Goal: Communication & Community: Answer question/provide support

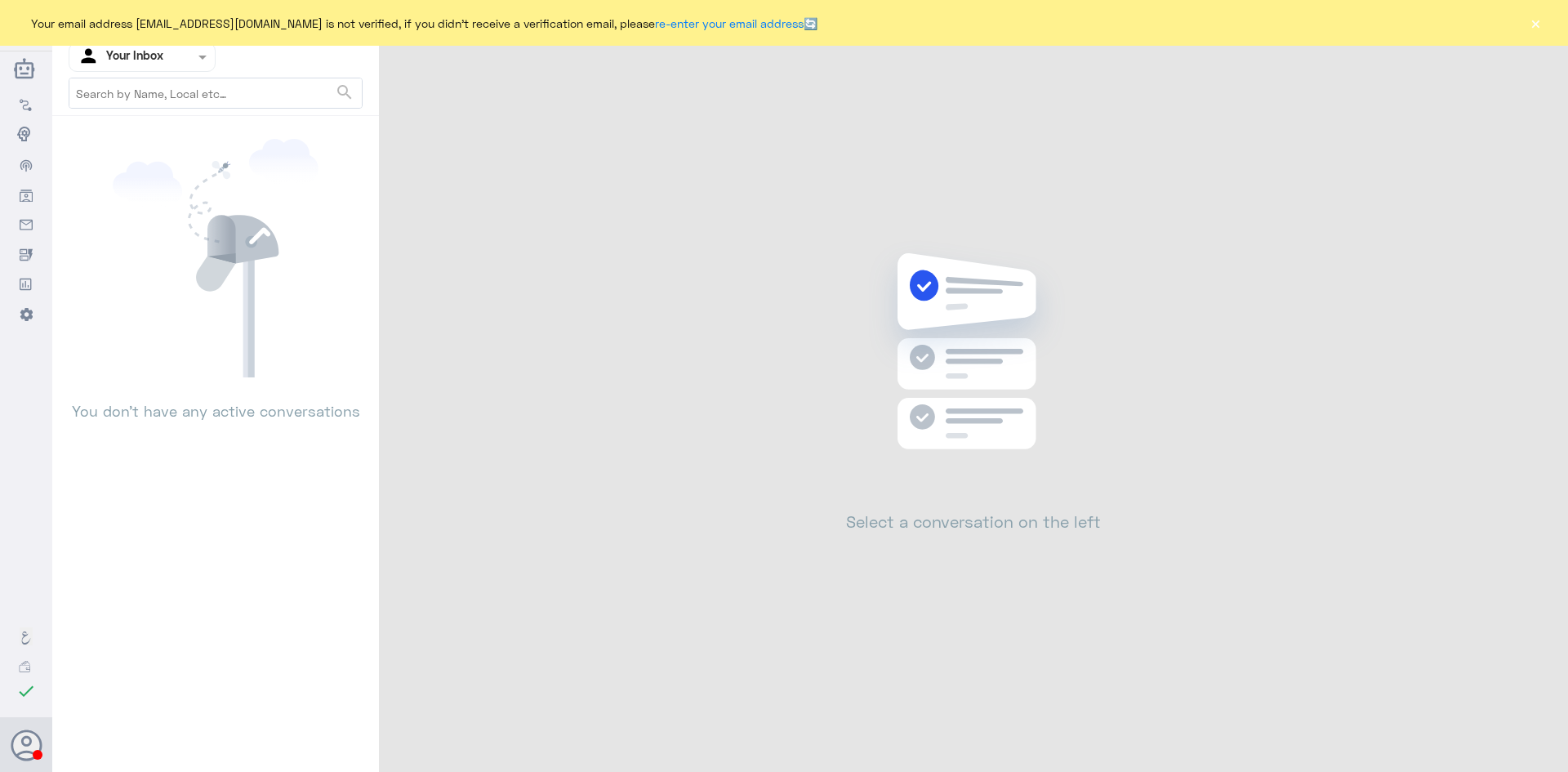
click at [1539, 26] on button "×" at bounding box center [1536, 23] width 16 height 16
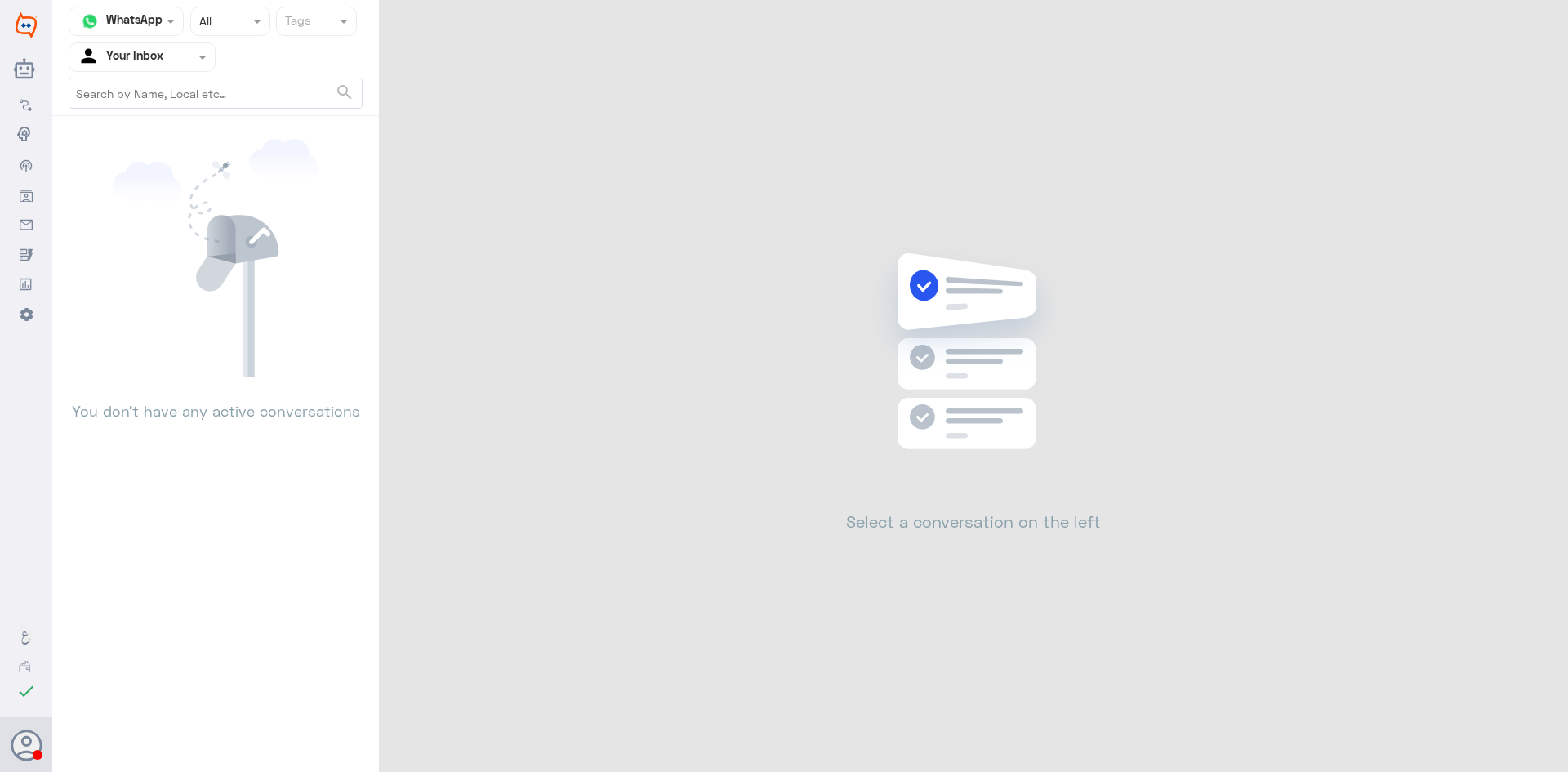
click at [176, 59] on div at bounding box center [141, 57] width 145 height 19
click at [145, 186] on div "Your Team" at bounding box center [141, 203] width 147 height 37
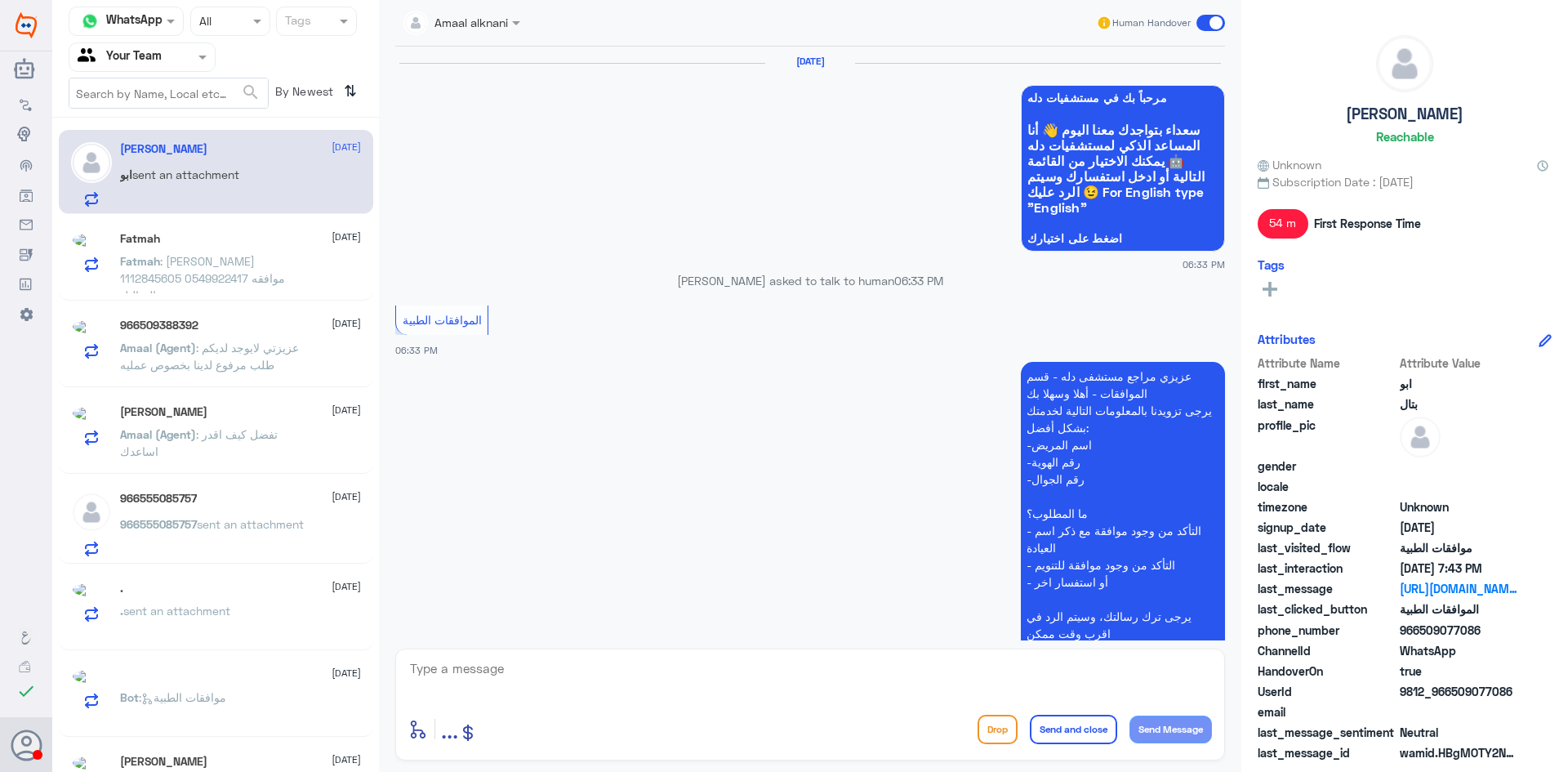
scroll to position [1554, 0]
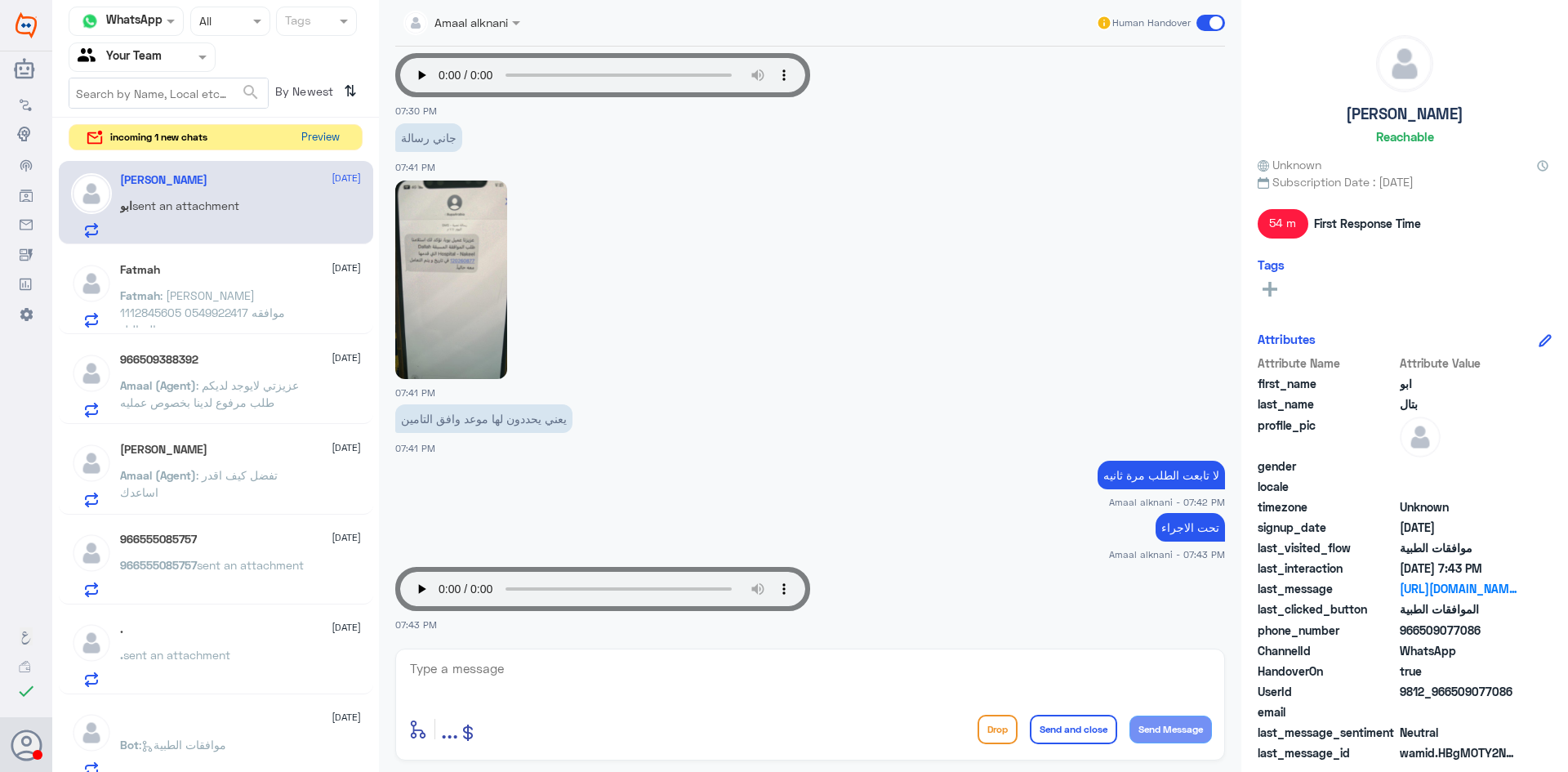
click at [328, 138] on button "Preview" at bounding box center [320, 138] width 51 height 26
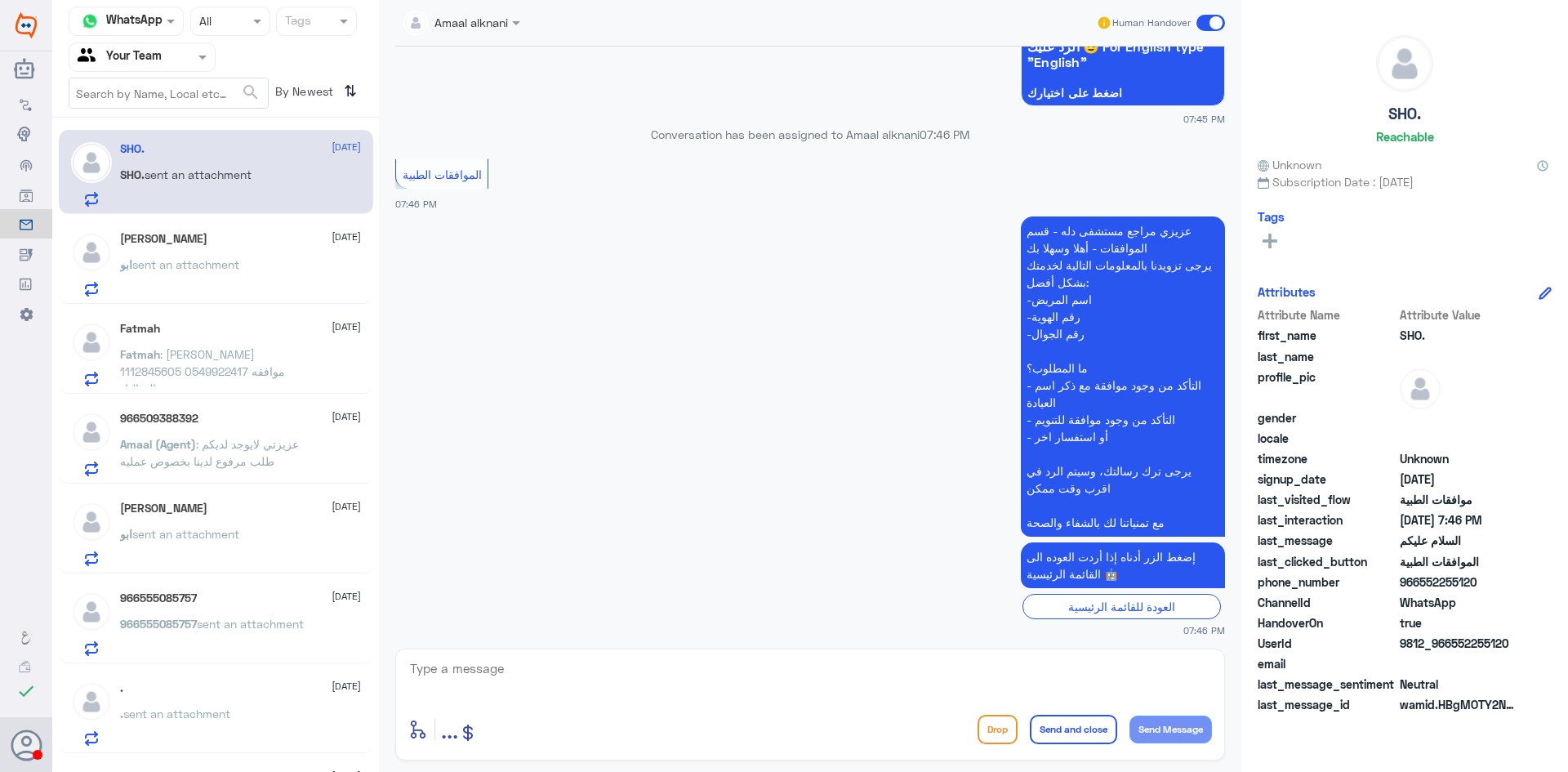
scroll to position [207, 0]
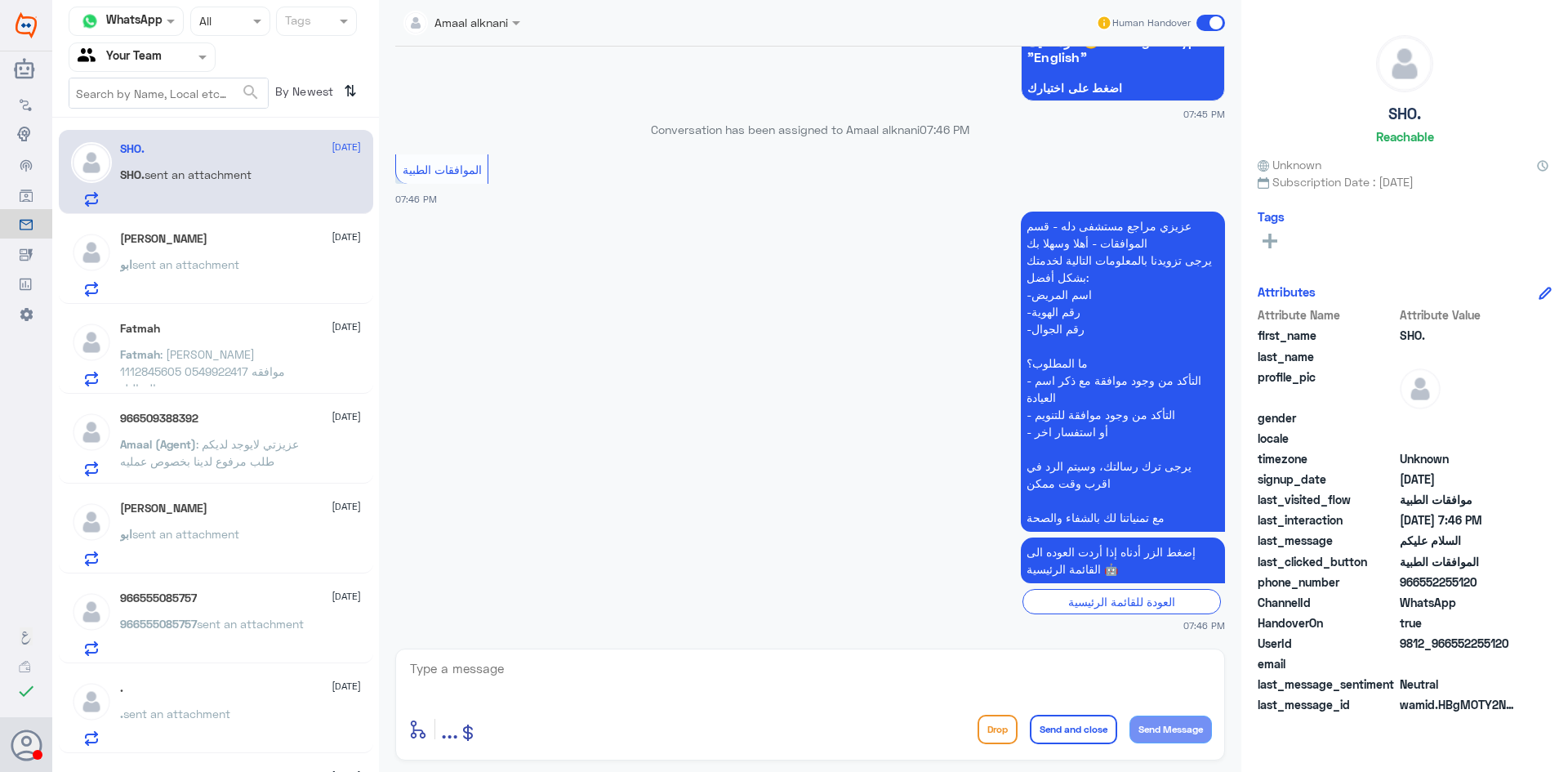
click at [566, 659] on textarea at bounding box center [810, 678] width 804 height 40
type textarea "ا"
type textarea "السلام عليكم و رحمة الله"
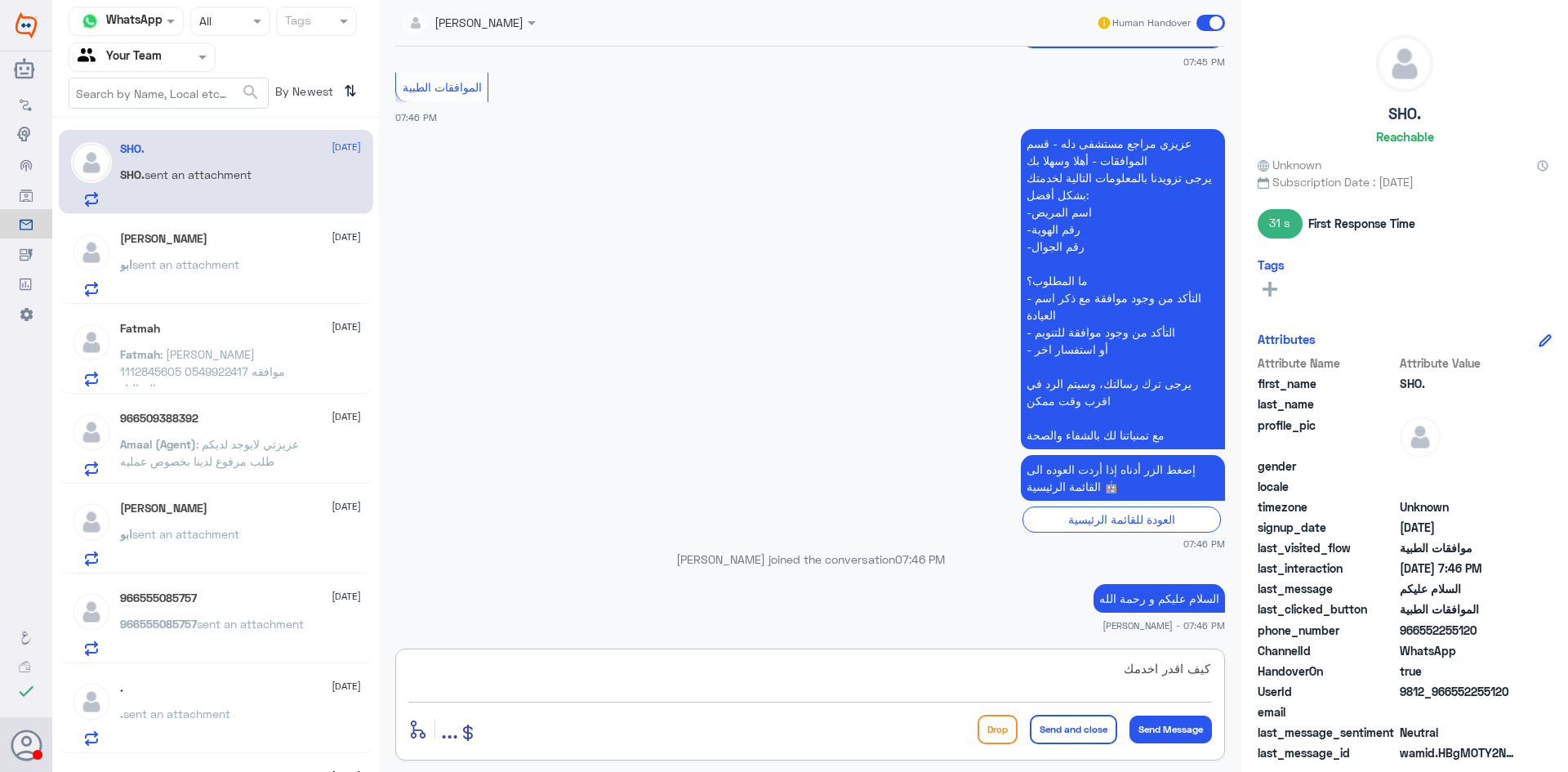
type textarea "كيف اقدر اخدمك؟"
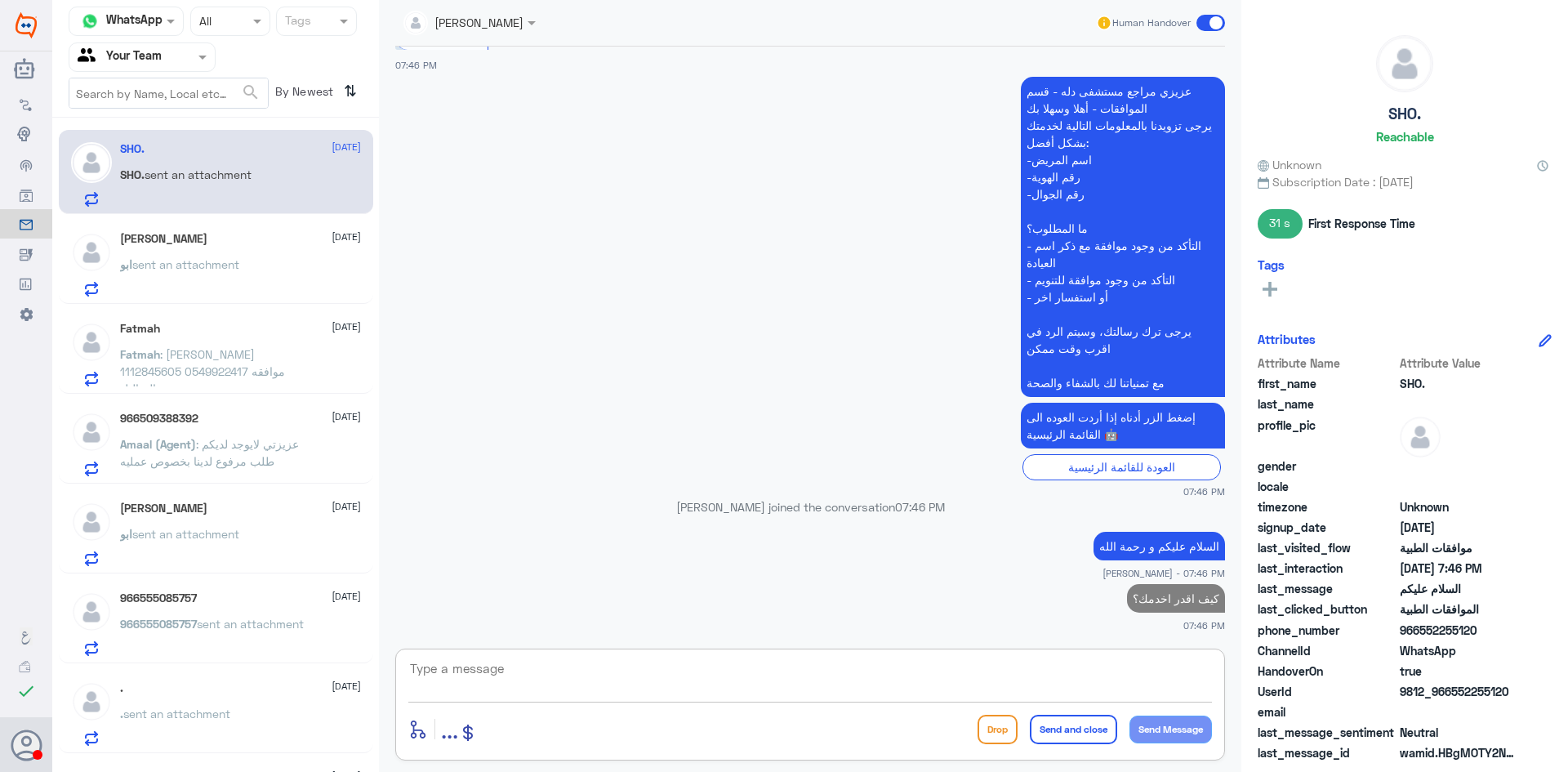
click at [217, 266] on span "sent an attachment" at bounding box center [185, 264] width 107 height 14
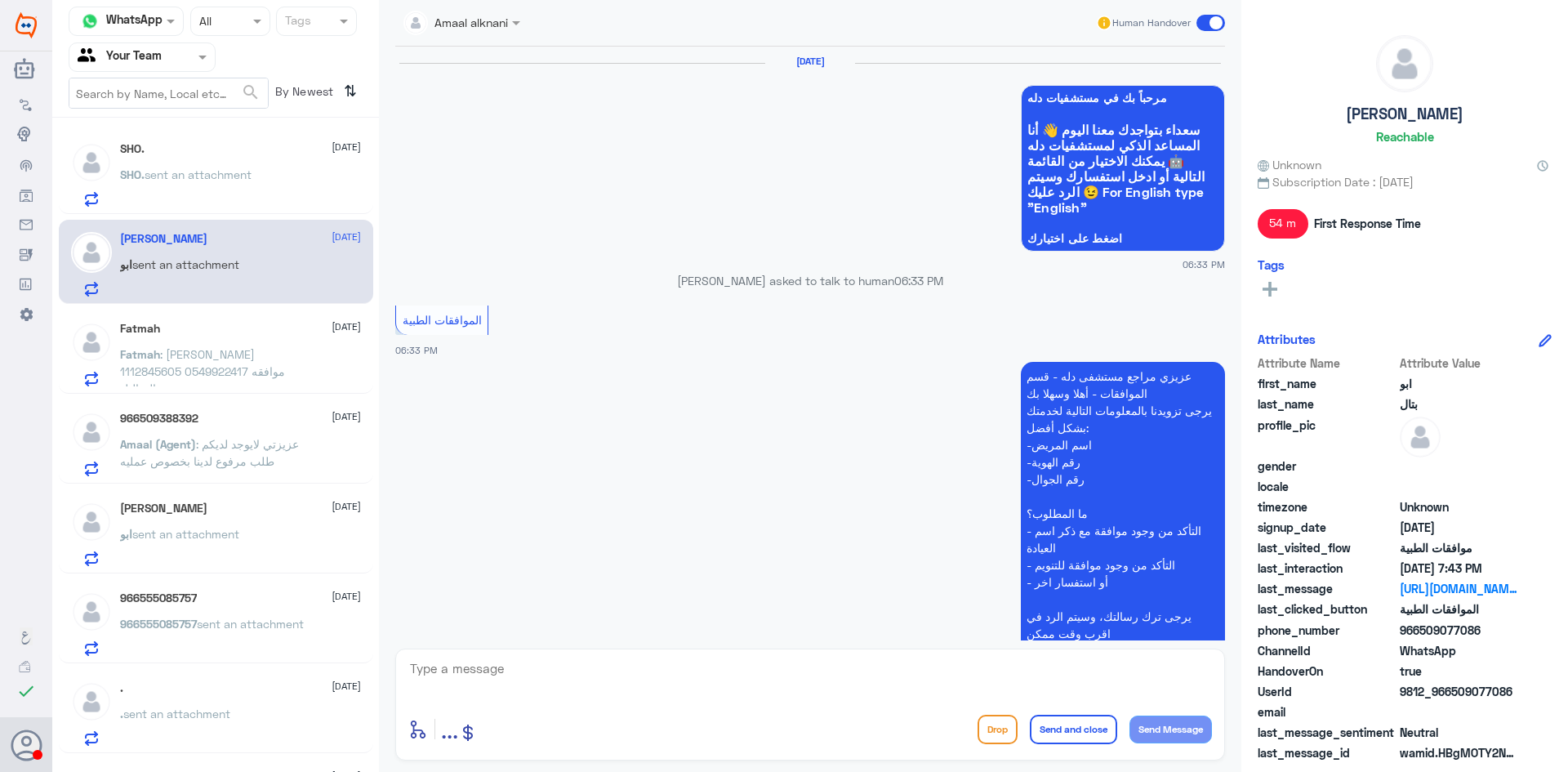
scroll to position [1554, 0]
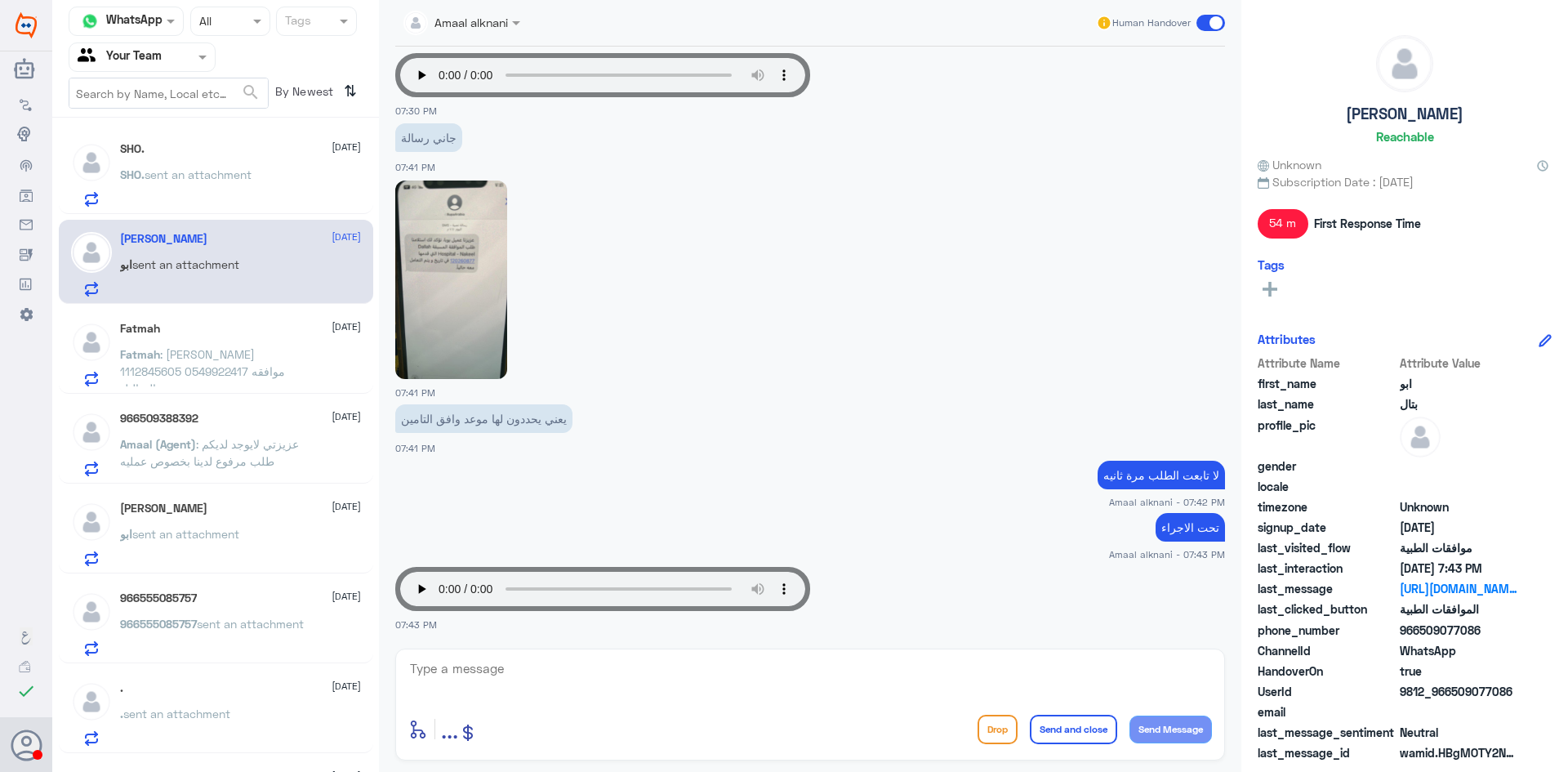
click at [205, 356] on span ": فاطمه الخالدي 1112845605 0549922417 موافقه التحاليل" at bounding box center [202, 371] width 165 height 48
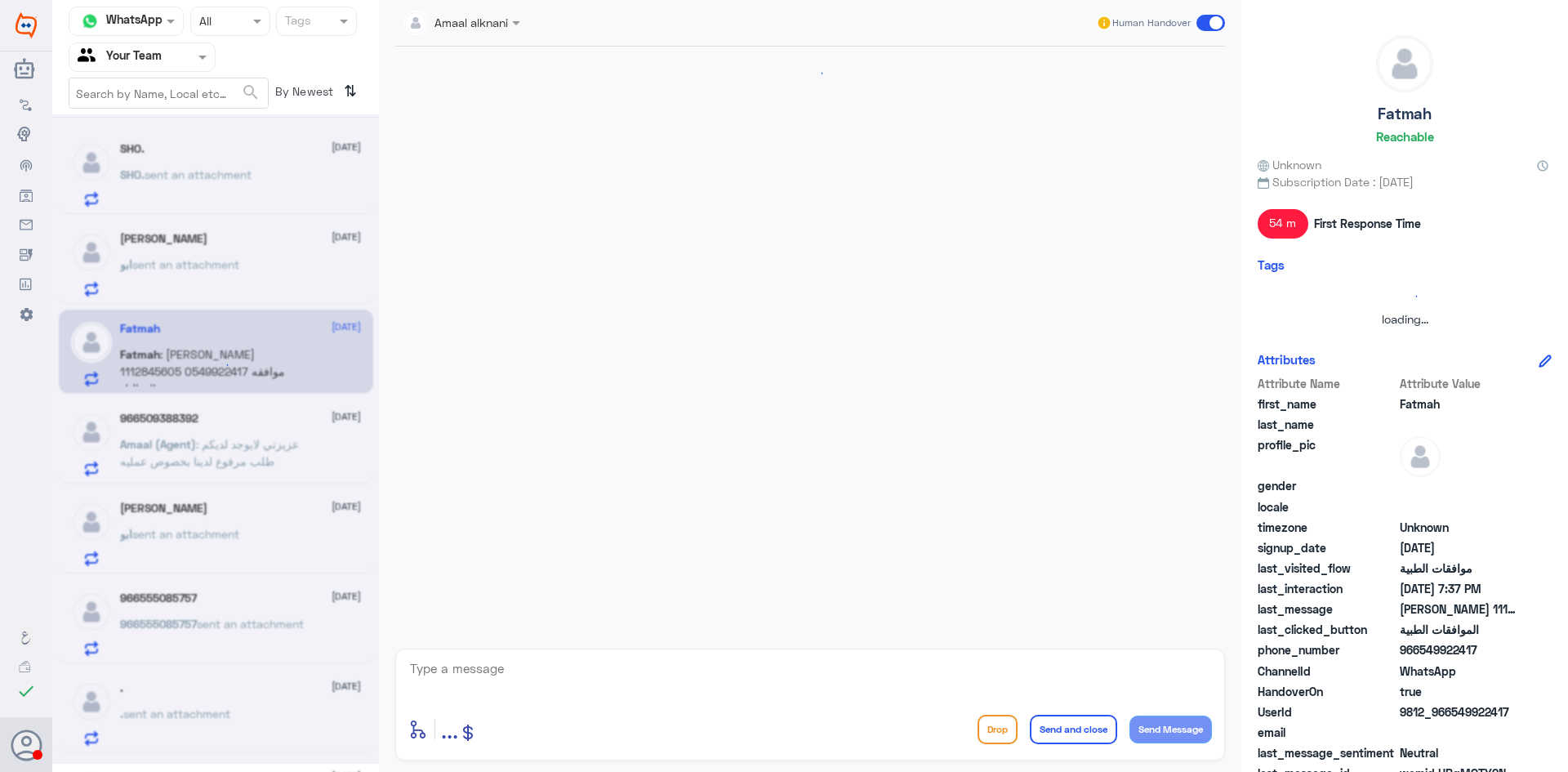
scroll to position [732, 0]
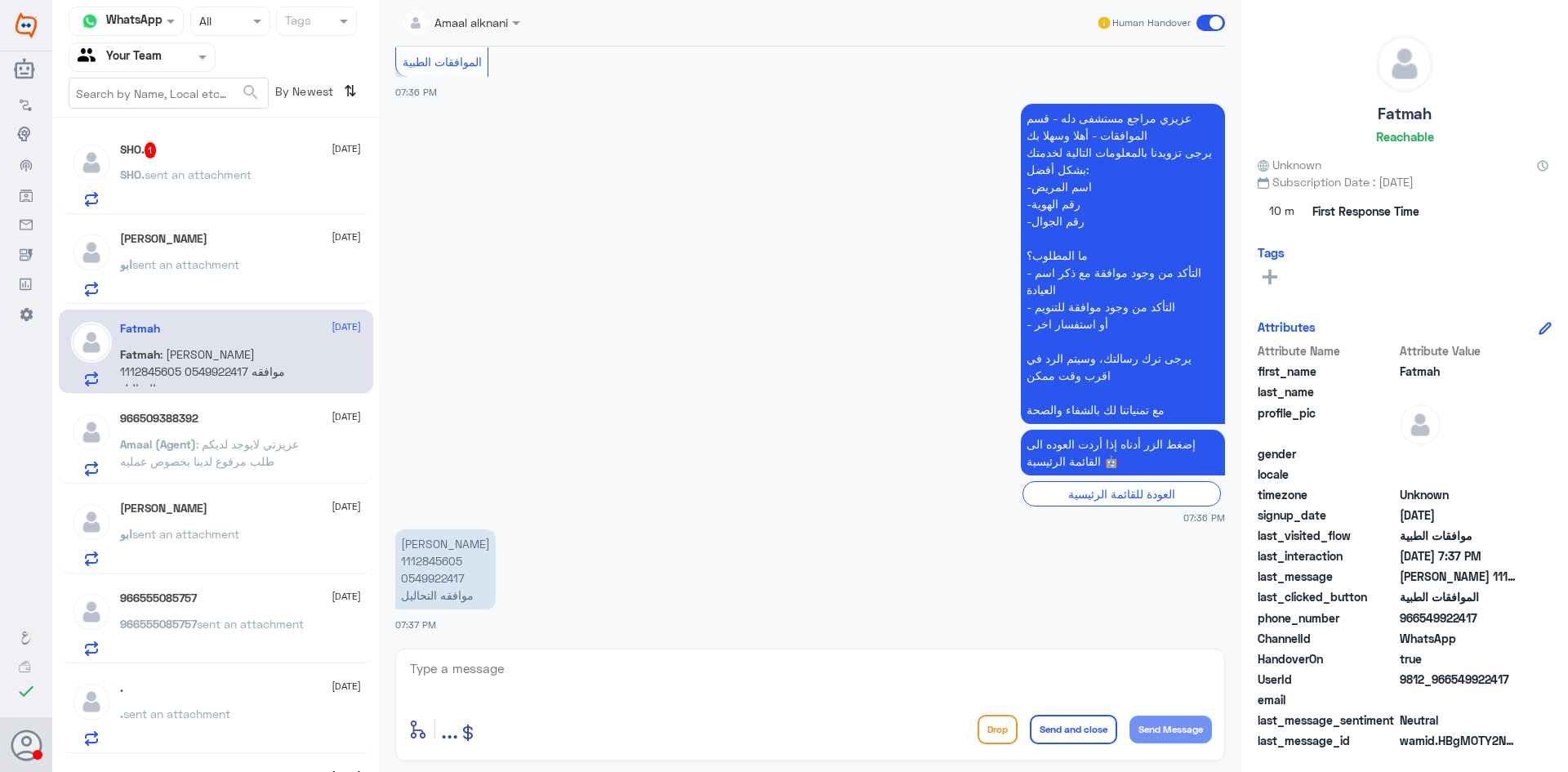
click at [167, 193] on p "SHO. sent an attachment" at bounding box center [186, 186] width 131 height 41
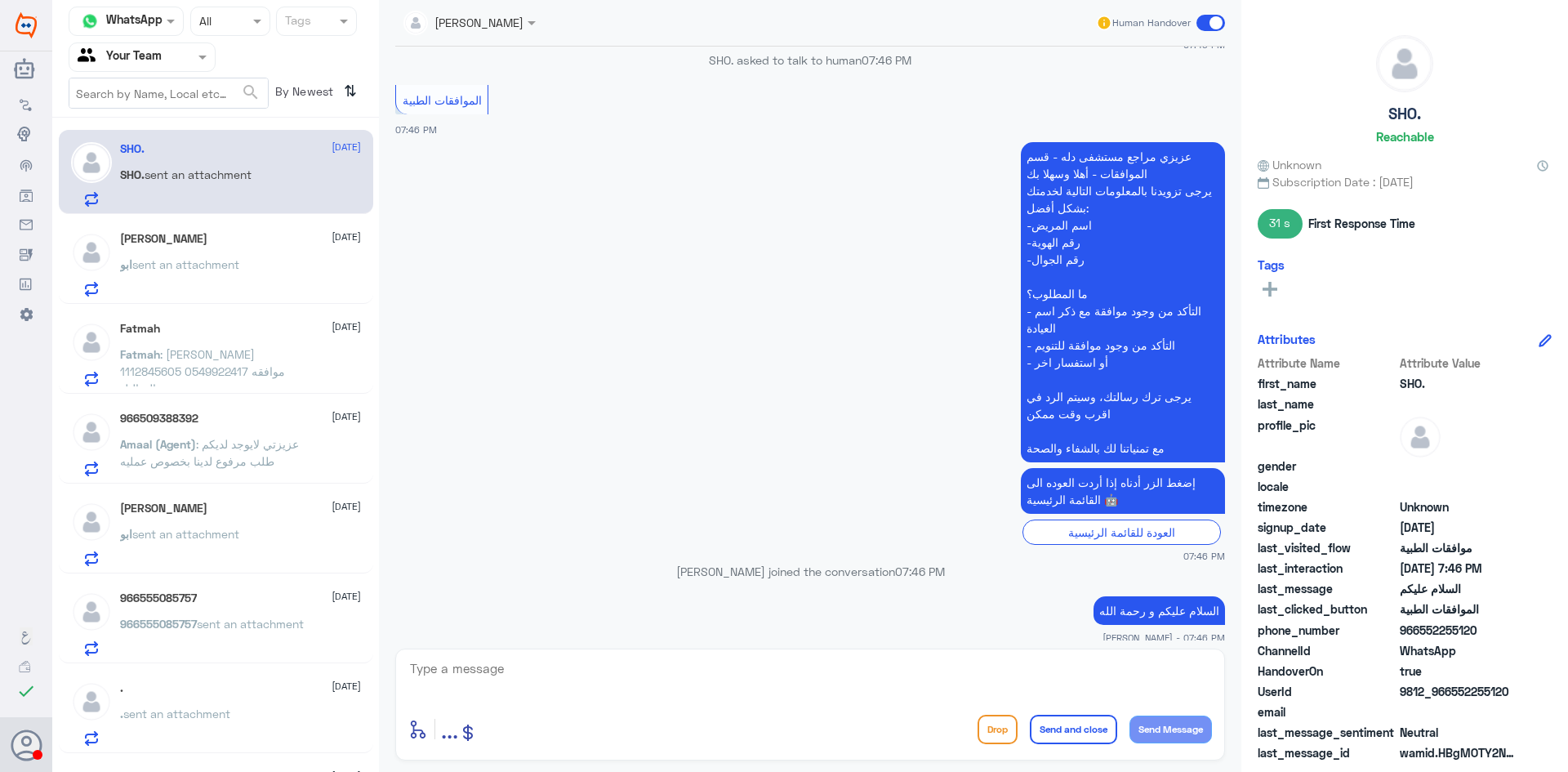
scroll to position [397, 0]
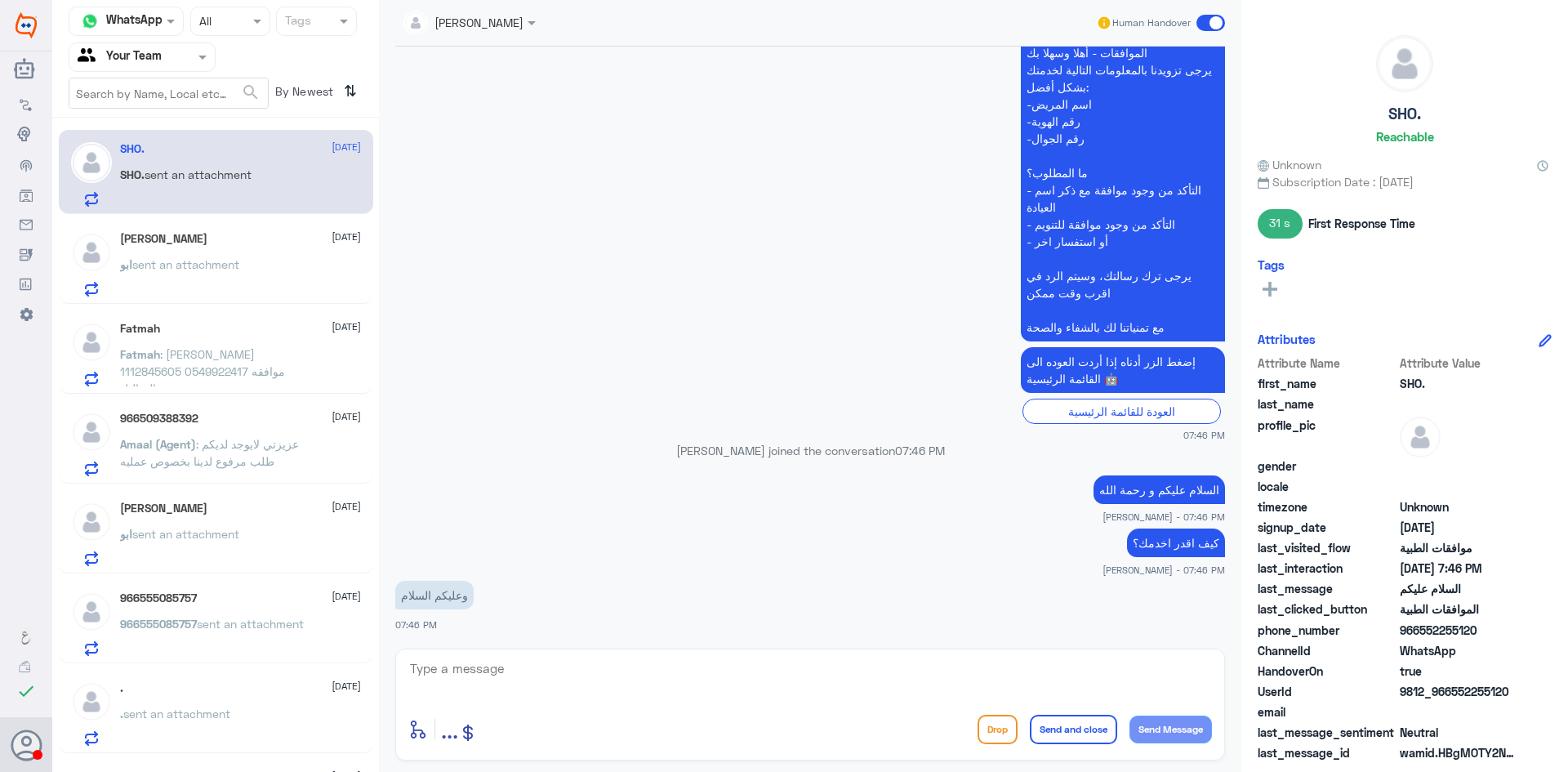
click at [214, 603] on div "966555085757 21 August" at bounding box center [241, 598] width 241 height 14
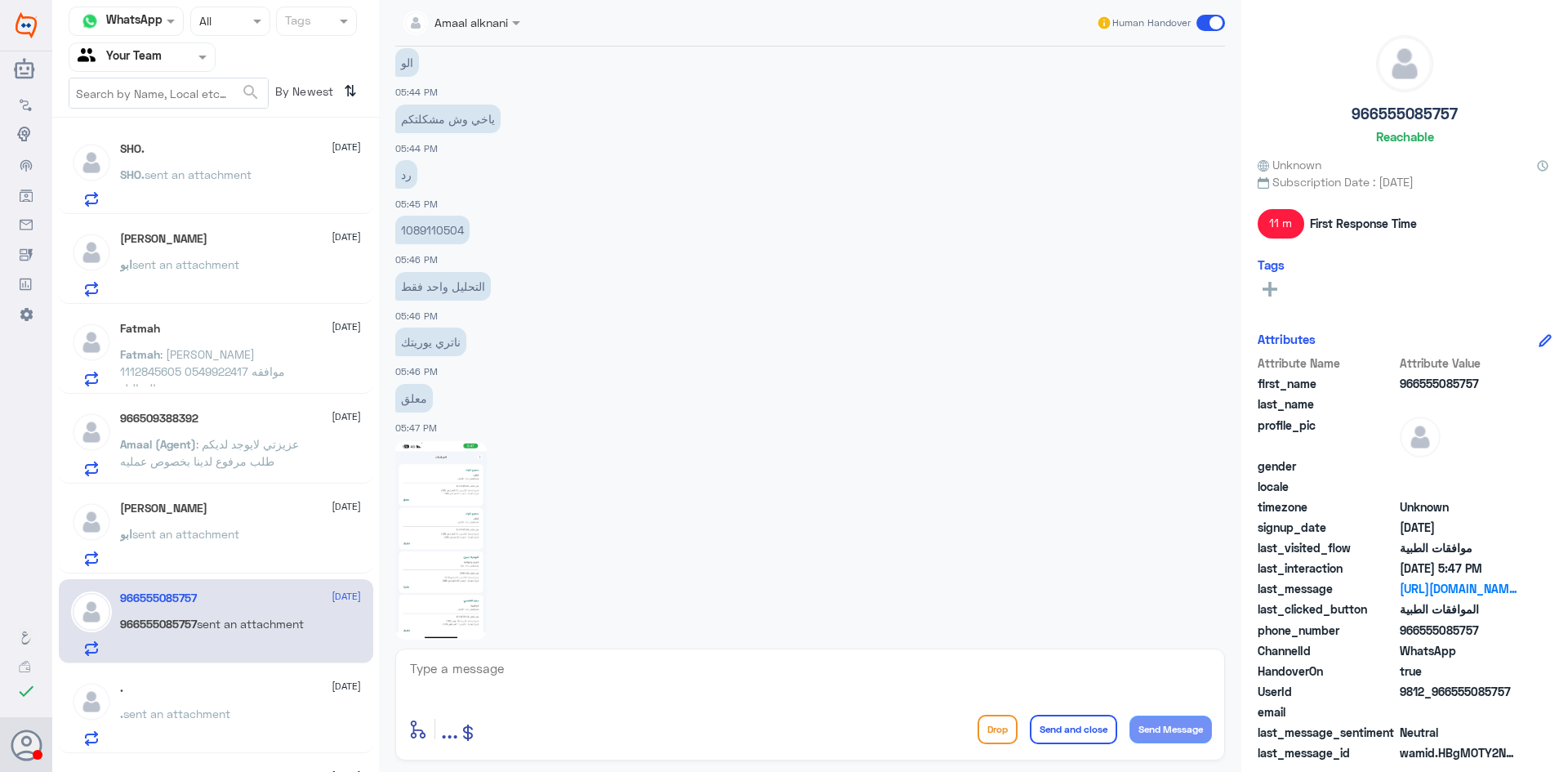
scroll to position [892, 0]
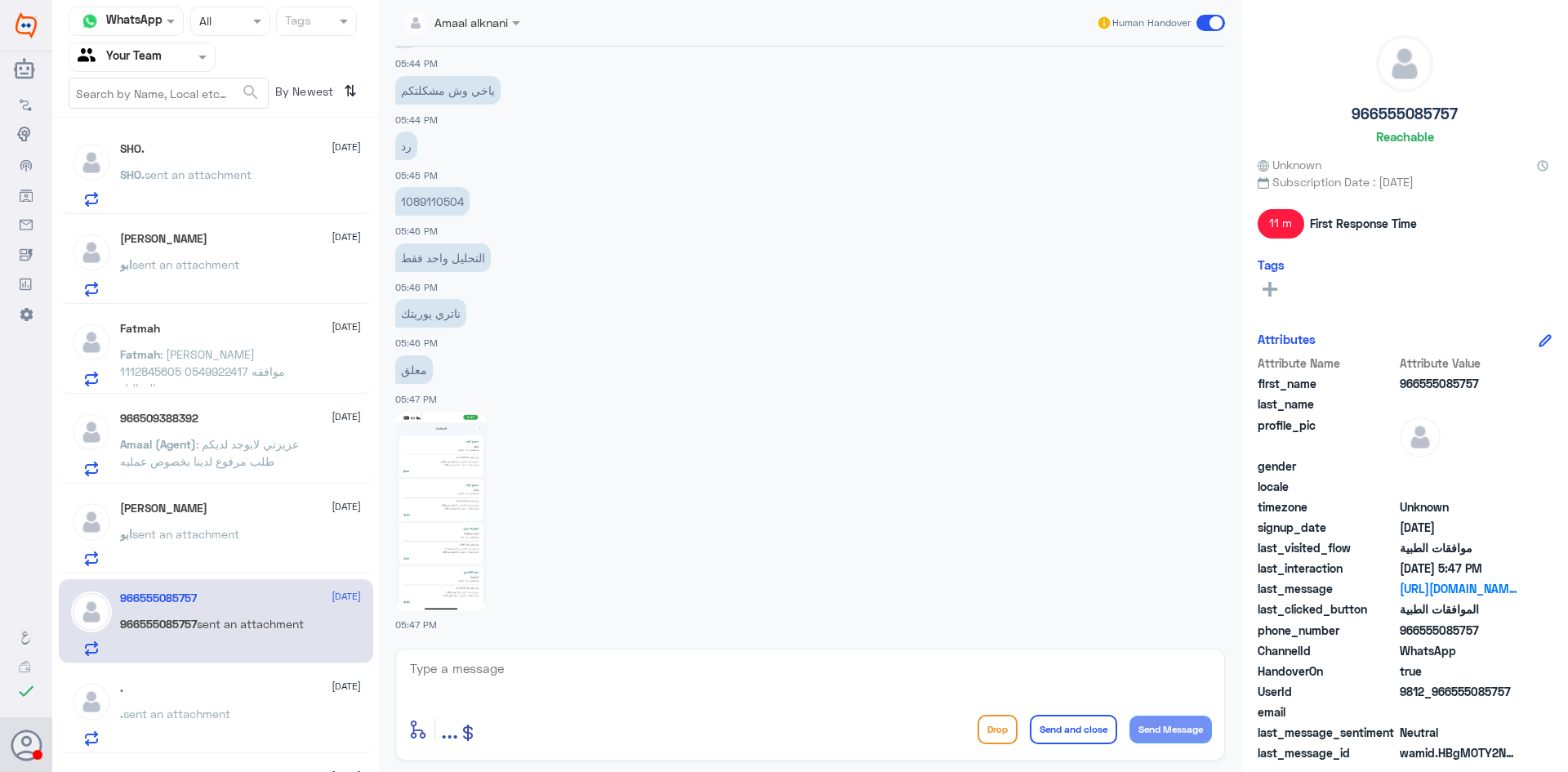
click at [461, 514] on img at bounding box center [441, 512] width 91 height 199
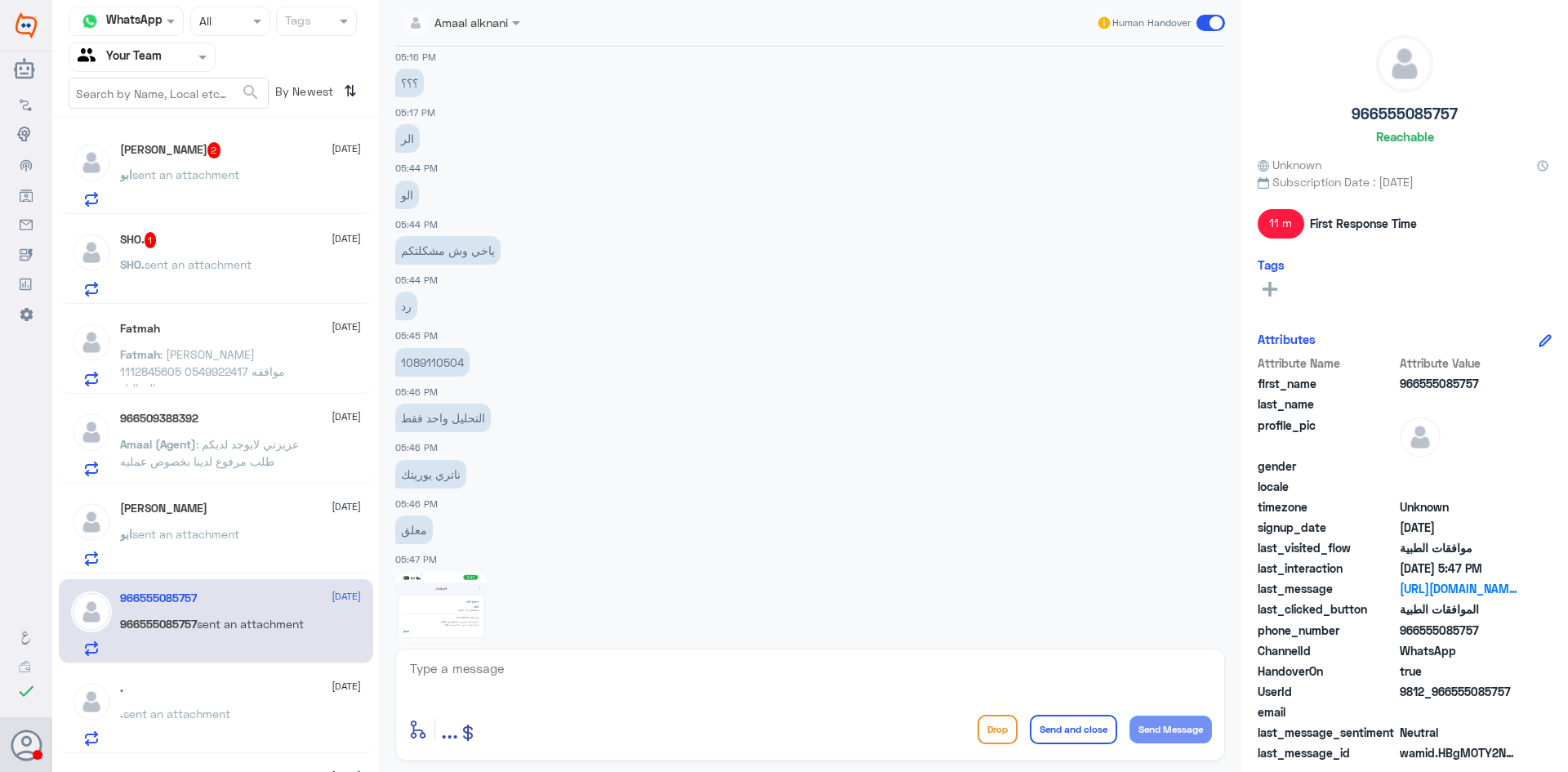
scroll to position [2946, 0]
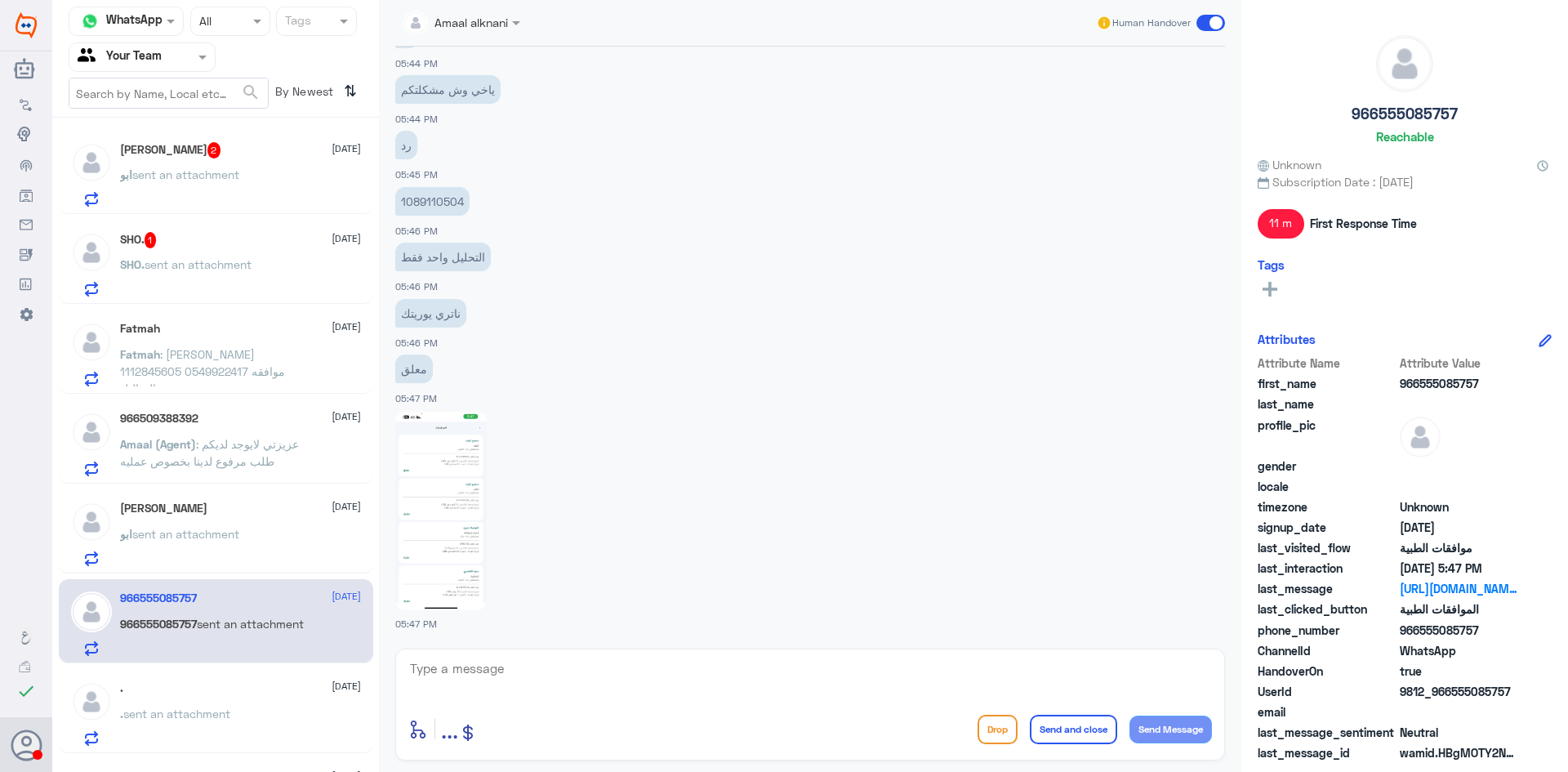
click at [195, 266] on span "sent an attachment" at bounding box center [198, 264] width 107 height 14
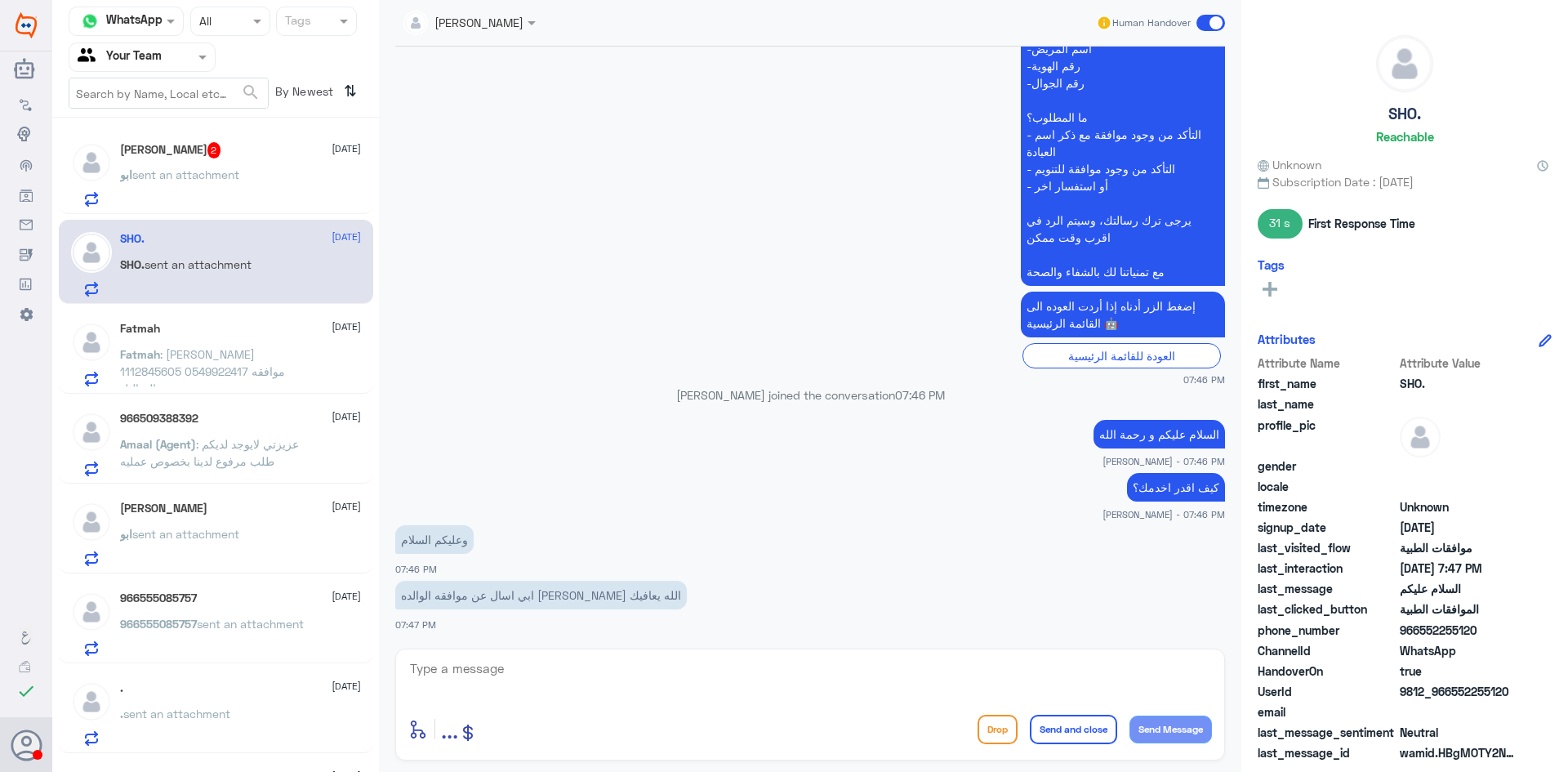
scroll to position [453, 0]
click at [723, 677] on textarea at bounding box center [810, 678] width 804 height 40
type textarea "ممكن تزودوني برقم الهويه او رقم الجوال او رقم الملف"
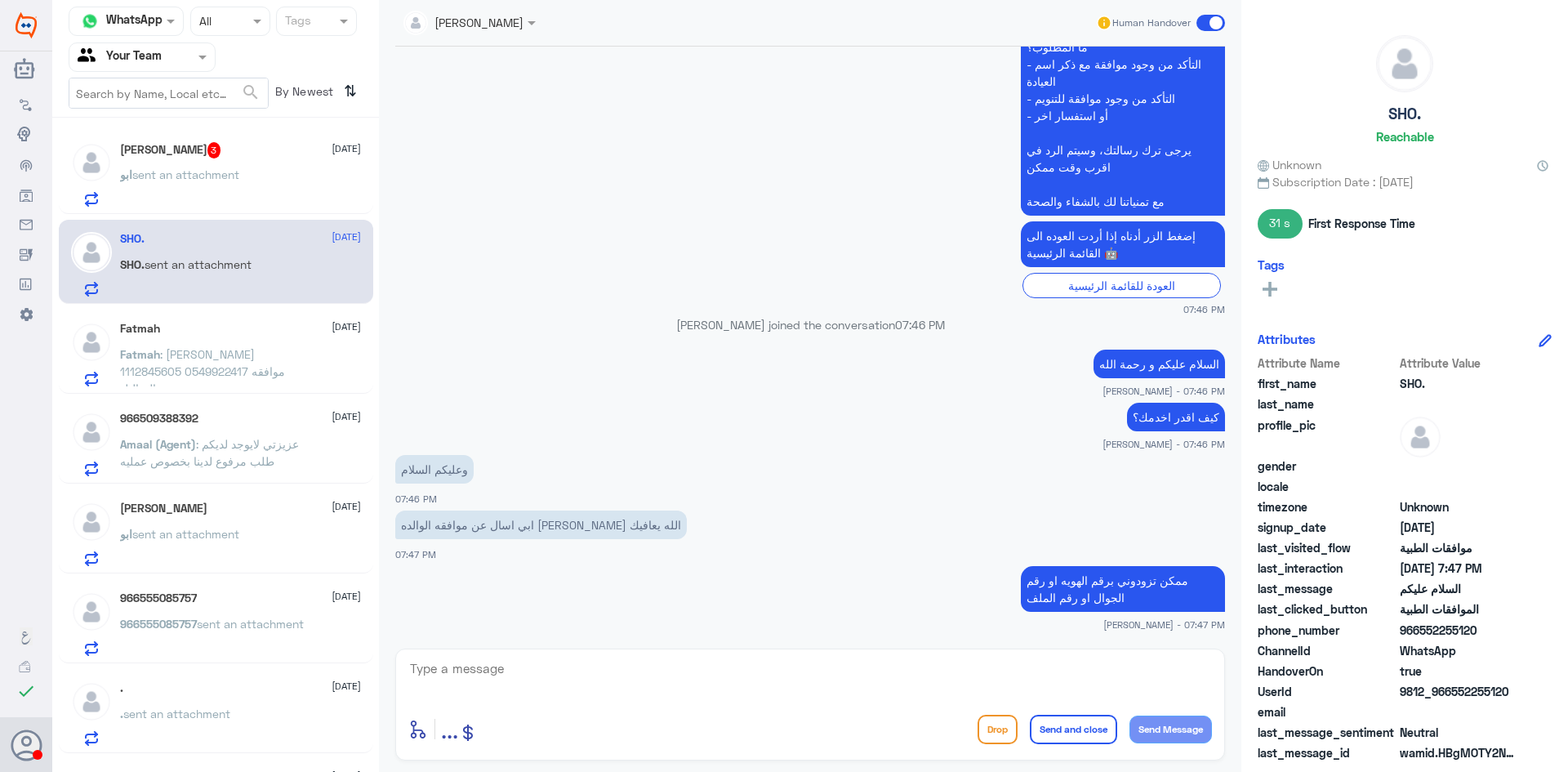
click at [186, 150] on div "ابو بتال 3 21 August" at bounding box center [241, 151] width 241 height 16
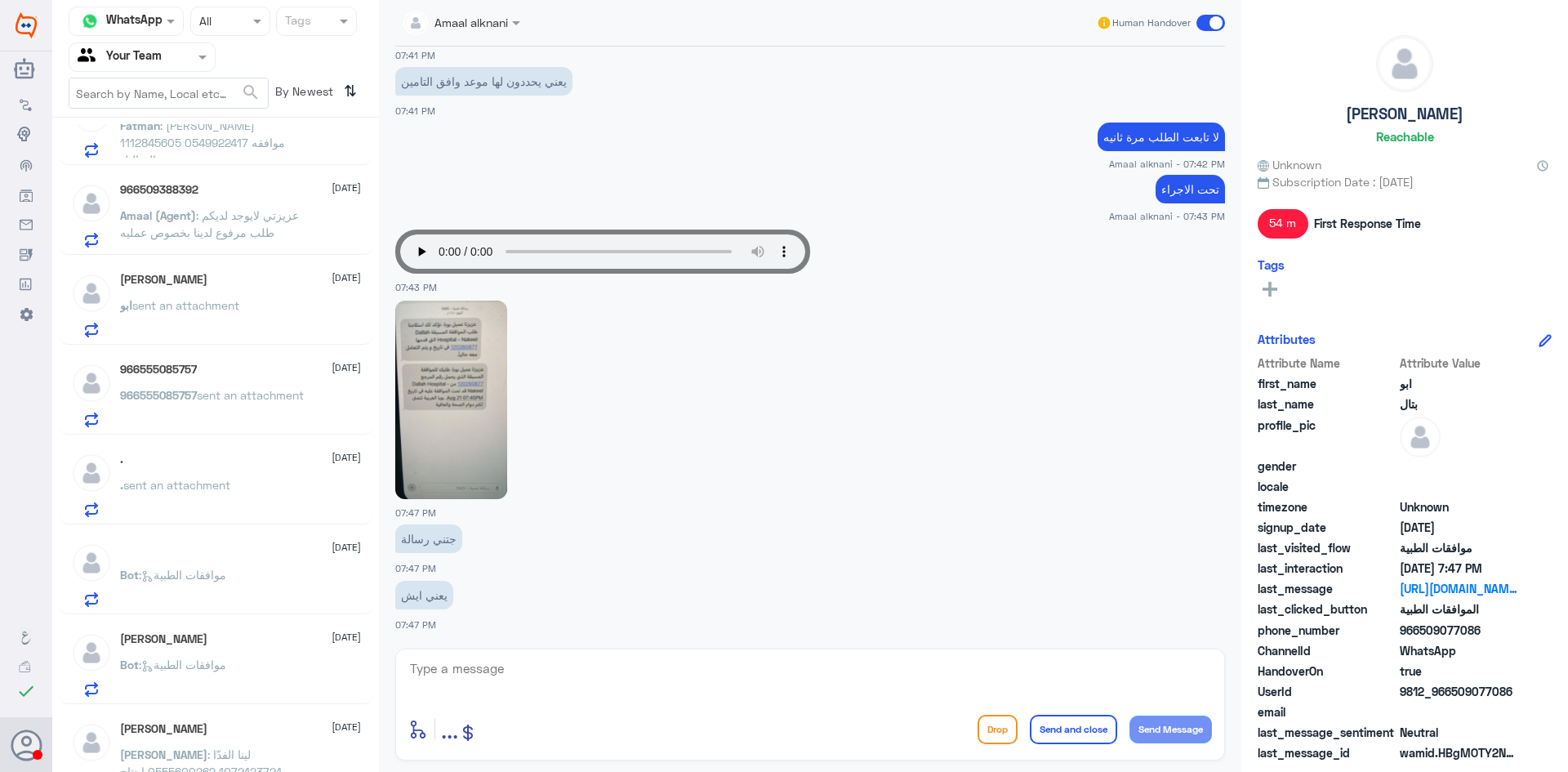
scroll to position [245, 0]
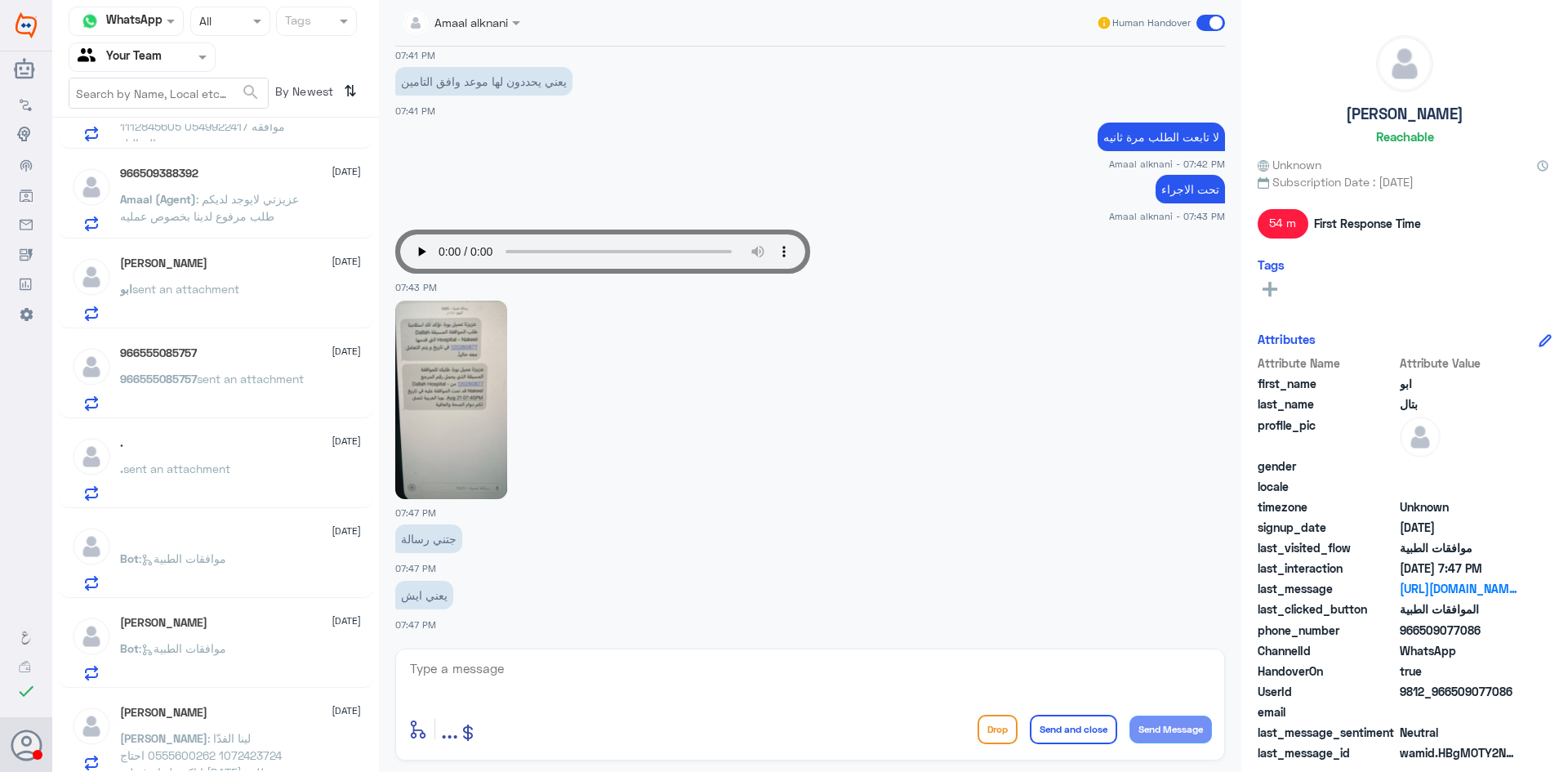
click at [200, 390] on p "966555085757 sent an attachment" at bounding box center [212, 391] width 183 height 41
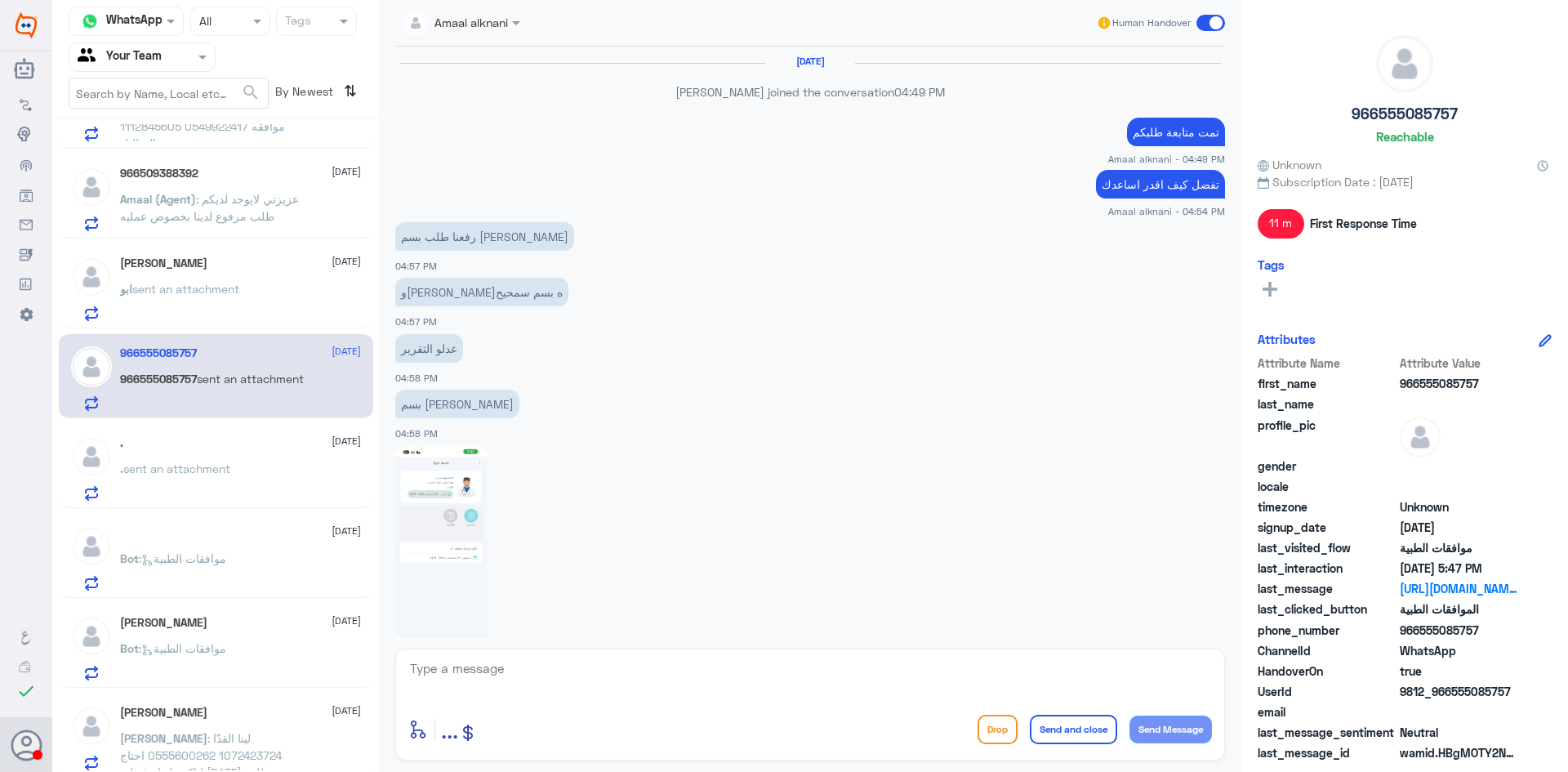
scroll to position [892, 0]
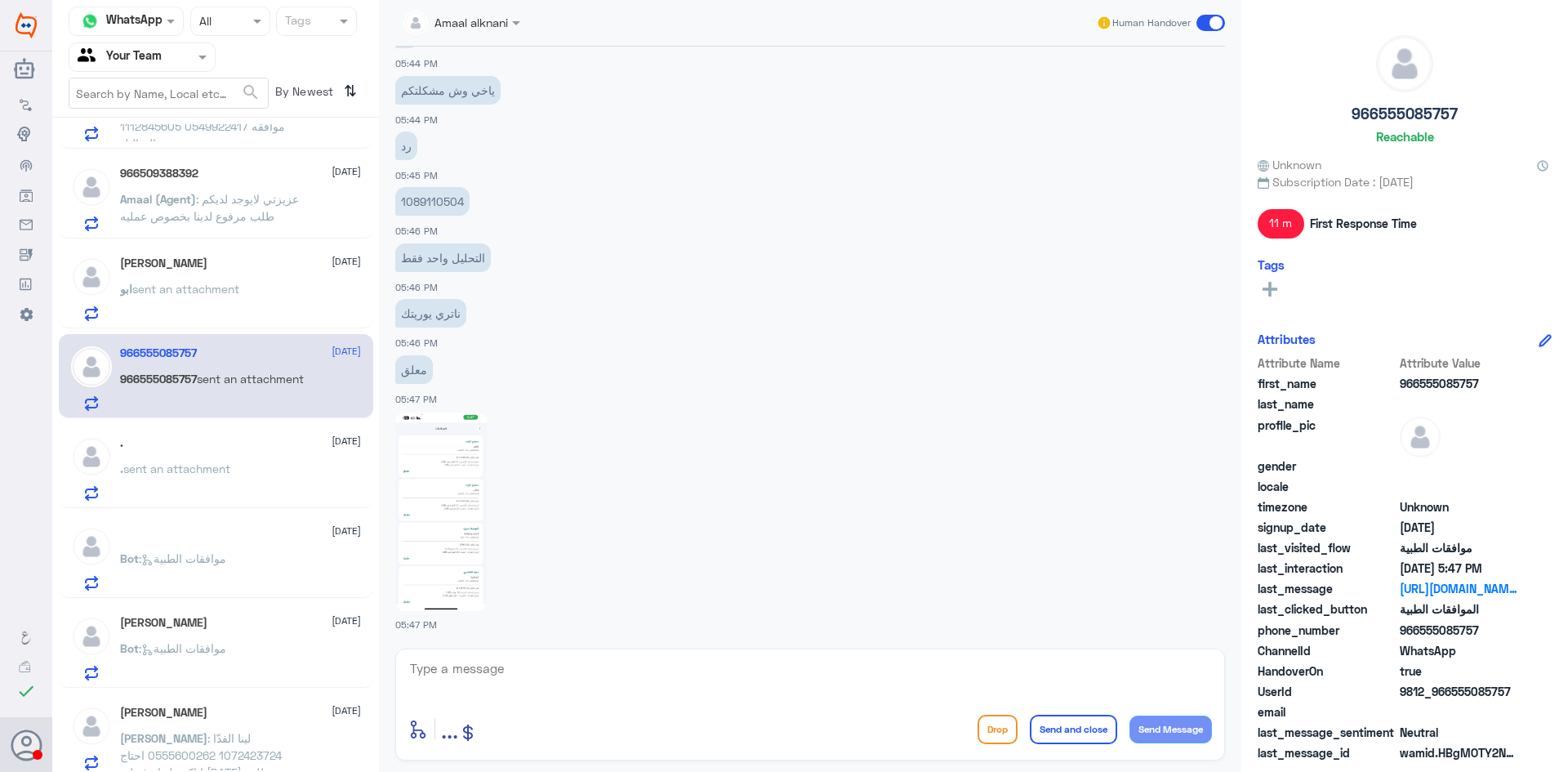
click at [444, 202] on p "1089110504" at bounding box center [431, 201] width 74 height 28
copy p "1089110504"
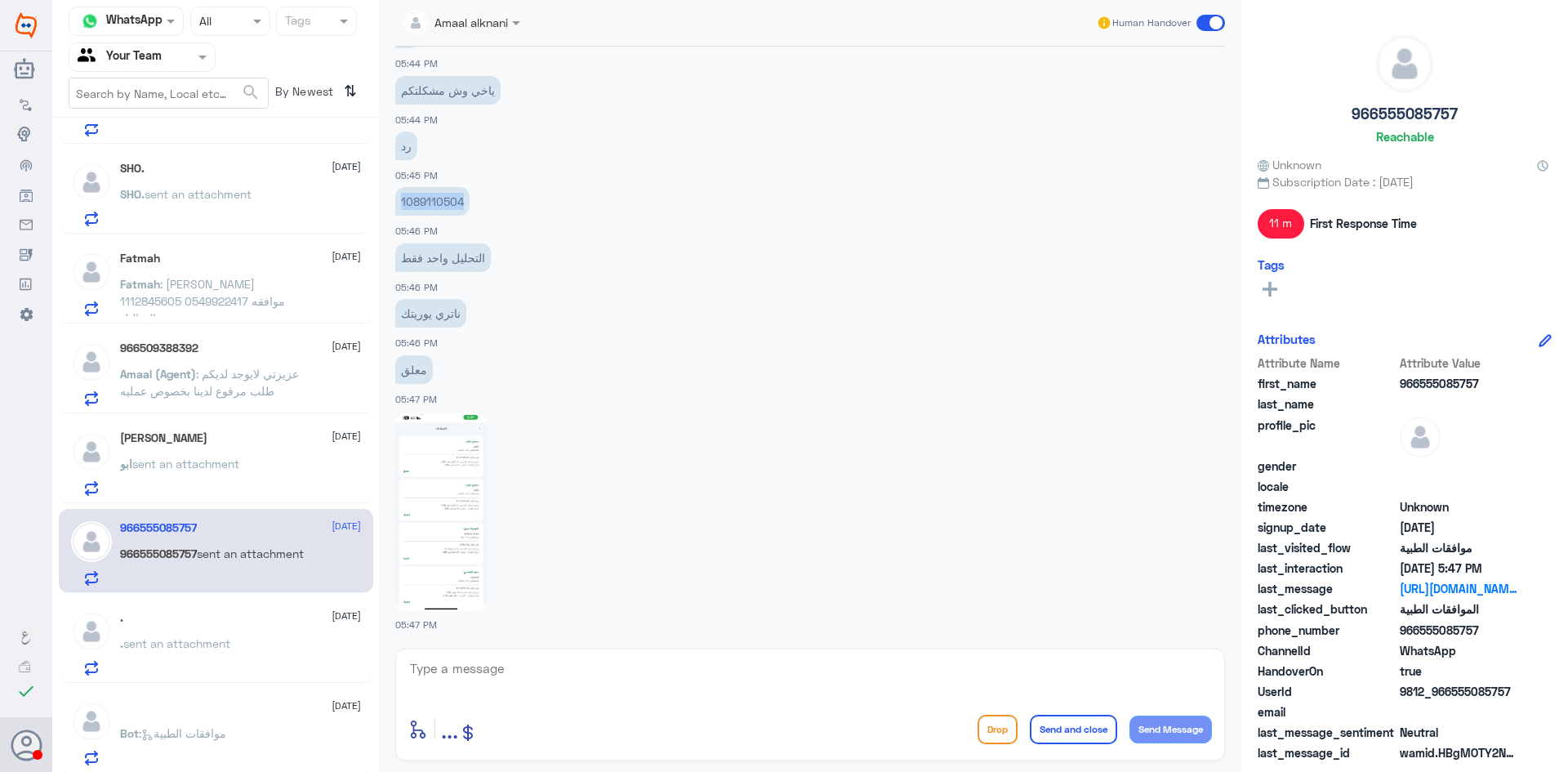
scroll to position [0, 0]
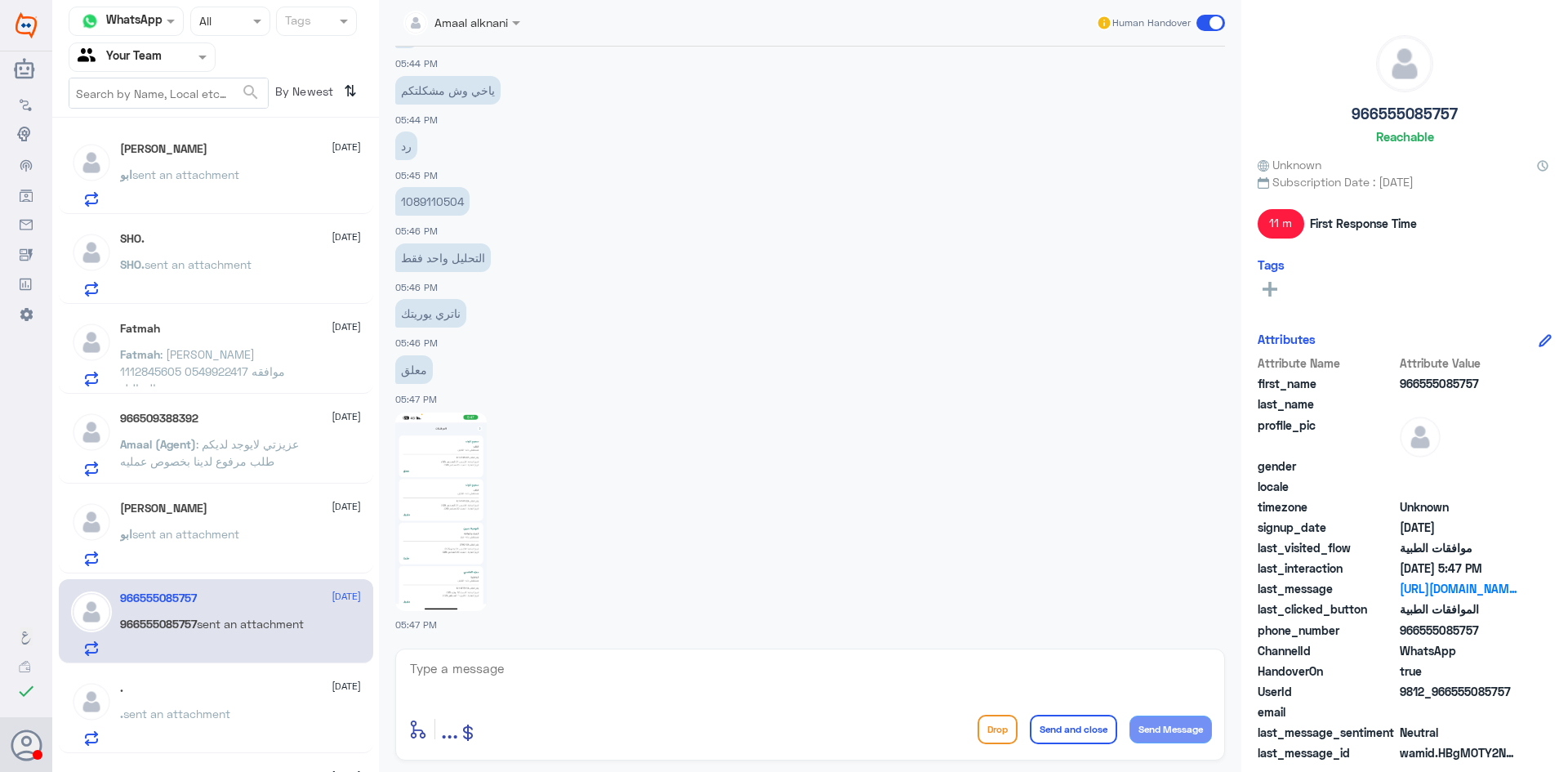
click at [198, 260] on span "sent an attachment" at bounding box center [198, 264] width 107 height 14
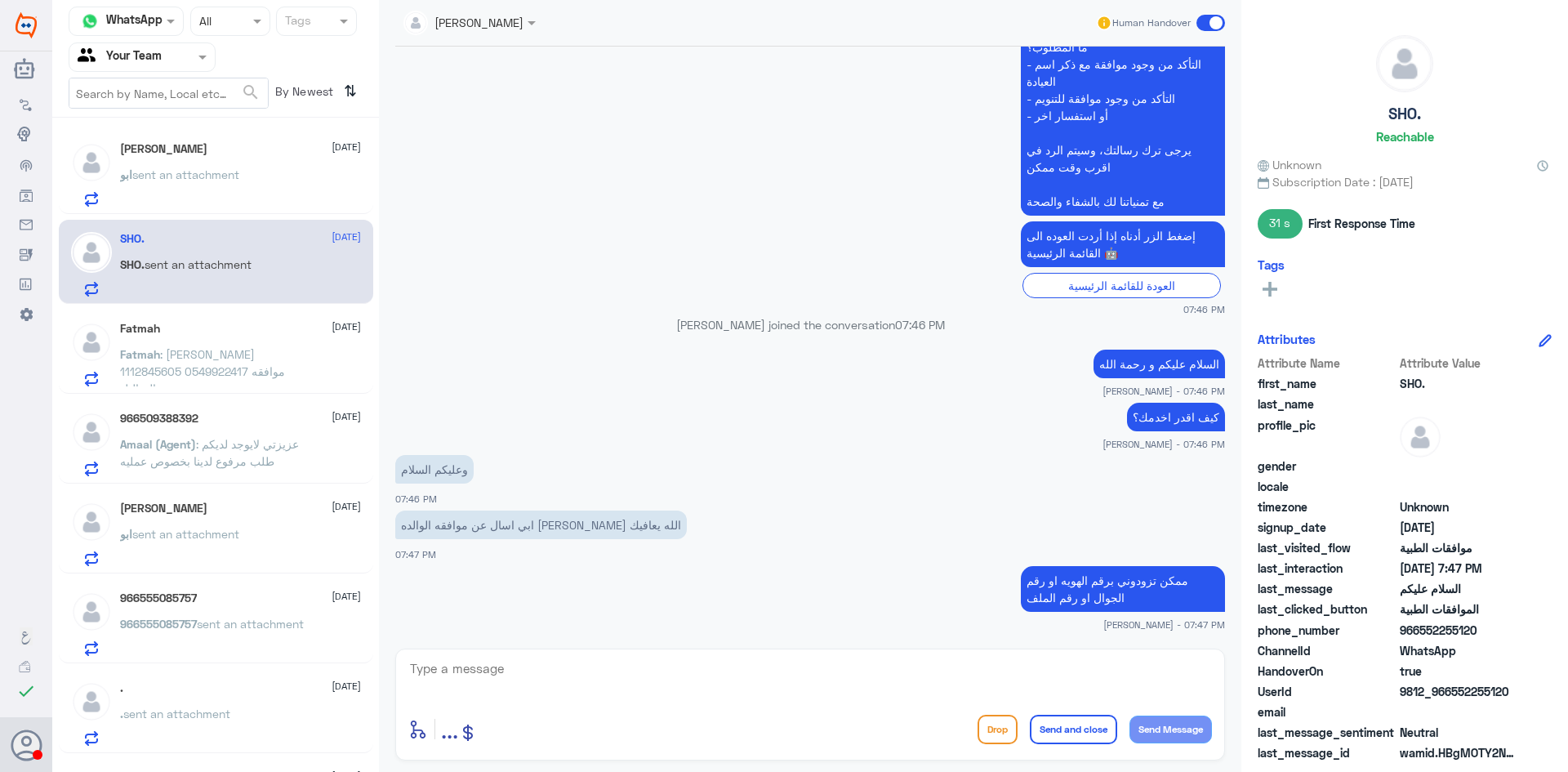
scroll to position [579, 0]
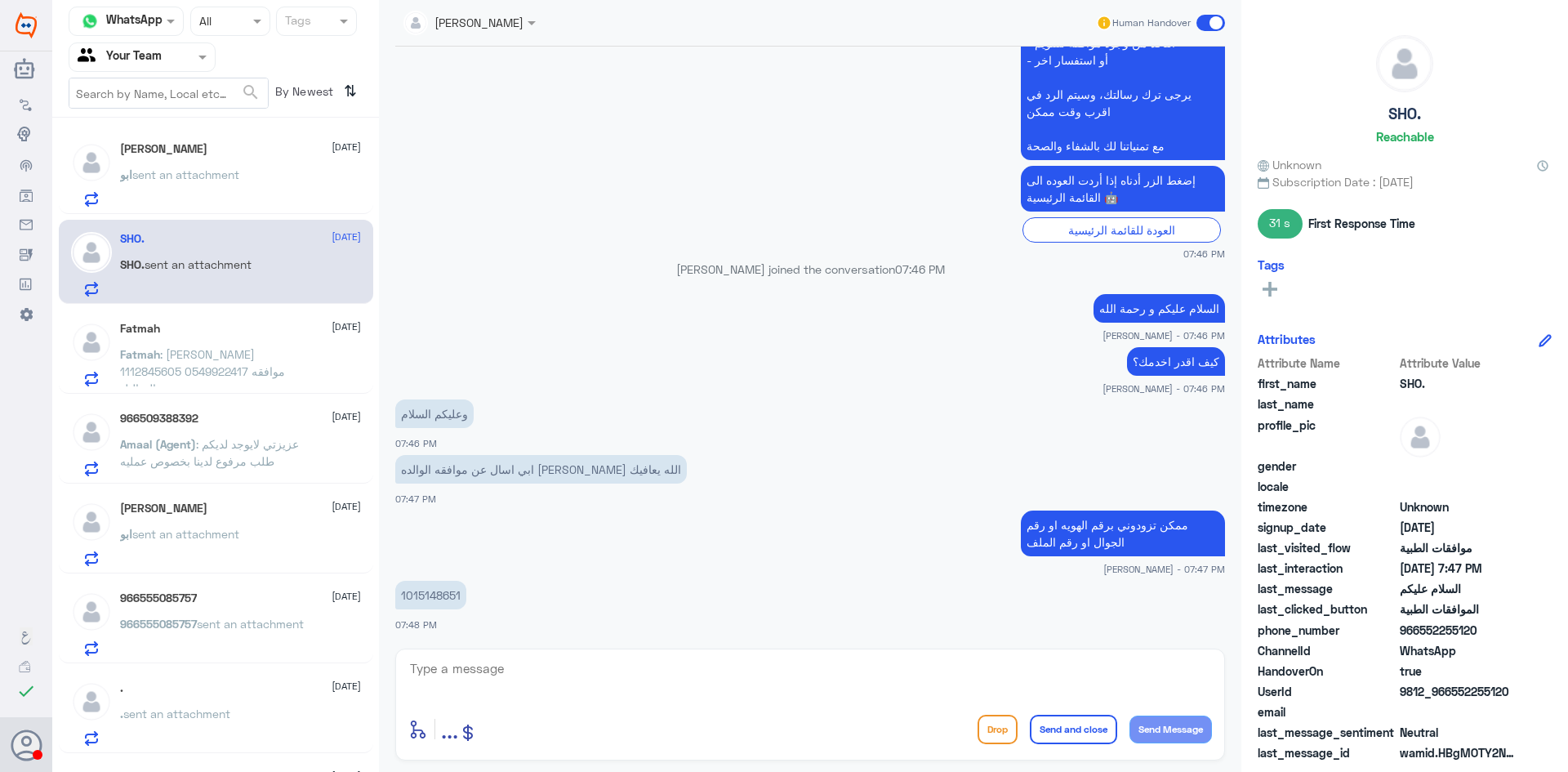
click at [175, 353] on span ": فاطمه الخالدي 1112845605 0549922417 موافقه التحاليل" at bounding box center [202, 371] width 165 height 48
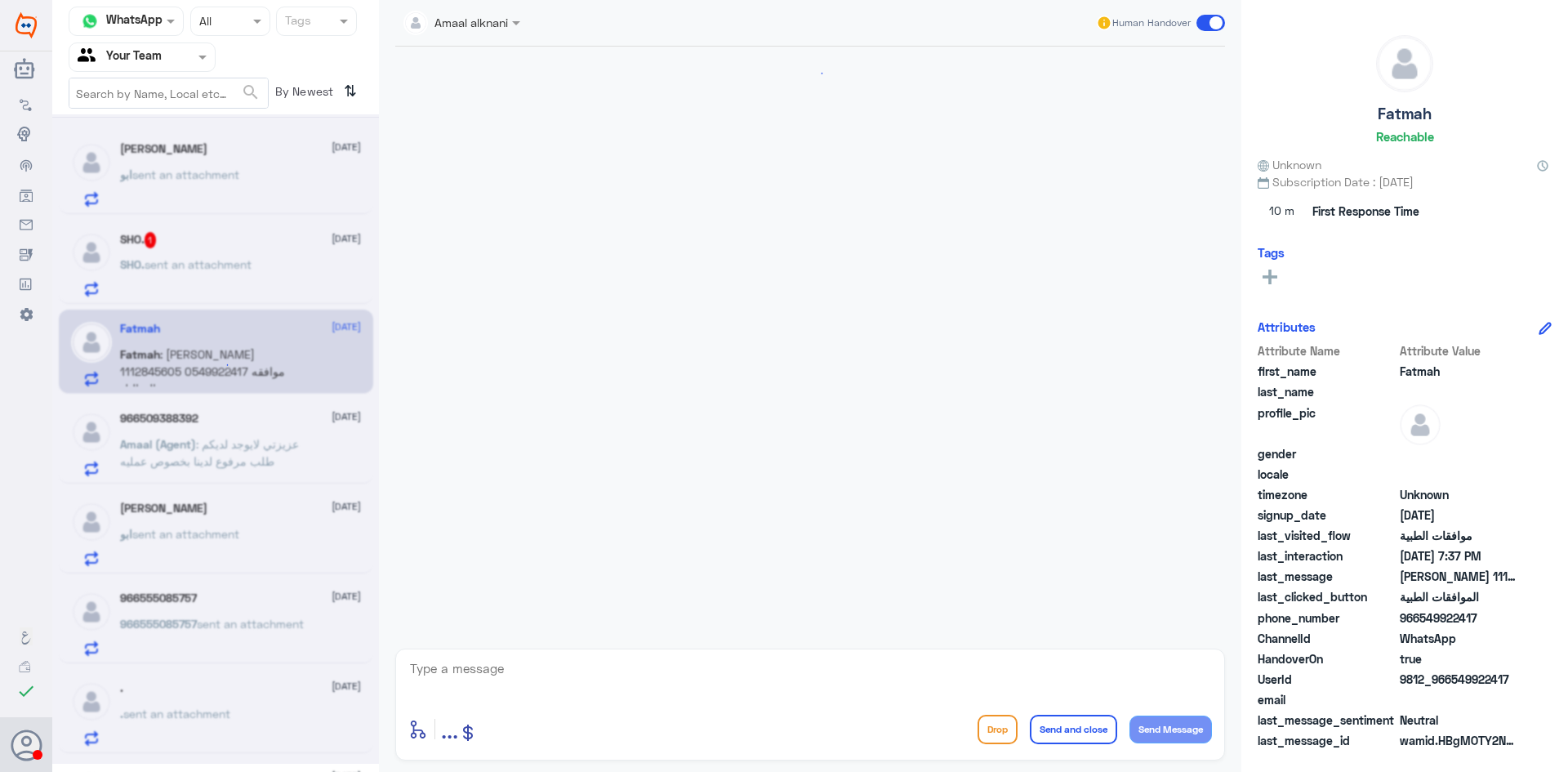
scroll to position [732, 0]
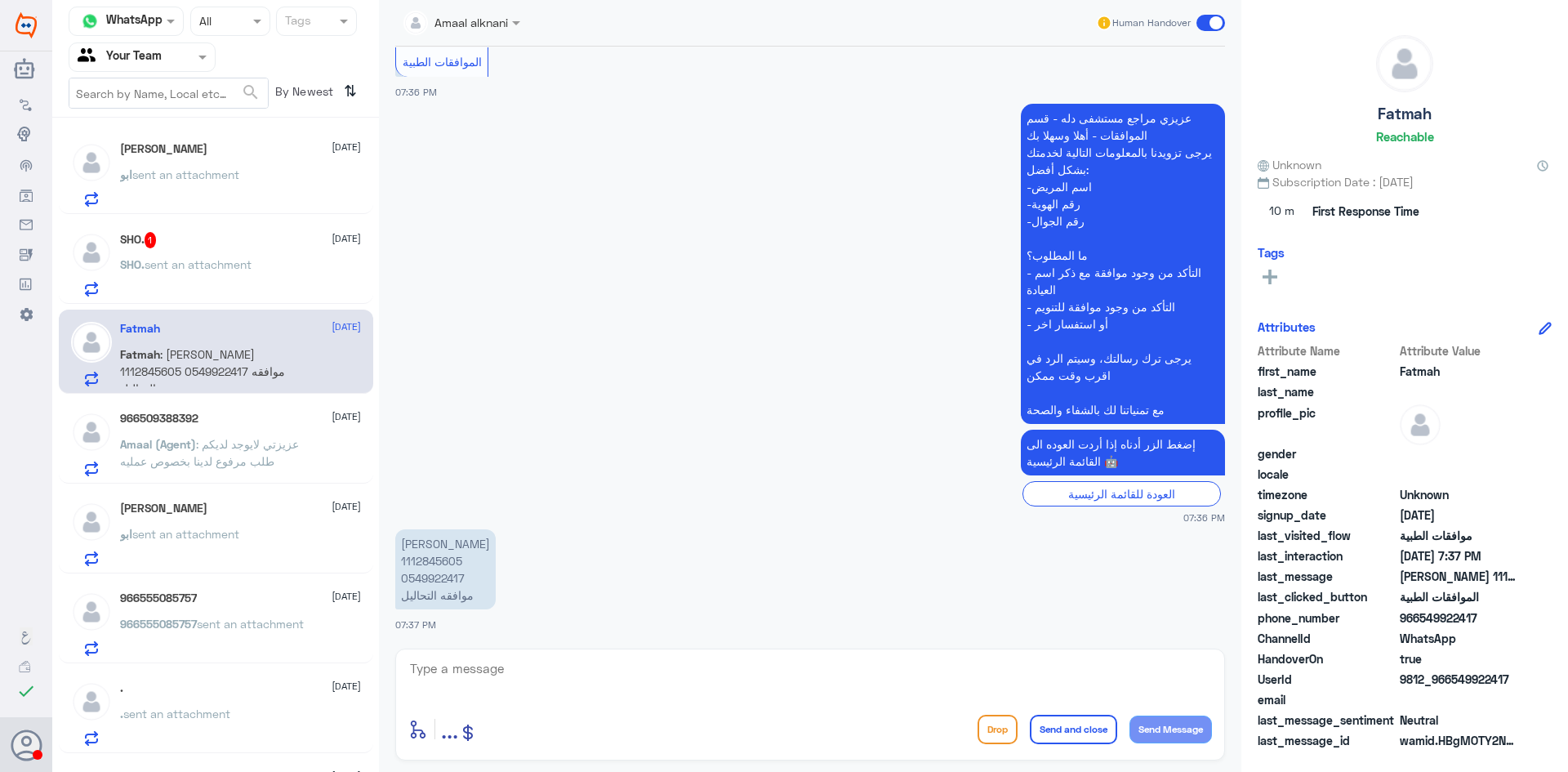
click at [189, 261] on span "sent an attachment" at bounding box center [198, 264] width 107 height 14
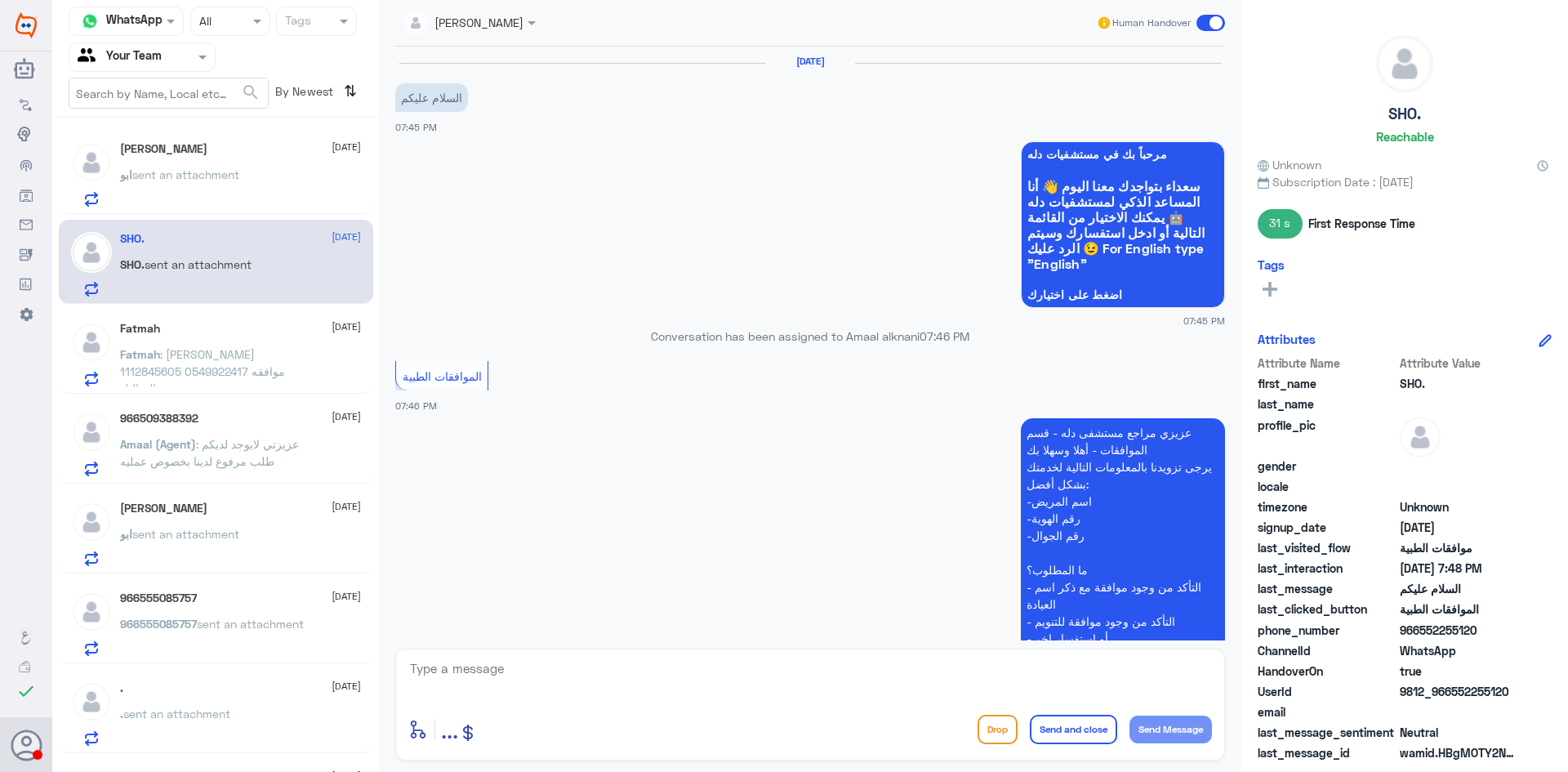
scroll to position [579, 0]
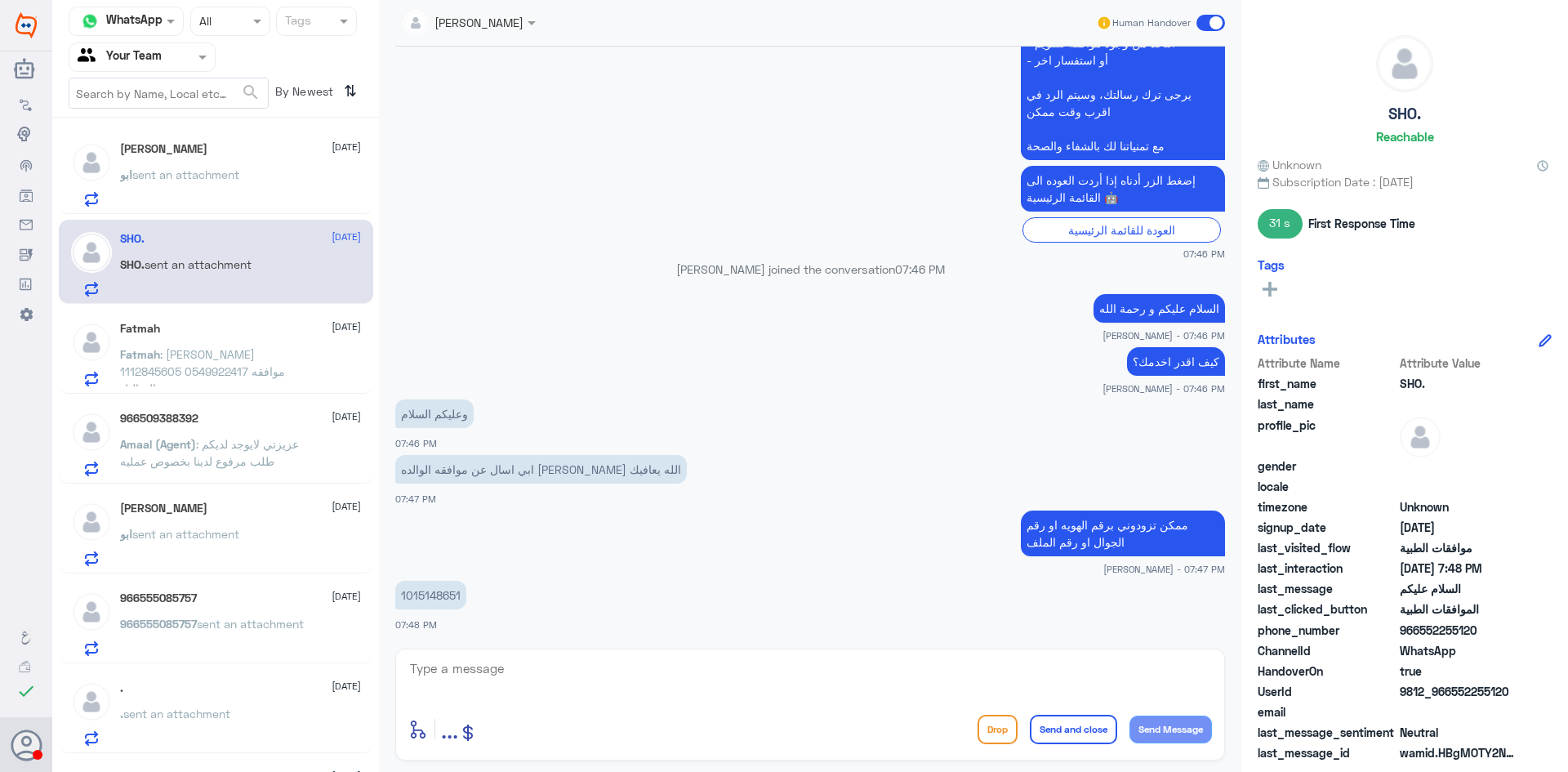
click at [204, 351] on span ": فاطمه الخالدي 1112845605 0549922417 موافقه التحاليل" at bounding box center [202, 371] width 165 height 48
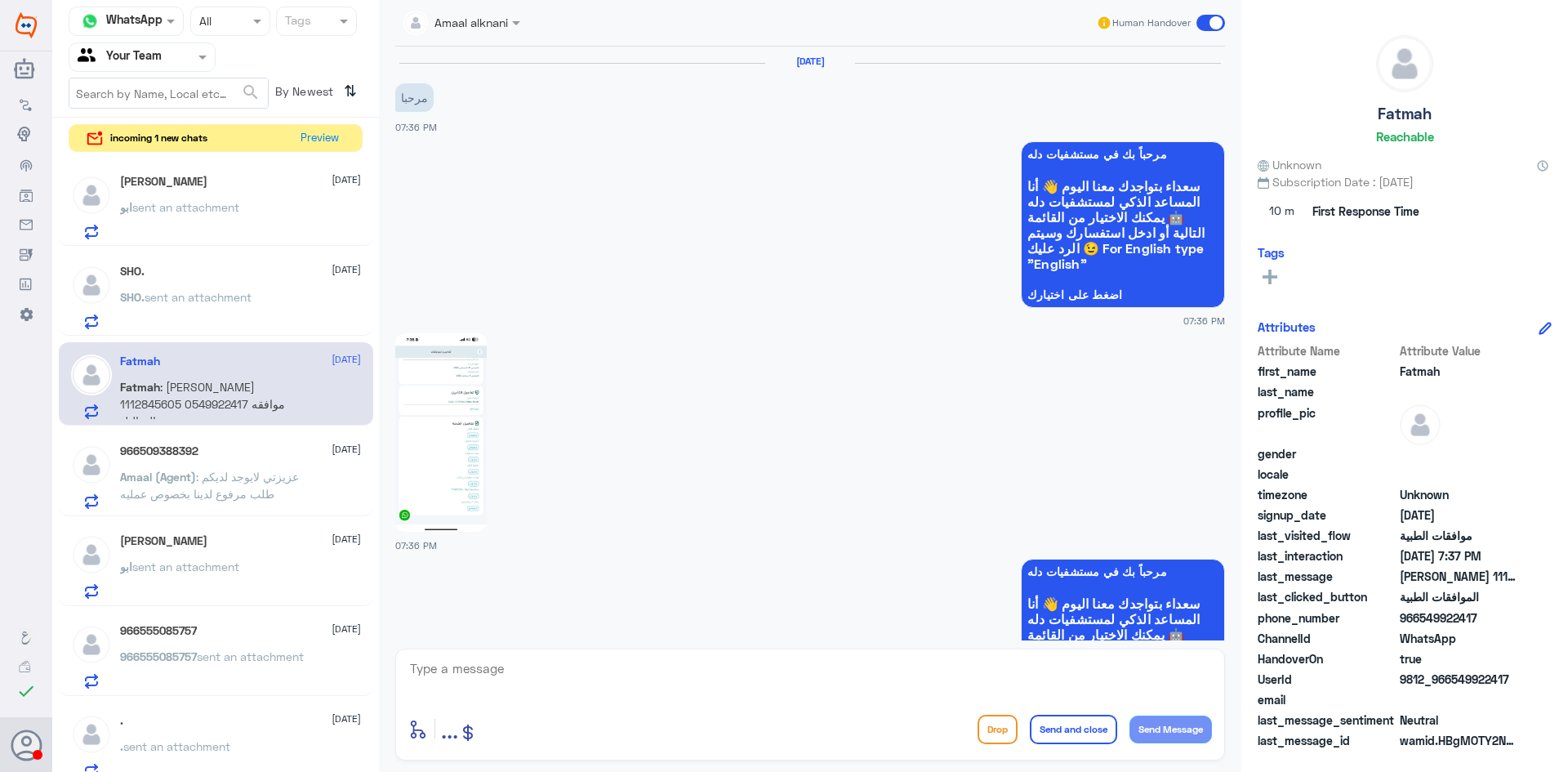
scroll to position [732, 0]
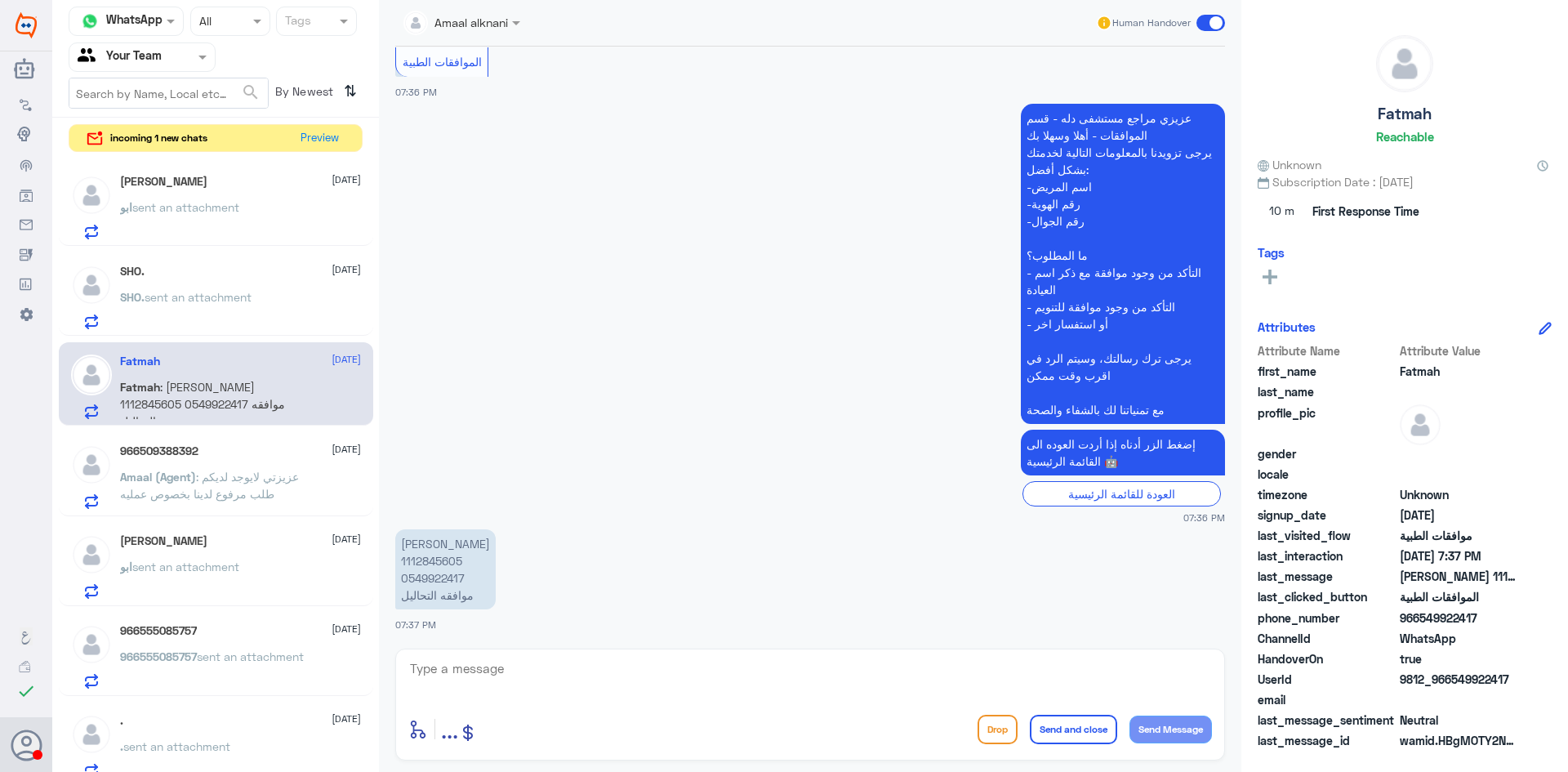
click at [202, 267] on div "SHO. 21 August" at bounding box center [241, 271] width 241 height 14
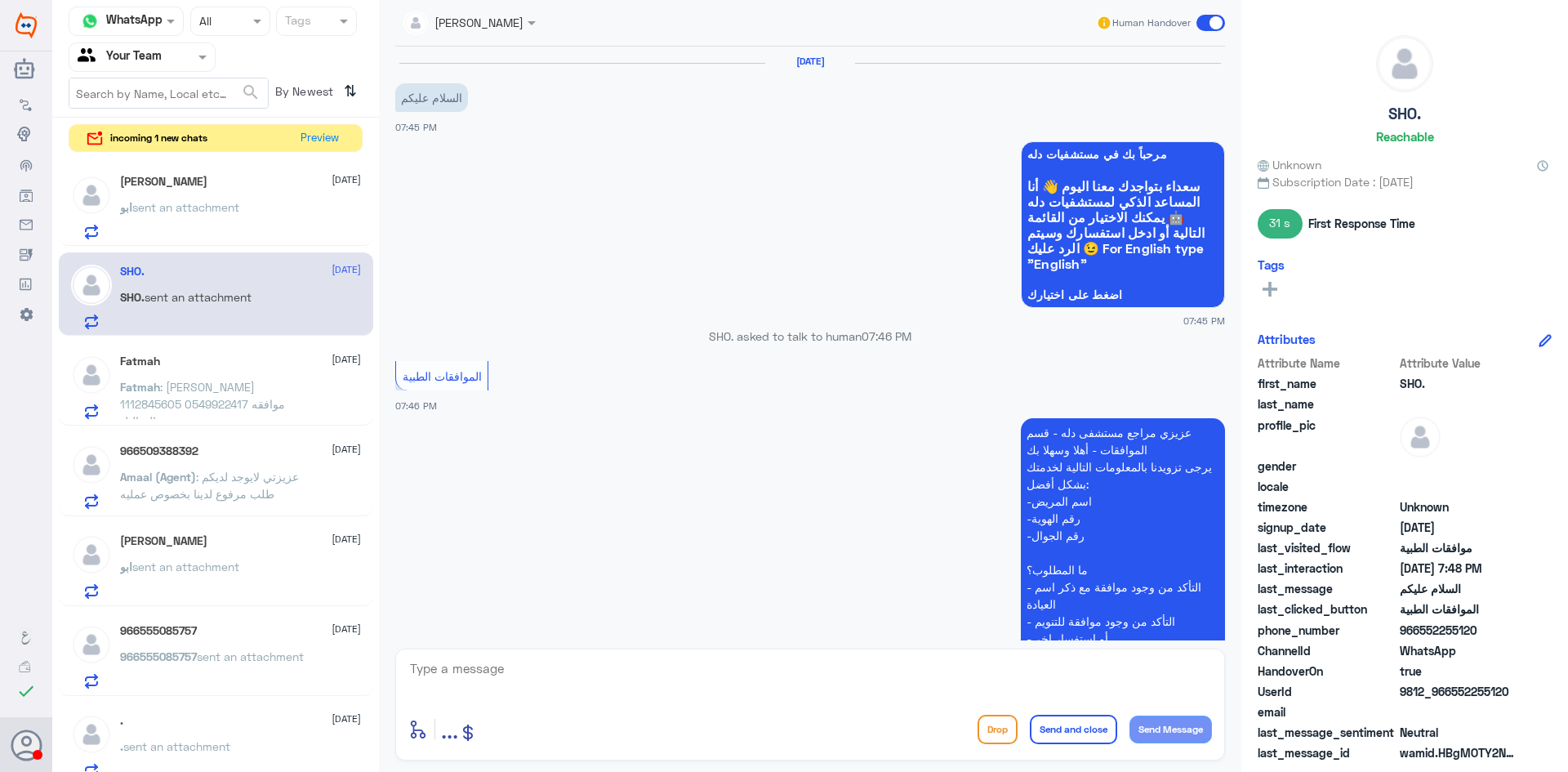
scroll to position [579, 0]
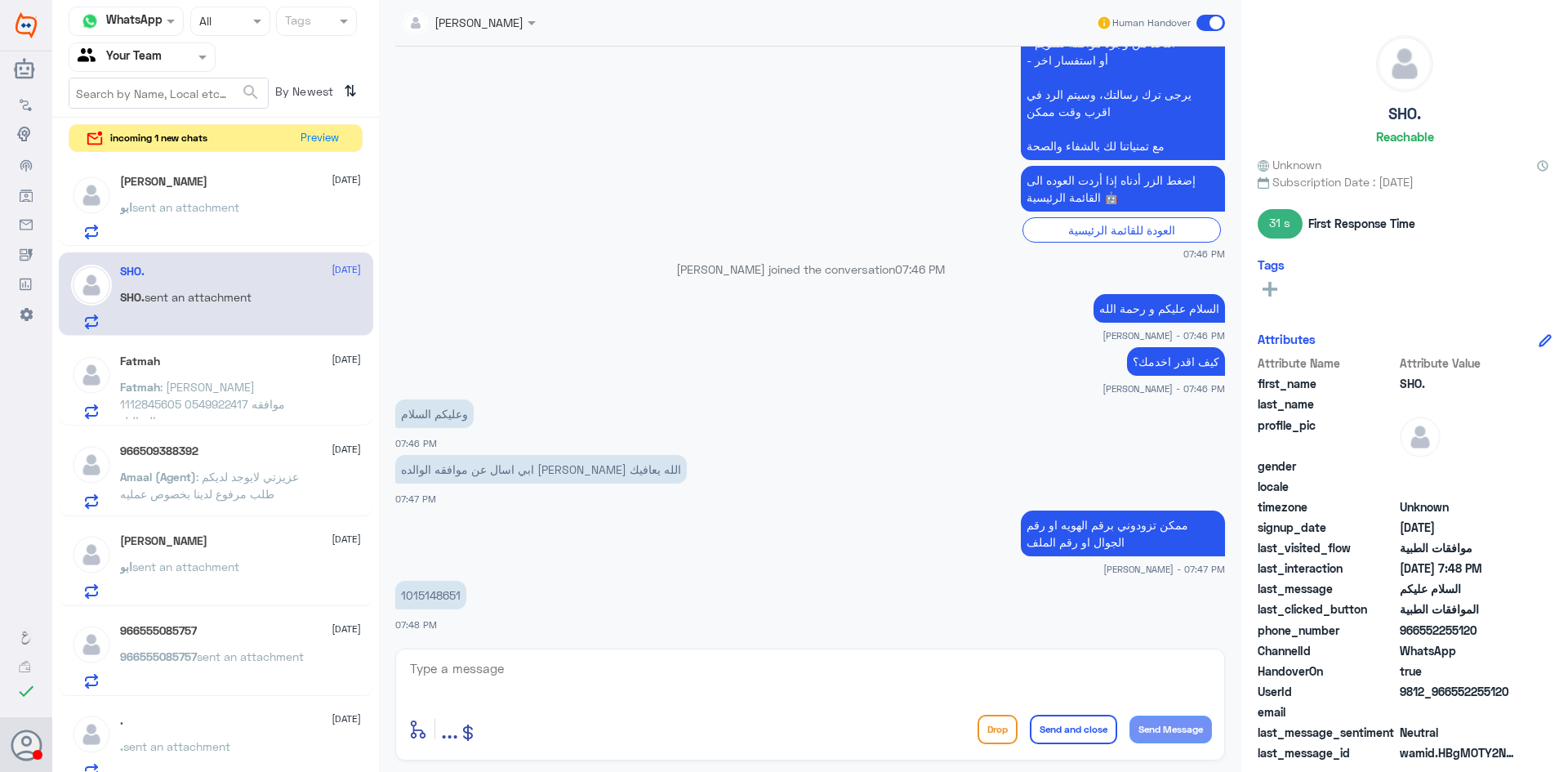
click at [446, 594] on p "1015148651" at bounding box center [431, 595] width 71 height 28
copy p "1015148651"
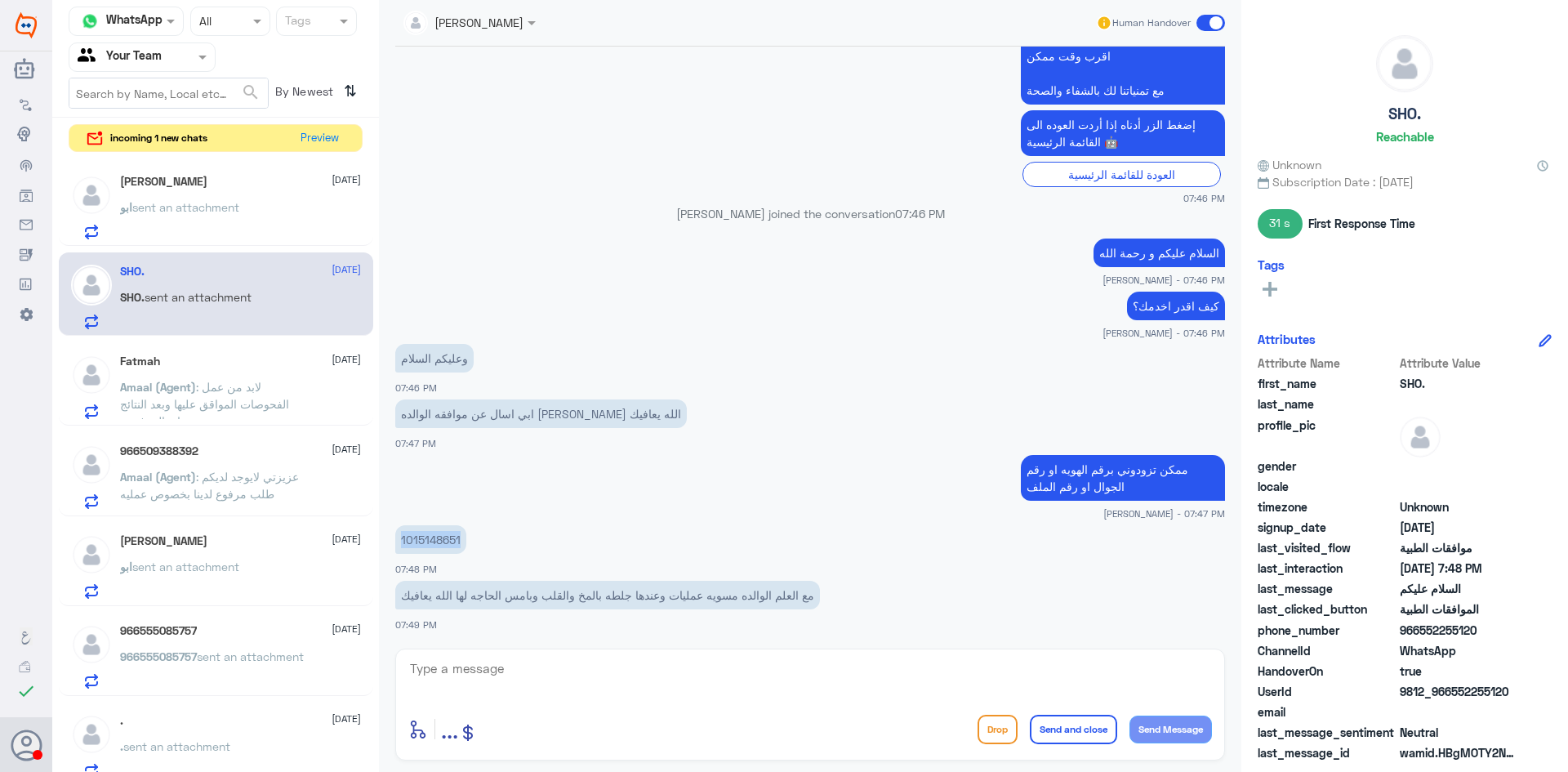
copy p "1015148651"
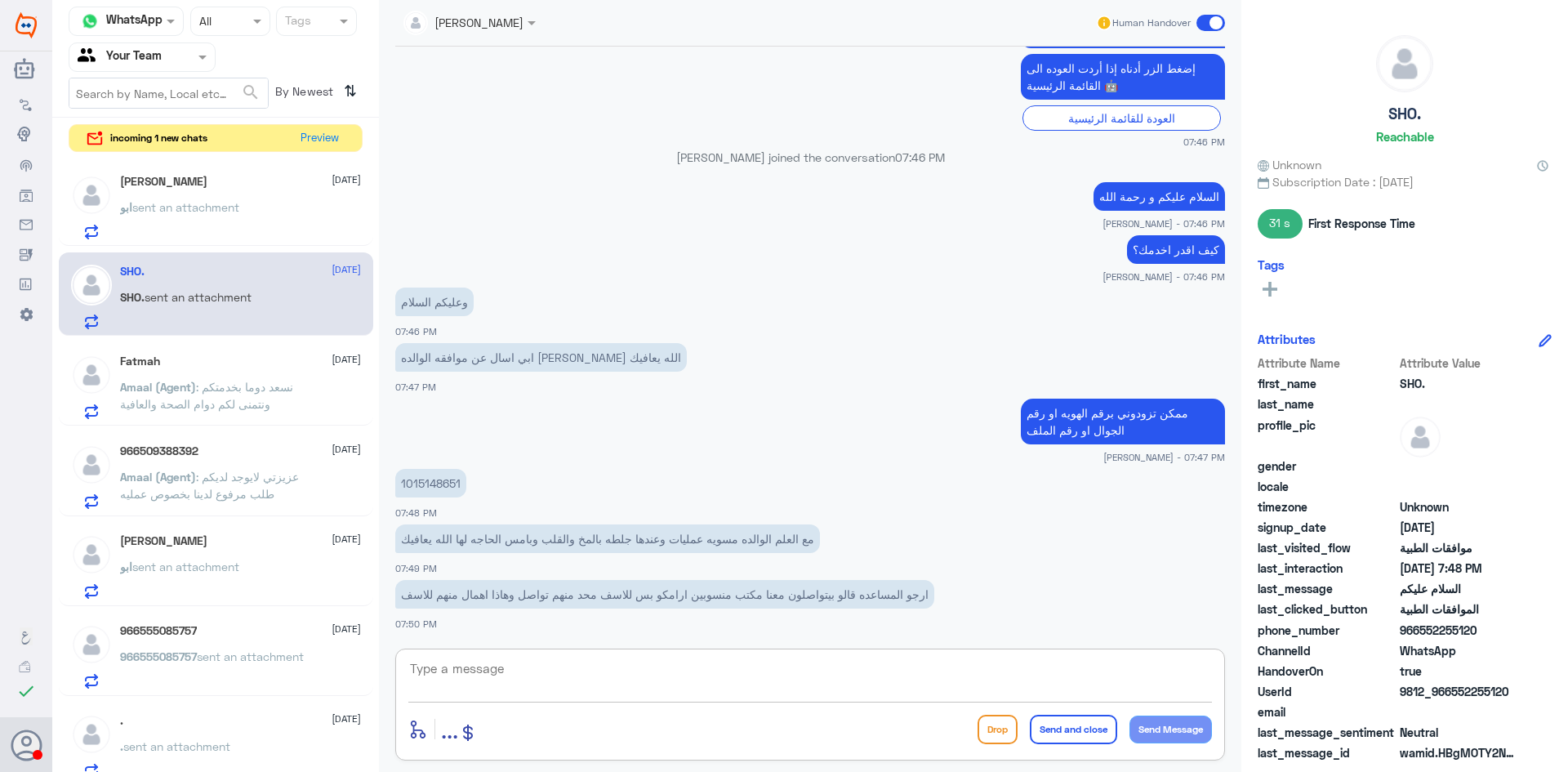
click at [660, 664] on textarea at bounding box center [810, 678] width 804 height 40
type textarea "ا"
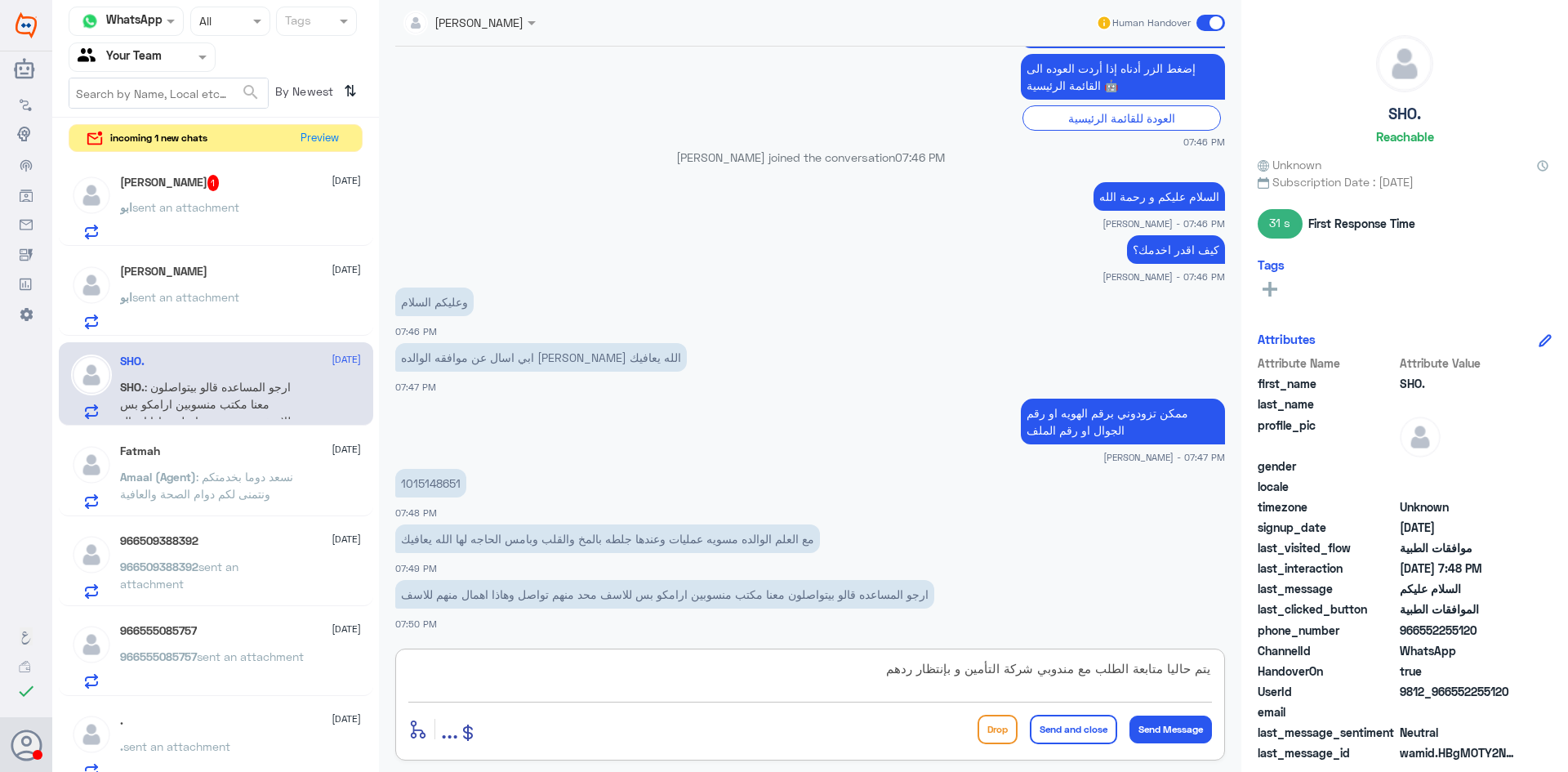
type textarea "يتم حاليا متابعة الطلب مع مندوبي شركة التأمين و بإنتظار ردهم"
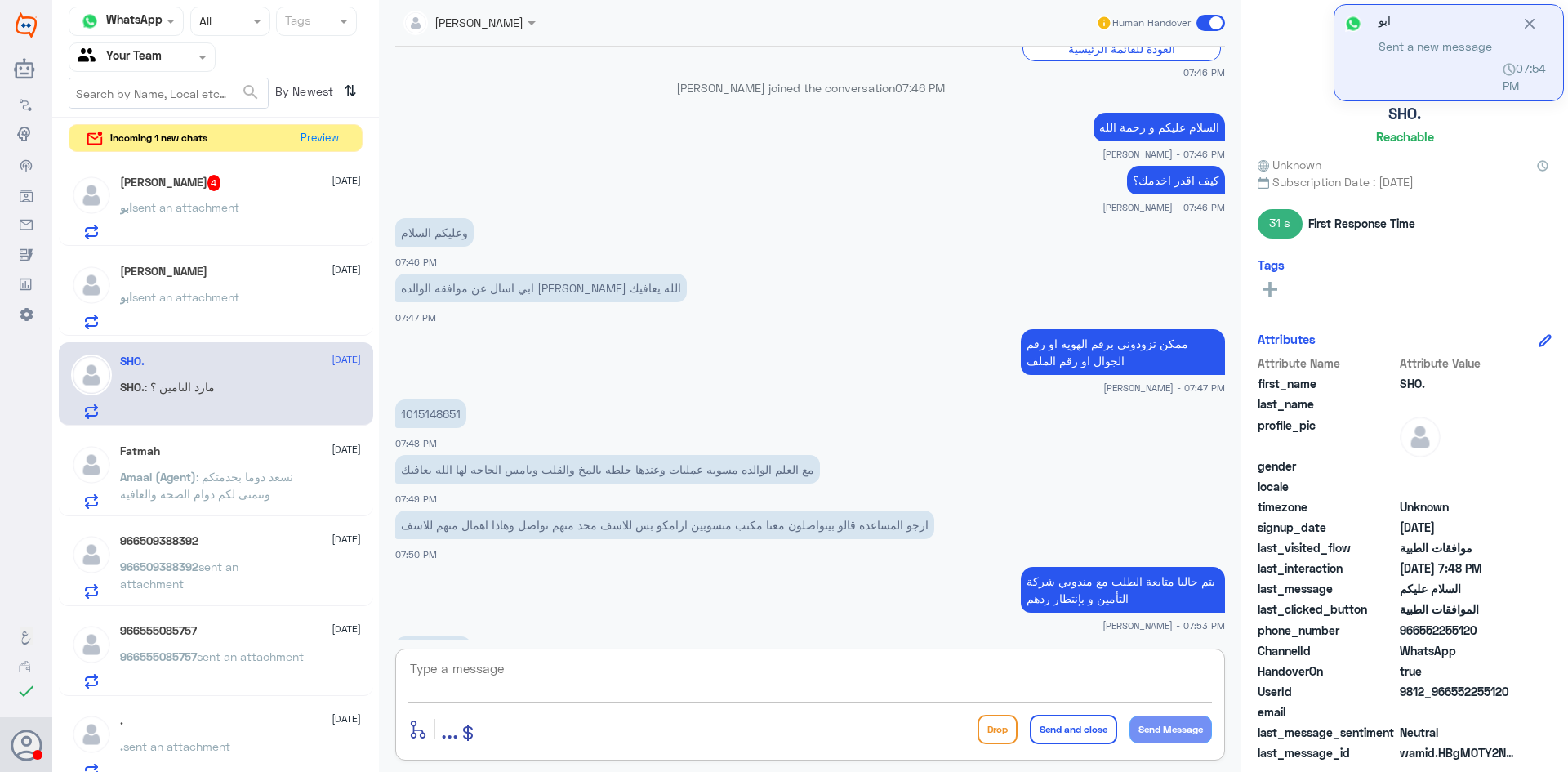
scroll to position [816, 0]
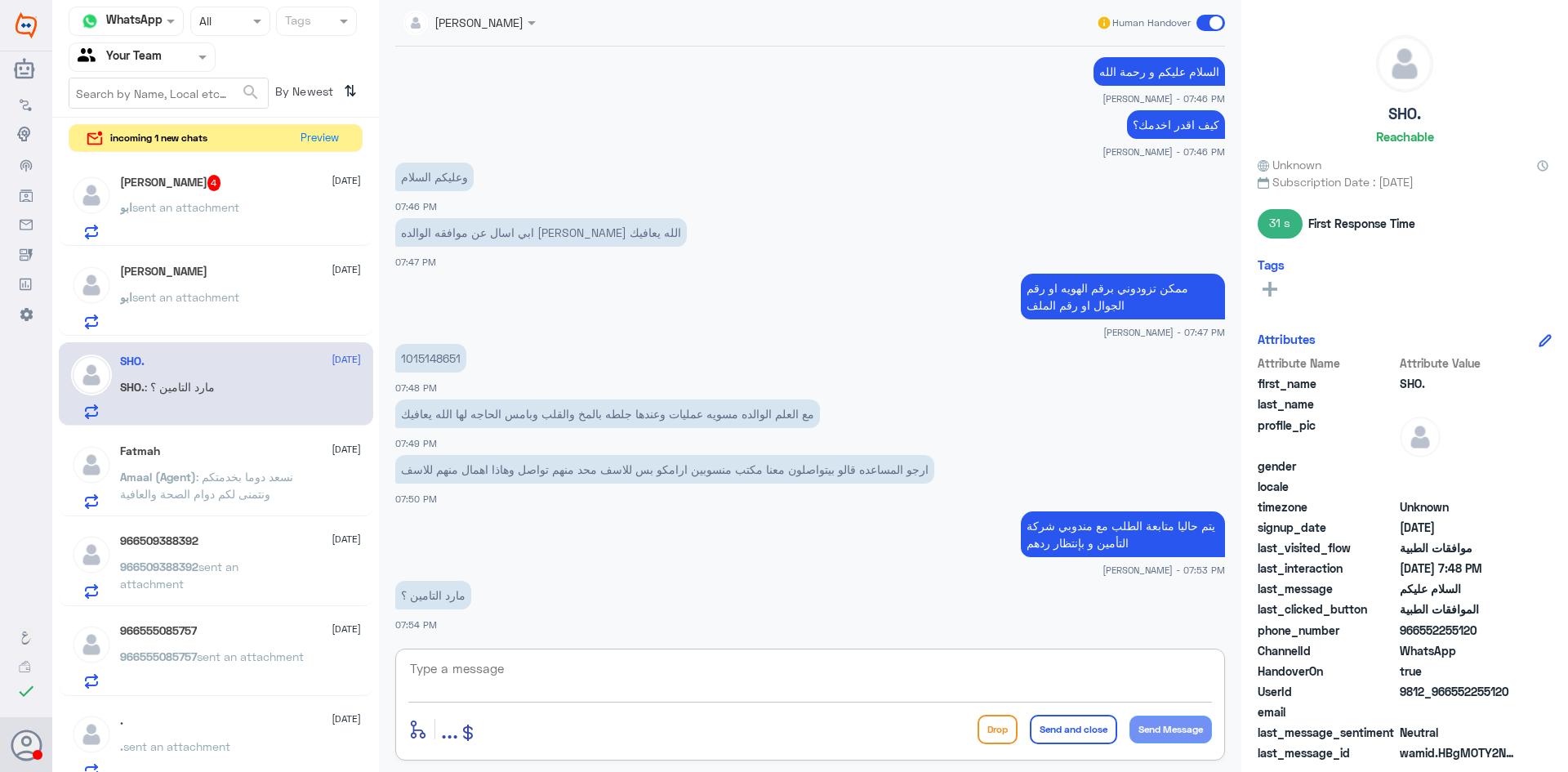
click at [497, 669] on textarea at bounding box center [810, 678] width 804 height 40
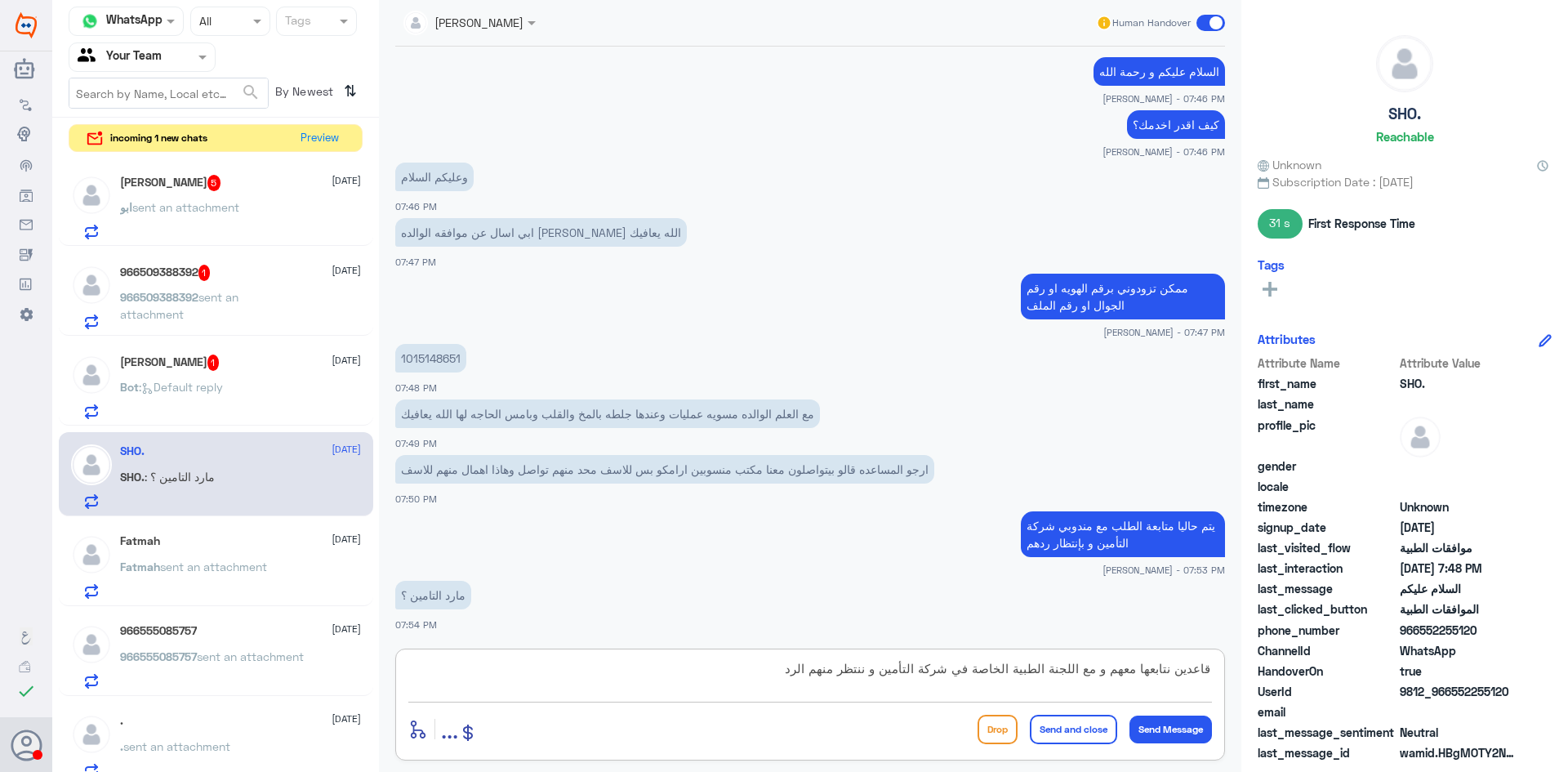
type textarea "قاعدين نتابعها معهم و مع اللجنة الطبية الخاصة في شركة التأمين و ننتظر منهم الرد"
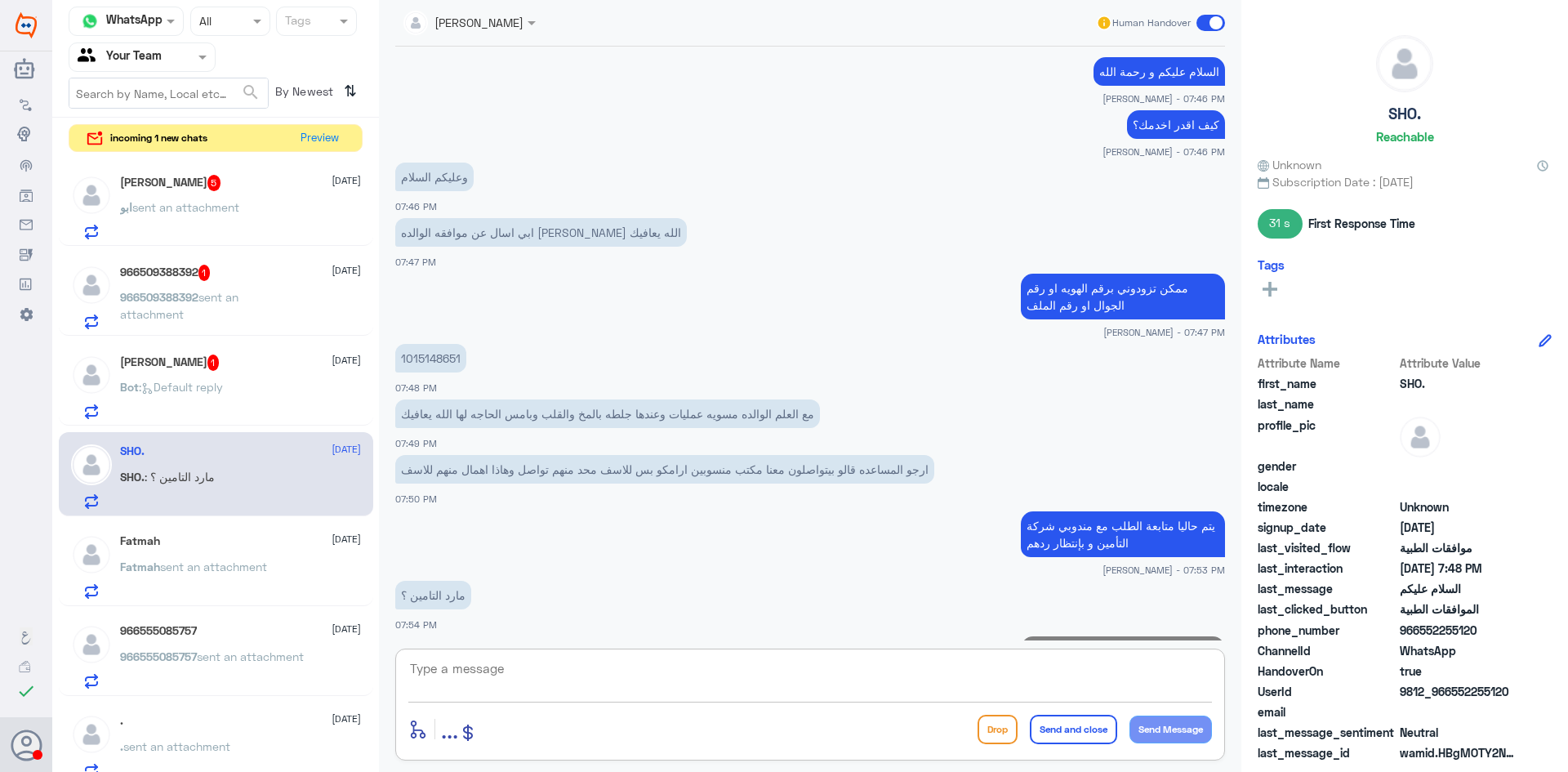
scroll to position [902, 0]
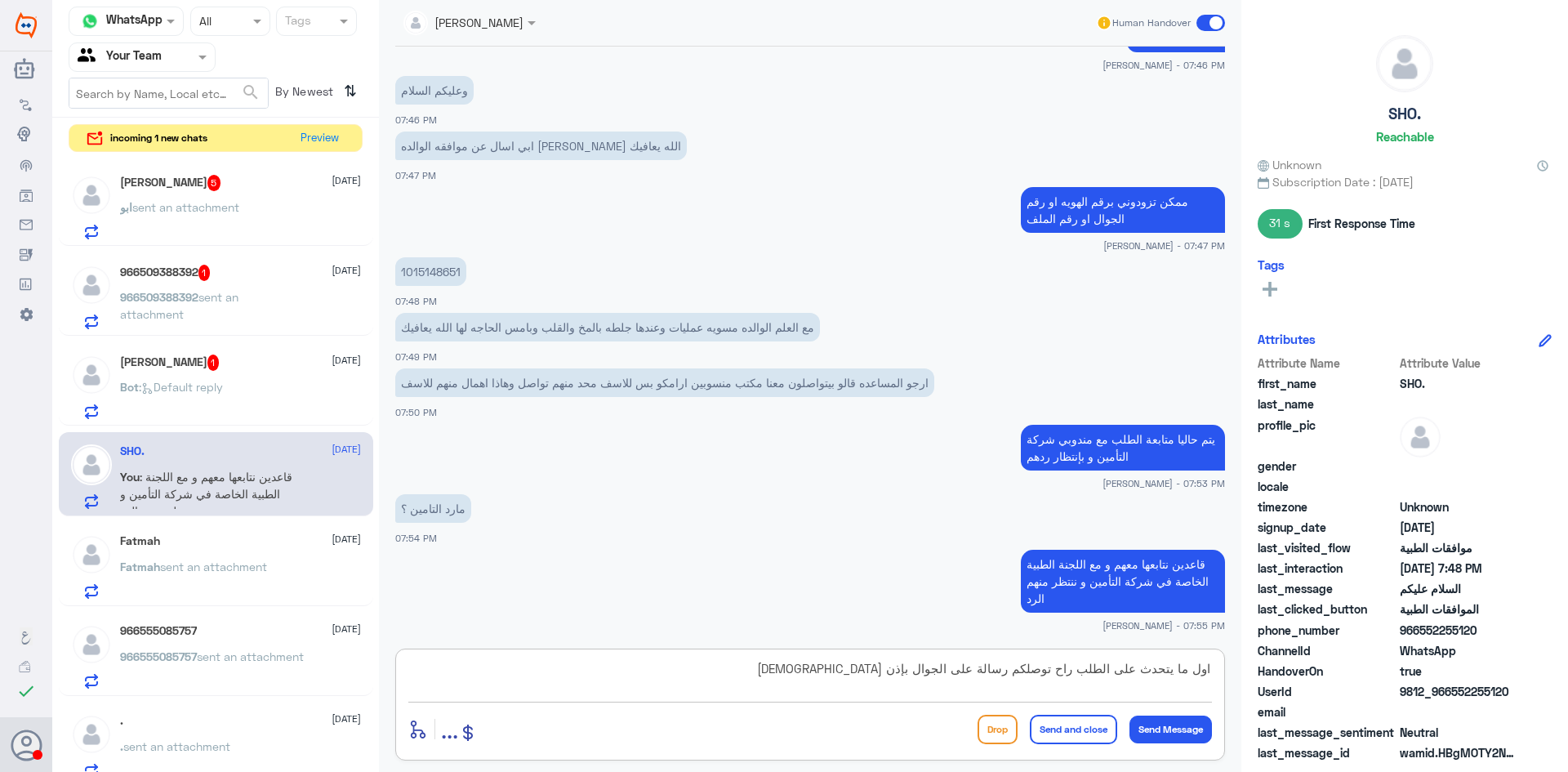
type textarea "اول ما يتحدث على الطلب راح توصلكم رسالة على الجوال بإذن [DEMOGRAPHIC_DATA]"
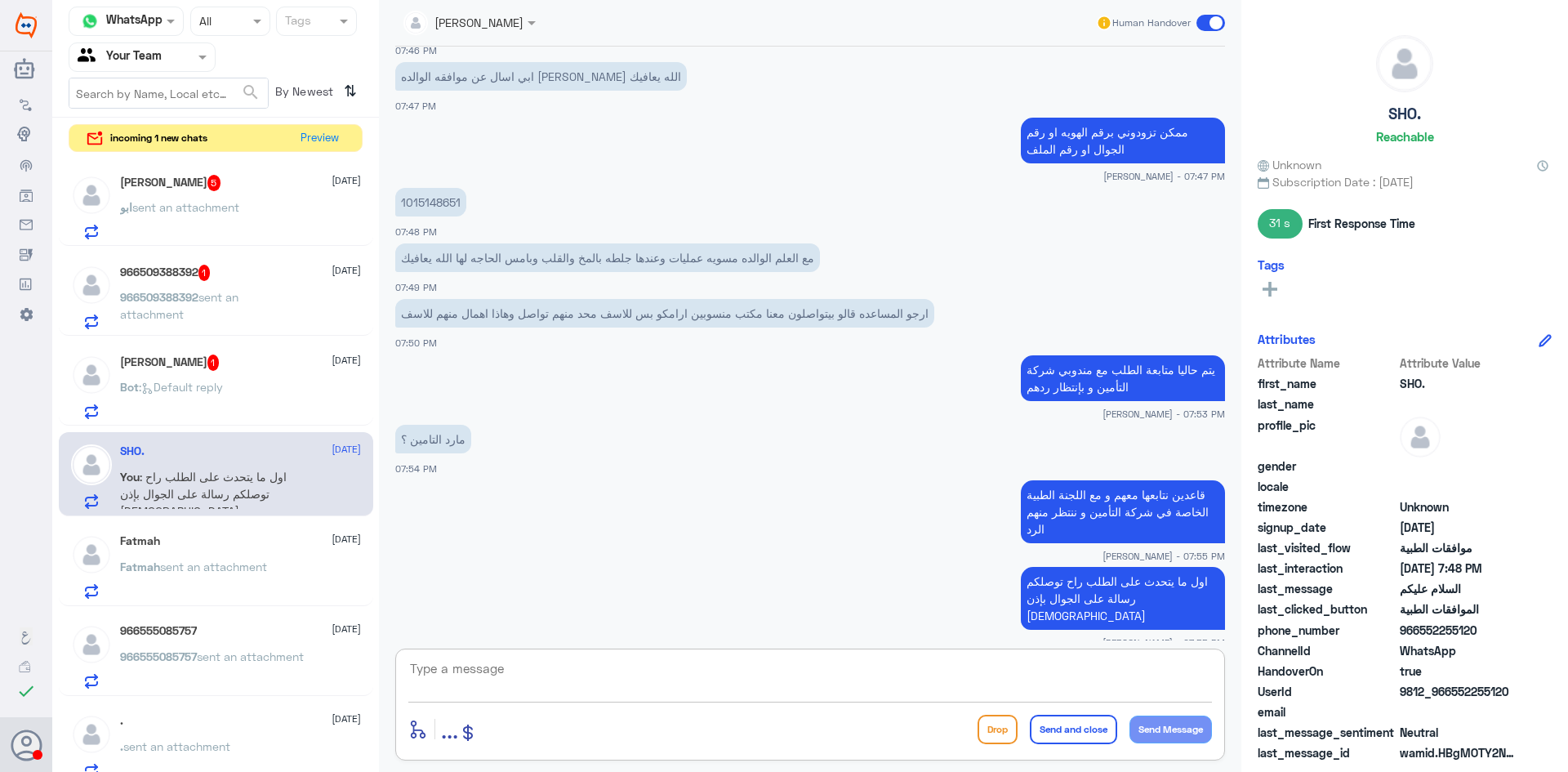
click at [196, 365] on div "ابو بتال 1 21 August" at bounding box center [241, 363] width 241 height 16
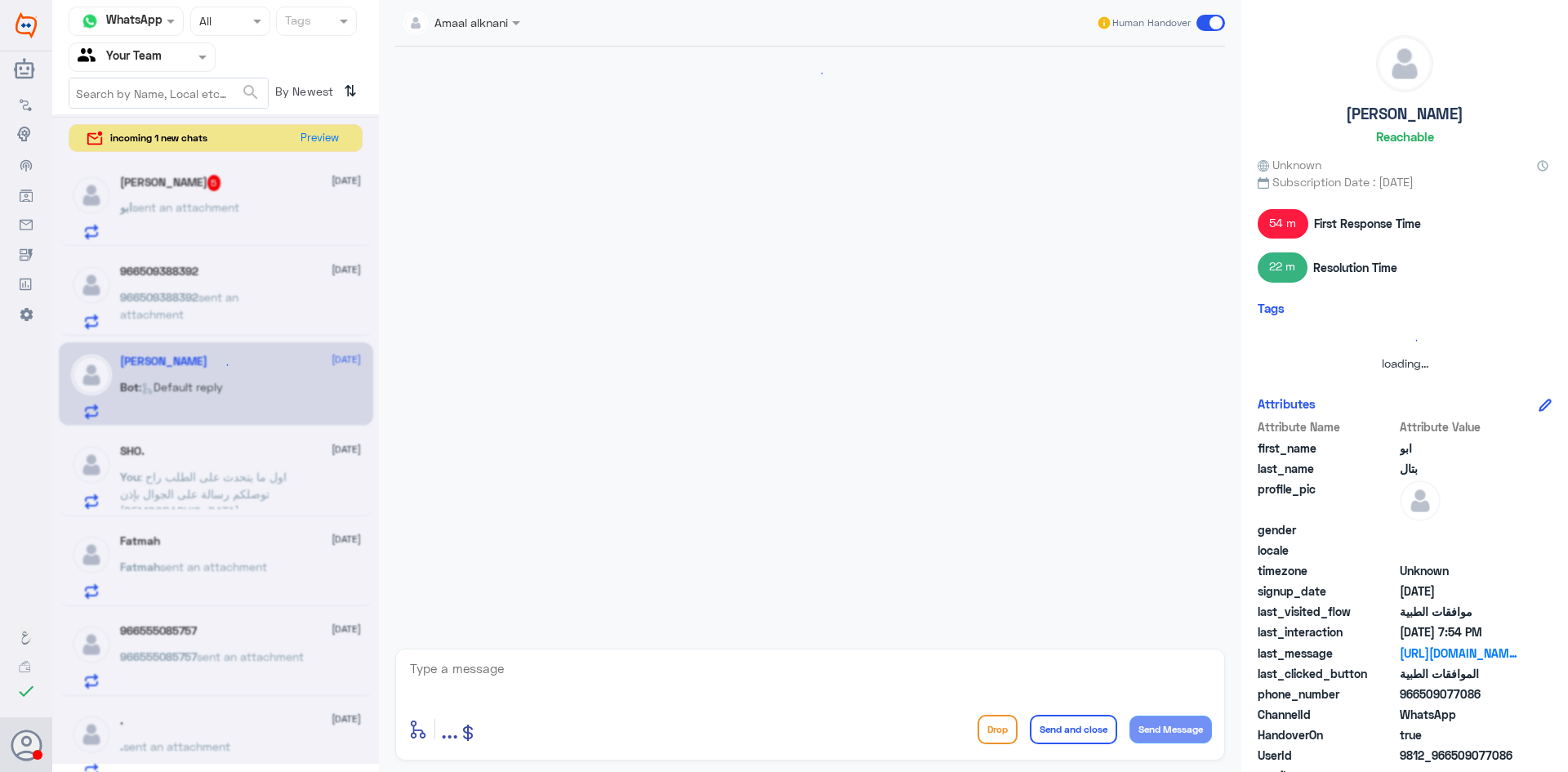
scroll to position [1076, 0]
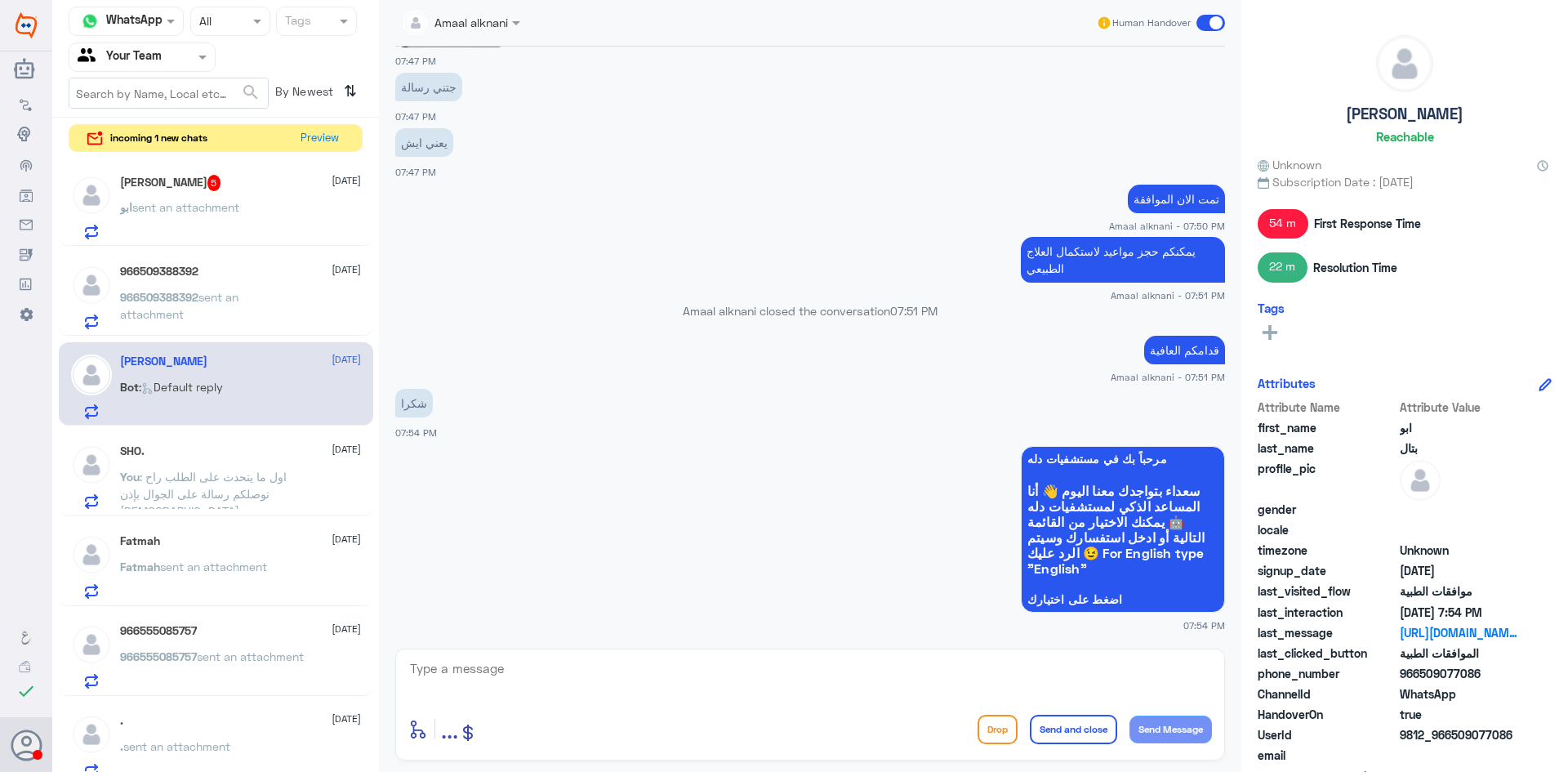
click at [223, 311] on p "966509388392 sent an attachment" at bounding box center [212, 308] width 183 height 41
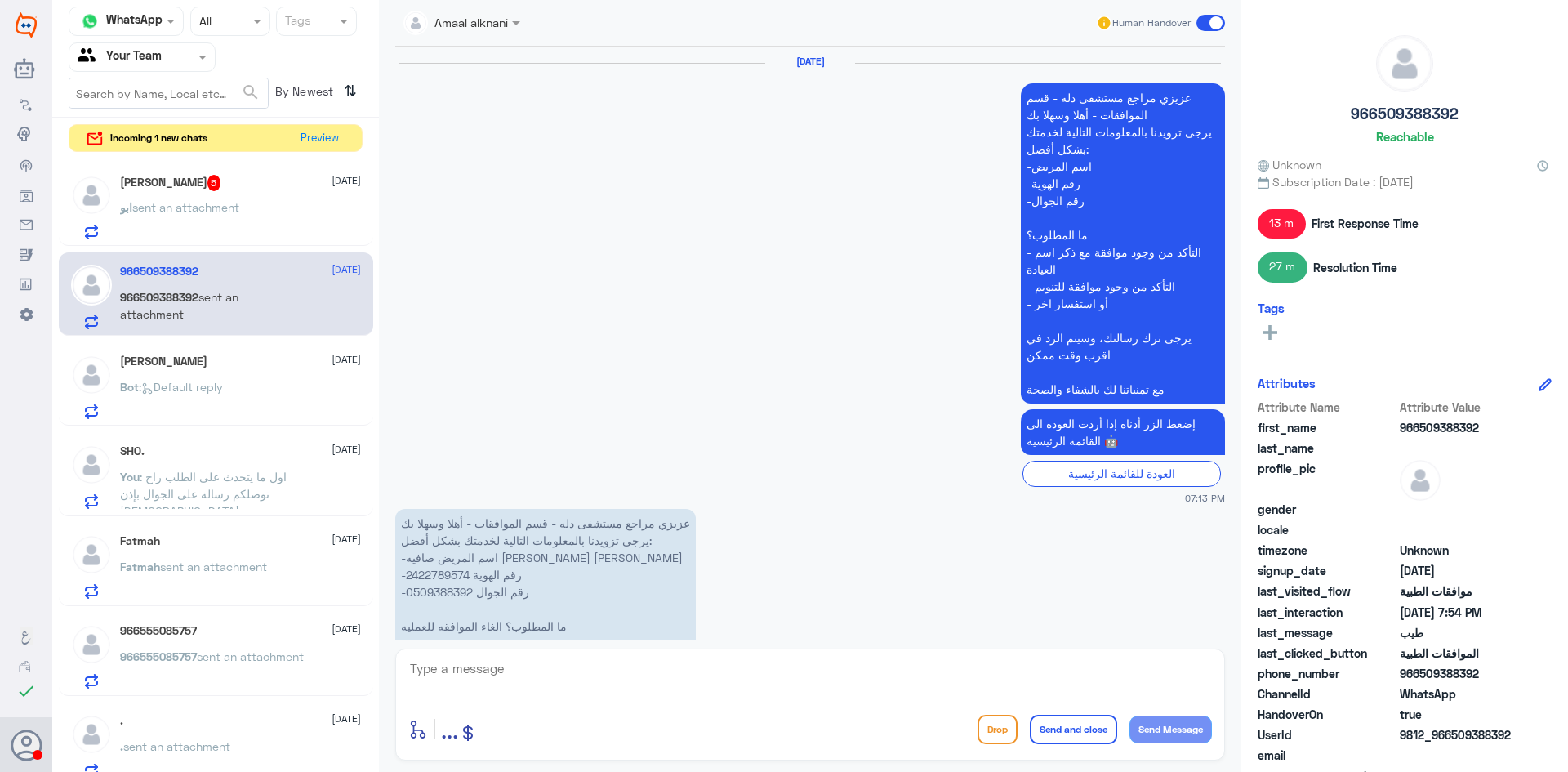
scroll to position [1129, 0]
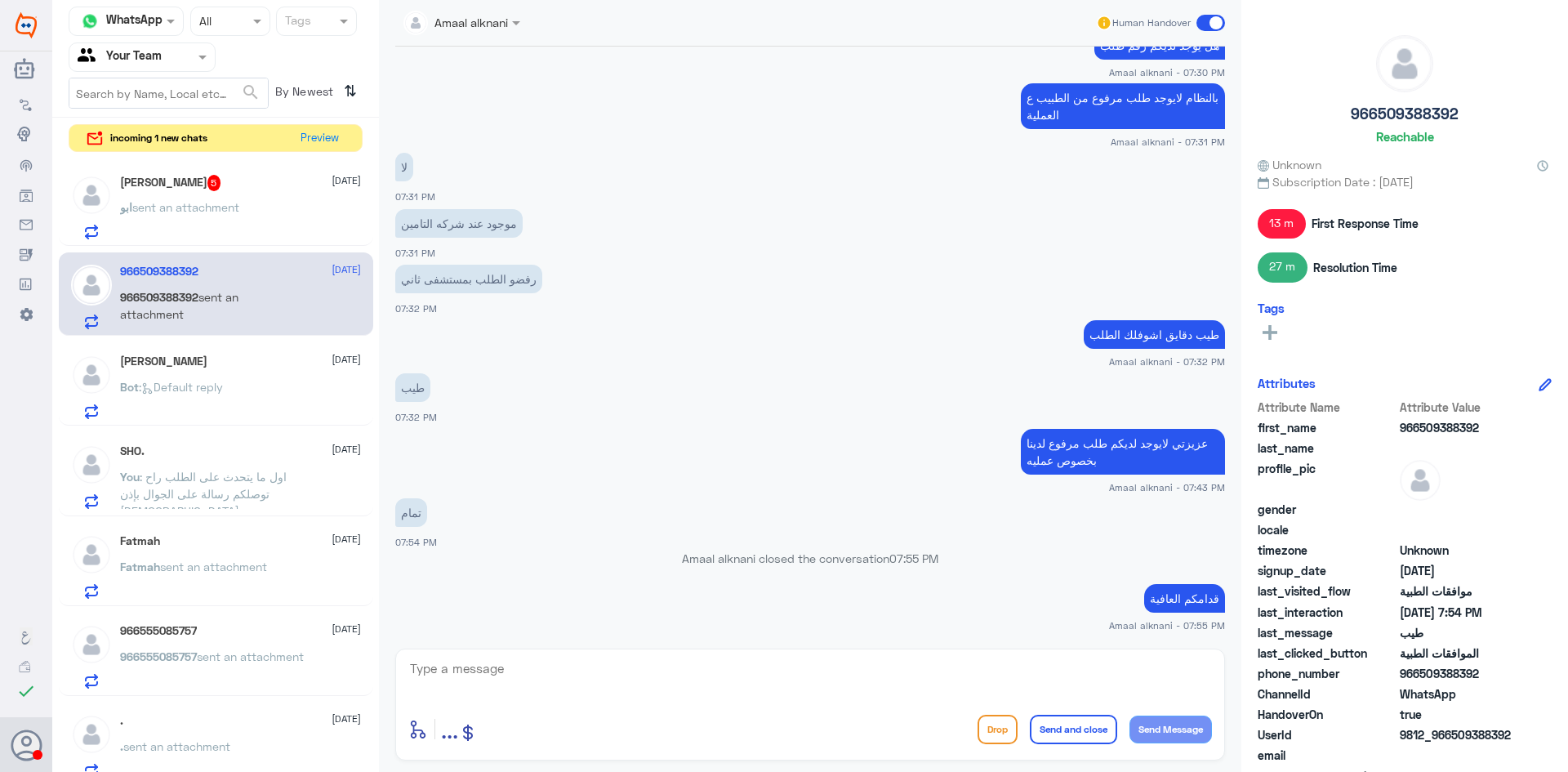
click at [204, 206] on span "sent an attachment" at bounding box center [185, 206] width 107 height 14
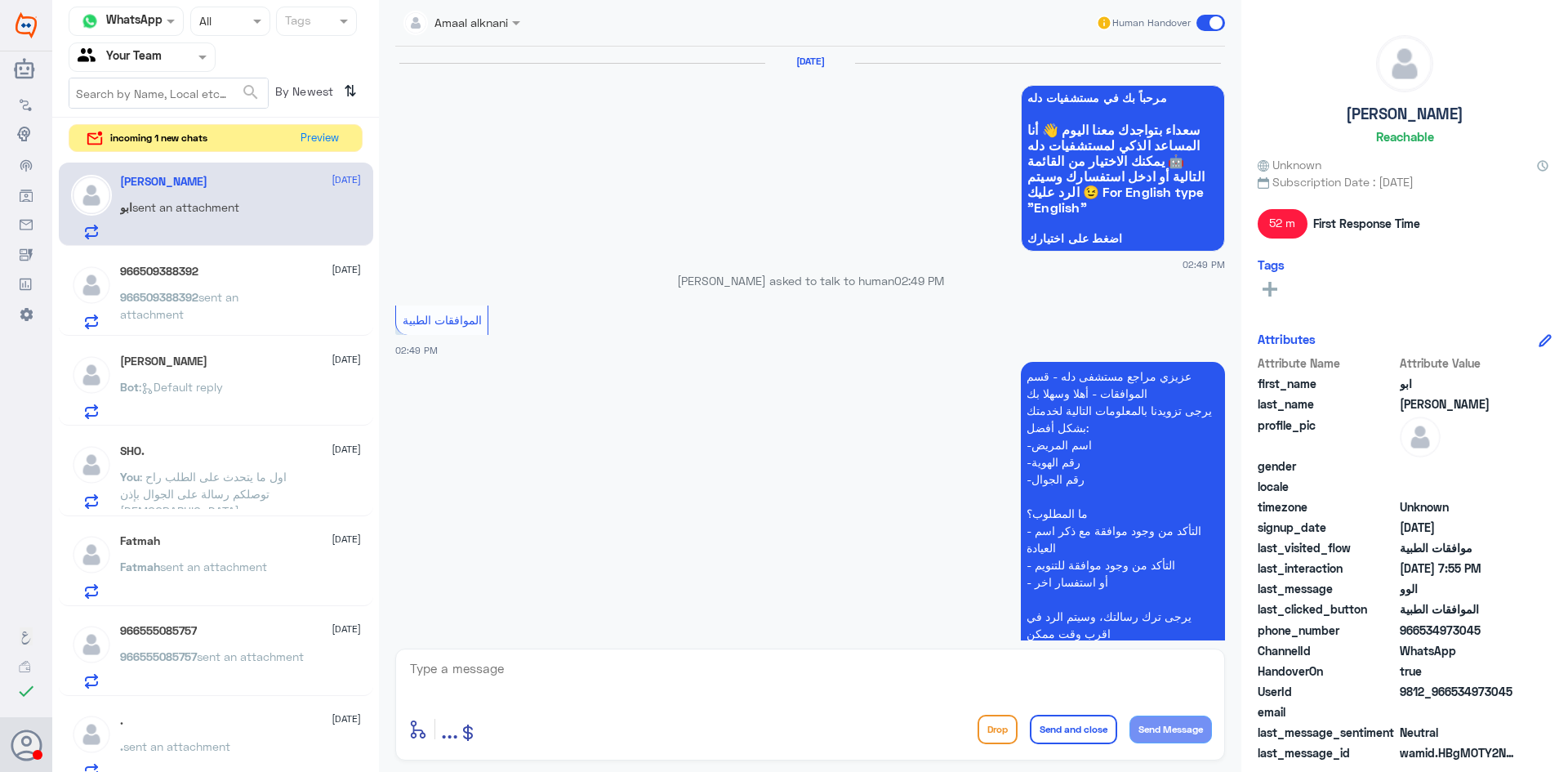
scroll to position [1597, 0]
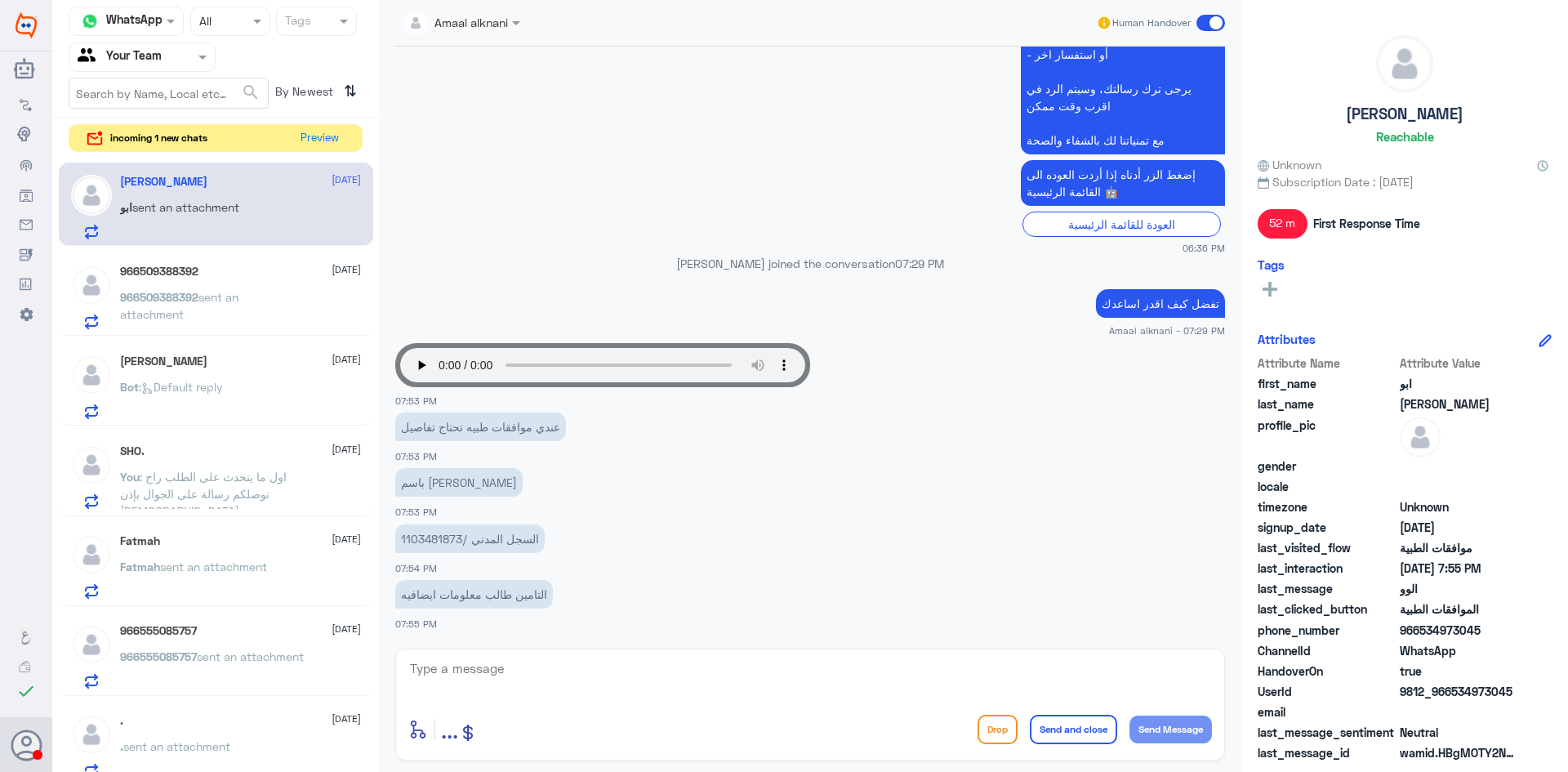
click at [215, 550] on div "Fatmah 21 August Fatmah sent an attachment" at bounding box center [241, 567] width 241 height 65
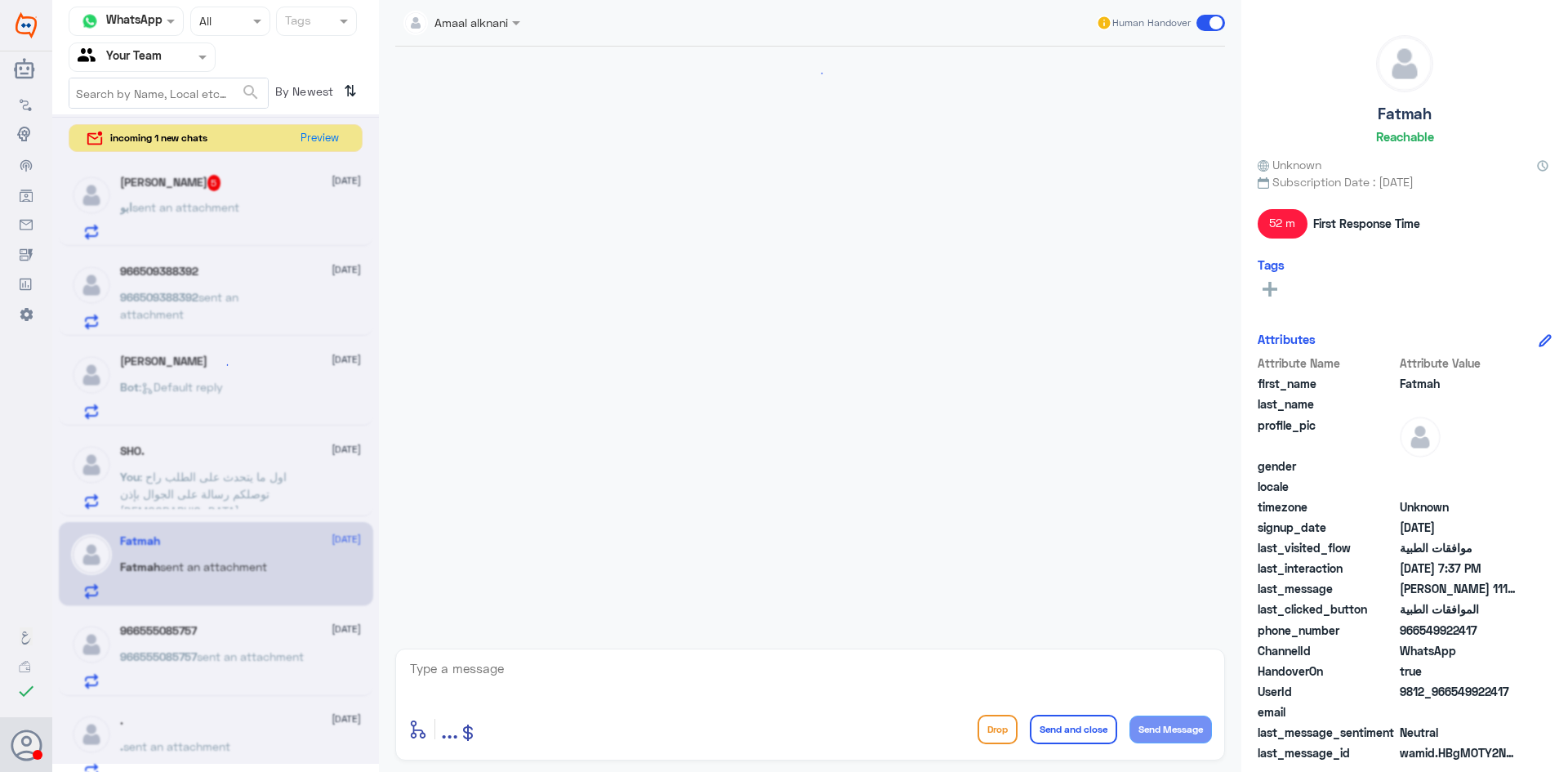
scroll to position [931, 0]
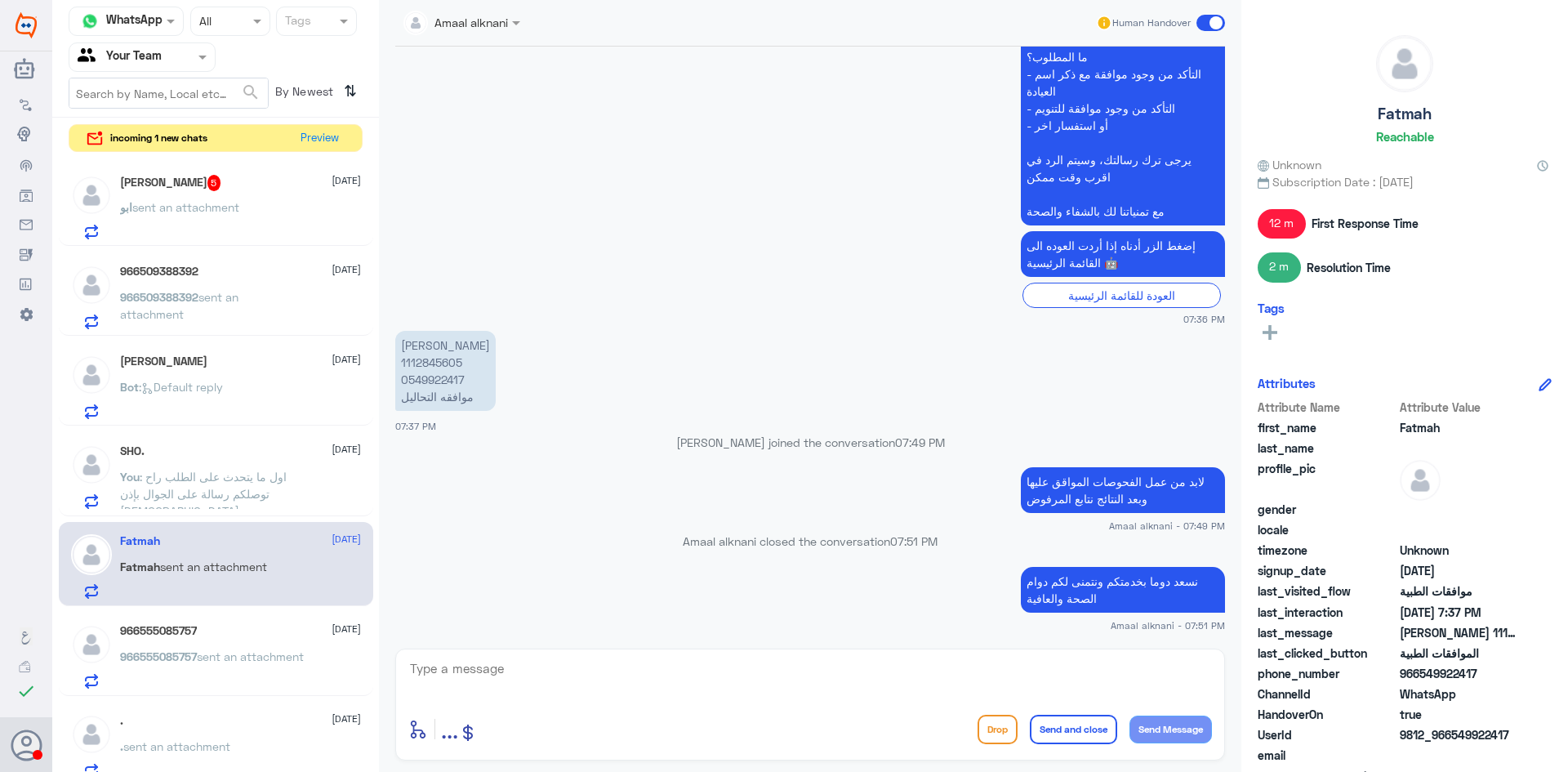
click at [198, 645] on div "966555085757 21 August 966555085757 sent an attachment" at bounding box center [241, 656] width 241 height 65
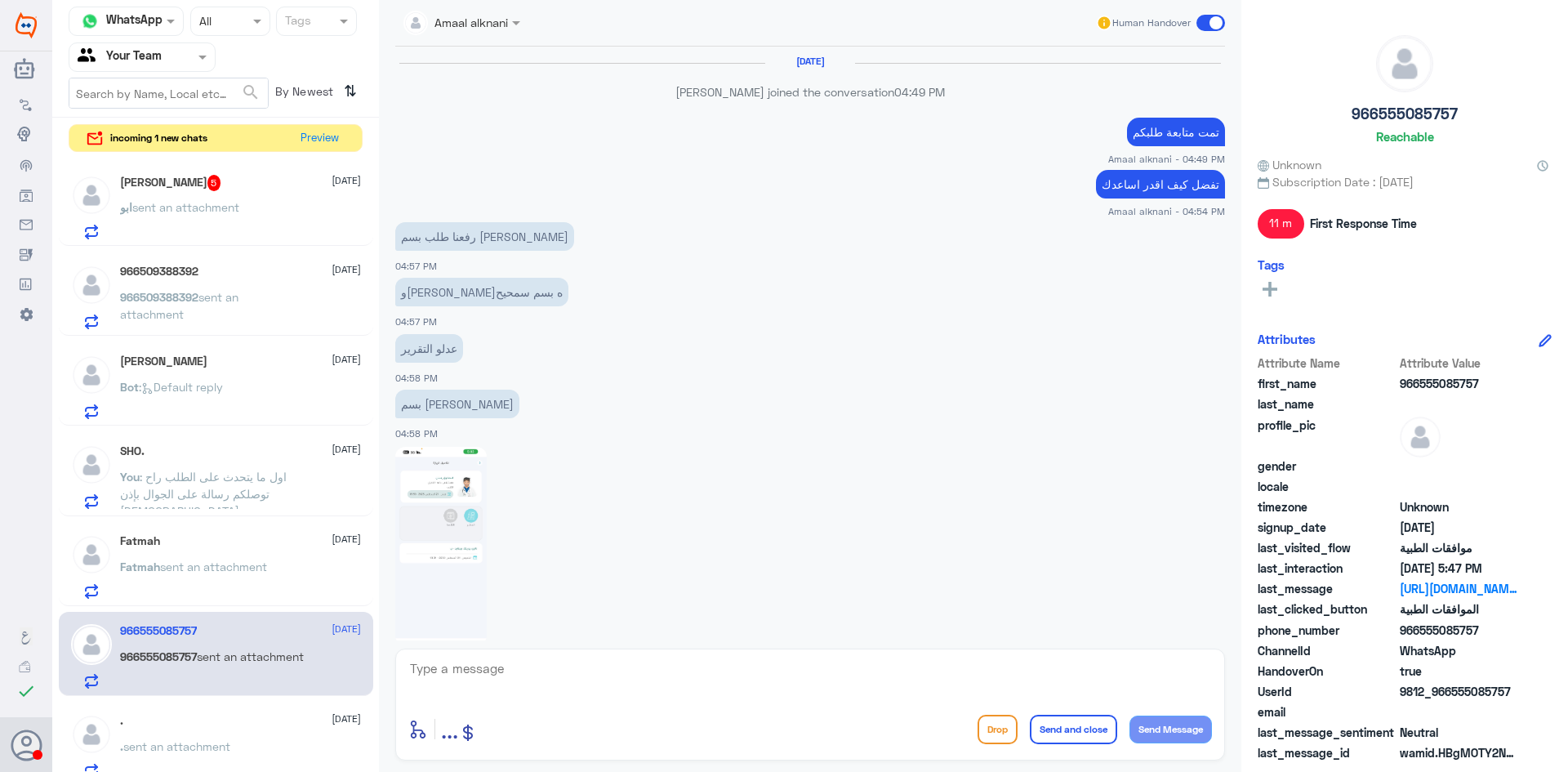
scroll to position [892, 0]
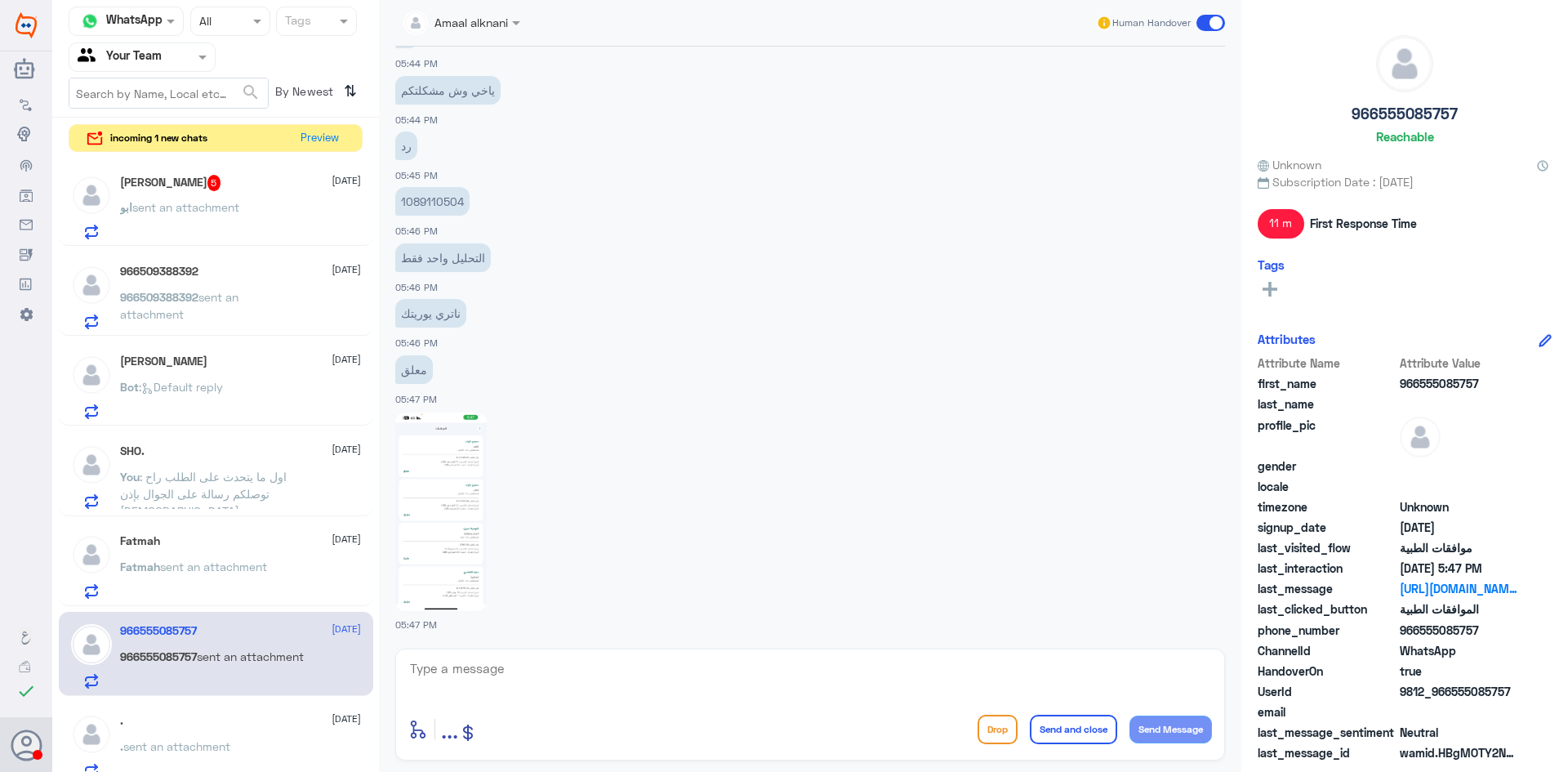
click at [200, 212] on span "sent an attachment" at bounding box center [185, 206] width 107 height 14
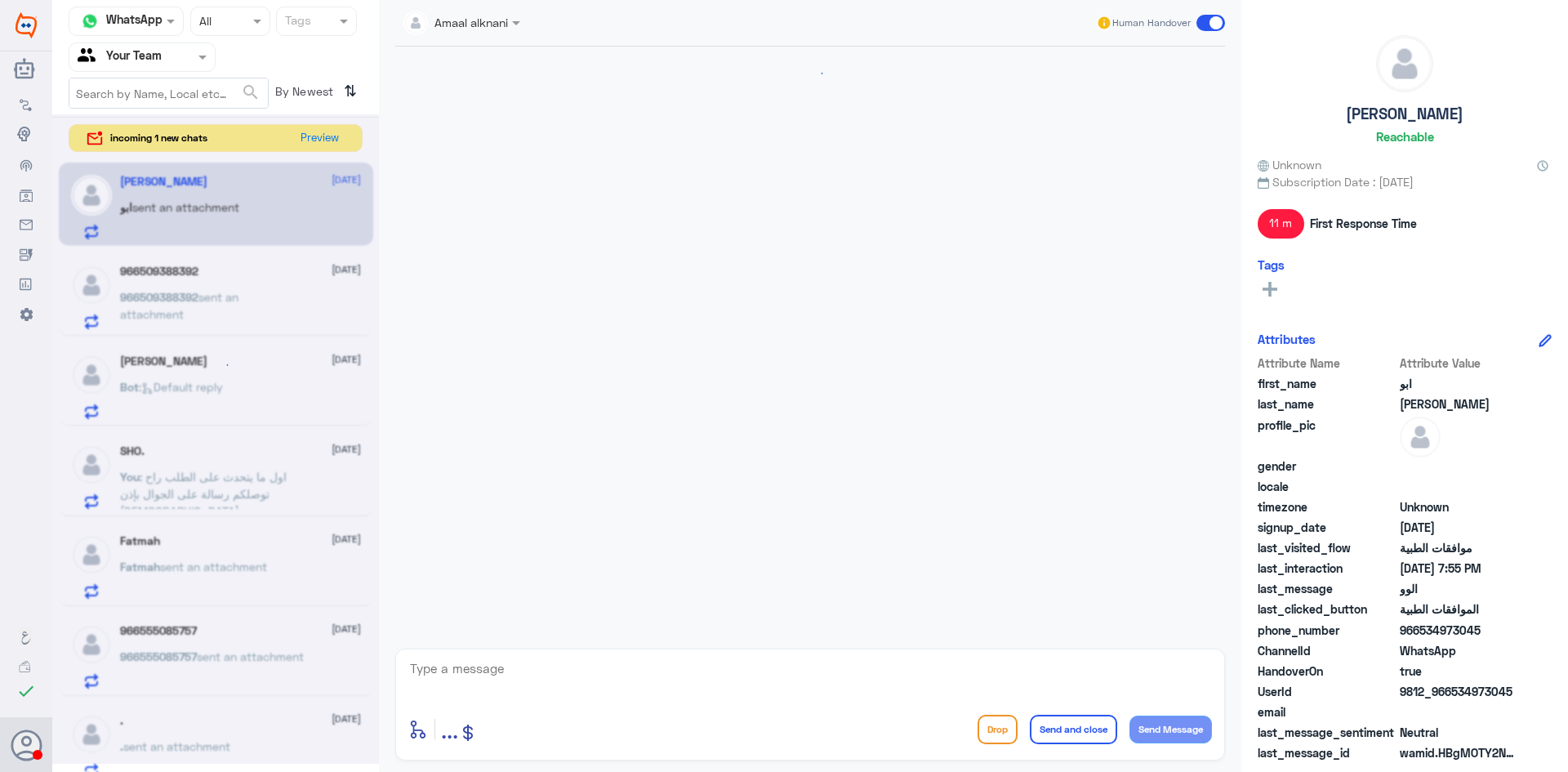
scroll to position [1597, 0]
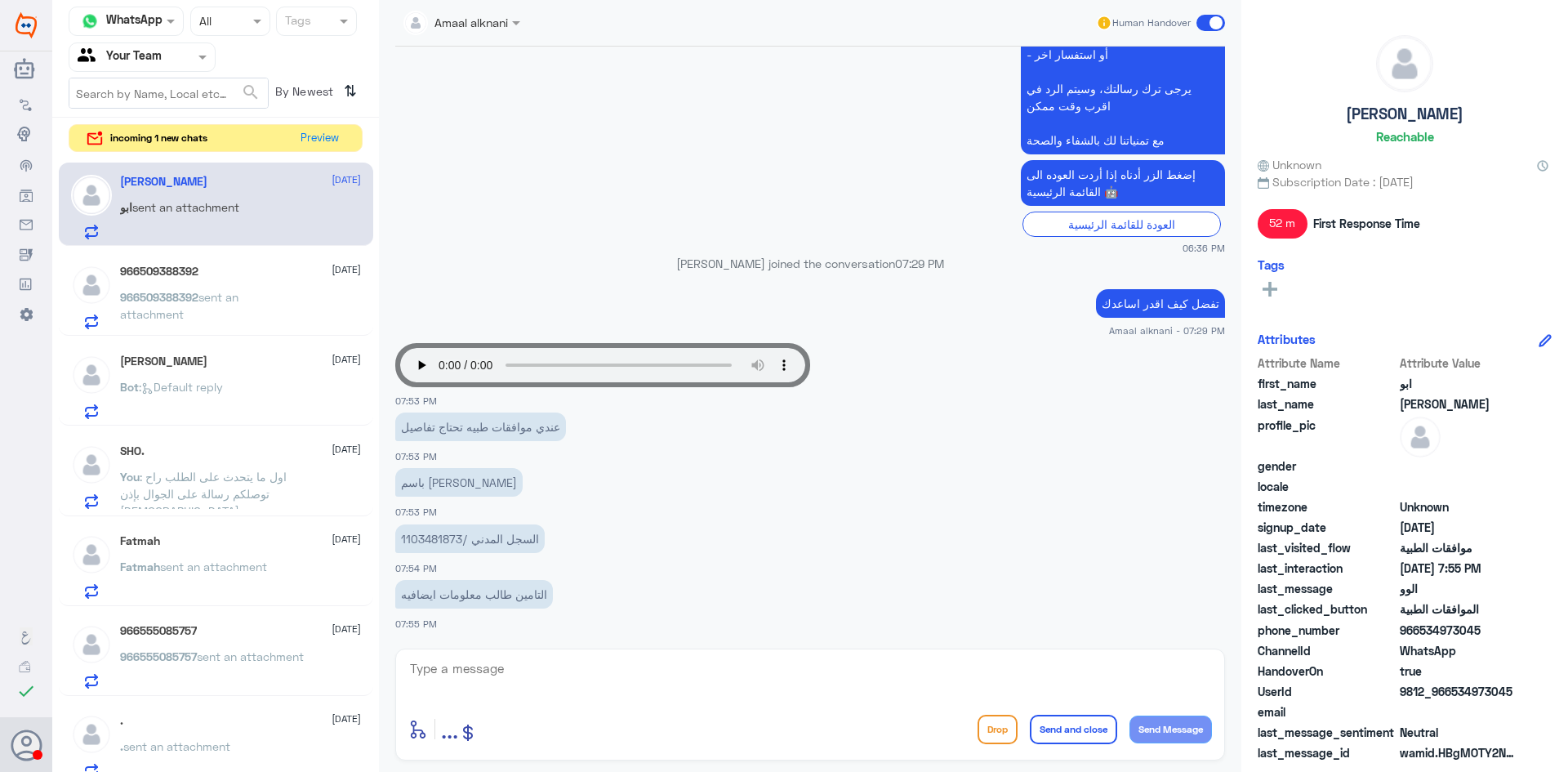
click at [215, 481] on span ": اول ما يتحدث على الطلب راح توصلكم رسالة على الجوال بإذن الله" at bounding box center [203, 494] width 167 height 48
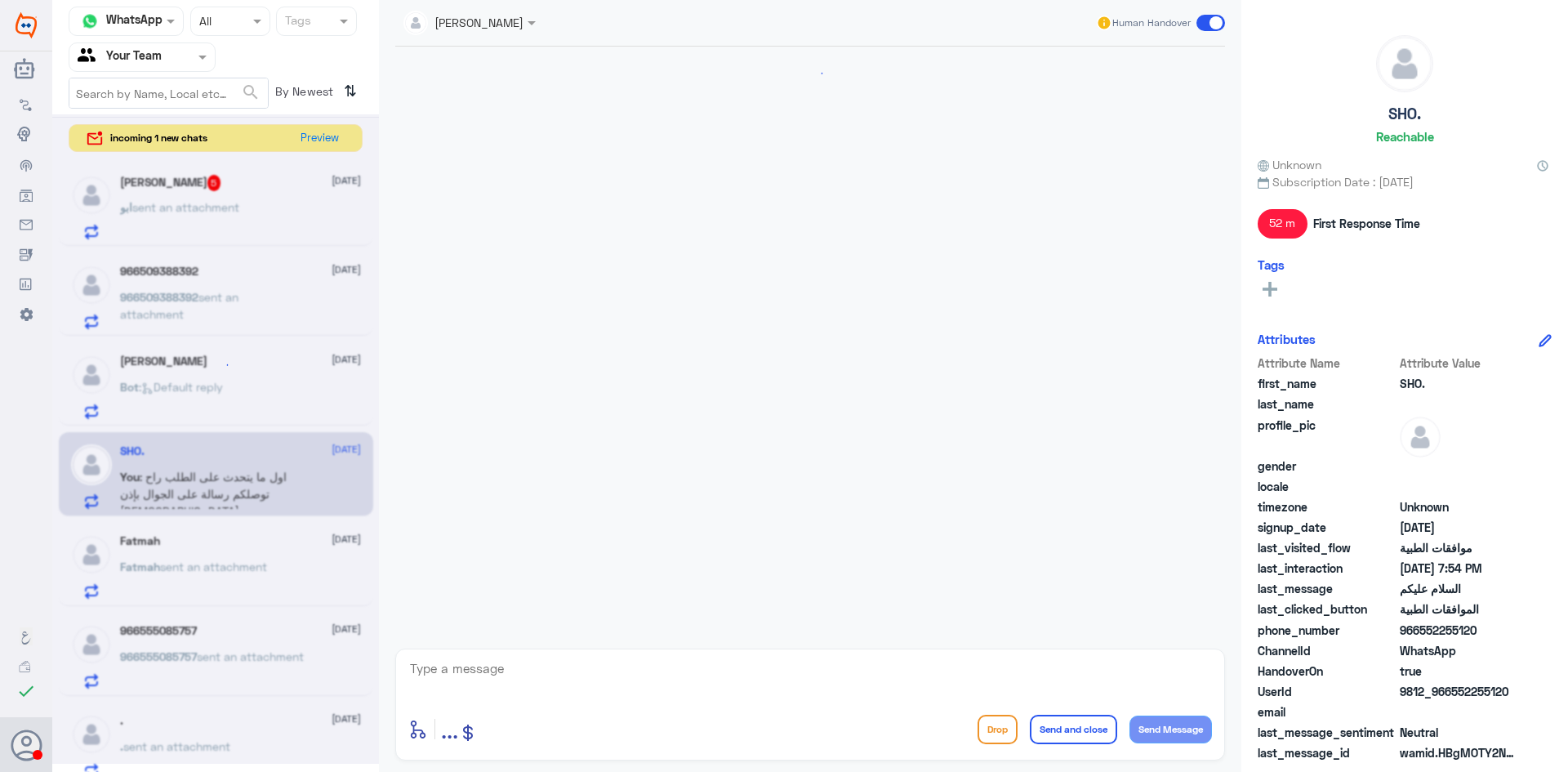
scroll to position [972, 0]
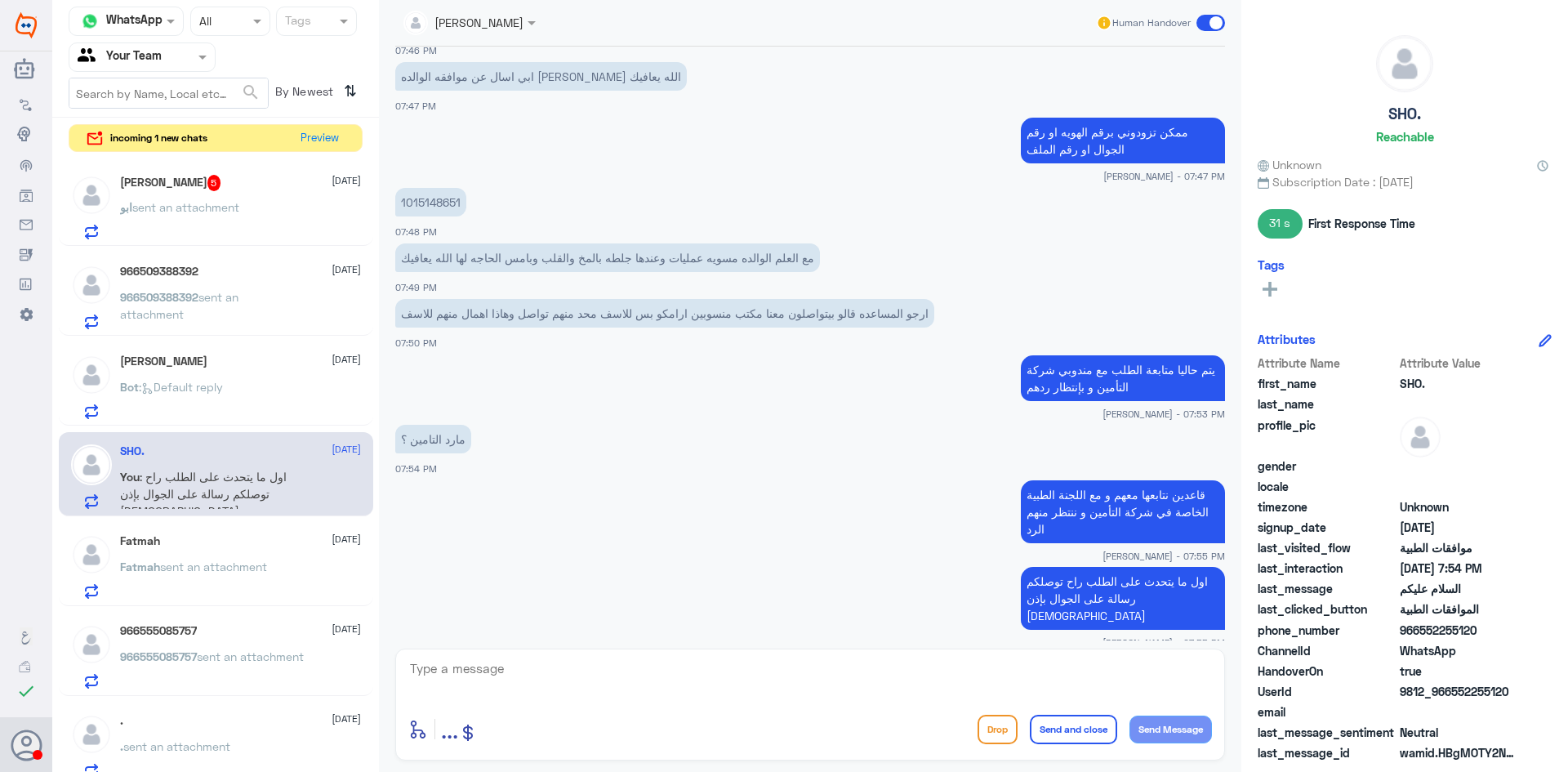
click at [223, 381] on span ": Default reply" at bounding box center [181, 386] width 84 height 14
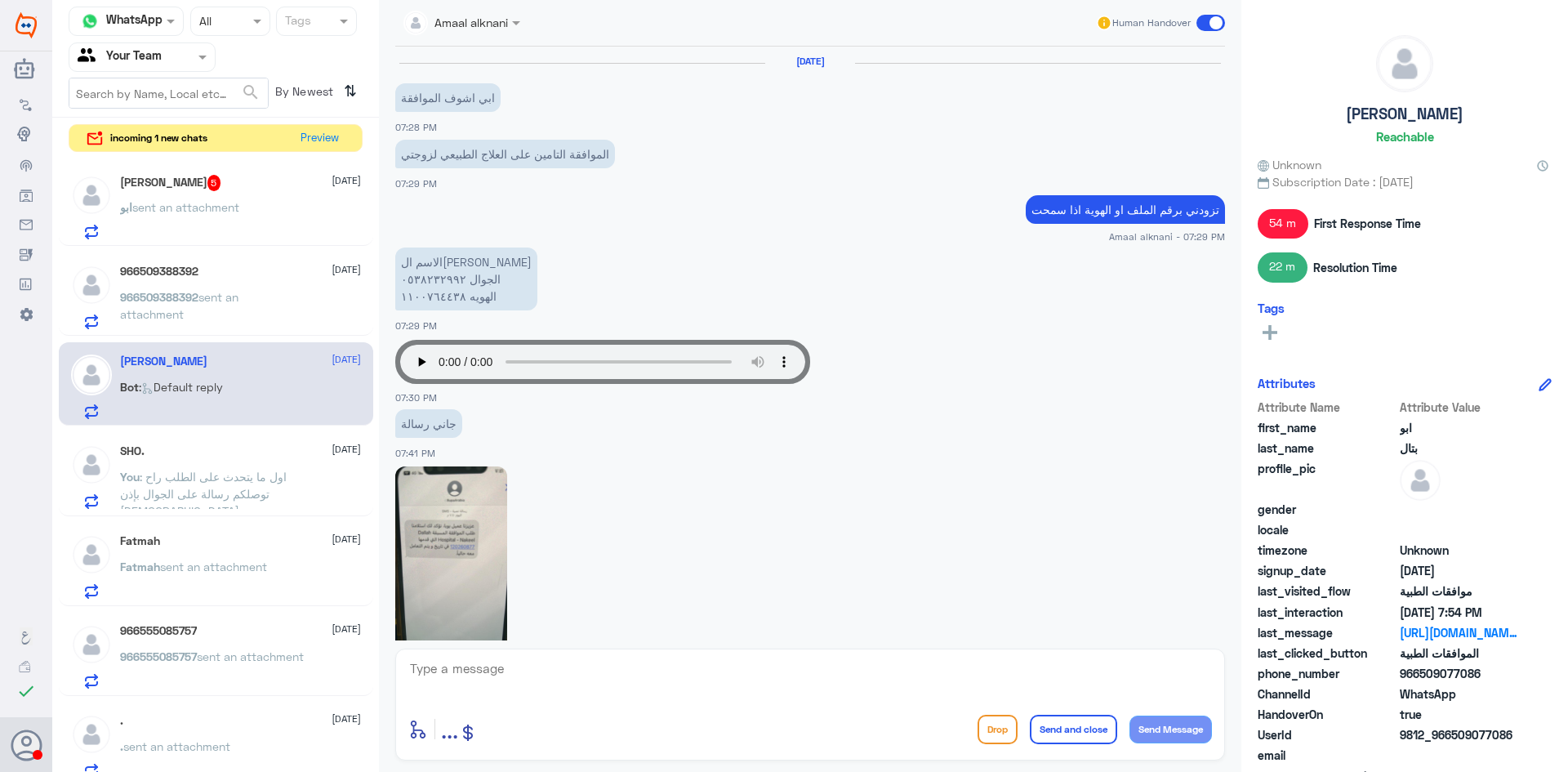
scroll to position [1076, 0]
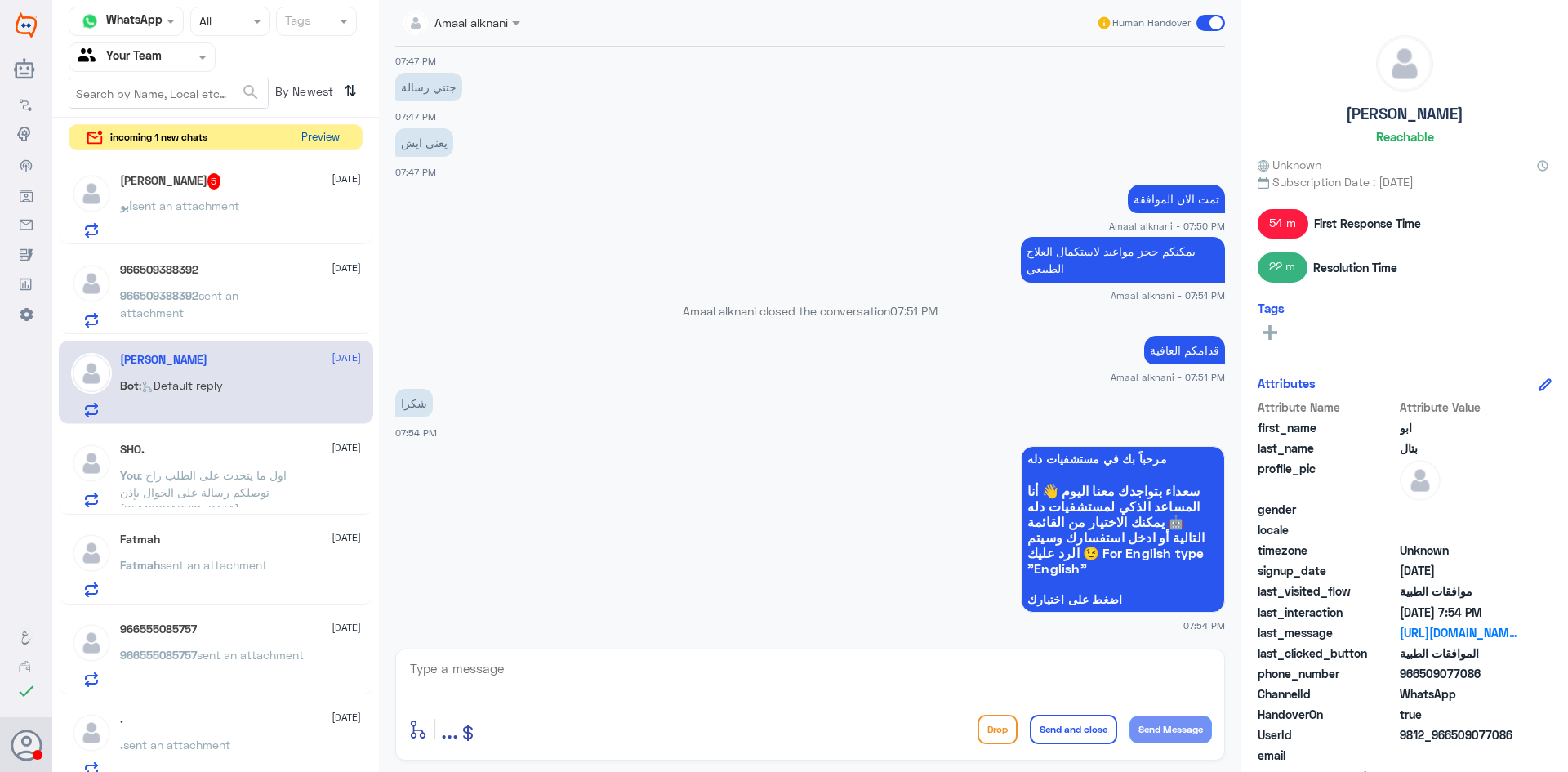
click at [319, 133] on button "Preview" at bounding box center [320, 138] width 51 height 26
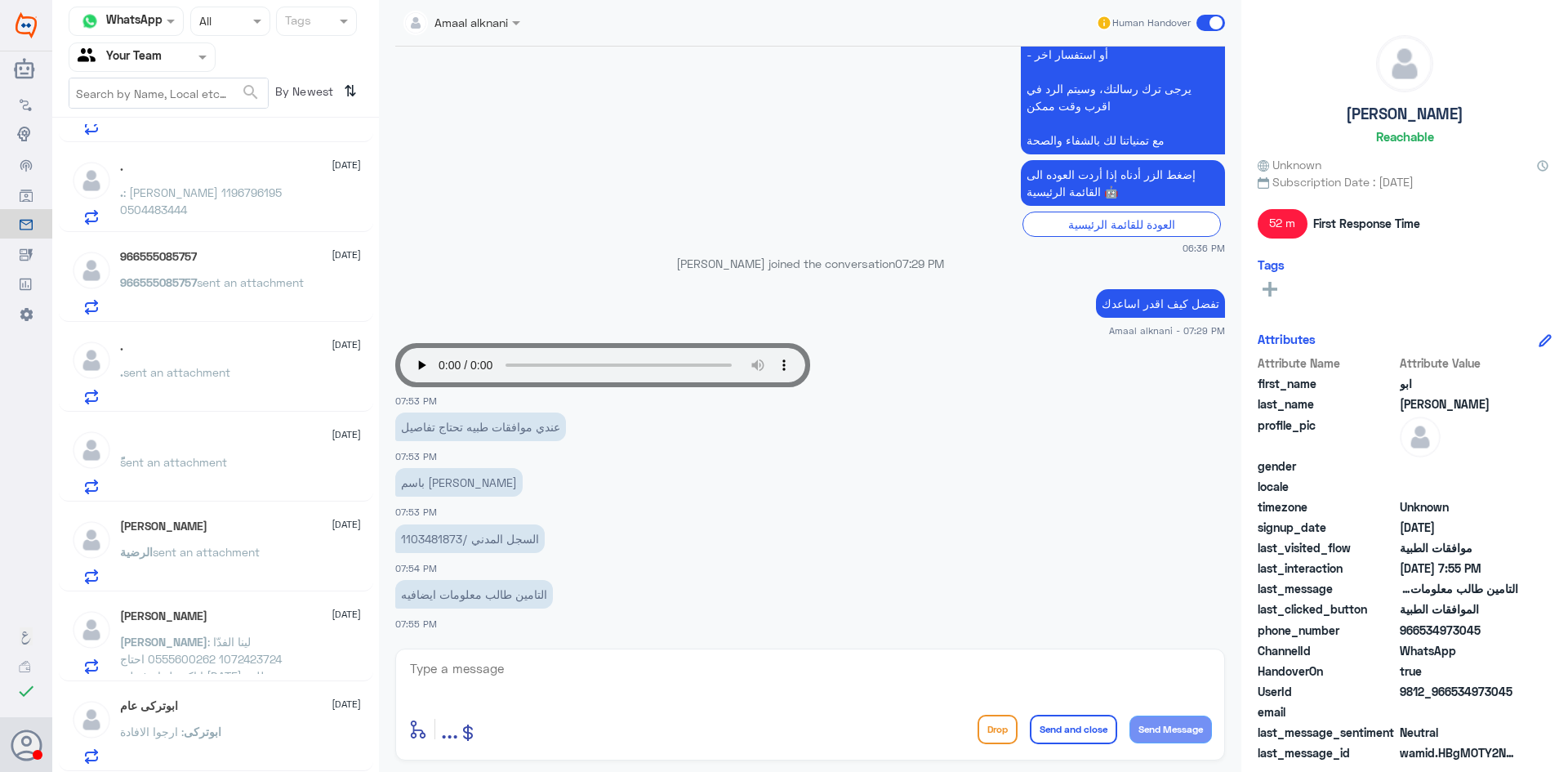
scroll to position [163, 0]
click at [219, 542] on p "الرضية sent an attachment" at bounding box center [190, 562] width 140 height 41
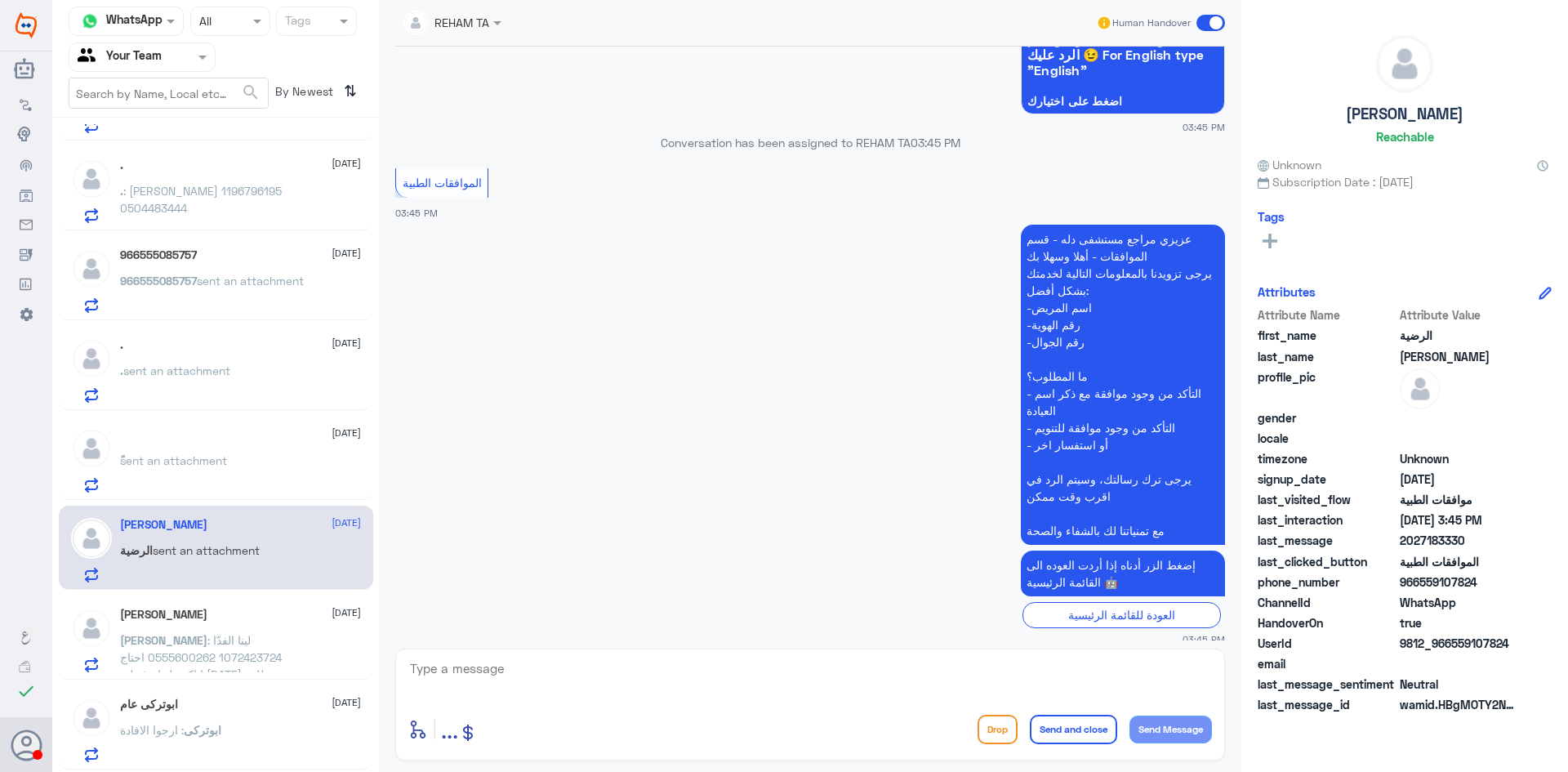
scroll to position [1504, 0]
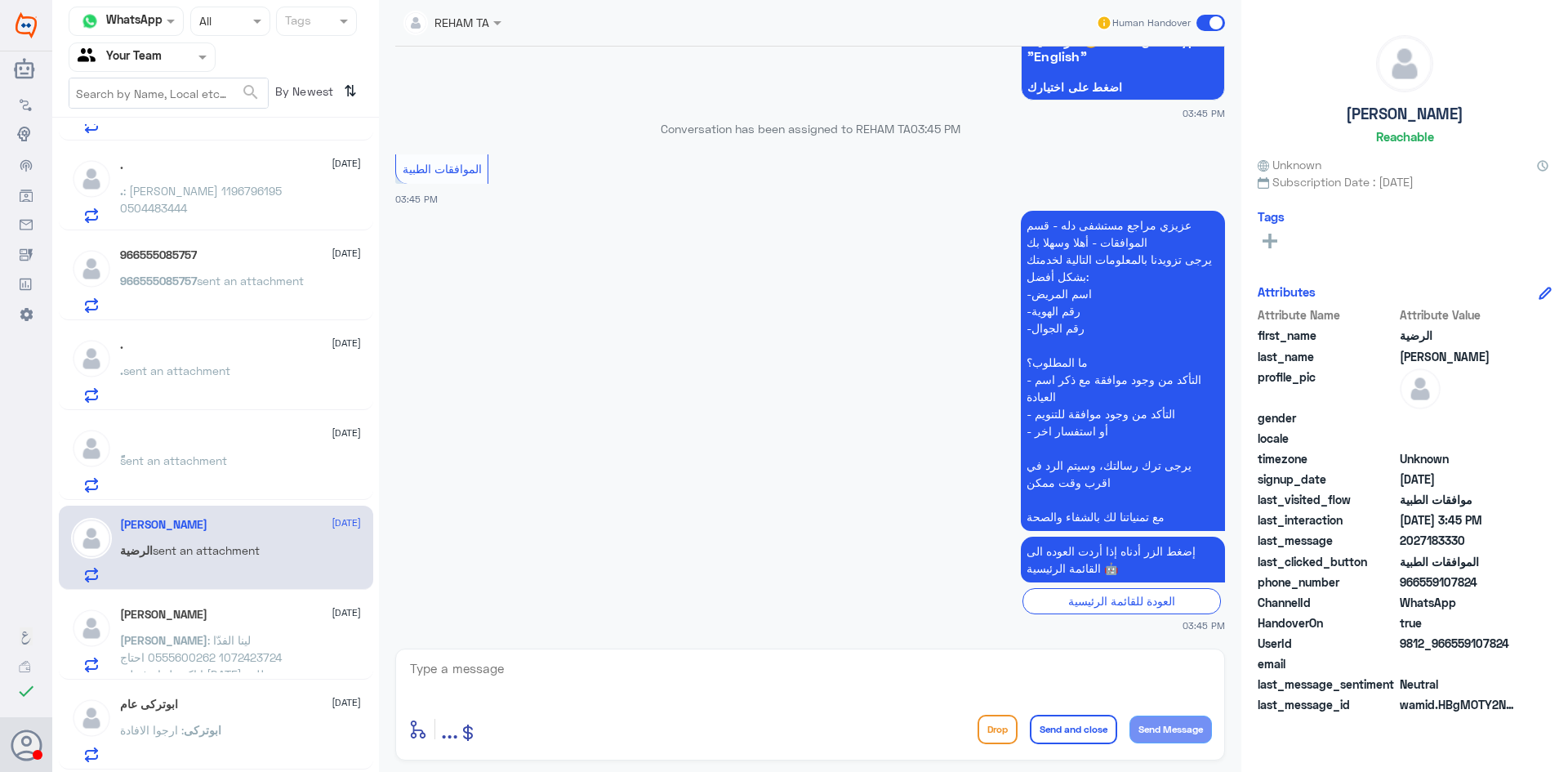
click at [202, 621] on div "Lina 21 August" at bounding box center [241, 614] width 241 height 14
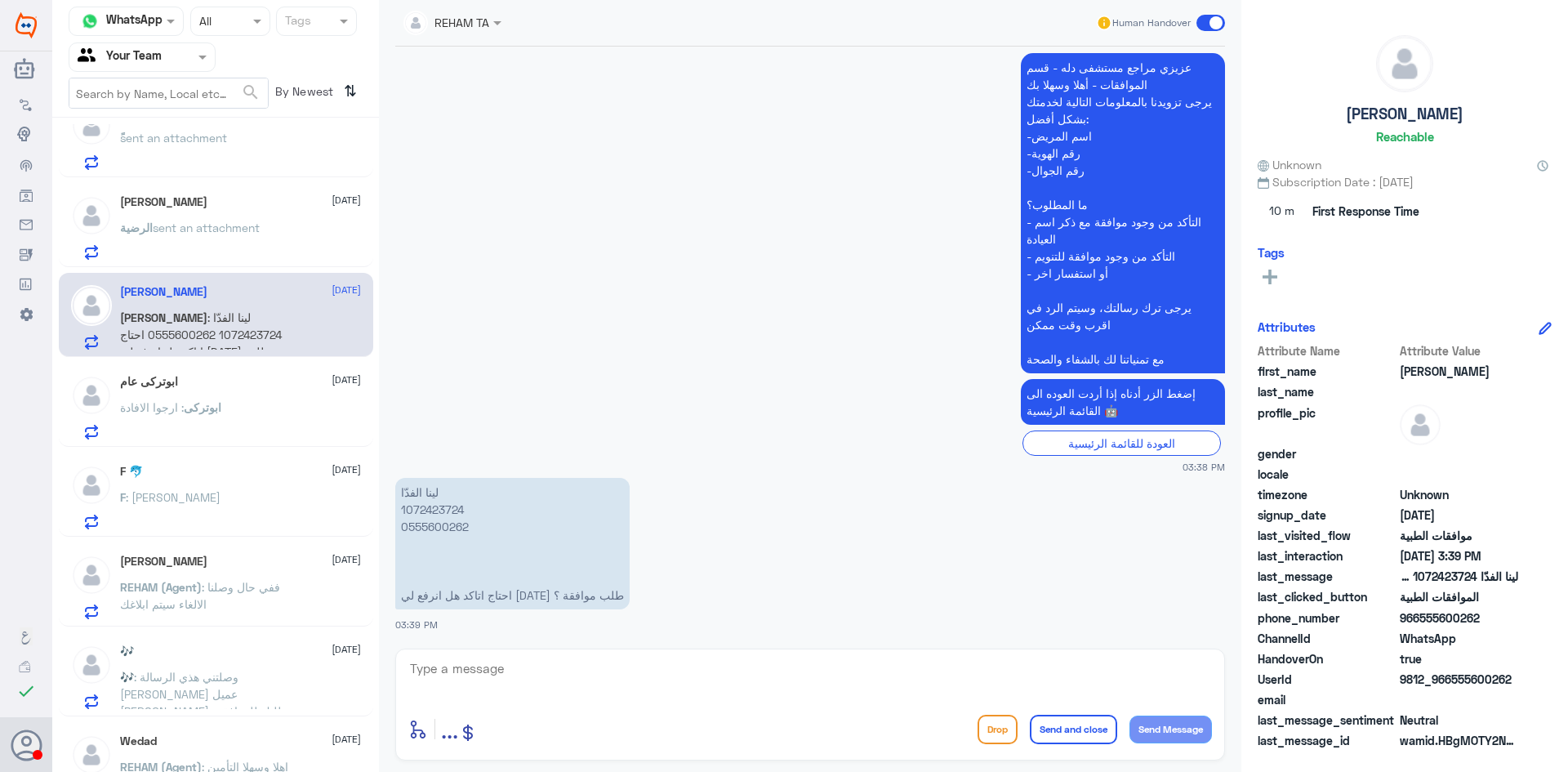
scroll to position [490, 0]
click at [236, 498] on div "F : عمر العوفي" at bounding box center [241, 507] width 241 height 37
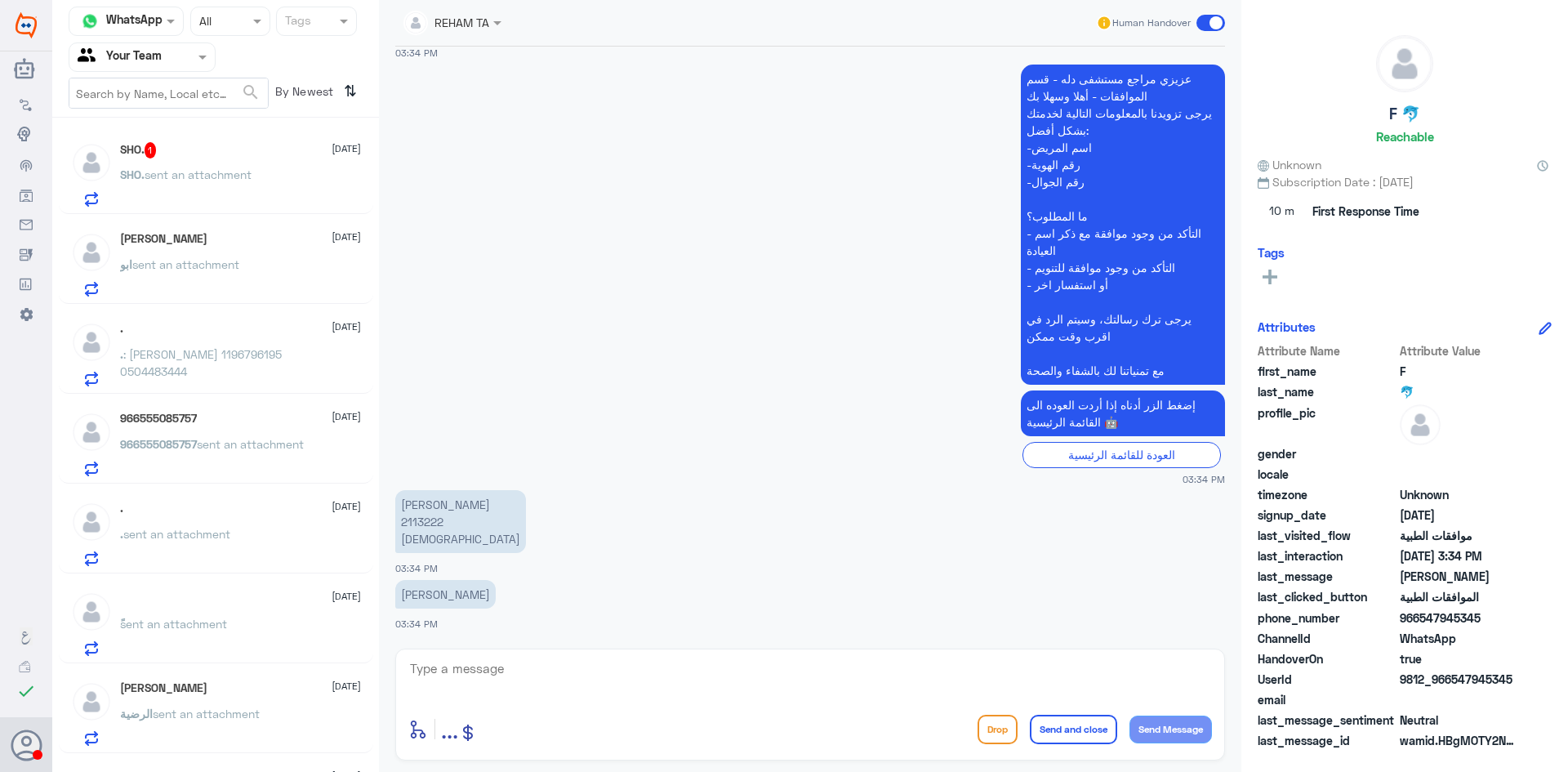
click at [213, 167] on p "SHO. sent an attachment" at bounding box center [186, 186] width 131 height 41
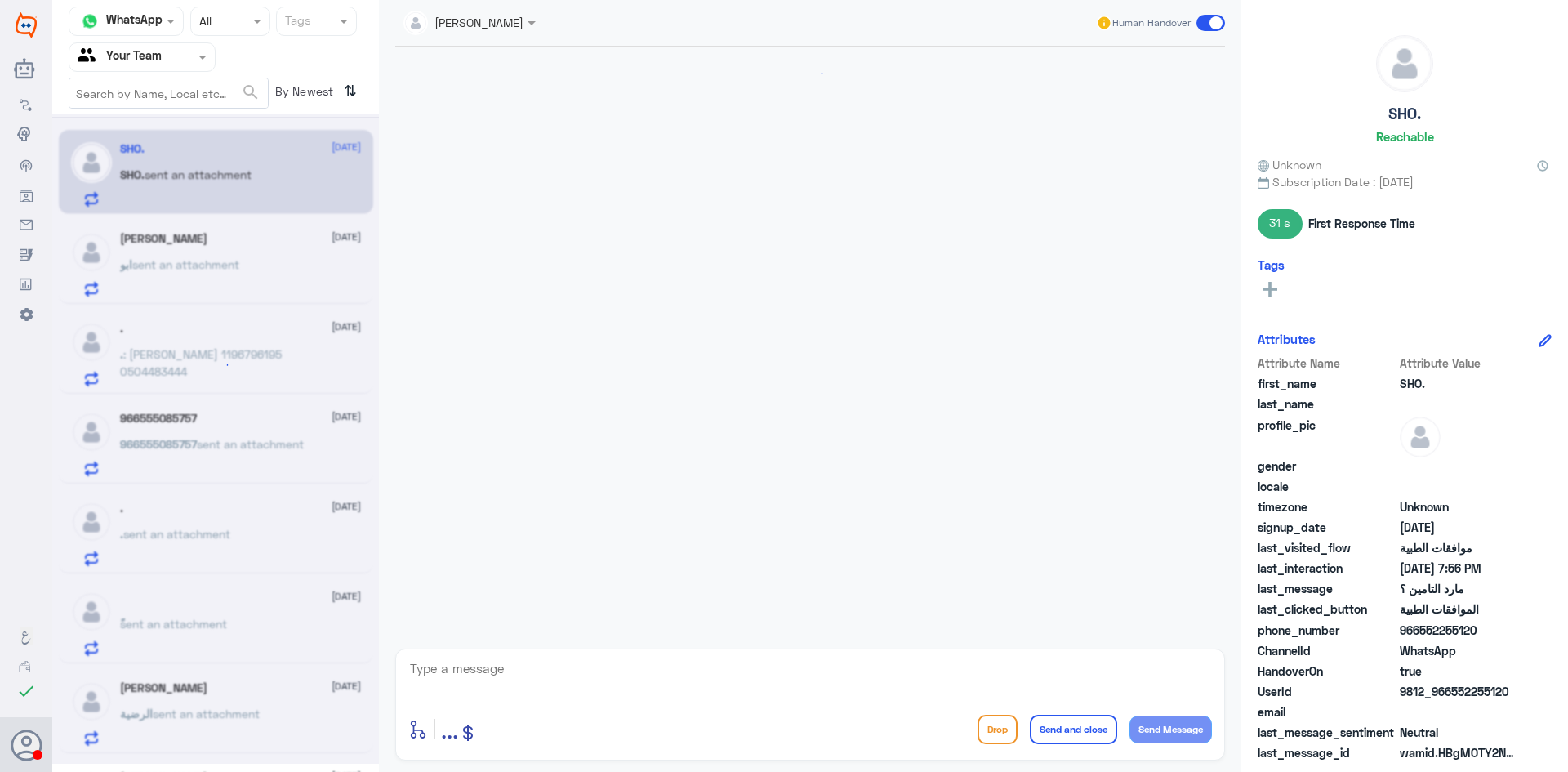
scroll to position [1028, 0]
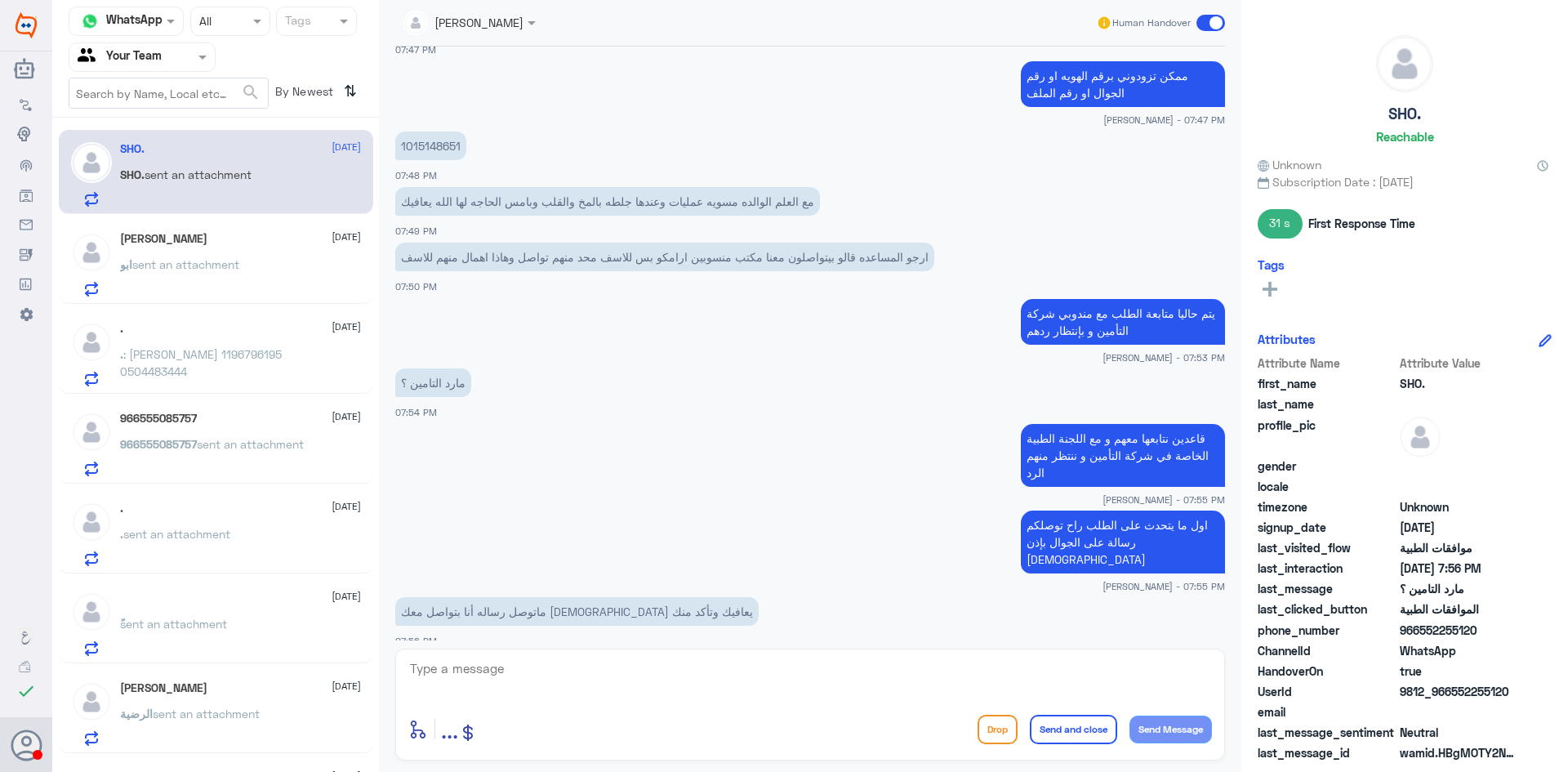
click at [582, 670] on textarea at bounding box center [810, 678] width 804 height 40
type textarea "تمام"
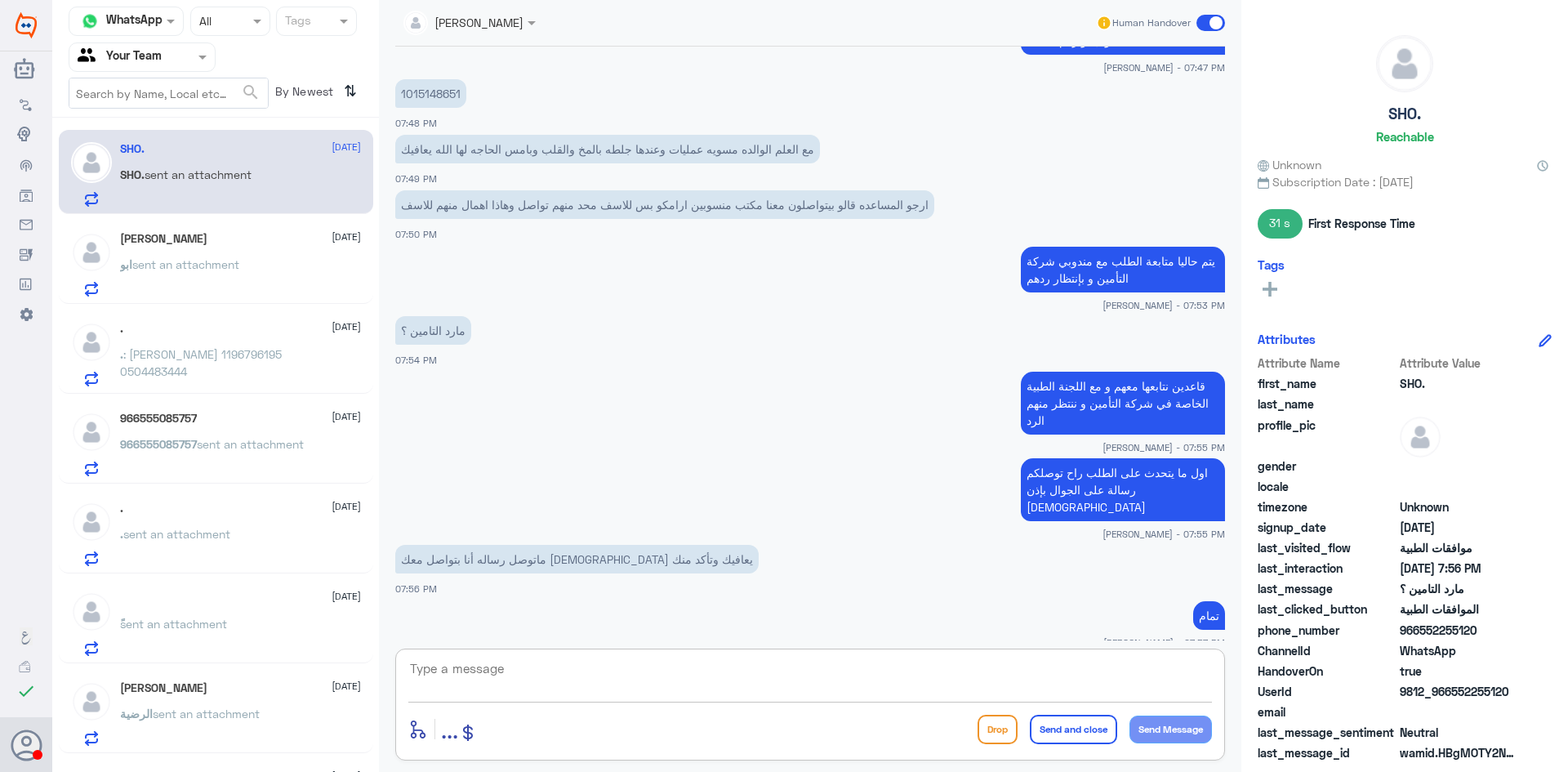
click at [171, 255] on div "ابو زيد 21 August ابو sent an attachment" at bounding box center [241, 264] width 241 height 65
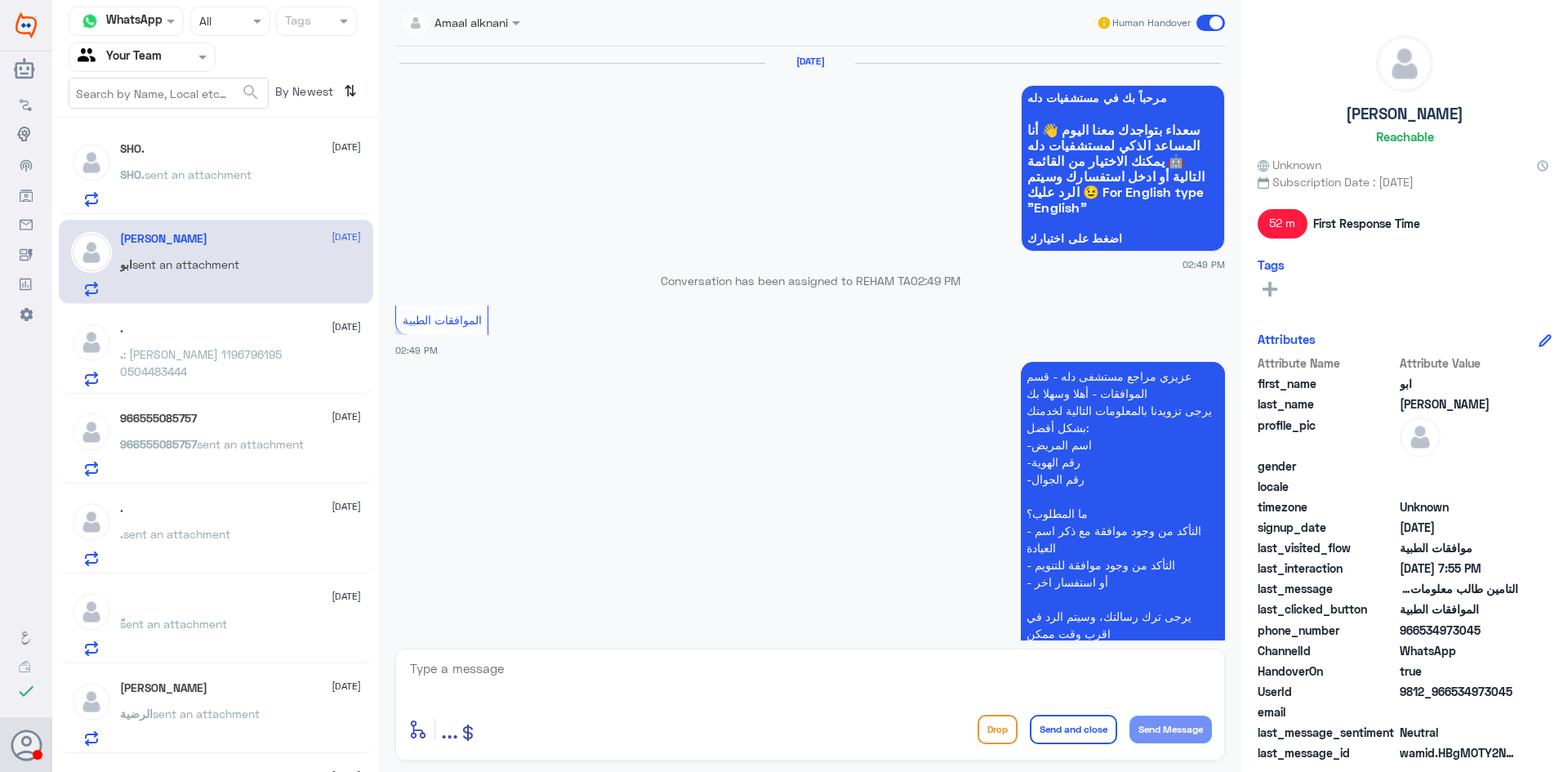
scroll to position [1597, 0]
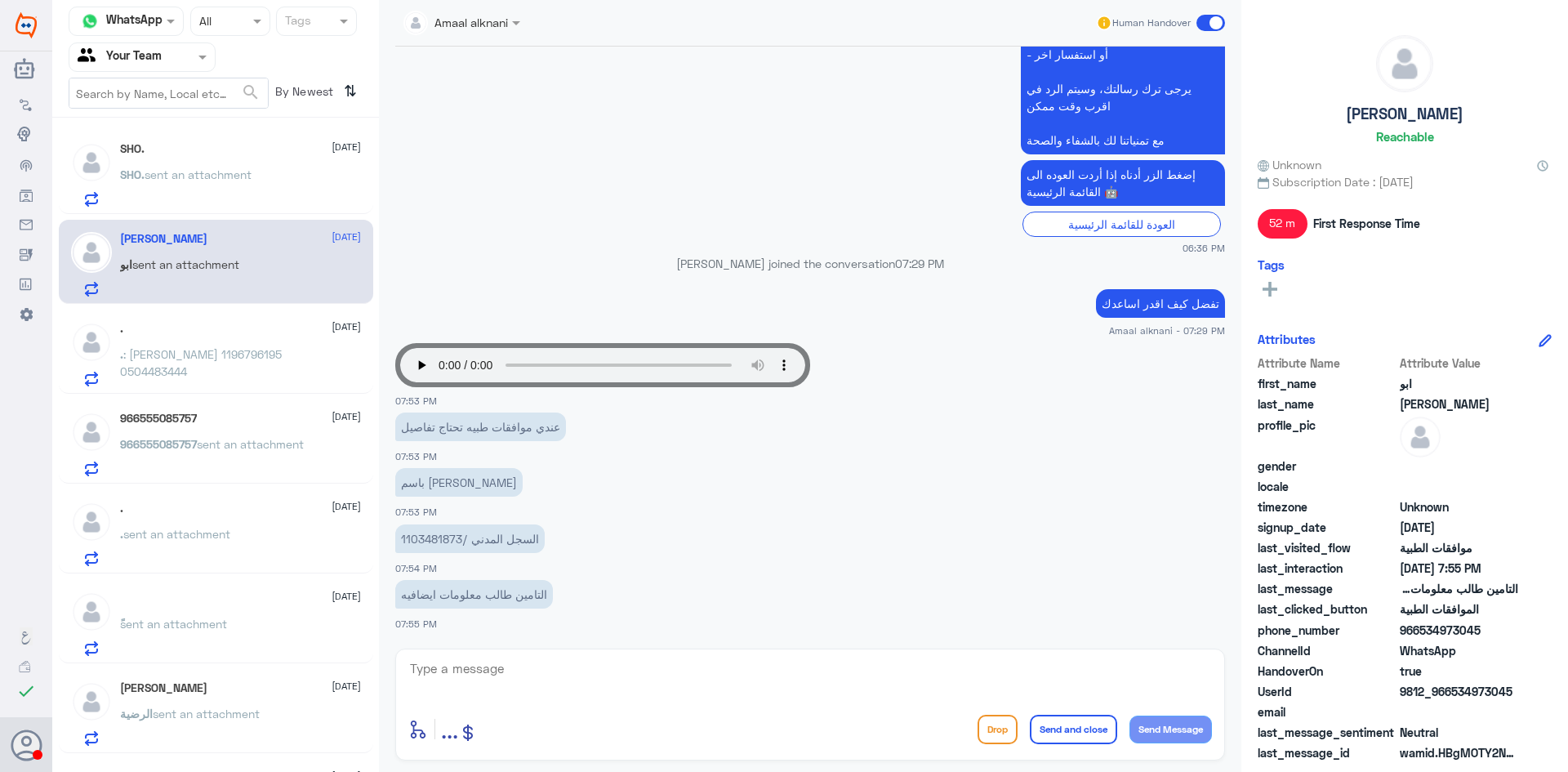
click at [154, 363] on p ". : مفلح عبدالله السبيعي 1196796195 0504483444" at bounding box center [212, 366] width 183 height 41
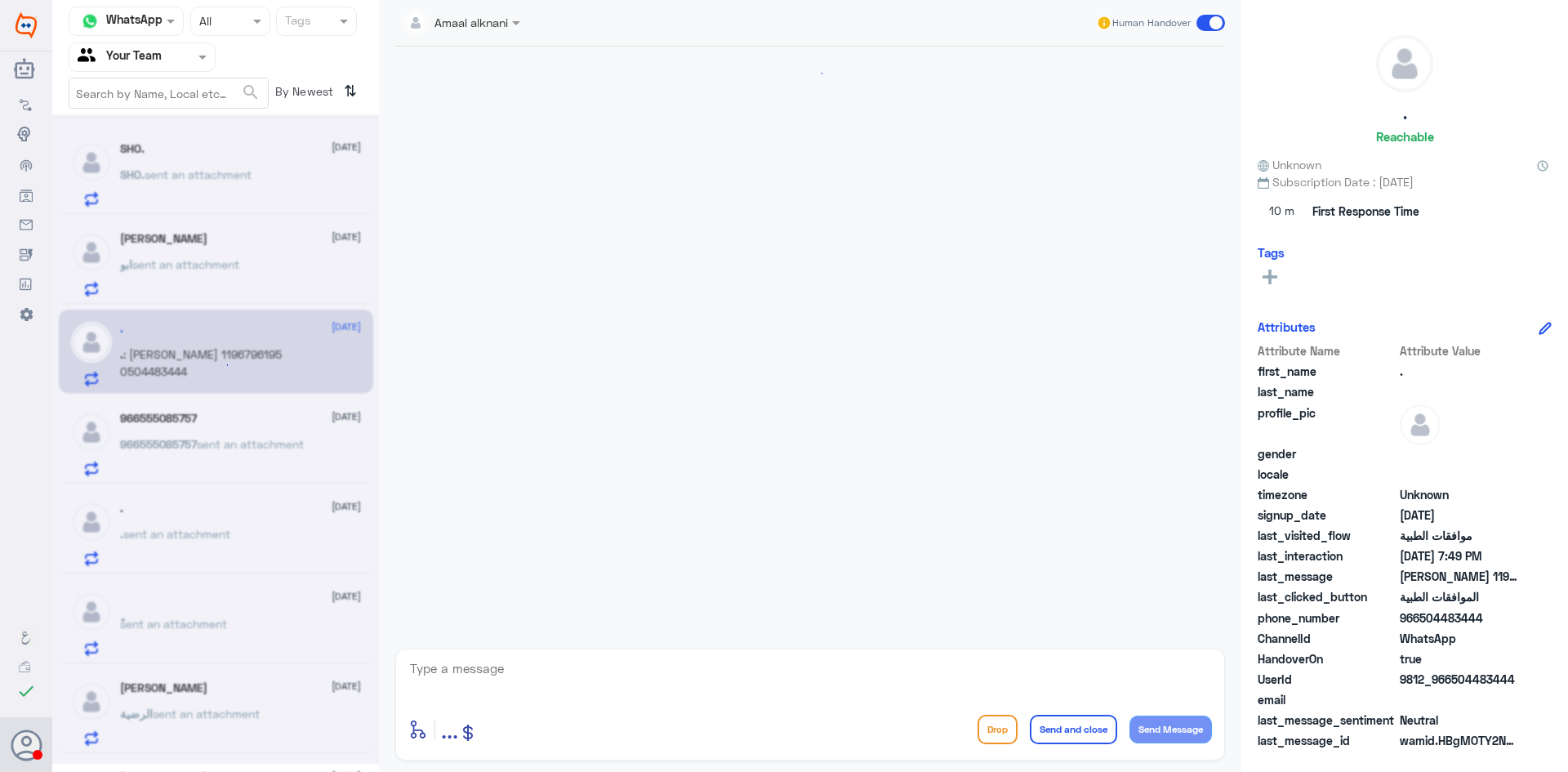
scroll to position [545, 0]
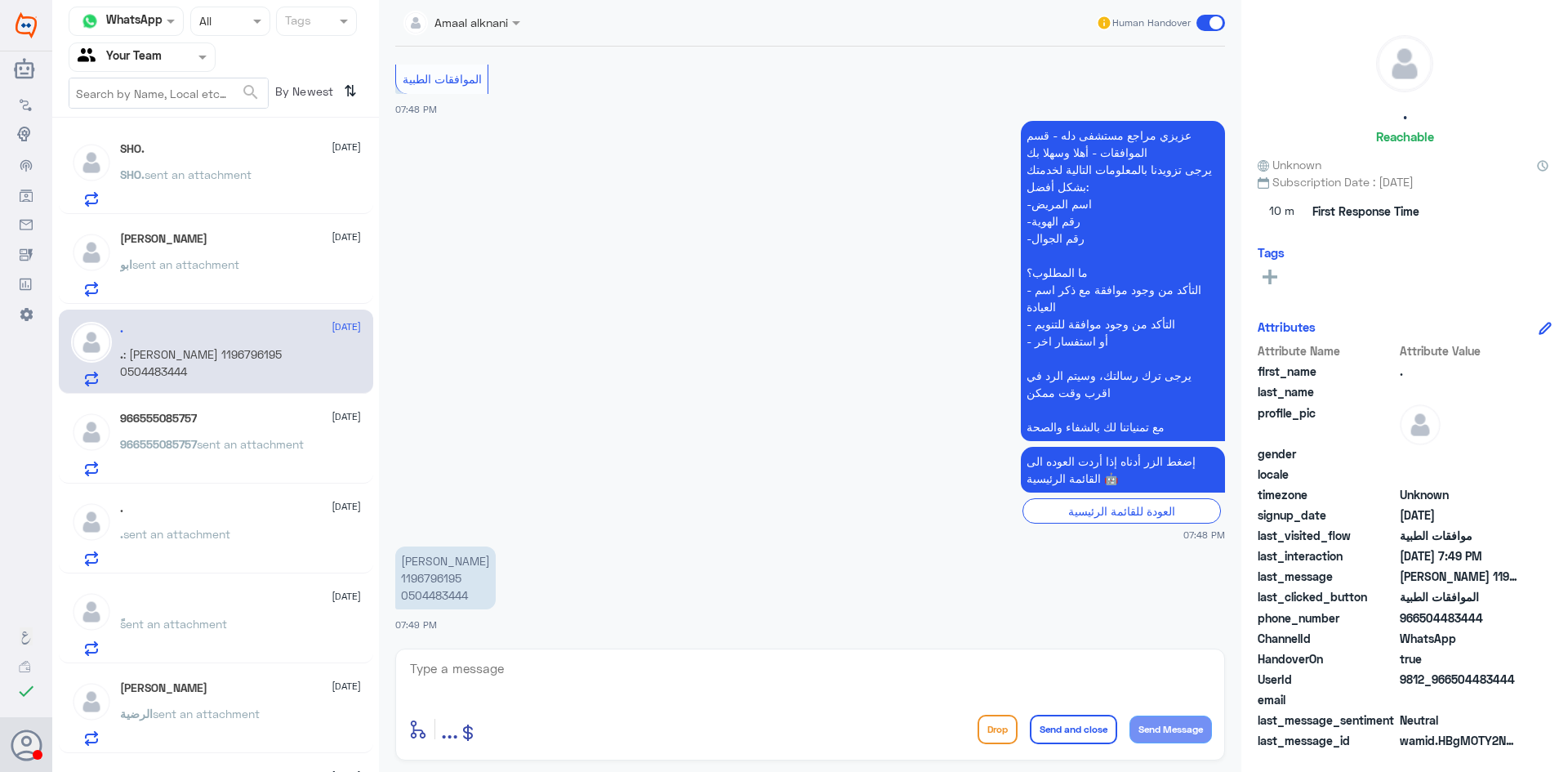
click at [447, 580] on p "مفلح عبدالله السبيعي 1196796195 0504483444" at bounding box center [445, 578] width 100 height 63
copy p "1196796195"
click at [530, 668] on textarea at bounding box center [810, 678] width 804 height 40
click at [601, 655] on div "enter flow name ... Drop Send and close Send Message" at bounding box center [810, 704] width 830 height 112
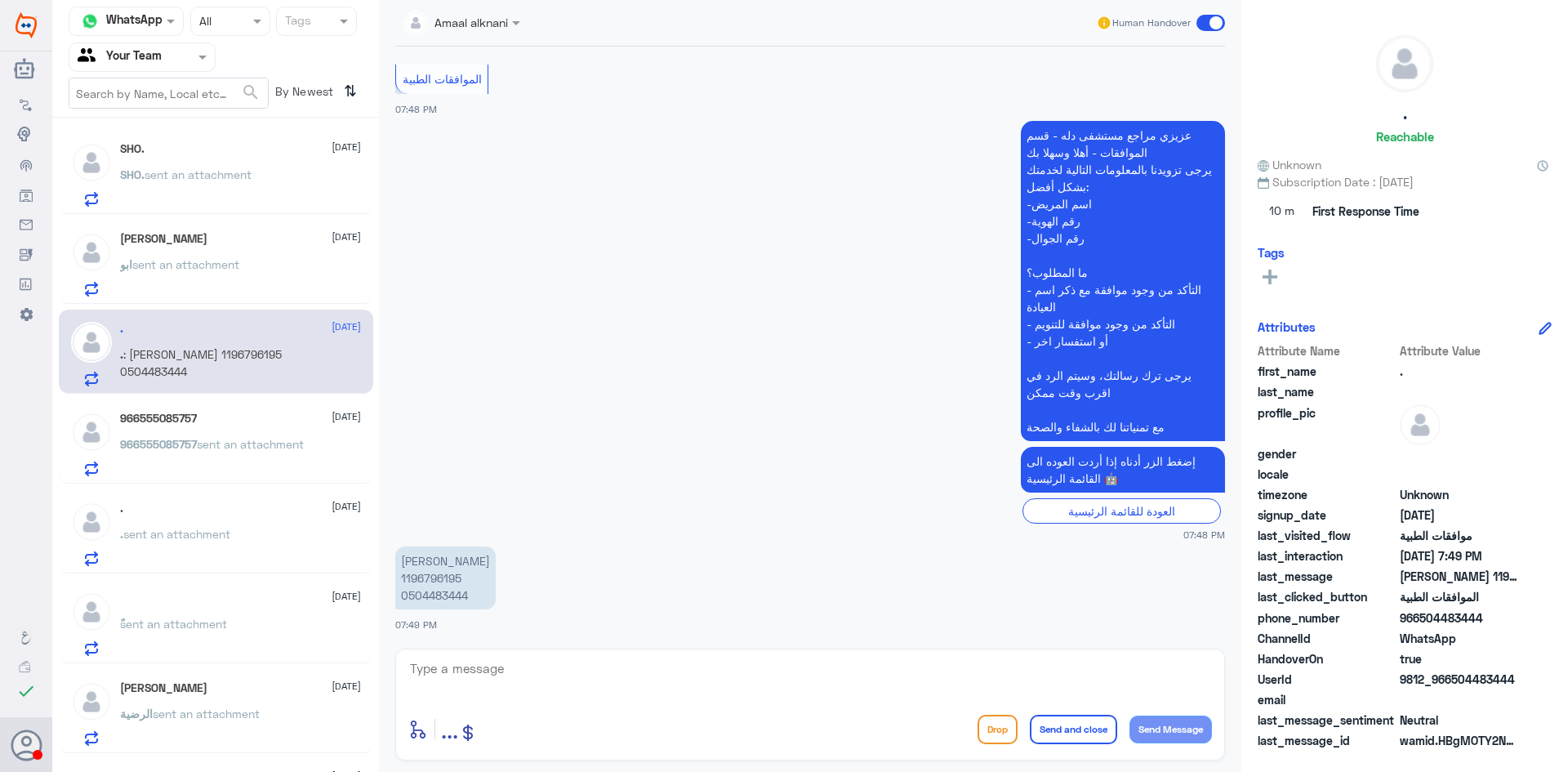
click at [454, 579] on p "مفلح عبدالله السبيعي 1196796195 0504483444" at bounding box center [445, 578] width 100 height 63
copy p "1196796195"
click at [547, 662] on textarea at bounding box center [810, 678] width 804 height 40
type textarea "السلام عليكم و رحمة الله"
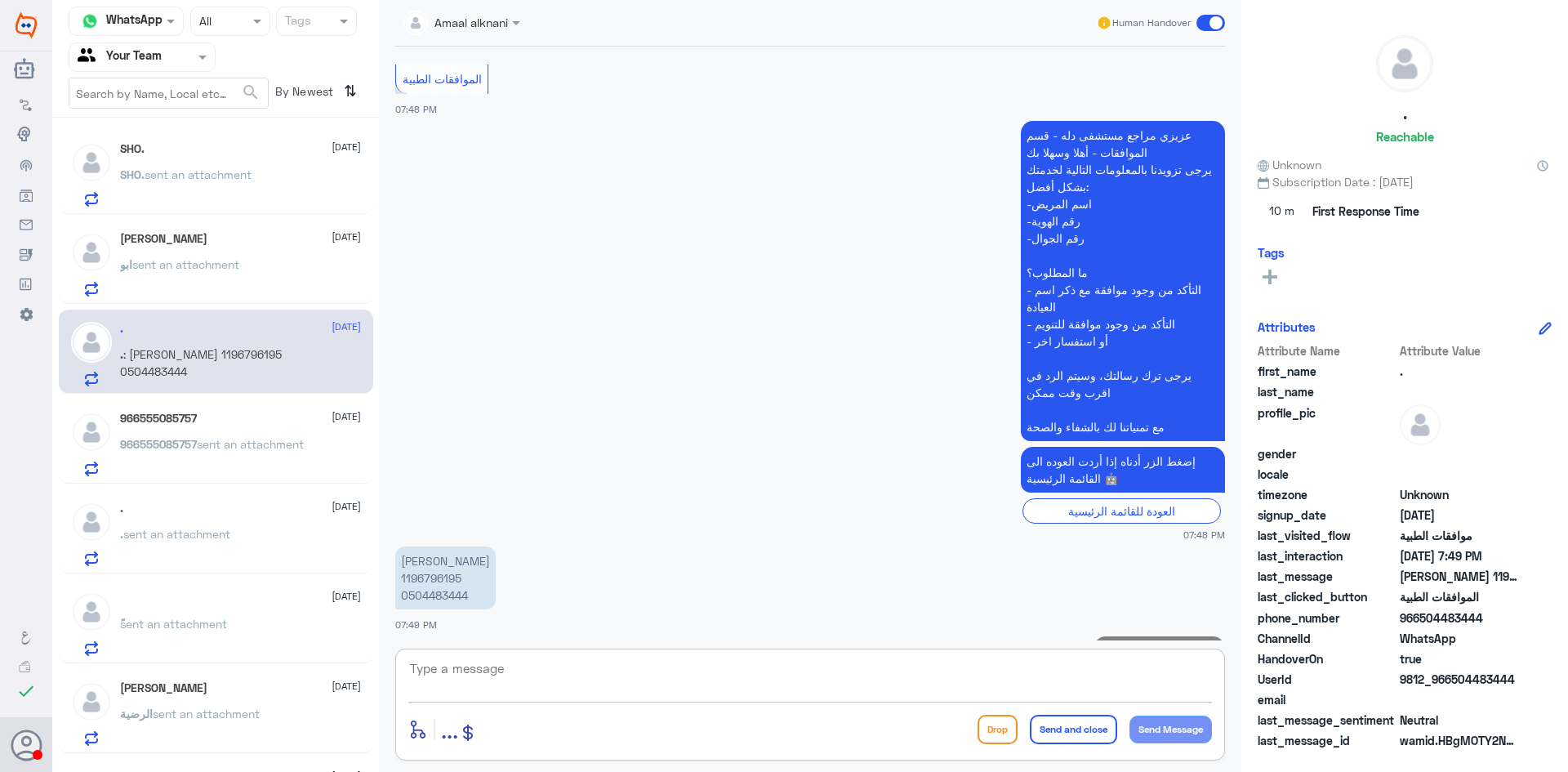
scroll to position [598, 0]
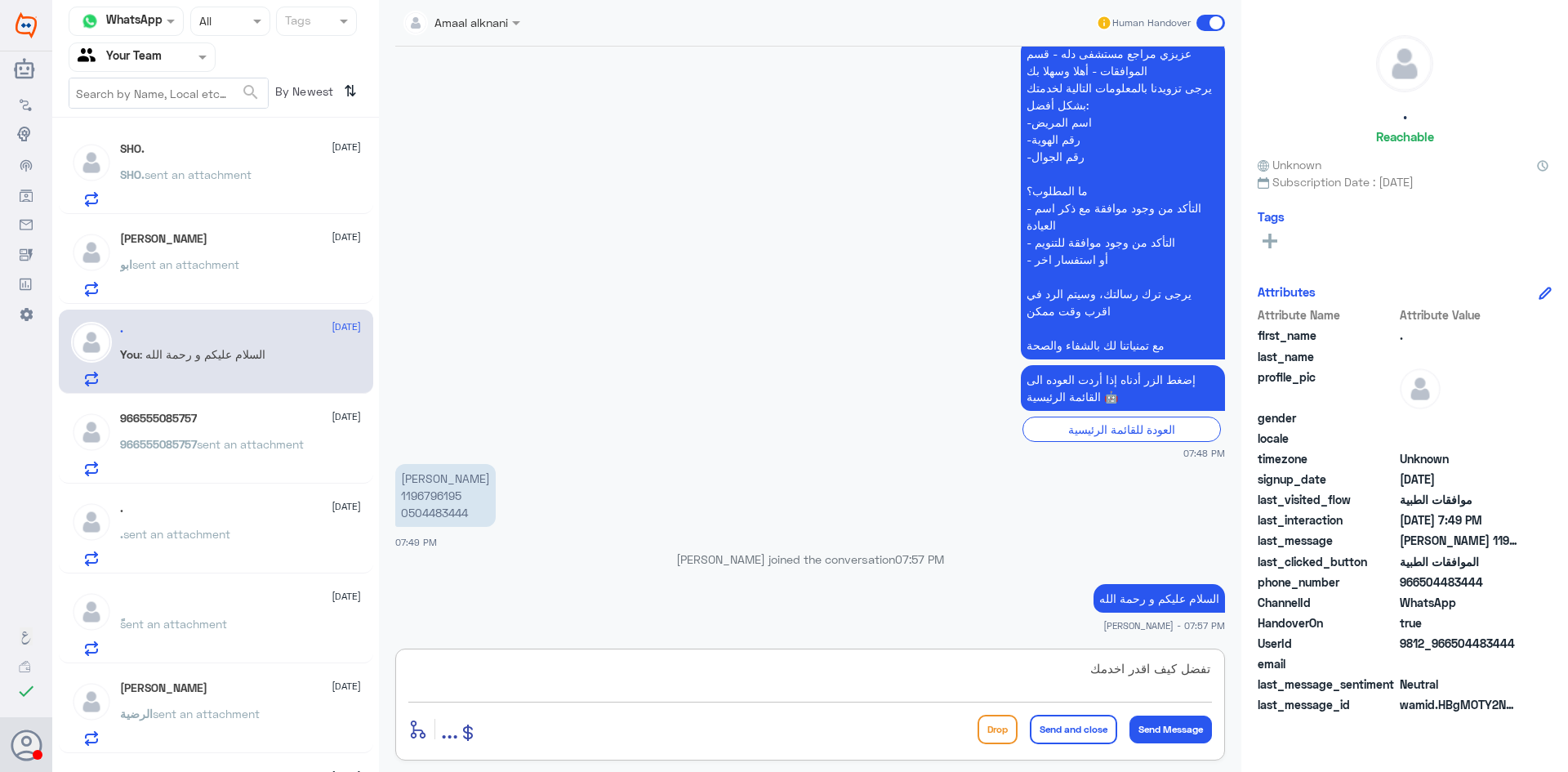
type textarea "تفضل كيف اقدر اخدمك؟"
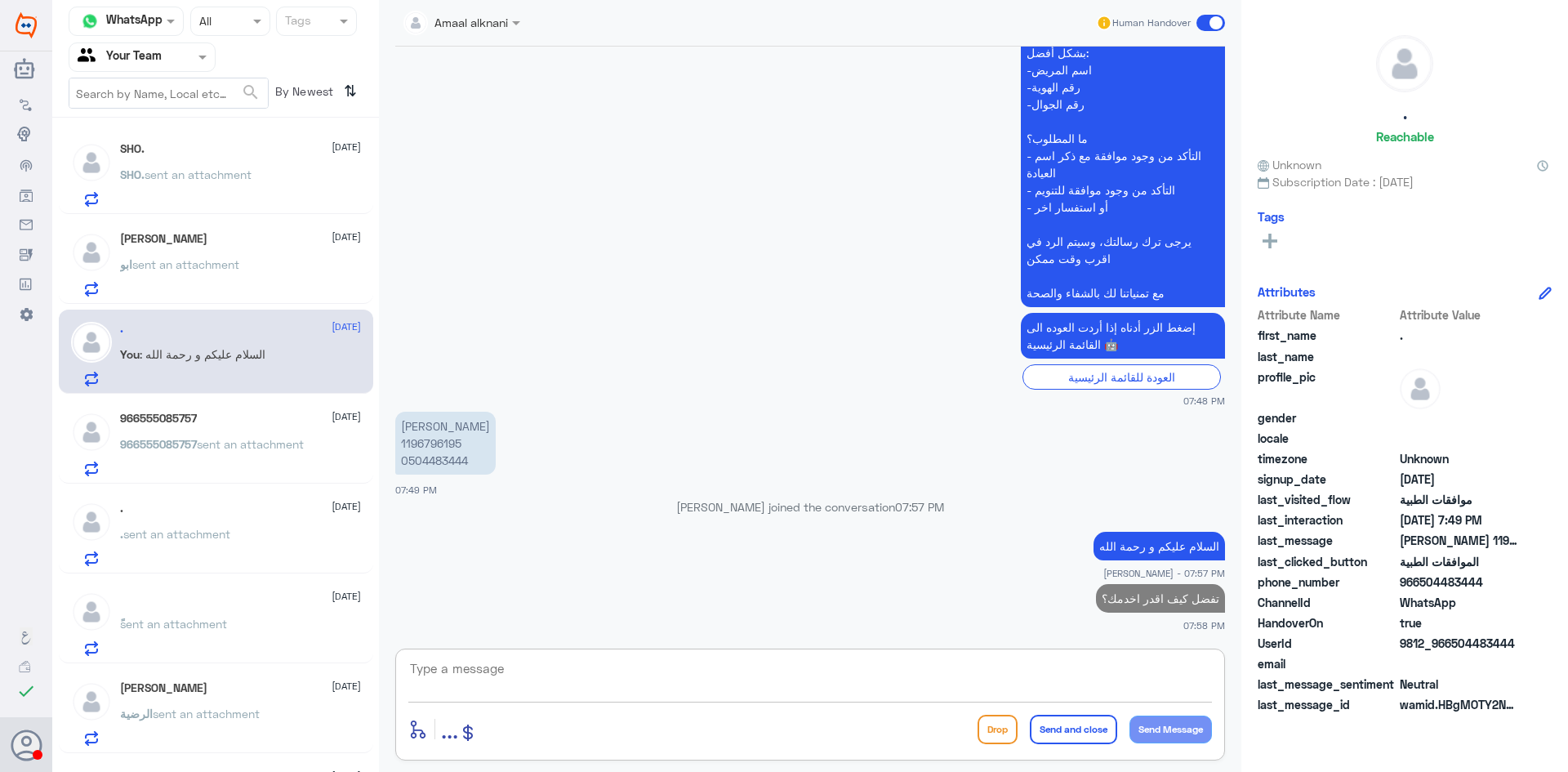
click at [187, 172] on span "sent an attachment" at bounding box center [198, 174] width 107 height 14
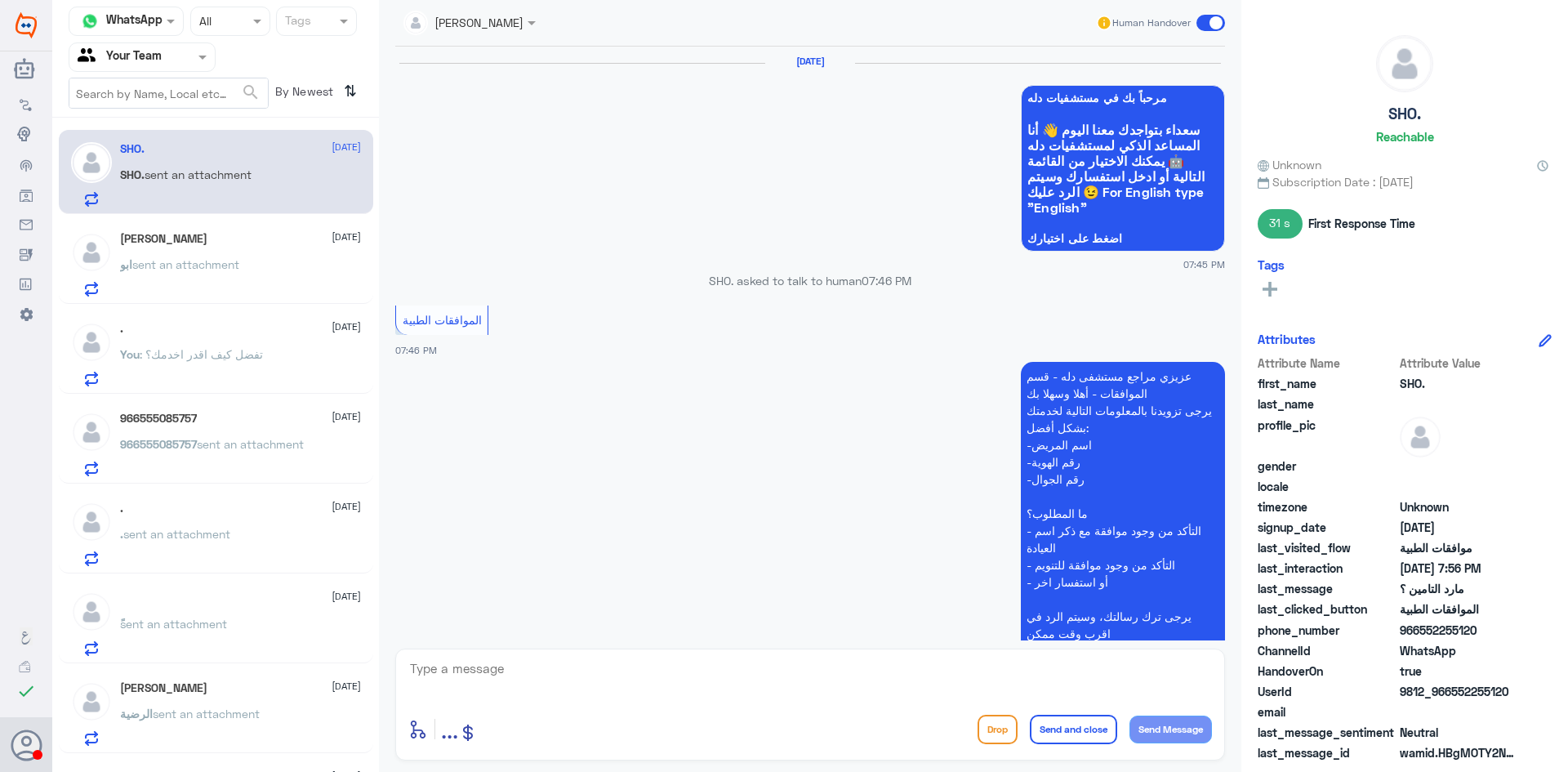
scroll to position [1025, 0]
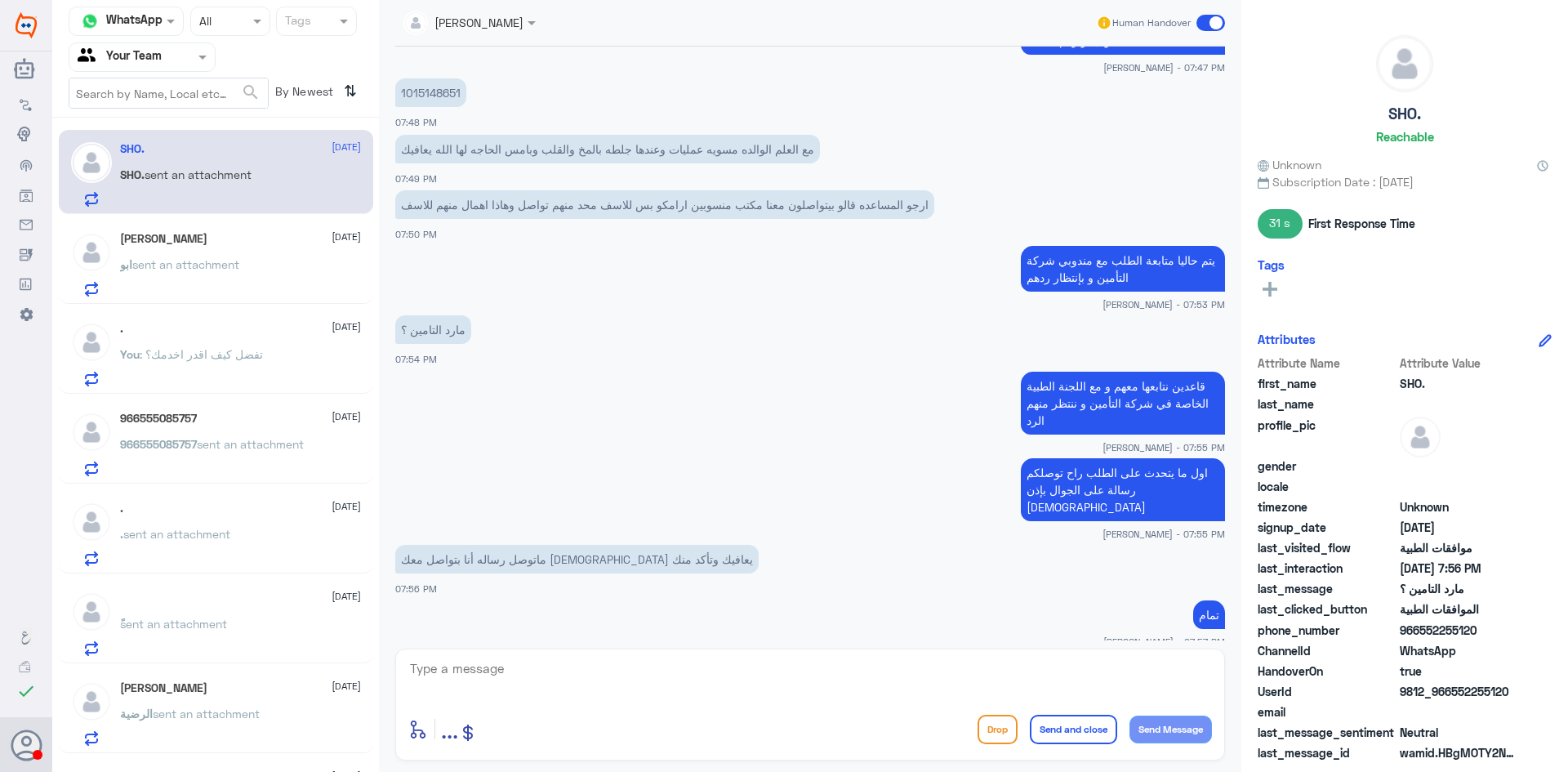
click at [183, 350] on span ": تفضل كيف اقدر اخدمك؟" at bounding box center [201, 354] width 123 height 14
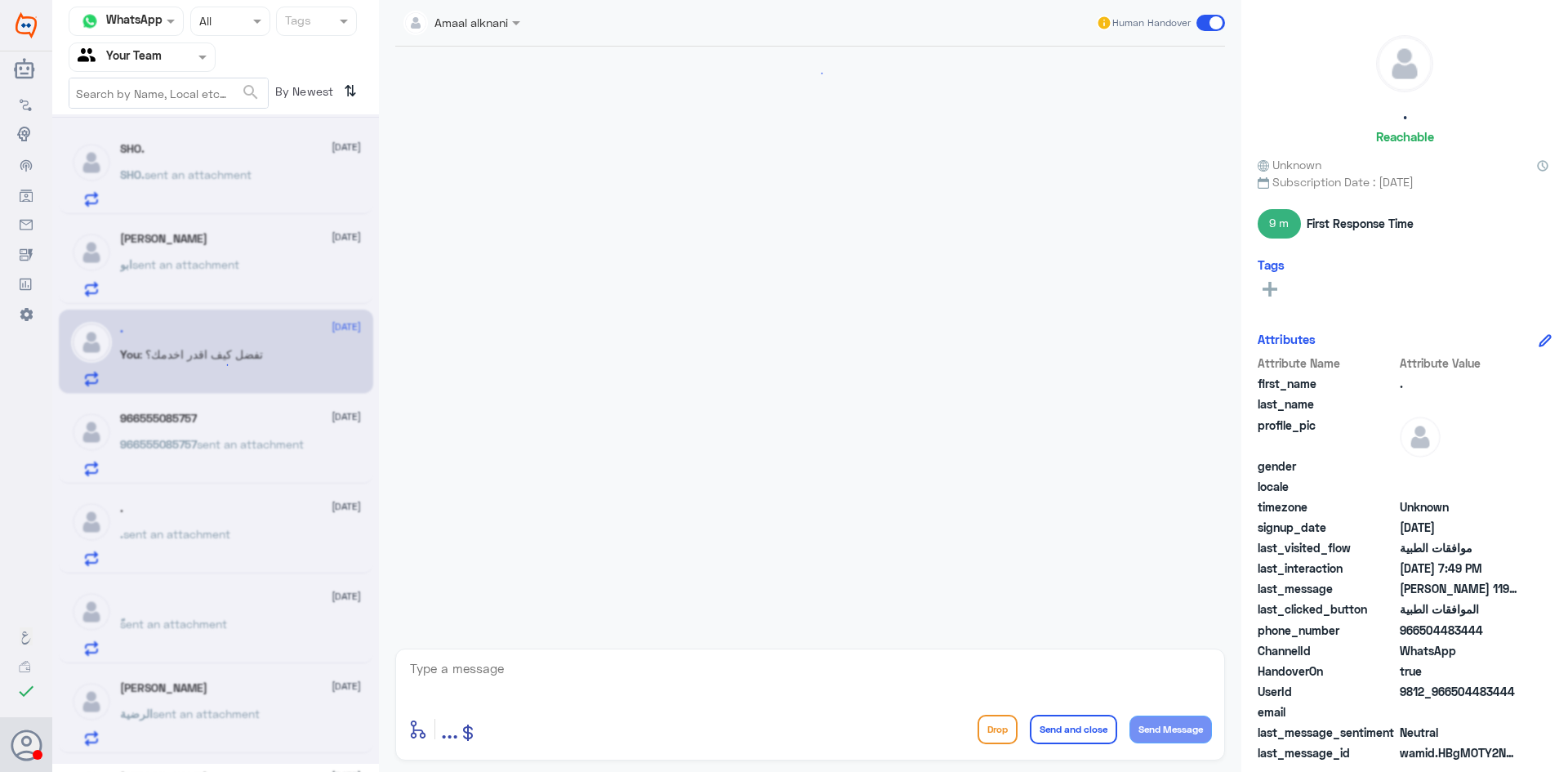
scroll to position [680, 0]
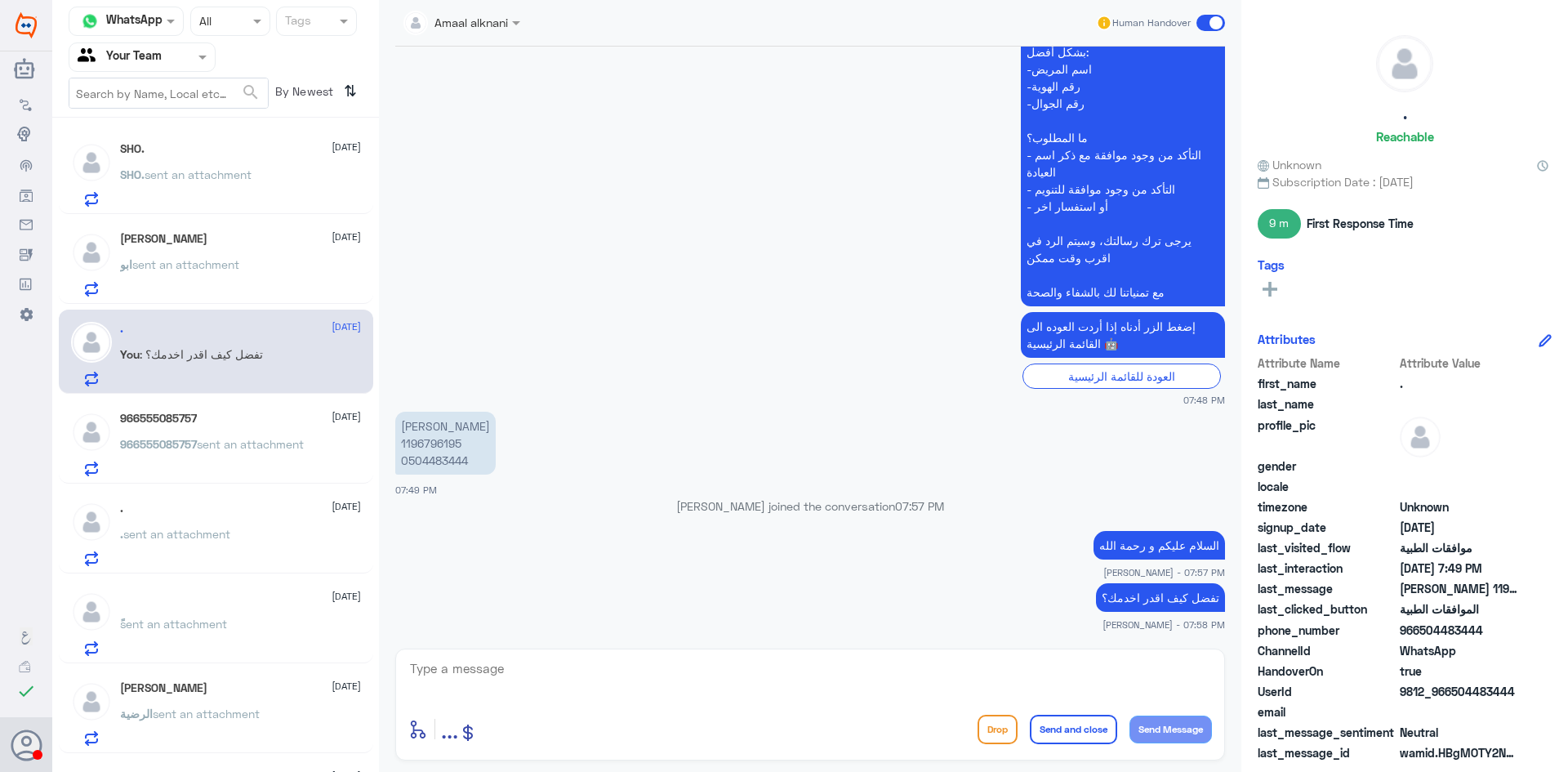
click at [185, 270] on span "sent an attachment" at bounding box center [185, 264] width 107 height 14
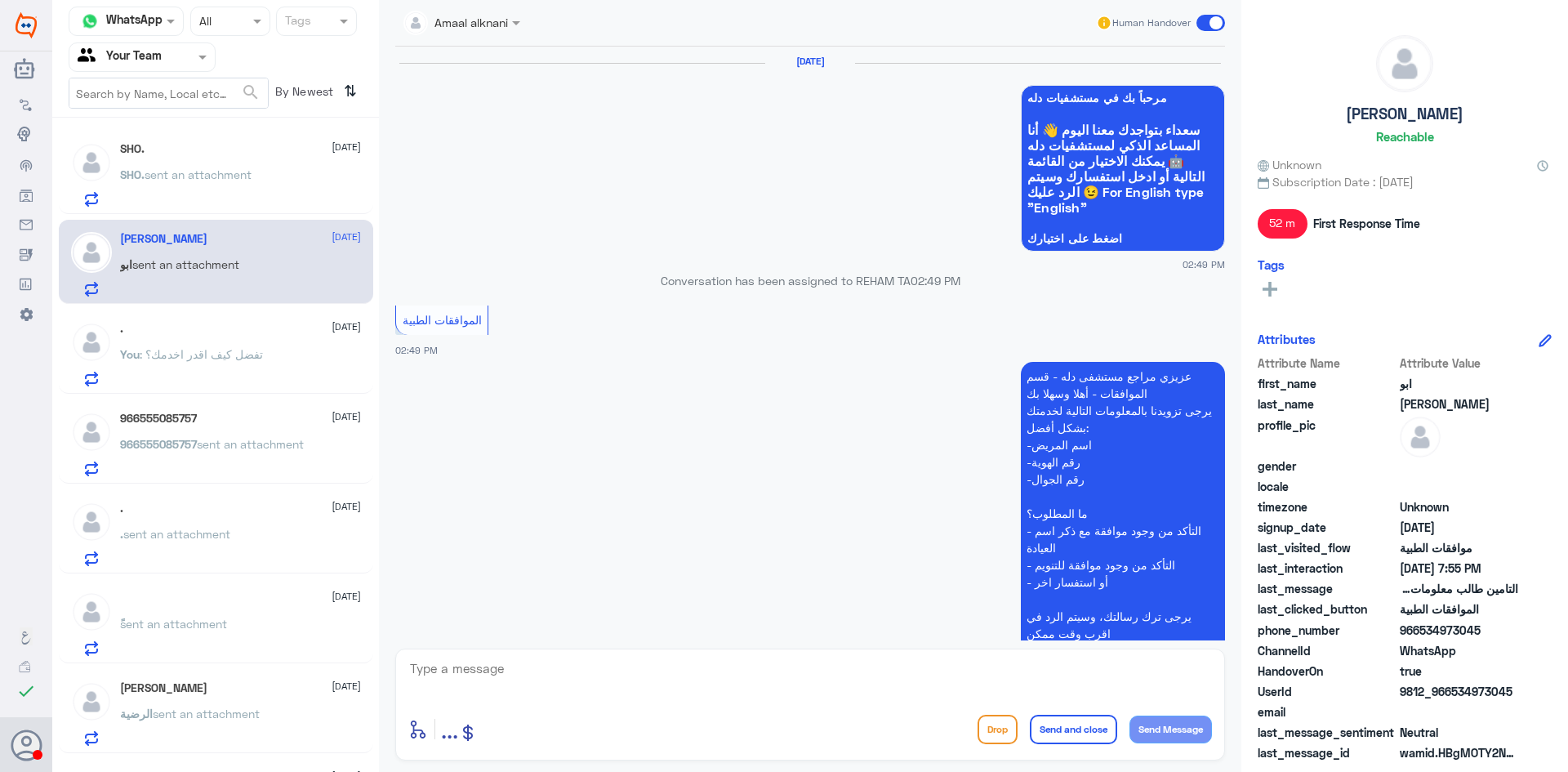
scroll to position [1597, 0]
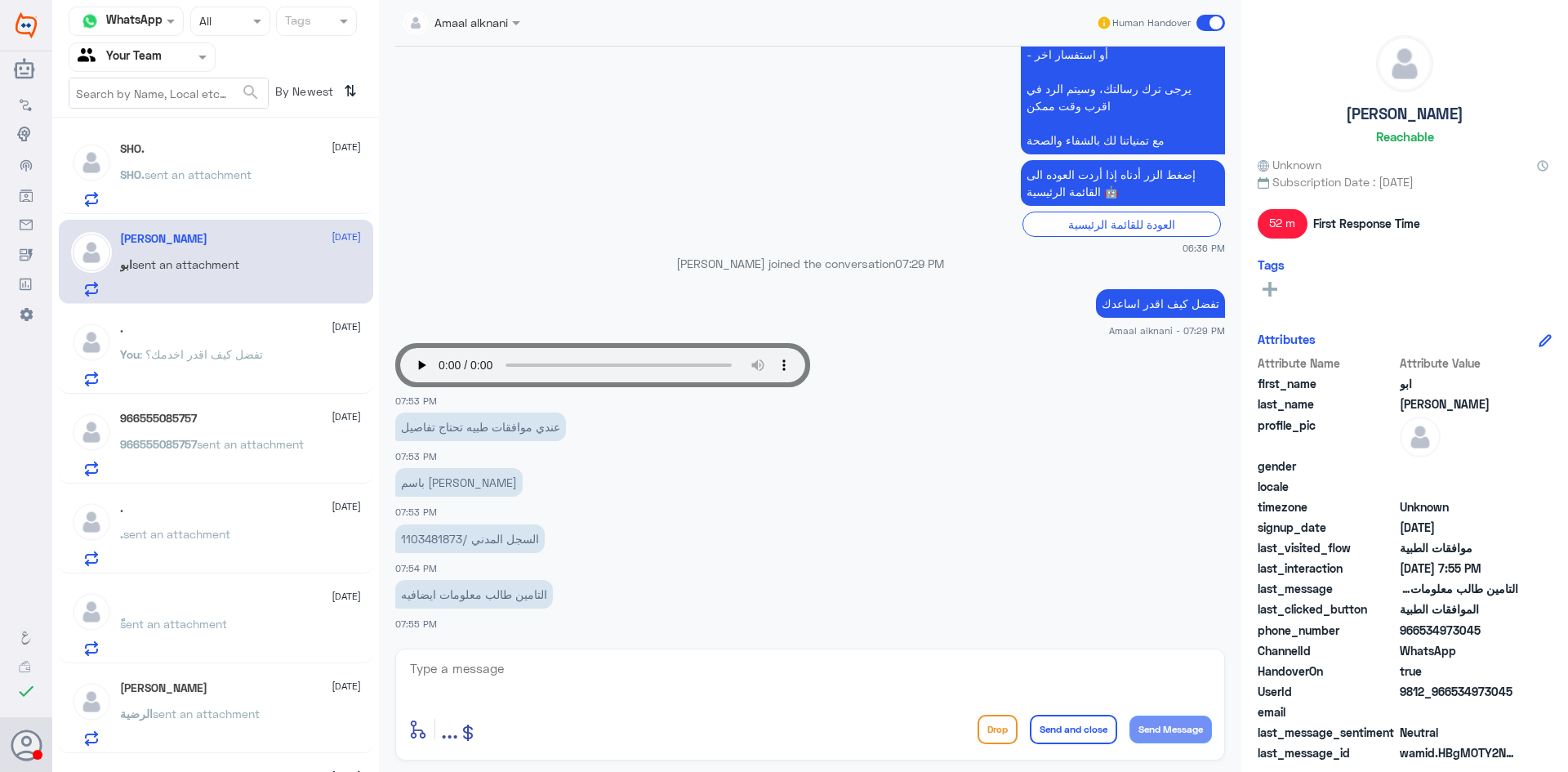
click at [440, 537] on p "السجل المدني /1103481873" at bounding box center [470, 538] width 150 height 28
copy p "1103481873"
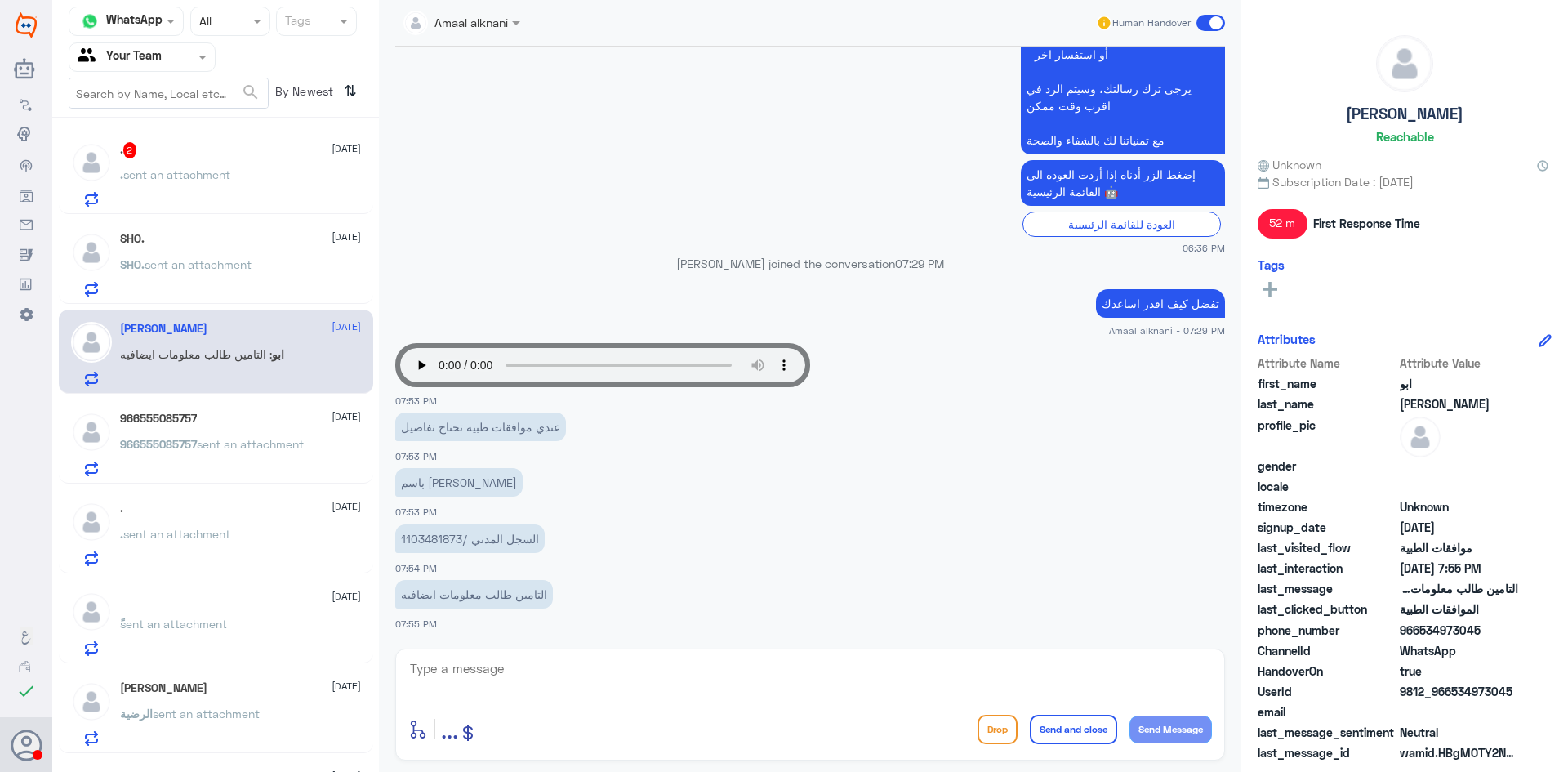
click at [222, 184] on p ". sent an attachment" at bounding box center [175, 186] width 110 height 41
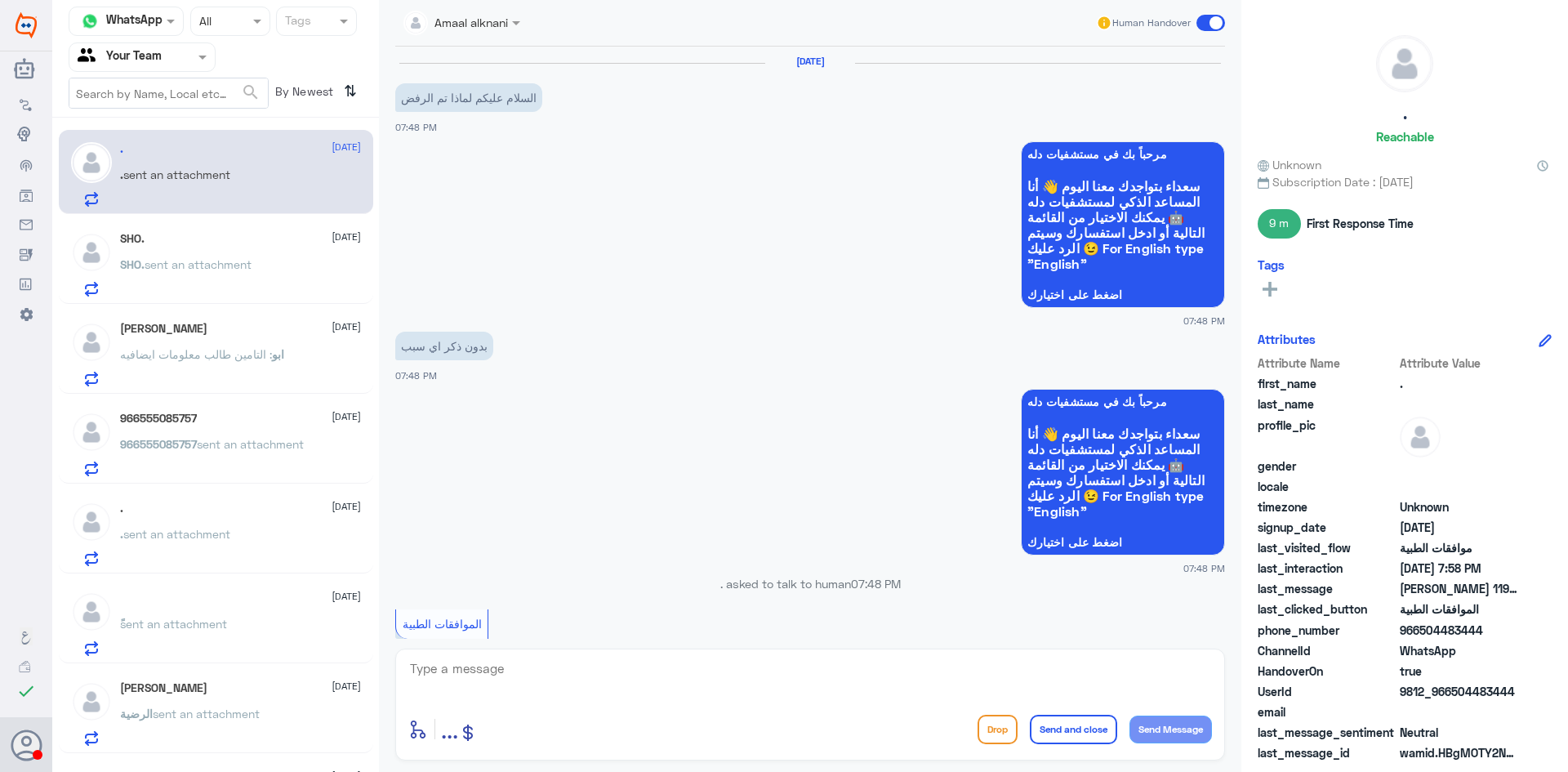
scroll to position [791, 0]
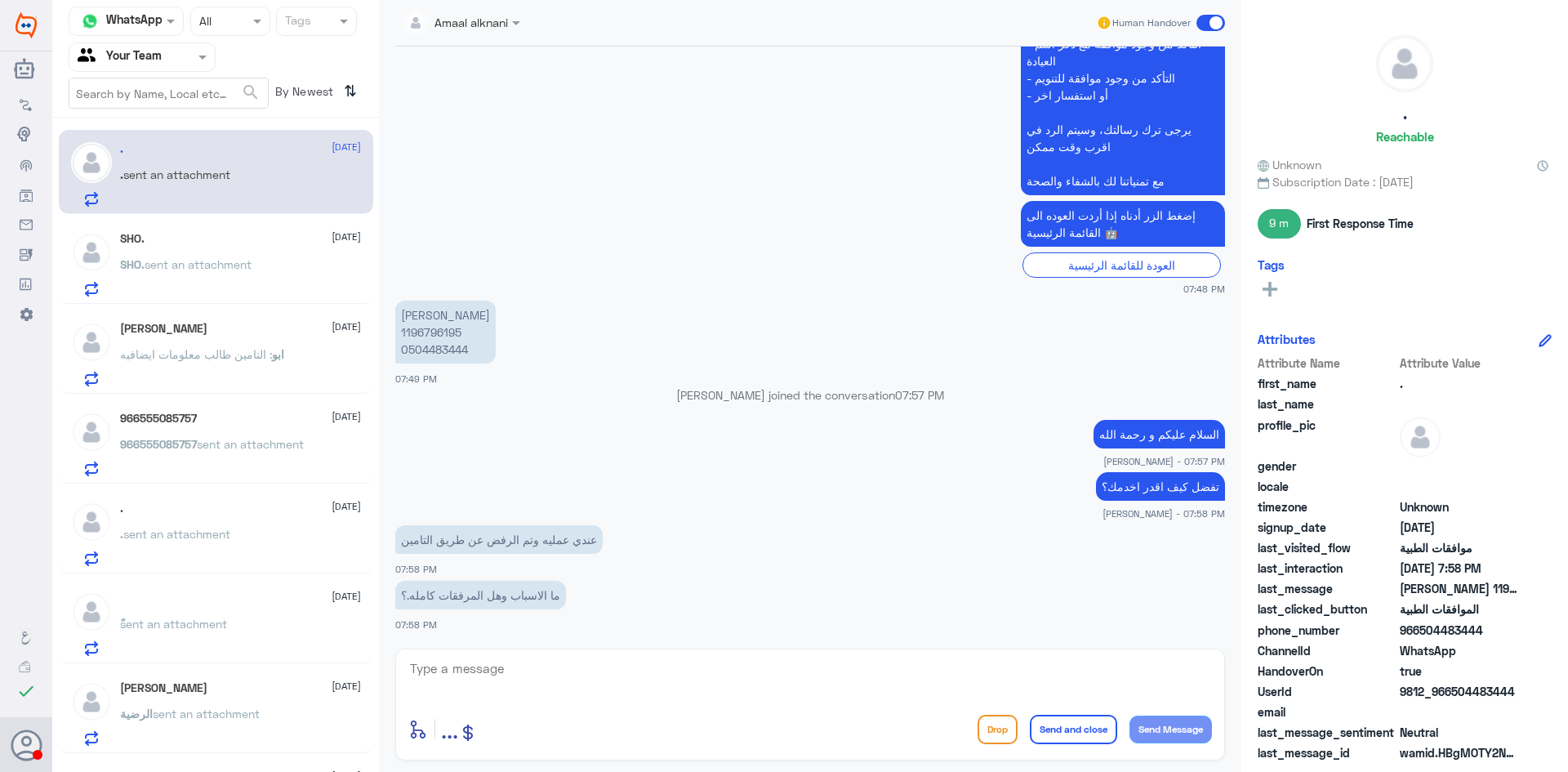
click at [231, 360] on span ": التامين طالب معلومات ايضافيه" at bounding box center [196, 354] width 152 height 14
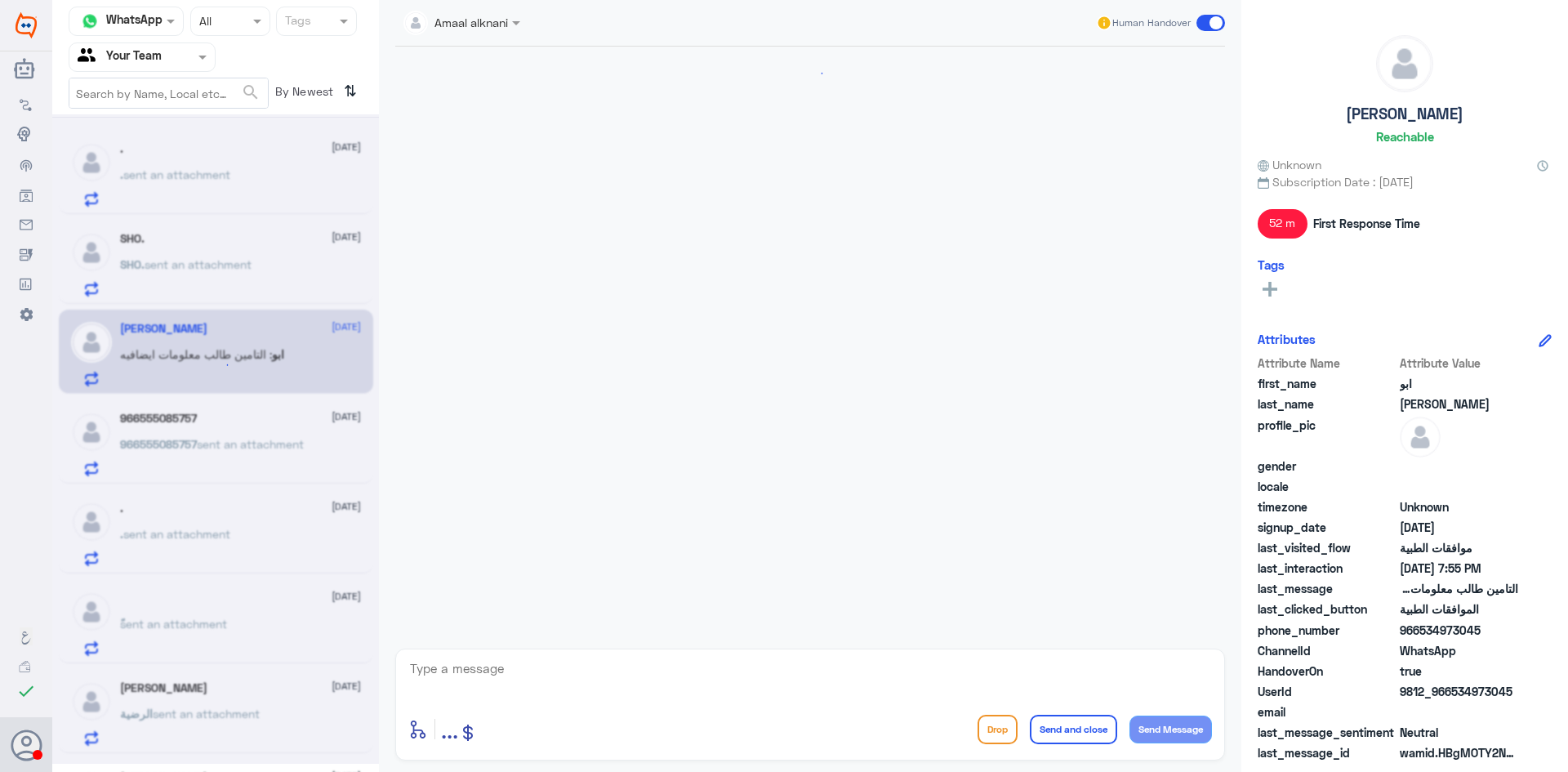
scroll to position [1597, 0]
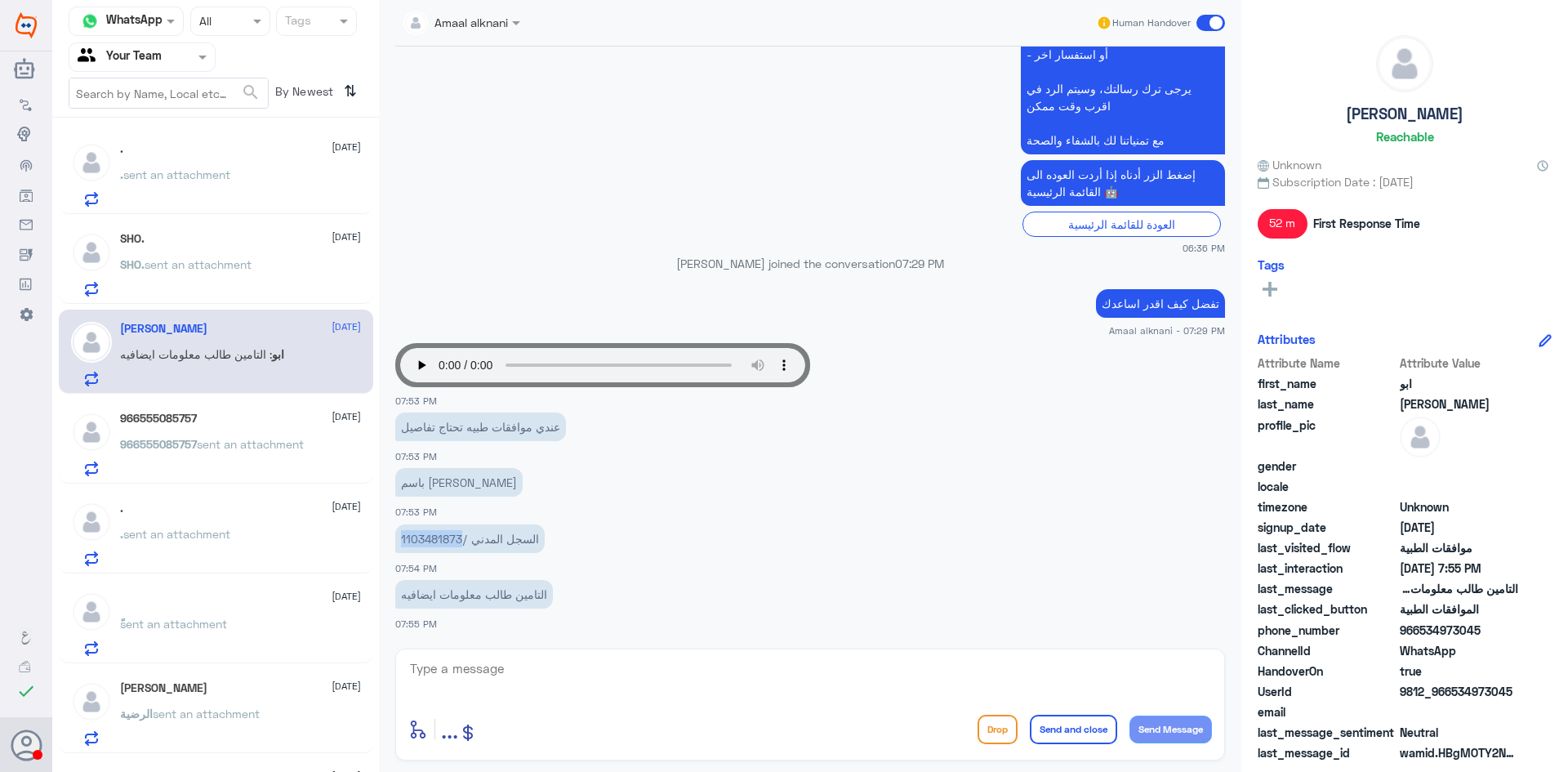
drag, startPoint x: 401, startPoint y: 540, endPoint x: 460, endPoint y: 542, distance: 59.0
click at [460, 542] on p "السجل المدني /1103481873" at bounding box center [470, 538] width 150 height 28
copy p "1103481873"
click at [202, 172] on span "sent an attachment" at bounding box center [176, 174] width 107 height 14
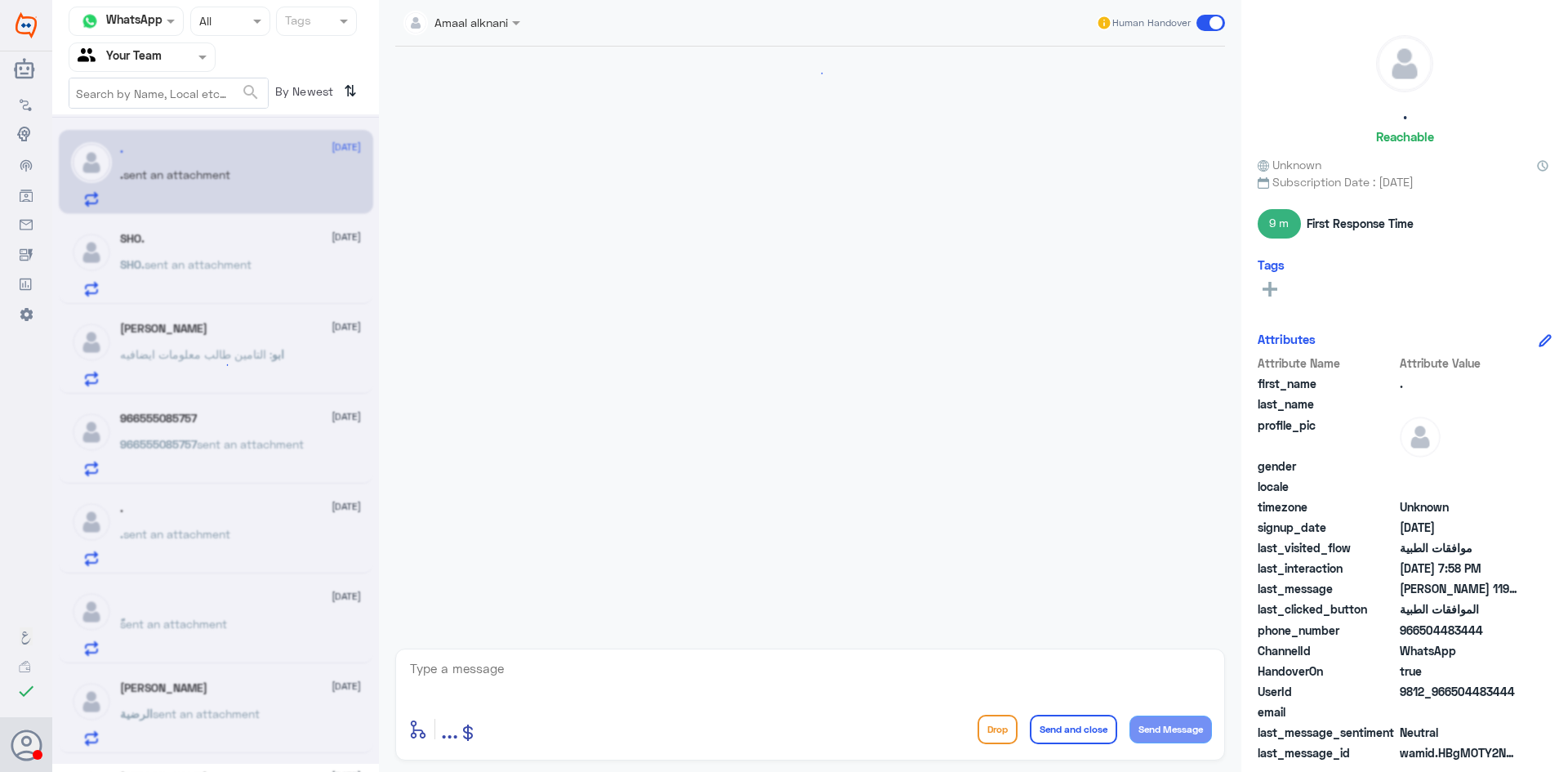
scroll to position [791, 0]
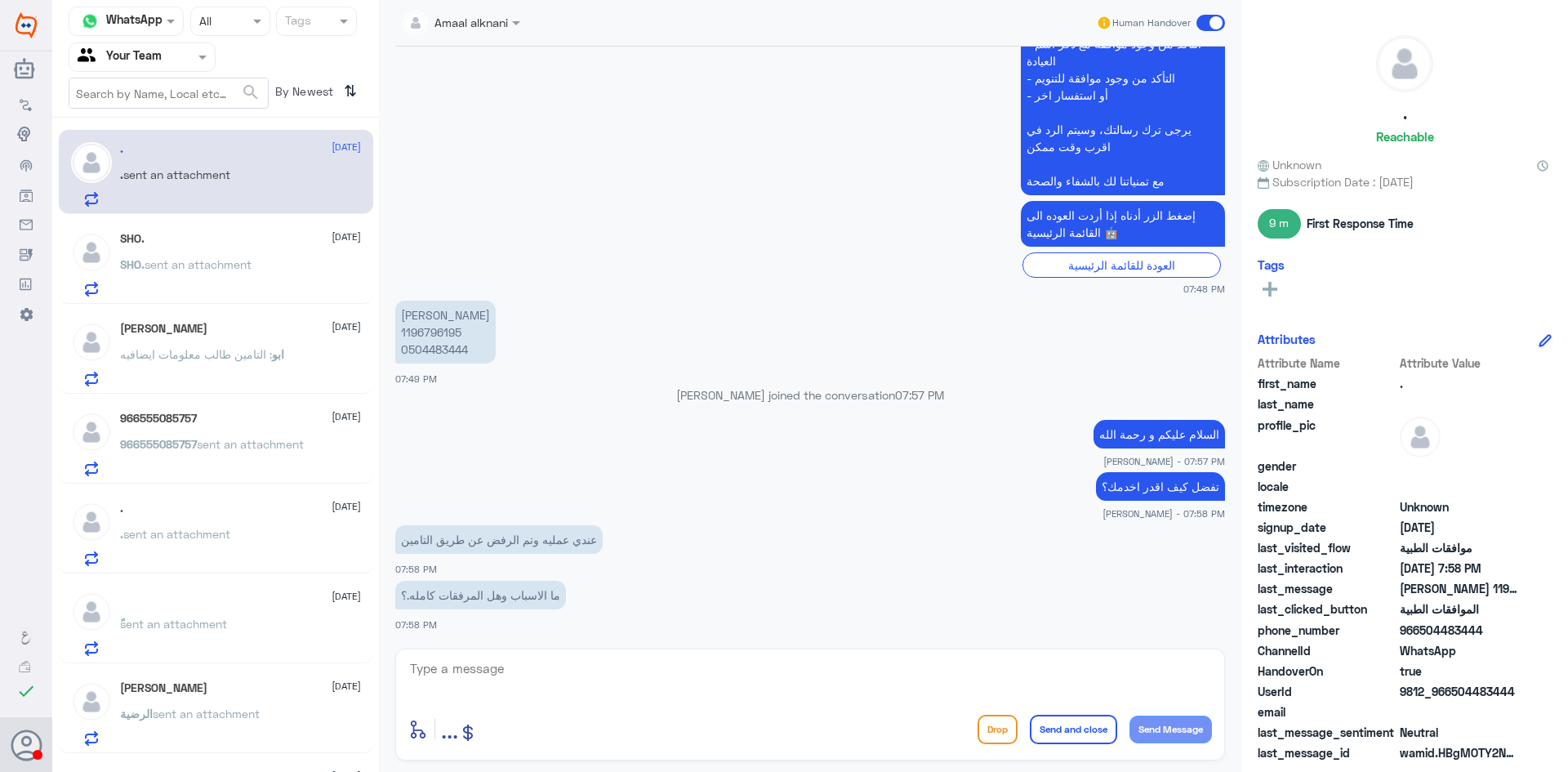
click at [490, 668] on textarea at bounding box center [810, 678] width 804 height 40
type textarea "تمت متابعة الطلب بعد رفض شركة التأمين و بإنتظار ردهم"
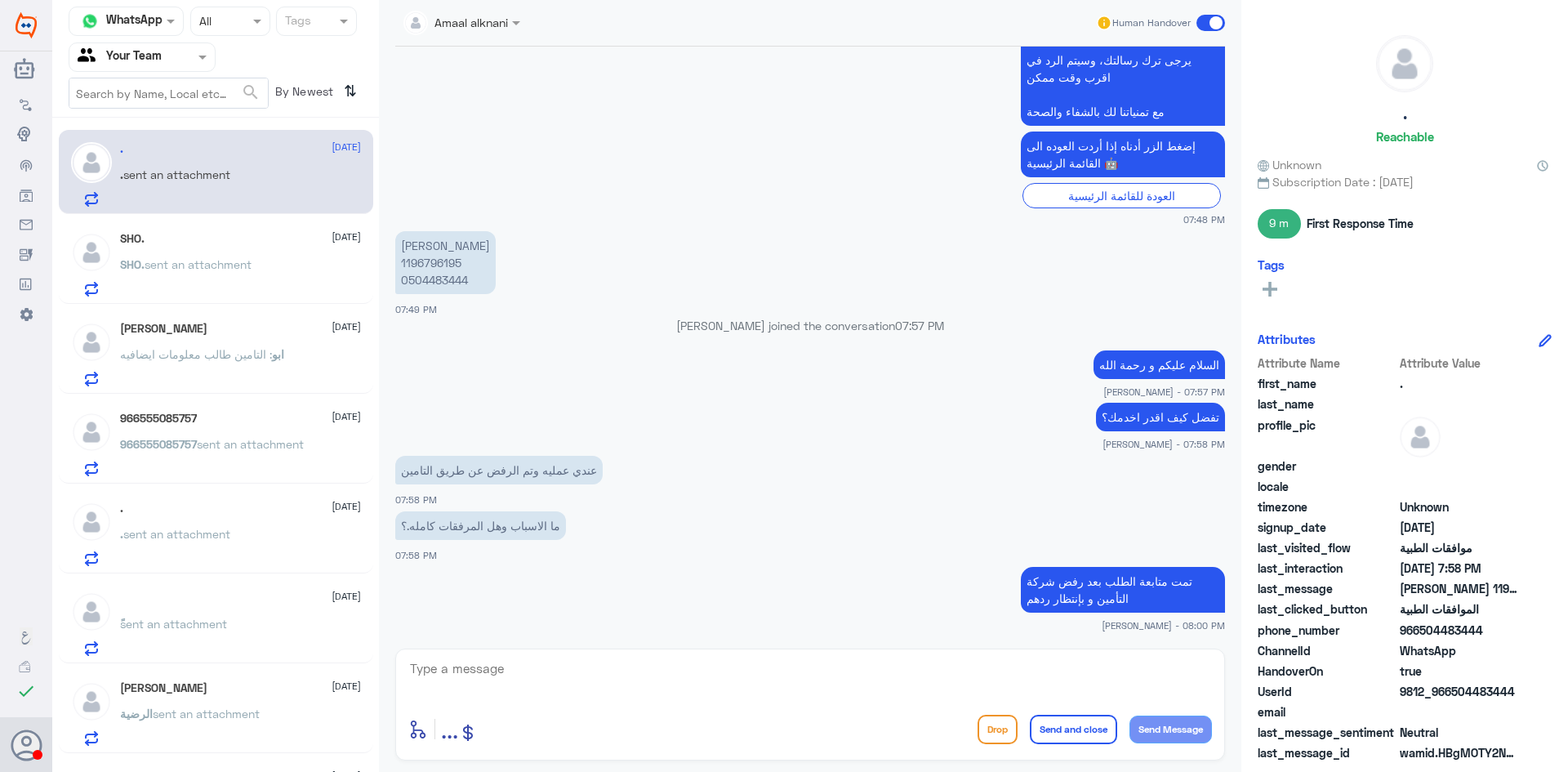
click at [443, 262] on p "مفلح عبدالله السبيعي 1196796195 0504483444" at bounding box center [445, 262] width 100 height 63
copy p "1196796195"
click at [238, 275] on p "SHO. sent an attachment" at bounding box center [186, 276] width 131 height 41
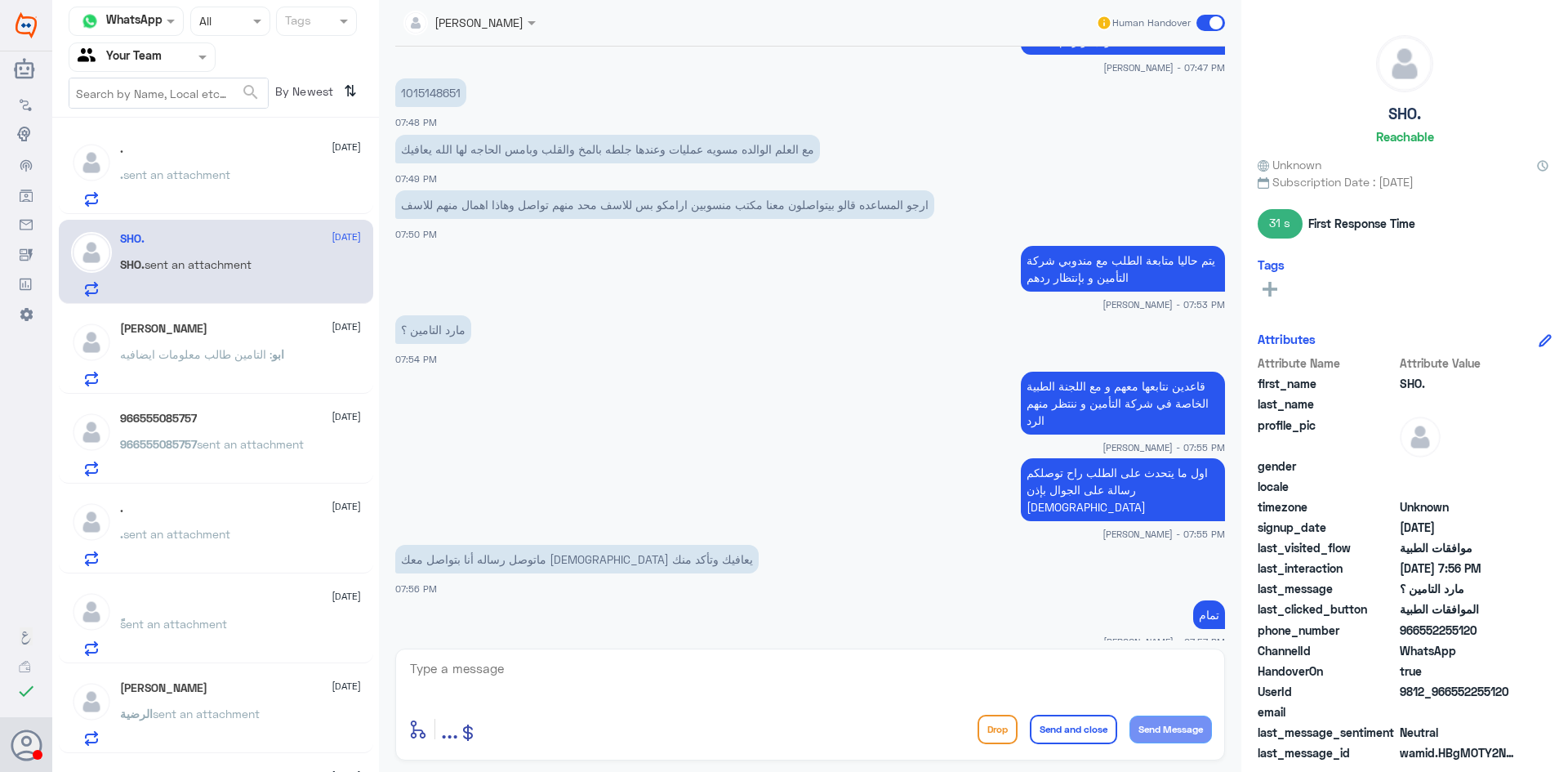
scroll to position [1193, 0]
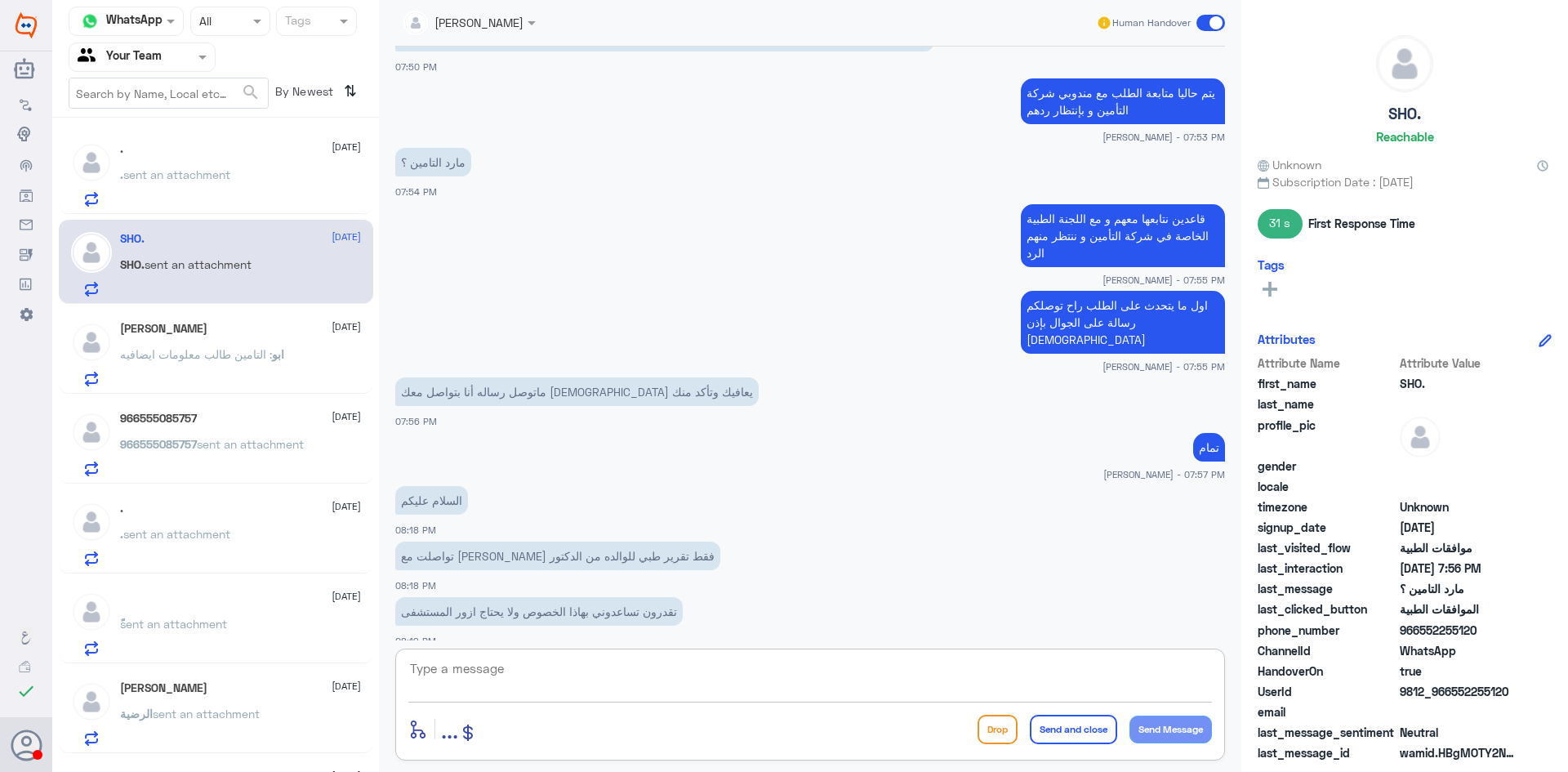
click at [521, 672] on textarea at bounding box center [810, 678] width 804 height 40
type textarea "j"
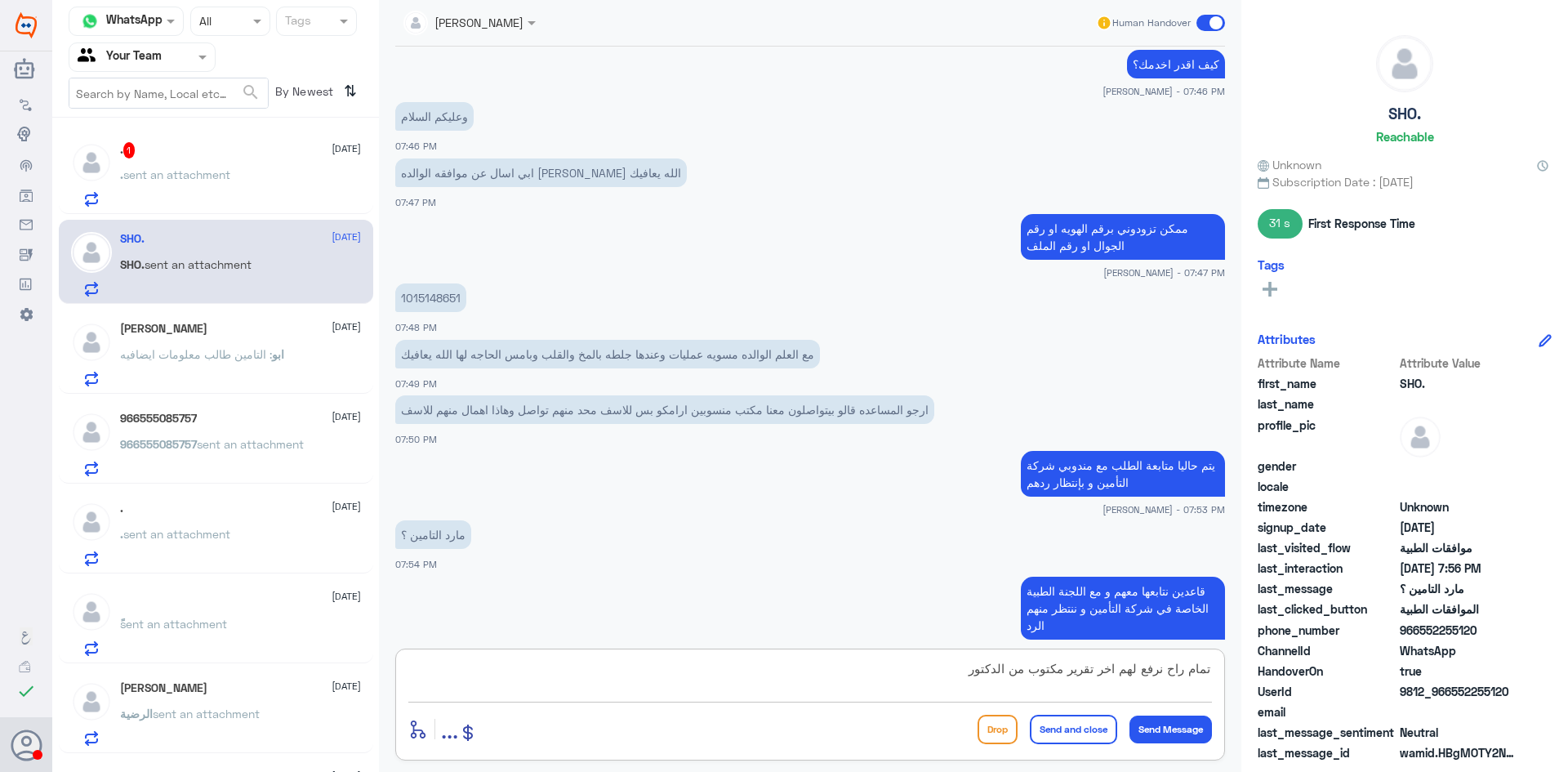
scroll to position [784, 0]
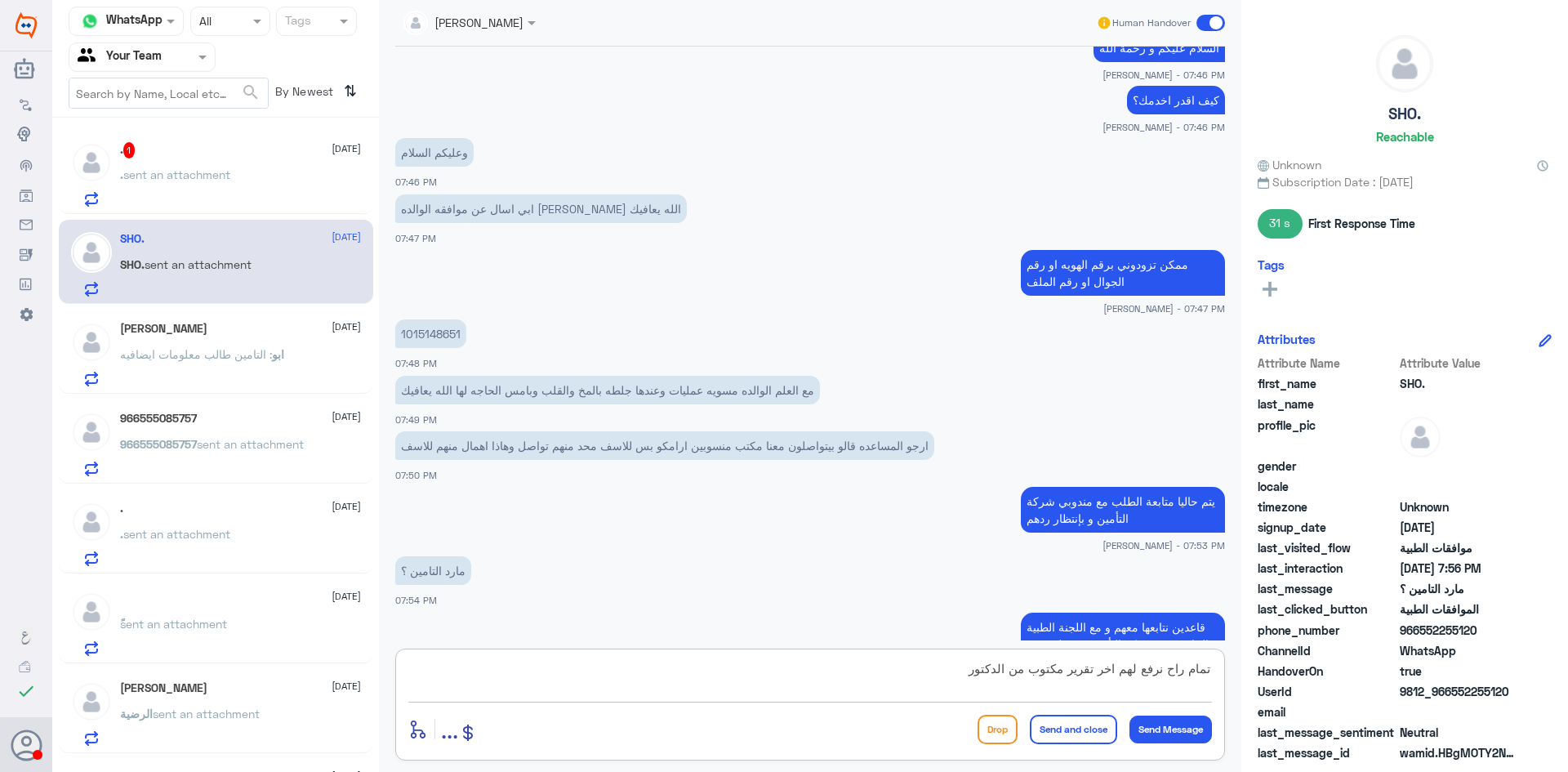
type textarea "تمام راح نرفع لهم اخر تقرير مكتوب من الدكتور"
click at [440, 332] on p "1015148651" at bounding box center [431, 333] width 71 height 28
copy p "1015148651"
click at [849, 659] on textarea "تمام راح نرفع لهم اخر تقرير مكتوب من الدكتور" at bounding box center [810, 678] width 804 height 40
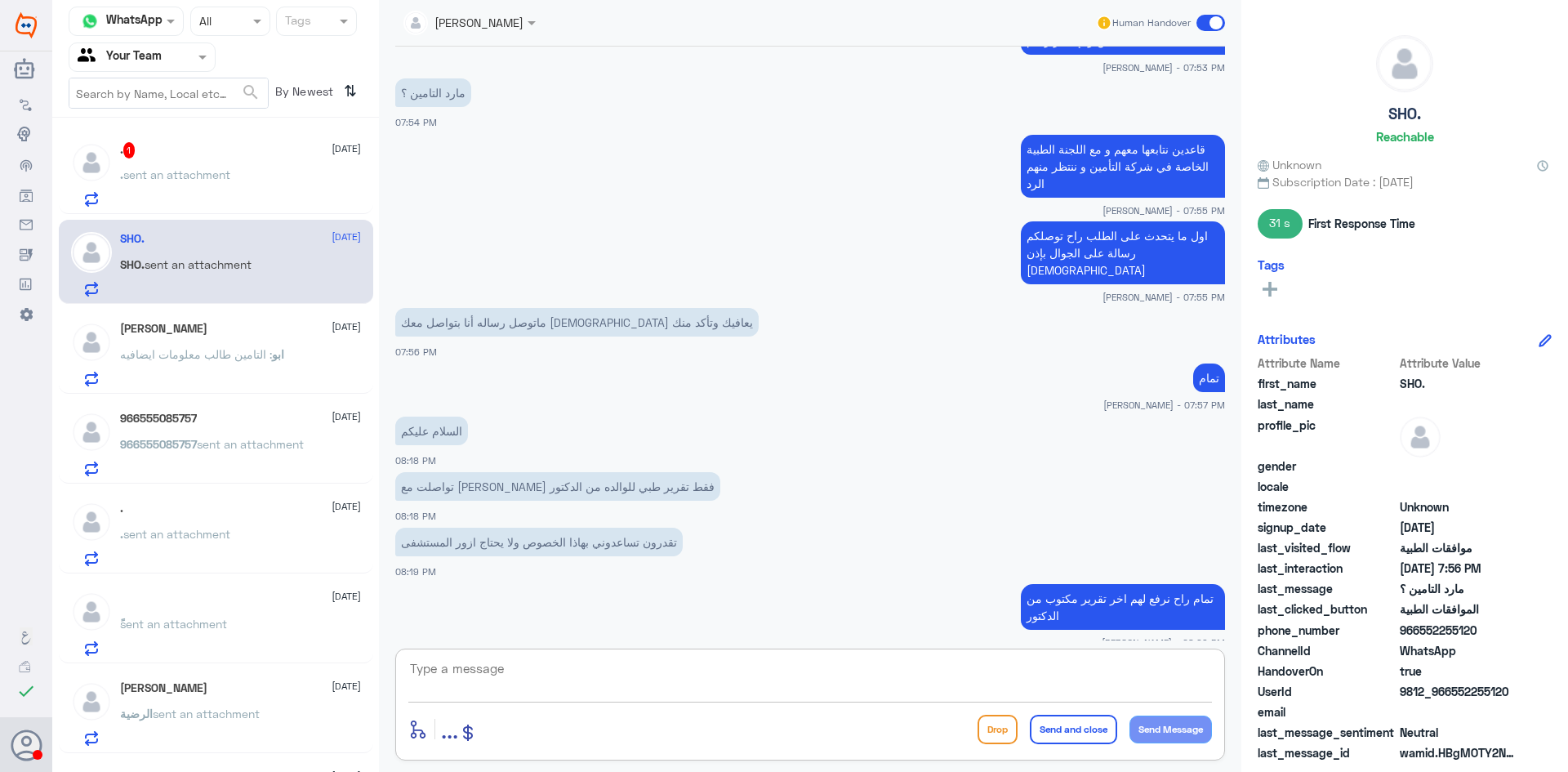
scroll to position [1318, 0]
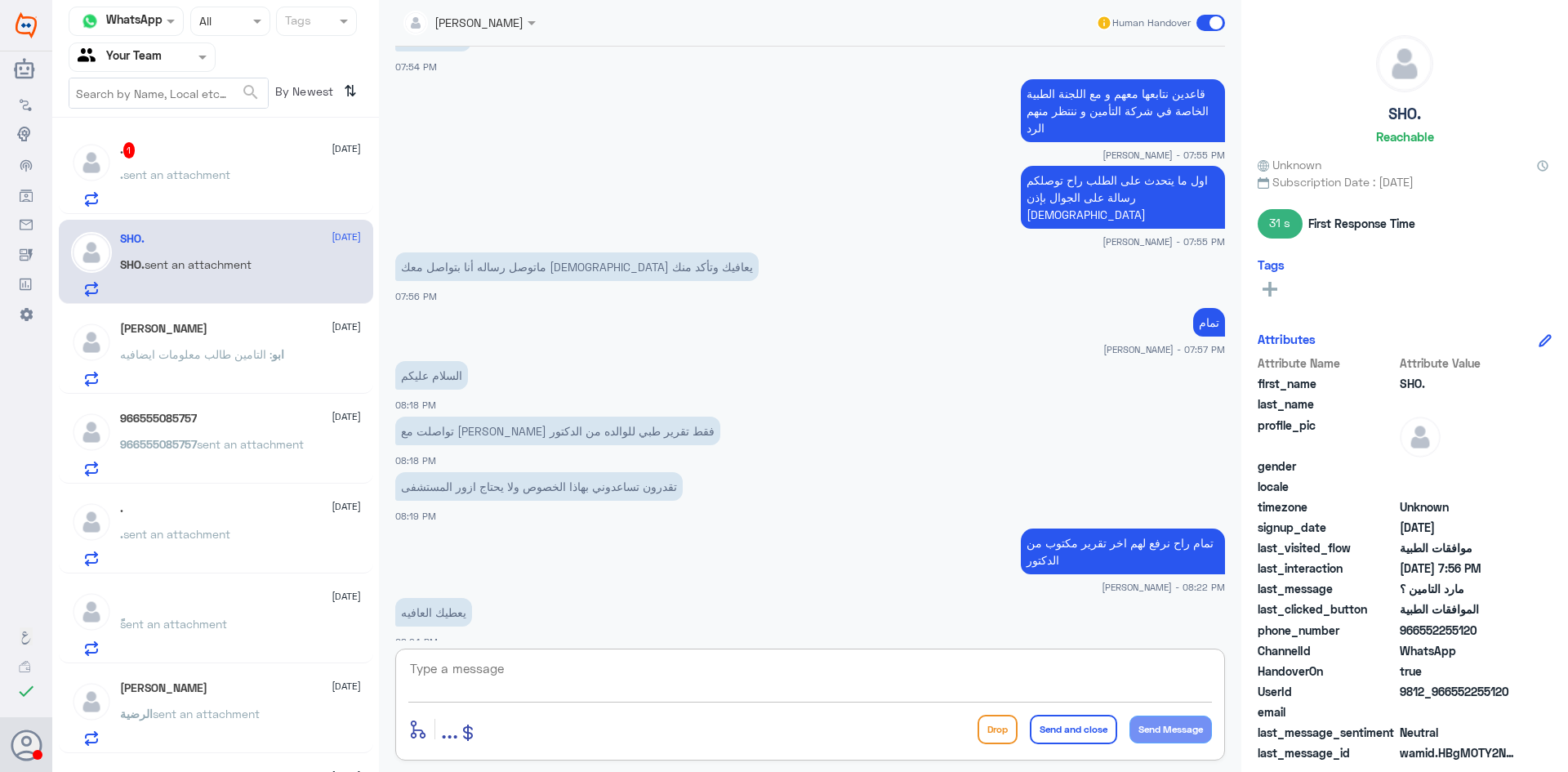
click at [523, 666] on textarea at bounding box center [810, 678] width 804 height 40
type textarea "[DEMOGRAPHIC_DATA] يعافيك"
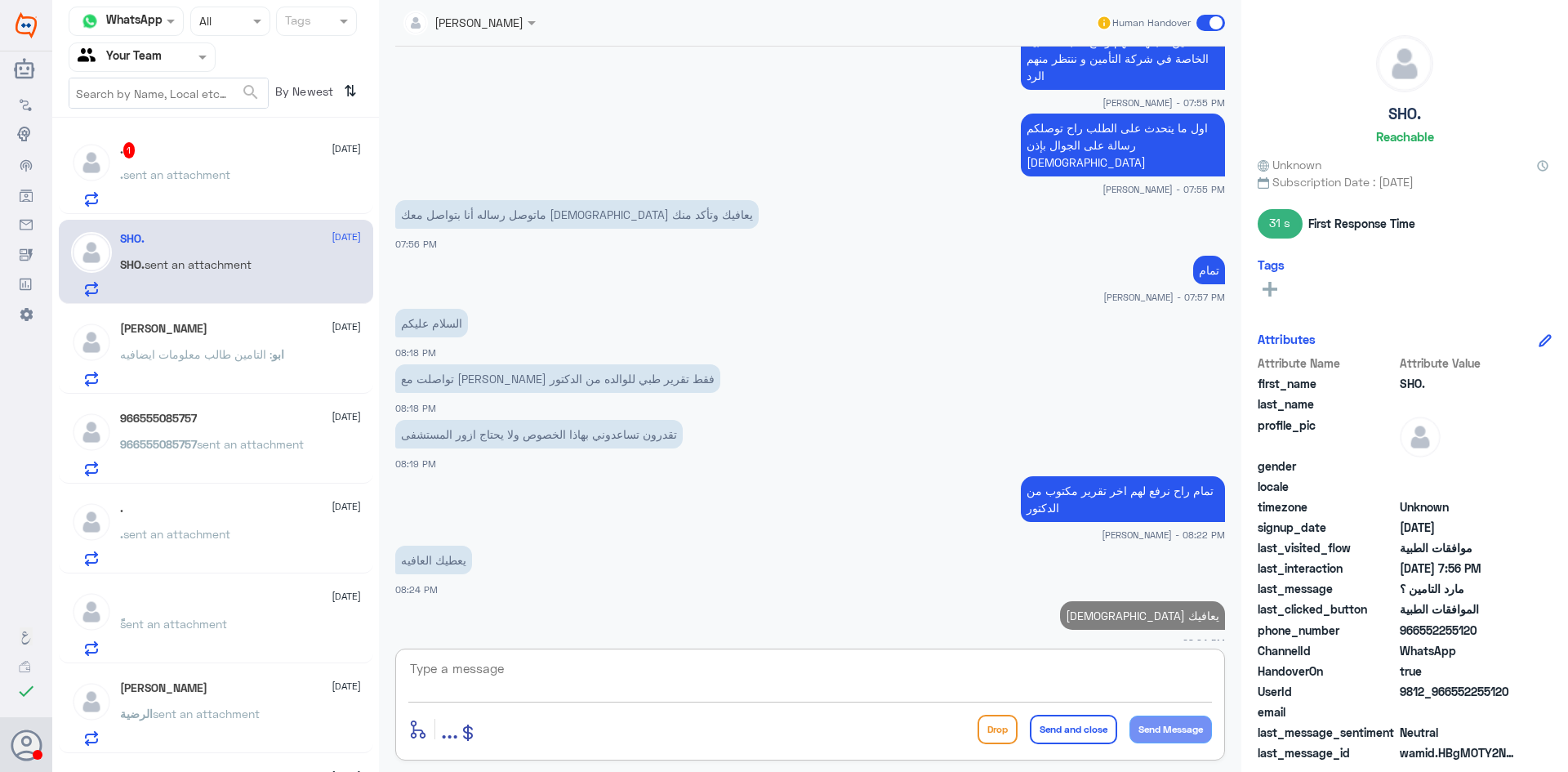
click at [177, 160] on div ". 1 21 August . sent an attachment" at bounding box center [241, 174] width 241 height 65
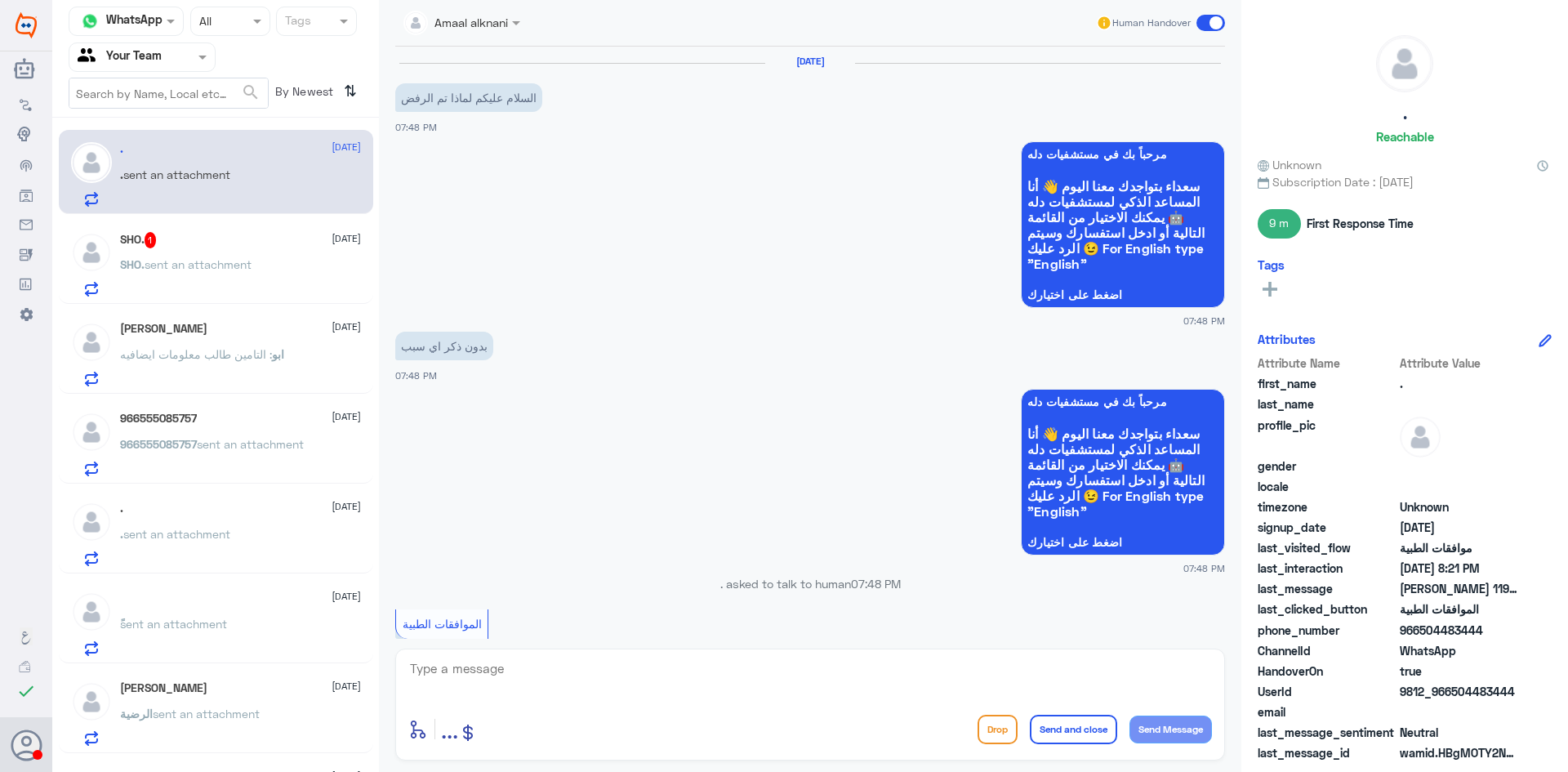
scroll to position [917, 0]
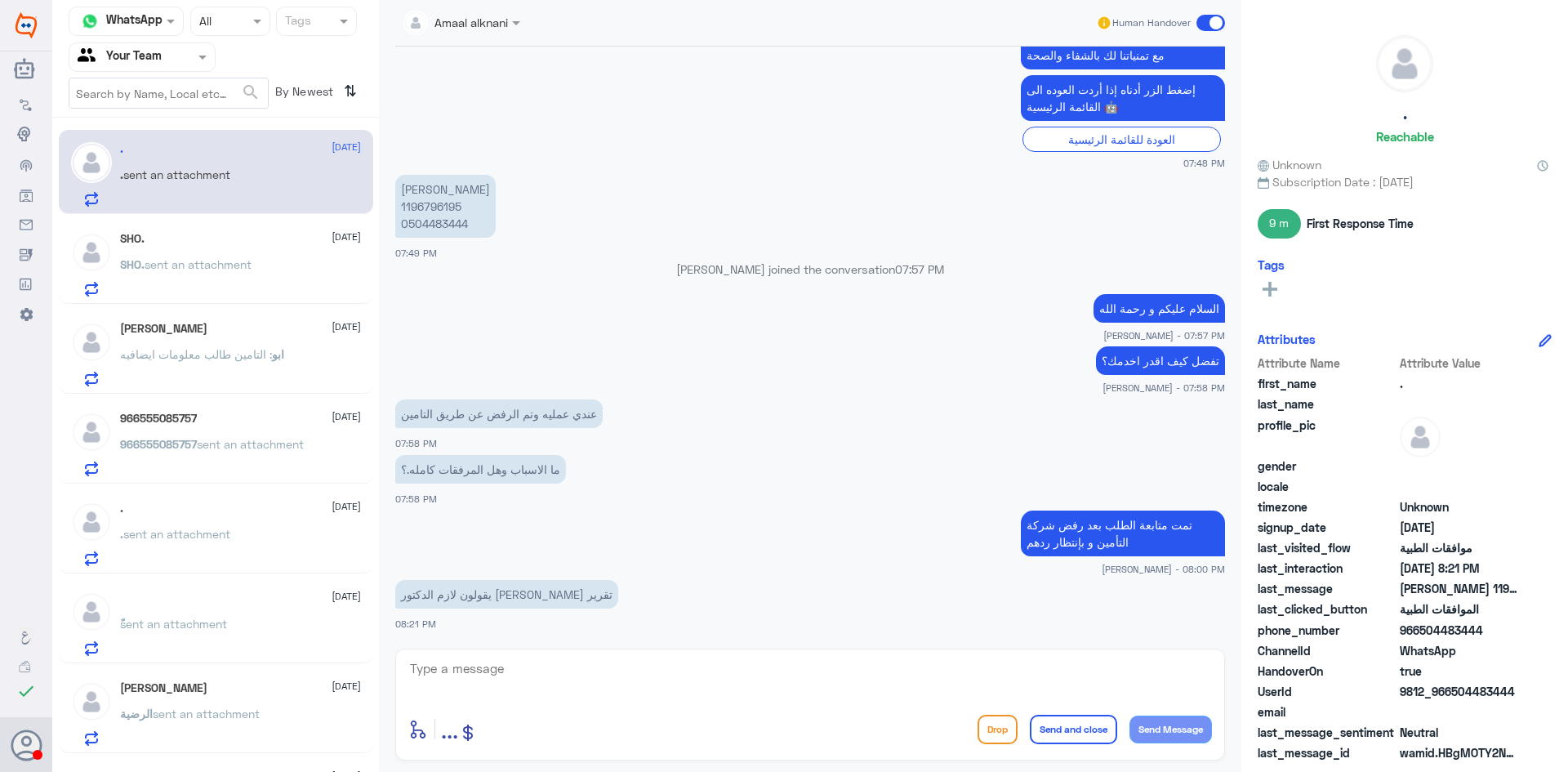
click at [441, 202] on p "مفلح عبدالله السبيعي 1196796195 0504483444" at bounding box center [445, 206] width 100 height 63
copy p "1196796195"
click at [500, 672] on textarea at bounding box center [810, 678] width 804 height 40
type textarea "j"
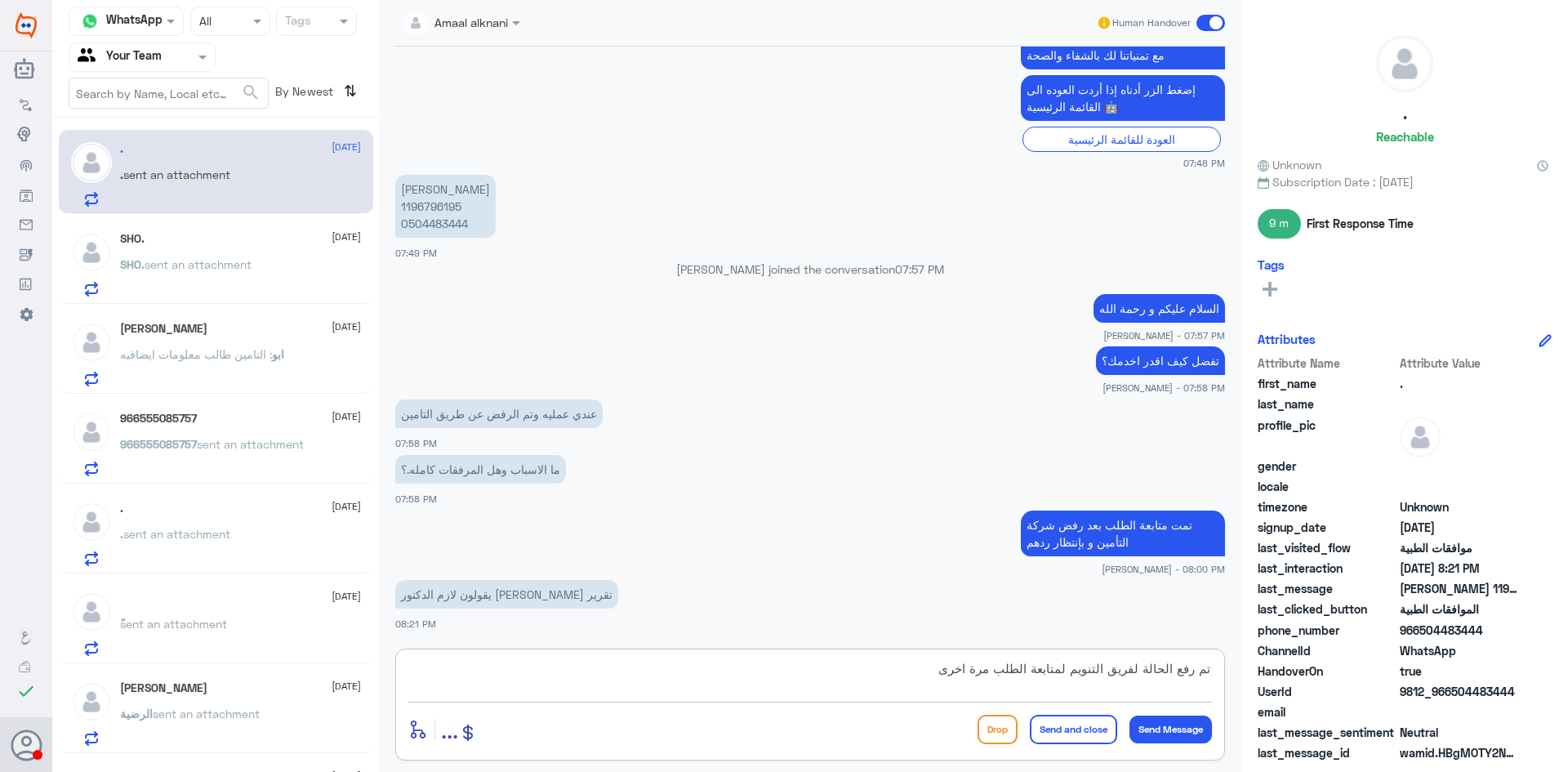
type textarea "تم رفع الحالة لفريق التنويم لمتابعة الطلب مرة اخرى"
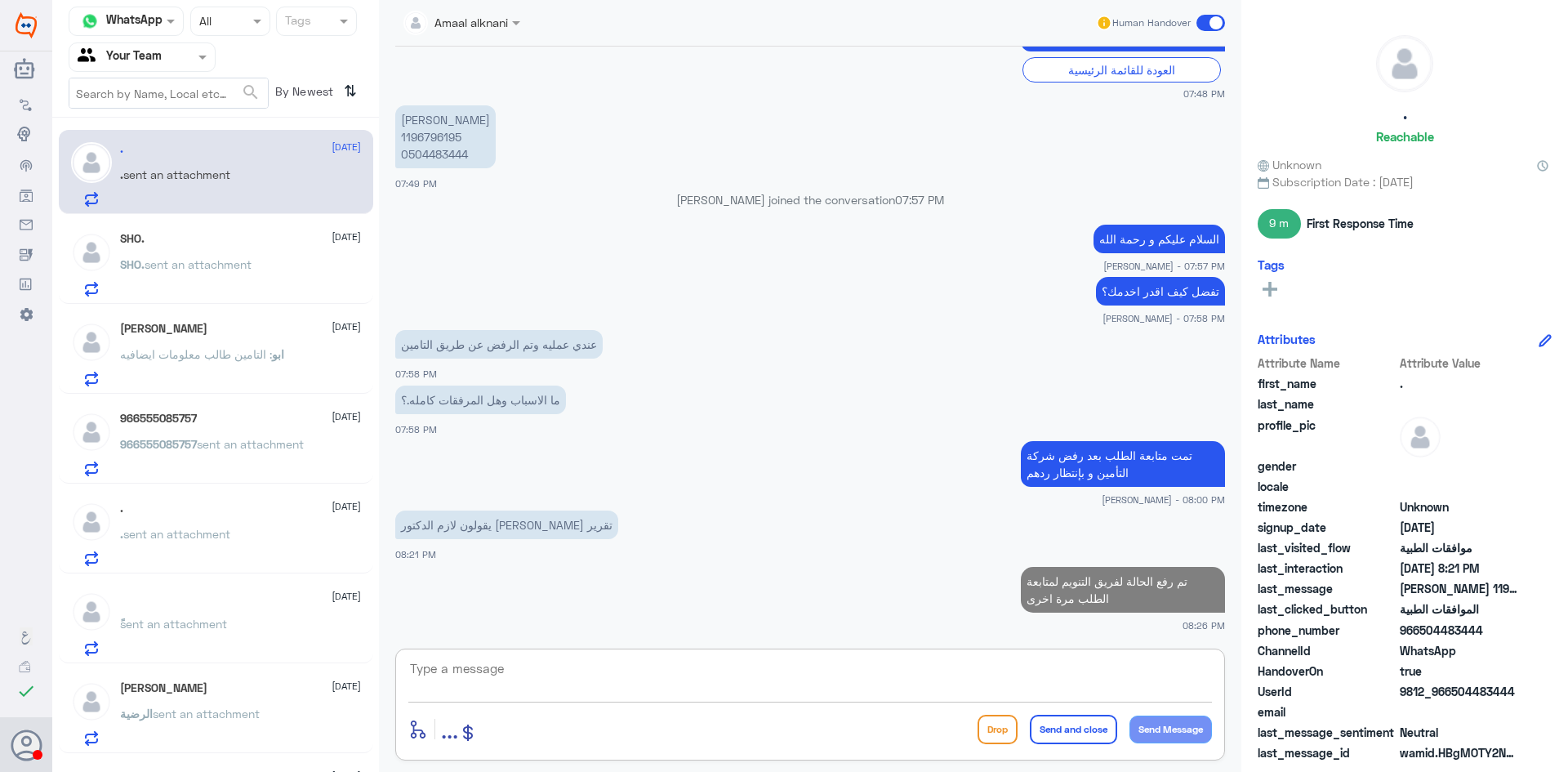
click at [168, 364] on p "ابو : التامين طالب معلومات ايضافيه" at bounding box center [202, 366] width 164 height 41
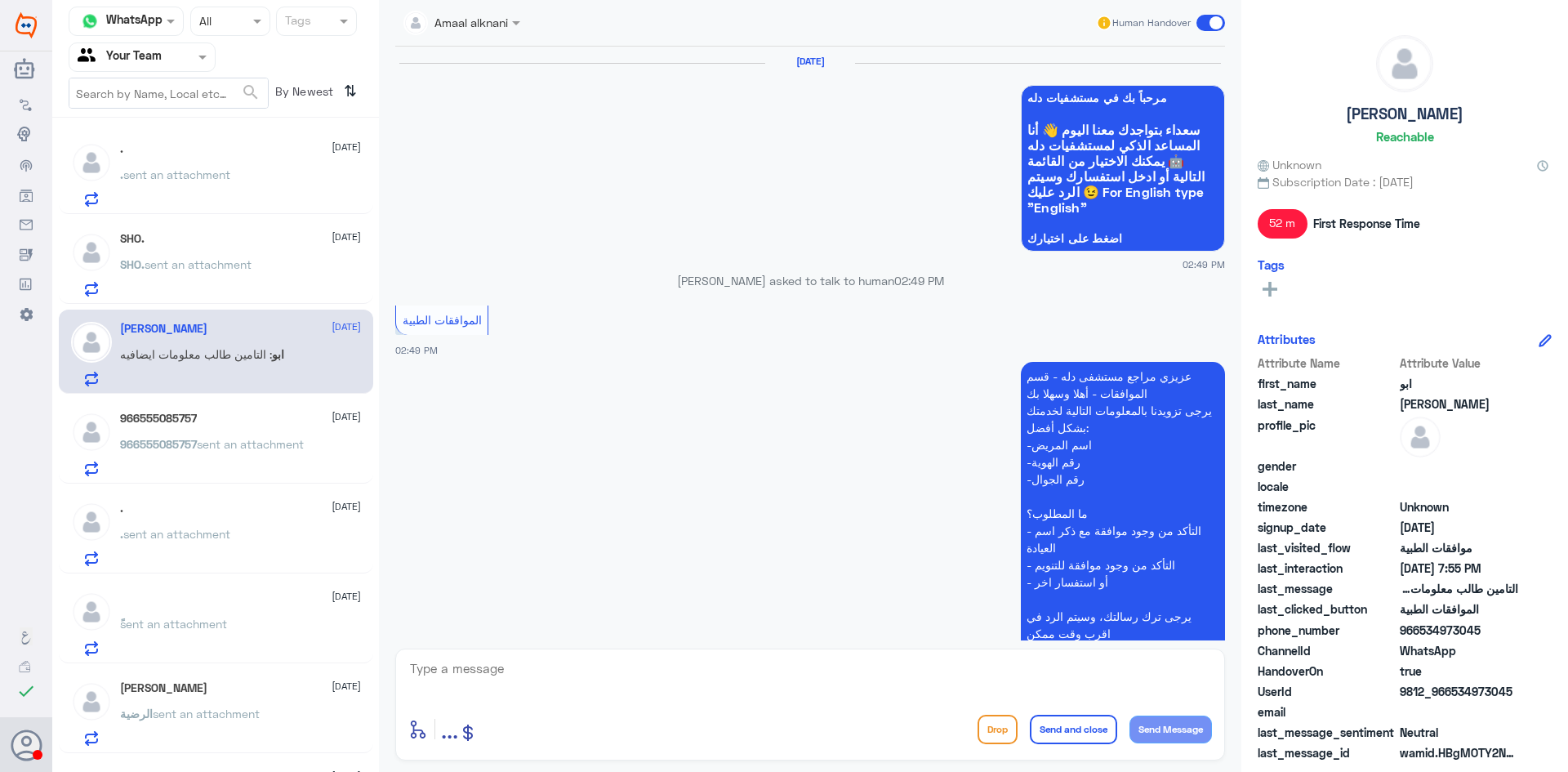
scroll to position [1597, 0]
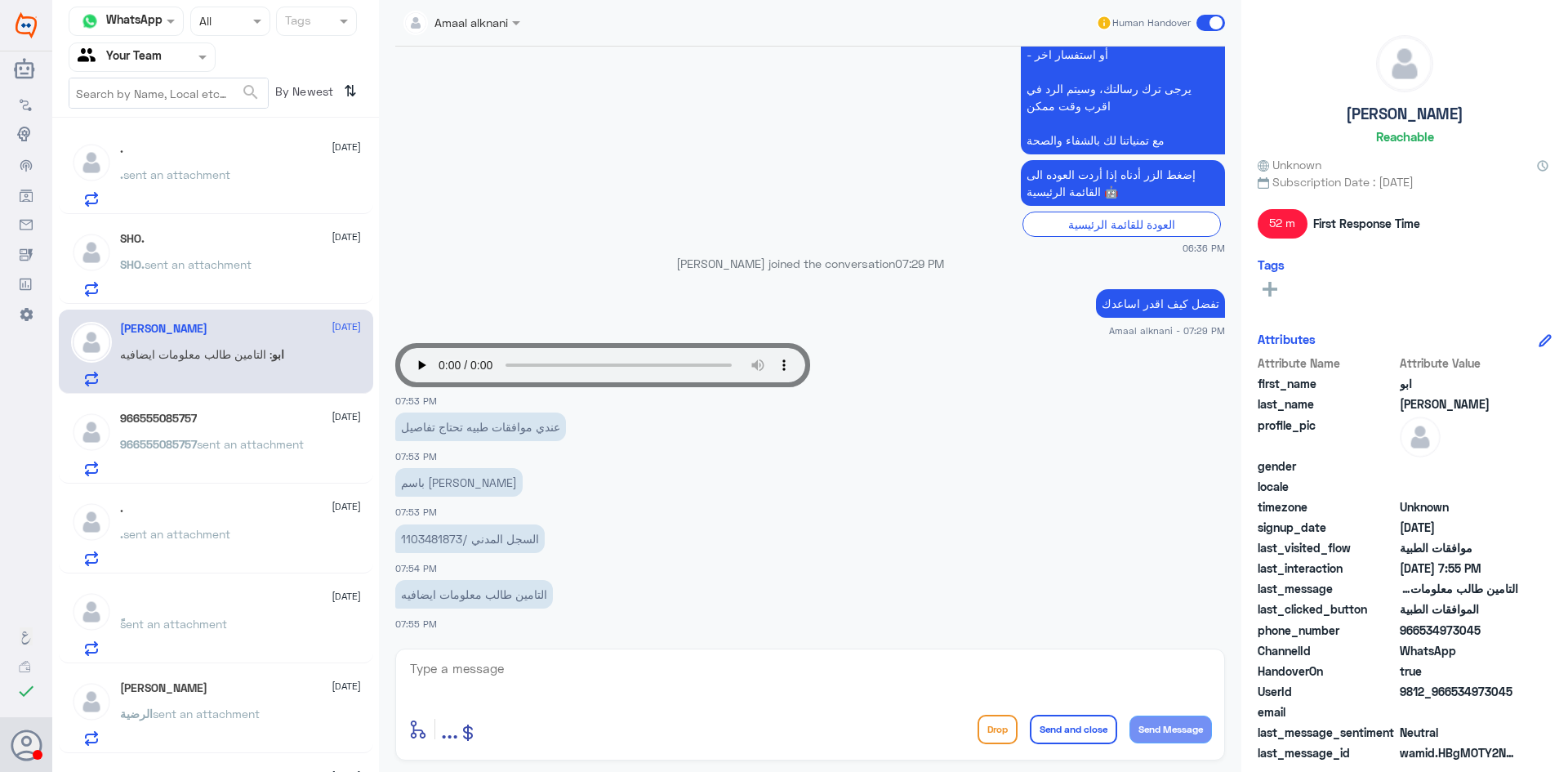
click at [197, 451] on span "sent an attachment" at bounding box center [250, 443] width 107 height 14
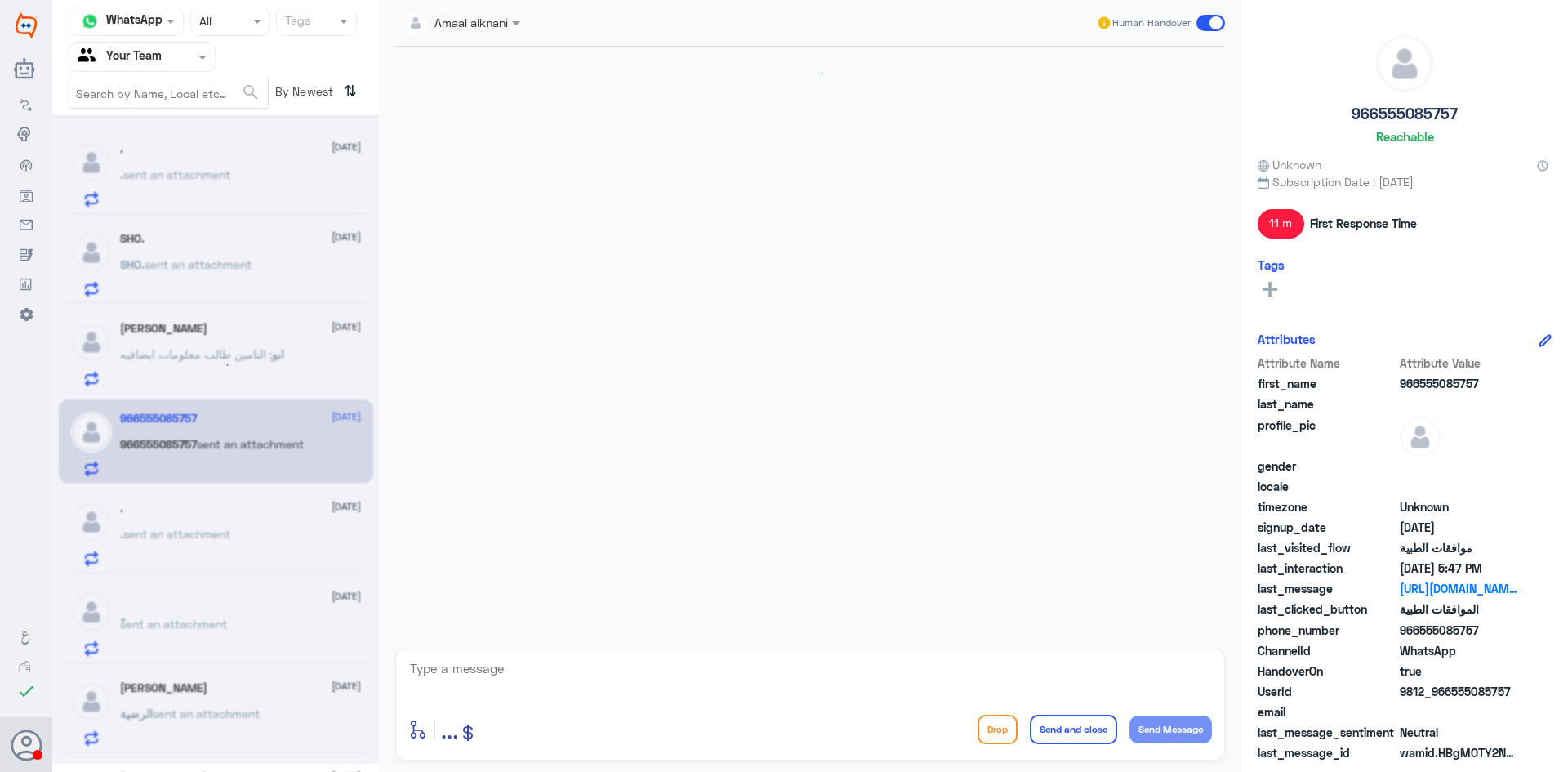
scroll to position [892, 0]
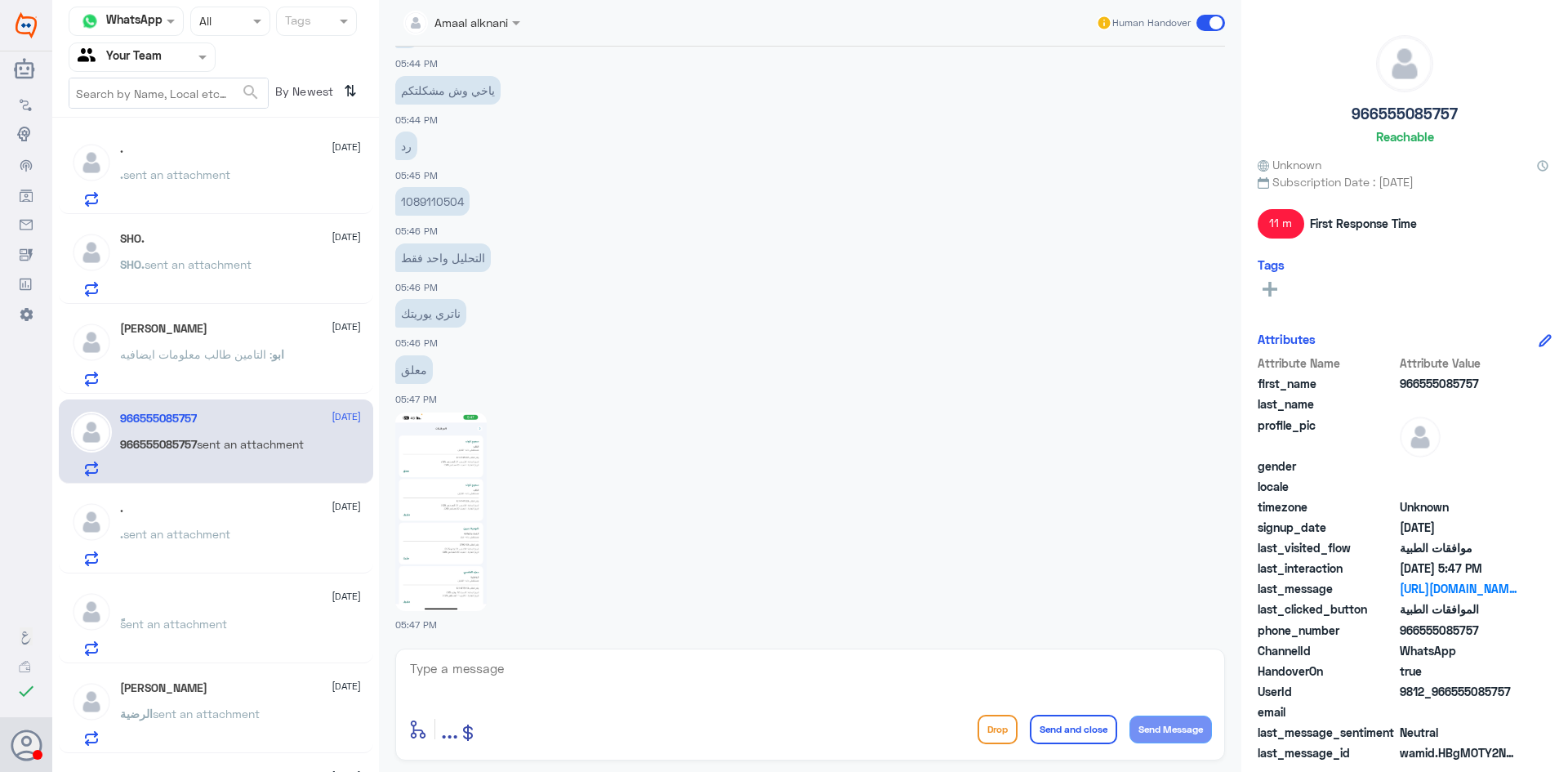
click at [179, 57] on div at bounding box center [141, 57] width 145 height 19
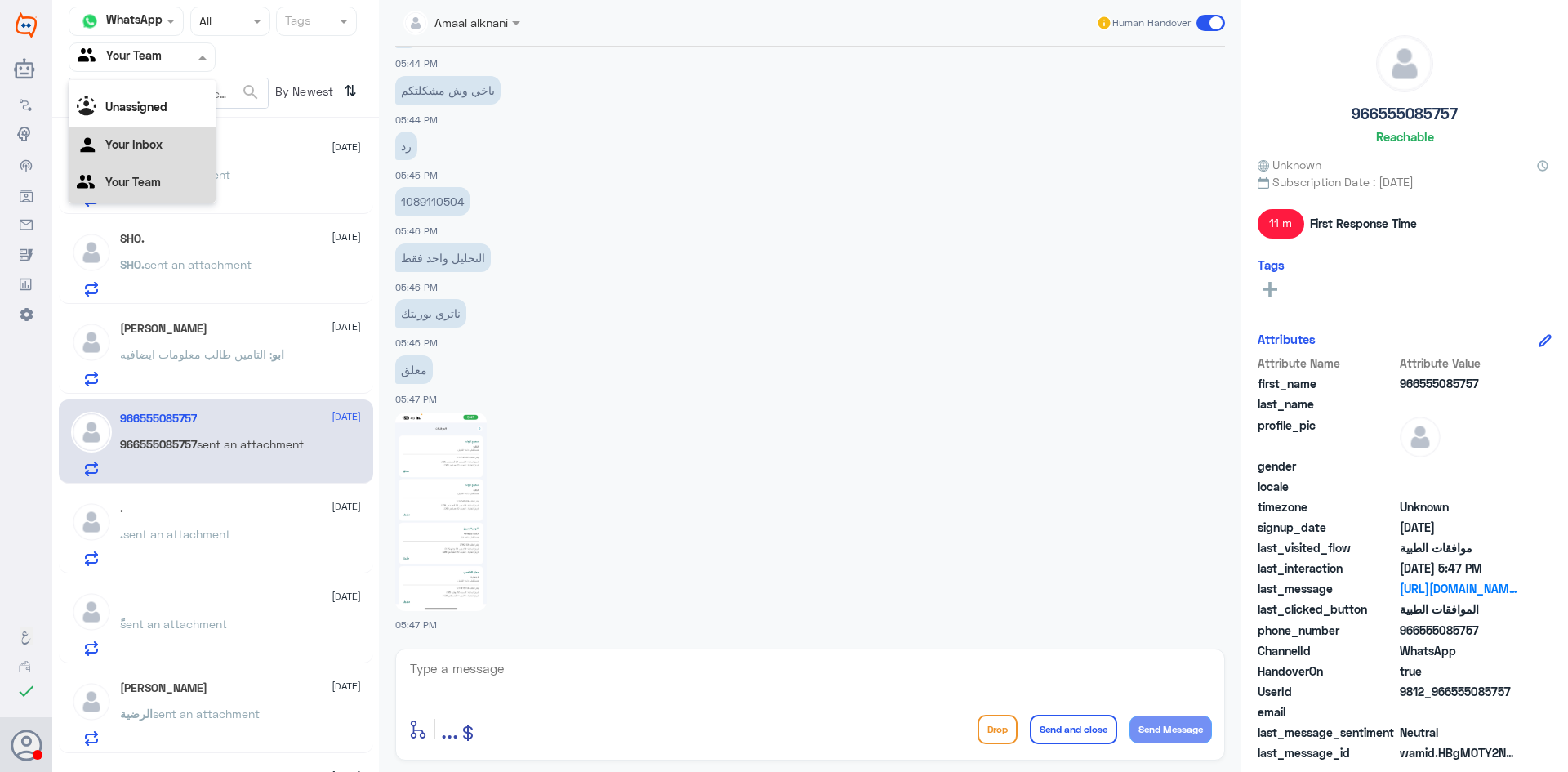
click at [152, 145] on Inbox "Your Inbox" at bounding box center [134, 143] width 57 height 14
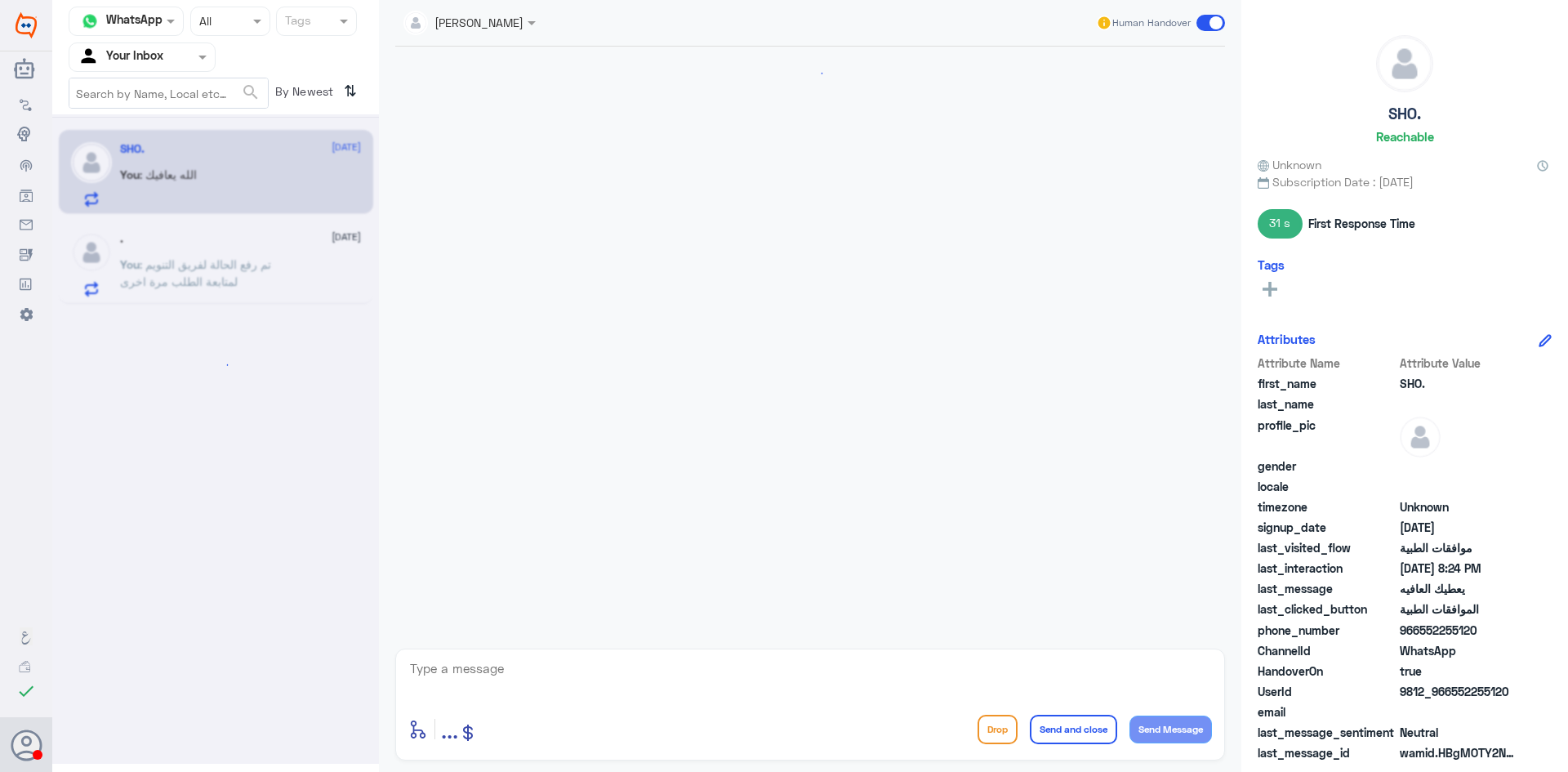
scroll to position [637, 0]
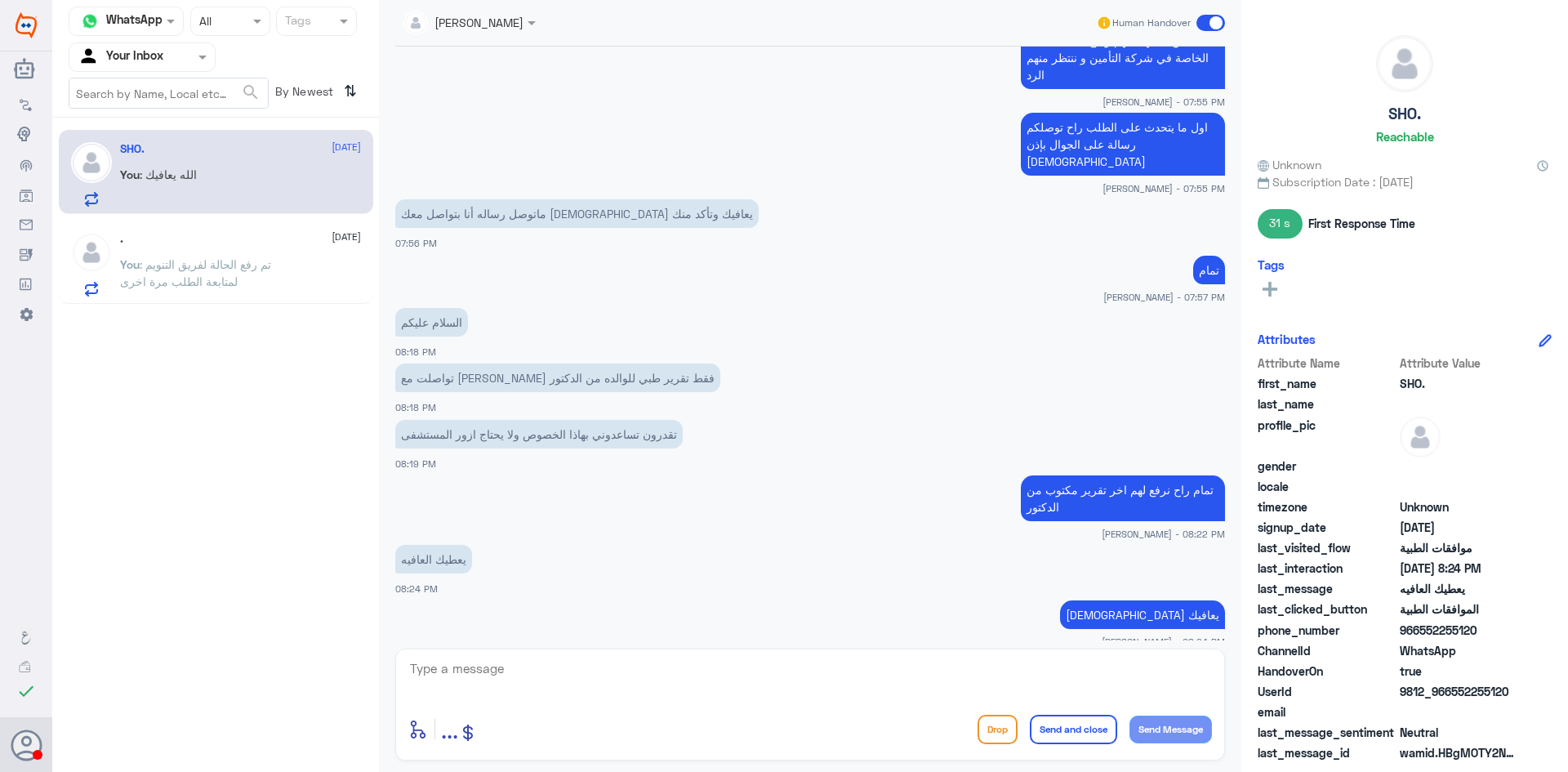
click at [159, 54] on input "text" at bounding box center [122, 57] width 90 height 19
click at [143, 179] on Team "Your Team" at bounding box center [133, 182] width 56 height 14
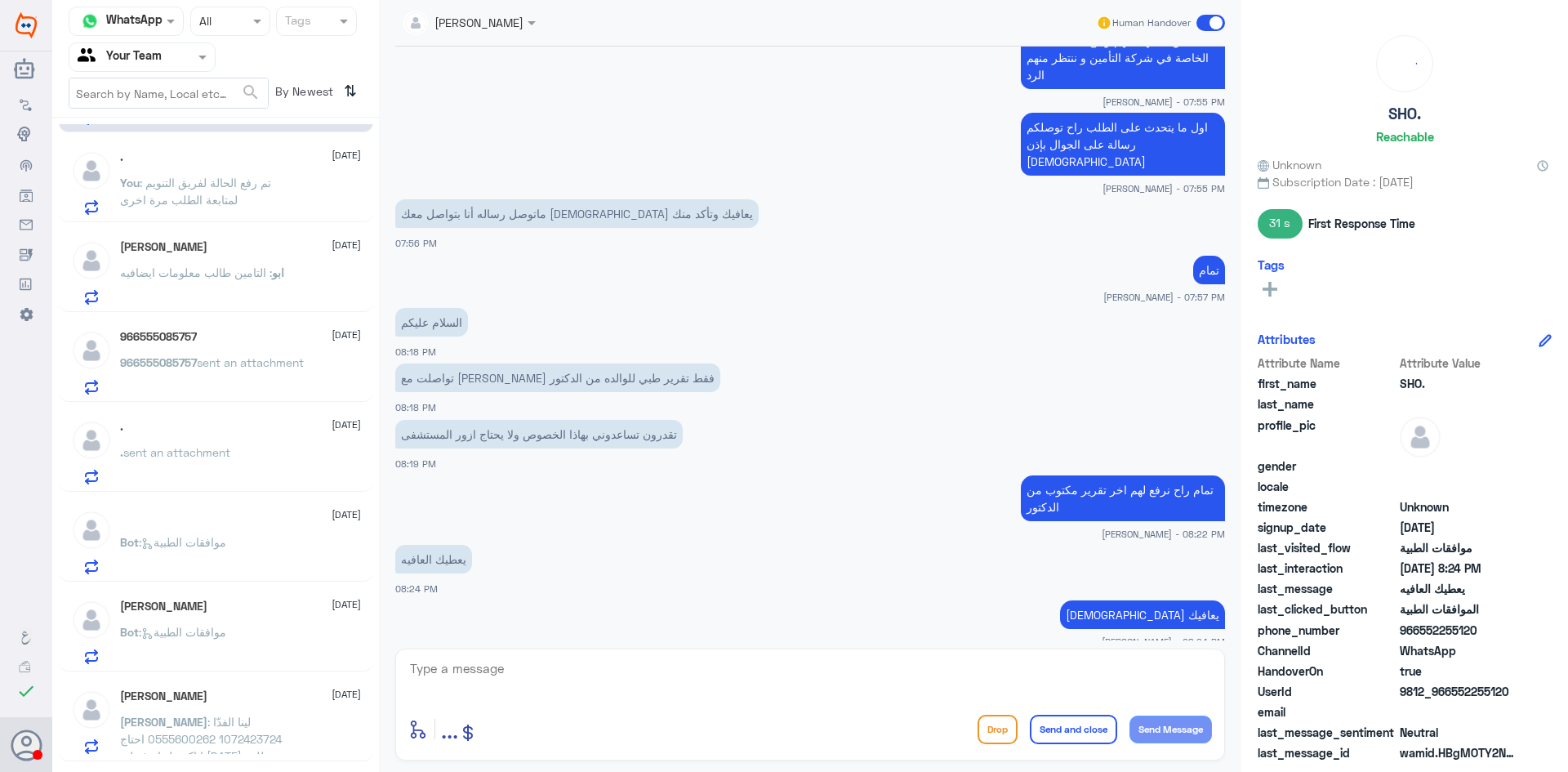
scroll to position [0, 0]
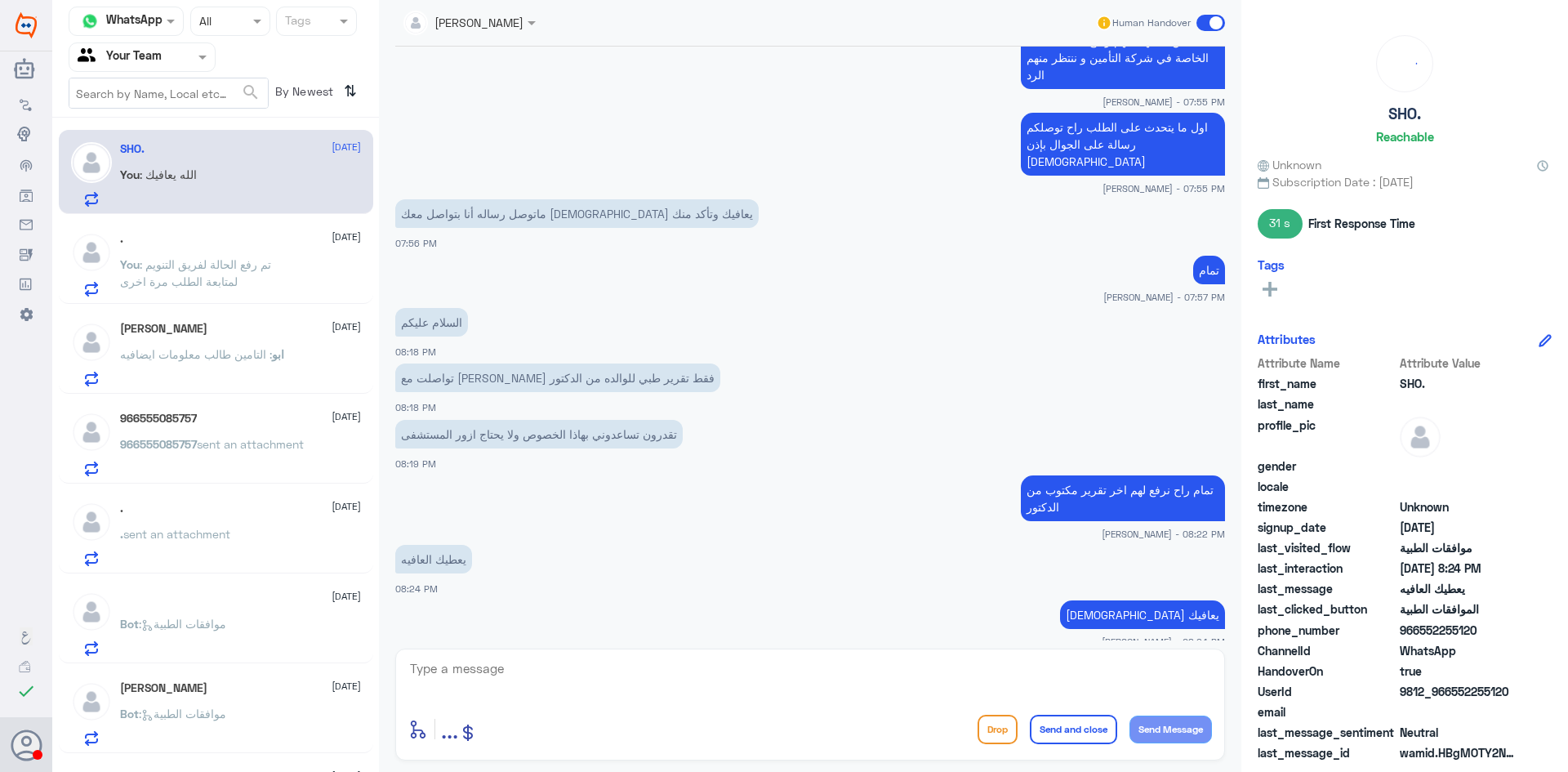
click at [192, 536] on span "sent an attachment" at bounding box center [176, 534] width 107 height 14
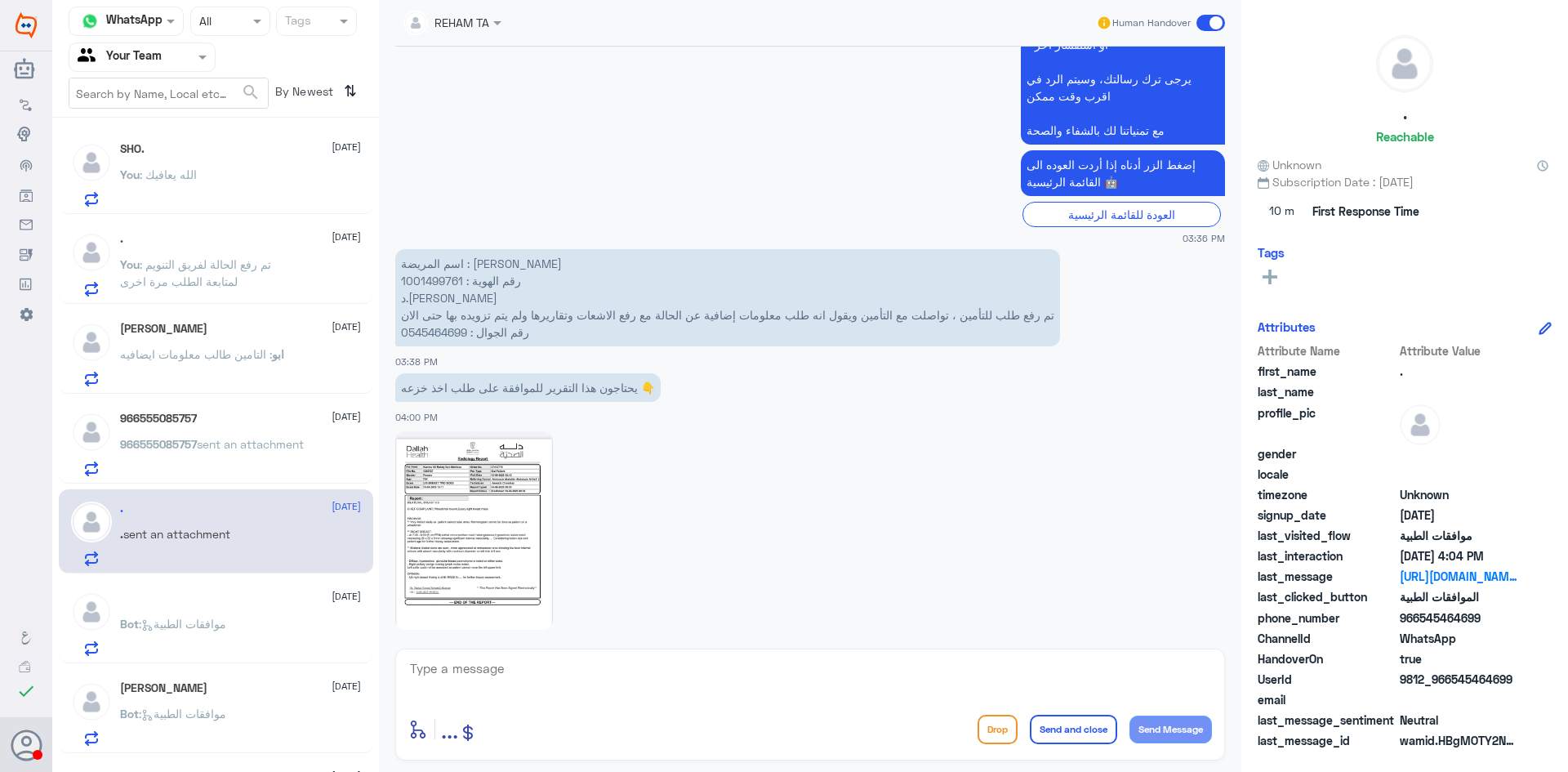
scroll to position [512, 0]
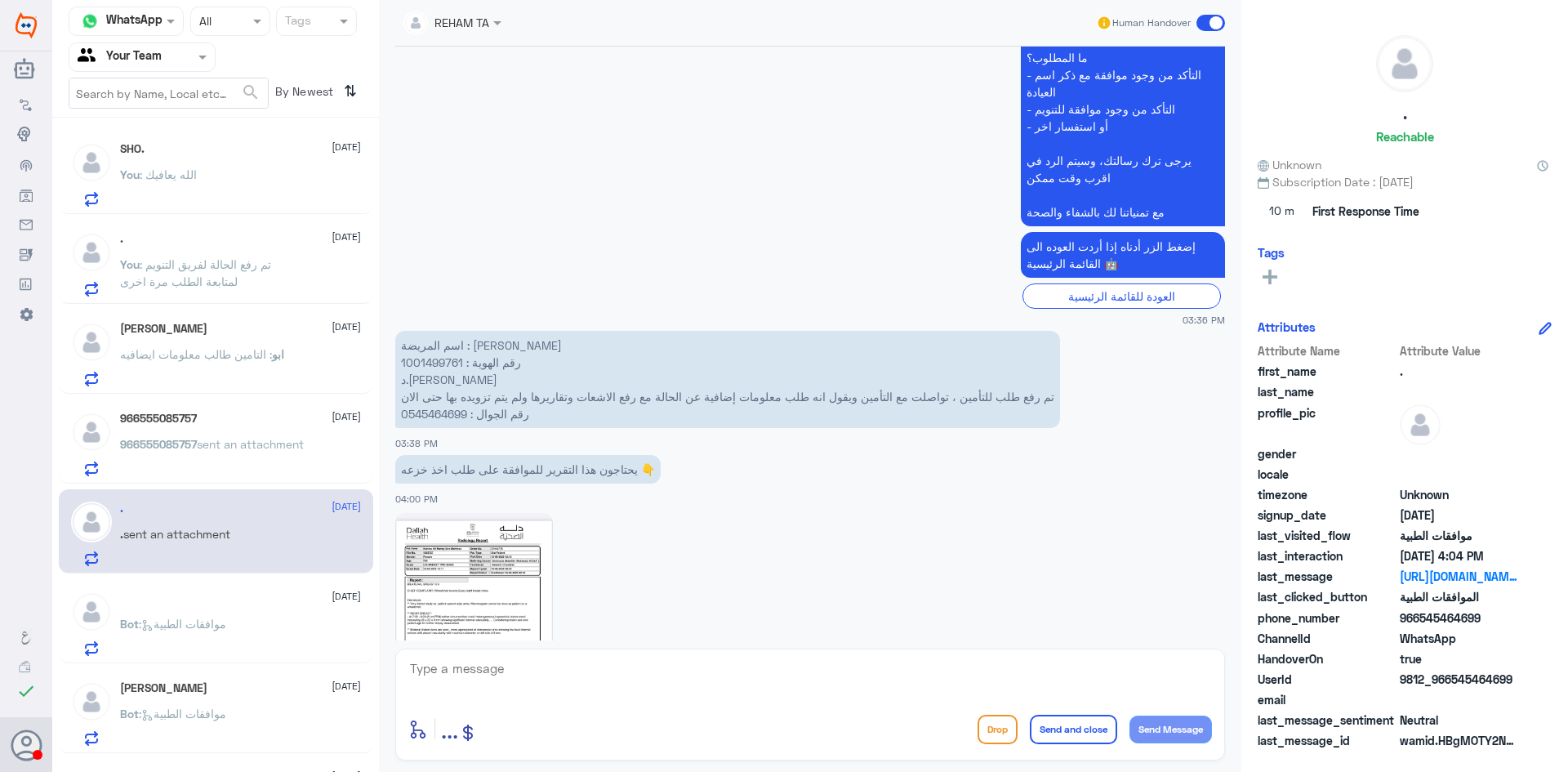
click at [441, 362] on p "اسم المريضة : كريمة علي بن محفوظ رقم الهوية : 1001499761 د.عبدالعزيز السيف تم ر…" at bounding box center [727, 380] width 665 height 98
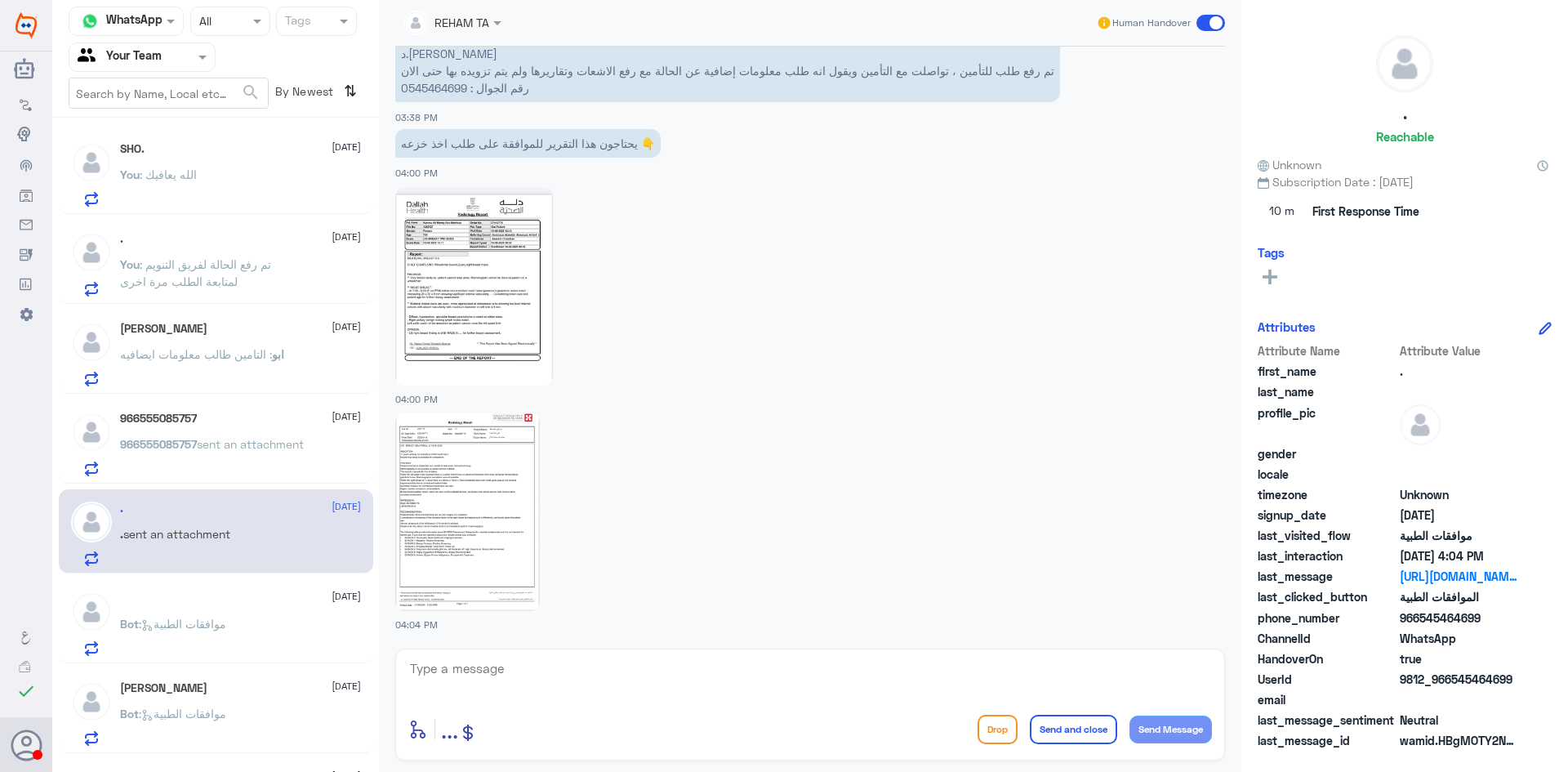
scroll to position [840, 0]
click at [476, 489] on img at bounding box center [467, 511] width 145 height 199
click at [512, 270] on img at bounding box center [473, 286] width 158 height 199
click at [226, 450] on span "sent an attachment" at bounding box center [250, 443] width 107 height 14
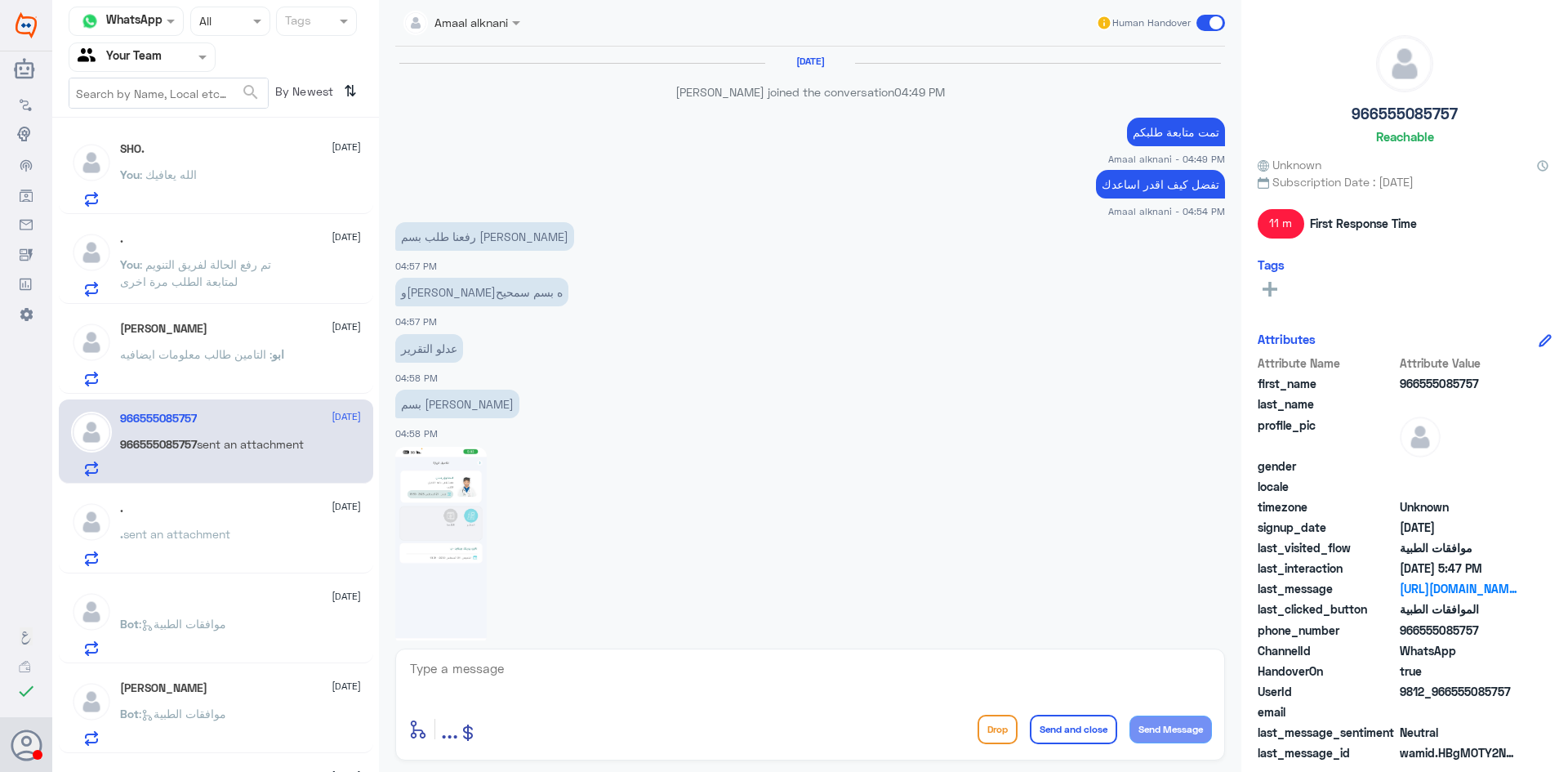
scroll to position [892, 0]
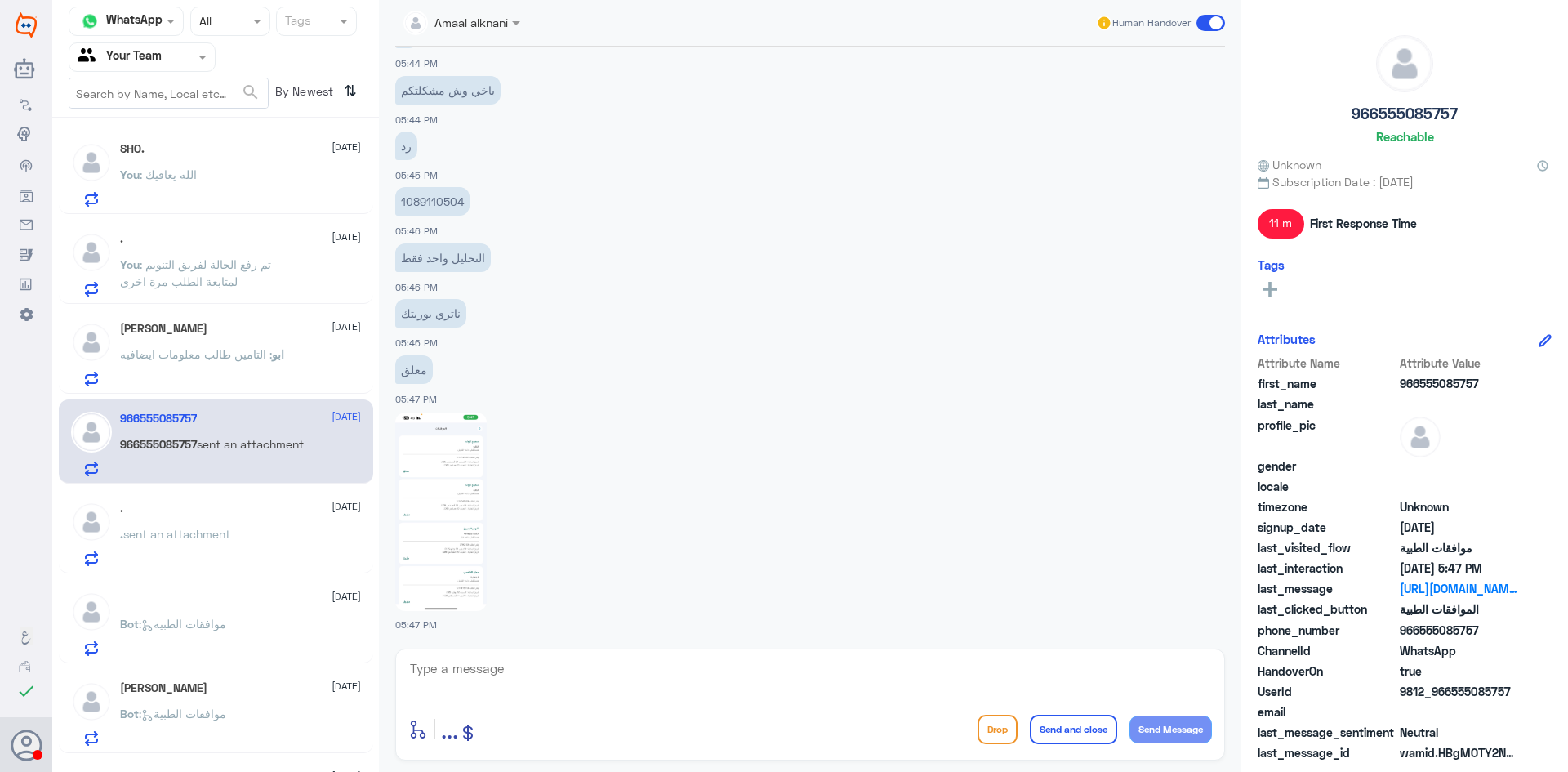
click at [200, 533] on span "sent an attachment" at bounding box center [176, 534] width 107 height 14
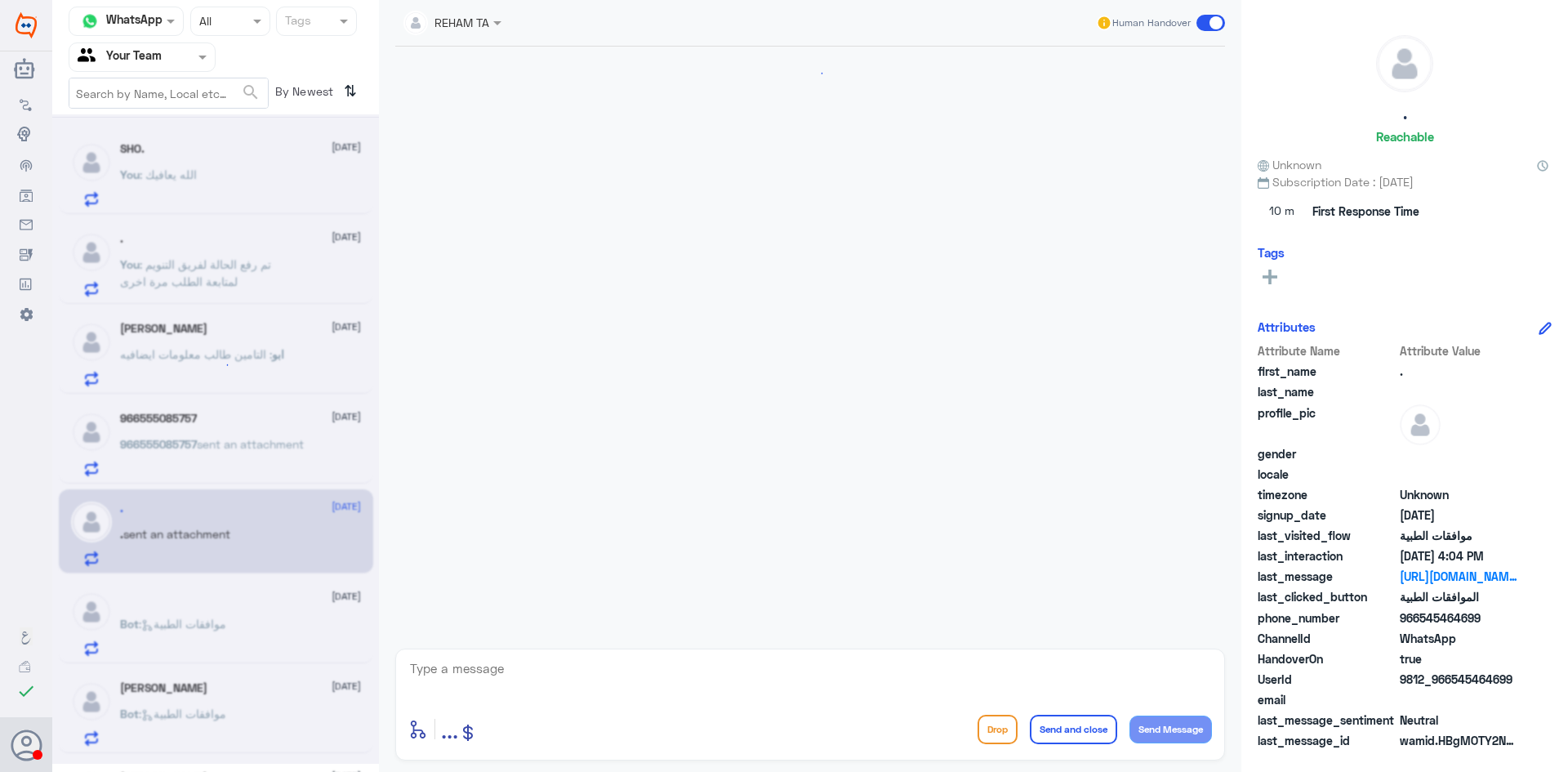
scroll to position [840, 0]
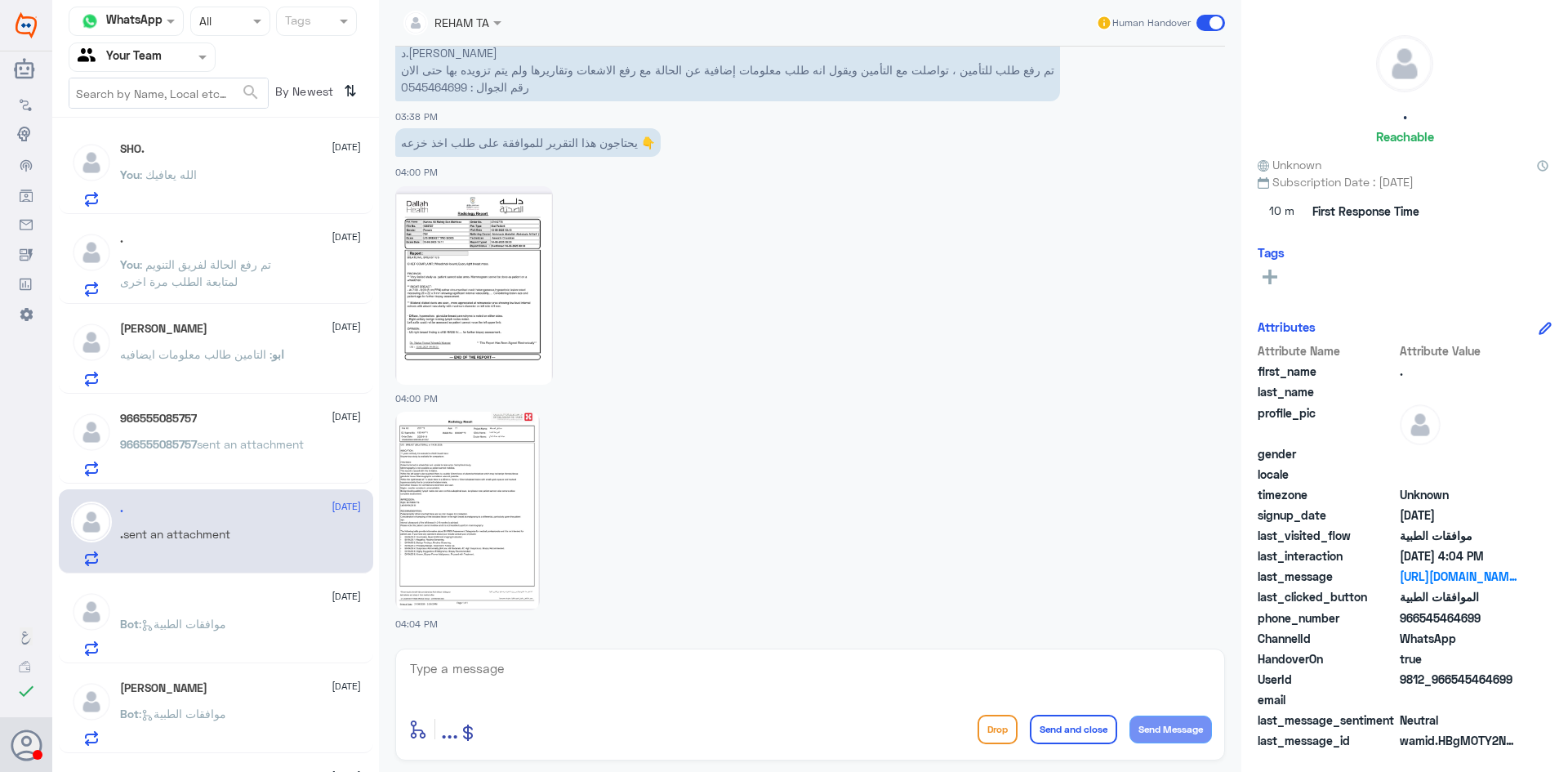
click at [513, 673] on textarea at bounding box center [810, 678] width 804 height 40
type textarea "ا"
click at [223, 446] on span "sent an attachment" at bounding box center [250, 443] width 107 height 14
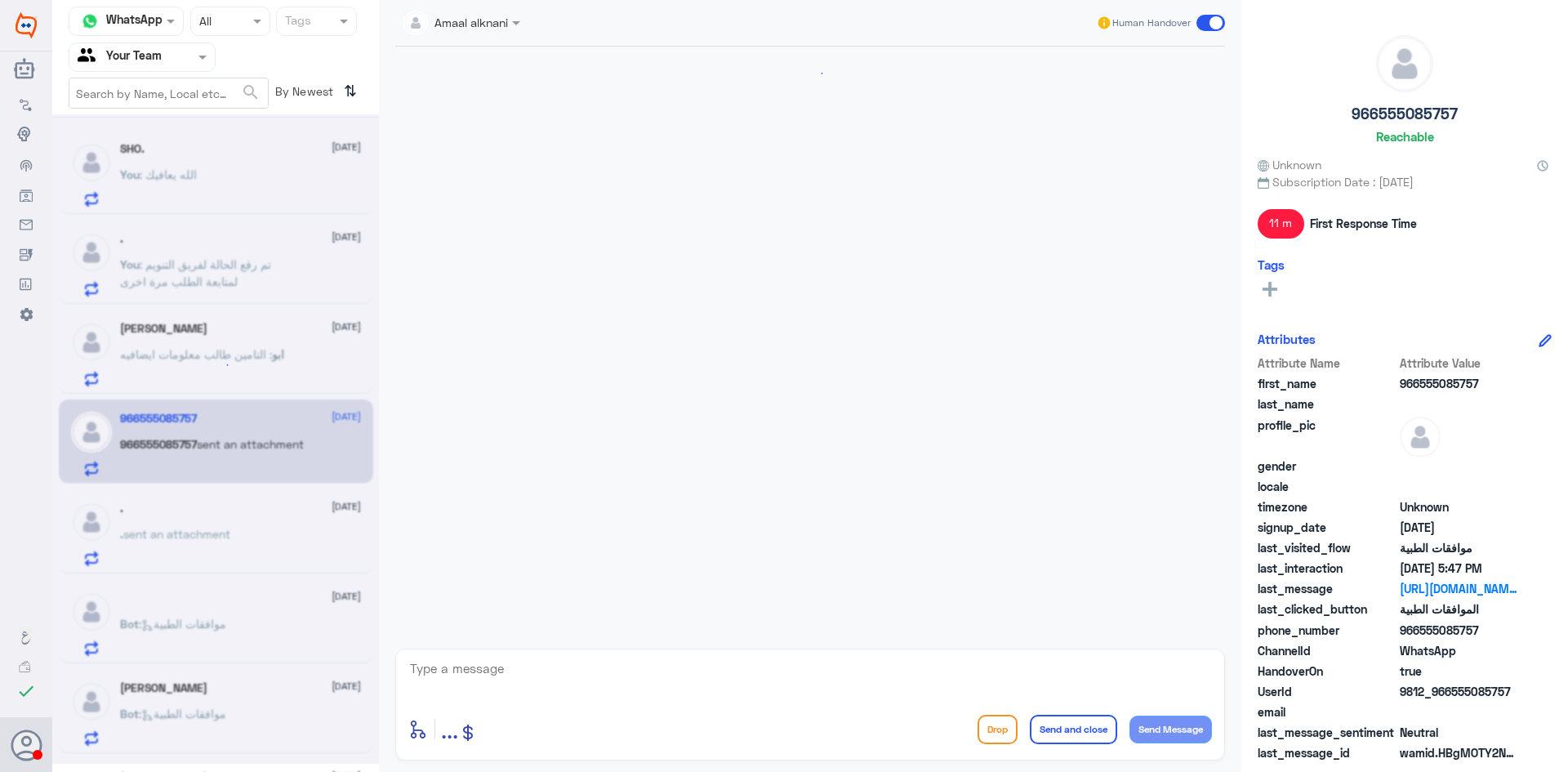
scroll to position [892, 0]
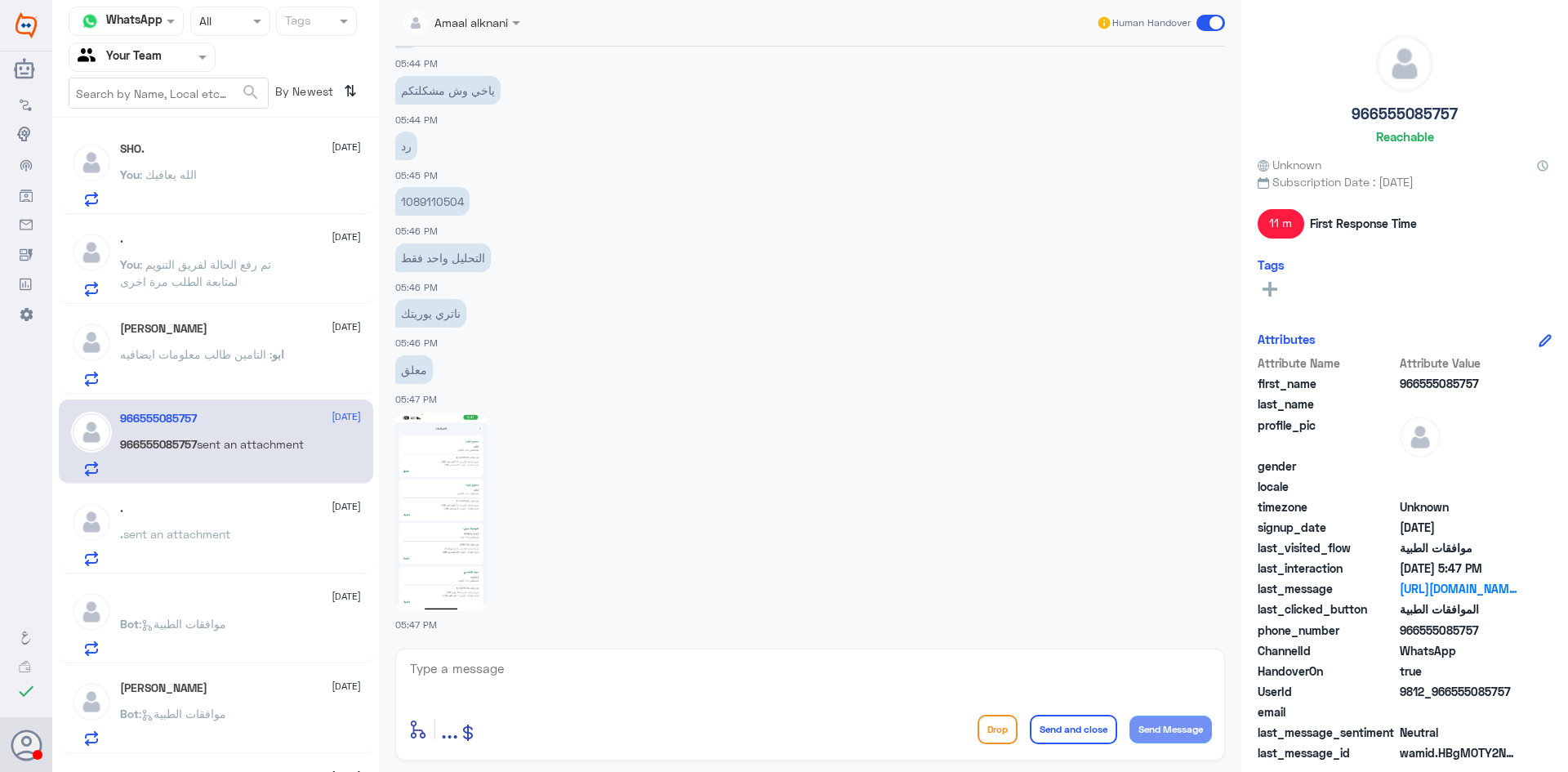
click at [178, 345] on div "ابو زيد 21 August ابو : التامين طالب معلومات ايضافيه" at bounding box center [241, 354] width 241 height 65
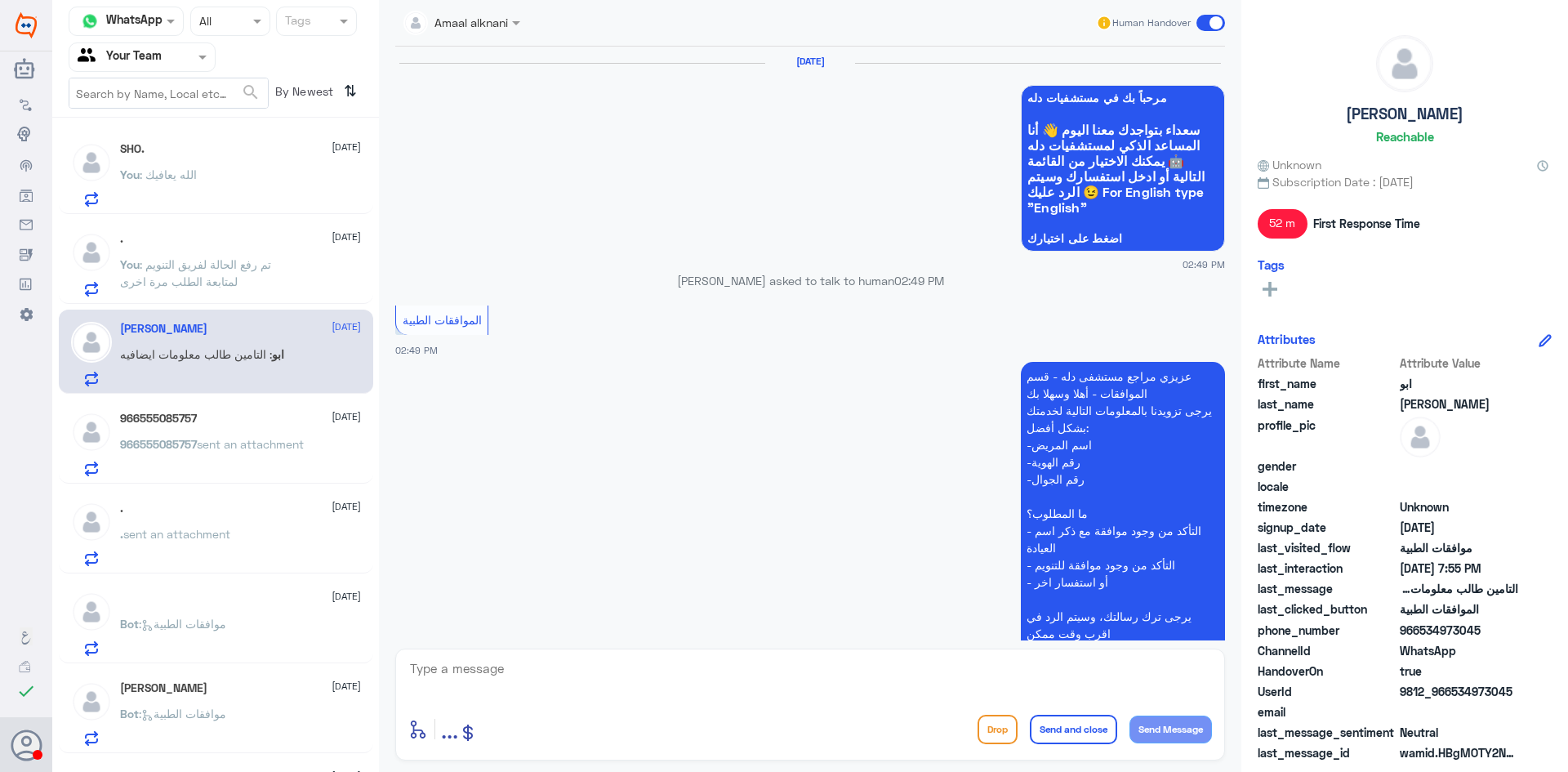
scroll to position [1597, 0]
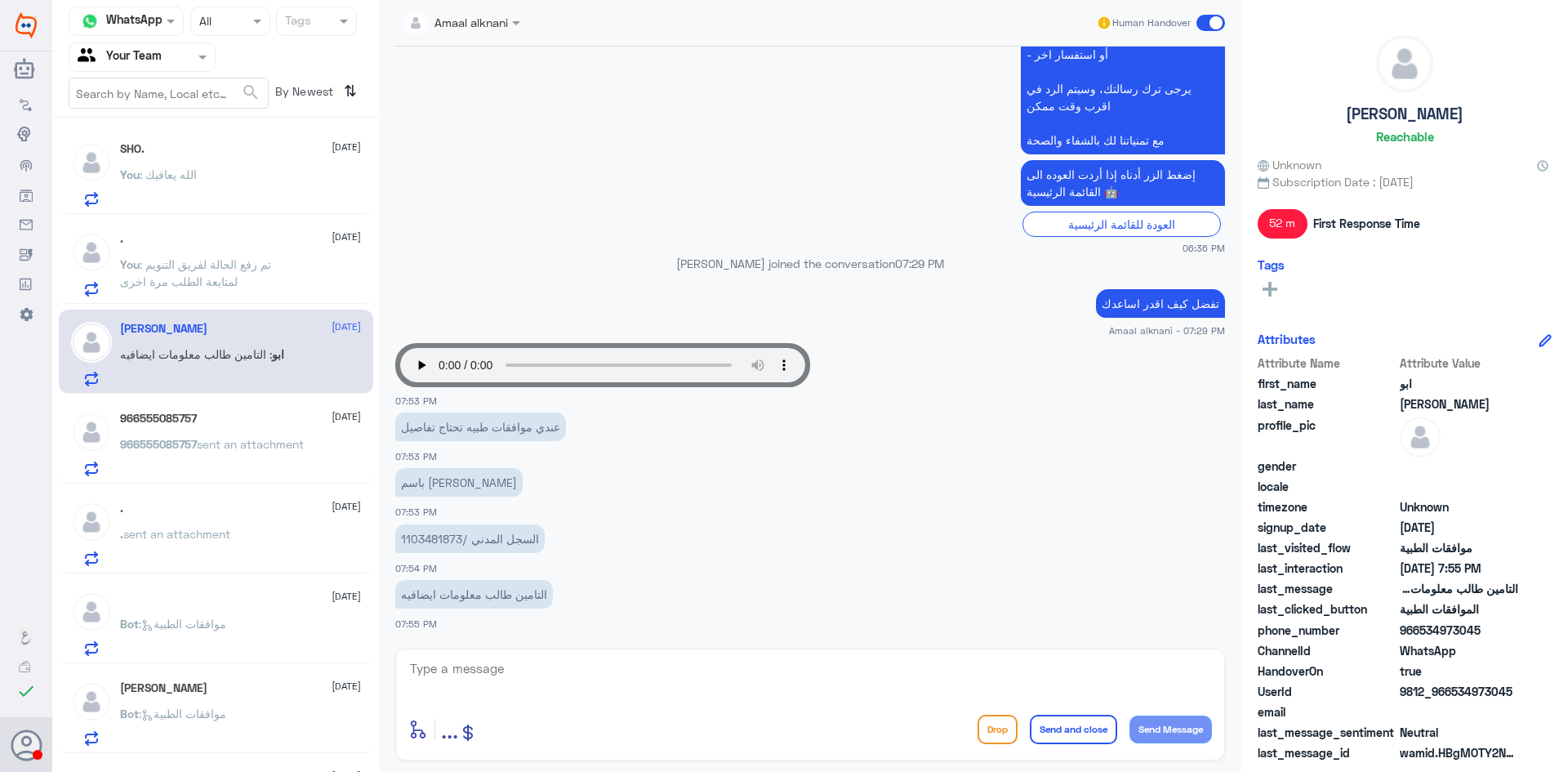
click at [148, 510] on div ". 21 August" at bounding box center [241, 508] width 241 height 14
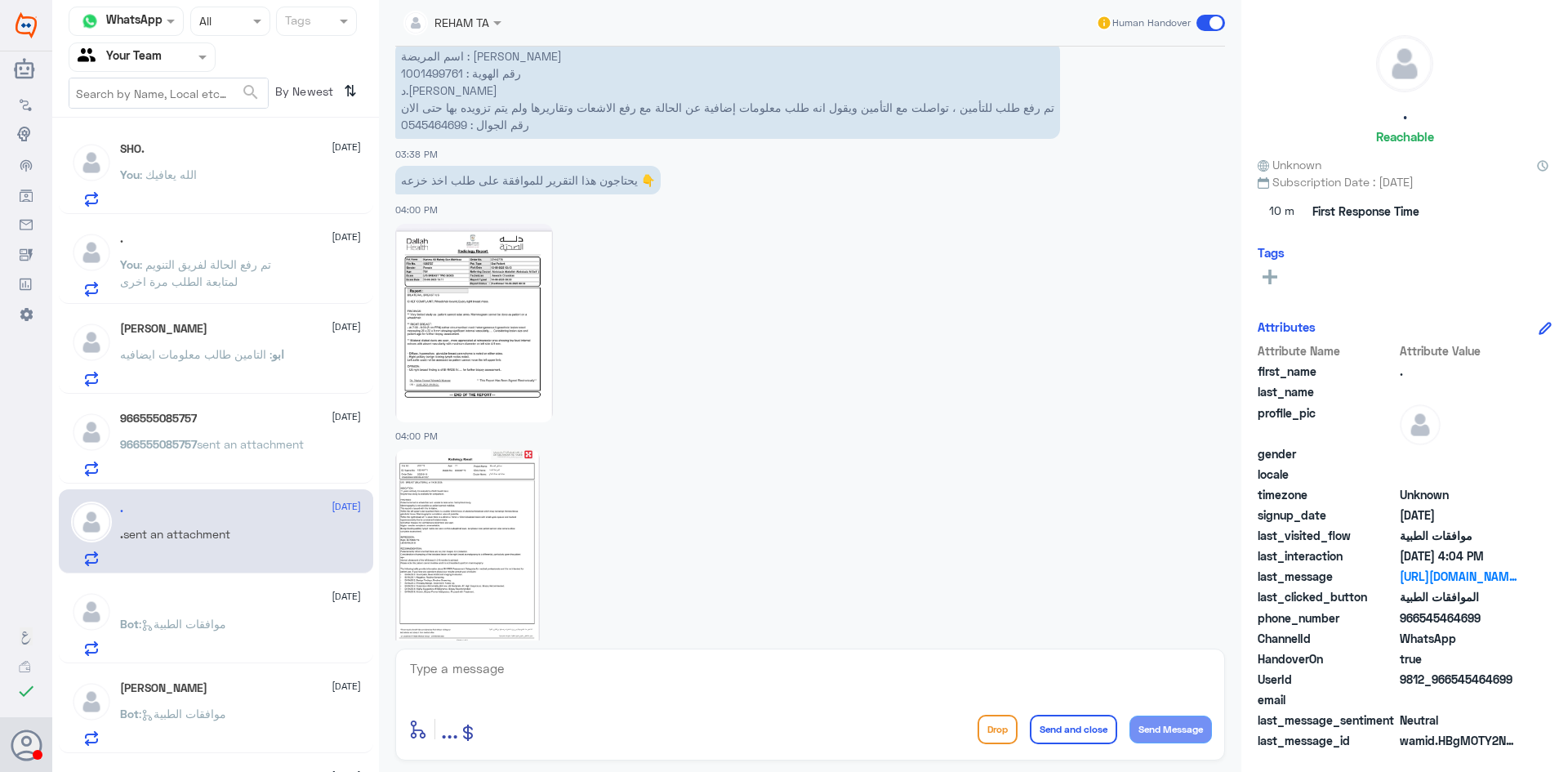
scroll to position [840, 0]
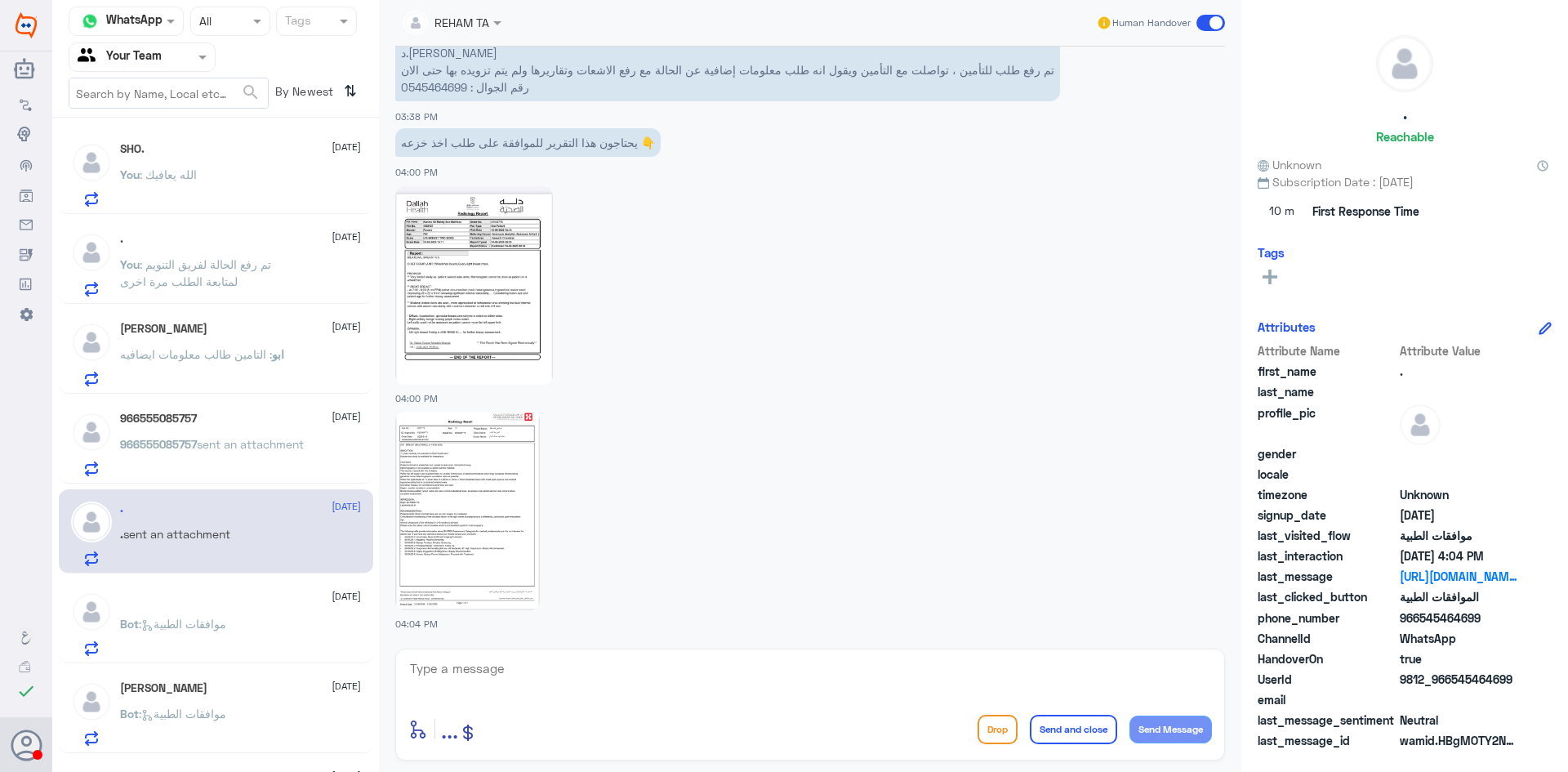
click at [628, 669] on textarea at bounding box center [810, 678] width 804 height 40
type textarea "السلام عليكم و رحمة الله"
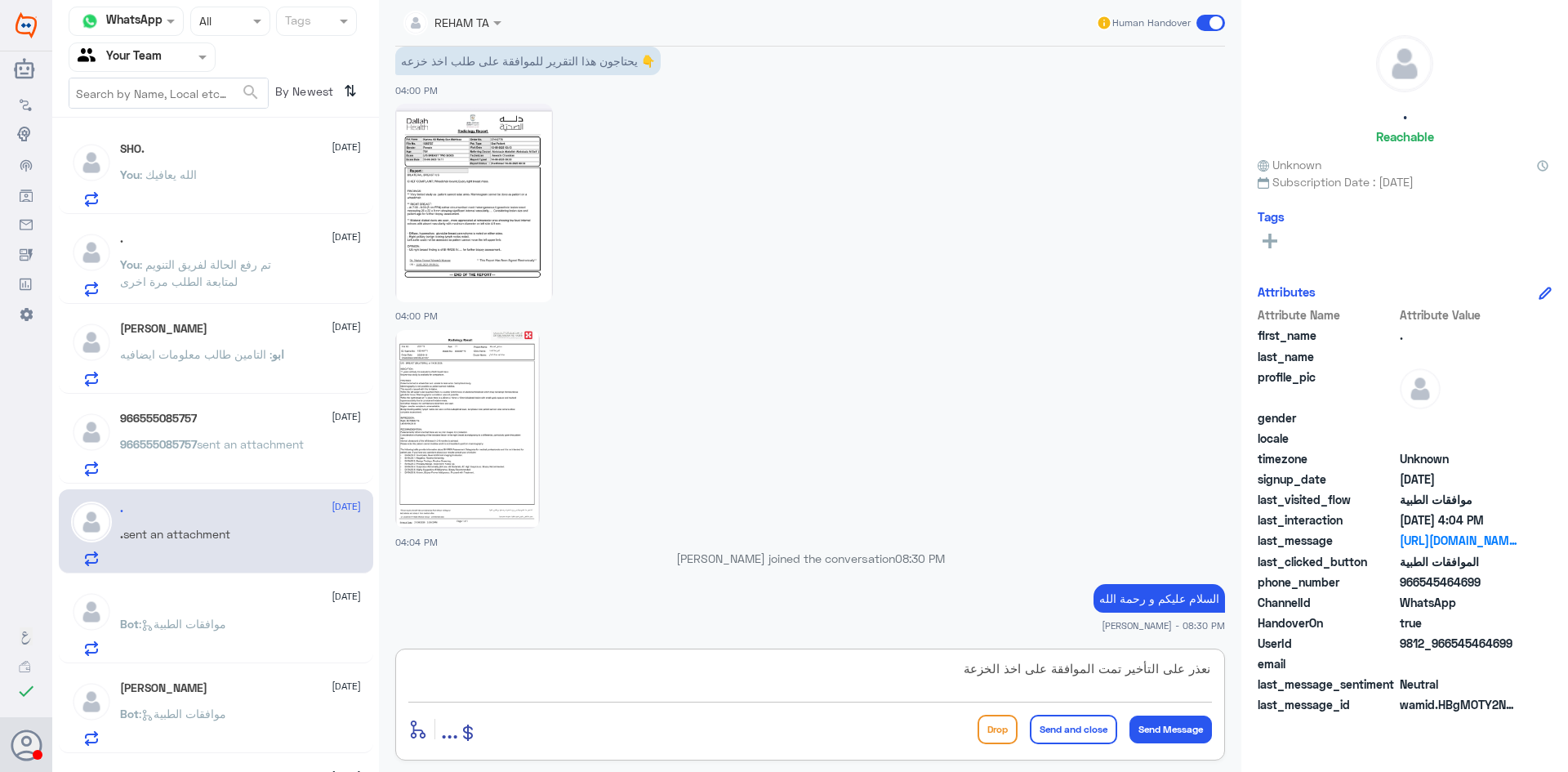
type textarea "نعذر على التأخير تمت الموافقة على اخذ الخزعة"
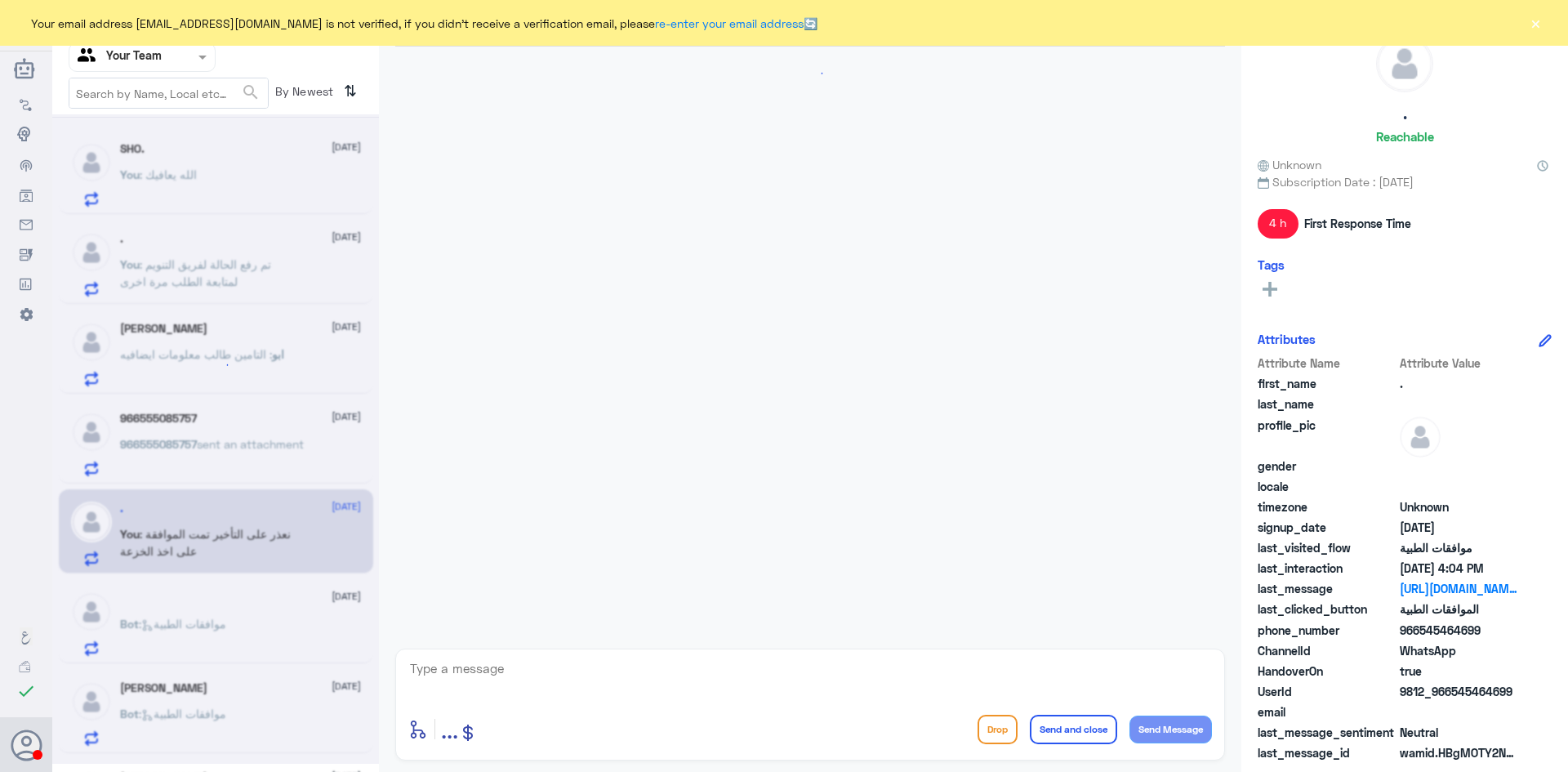
scroll to position [637, 0]
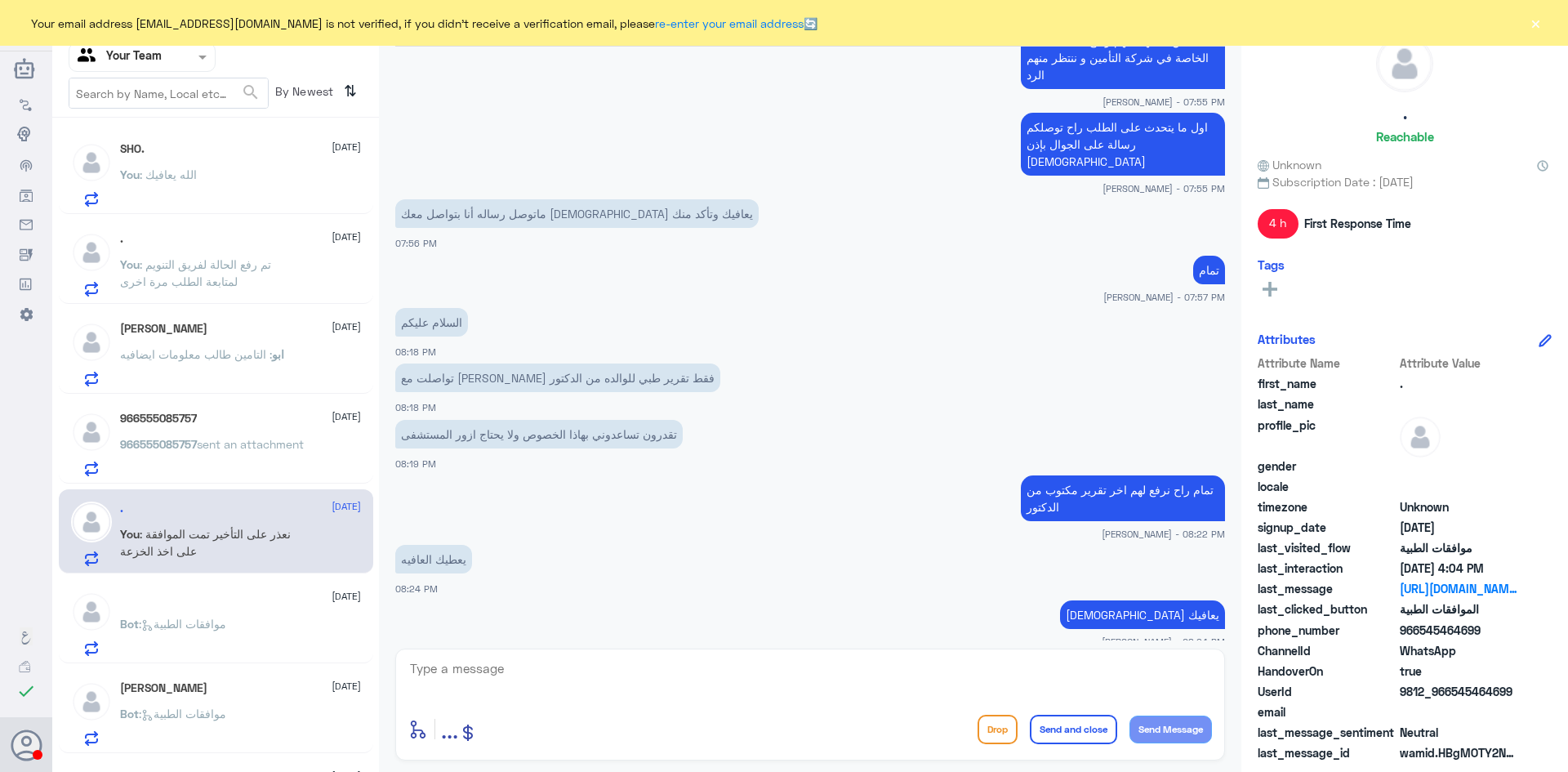
click at [182, 179] on span ": الله يعافيك" at bounding box center [168, 174] width 57 height 14
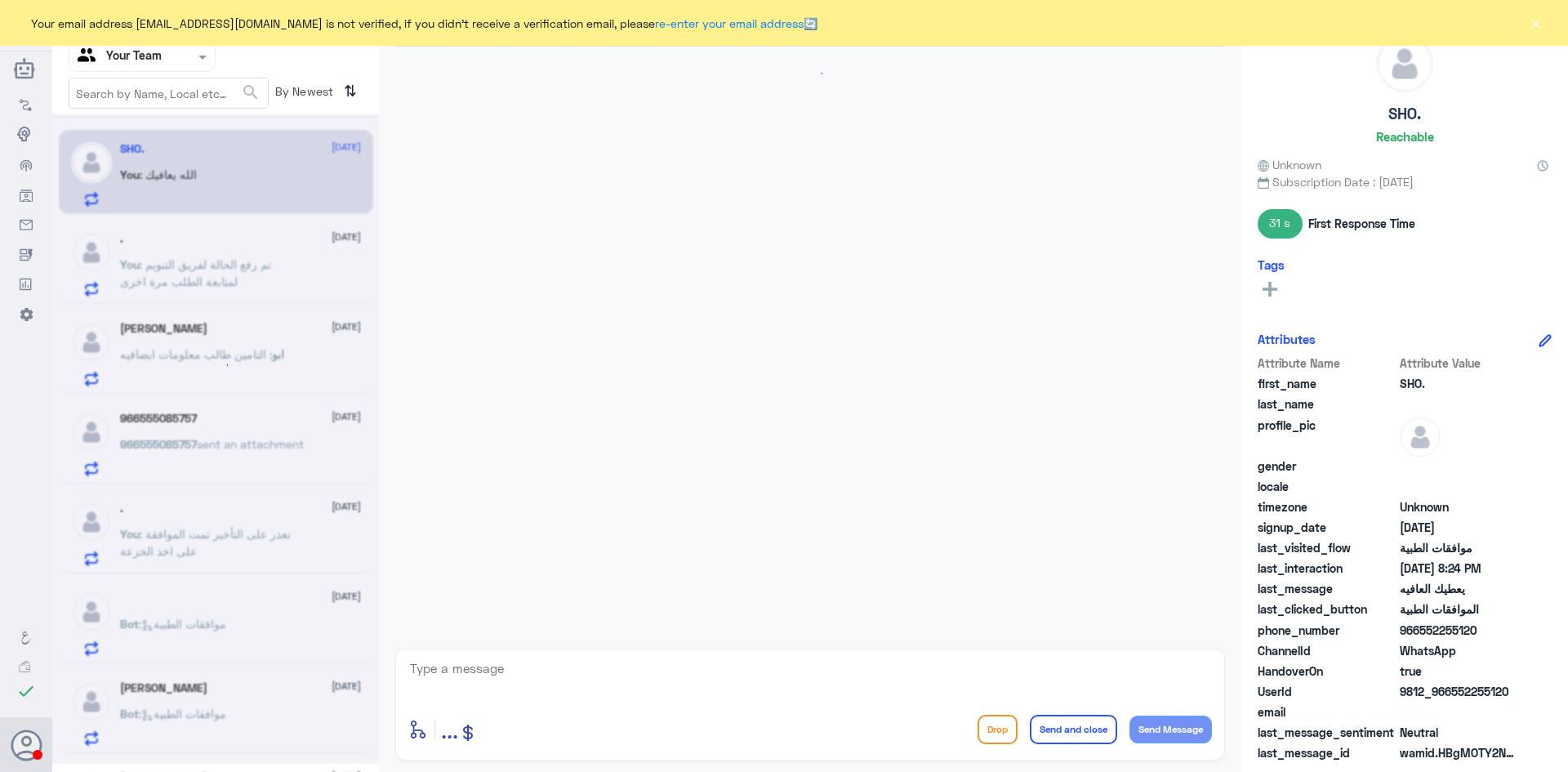
scroll to position [637, 0]
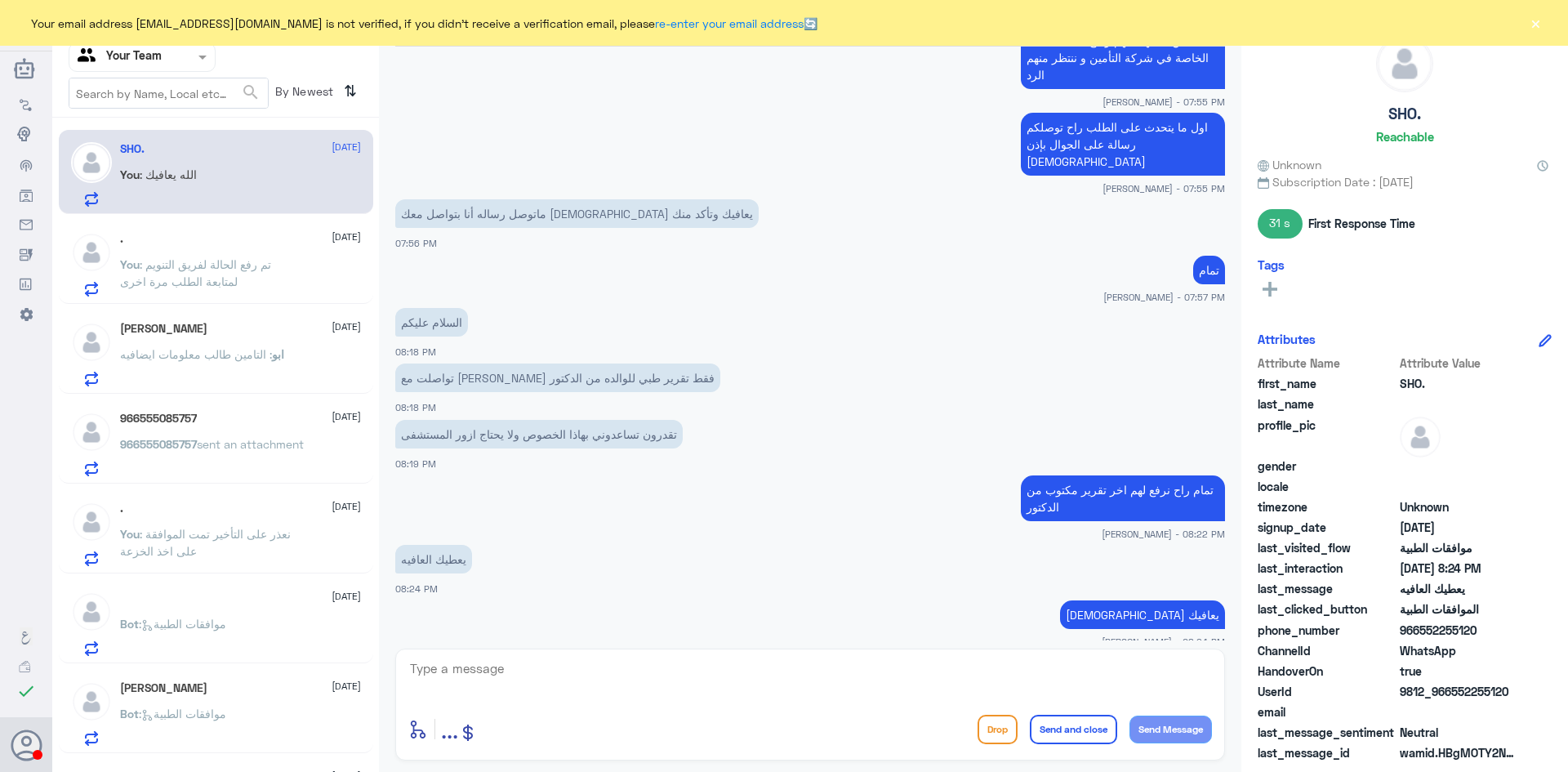
click at [219, 262] on span ": تم رفع الحالة لفريق التنويم لمتابعة الطلب مرة اخرى" at bounding box center [196, 273] width 151 height 31
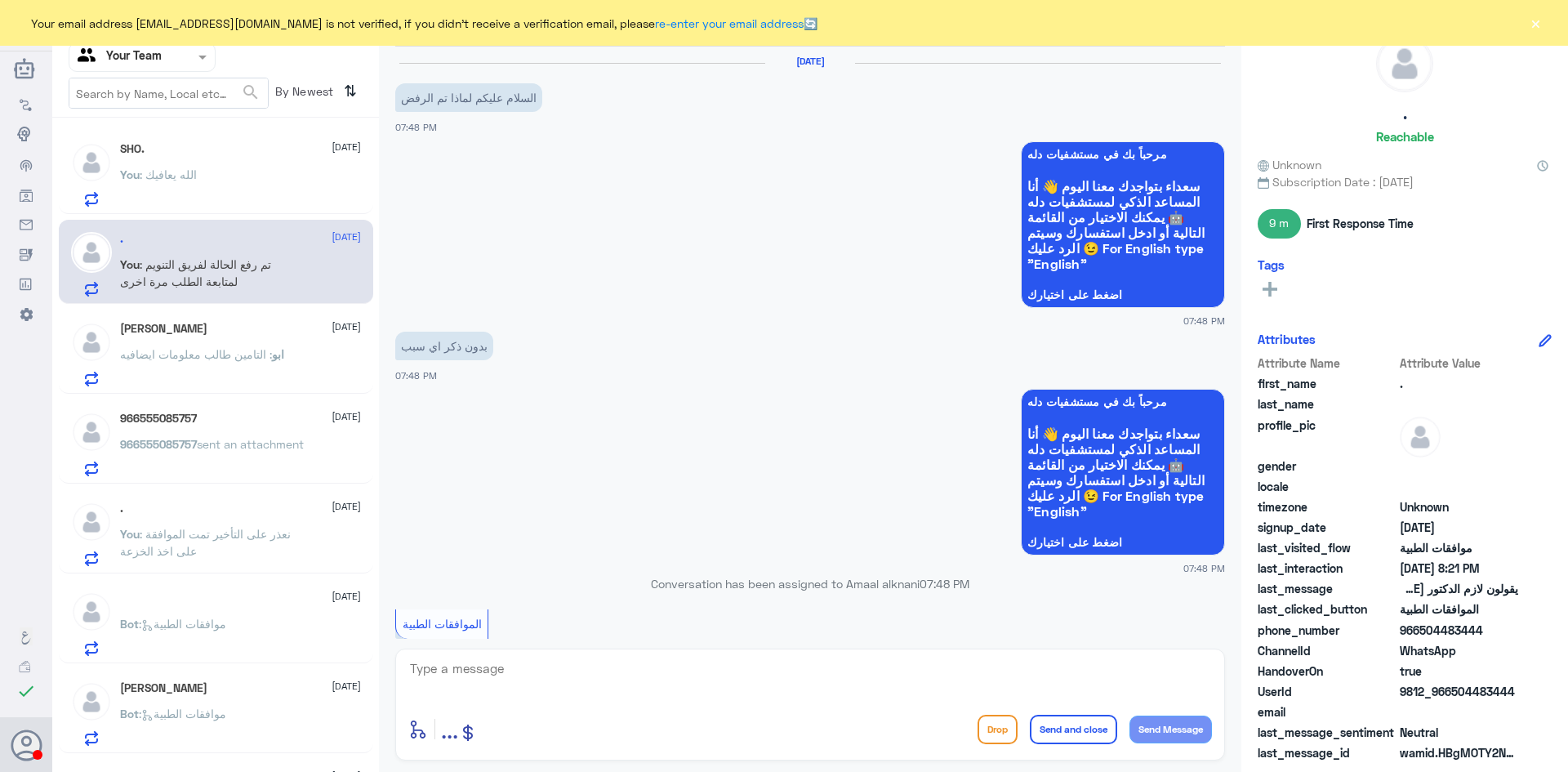
scroll to position [986, 0]
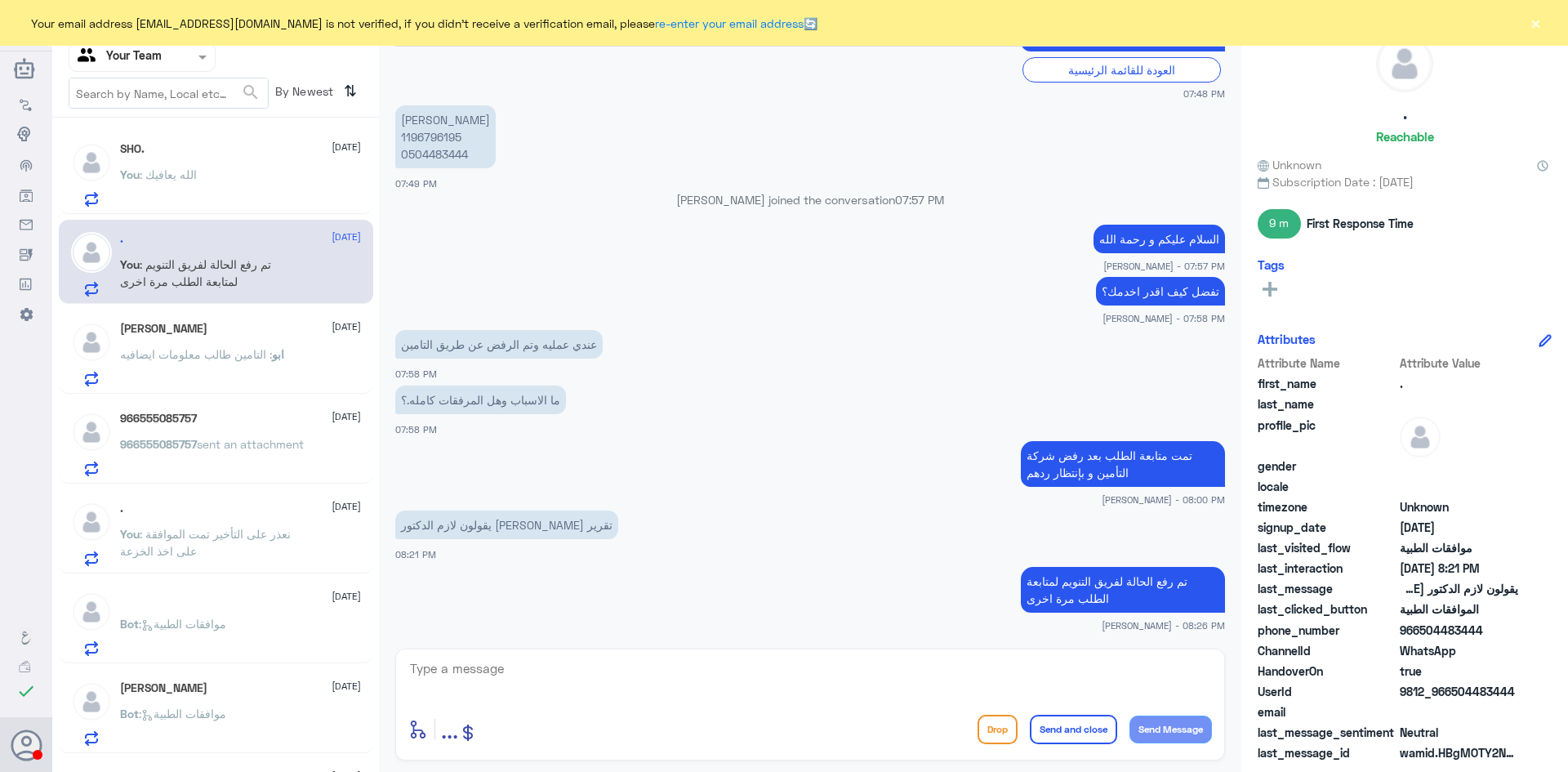
click at [227, 356] on span ": التامين طالب معلومات ايضافيه" at bounding box center [196, 354] width 152 height 14
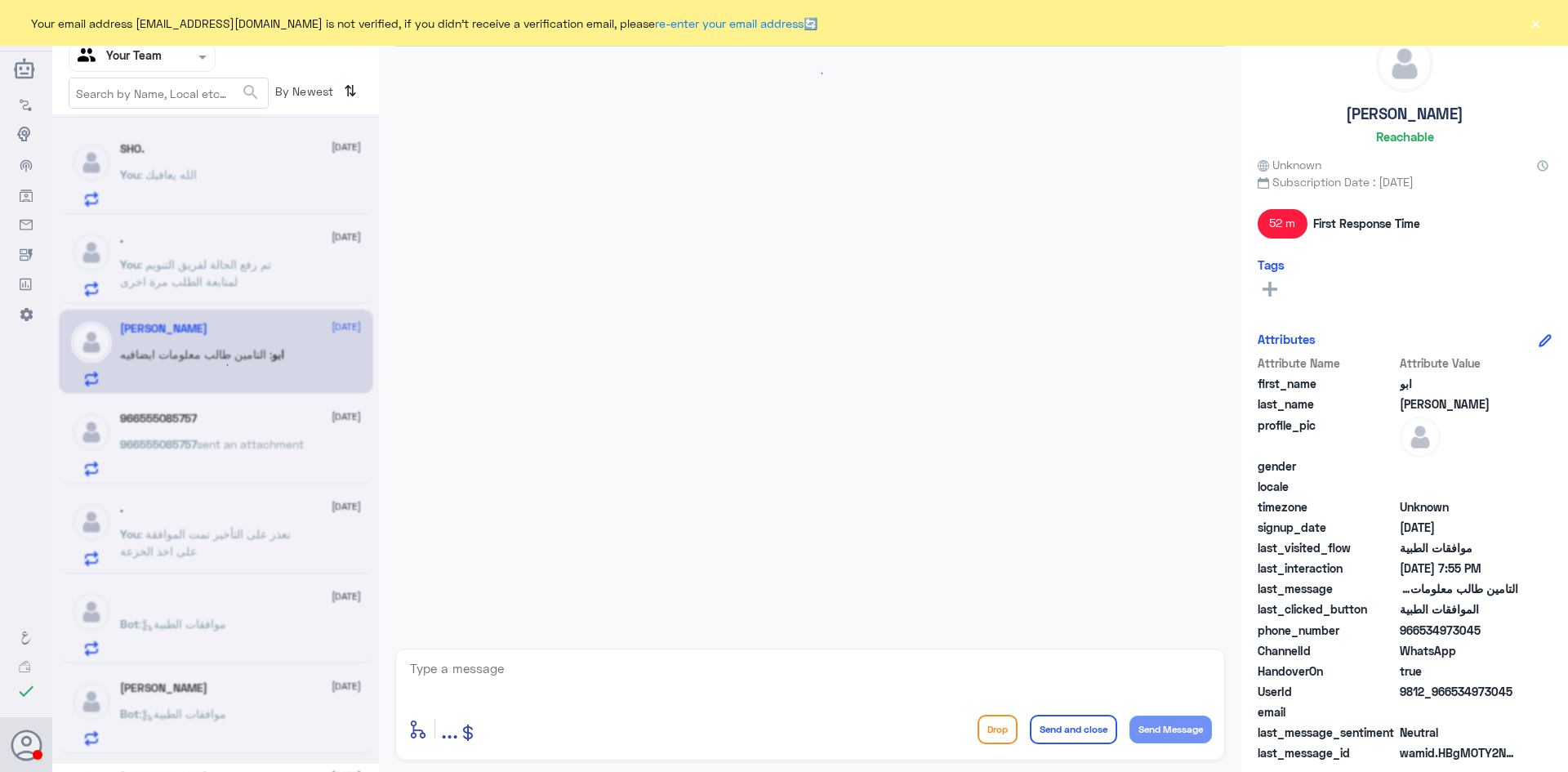
scroll to position [1597, 0]
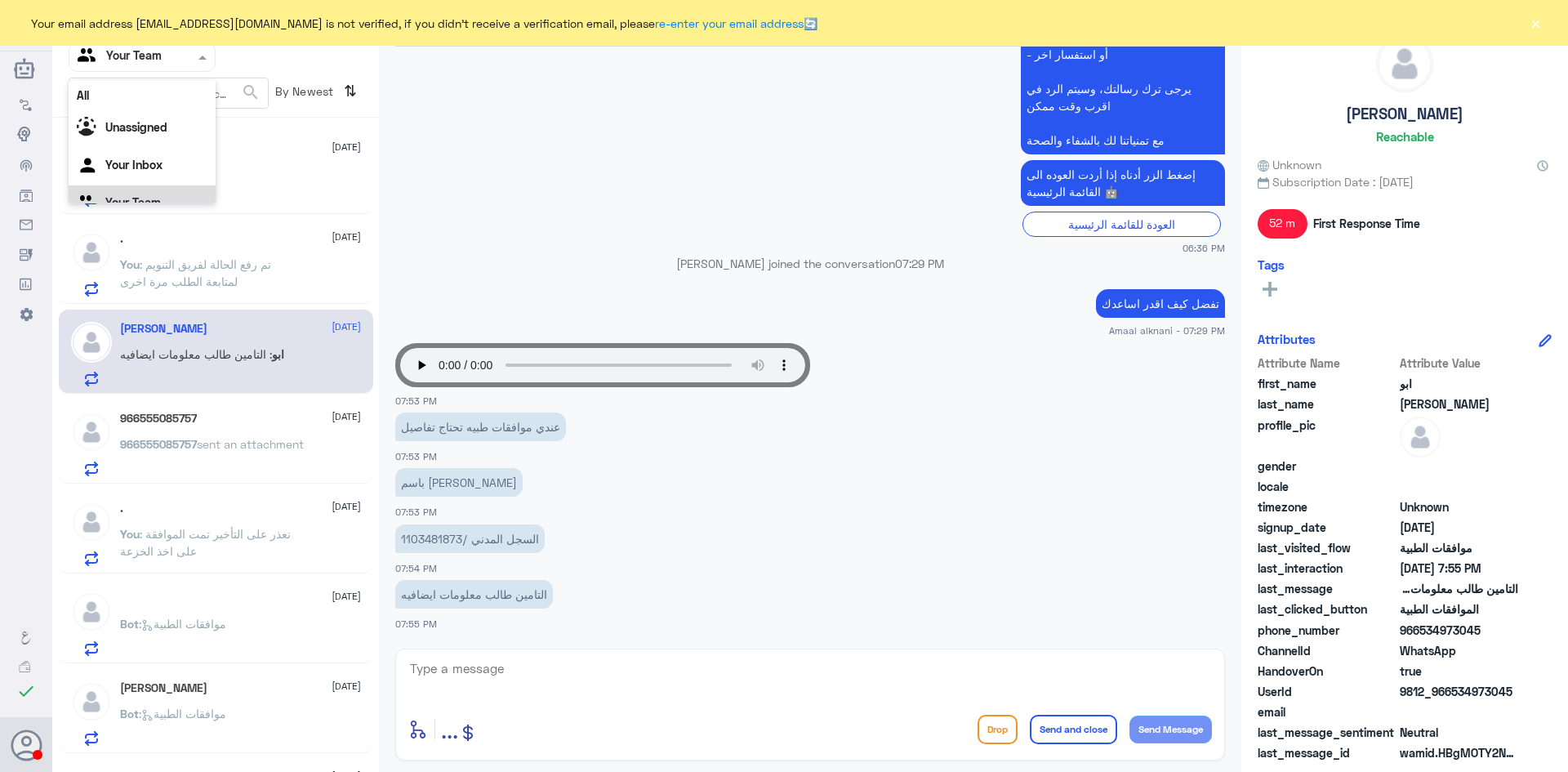
click at [189, 63] on div at bounding box center [141, 57] width 145 height 19
click at [161, 166] on Inbox "Your Inbox" at bounding box center [134, 164] width 57 height 14
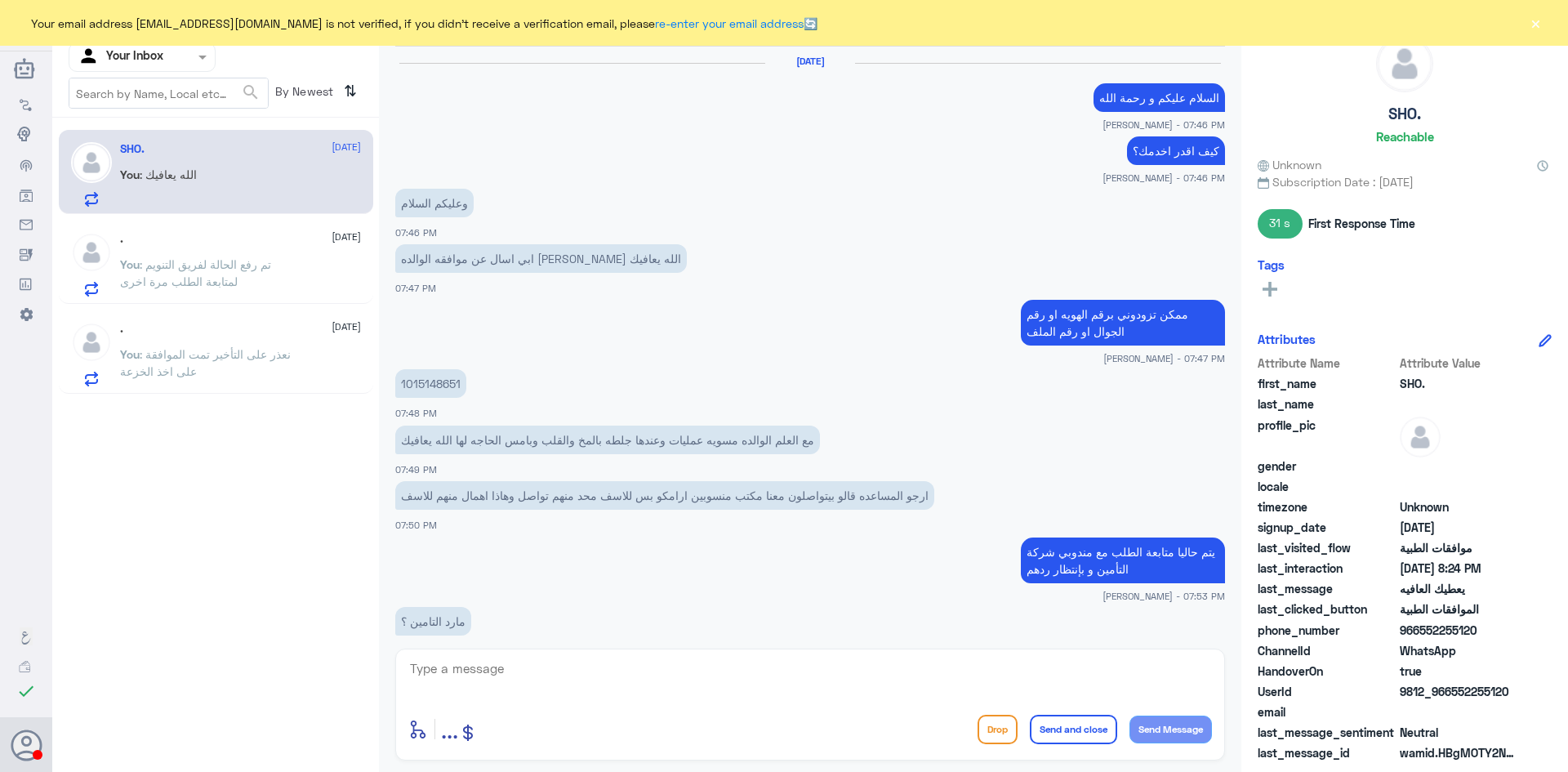
scroll to position [637, 0]
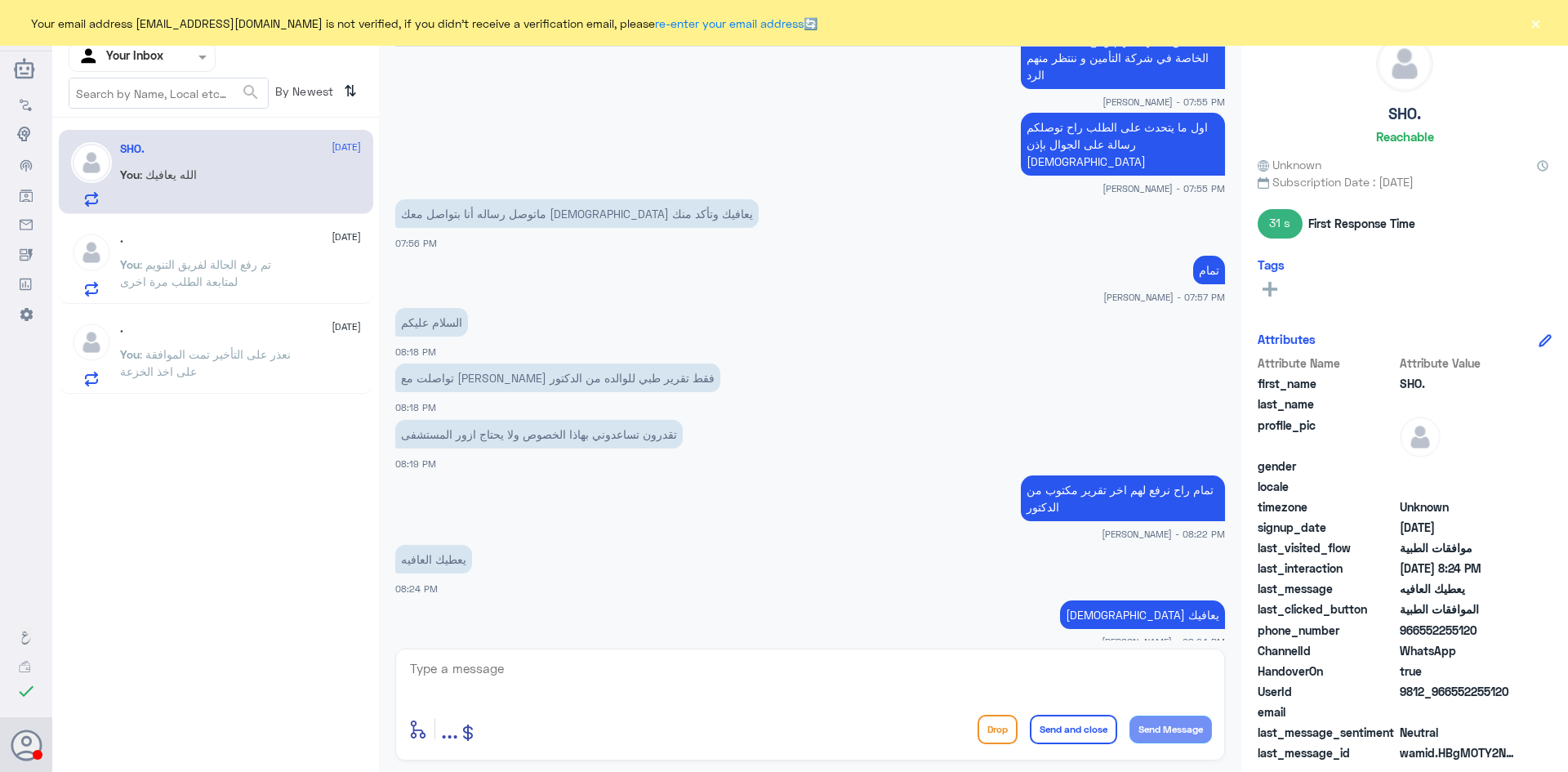
click at [235, 354] on span ": نعذر على التأخير تمت الموافقة على اخذ الخزعة" at bounding box center [205, 363] width 171 height 31
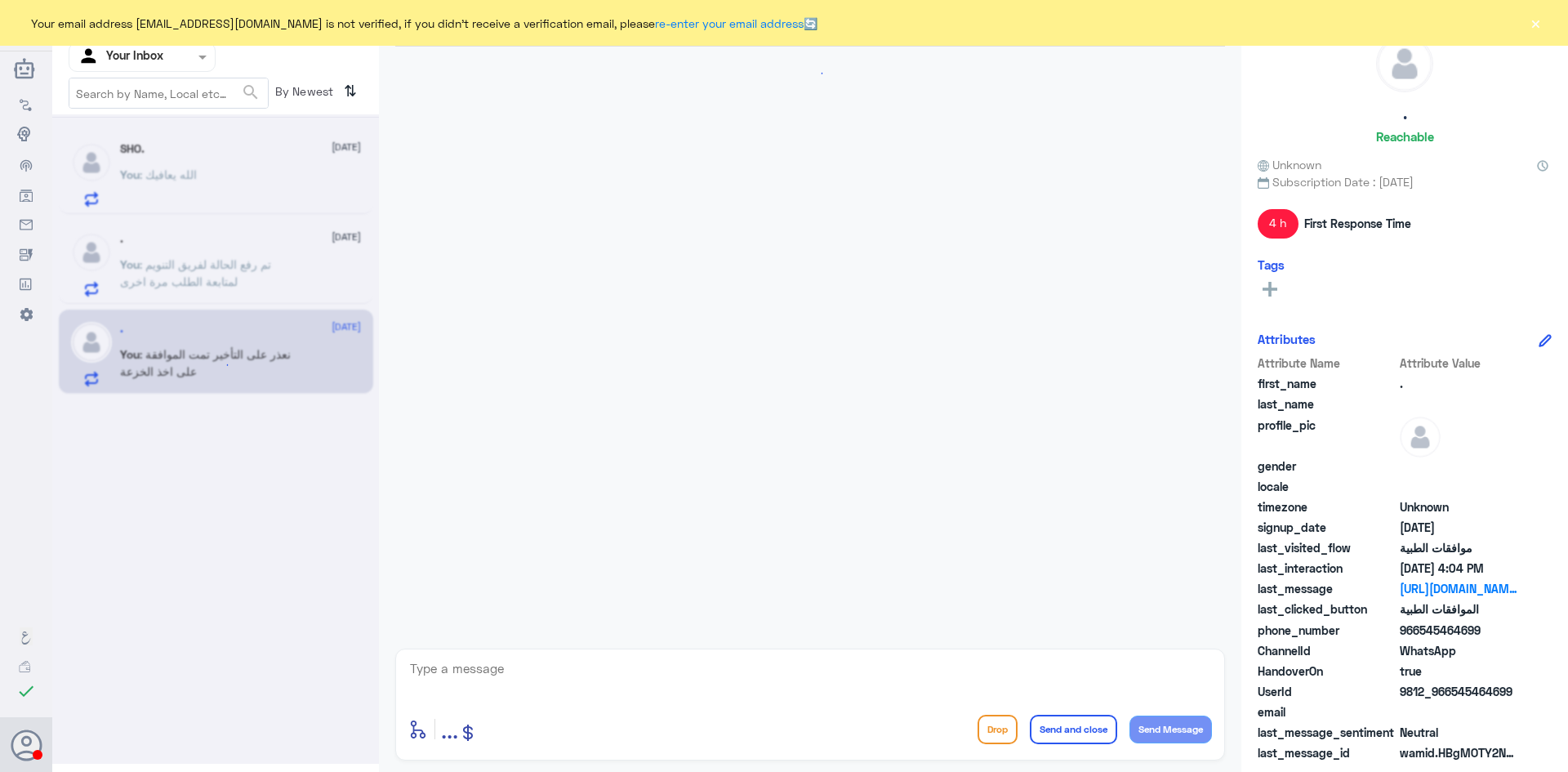
scroll to position [990, 0]
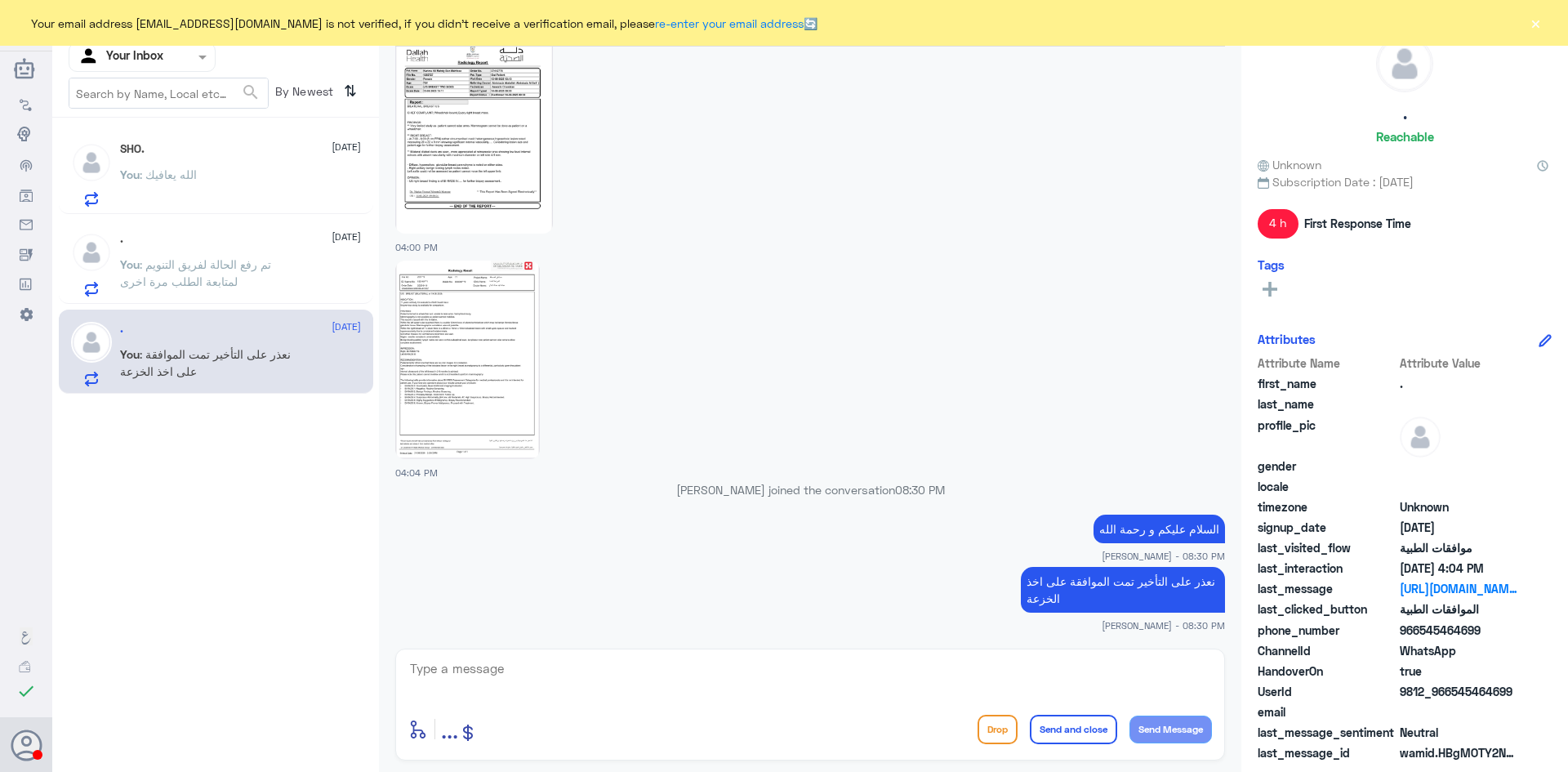
click at [564, 665] on textarea at bounding box center [810, 678] width 804 height 40
type textarea "ا"
type textarea "اي خدمة اخرى؟"
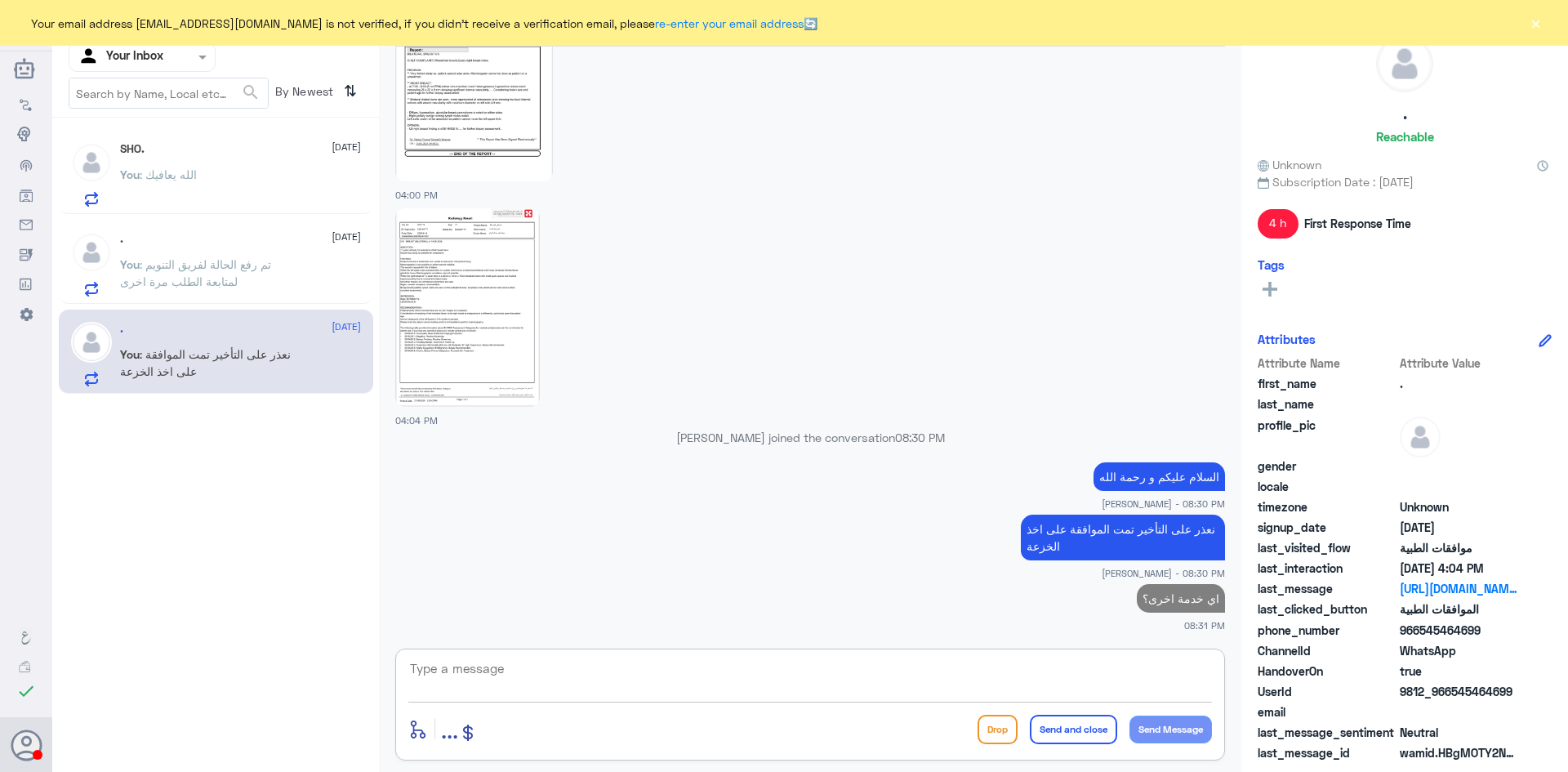
click at [224, 275] on span ": تم رفع الحالة لفريق التنويم لمتابعة الطلب مرة اخرى" at bounding box center [196, 273] width 151 height 31
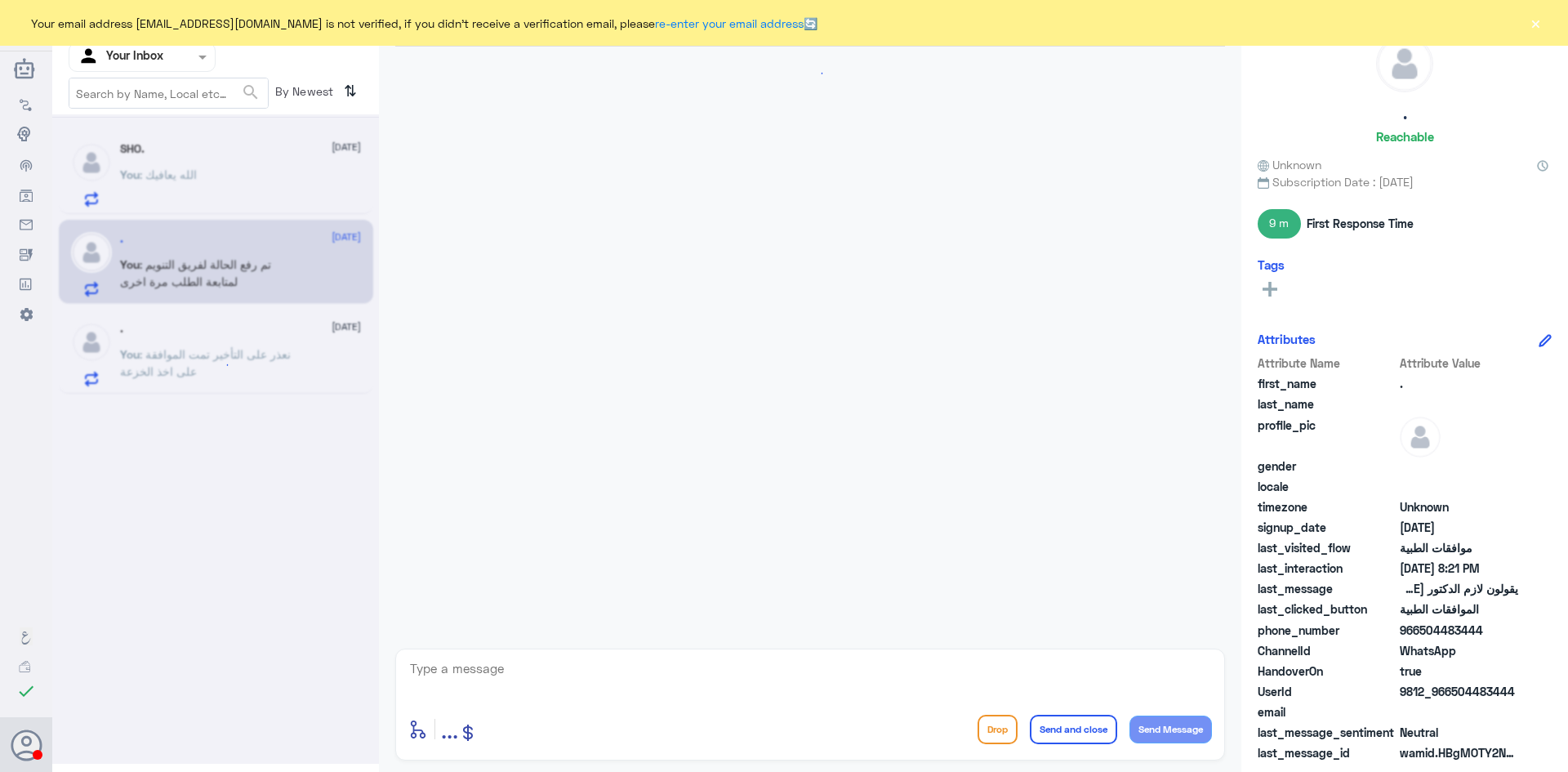
scroll to position [986, 0]
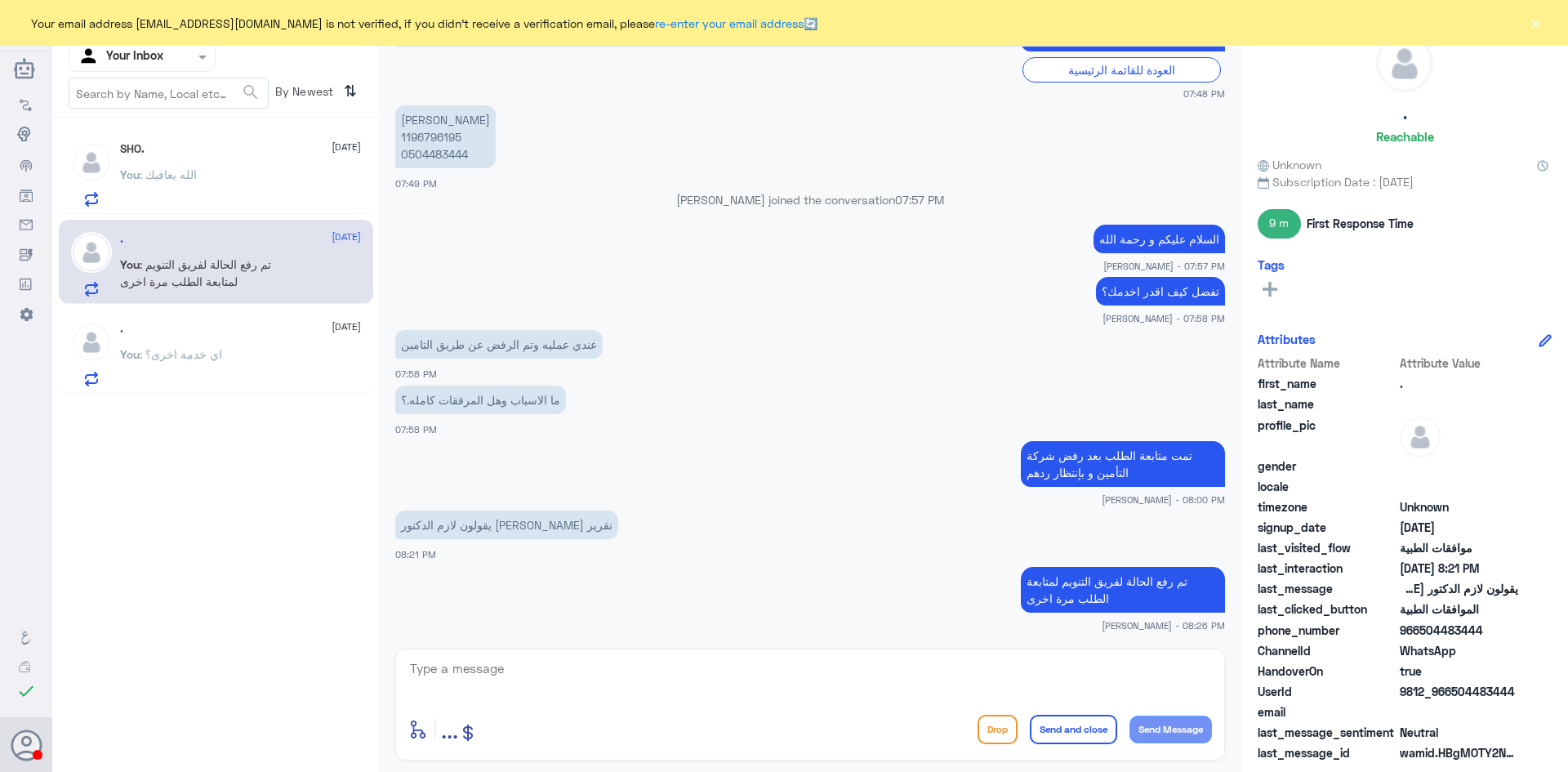
click at [231, 170] on div "You : الله يعافيك" at bounding box center [241, 188] width 241 height 37
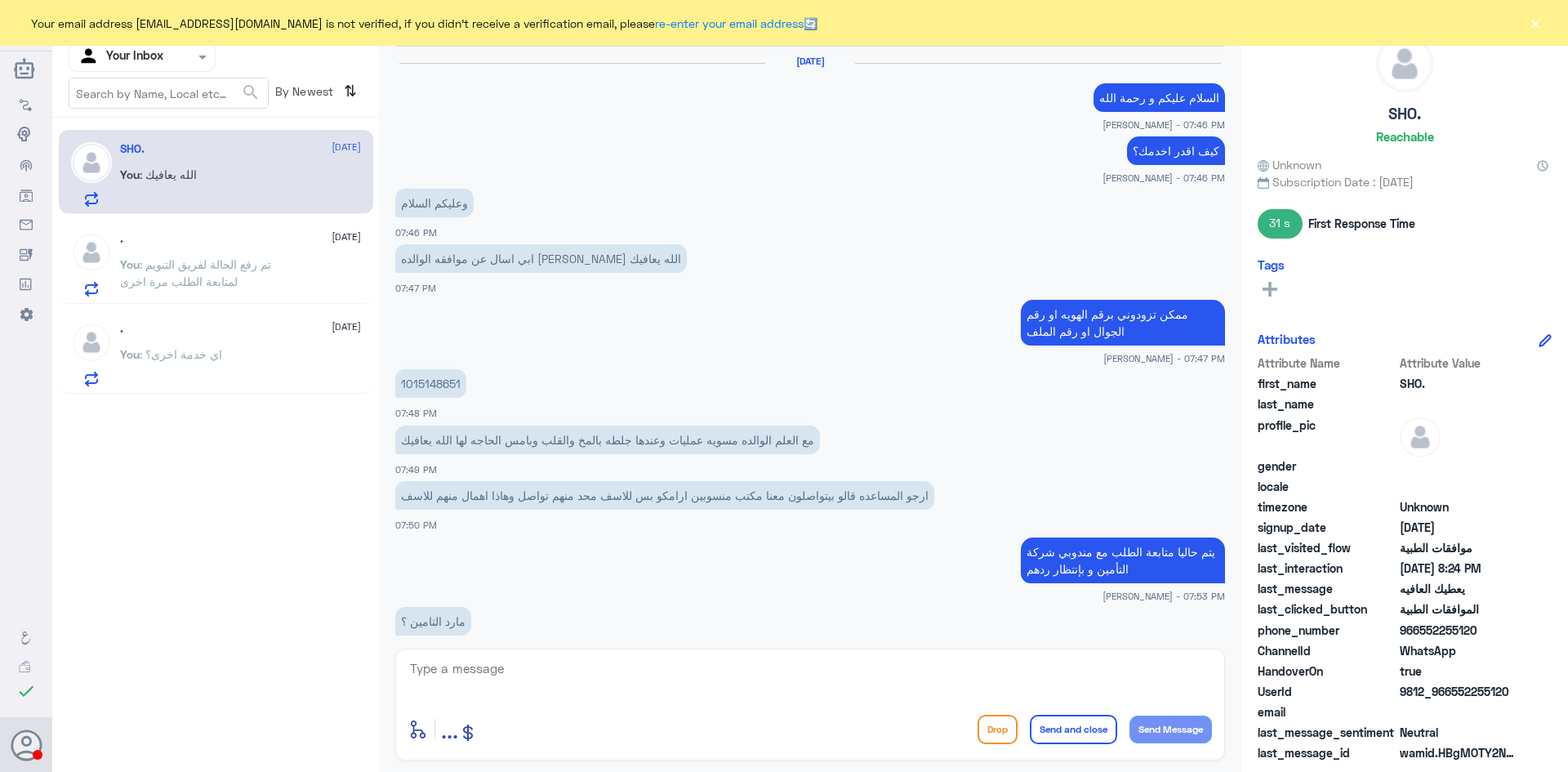
scroll to position [637, 0]
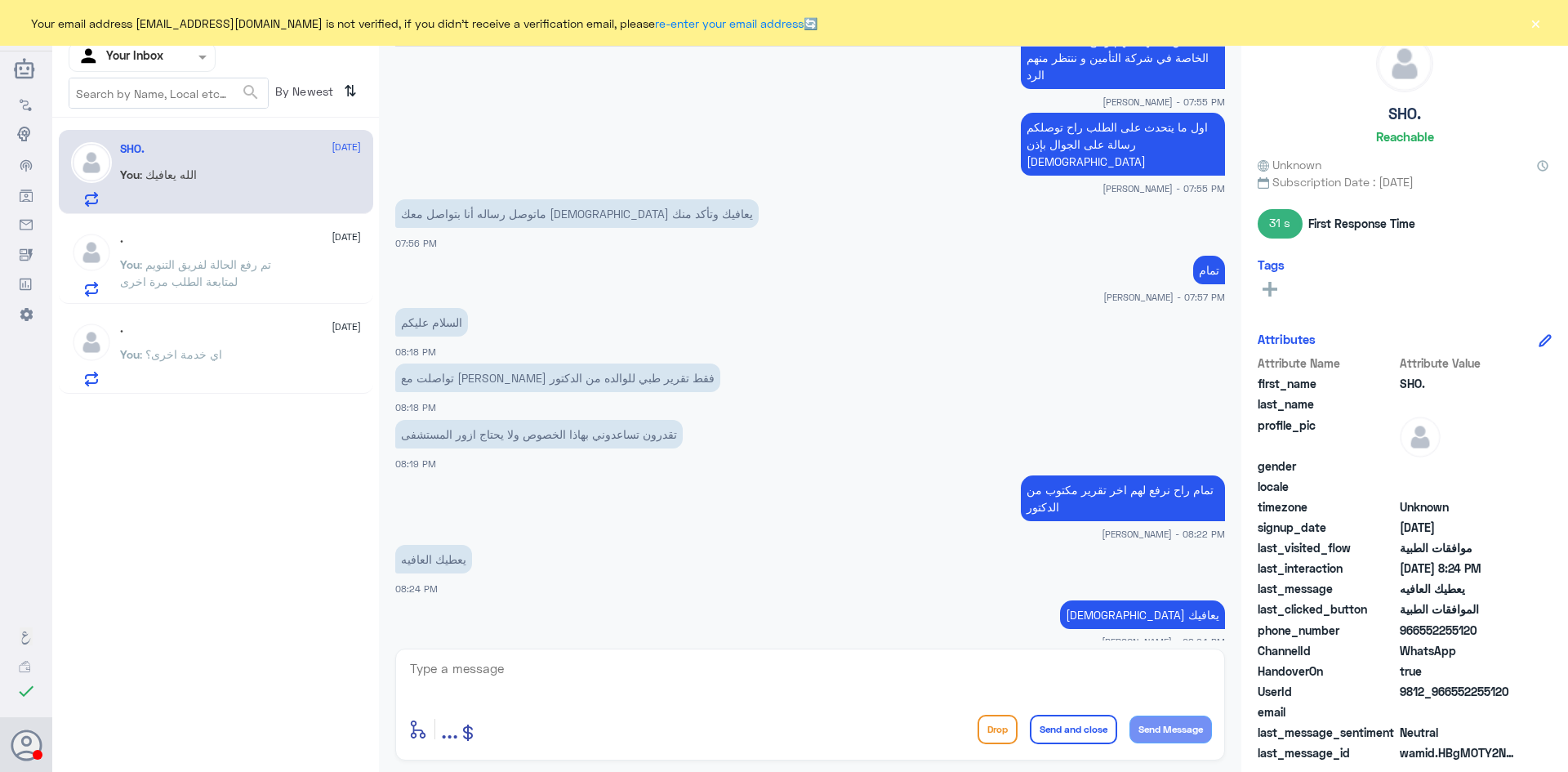
click at [672, 679] on textarea at bounding box center [810, 678] width 804 height 40
type textarea "تمت متابعة مع مندوب شركة التأمين و بإنتظار رد شركة التأمين"
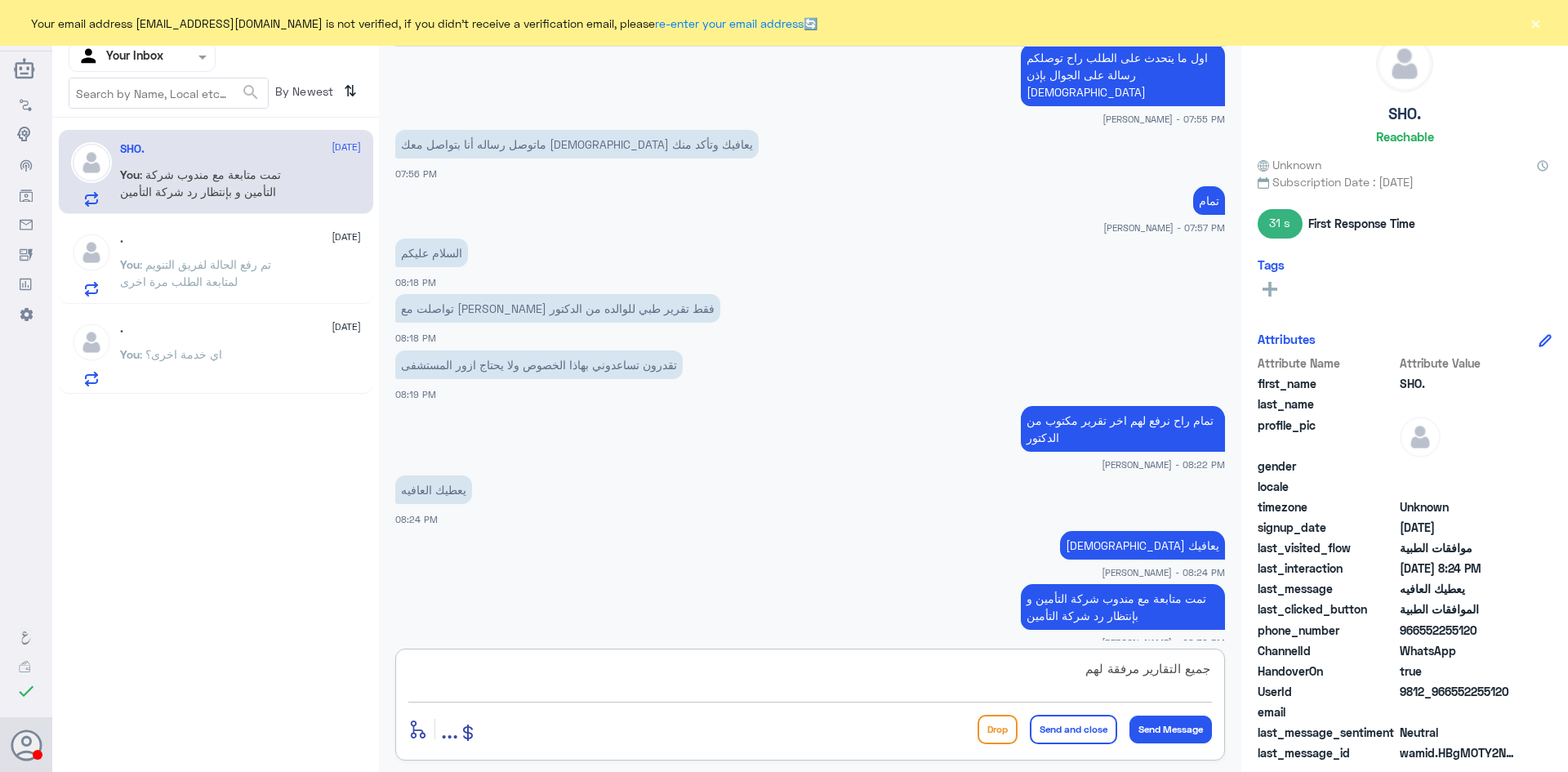
type textarea "جميع التقارير مرفقة لهم"
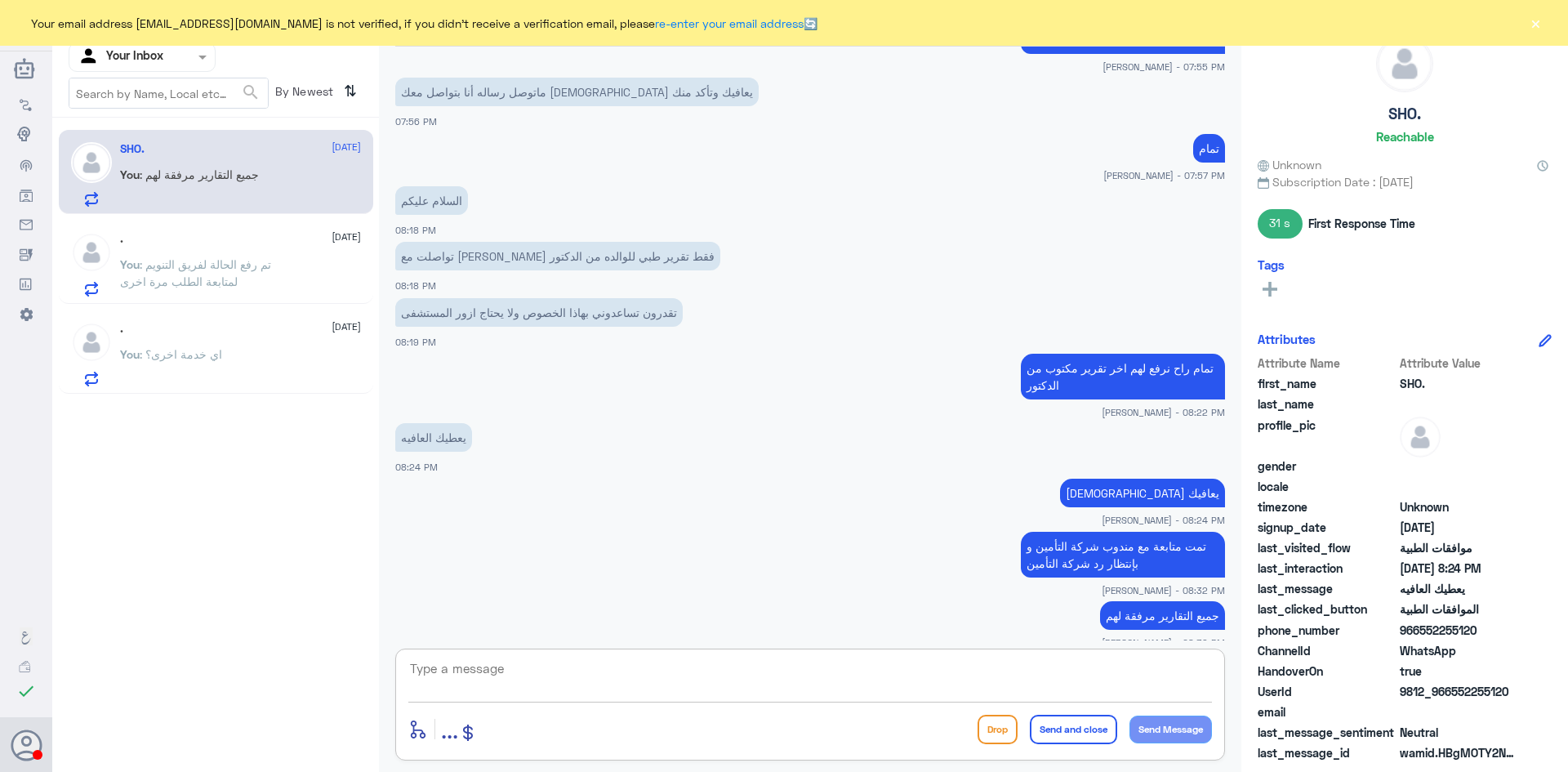
click at [243, 370] on div "You : اي خدمة اخرى؟" at bounding box center [241, 368] width 241 height 37
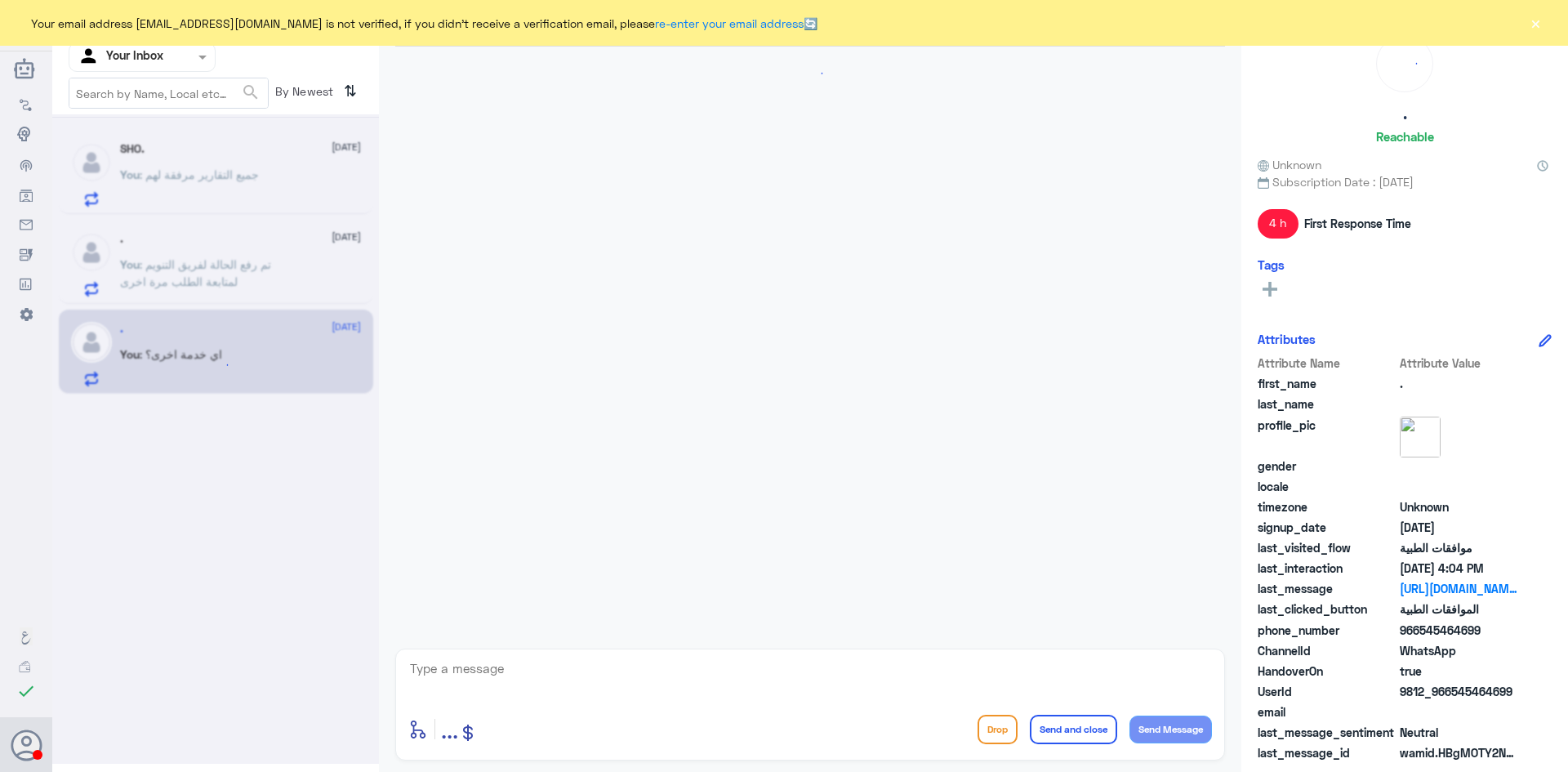
scroll to position [1043, 0]
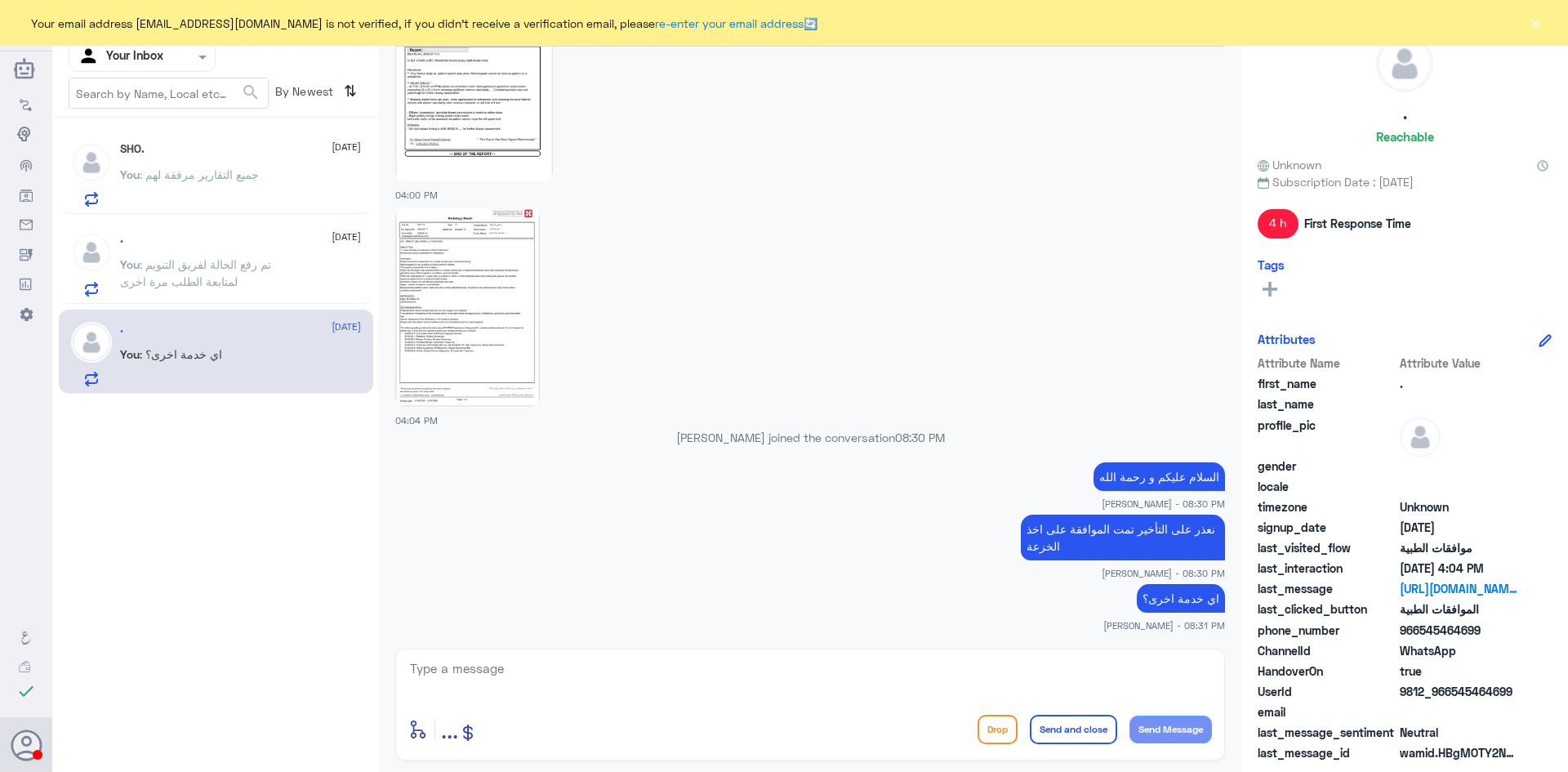
click at [160, 182] on span ": جميع التقارير مرفقة لهم" at bounding box center [199, 174] width 119 height 14
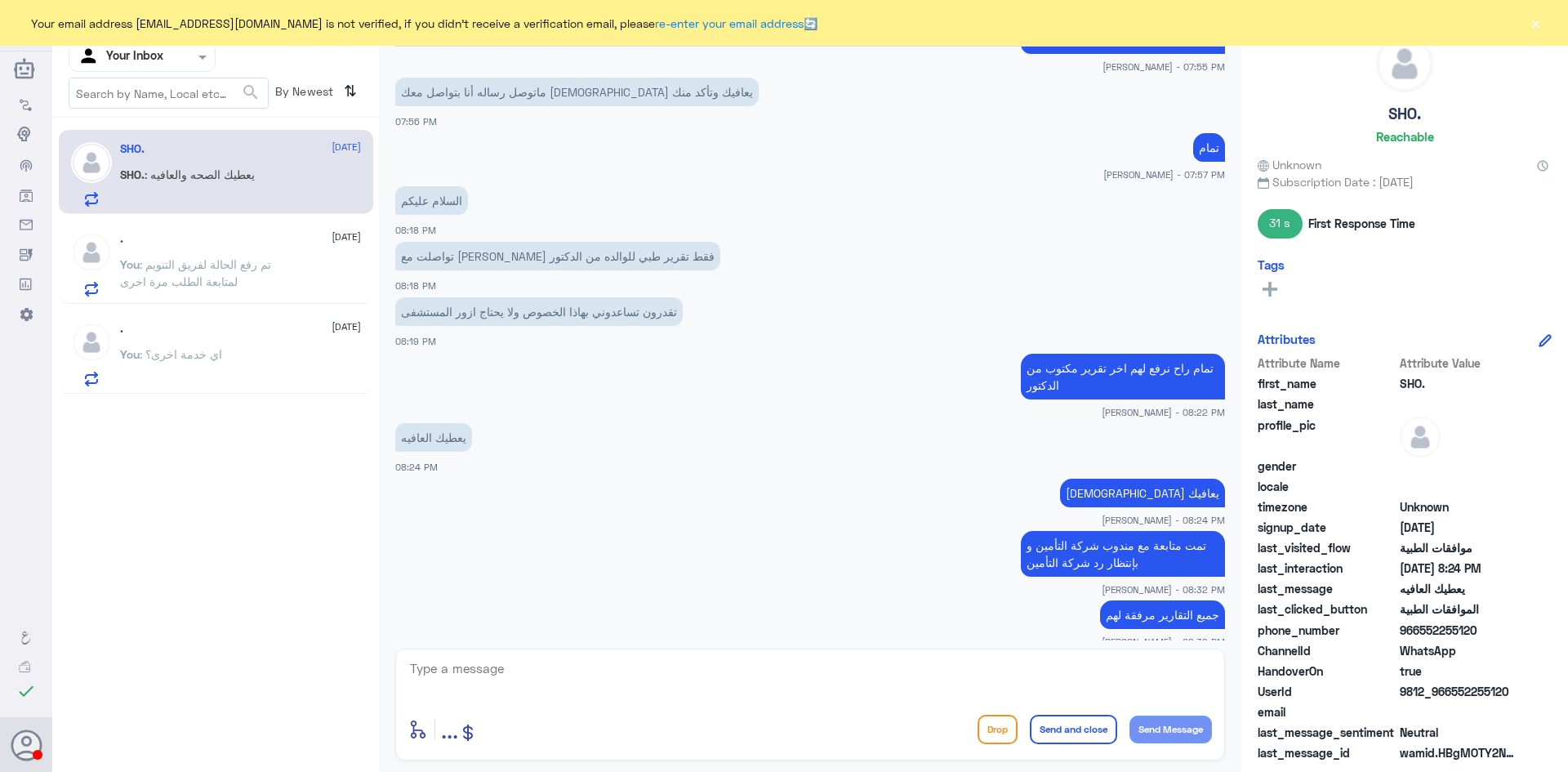
scroll to position [709, 0]
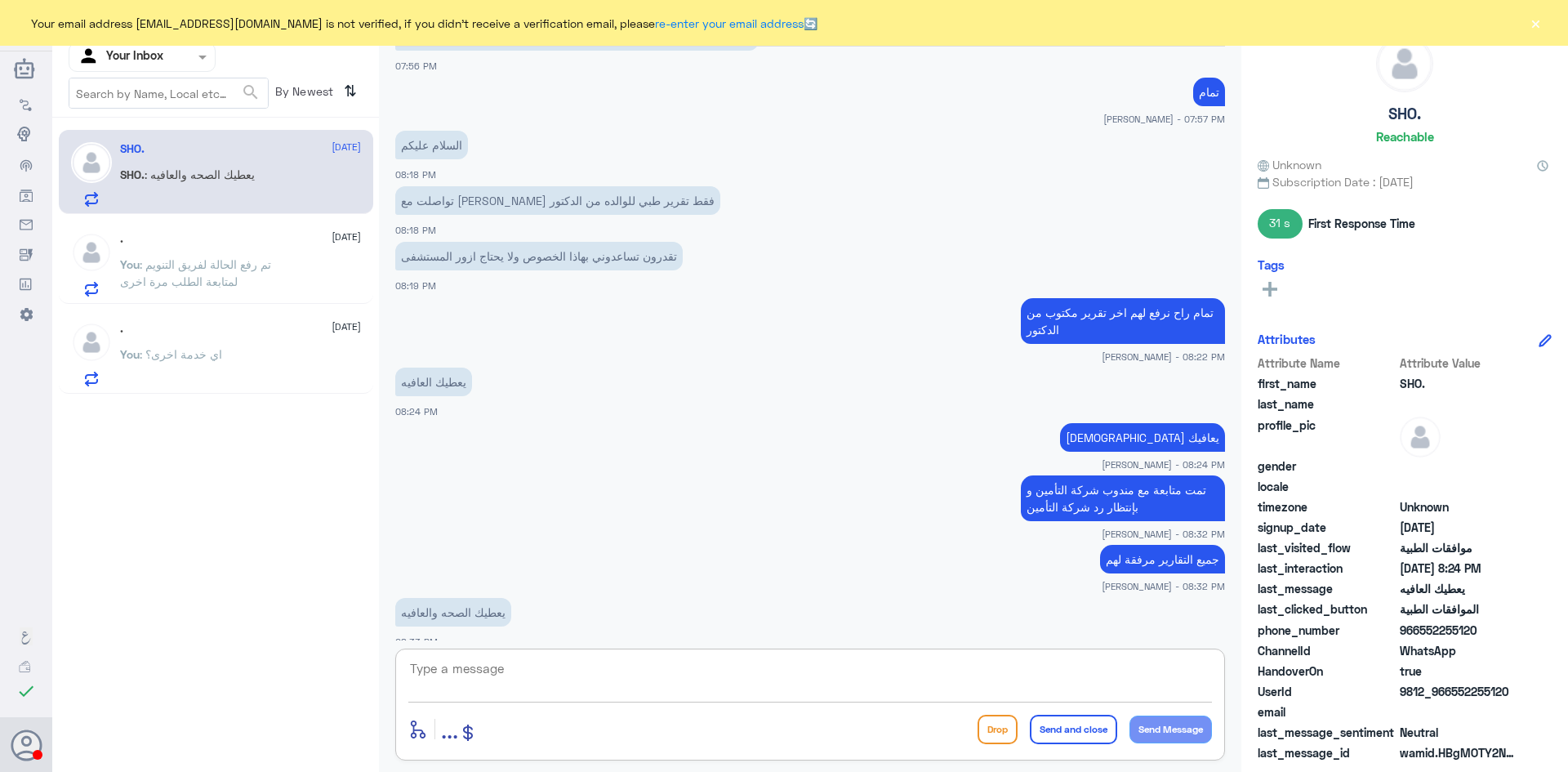
click at [499, 680] on textarea at bounding box center [810, 678] width 804 height 40
type textarea "h"
type textarea "اجمعين"
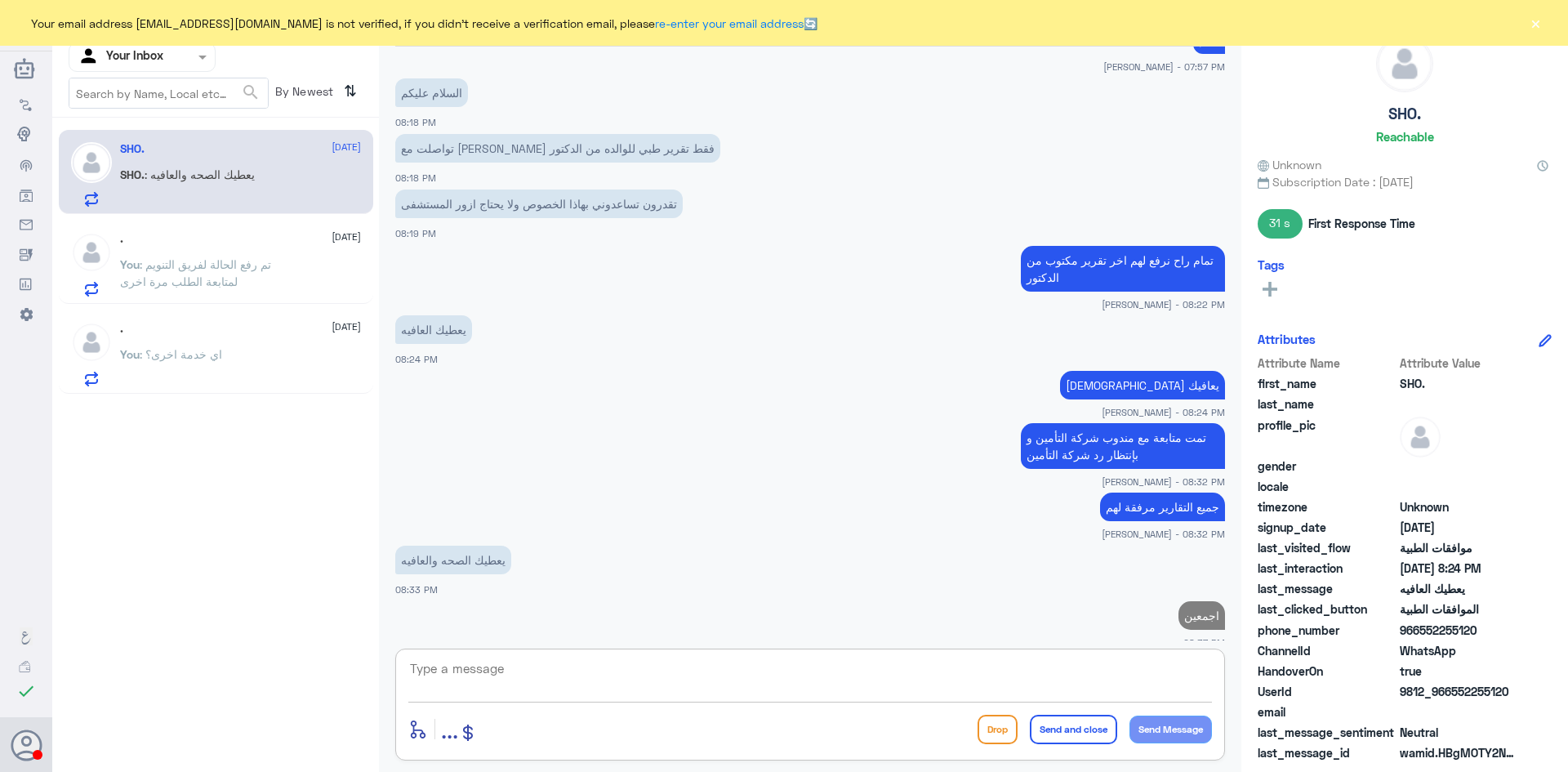
click at [140, 56] on input "text" at bounding box center [122, 57] width 90 height 19
click at [142, 188] on Team "Your Team" at bounding box center [133, 182] width 56 height 14
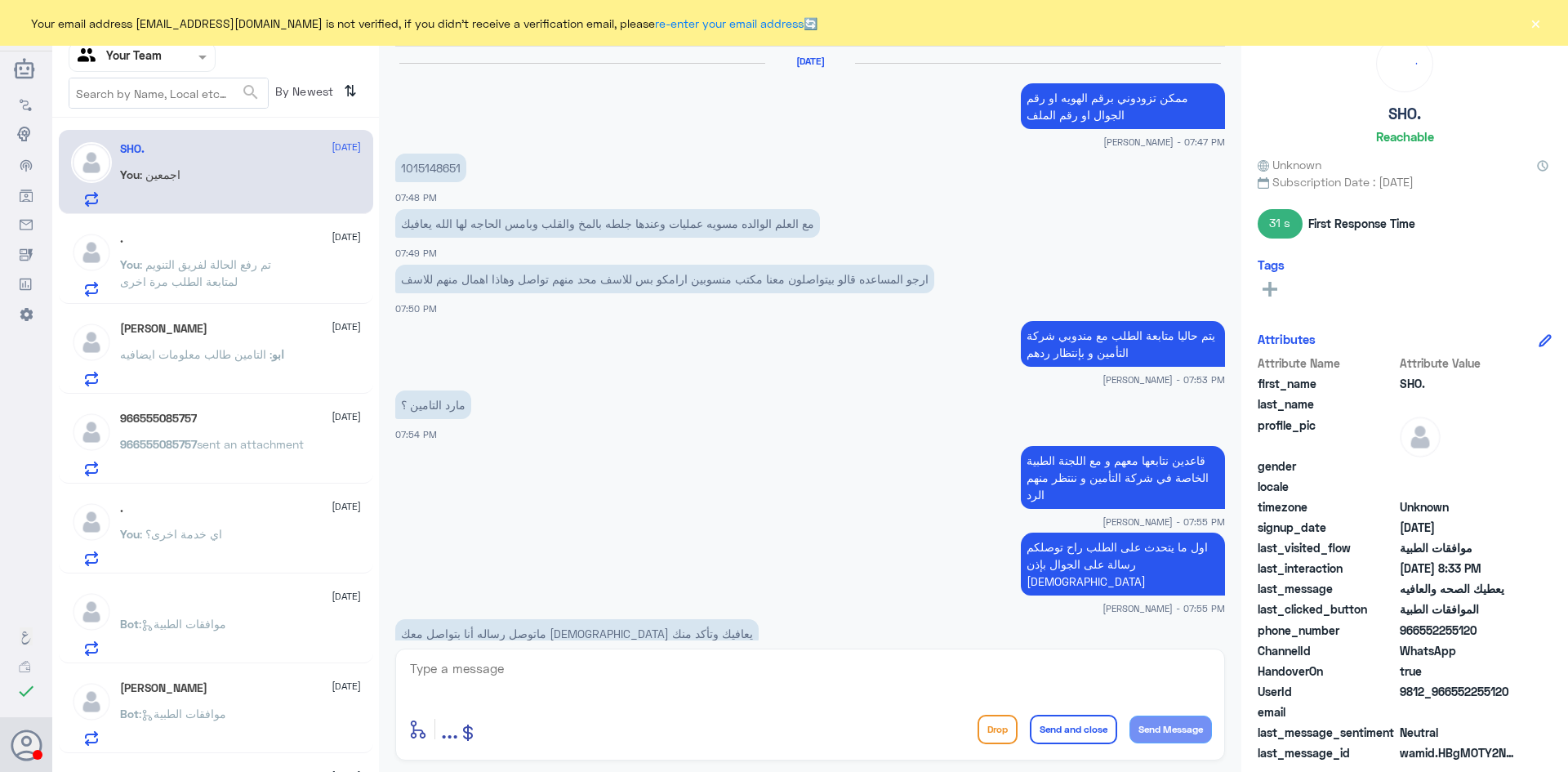
scroll to position [702, 0]
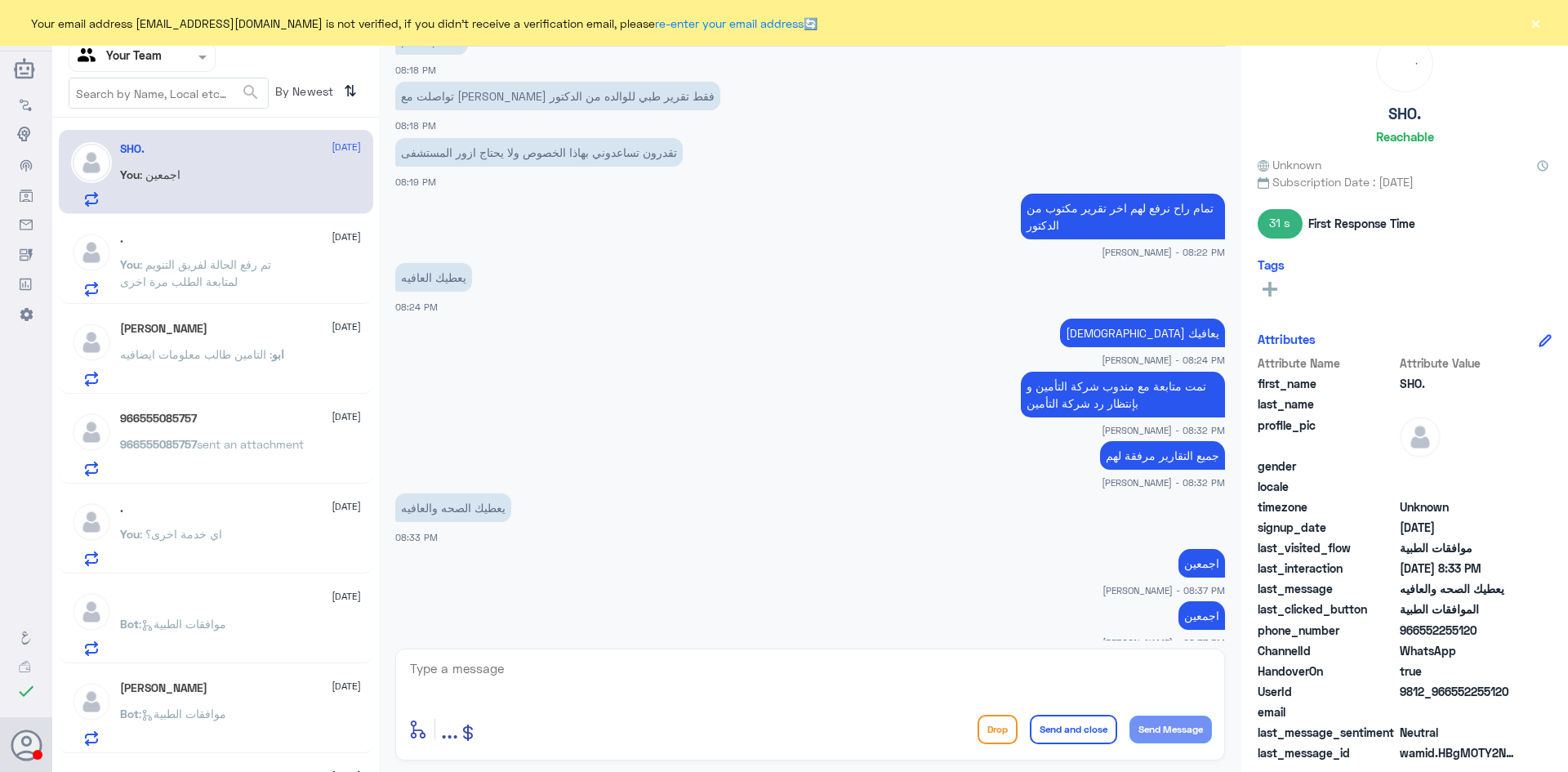
click at [227, 281] on span ": تم رفع الحالة لفريق التنويم لمتابعة الطلب مرة اخرى" at bounding box center [196, 273] width 151 height 31
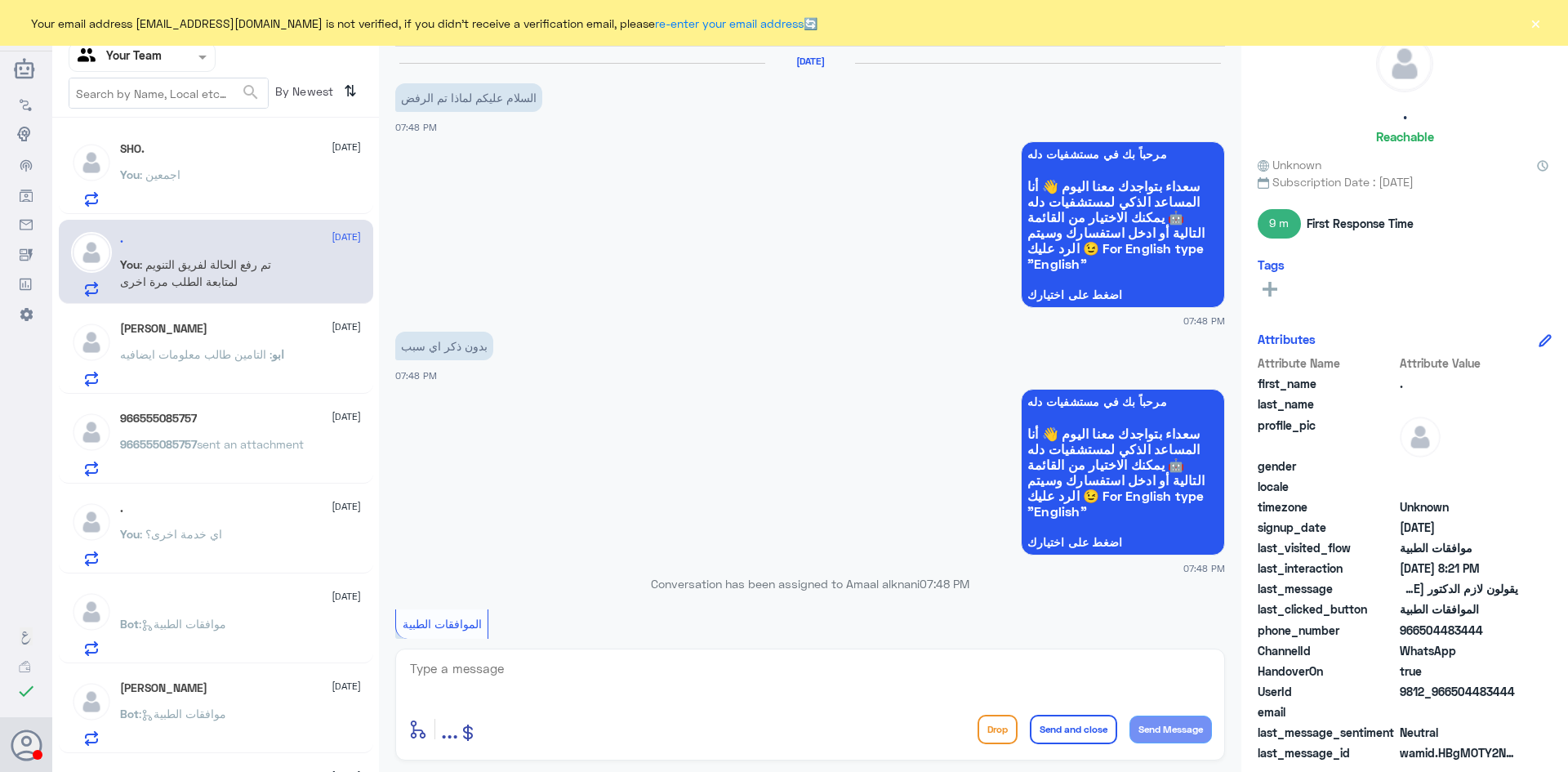
scroll to position [986, 0]
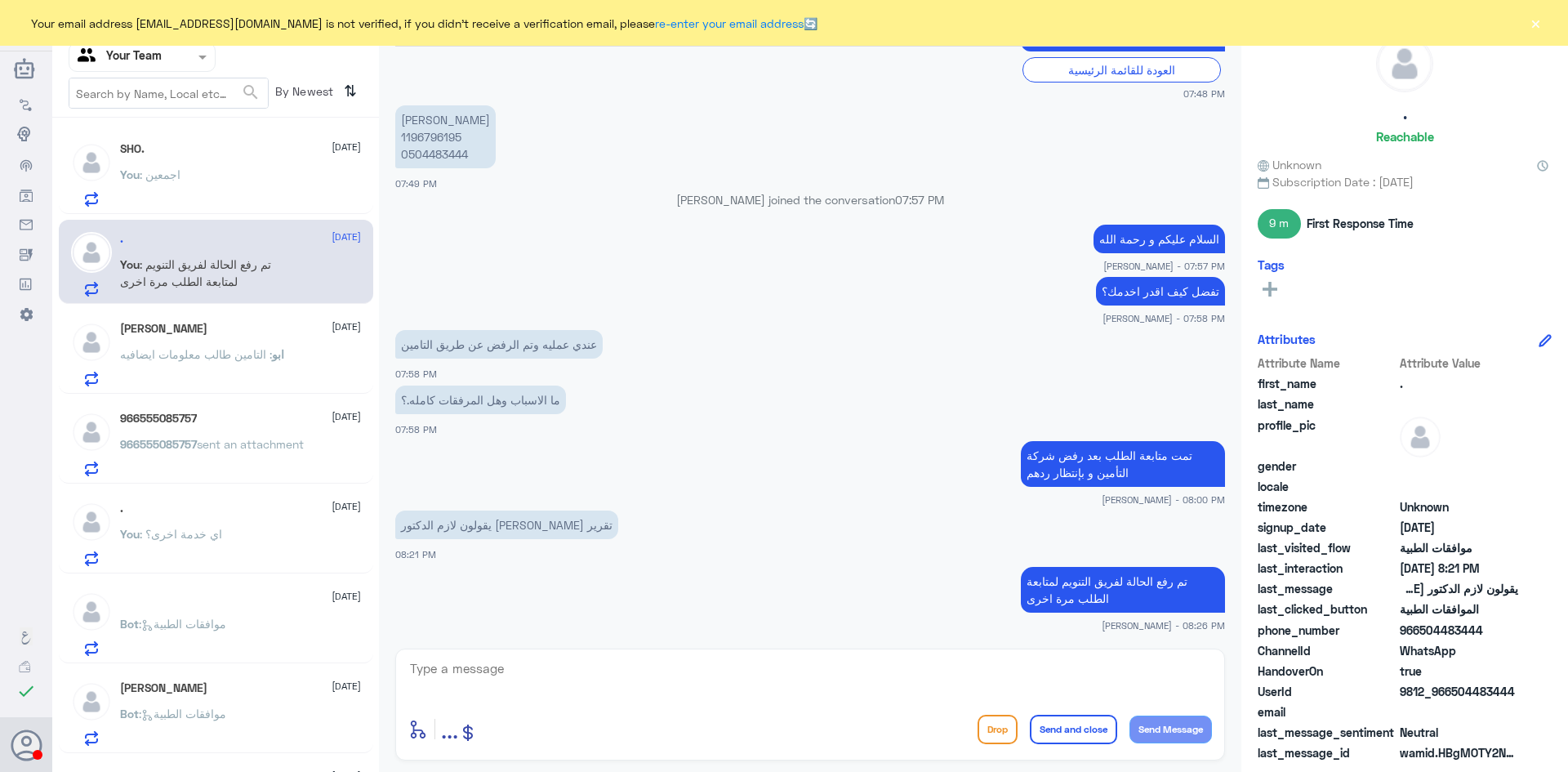
click at [218, 356] on span ": التامين طالب معلومات ايضافيه" at bounding box center [196, 354] width 152 height 14
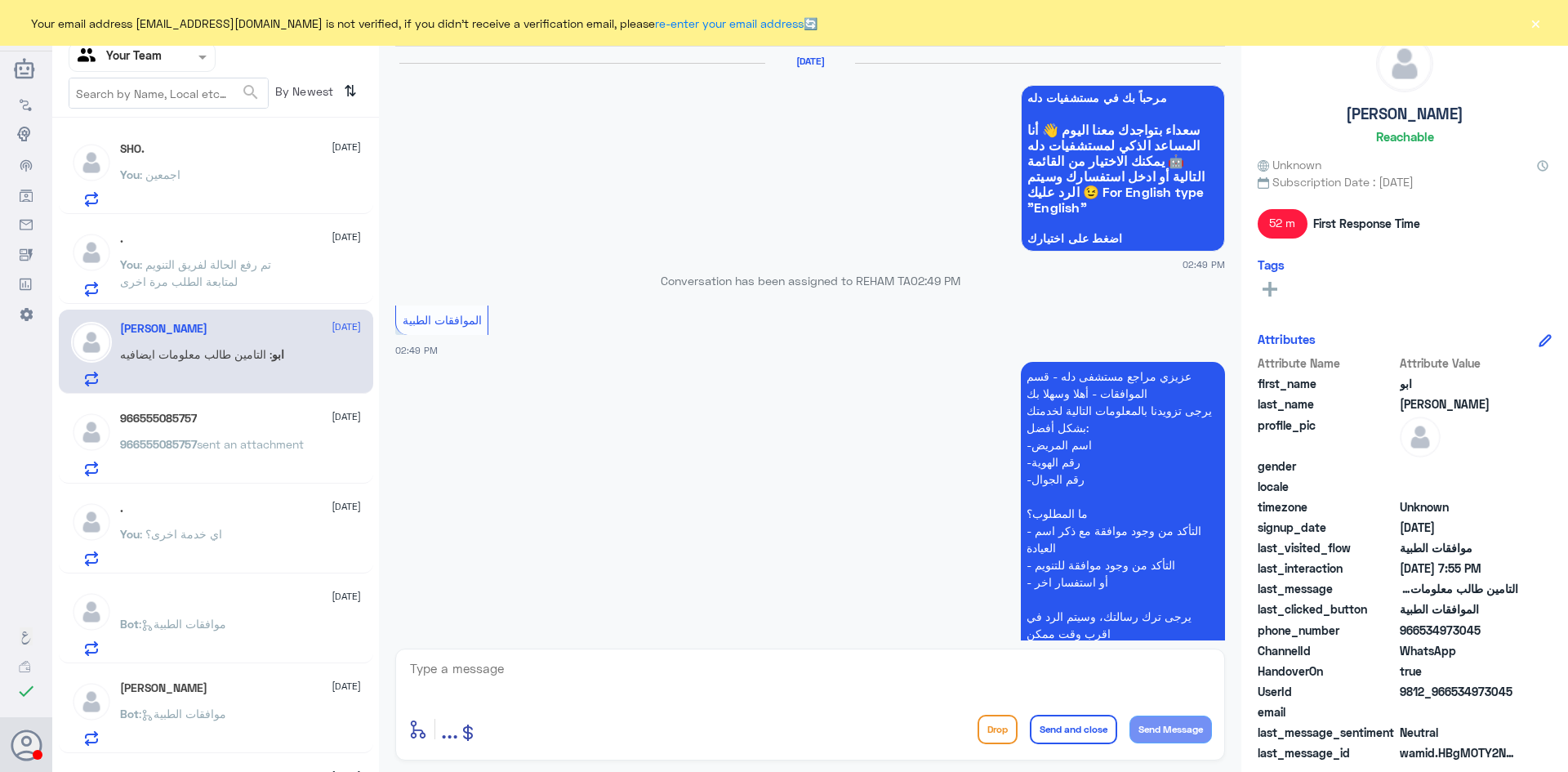
scroll to position [1597, 0]
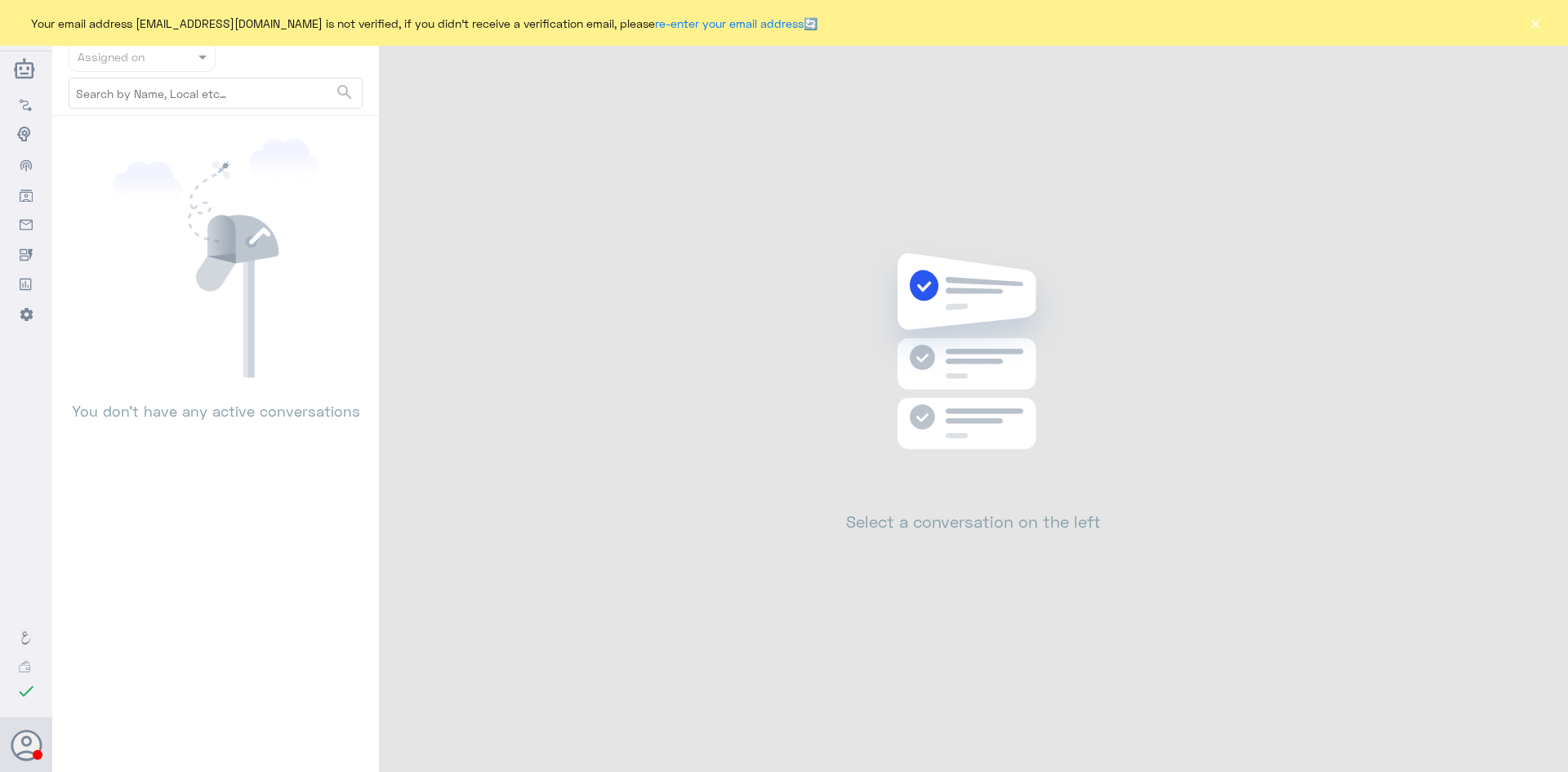
click at [1542, 24] on button "×" at bounding box center [1536, 23] width 16 height 16
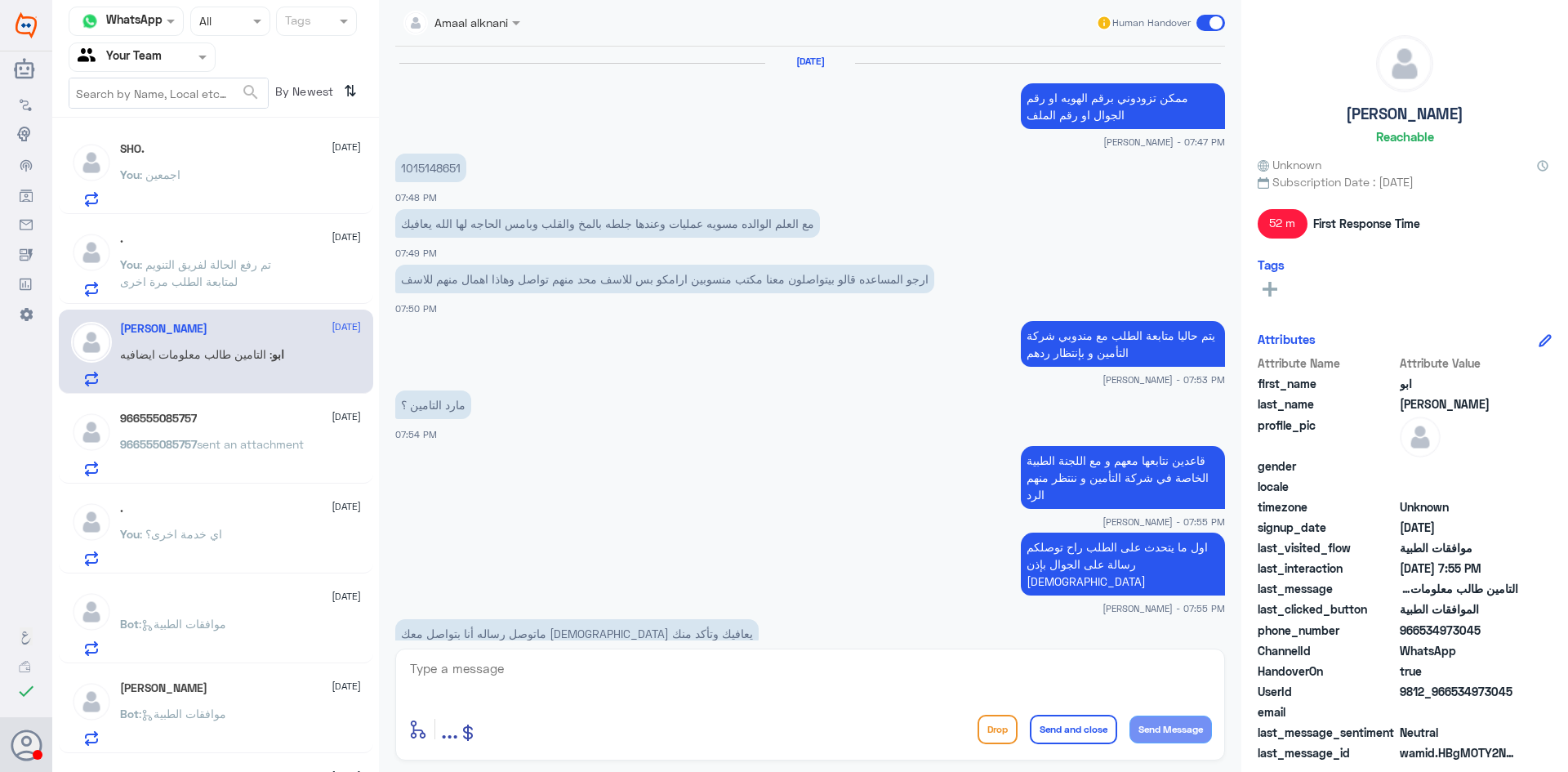
scroll to position [650, 0]
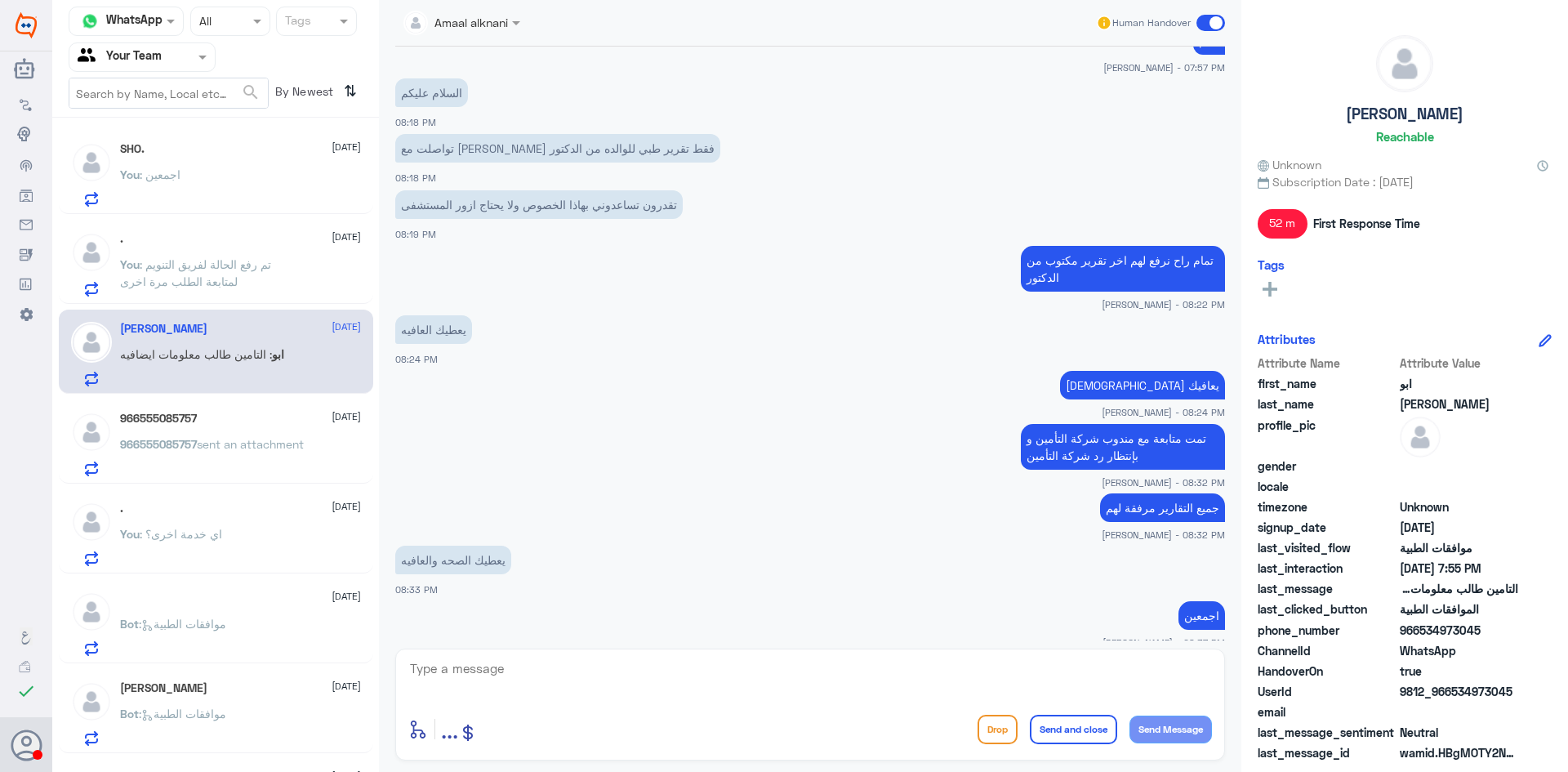
click at [185, 377] on p "ابو : التامين طالب معلومات ايضافيه" at bounding box center [202, 366] width 164 height 41
click at [196, 266] on span ": تم رفع الحالة لفريق التنويم لمتابعة الطلب مرة اخرى" at bounding box center [196, 273] width 151 height 31
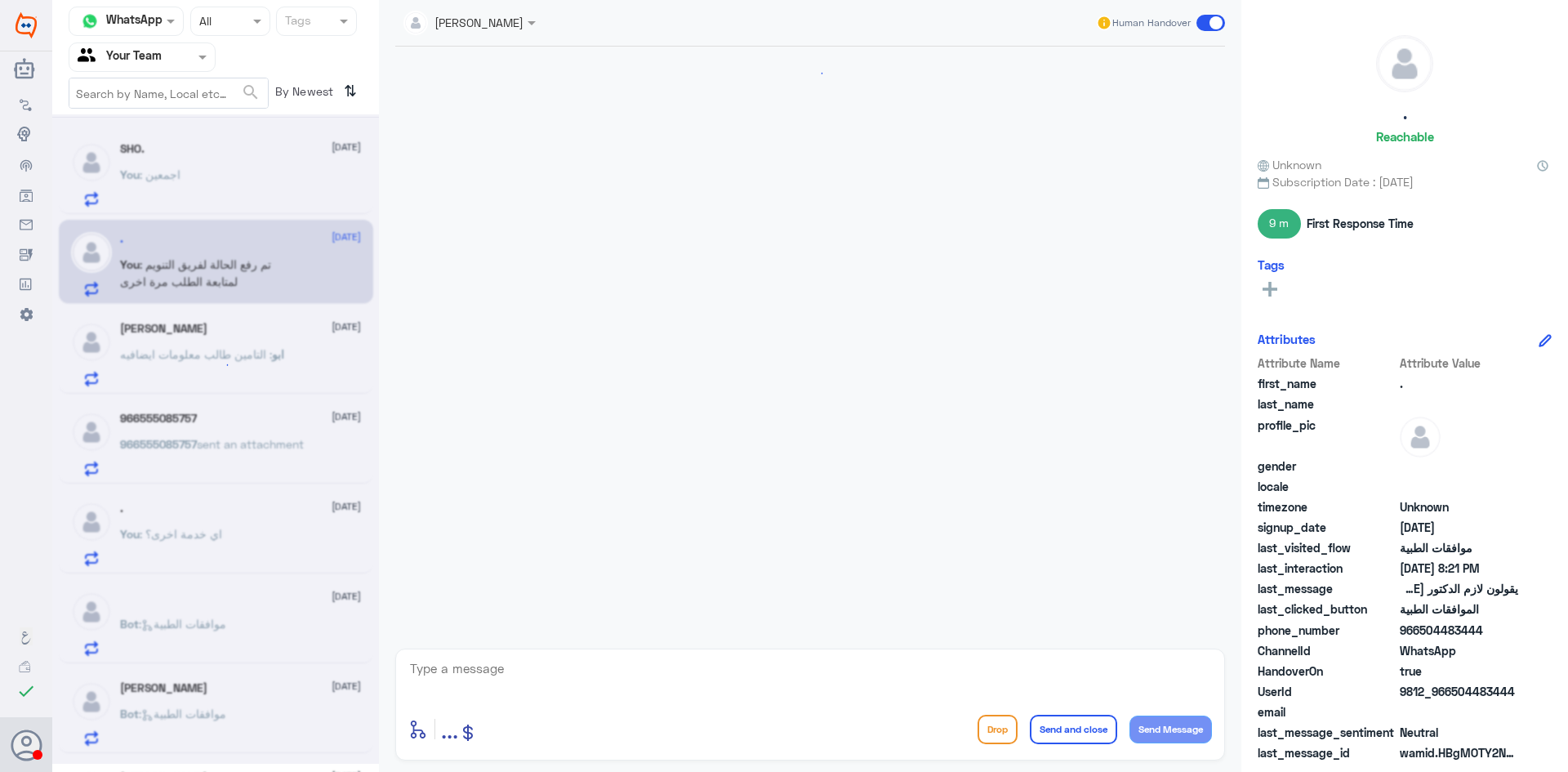
scroll to position [986, 0]
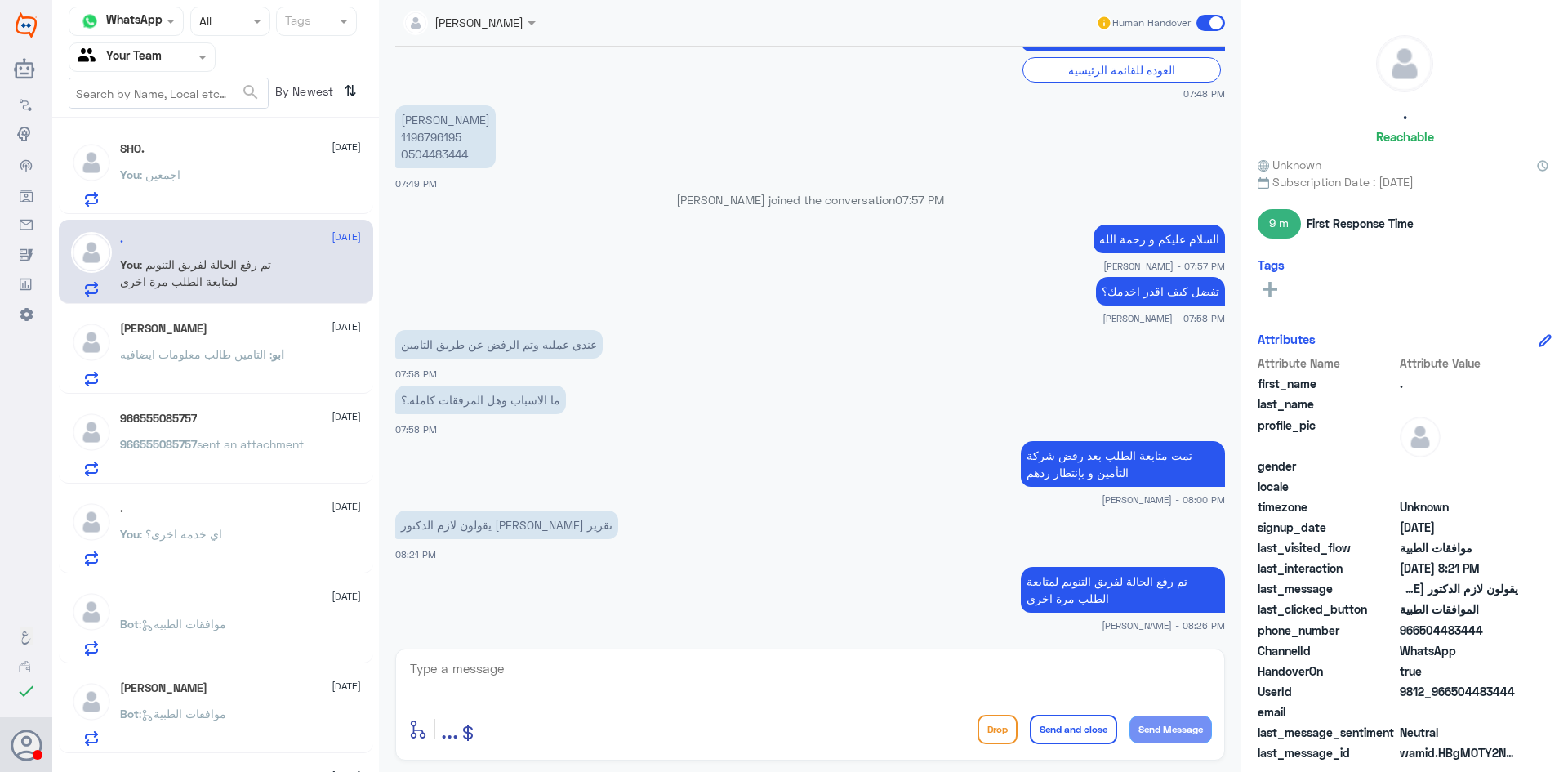
click at [209, 360] on span ": التامين طالب معلومات ايضافيه" at bounding box center [196, 354] width 152 height 14
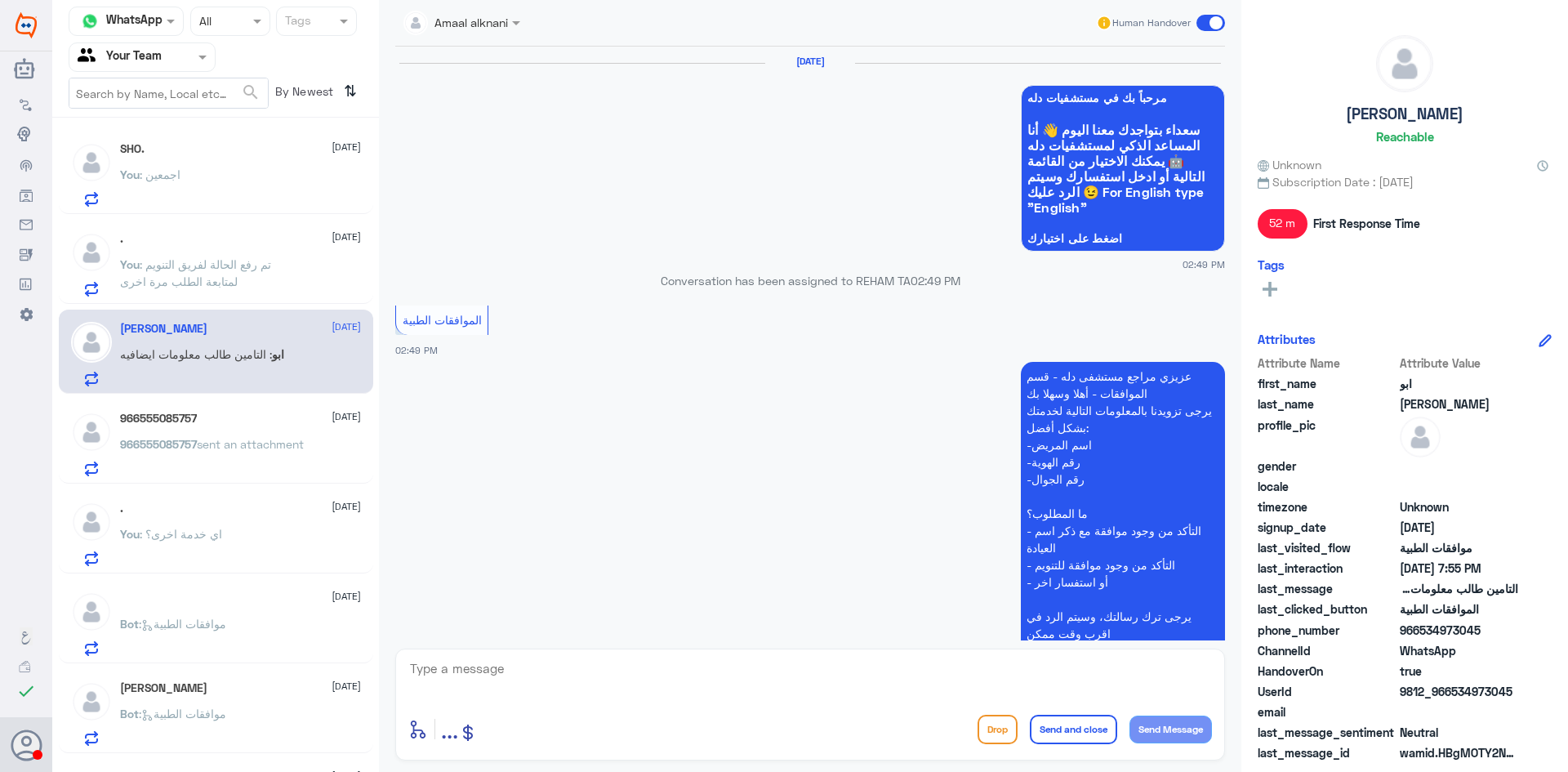
scroll to position [1597, 0]
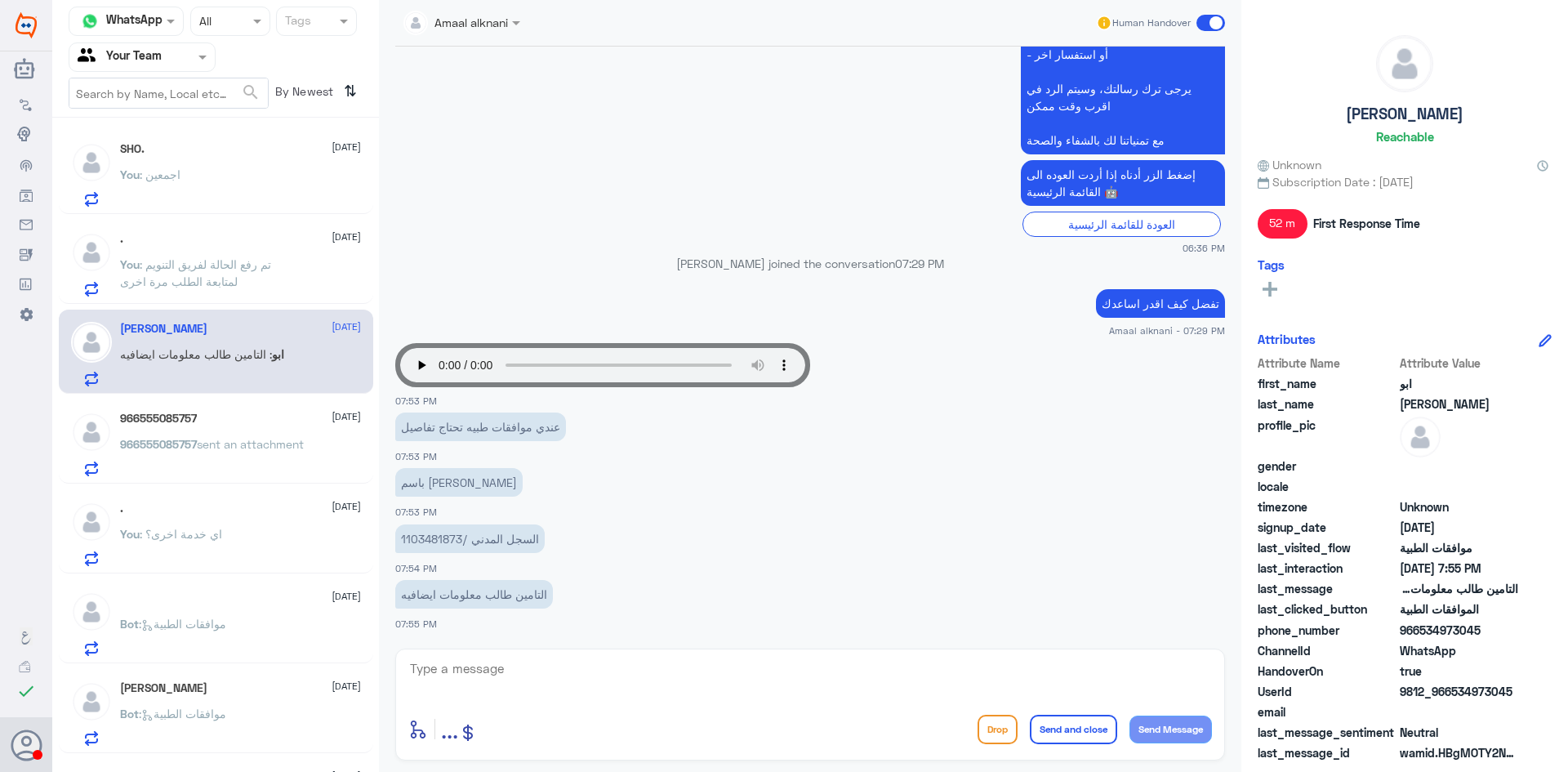
click at [212, 429] on div "966555085757 21 August 966555085757 sent an attachment" at bounding box center [241, 443] width 241 height 65
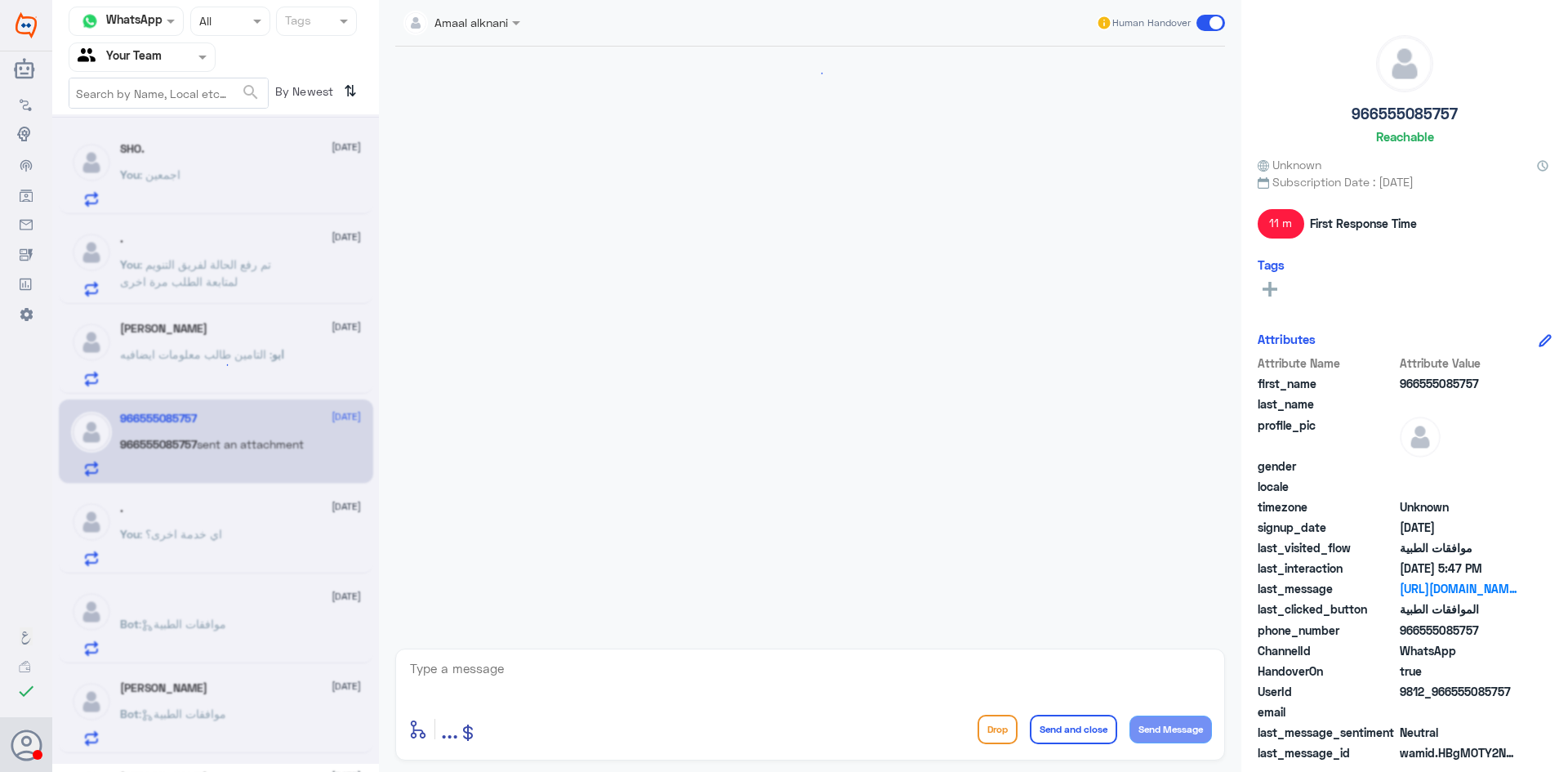
scroll to position [892, 0]
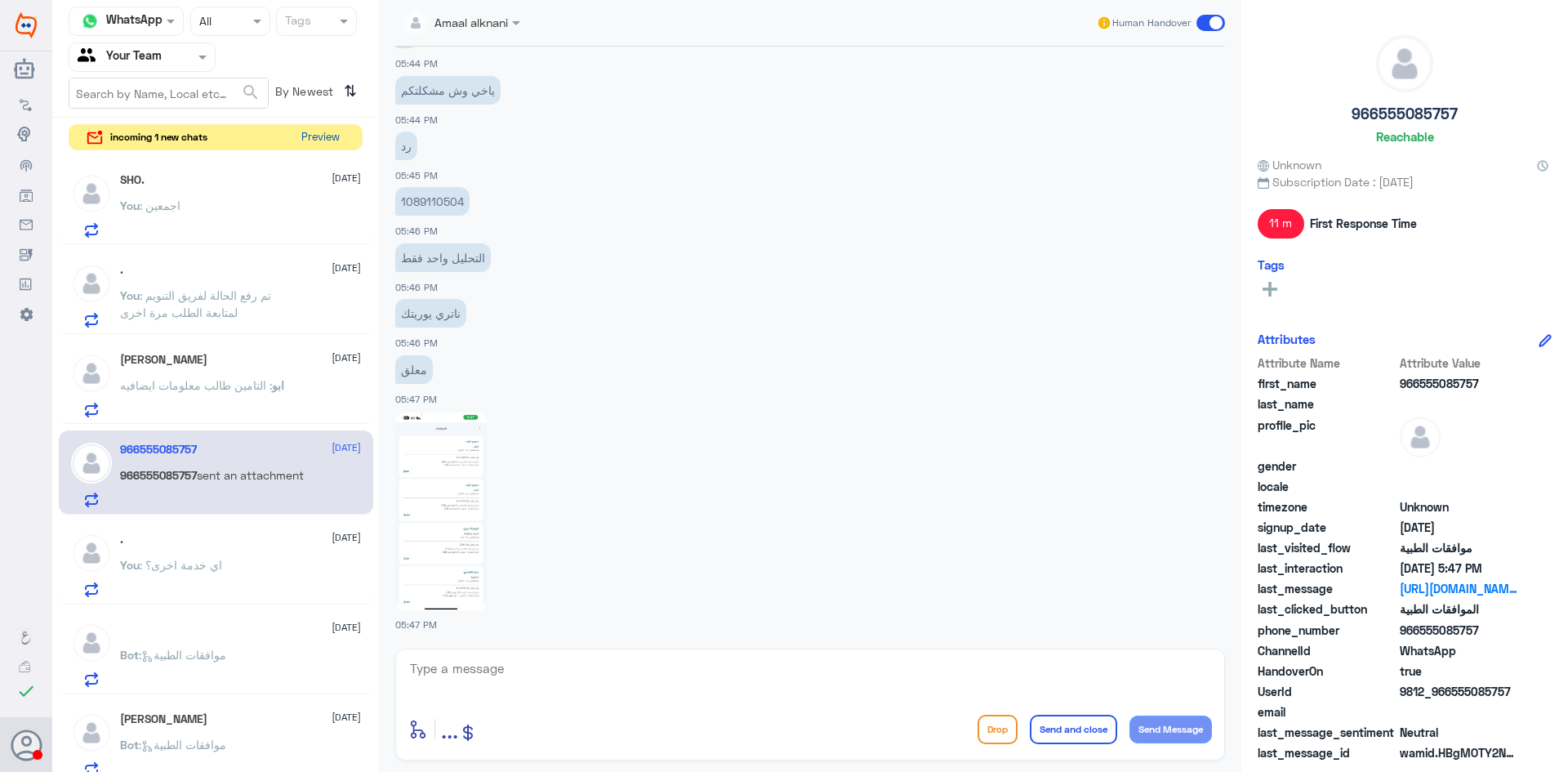
click at [330, 141] on button "Preview" at bounding box center [320, 138] width 51 height 26
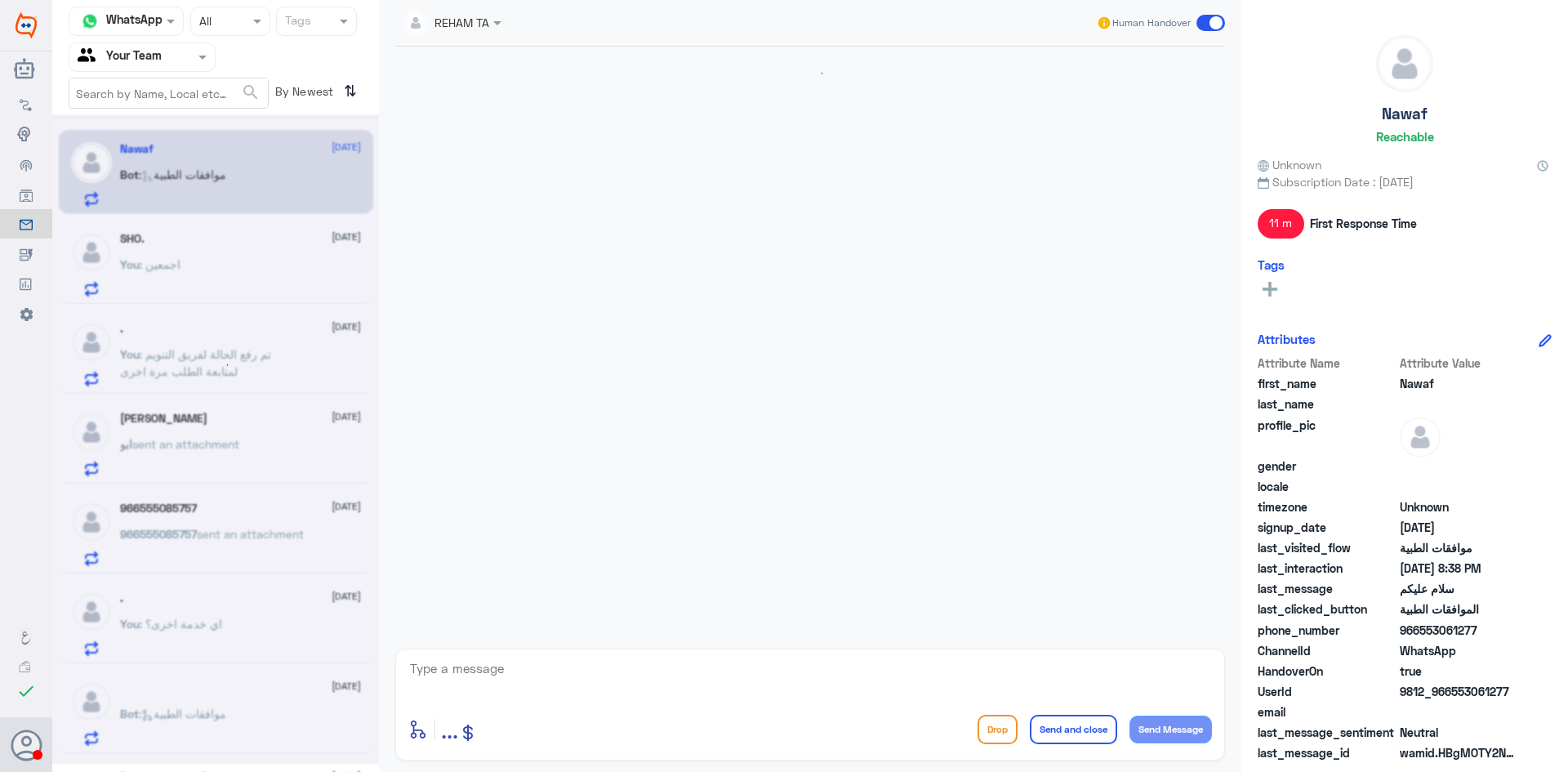
scroll to position [756, 0]
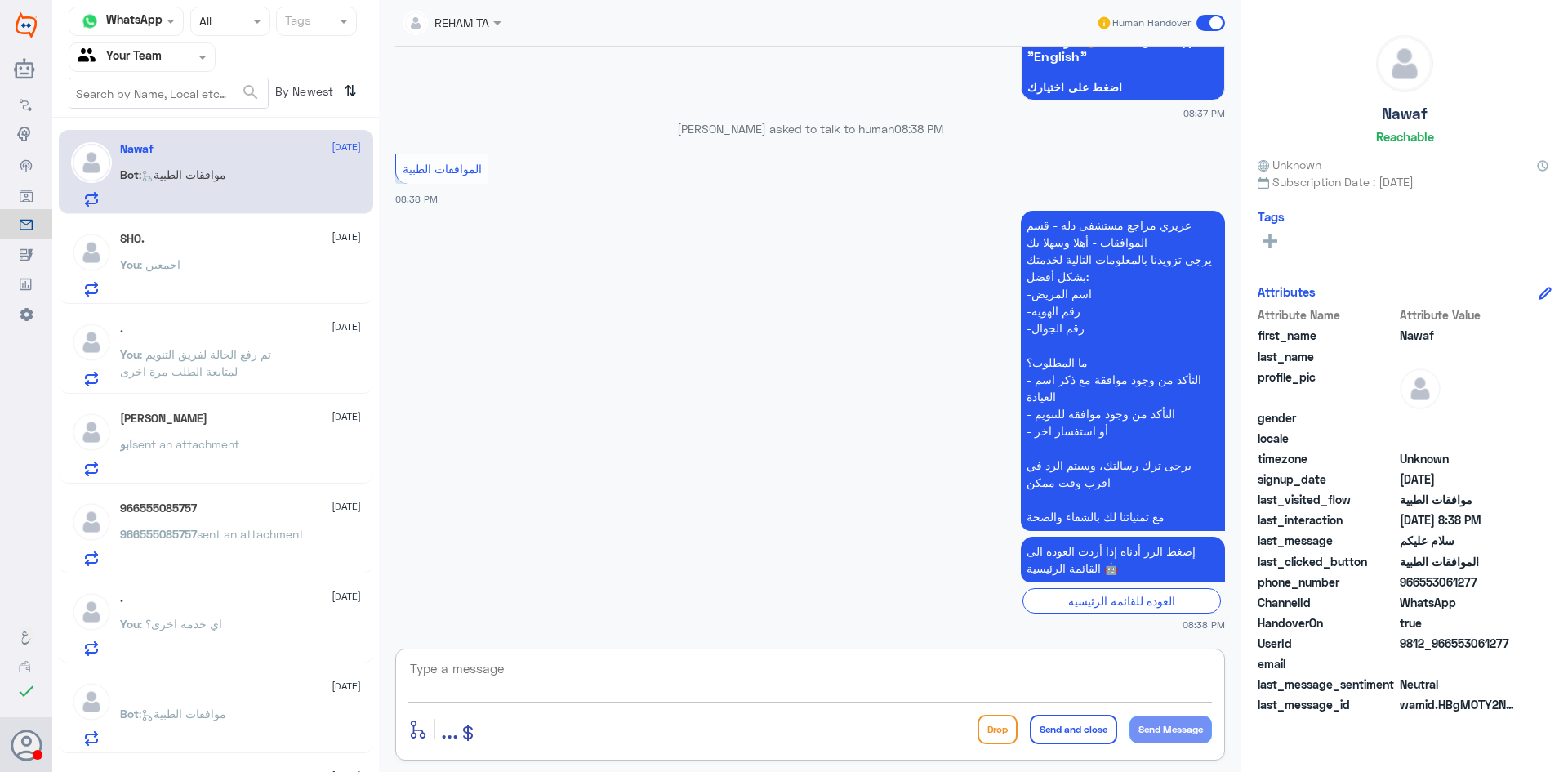
click at [705, 661] on textarea at bounding box center [810, 678] width 804 height 40
type textarea "السلام عليكم و رحمة الله"
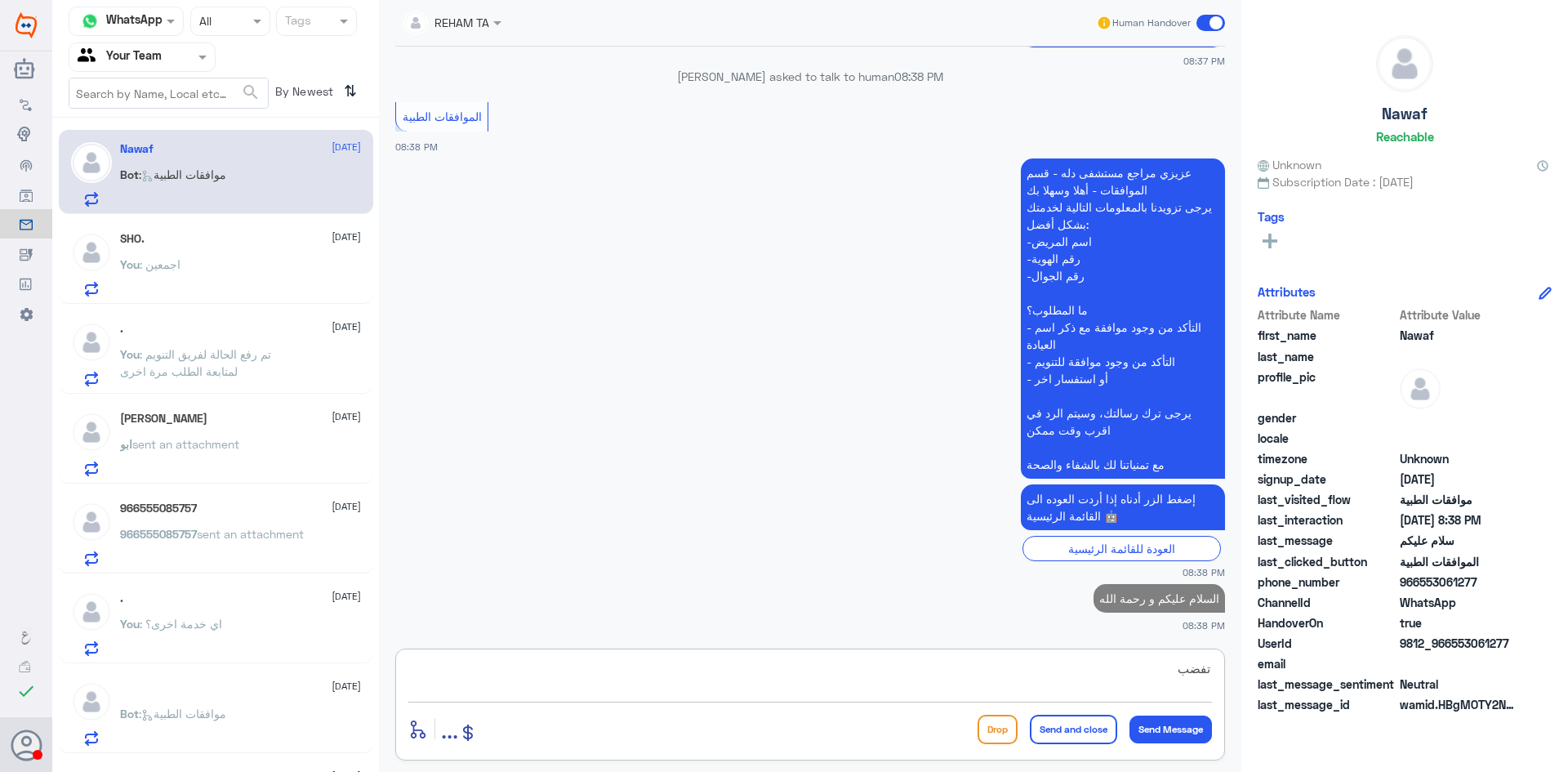
type textarea "تفضبل"
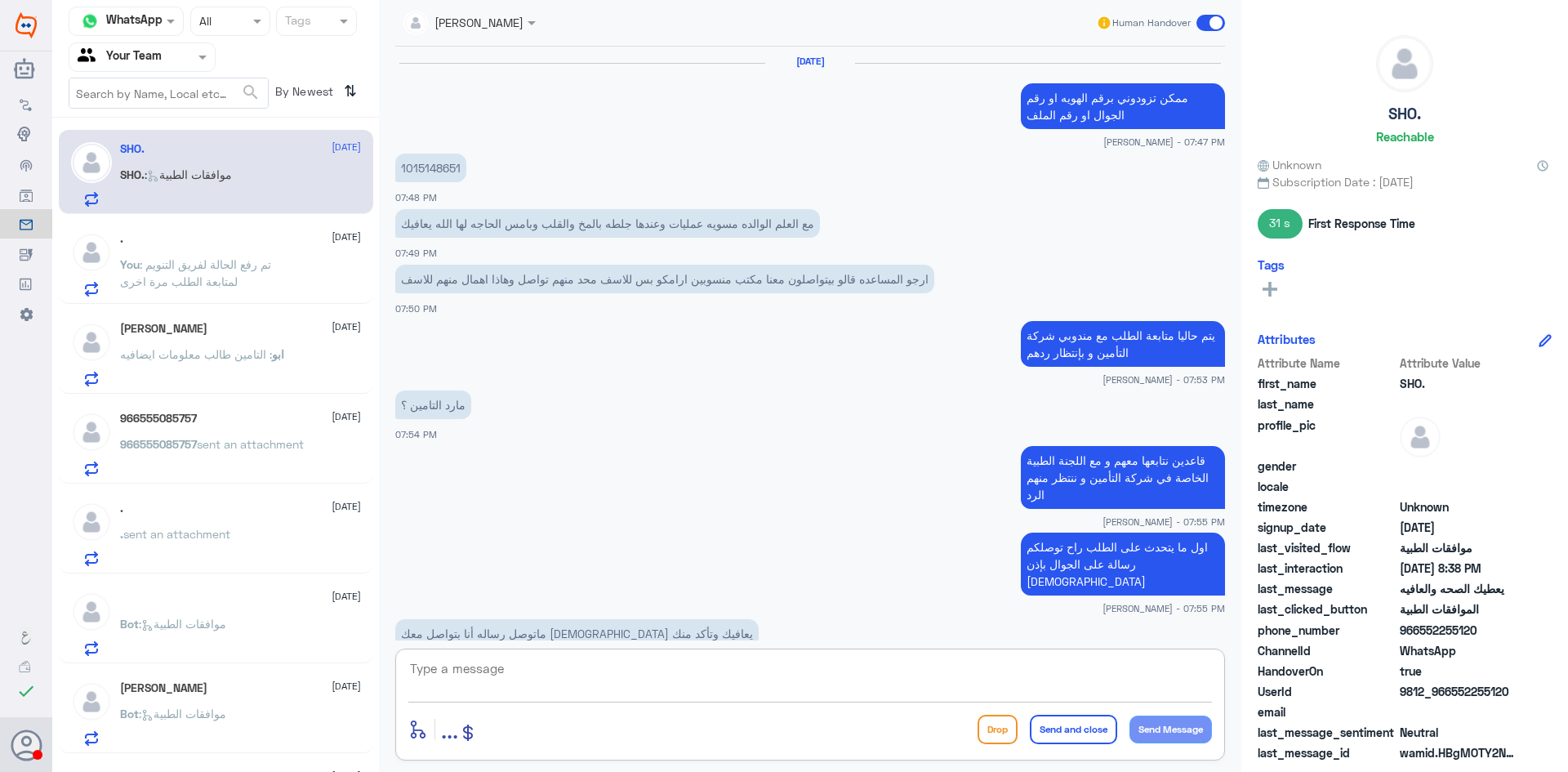
scroll to position [650, 0]
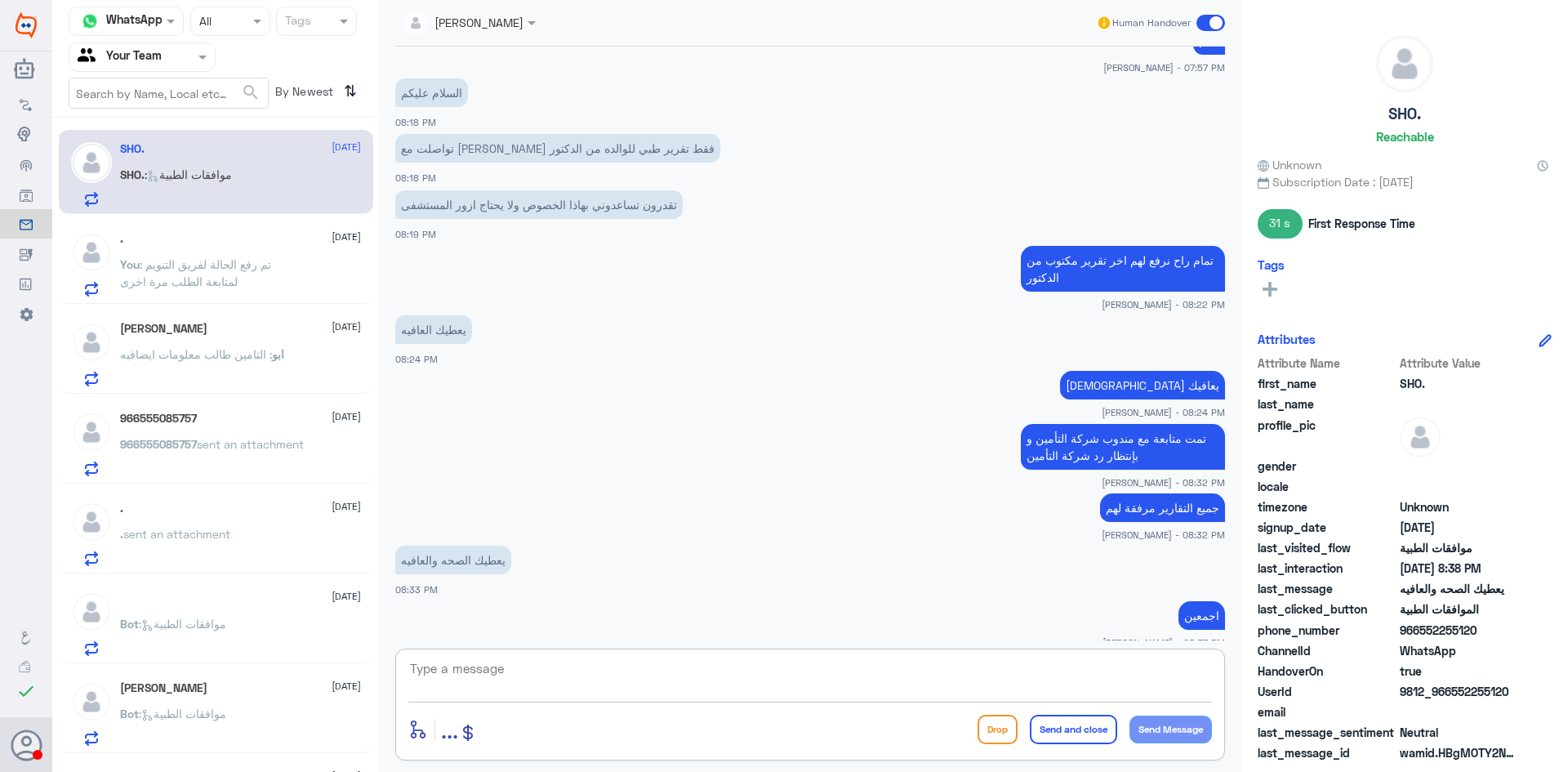
click at [215, 257] on span ": تم رفع الحالة لفريق التنويم لمتابعة الطلب مرة اخرى" at bounding box center [196, 273] width 151 height 31
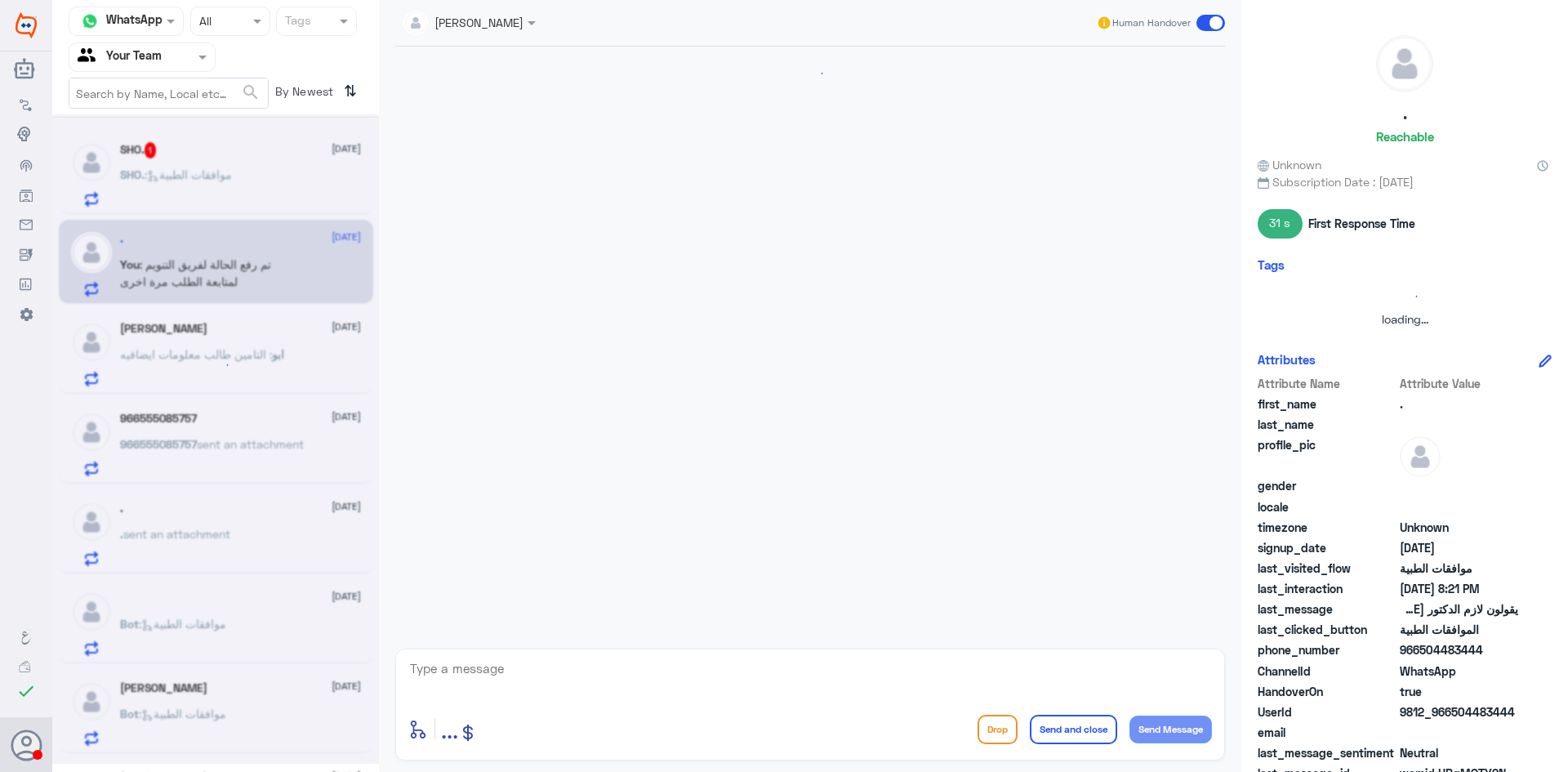
click at [219, 186] on div at bounding box center [215, 439] width 327 height 650
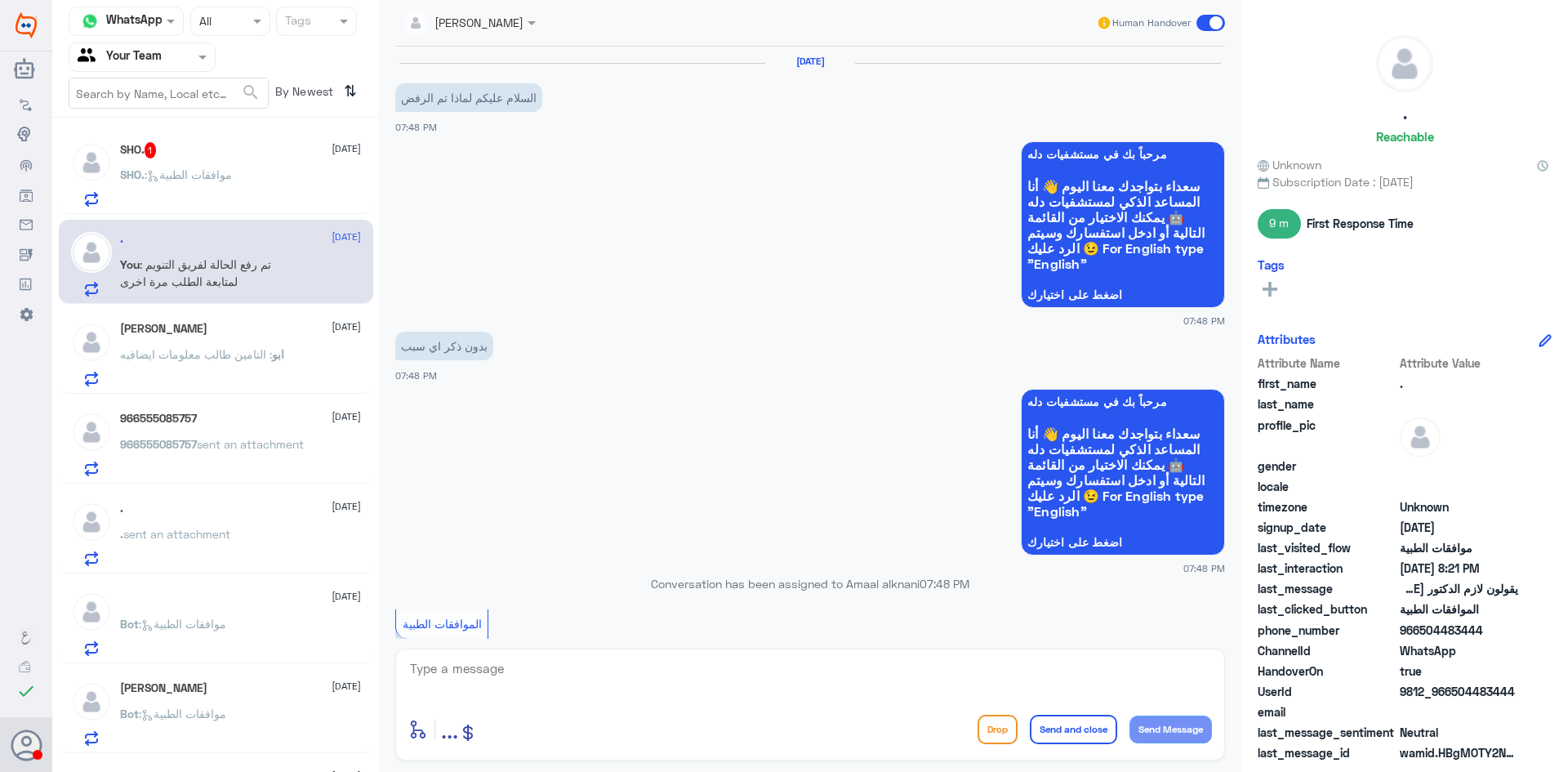
scroll to position [986, 0]
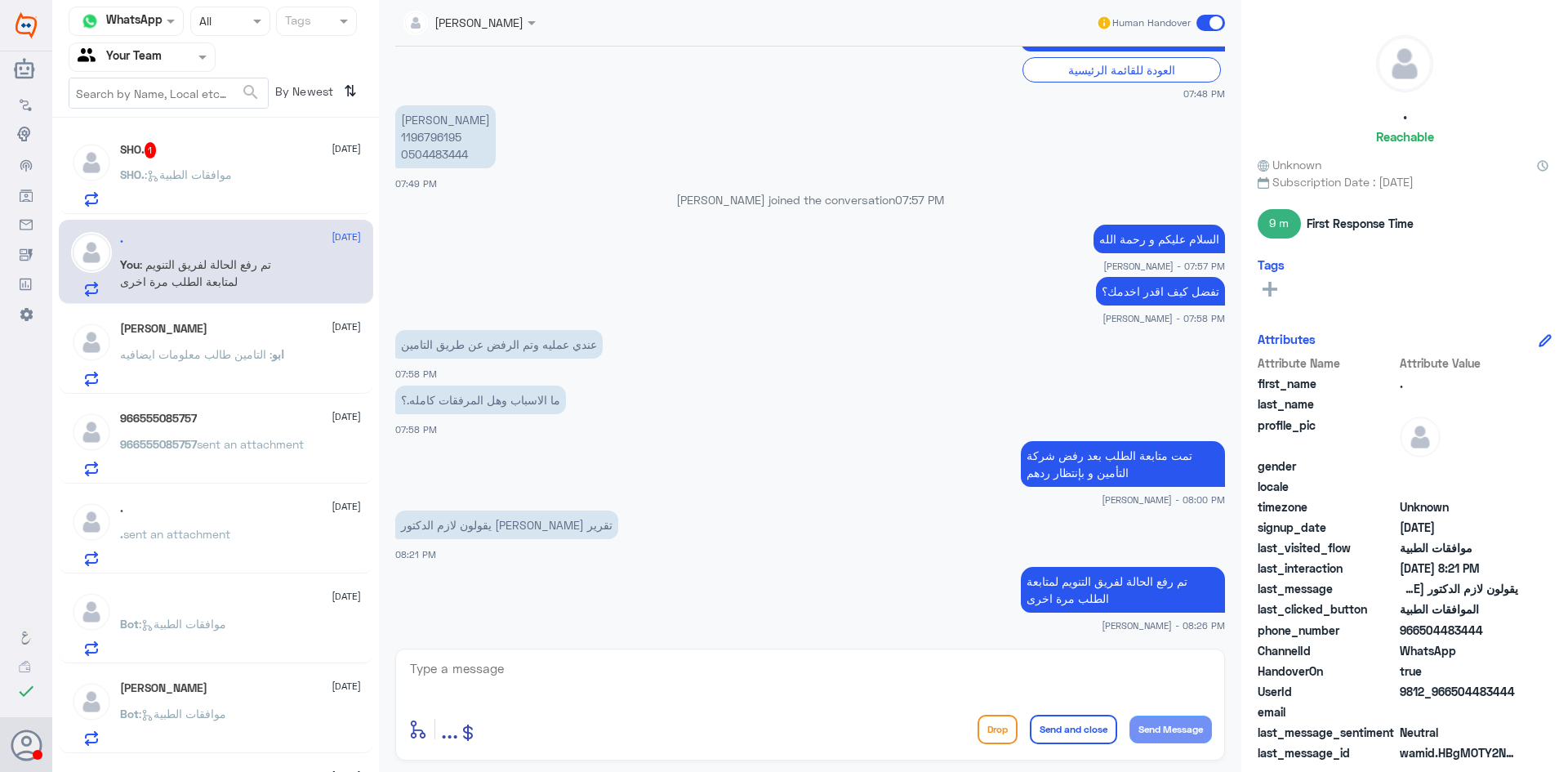
click at [219, 176] on span ": موافقات الطبية" at bounding box center [189, 174] width 88 height 14
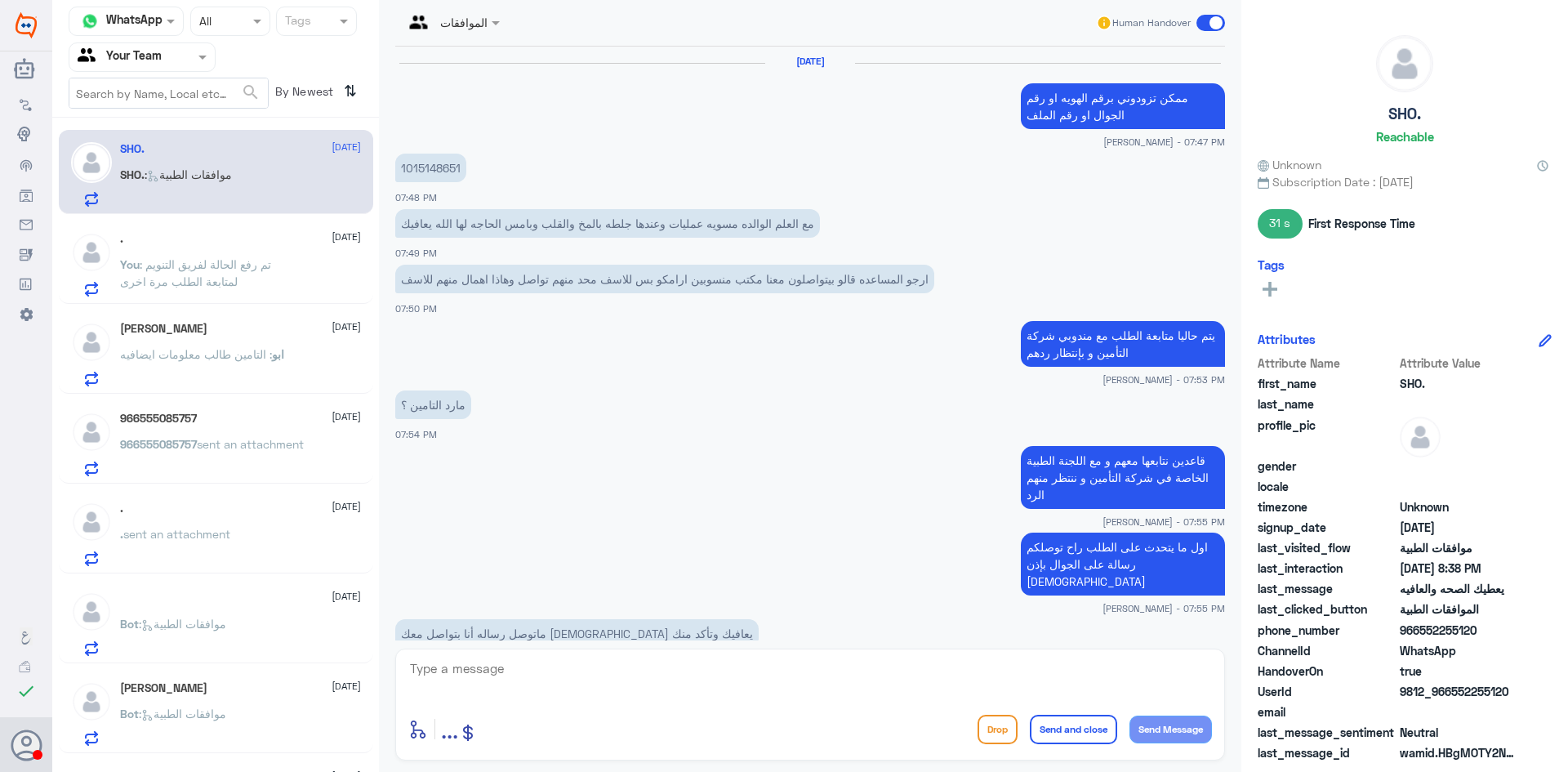
scroll to position [650, 0]
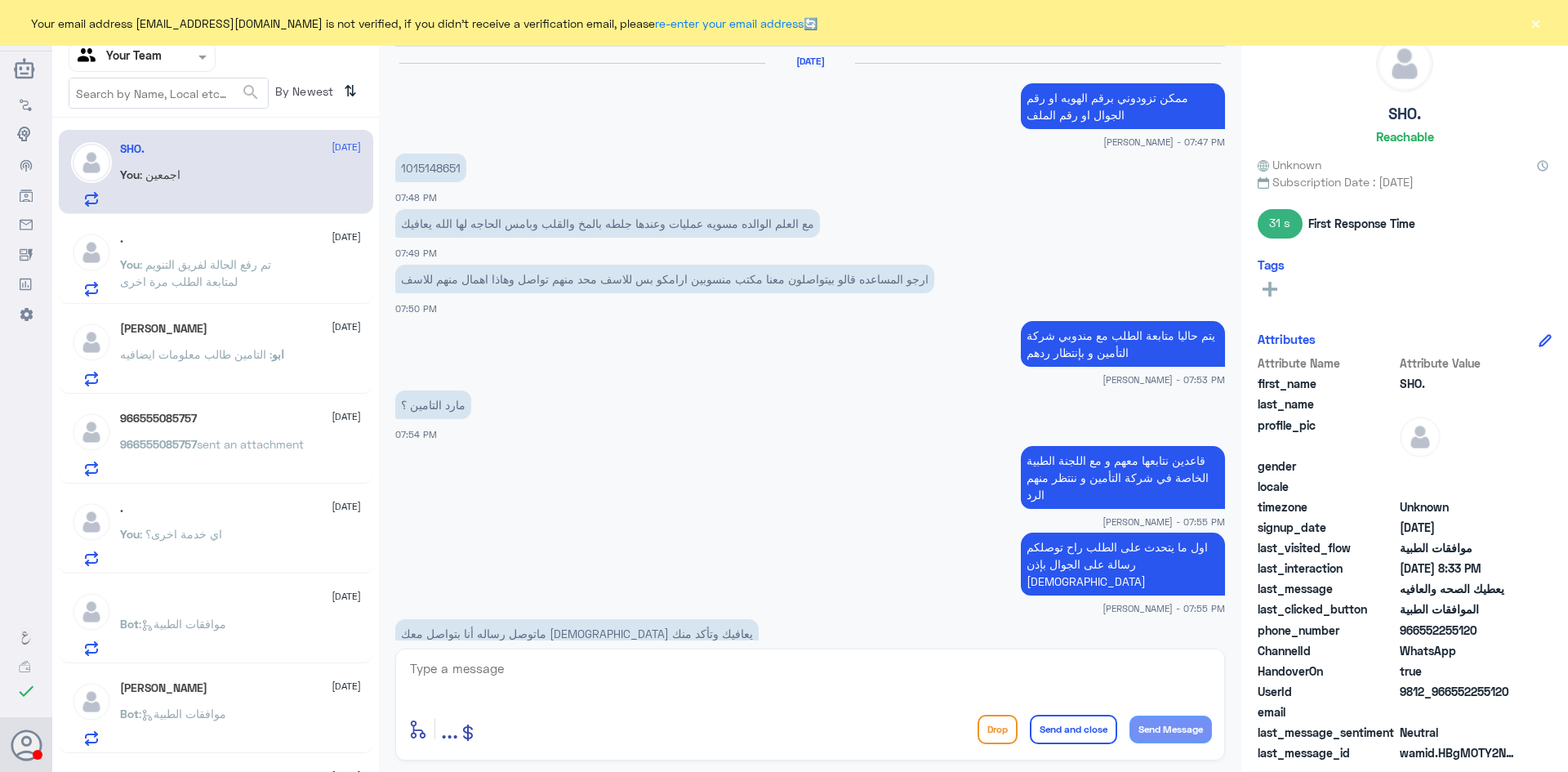
scroll to position [650, 0]
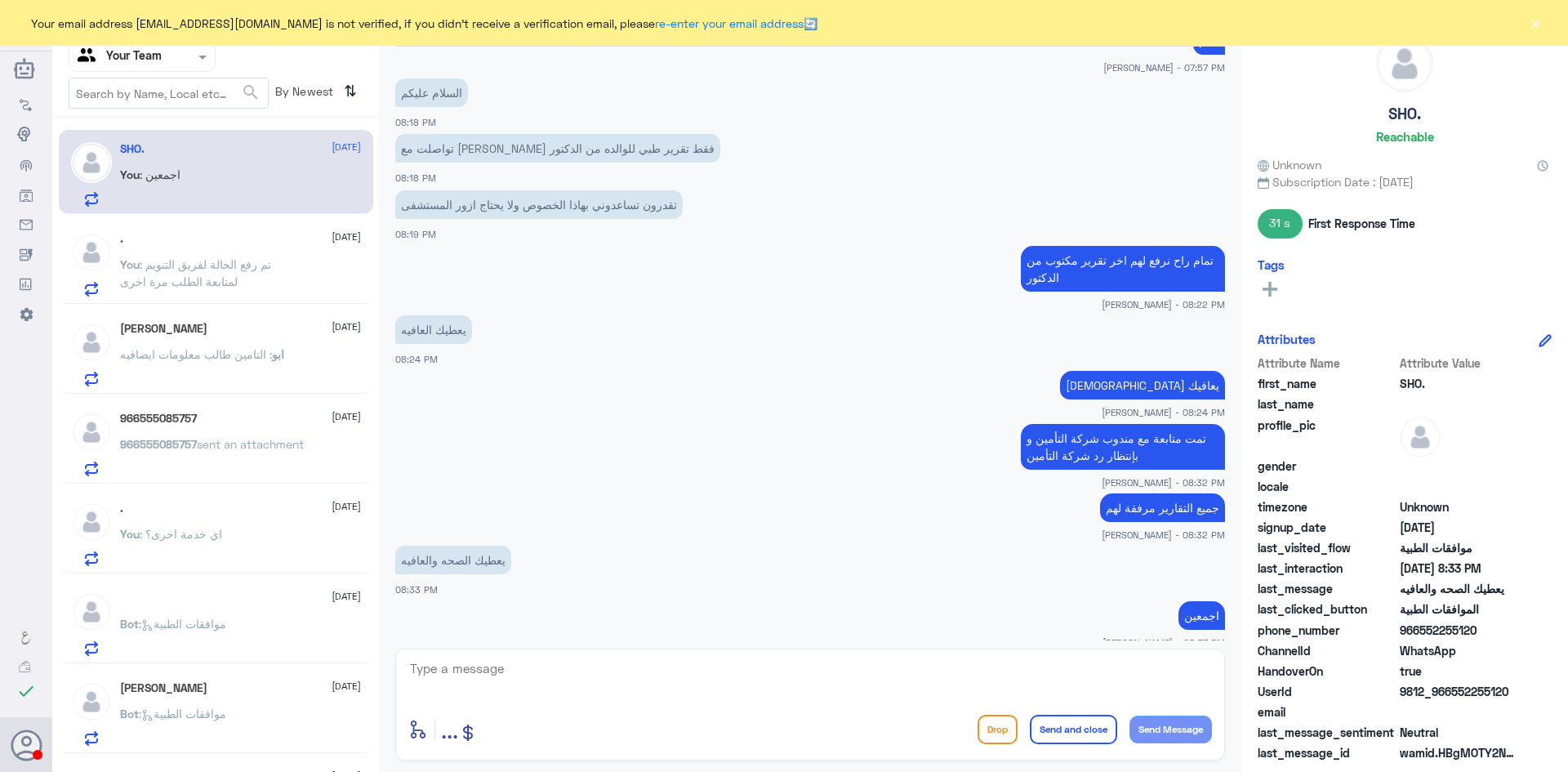
click at [179, 68] on div "Agent Filter Your Team" at bounding box center [131, 57] width 125 height 25
click at [140, 177] on div "Your Inbox" at bounding box center [141, 166] width 147 height 37
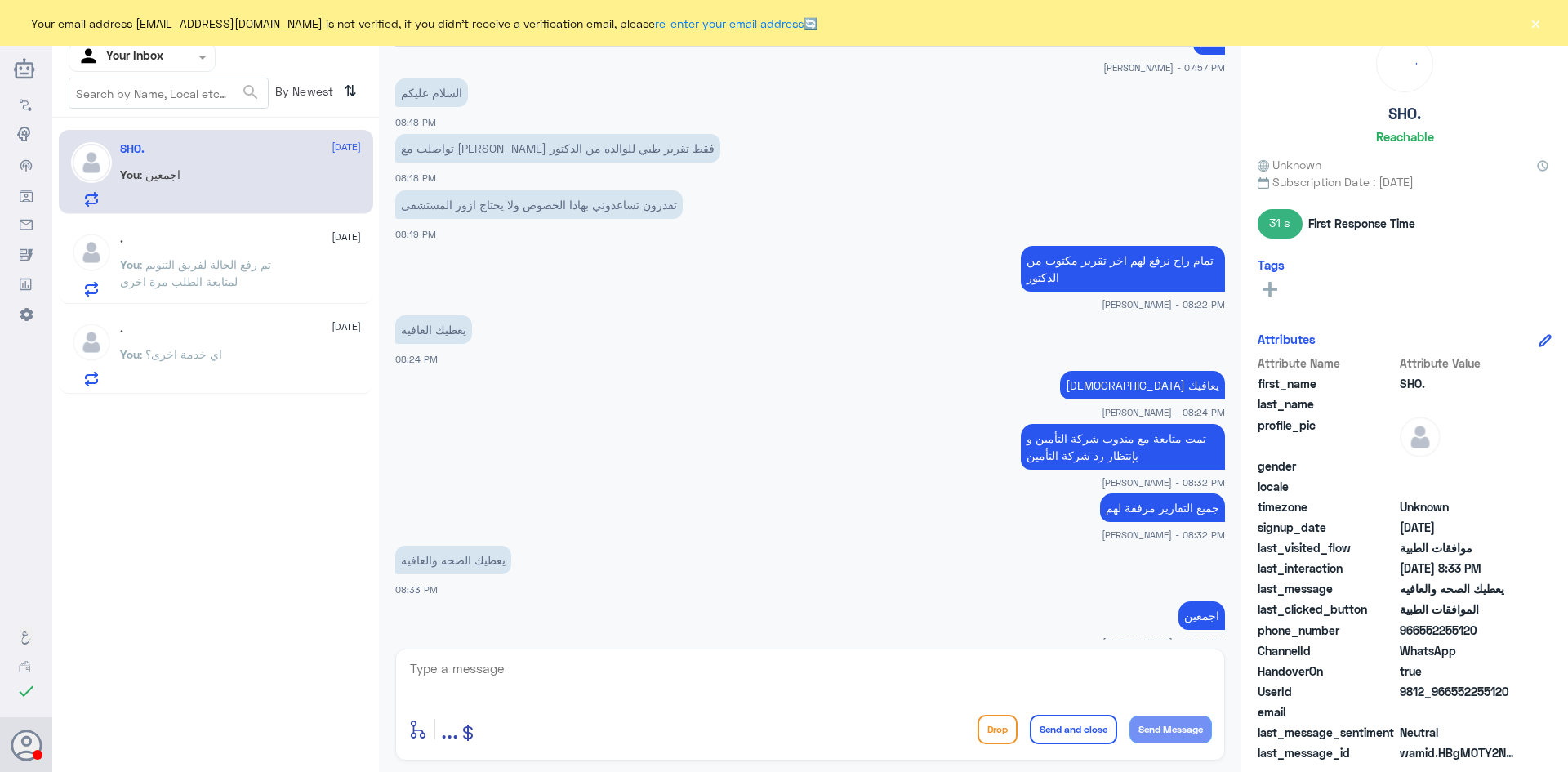
click at [216, 264] on span ": تم رفع الحالة لفريق التنويم لمتابعة الطلب مرة اخرى" at bounding box center [196, 273] width 151 height 31
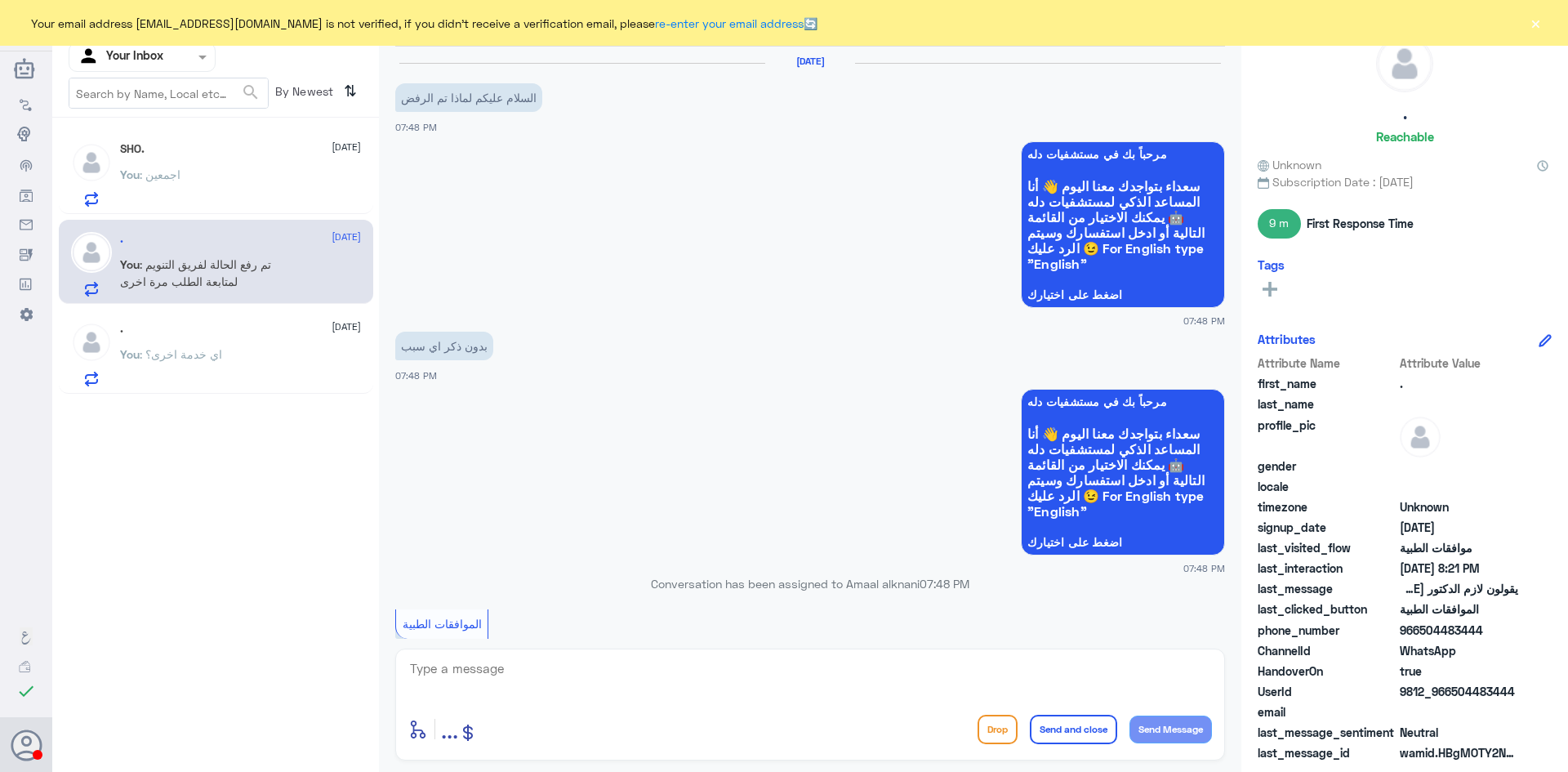
scroll to position [986, 0]
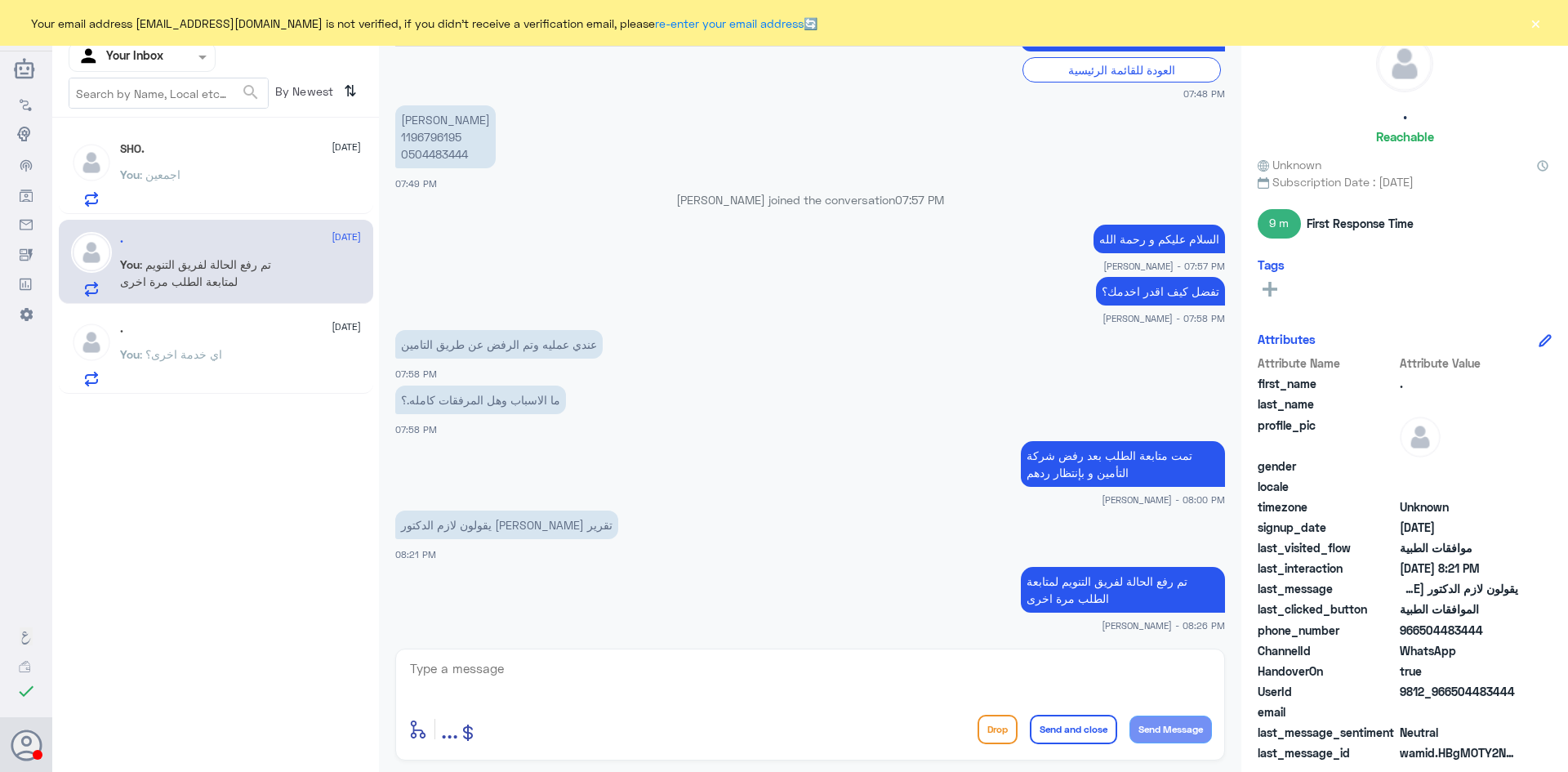
click at [216, 179] on div "You : اجمعين" at bounding box center [241, 188] width 241 height 37
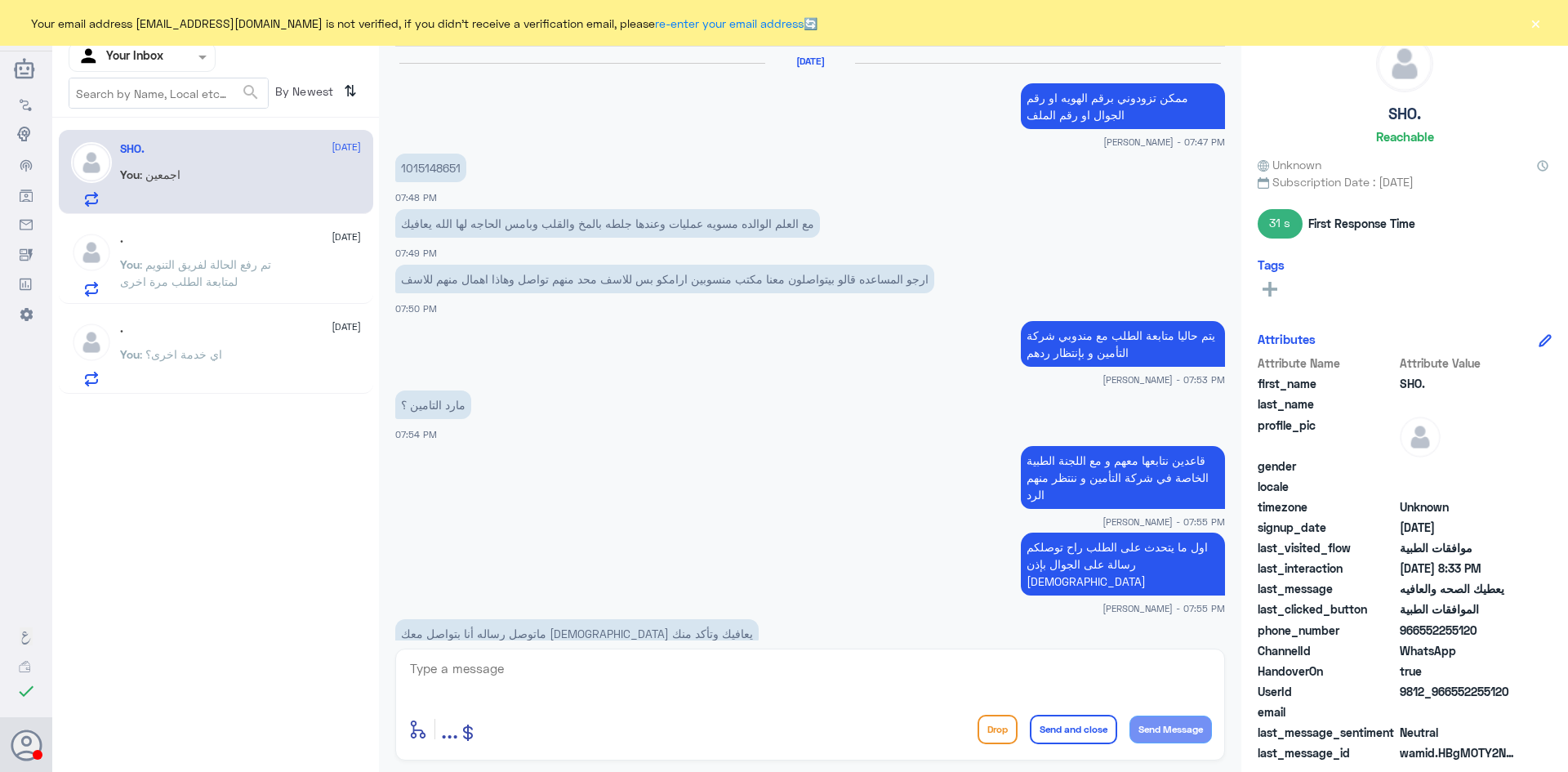
scroll to position [650, 0]
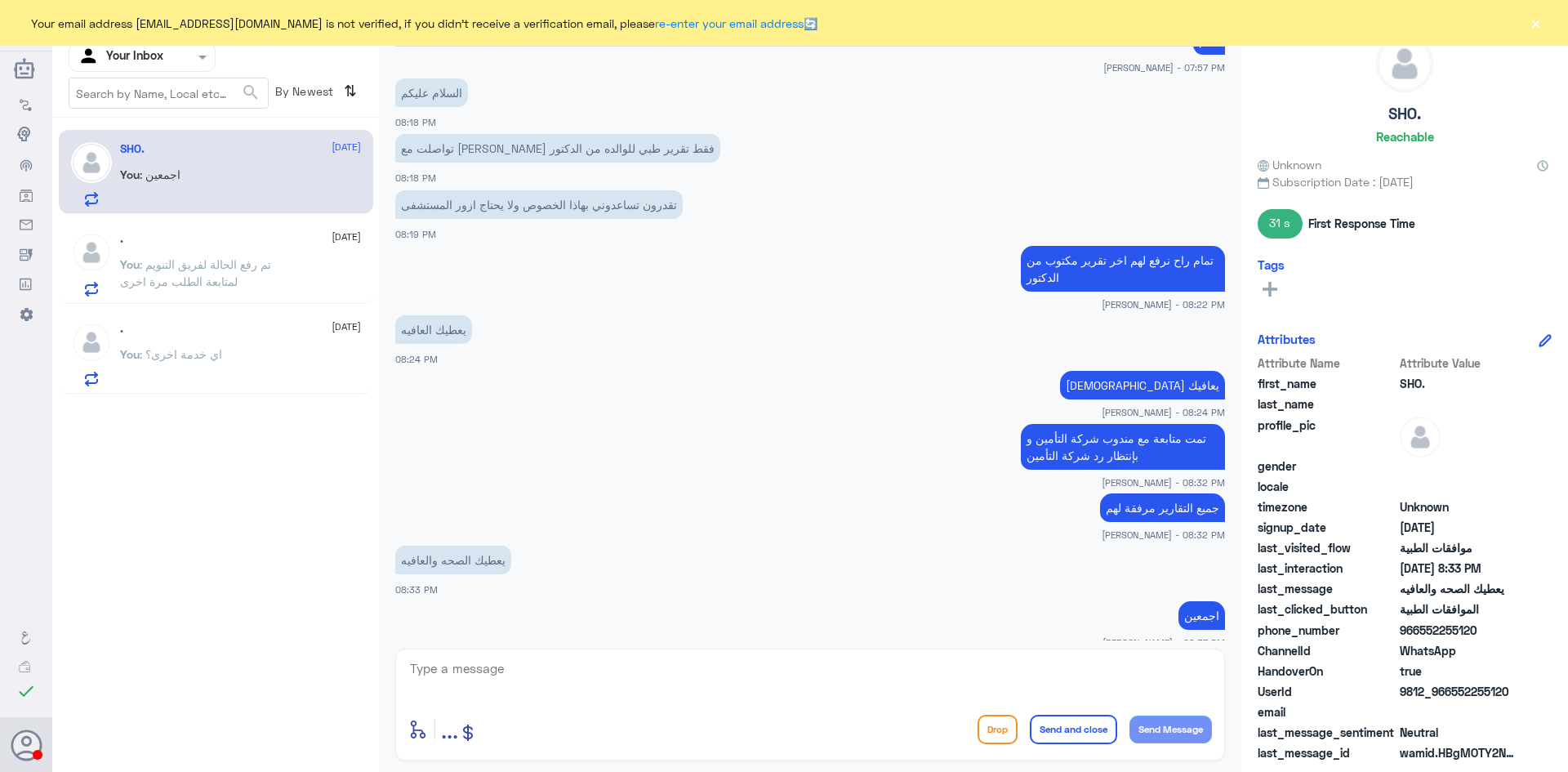
click at [161, 50] on input "text" at bounding box center [122, 57] width 90 height 19
click at [151, 171] on div "Your Team" at bounding box center [141, 183] width 147 height 37
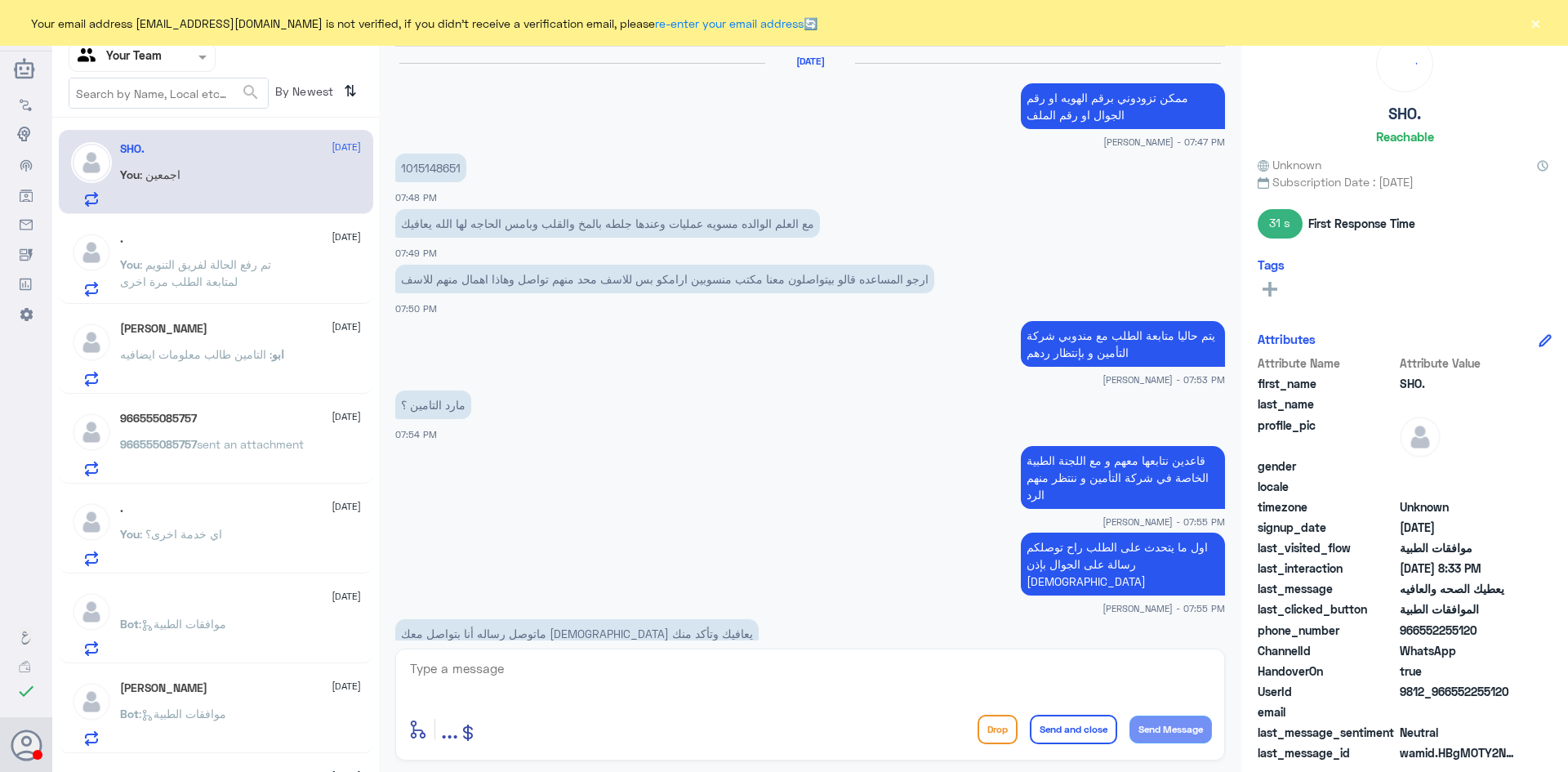
scroll to position [650, 0]
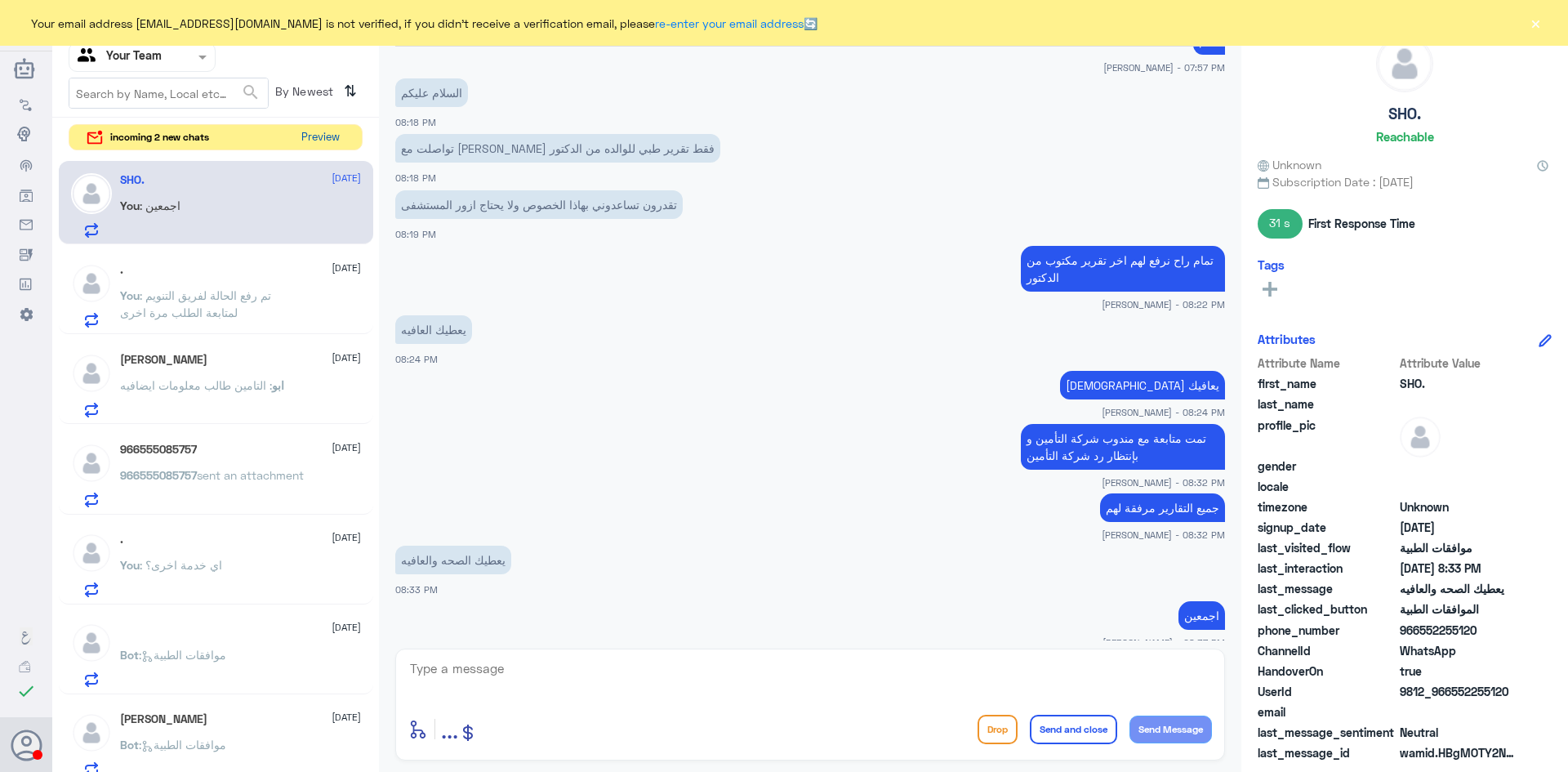
click at [309, 137] on button "Preview" at bounding box center [320, 138] width 51 height 26
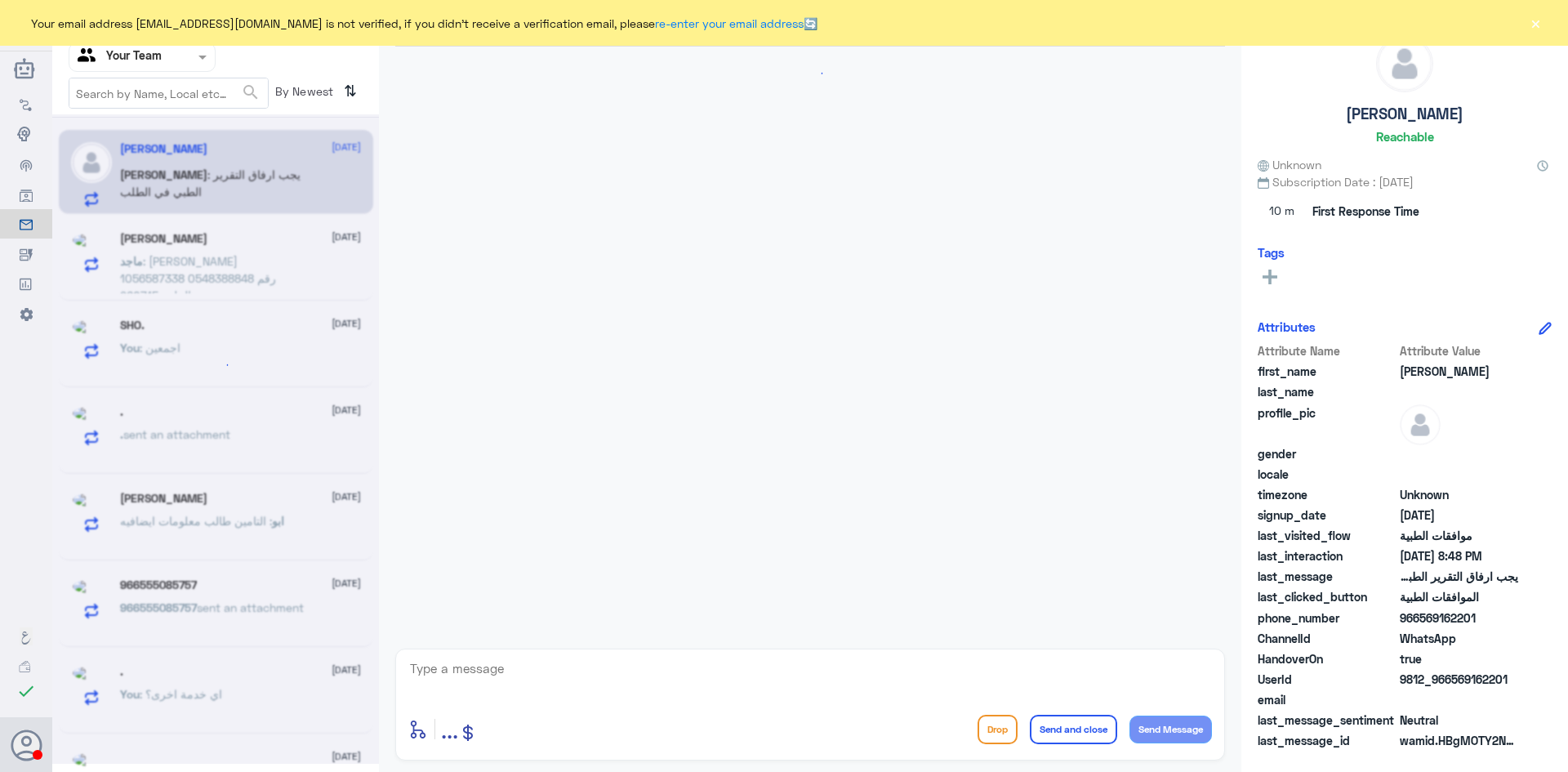
scroll to position [1335, 0]
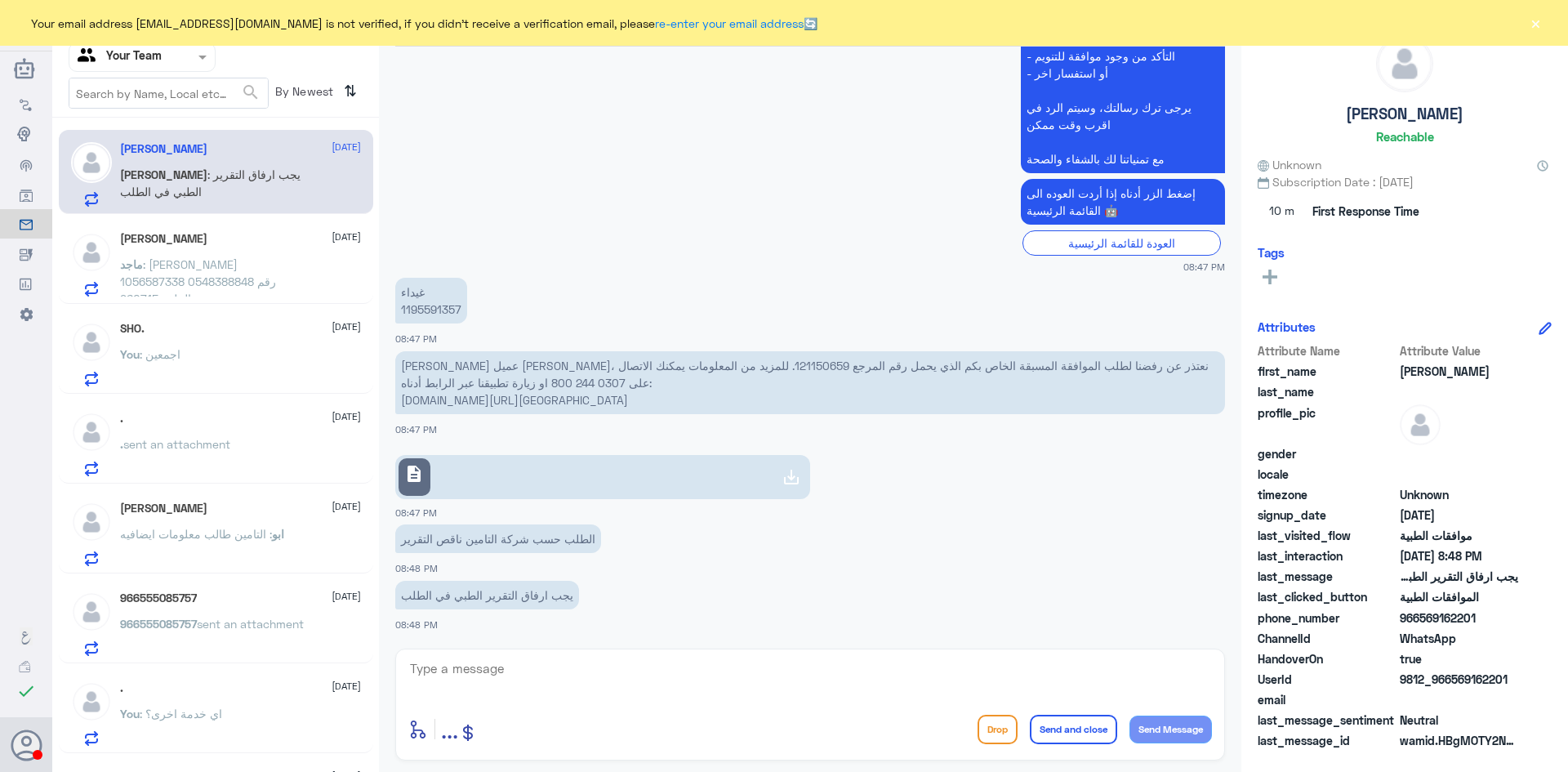
click at [185, 278] on span ": [PERSON_NAME] 1056587338 0548388848 رقم الملف 960715" at bounding box center [198, 281] width 156 height 48
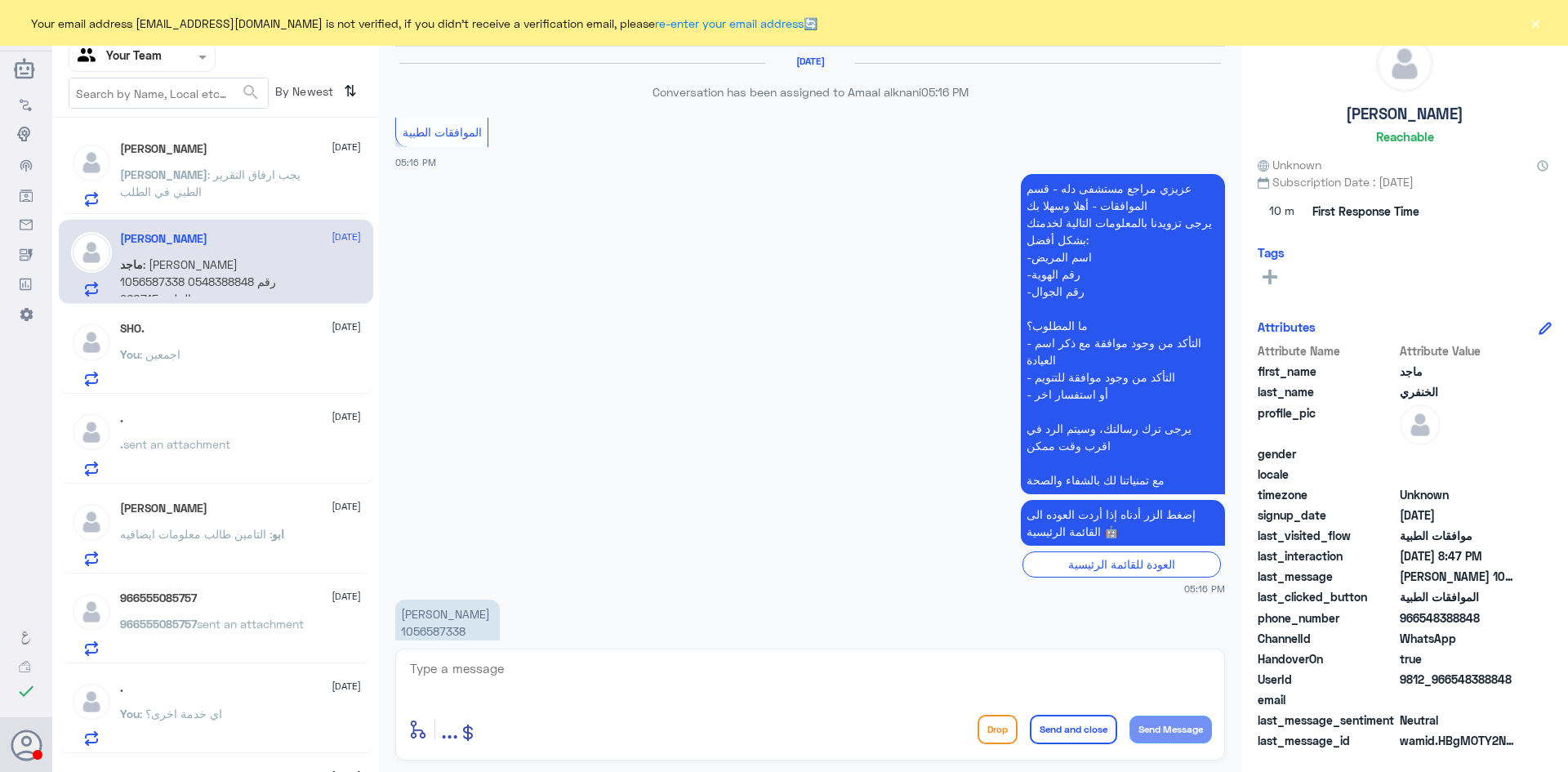
scroll to position [1356, 0]
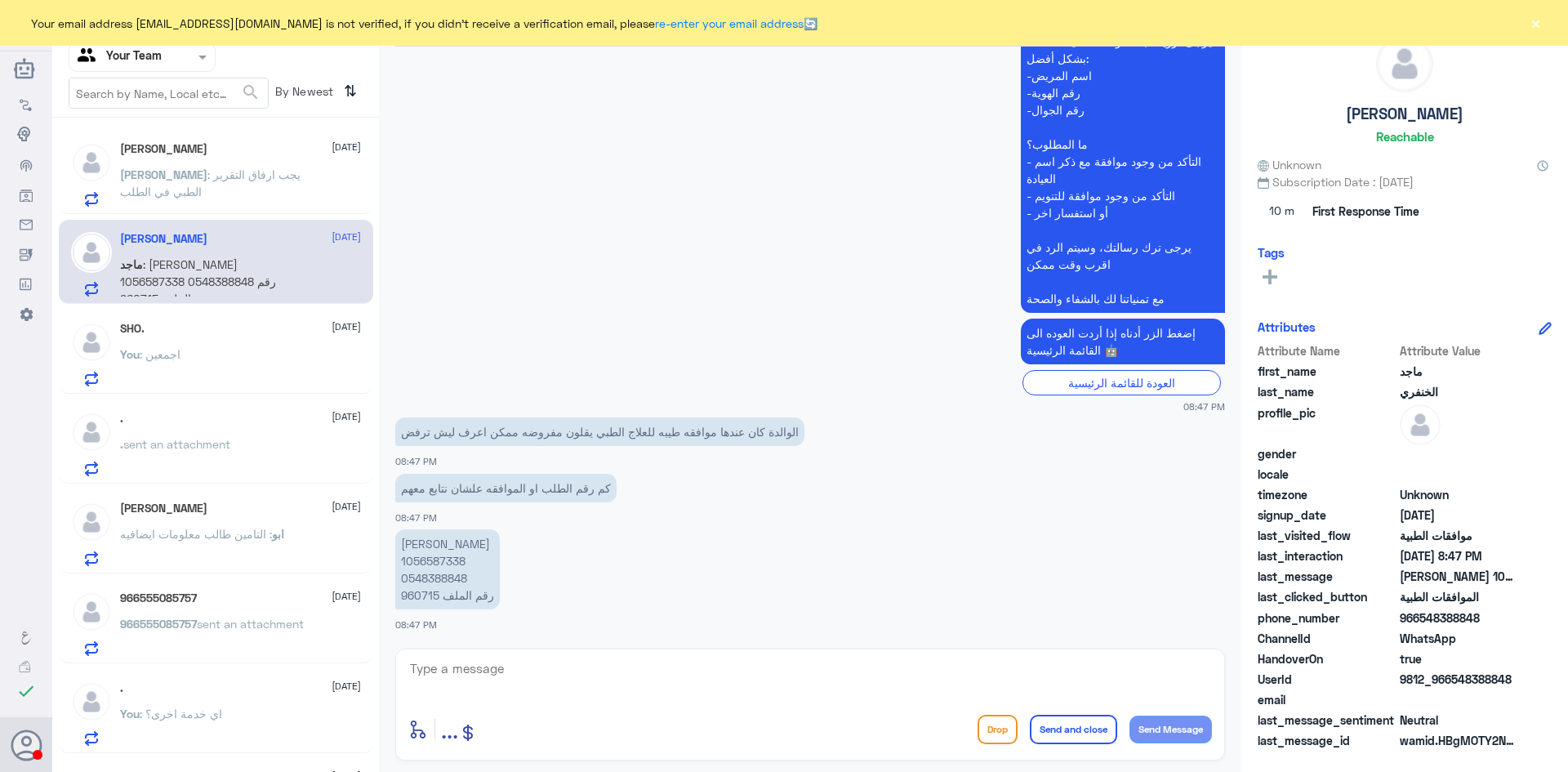
click at [443, 559] on p "[PERSON_NAME] 1056587338 0548388848 رقم الملف 960715" at bounding box center [447, 569] width 105 height 80
click at [419, 592] on p "[PERSON_NAME] 1056587338 0548388848 رقم الملف 960715" at bounding box center [447, 569] width 105 height 80
click at [419, 592] on p "هويا سعد القحطاني 1056587338 0548388848 رقم الملف 960715" at bounding box center [447, 569] width 105 height 80
copy p "960715"
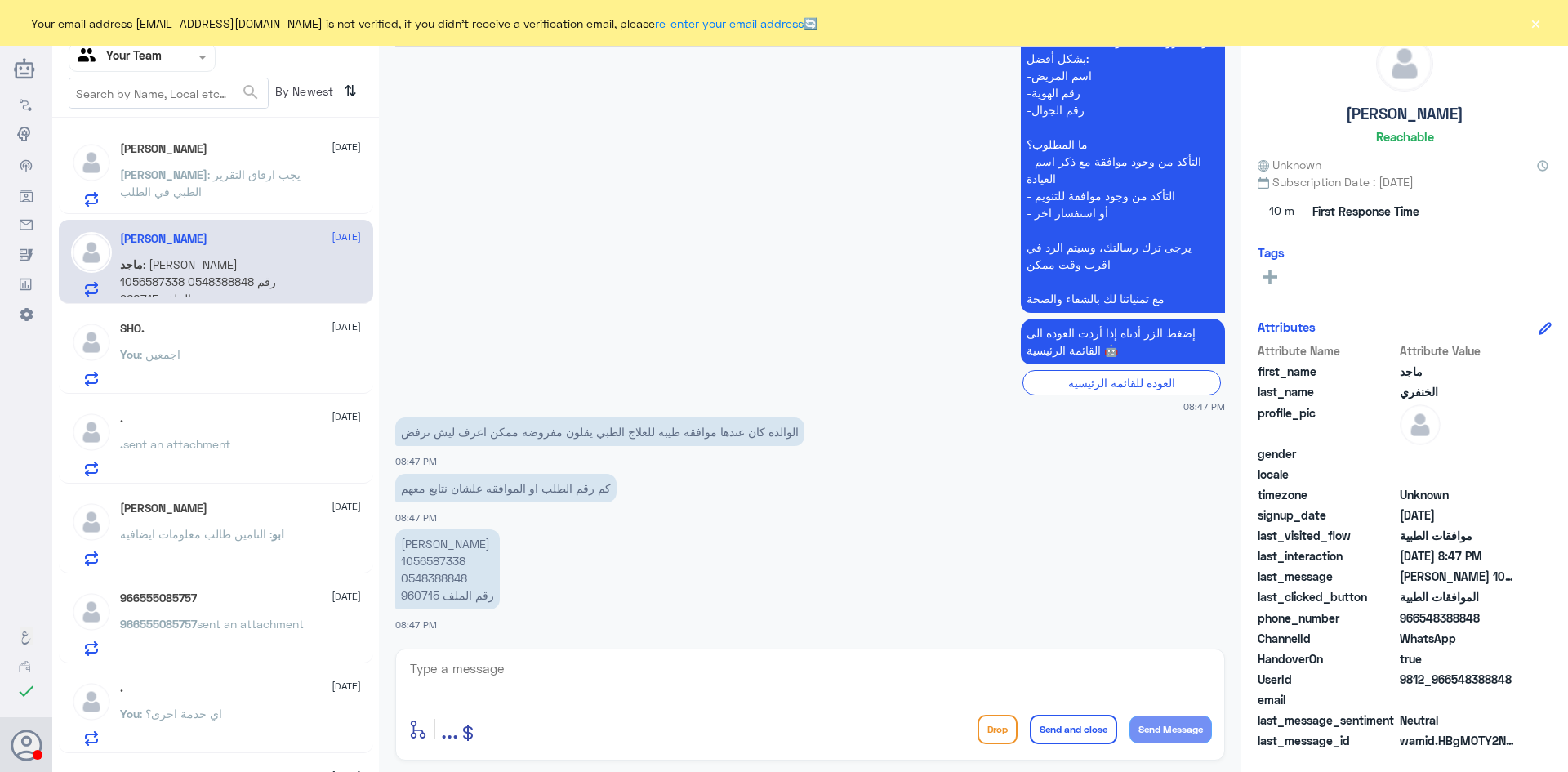
click at [630, 663] on textarea at bounding box center [810, 678] width 804 height 40
type textarea "h"
type textarea "السلام عليكم و رحمة الله"
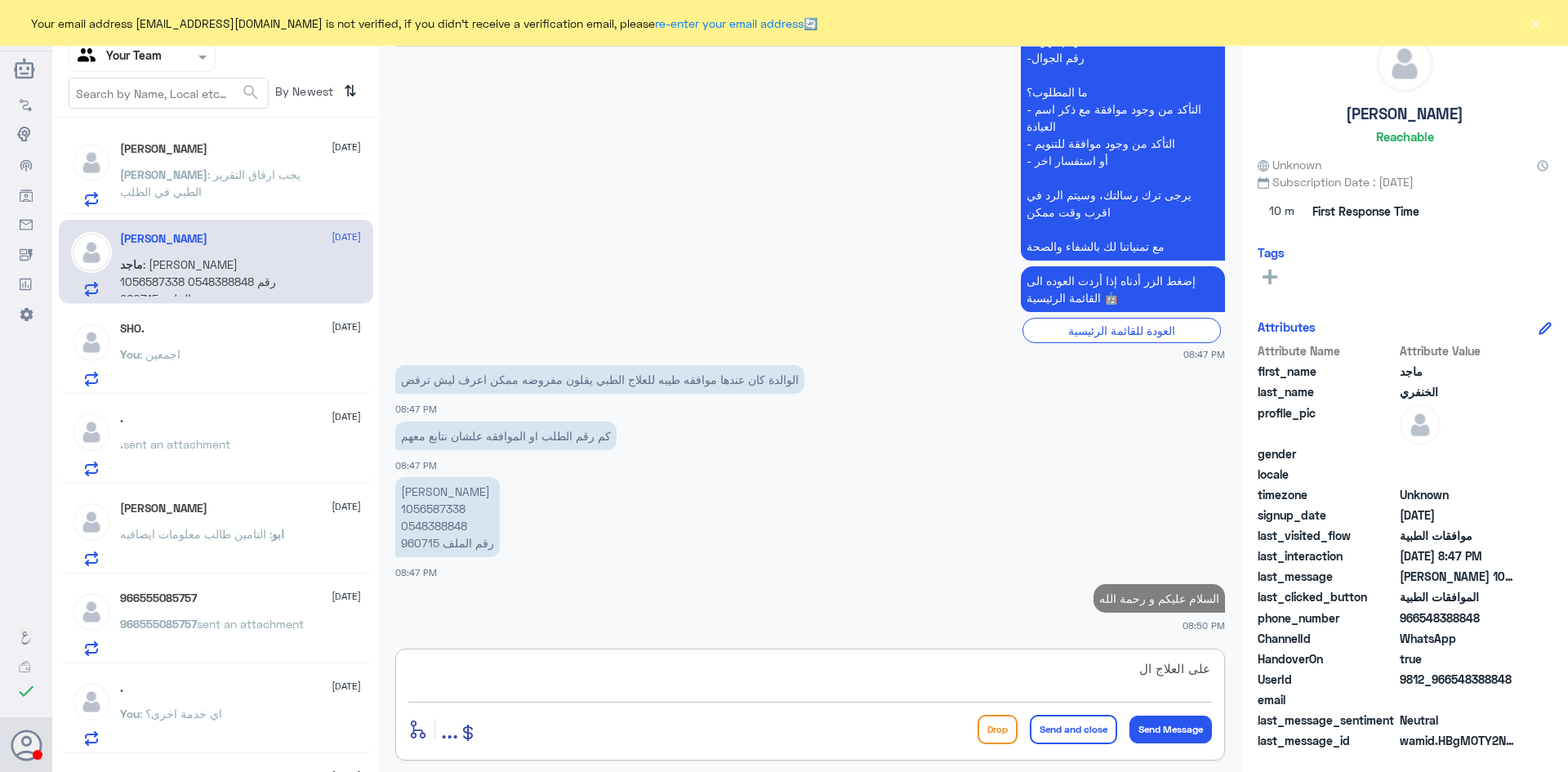
scroll to position [1404, 0]
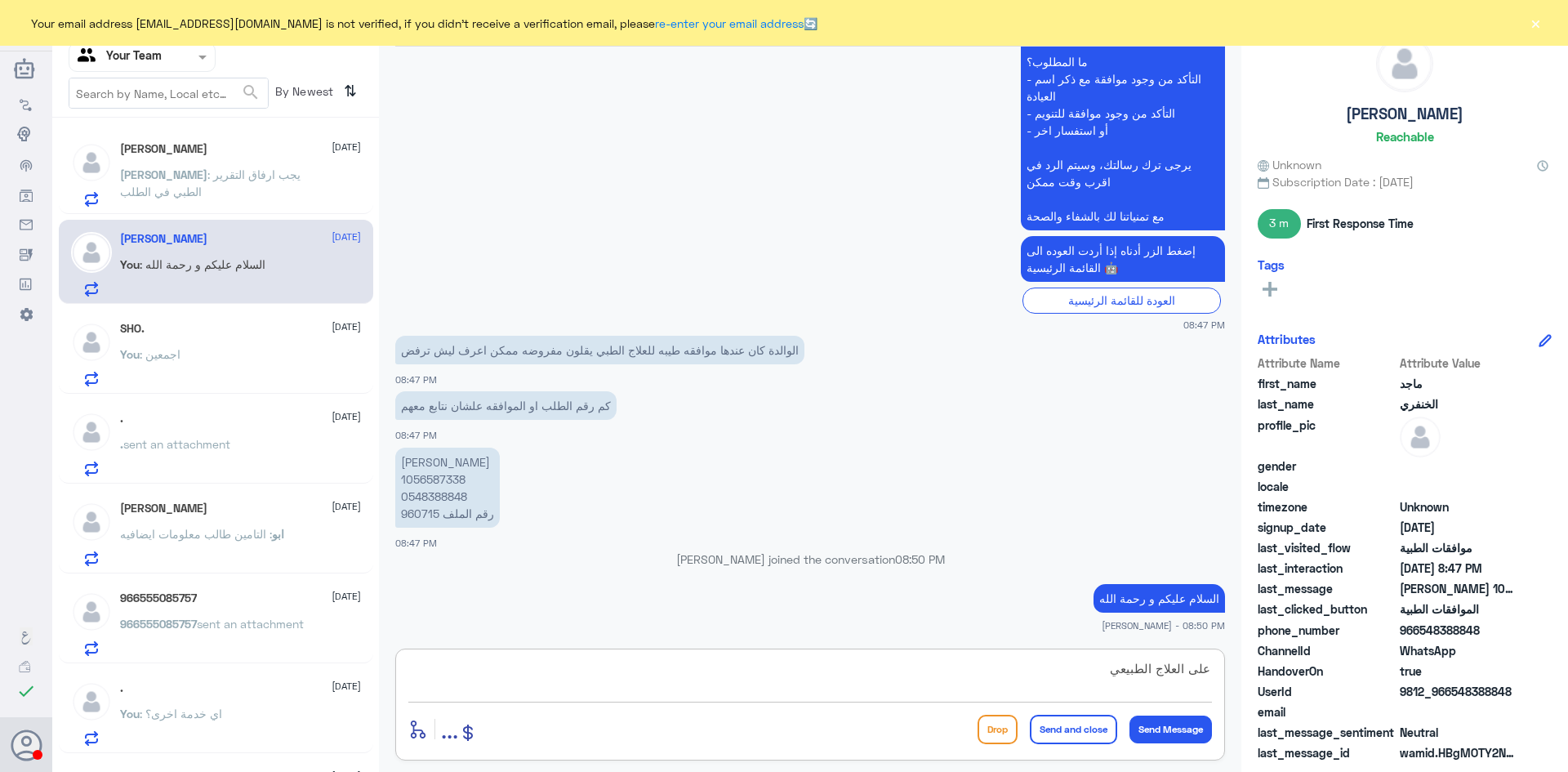
type textarea "على العلاج الطبيعي؟"
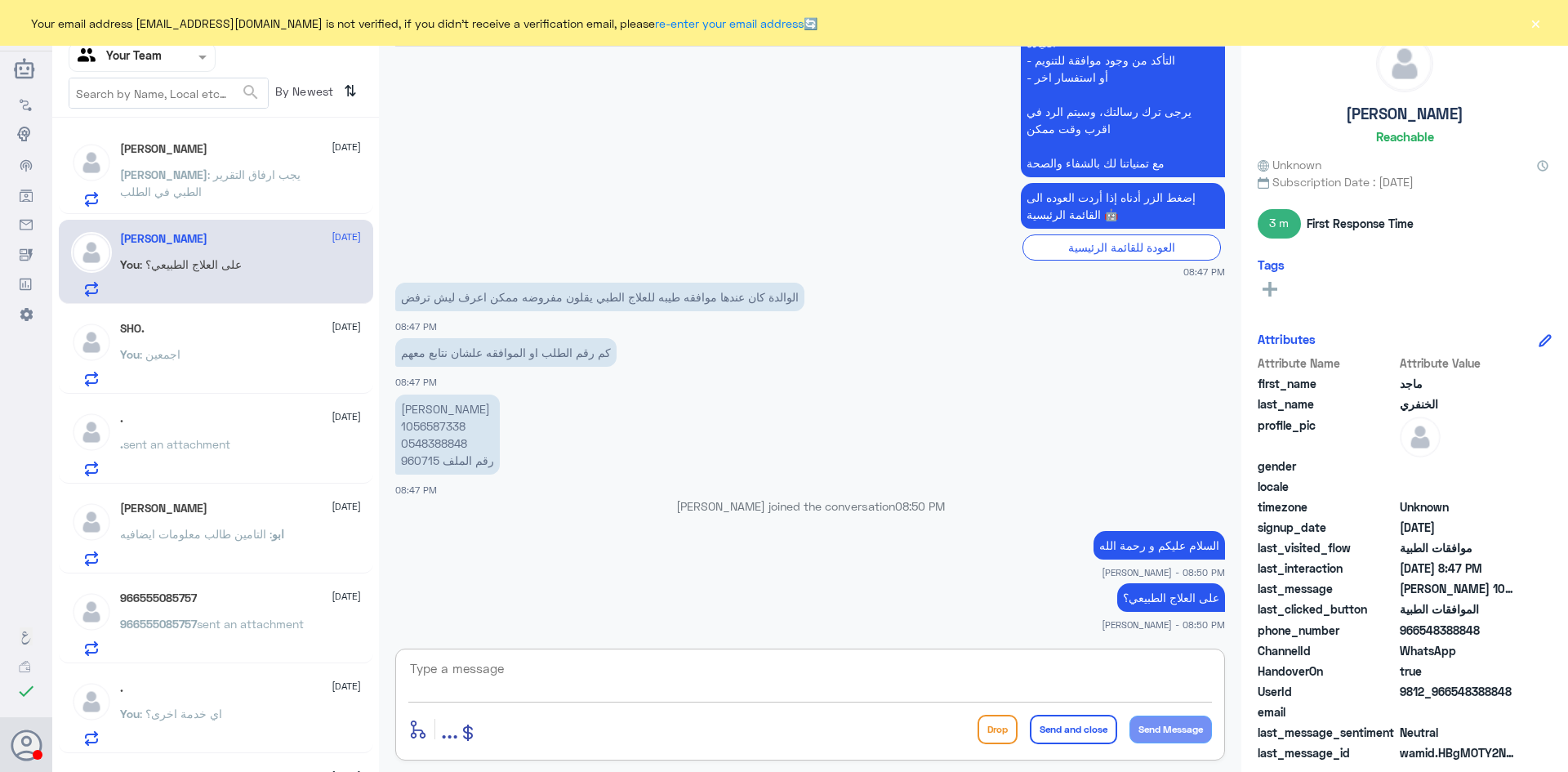
click at [202, 186] on p "Abdulrahman : يجب ارفاق التقرير الطبي في الطلب" at bounding box center [212, 186] width 183 height 41
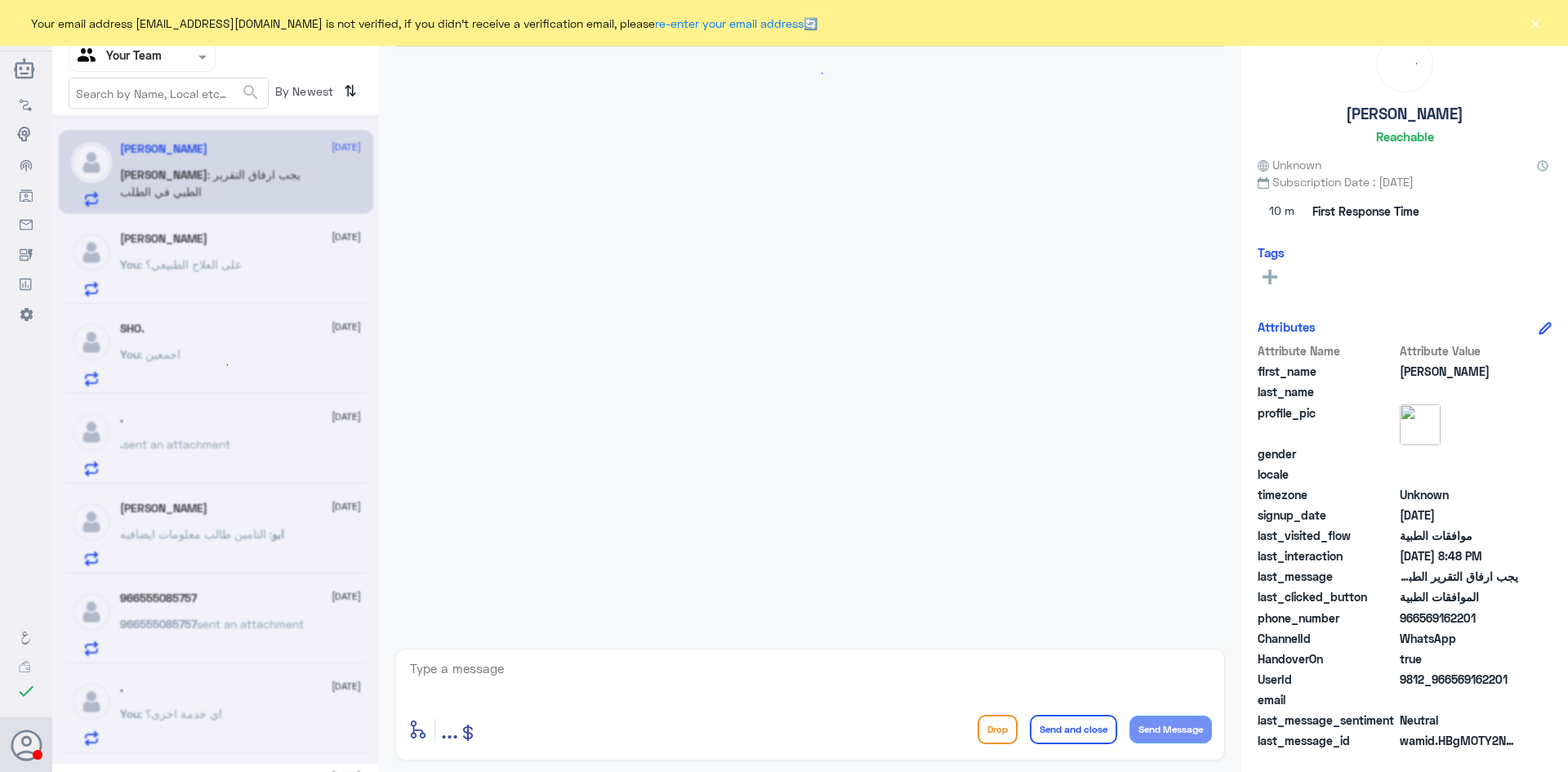
scroll to position [1335, 0]
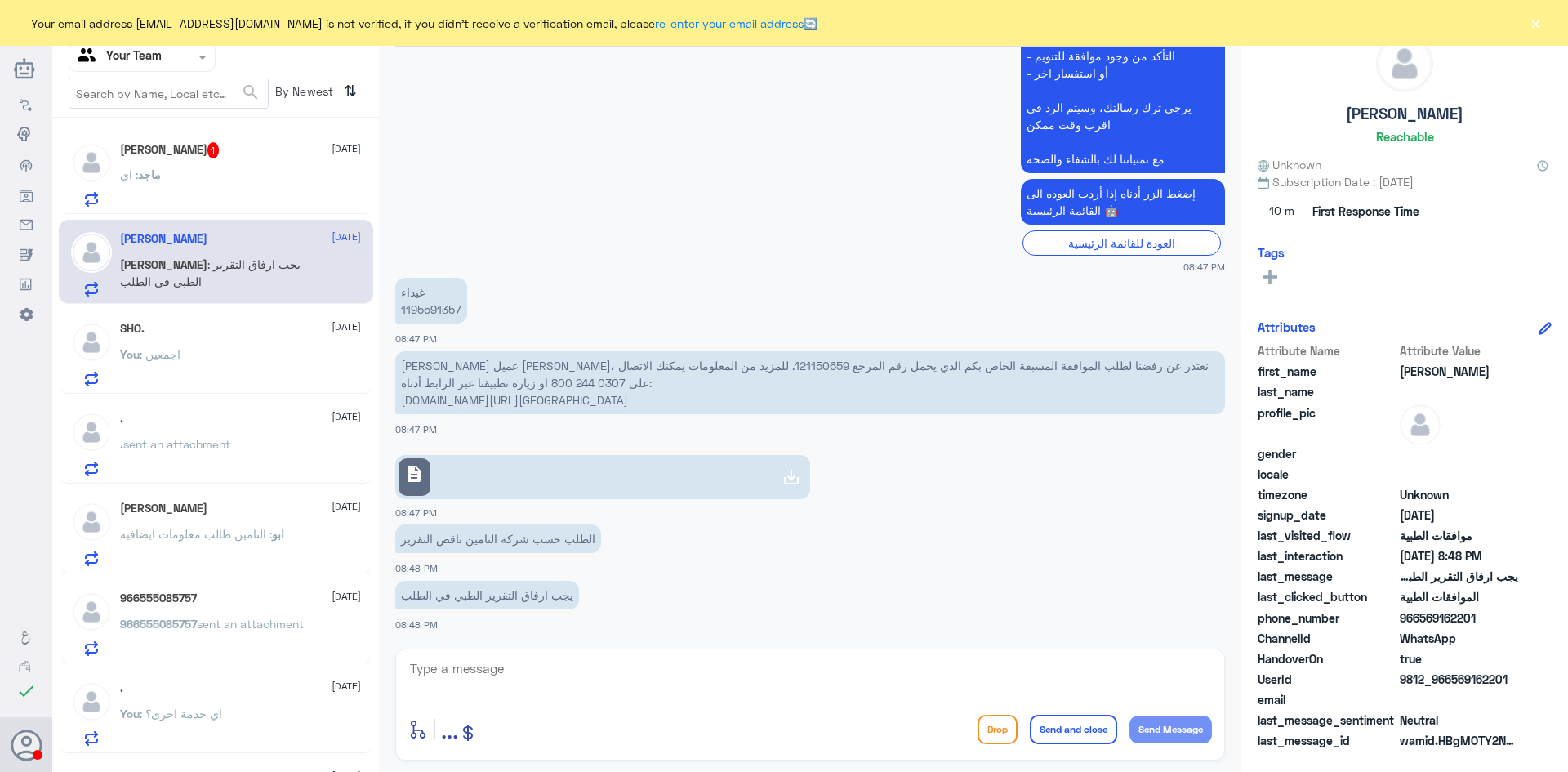
click at [197, 173] on div "ماجد : اي" at bounding box center [241, 188] width 241 height 37
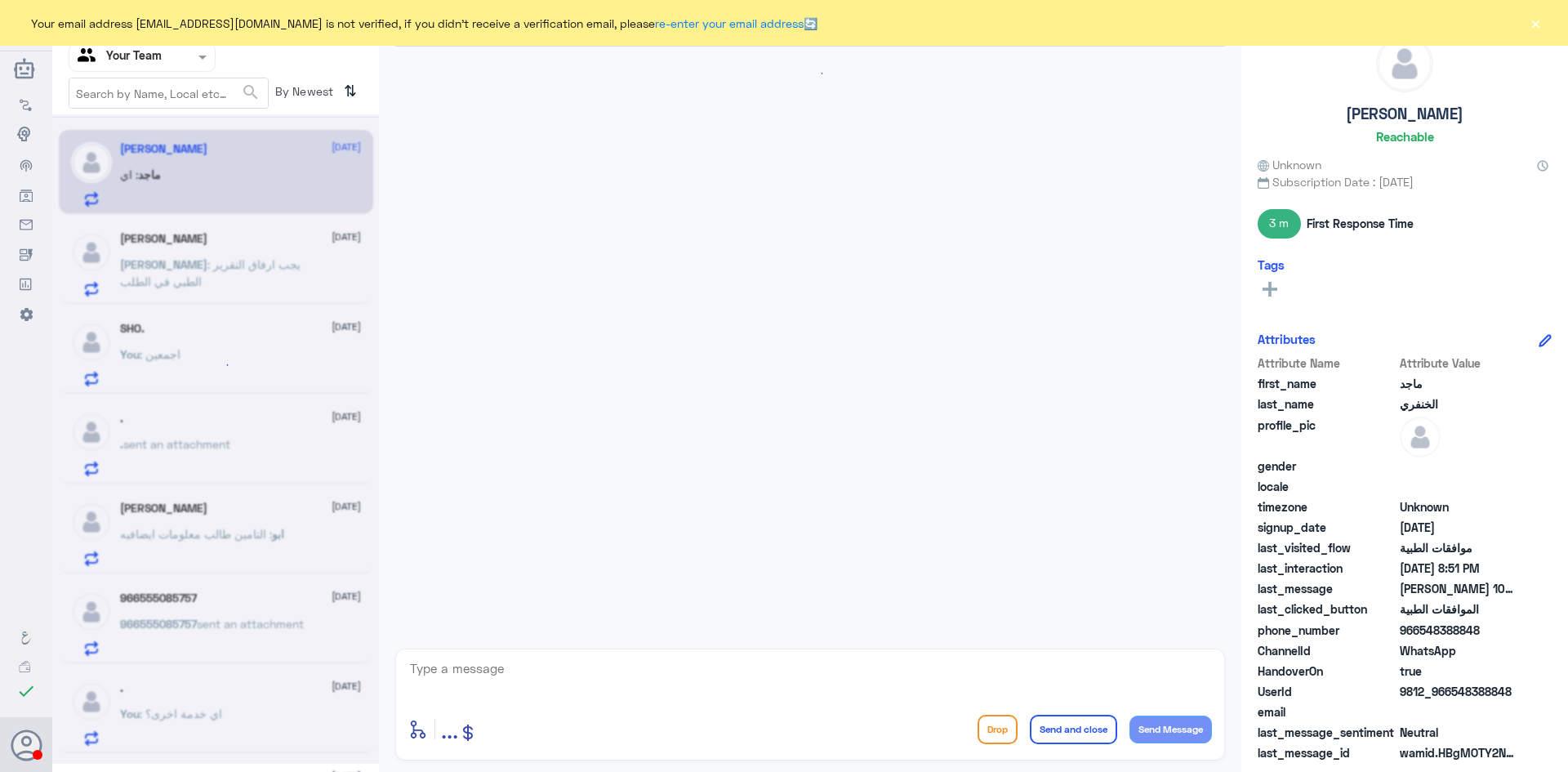
scroll to position [1030, 0]
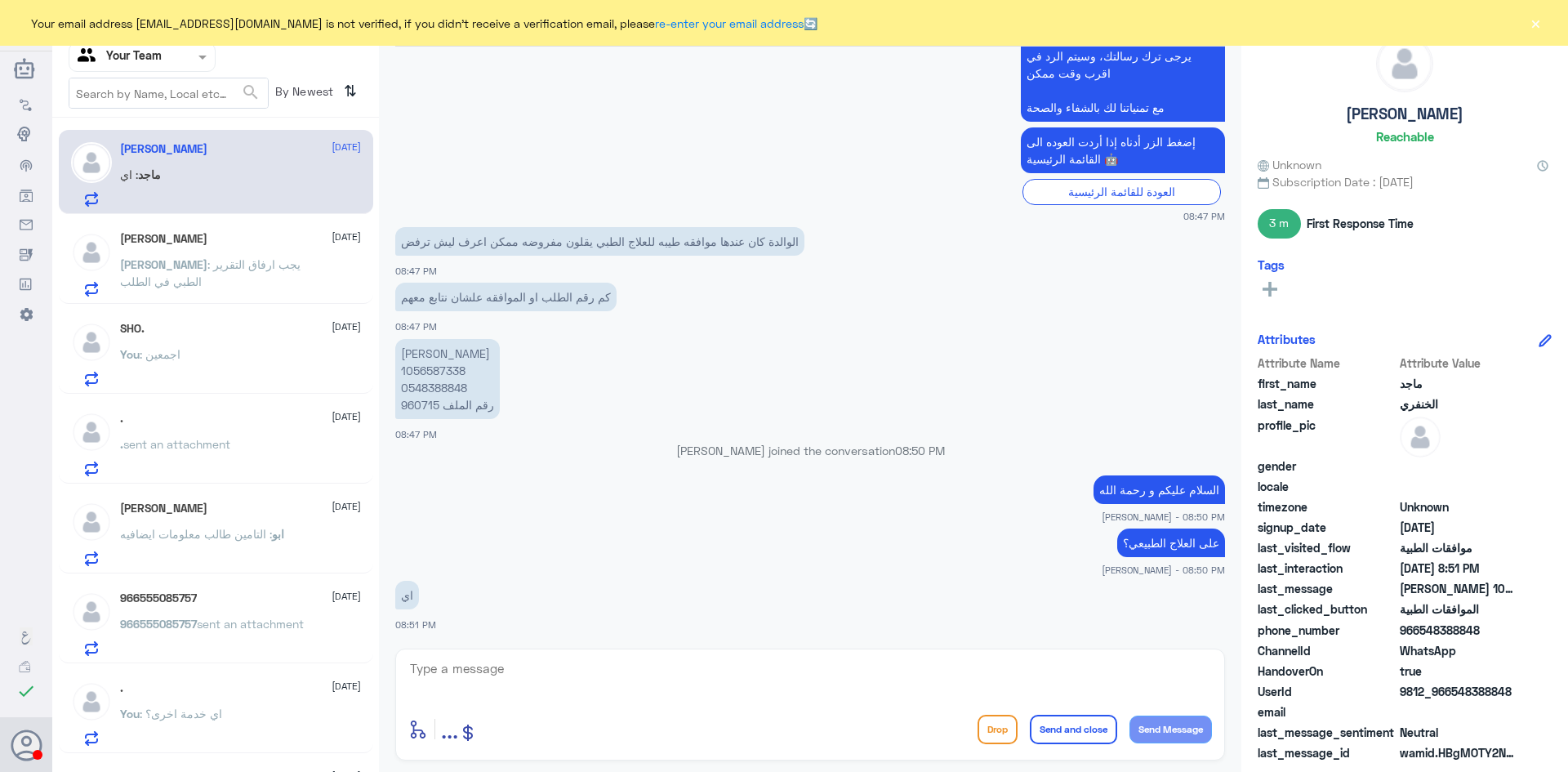
click at [473, 667] on textarea at bounding box center [810, 678] width 804 height 40
paste textarea "119658763"
type textarea "119658763 هذا رقم الطلب في تاريخ [DATE]"
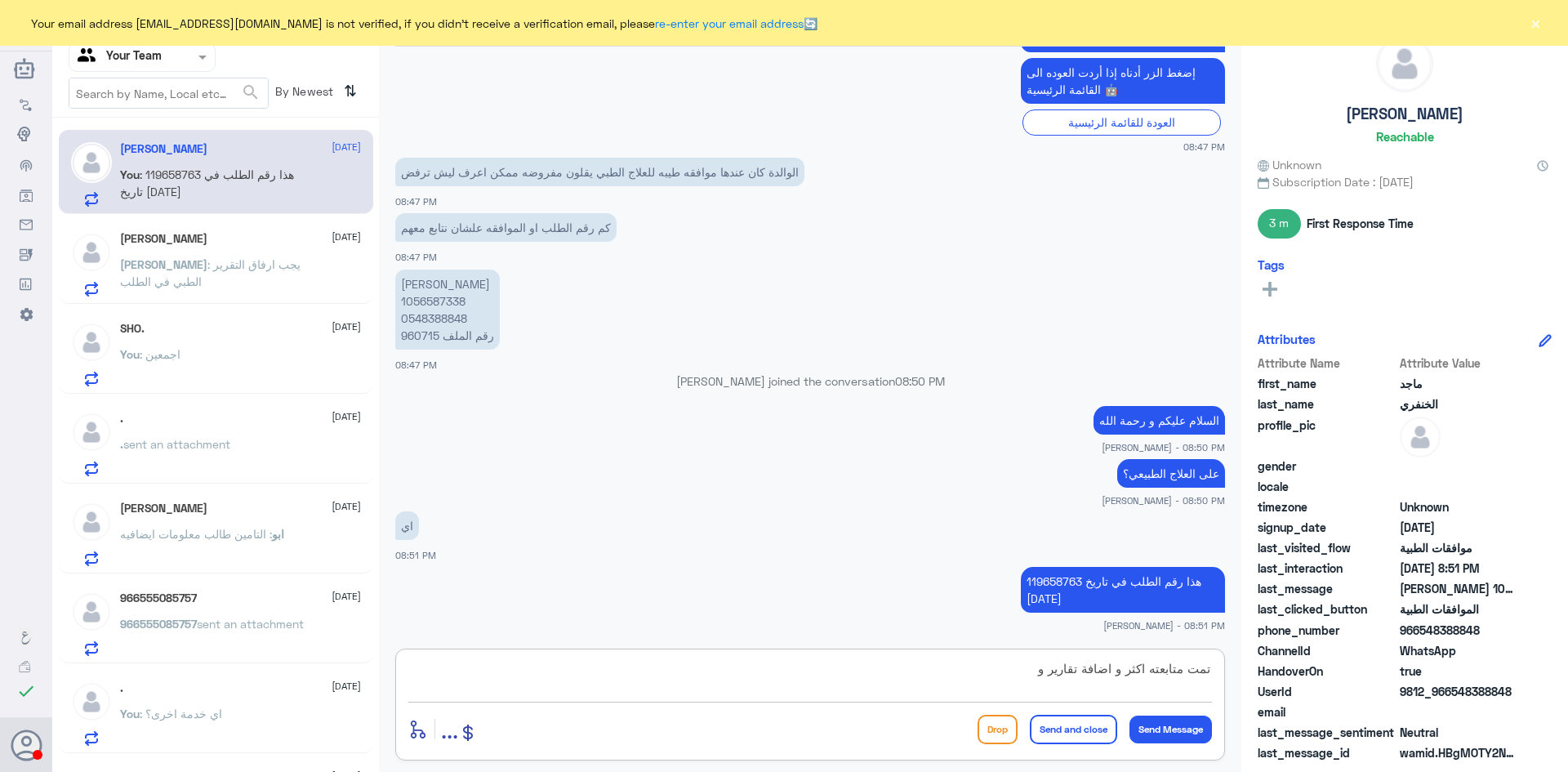
drag, startPoint x: 1122, startPoint y: 672, endPoint x: 1146, endPoint y: 671, distance: 24.0
click at [1146, 671] on textarea "تمت متابعته اكثر و اضافة تقارير و" at bounding box center [810, 678] width 804 height 40
click at [1137, 675] on textarea "تمت متابعته و اضافة تقارير و" at bounding box center [810, 678] width 804 height 40
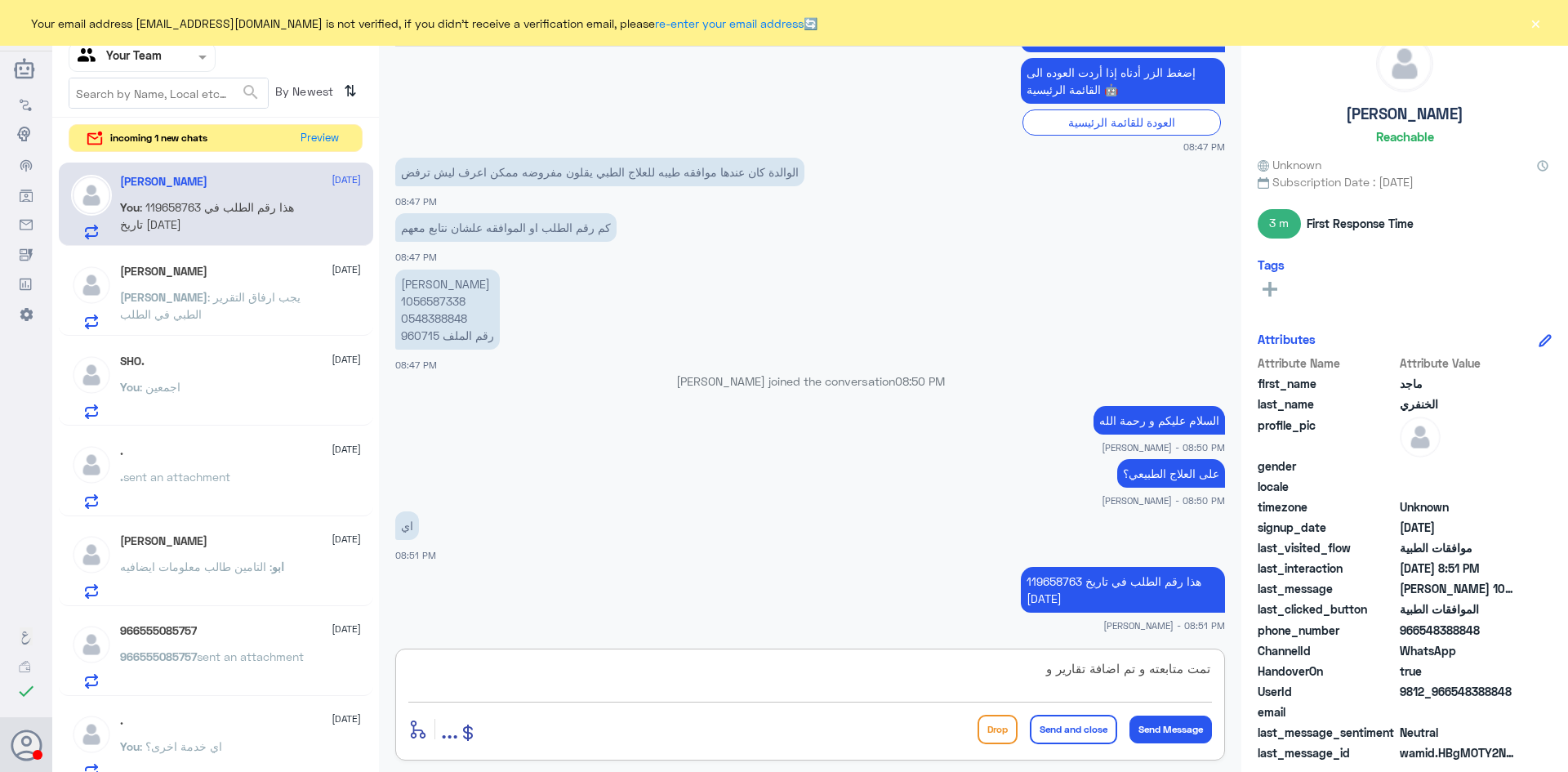
click at [1033, 674] on textarea "تمت متابعته و تم اضافة تقارير و" at bounding box center [810, 678] width 804 height 40
paste textarea "Submitted Clinical signs/symptom/Imaging or labs does not support the requested…"
type textarea "تمت متابعته و تم اضافة تقارير و تم رفضه و هذا سبب الرفض Submitted Clinical sign…"
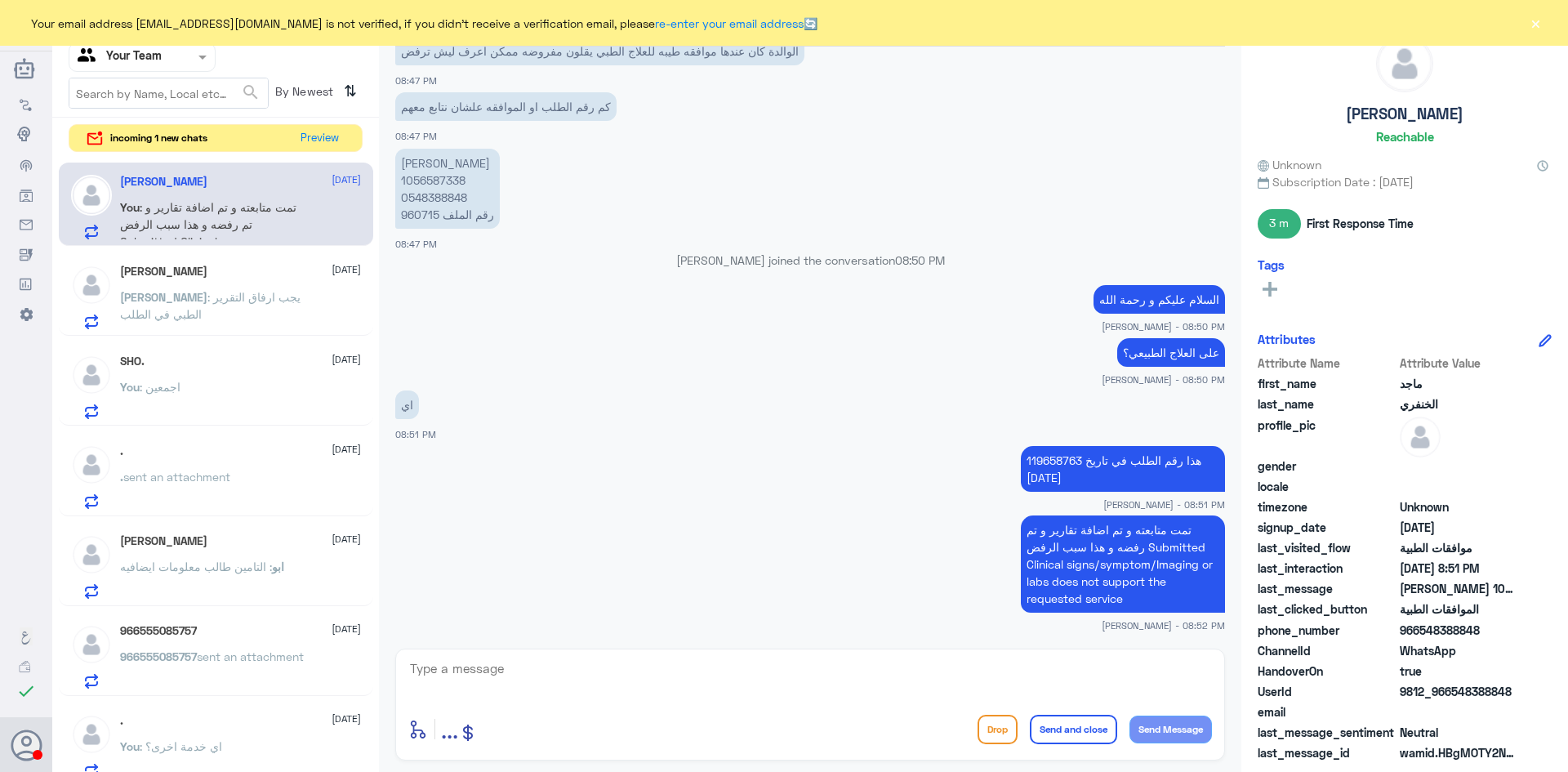
click at [183, 303] on span "Abdulrahman" at bounding box center [164, 297] width 88 height 14
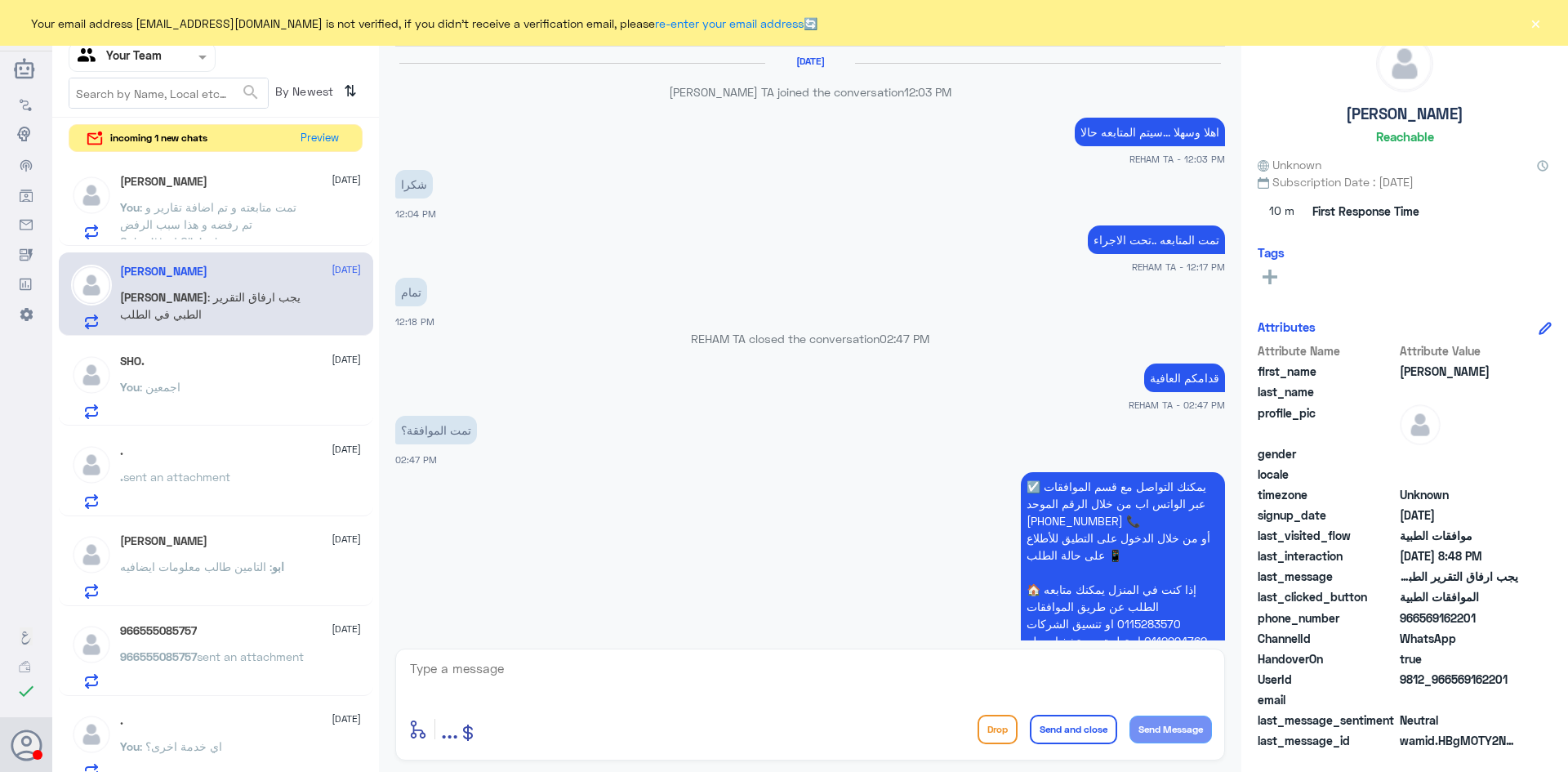
scroll to position [1335, 0]
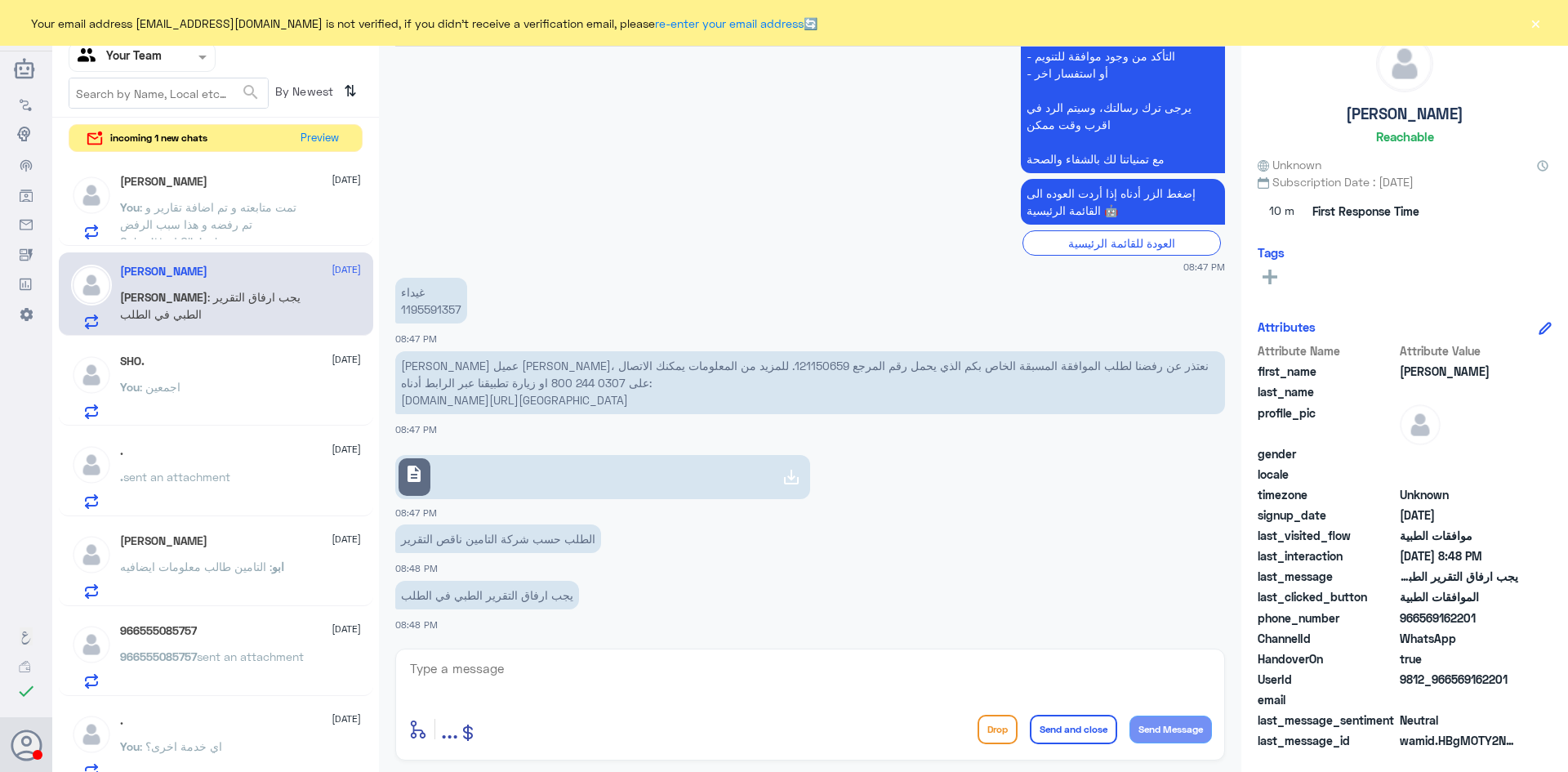
click at [439, 311] on p "غيداء 1195591357" at bounding box center [431, 300] width 72 height 46
copy p "1195591357"
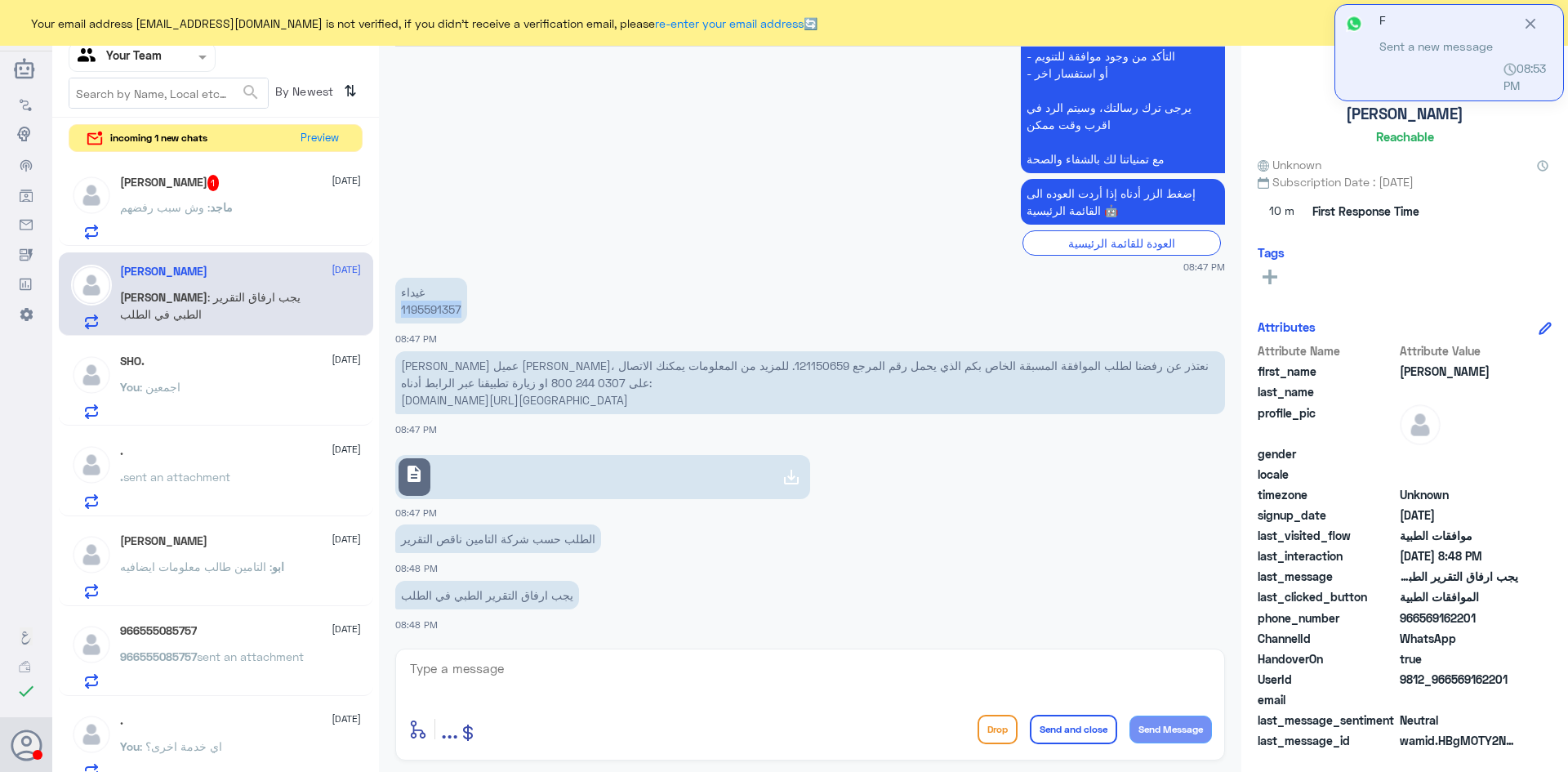
click at [727, 475] on link "description" at bounding box center [602, 477] width 415 height 44
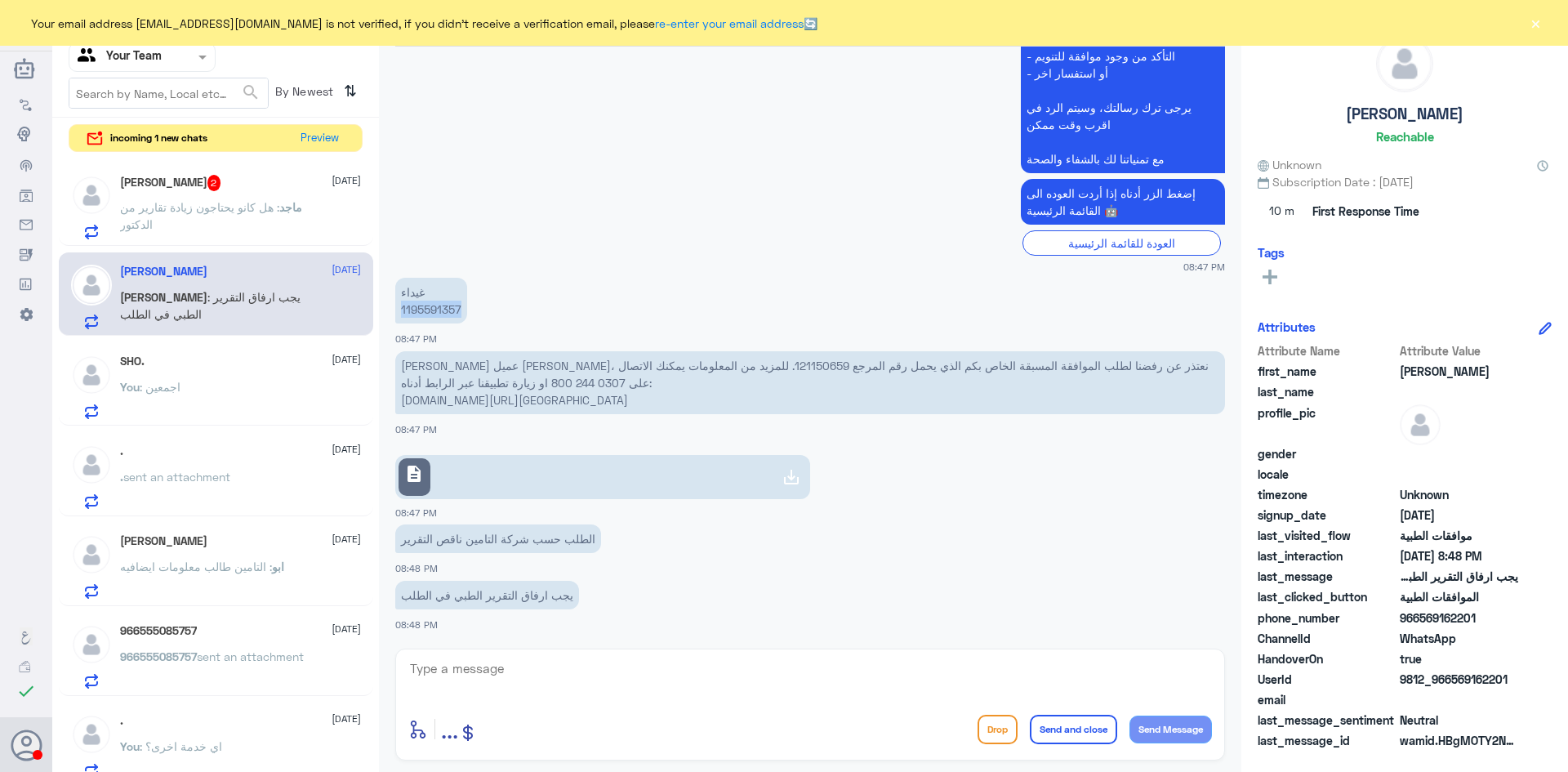
click at [550, 674] on textarea at bounding box center [810, 678] width 804 height 40
type textarea "السلام عليكم و رحمة الله"
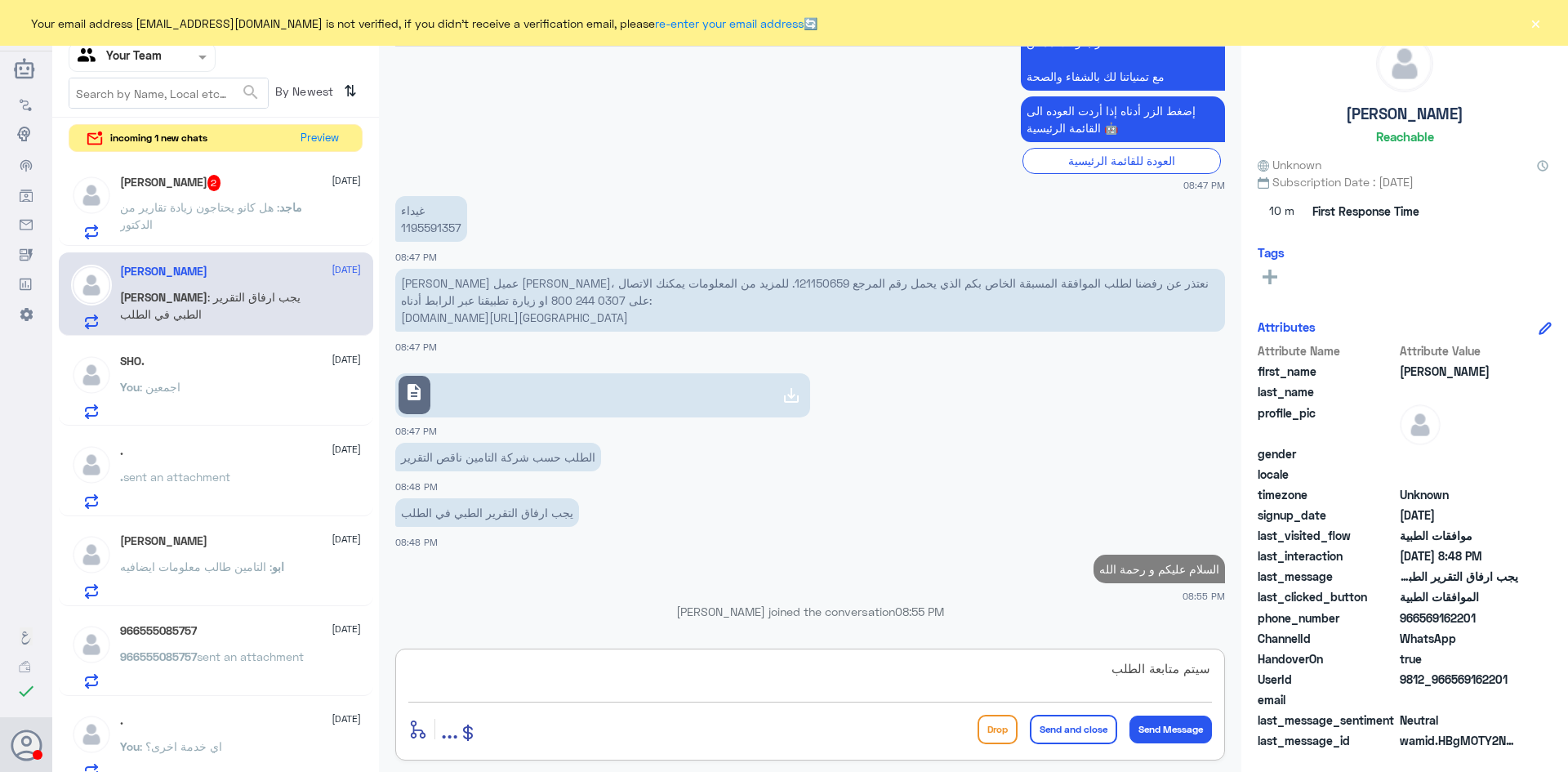
scroll to position [1383, 0]
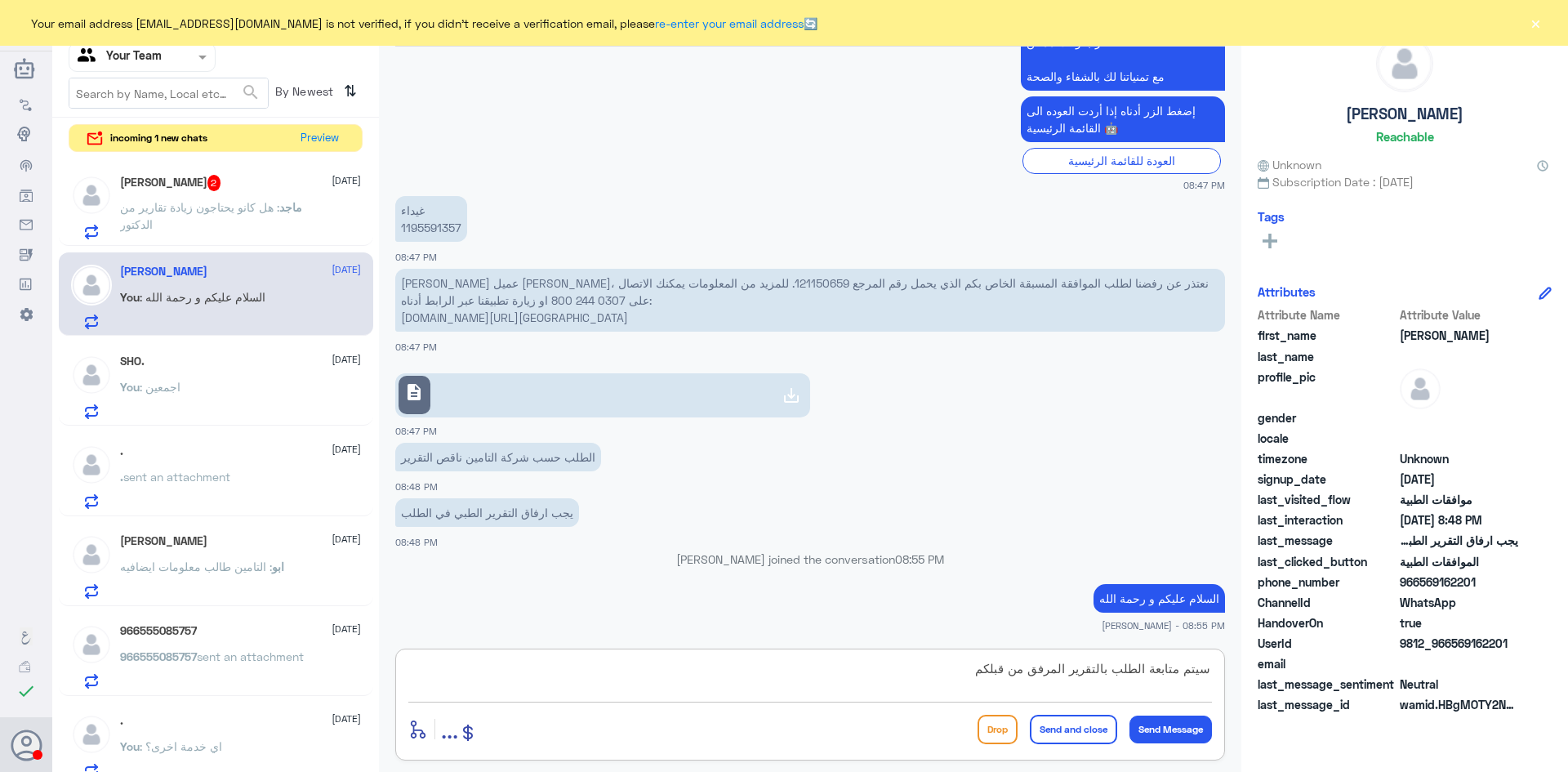
type textarea "سيتم متابعة الطلب بالتقرير المرفق من قبلكم"
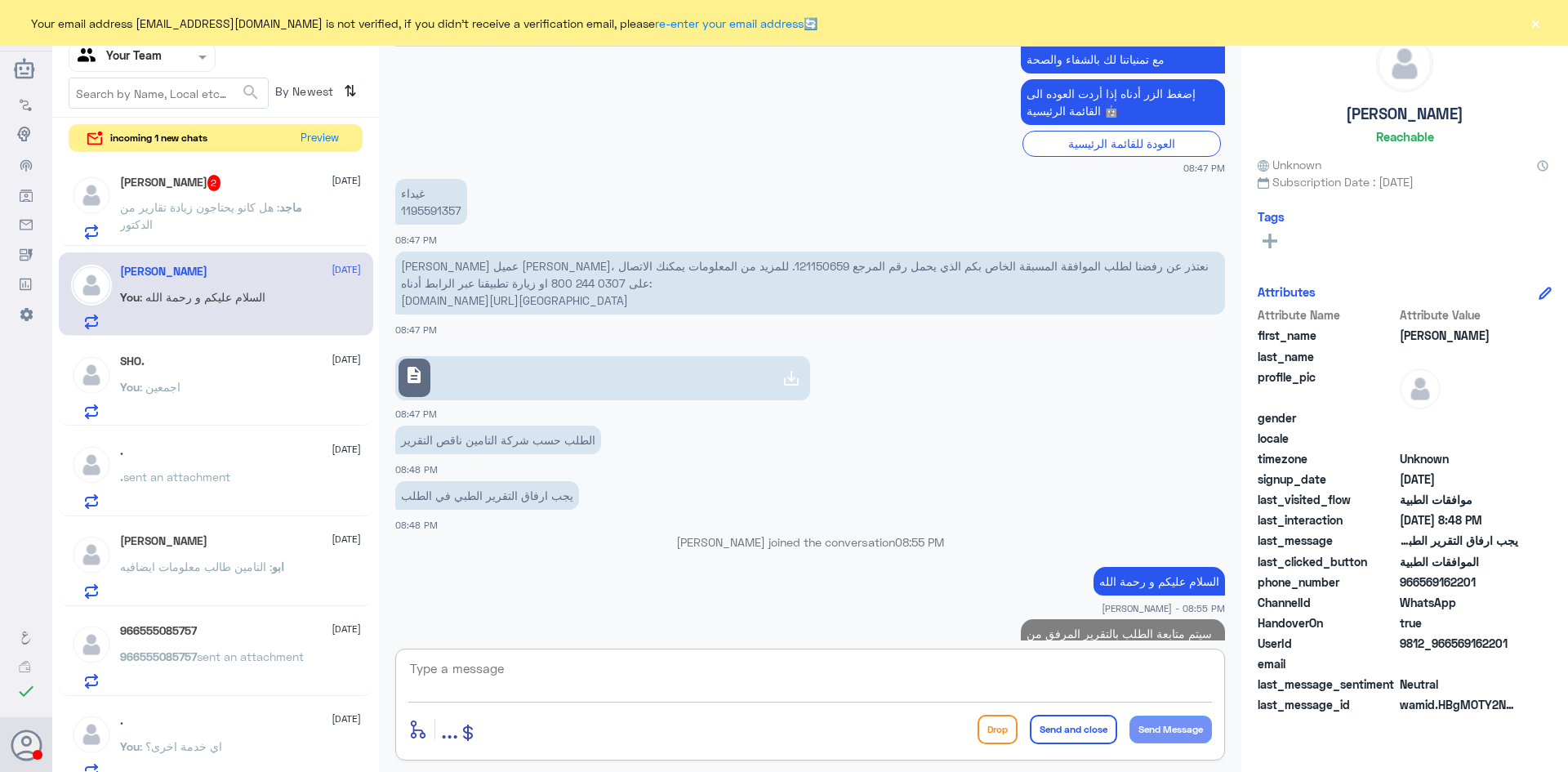
scroll to position [1453, 0]
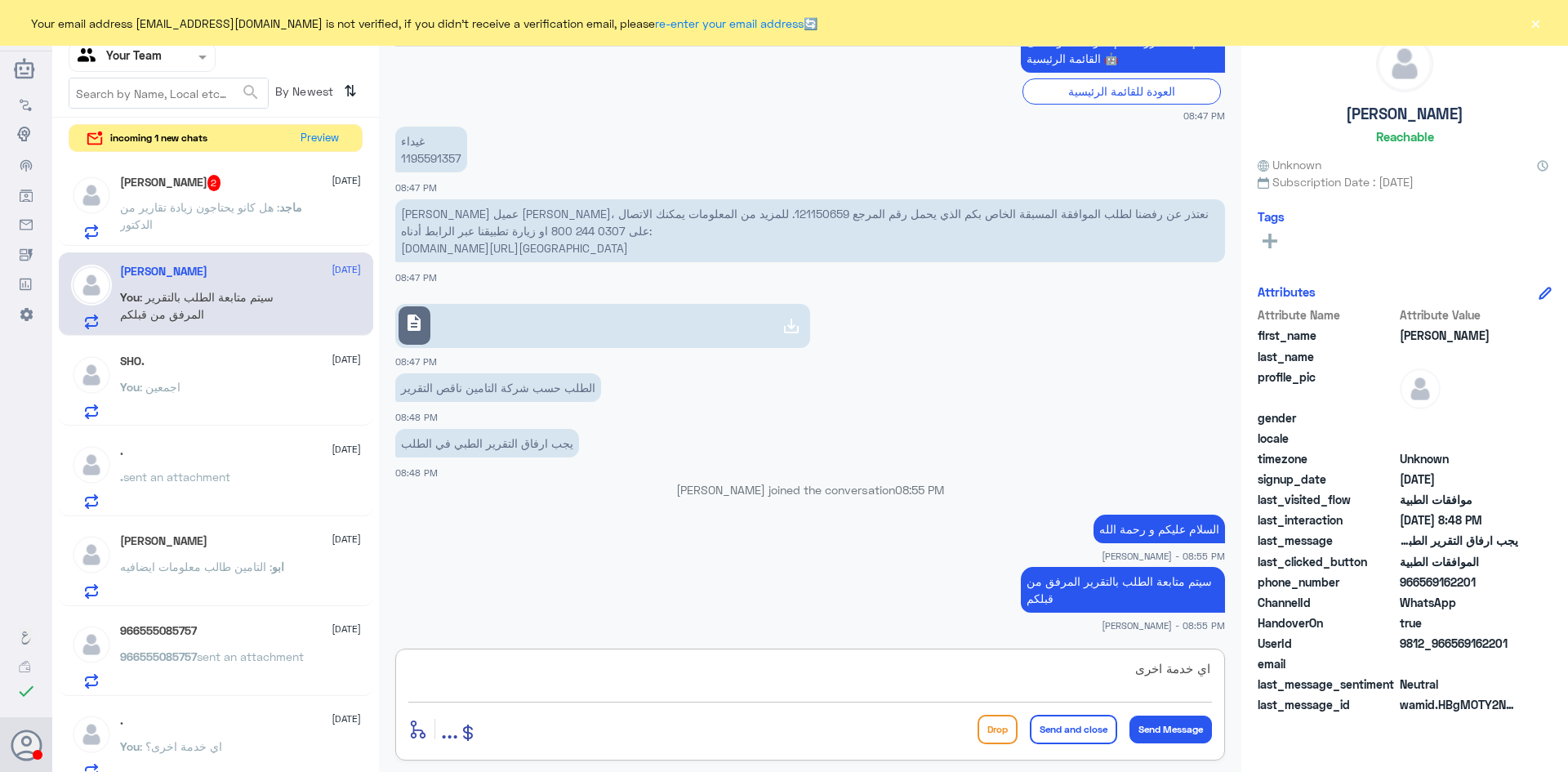
type textarea "اي خدمة اخرى؟"
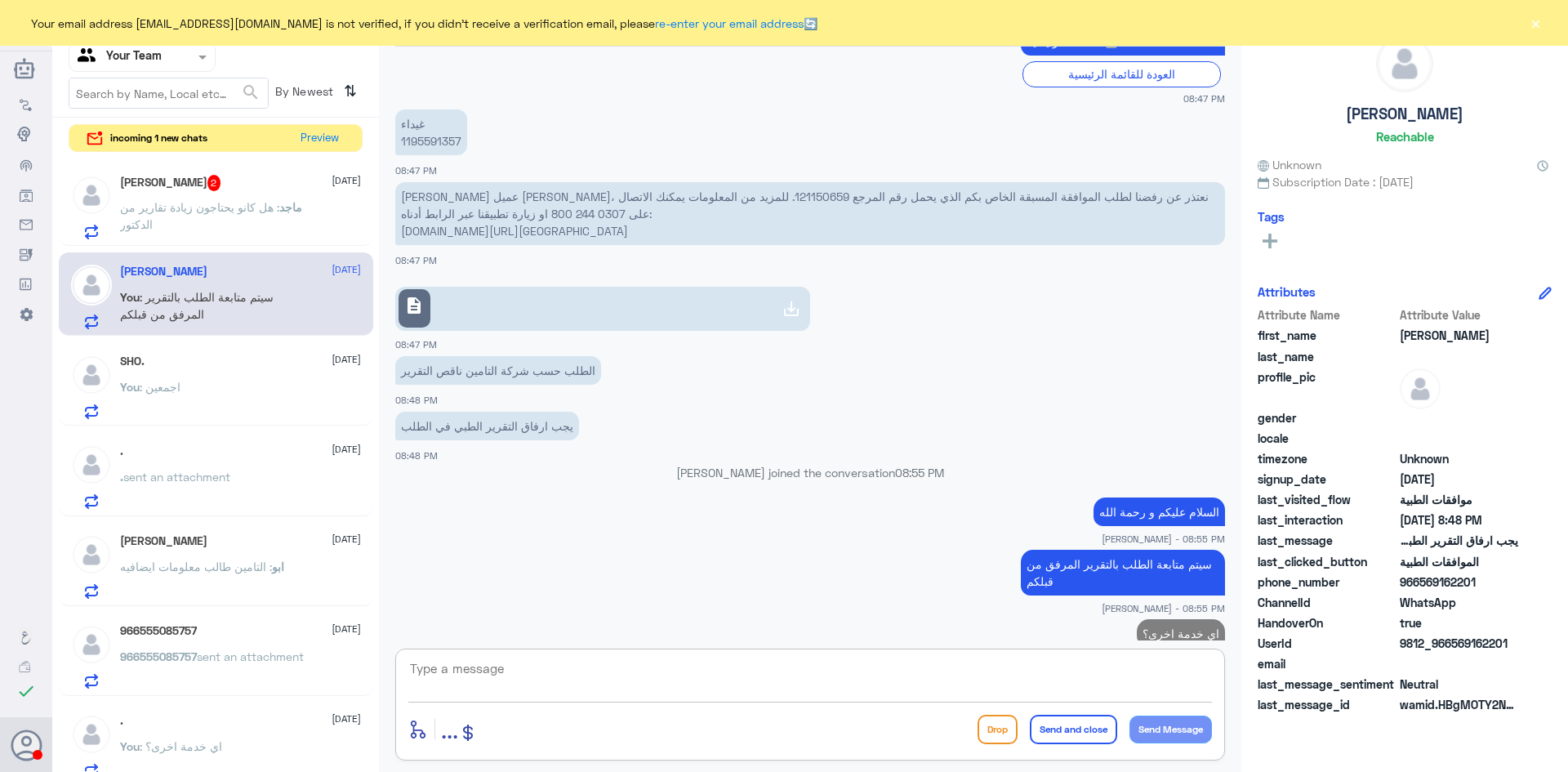
scroll to position [1506, 0]
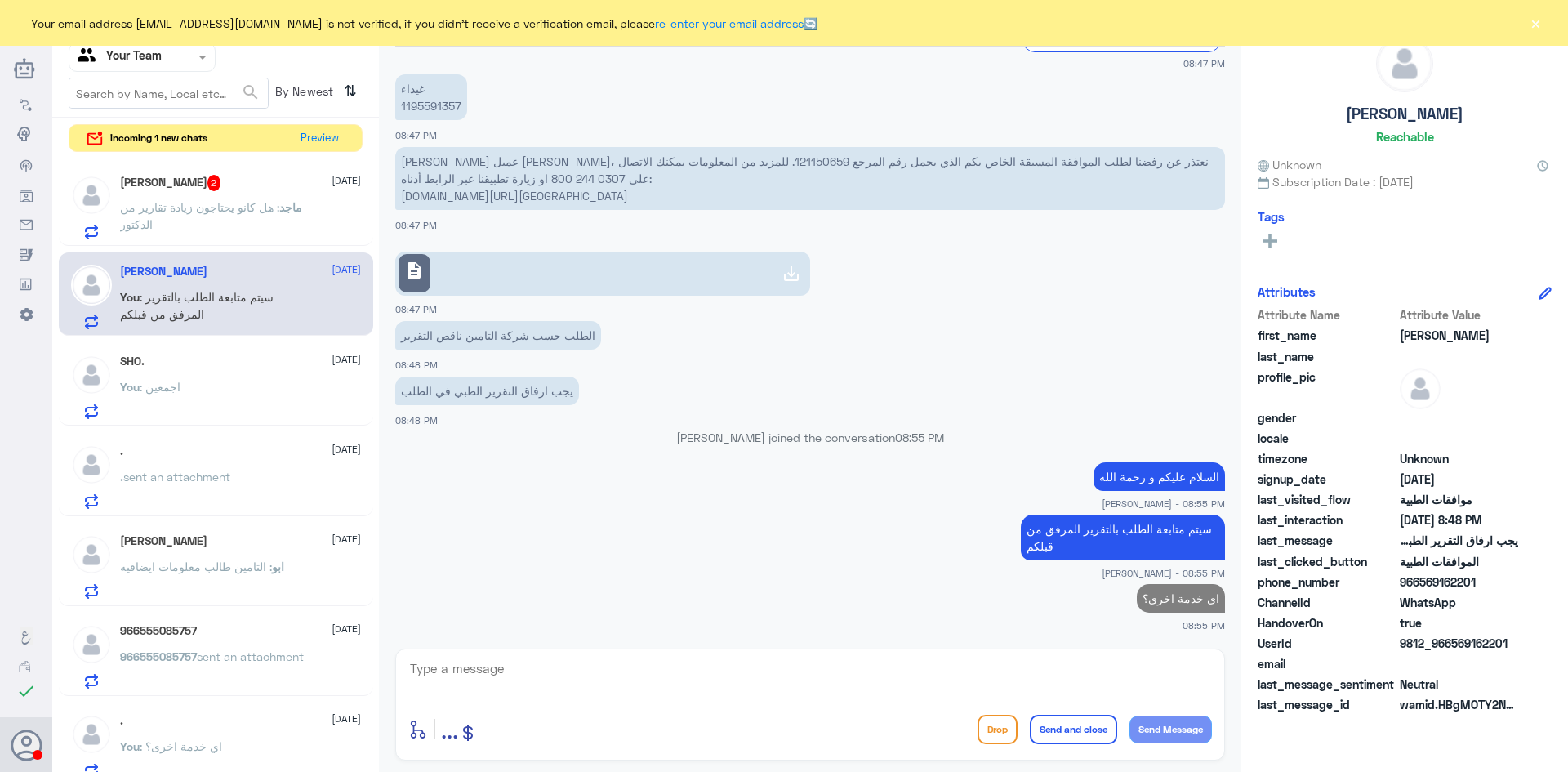
click at [131, 207] on span ": هل كانو يحتاجون زيادة تقارير من الدكتور" at bounding box center [200, 215] width 160 height 31
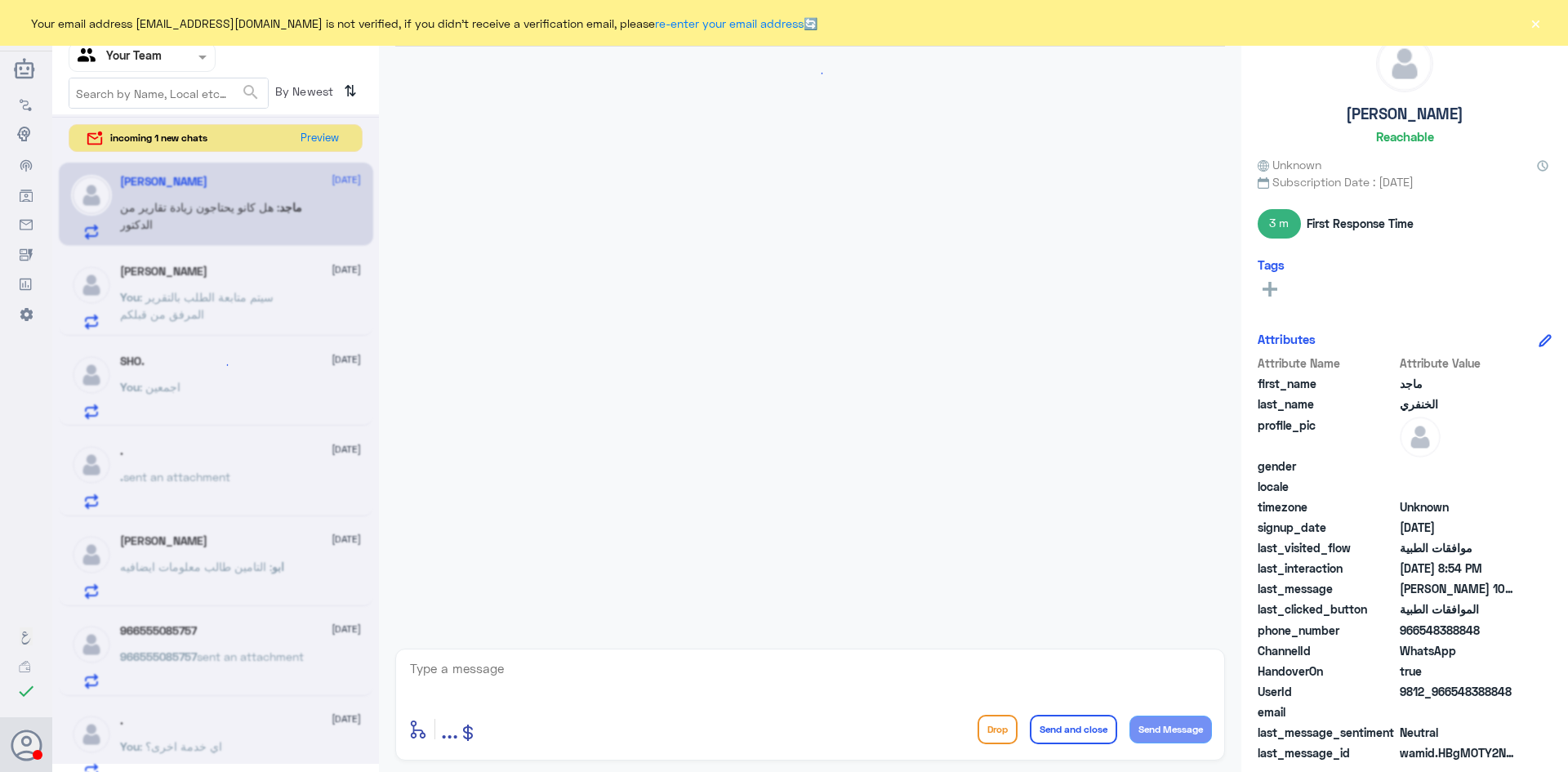
scroll to position [1070, 0]
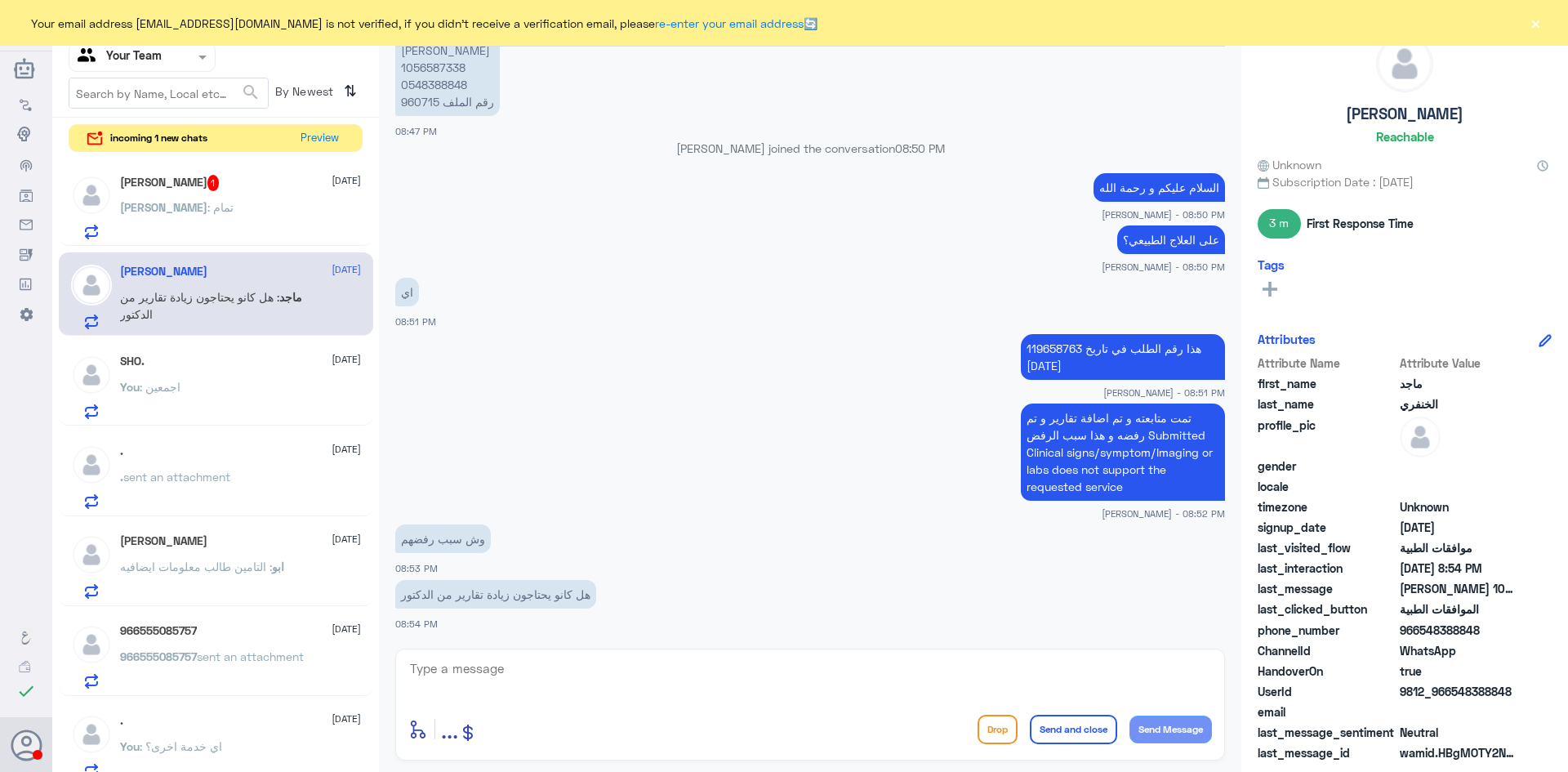
click at [236, 218] on div "Abdulrahman : تمام" at bounding box center [241, 221] width 241 height 37
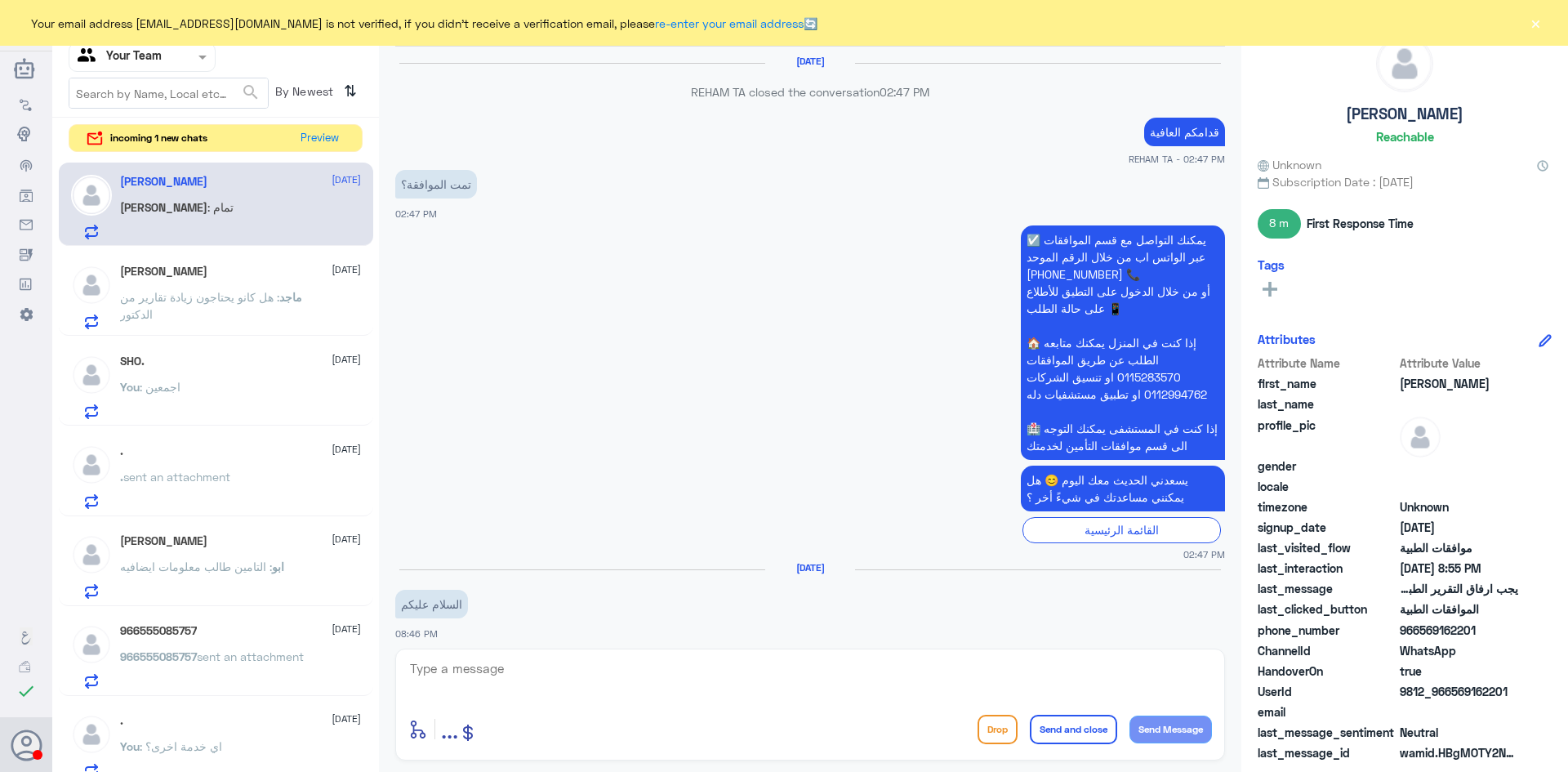
scroll to position [1350, 0]
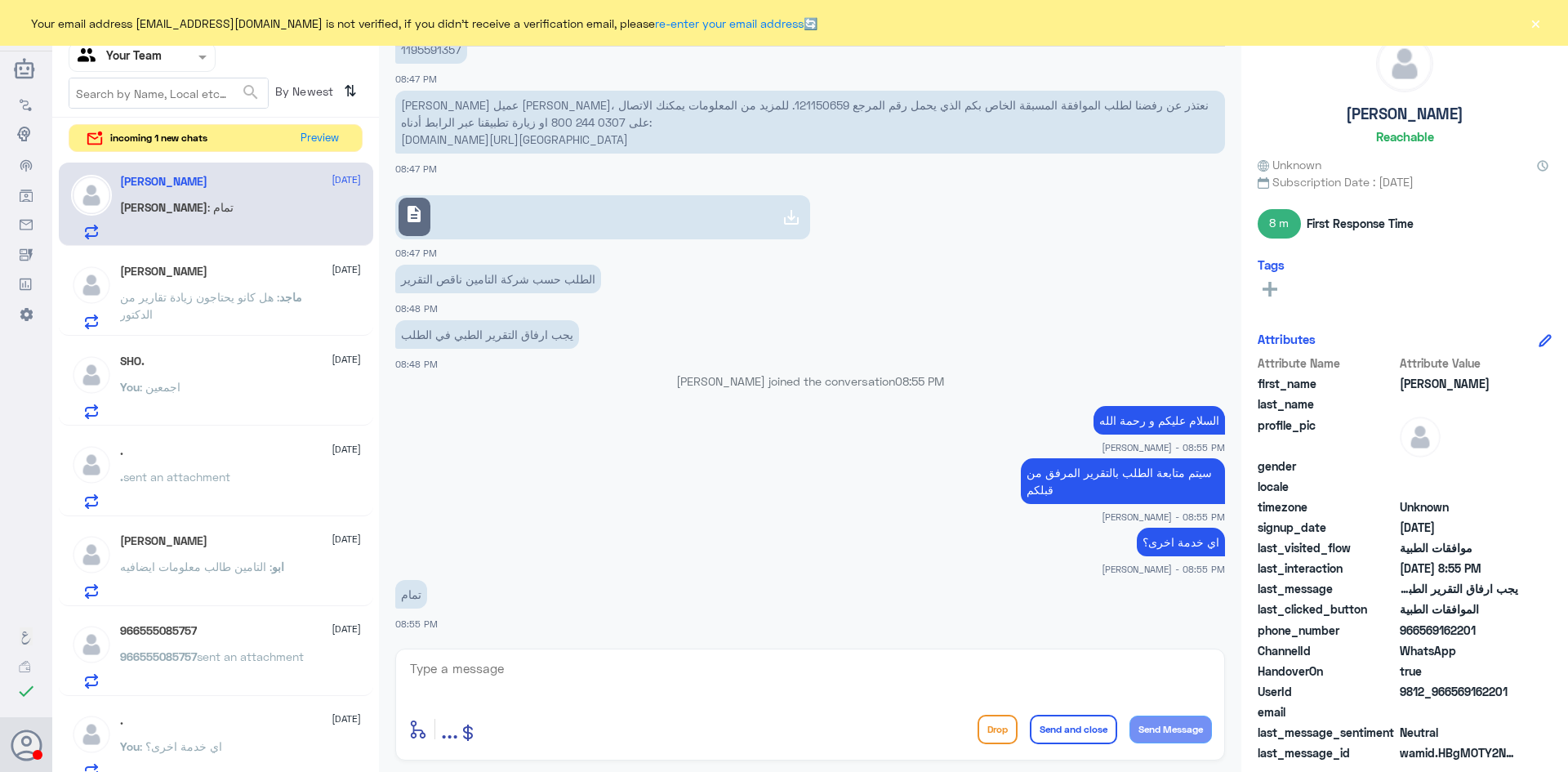
click at [229, 309] on p "ماجد : هل كانو يحتاجون زيادة تقارير من الدكتور" at bounding box center [212, 308] width 183 height 41
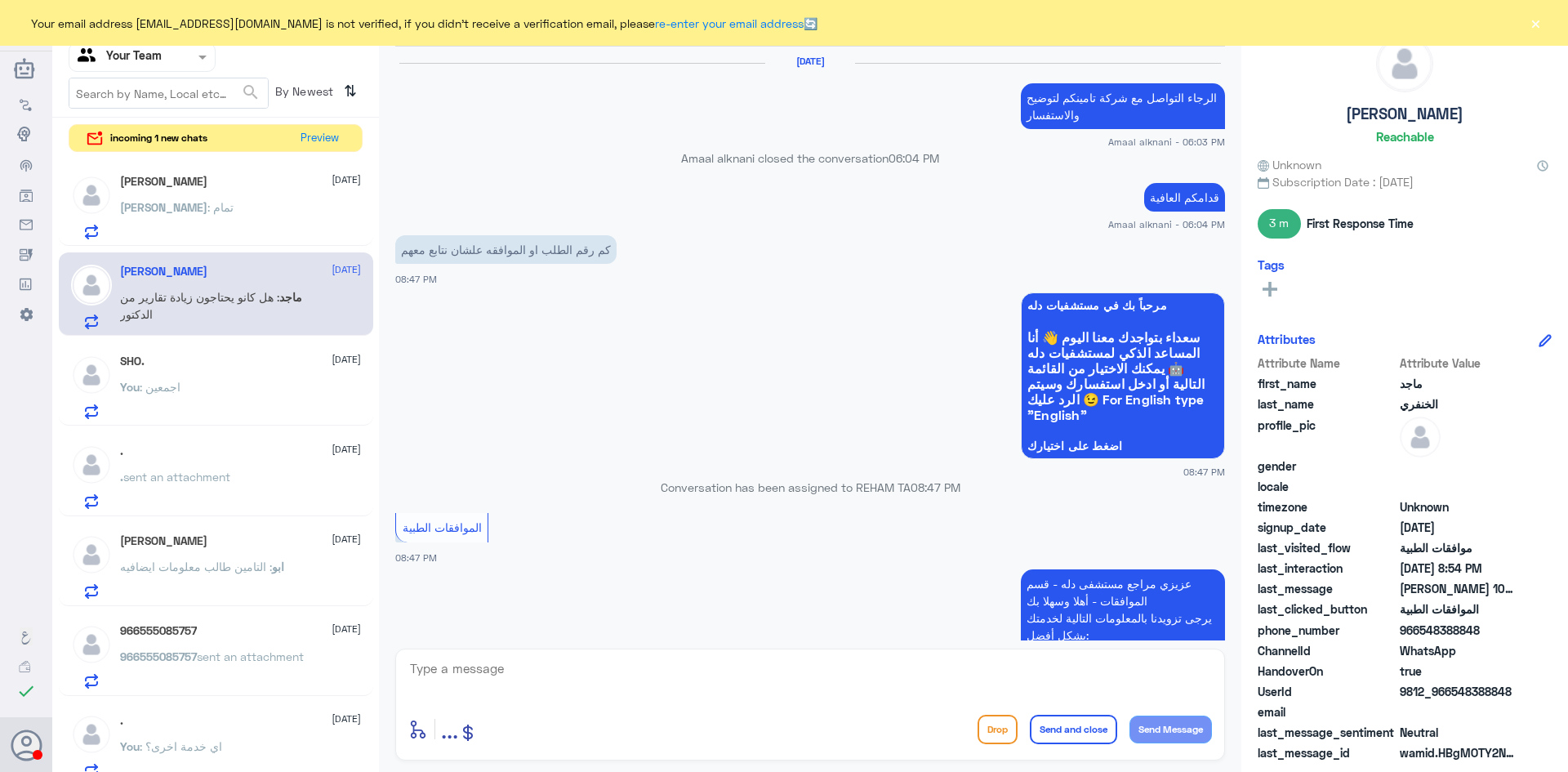
scroll to position [1070, 0]
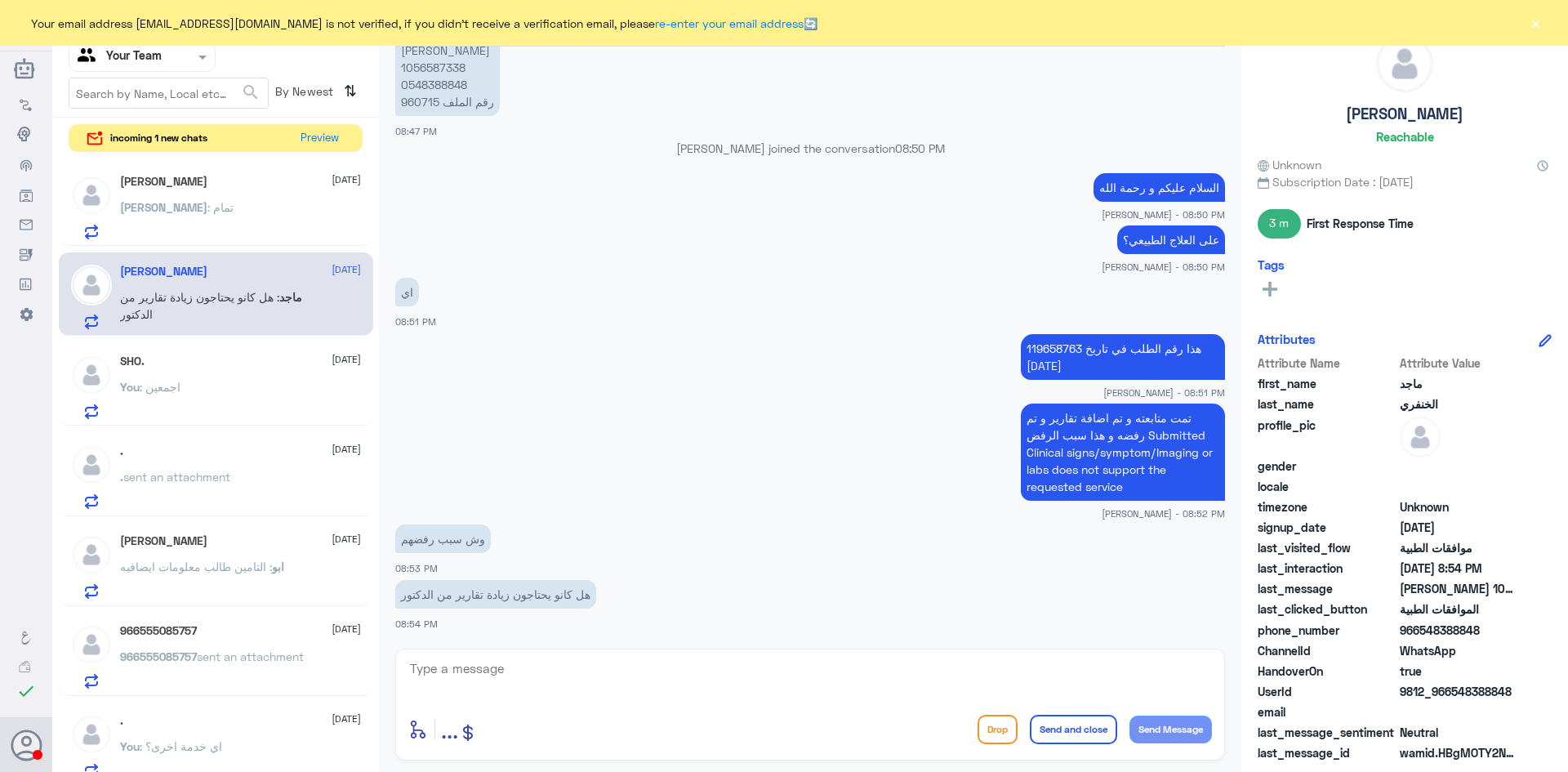
click at [410, 106] on p "هويا سعد القحطاني 1056587338 0548388848 رقم الملف 960715" at bounding box center [447, 76] width 105 height 80
copy p "960715"
click at [556, 671] on textarea at bounding box center [810, 678] width 804 height 40
click at [231, 207] on span ": انتظاركم" at bounding box center [230, 206] width 47 height 14
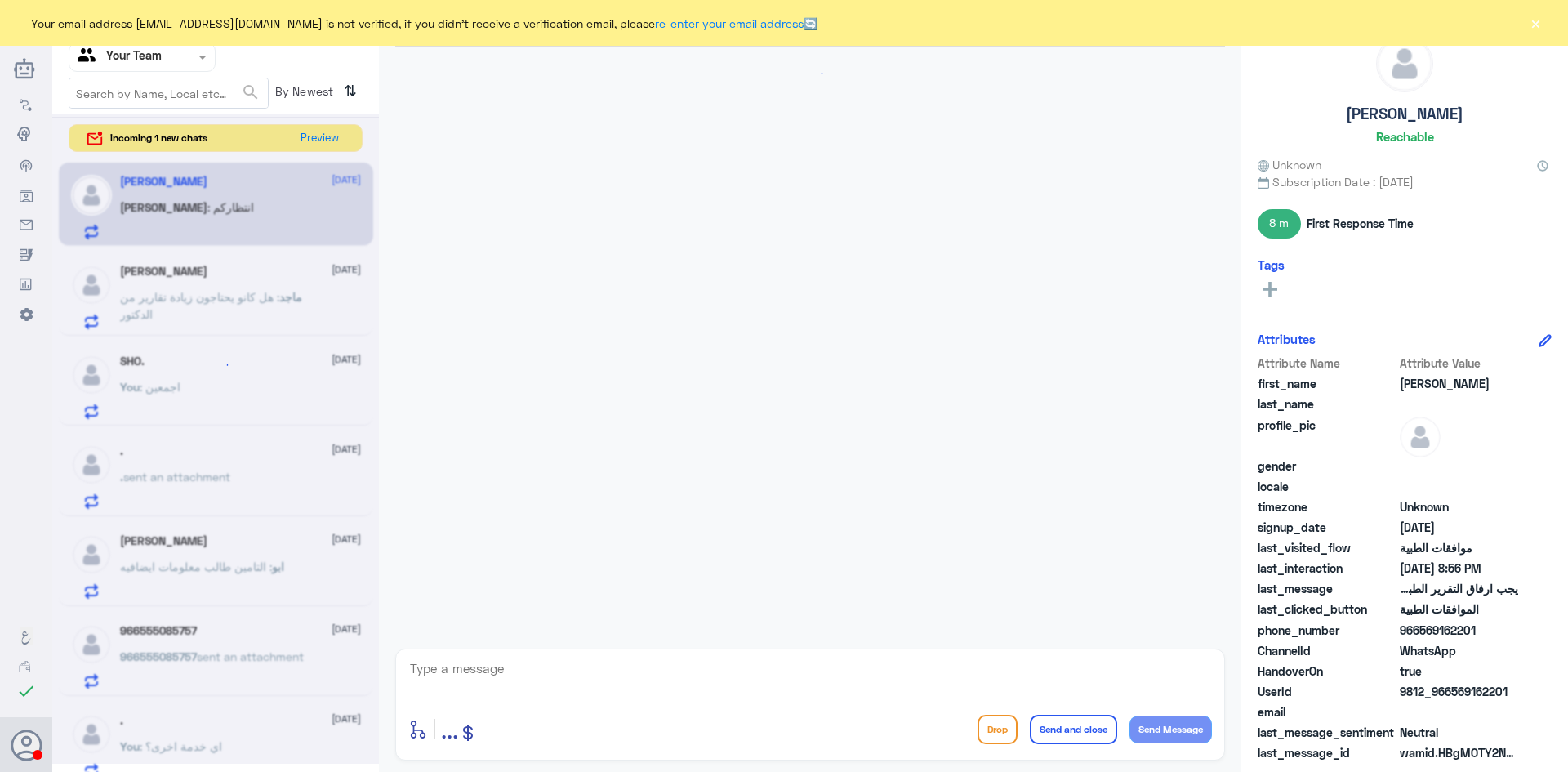
scroll to position [1374, 0]
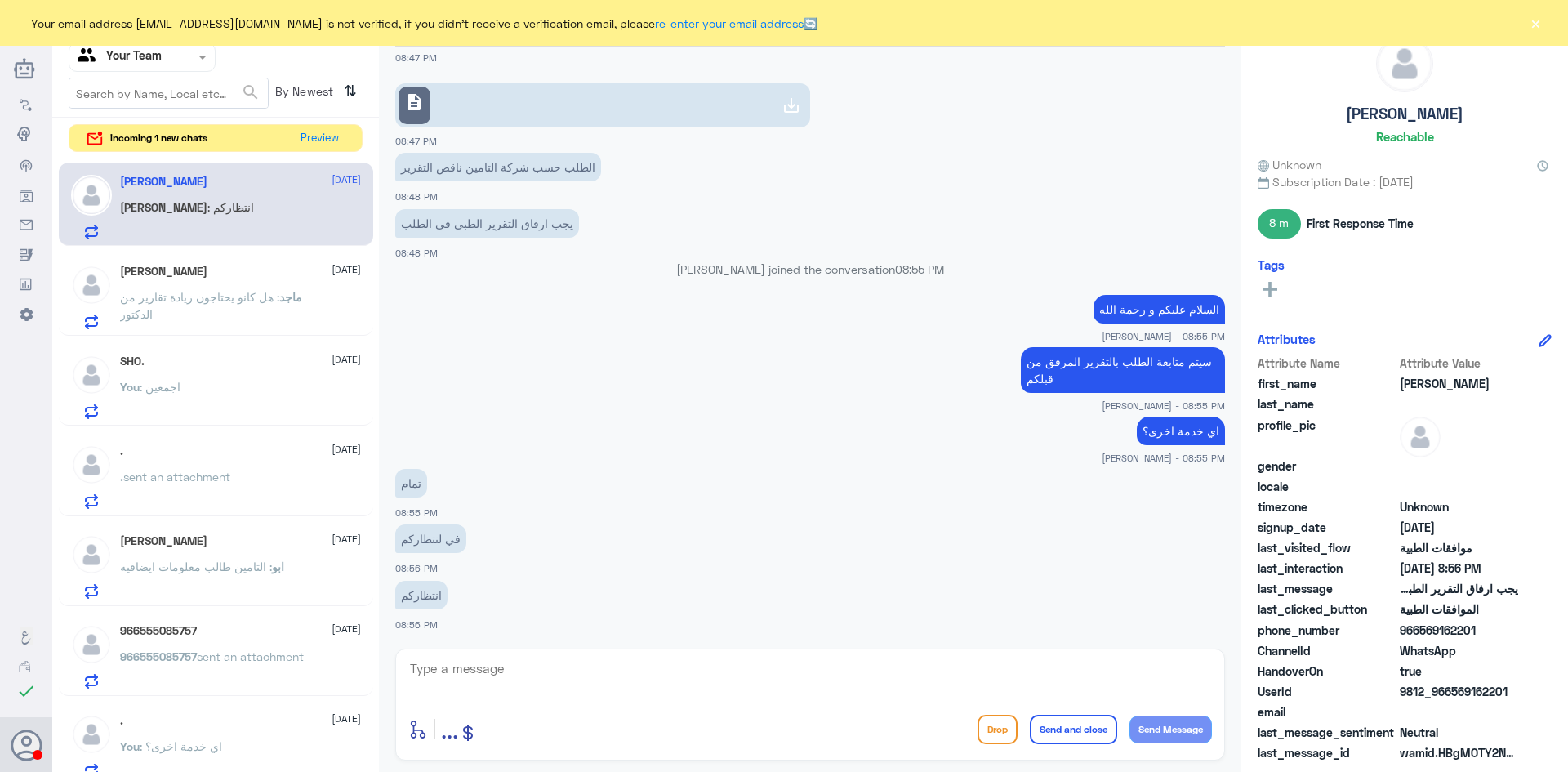
click at [188, 292] on span ": هل كانو يحتاجون زيادة تقارير من الدكتور" at bounding box center [200, 306] width 160 height 31
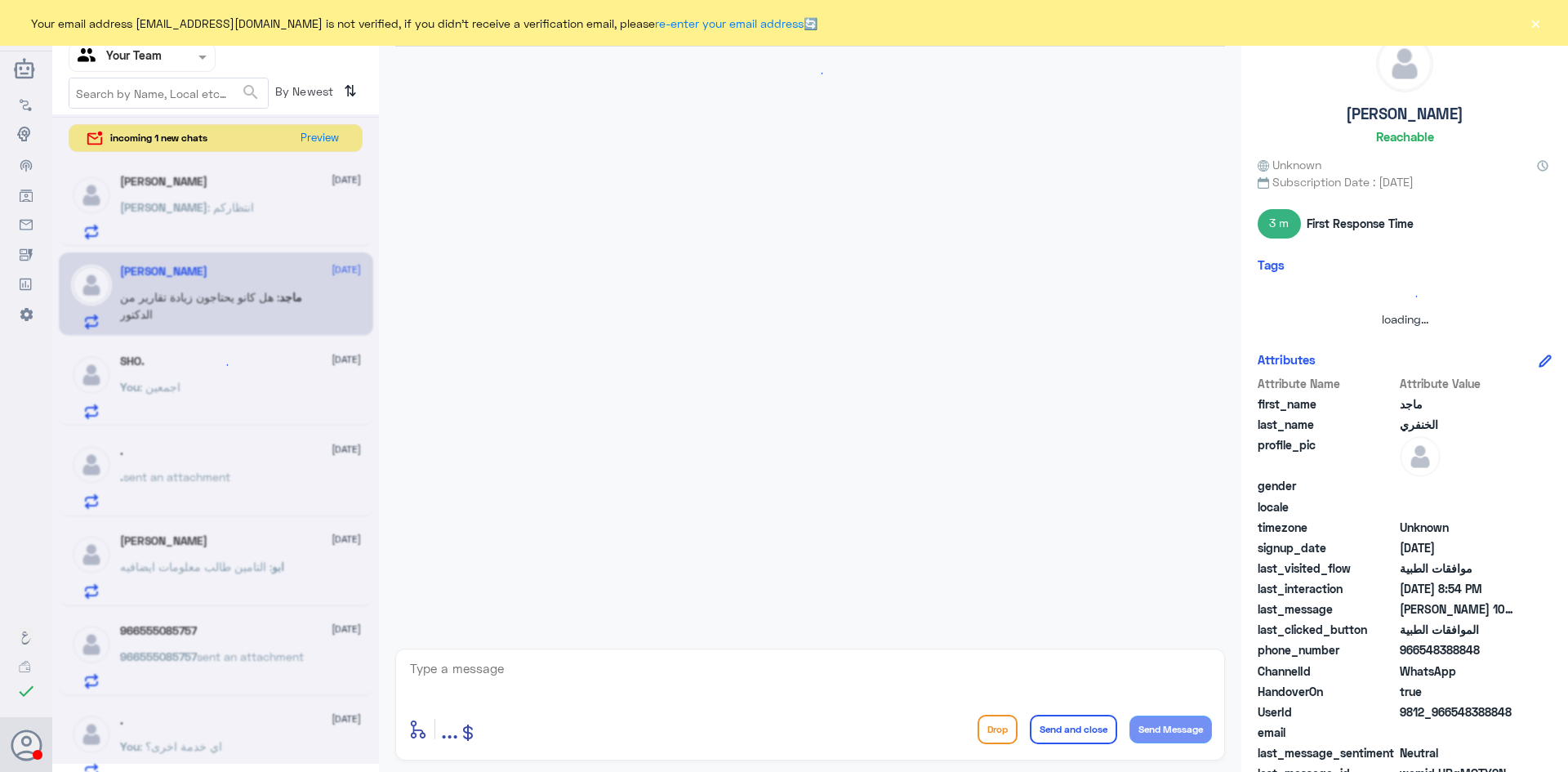
scroll to position [1070, 0]
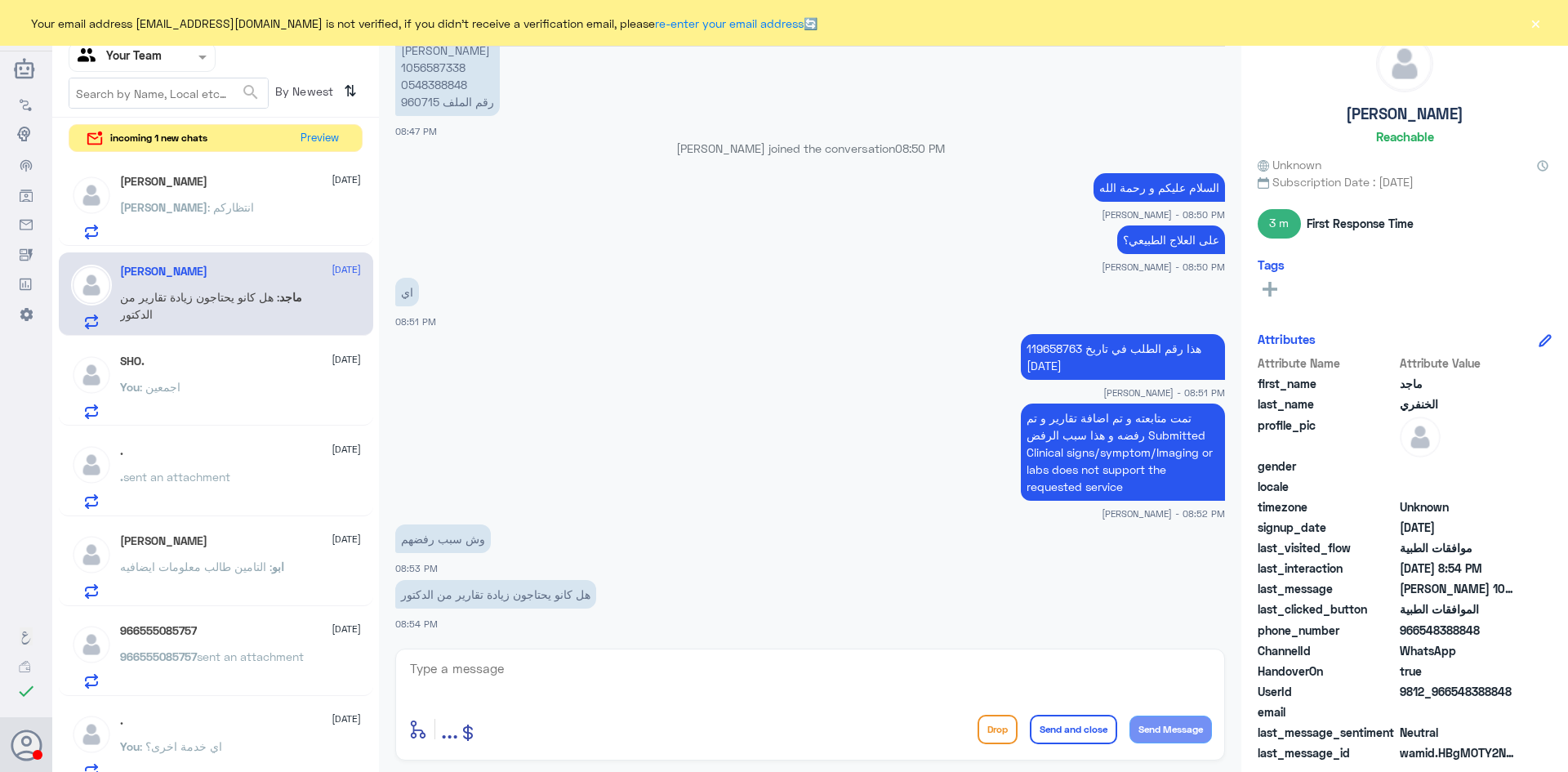
click at [194, 222] on p "Abdulrahman : انتظاركم" at bounding box center [187, 219] width 134 height 41
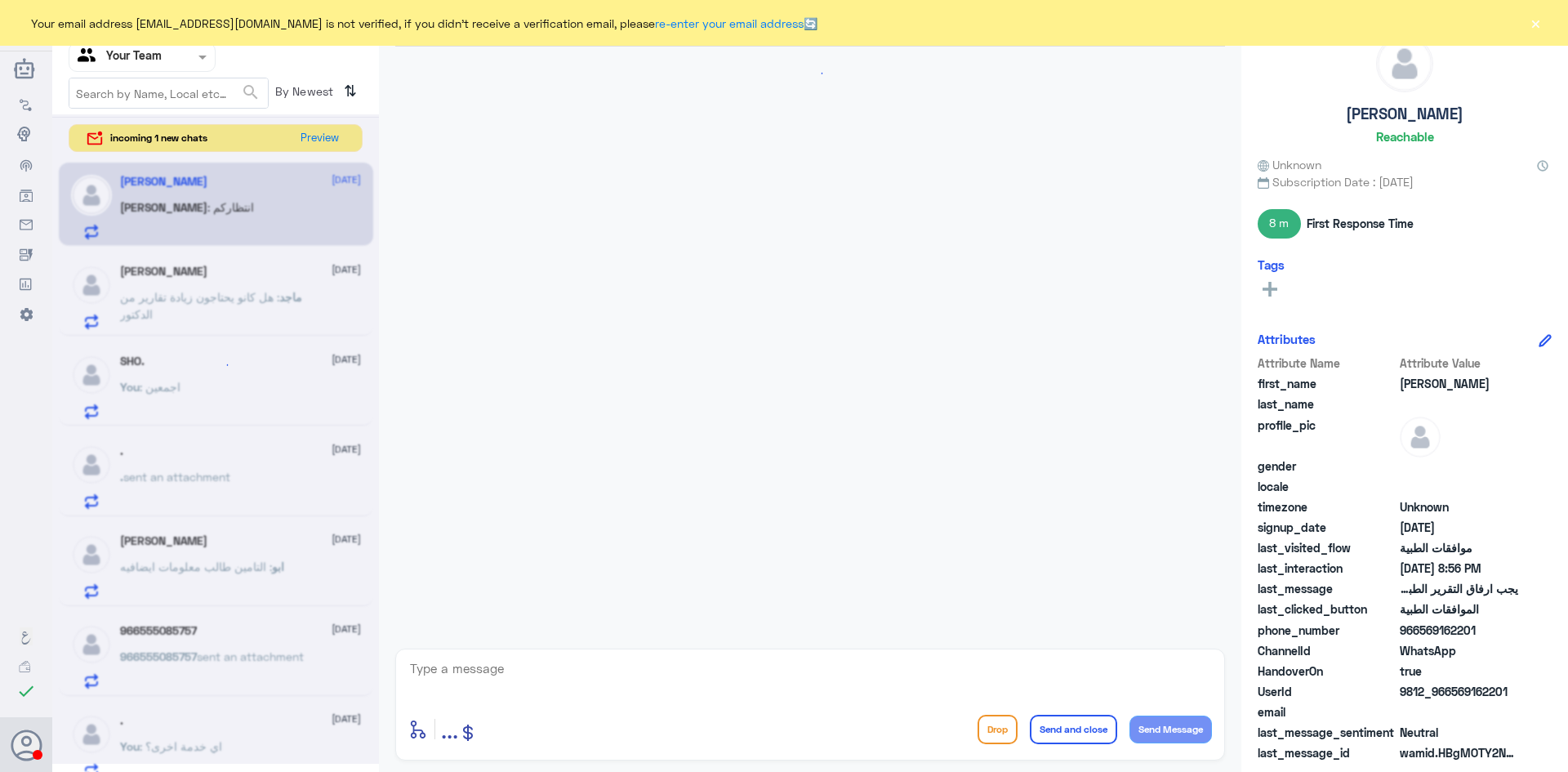
scroll to position [1374, 0]
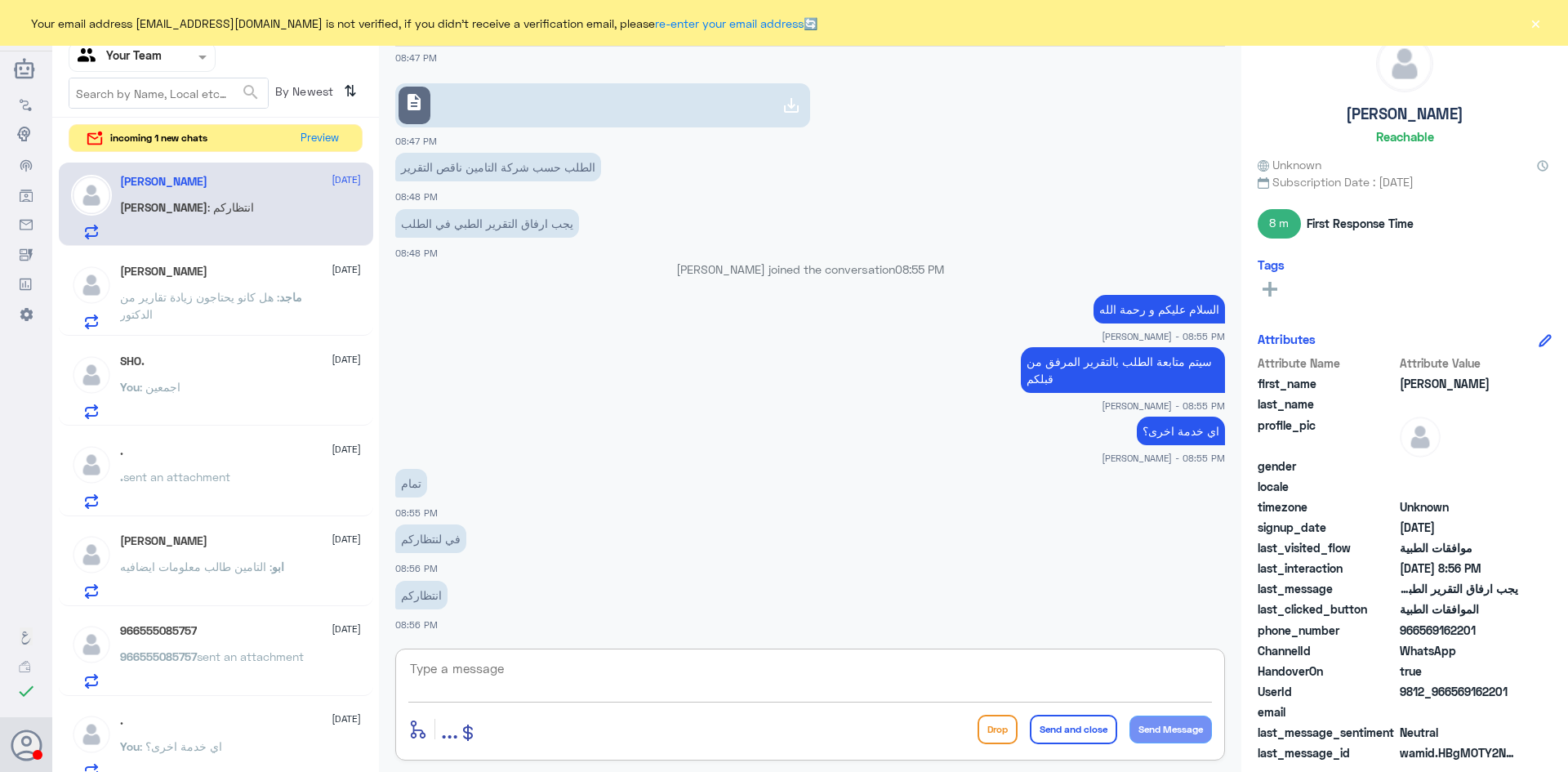
click at [579, 668] on textarea at bounding box center [810, 678] width 804 height 40
type textarea "تم رفع التقرير و بإنتظار رد شركة التأمين"
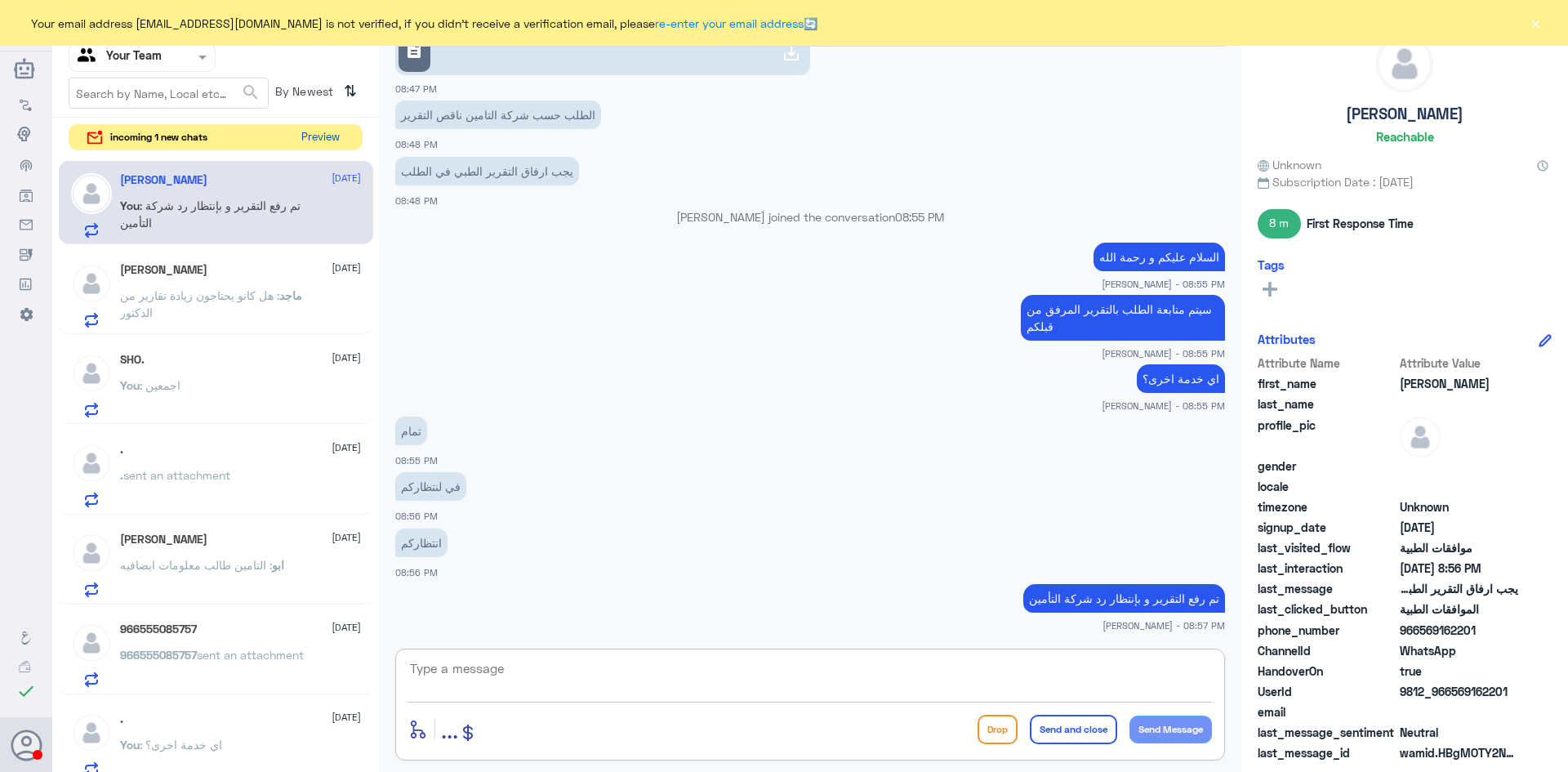
click at [322, 135] on button "Preview" at bounding box center [320, 138] width 51 height 26
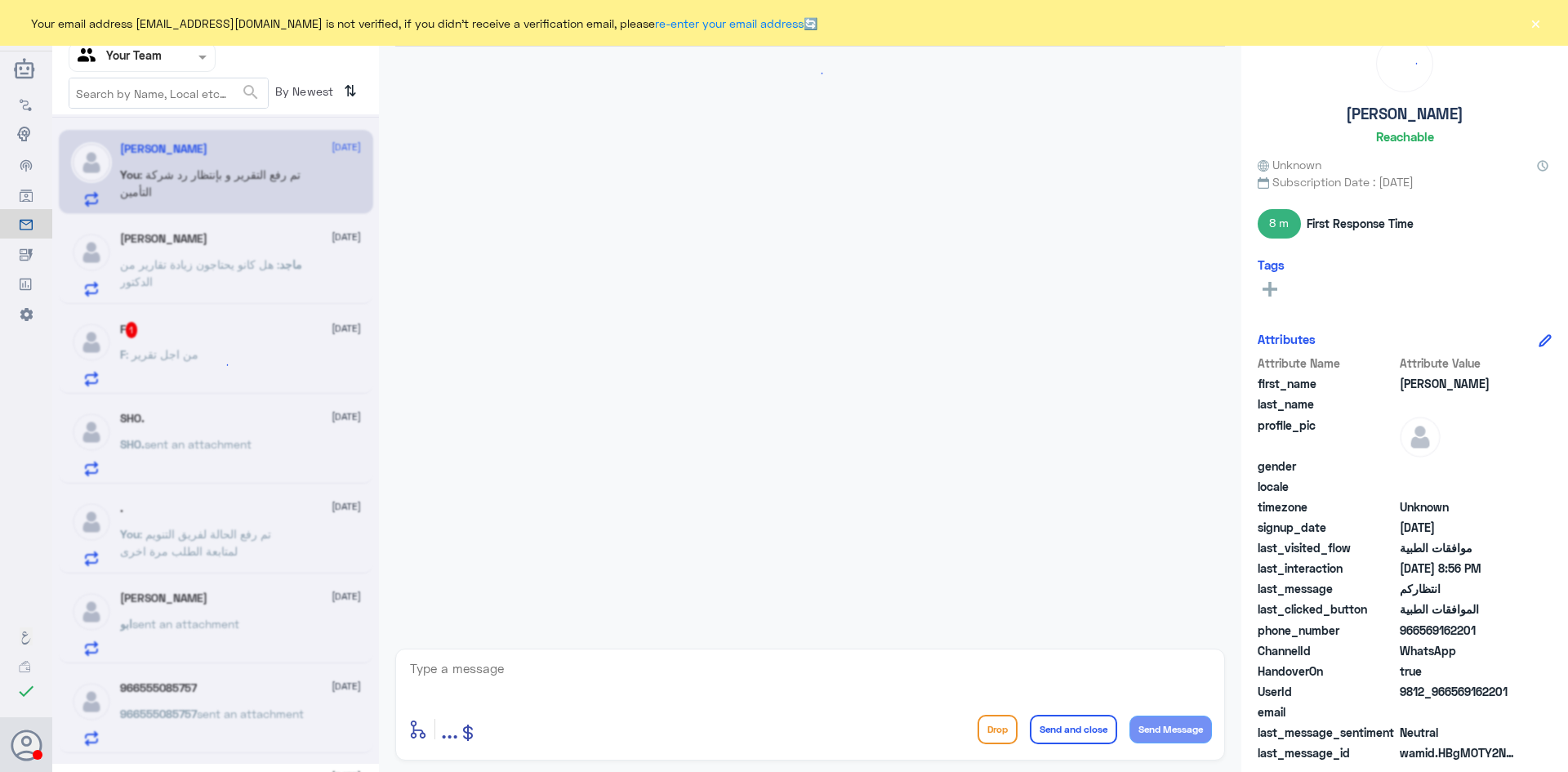
scroll to position [1372, 0]
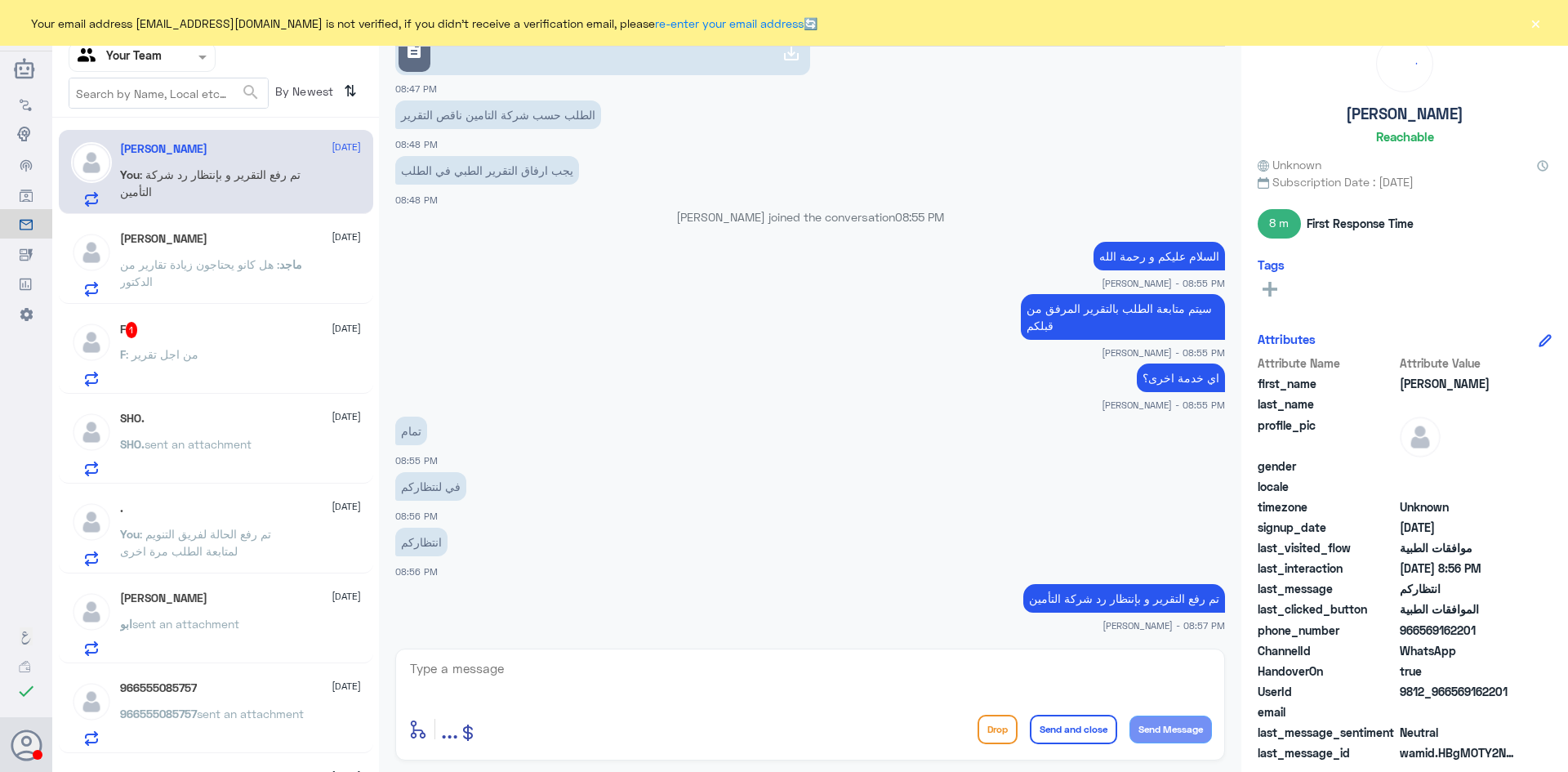
click at [209, 351] on div "F : من اجل تقرير" at bounding box center [241, 368] width 241 height 37
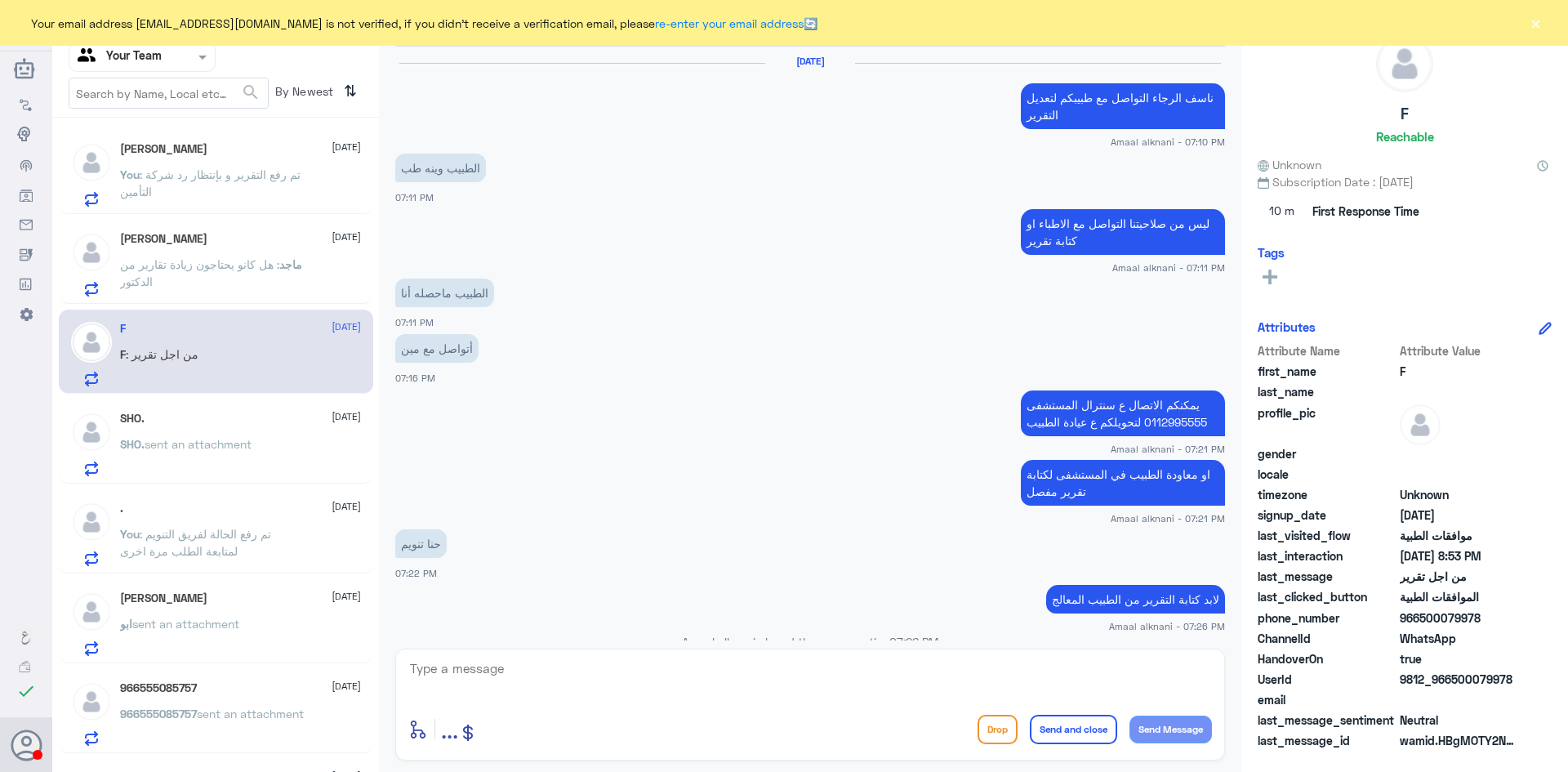
scroll to position [1045, 0]
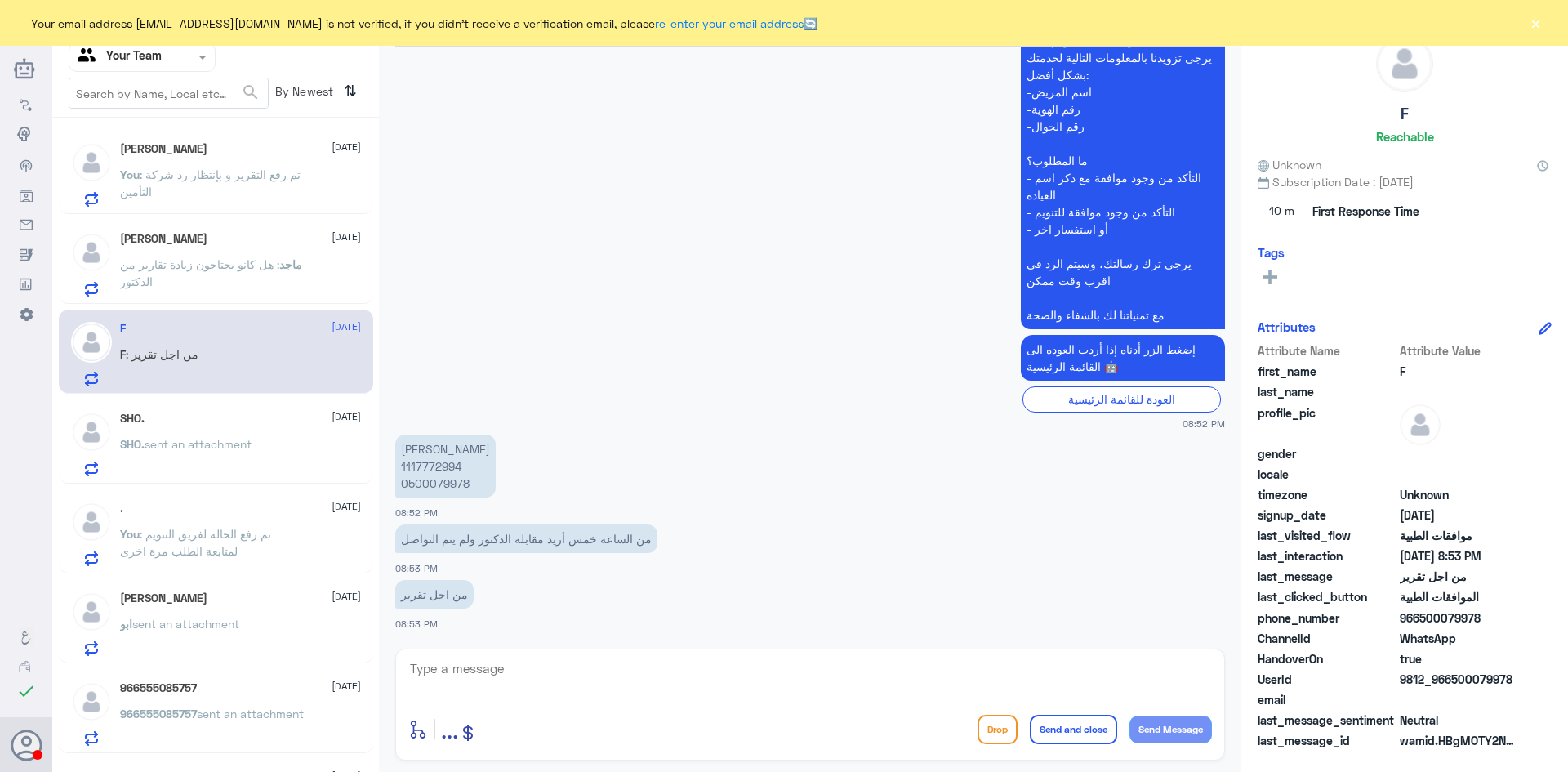
click at [232, 277] on p "ماجد : هل كانو يحتاجون زيادة تقارير من الدكتور" at bounding box center [212, 276] width 183 height 41
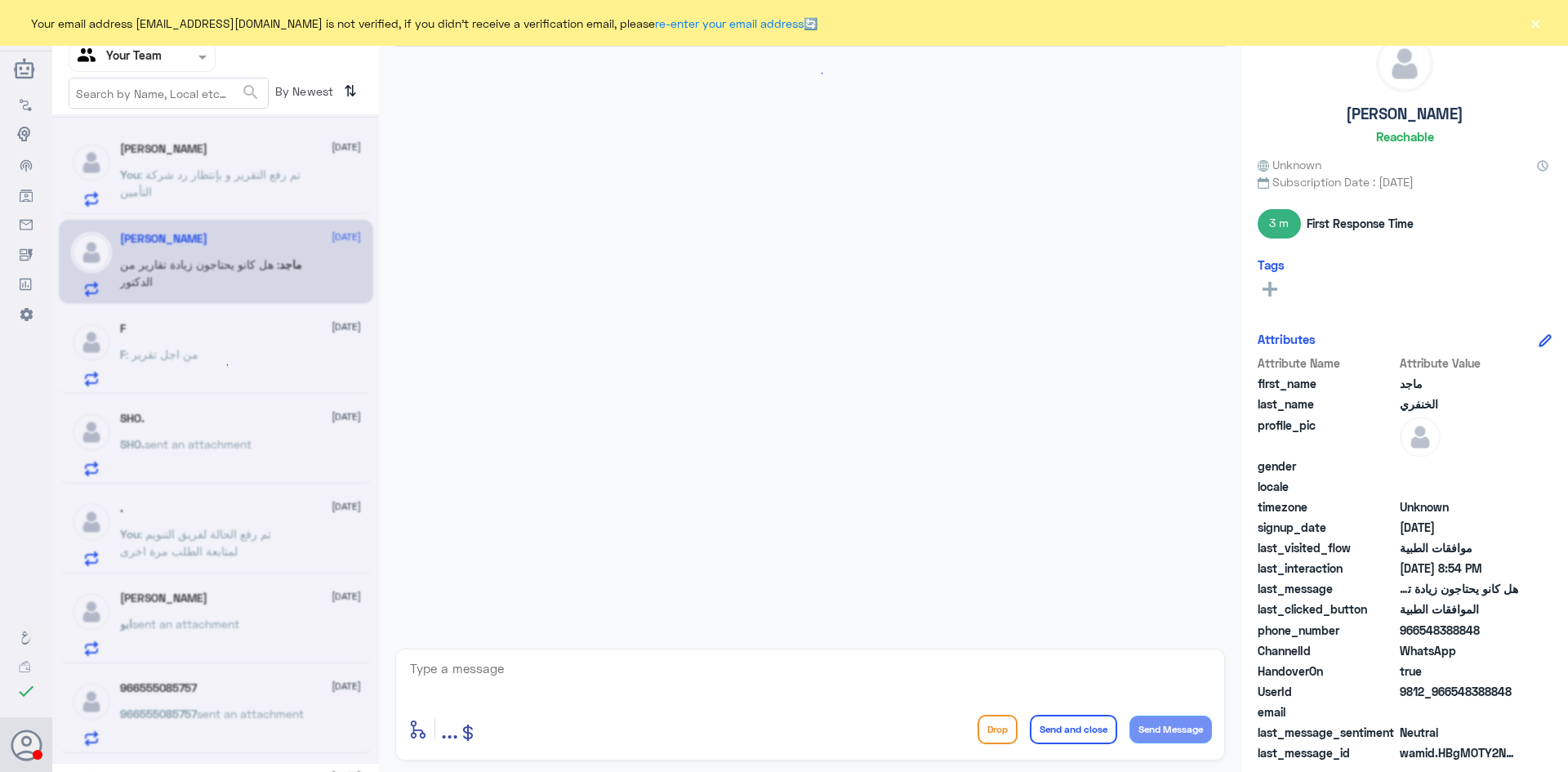
scroll to position [1070, 0]
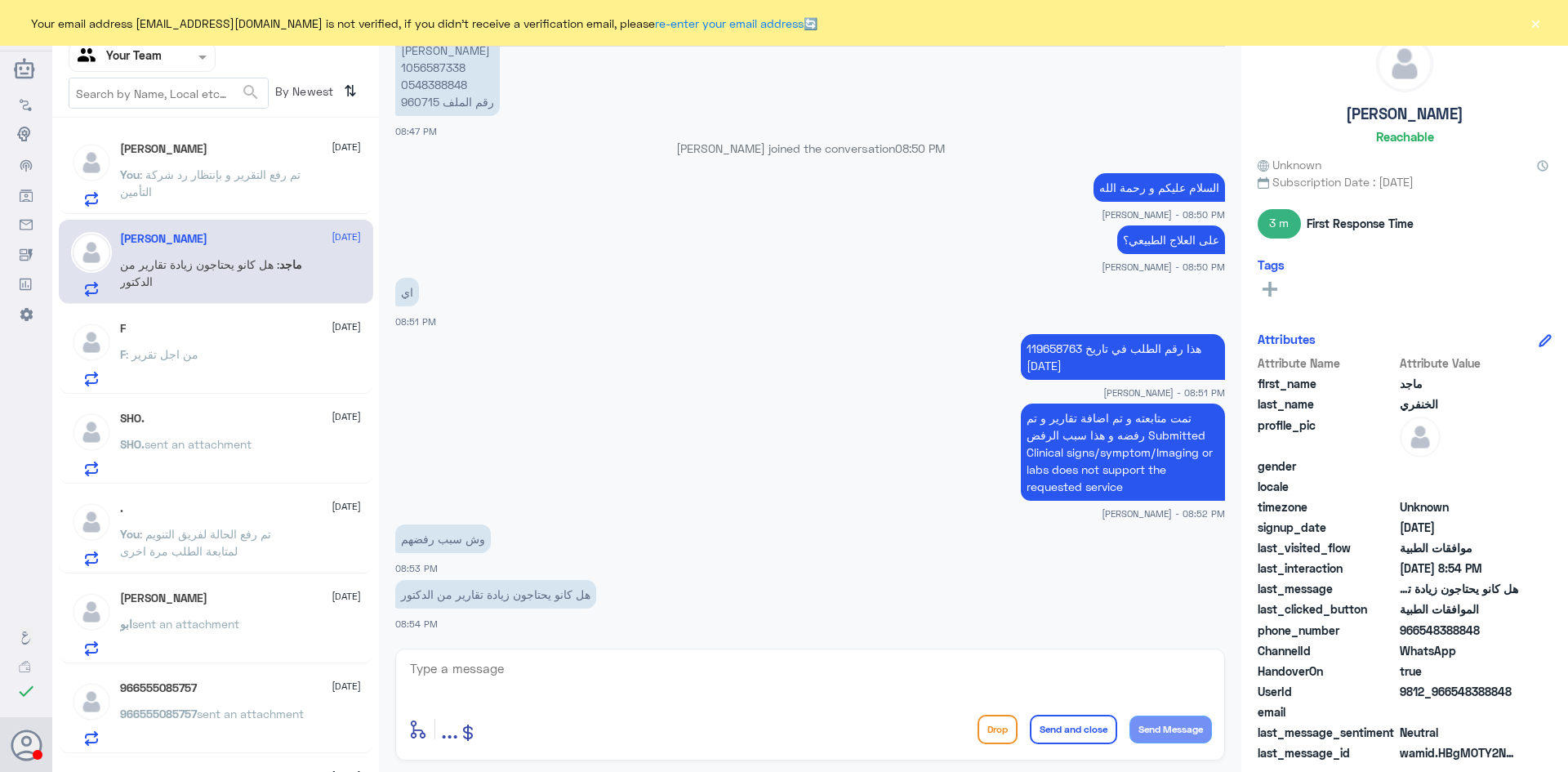
click at [509, 674] on textarea at bounding box center [810, 678] width 804 height 40
type textarea "التقرير تم رفعه مع الطلب استاذي"
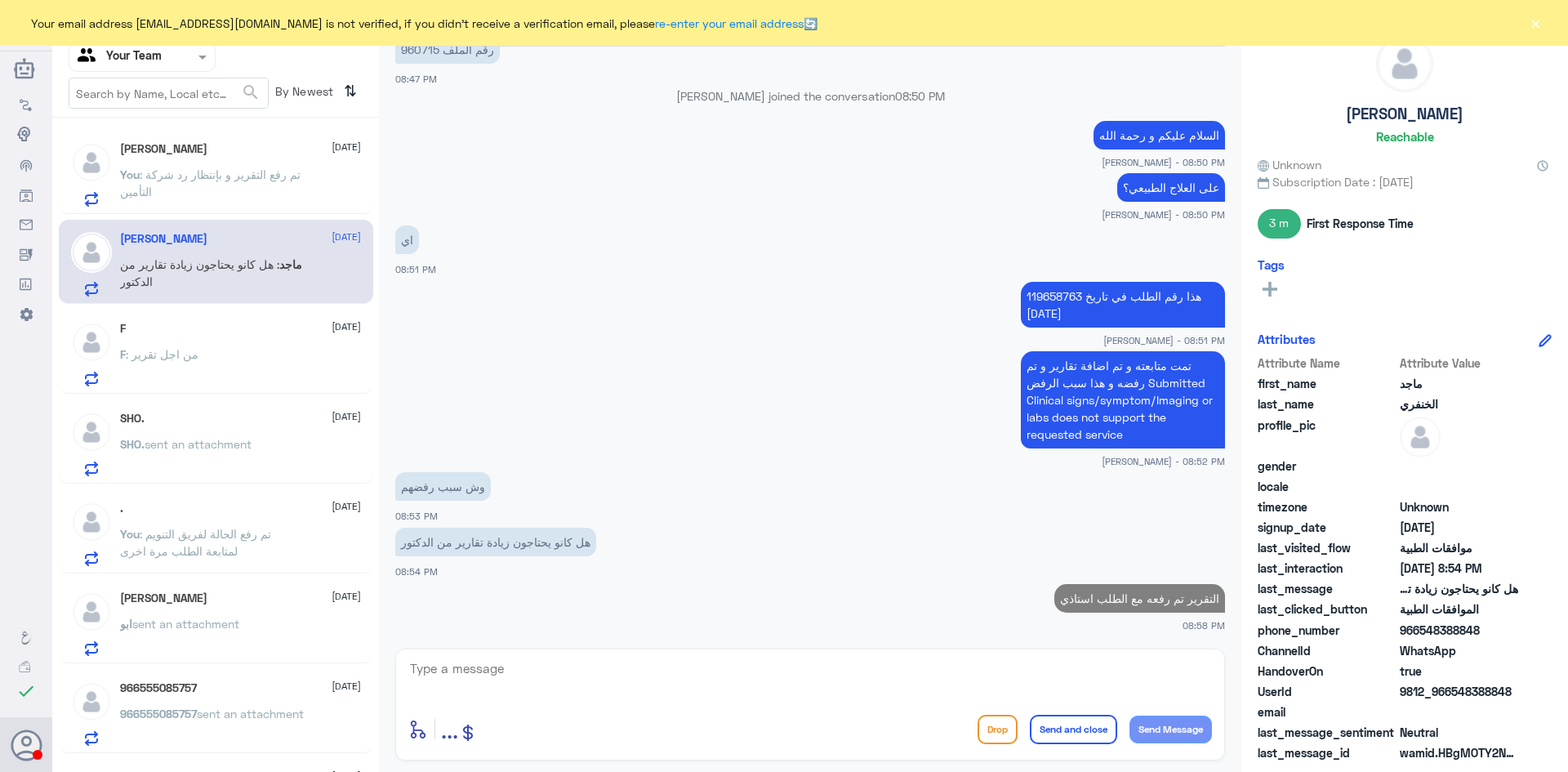
click at [242, 180] on span ": تم رفع التقرير و بإنتظار رد شركة التأمين" at bounding box center [211, 183] width 181 height 31
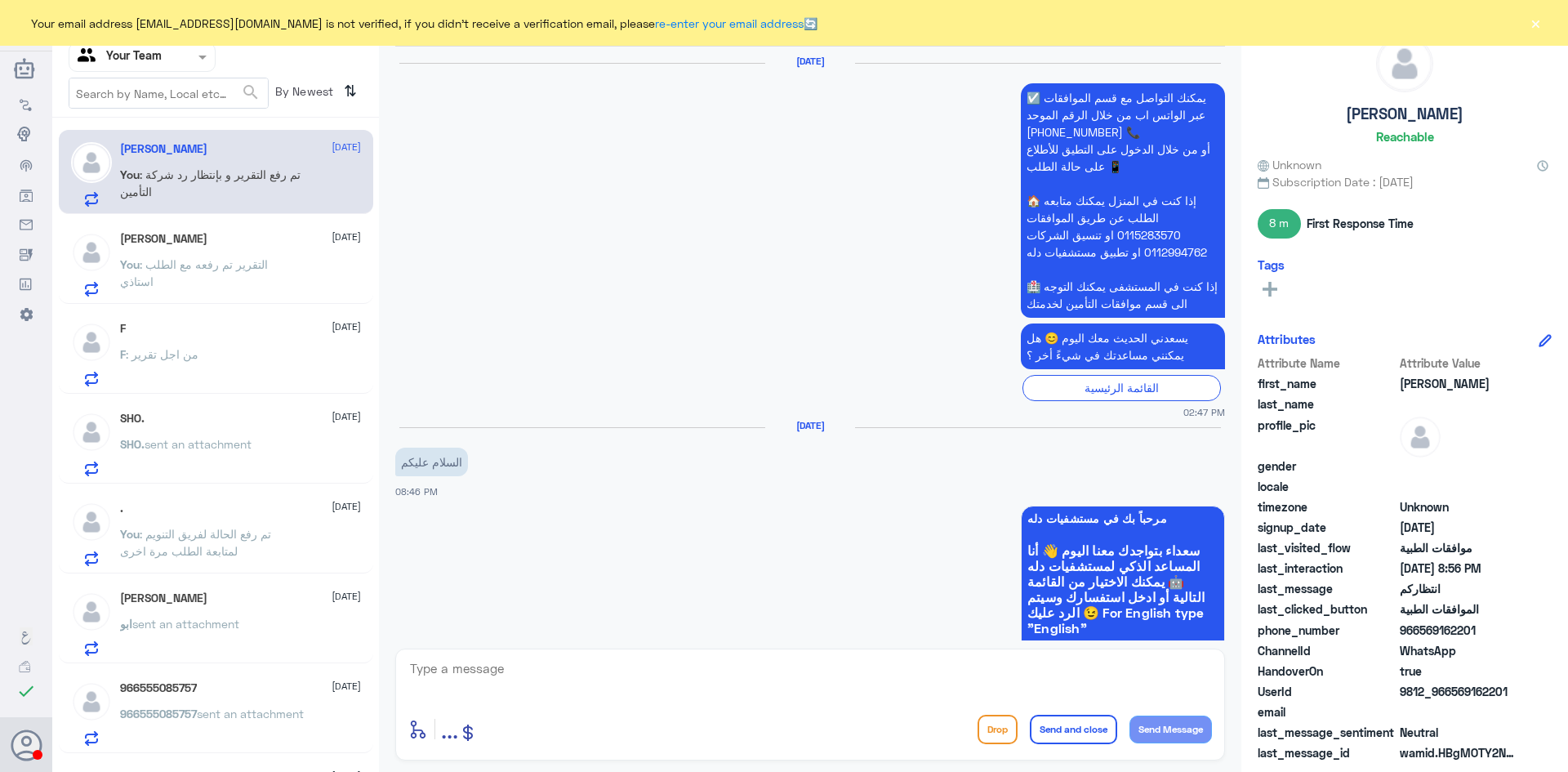
scroll to position [1372, 0]
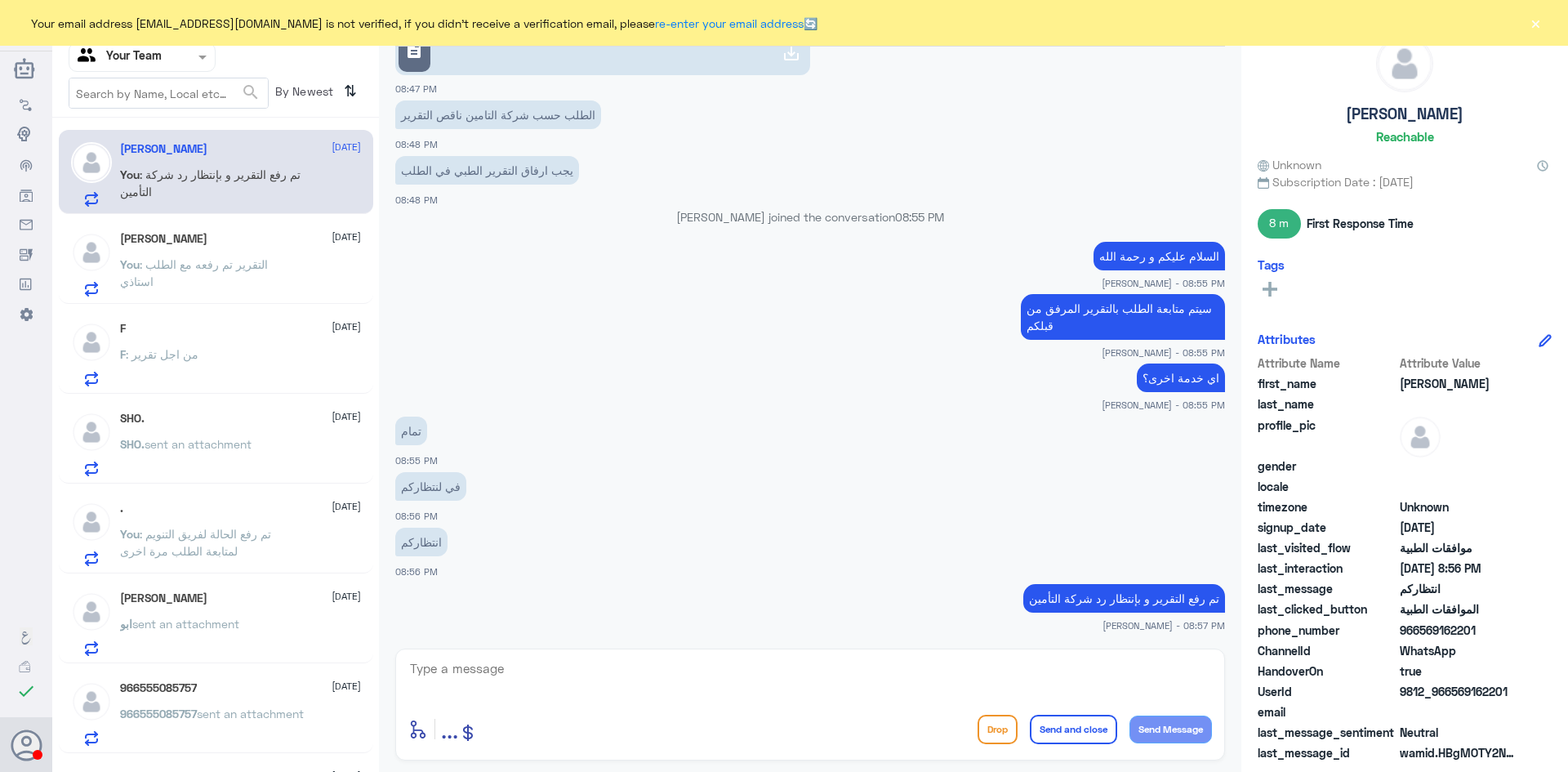
click at [232, 274] on p "You : التقرير تم رفعه مع الطلب استاذي" at bounding box center [212, 276] width 183 height 41
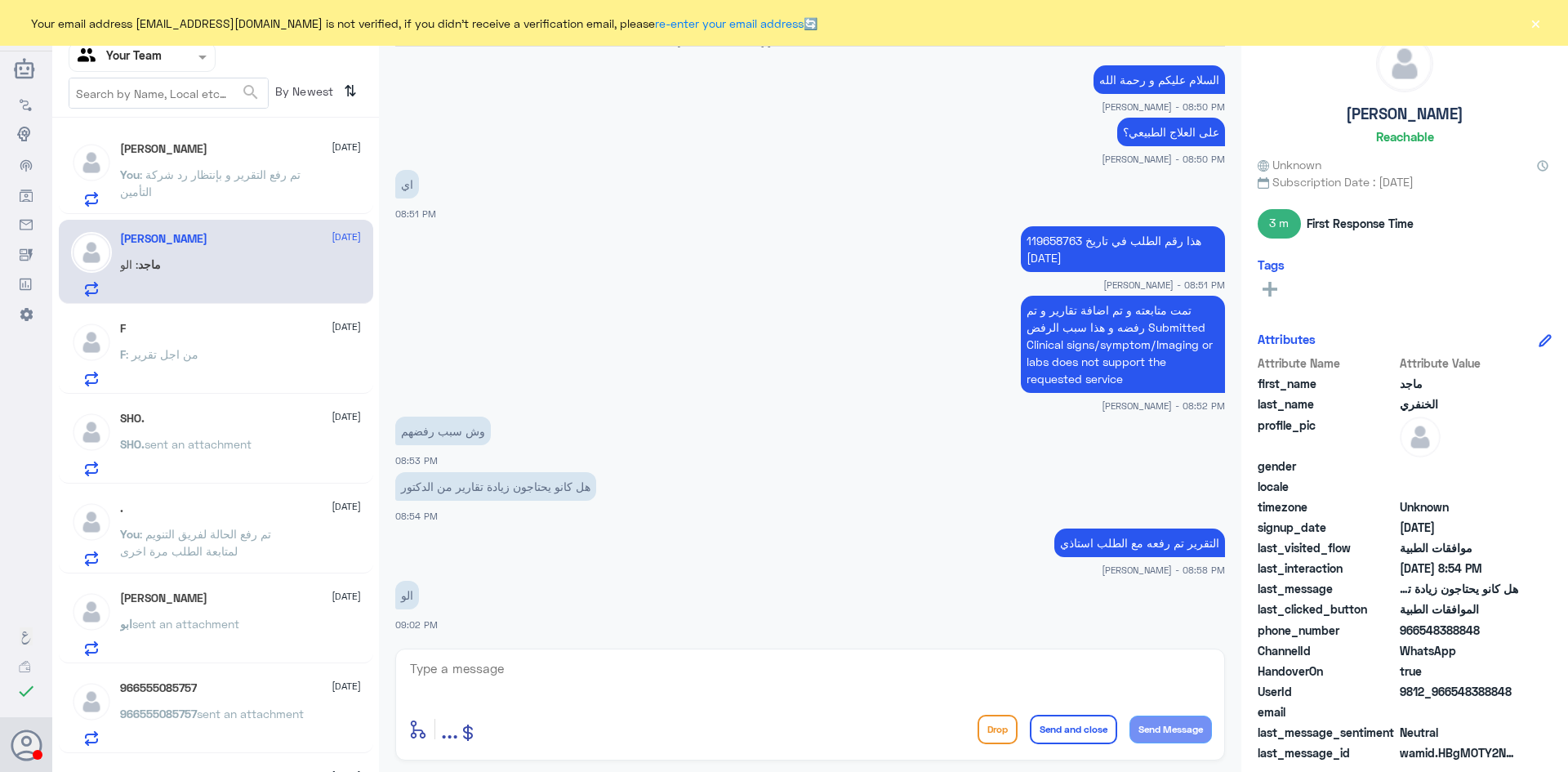
scroll to position [1169, 0]
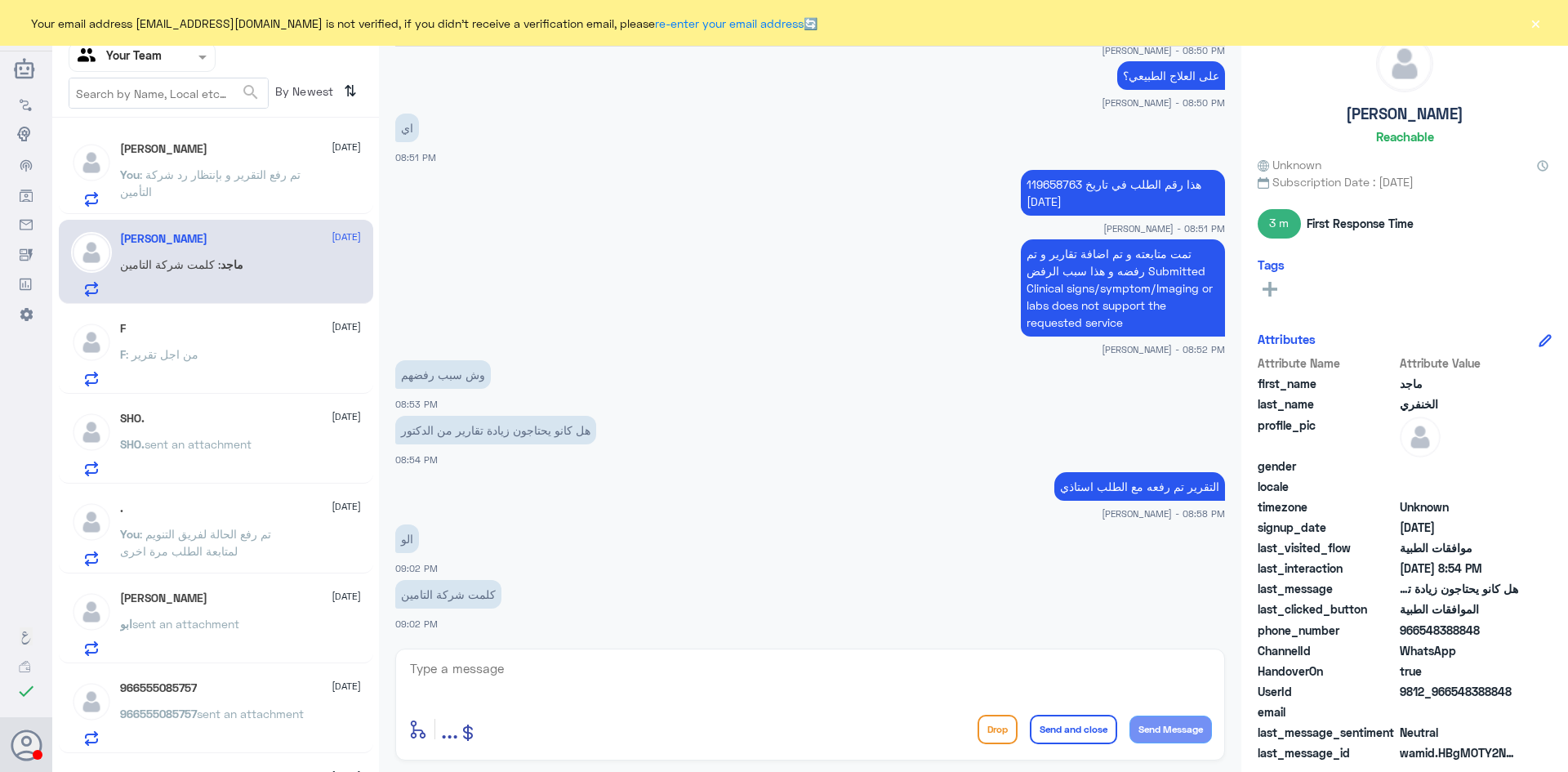
click at [204, 192] on p "You : تم رفع التقرير و بإنتظار رد شركة التأمين" at bounding box center [212, 186] width 183 height 41
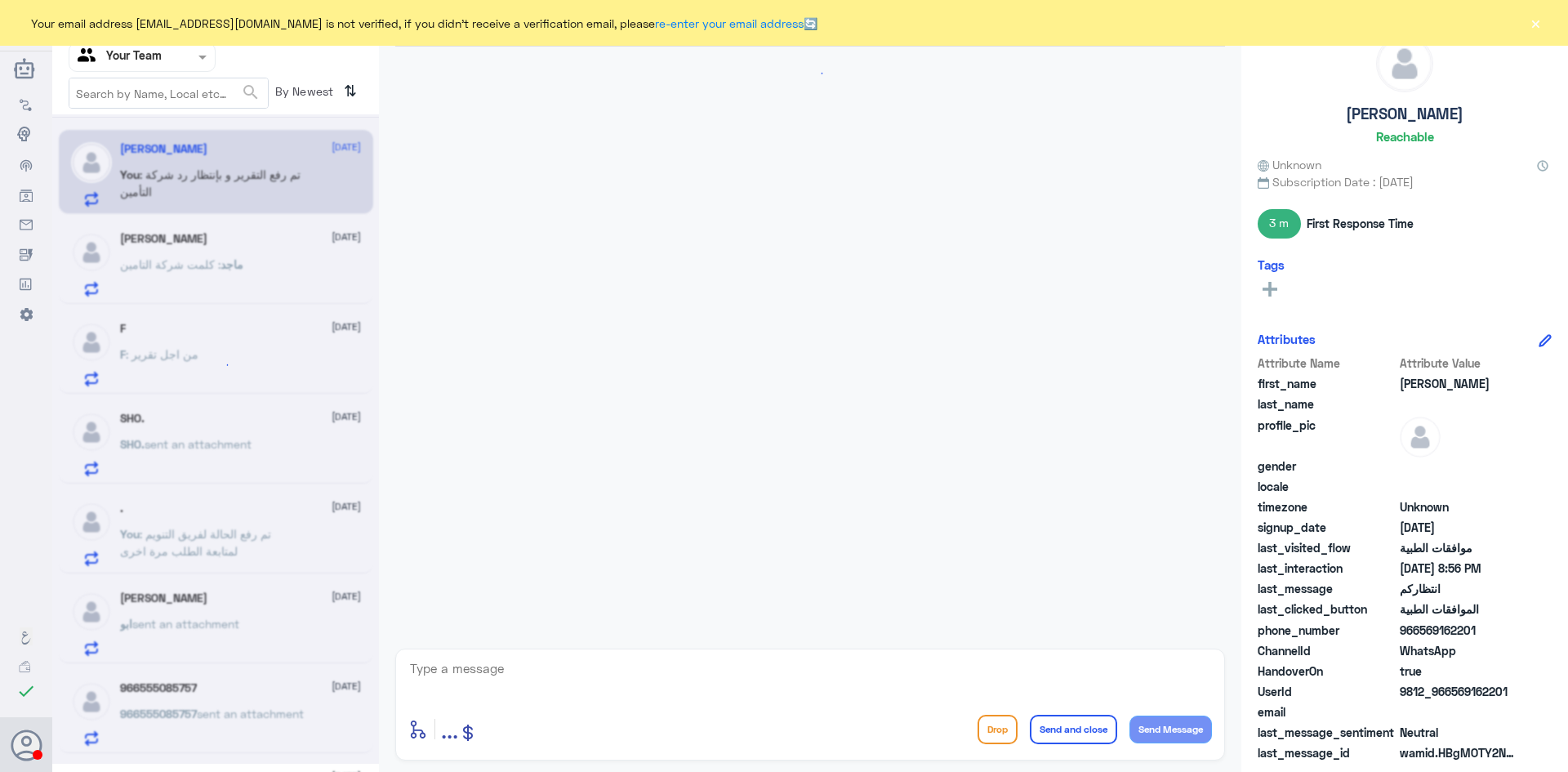
scroll to position [1372, 0]
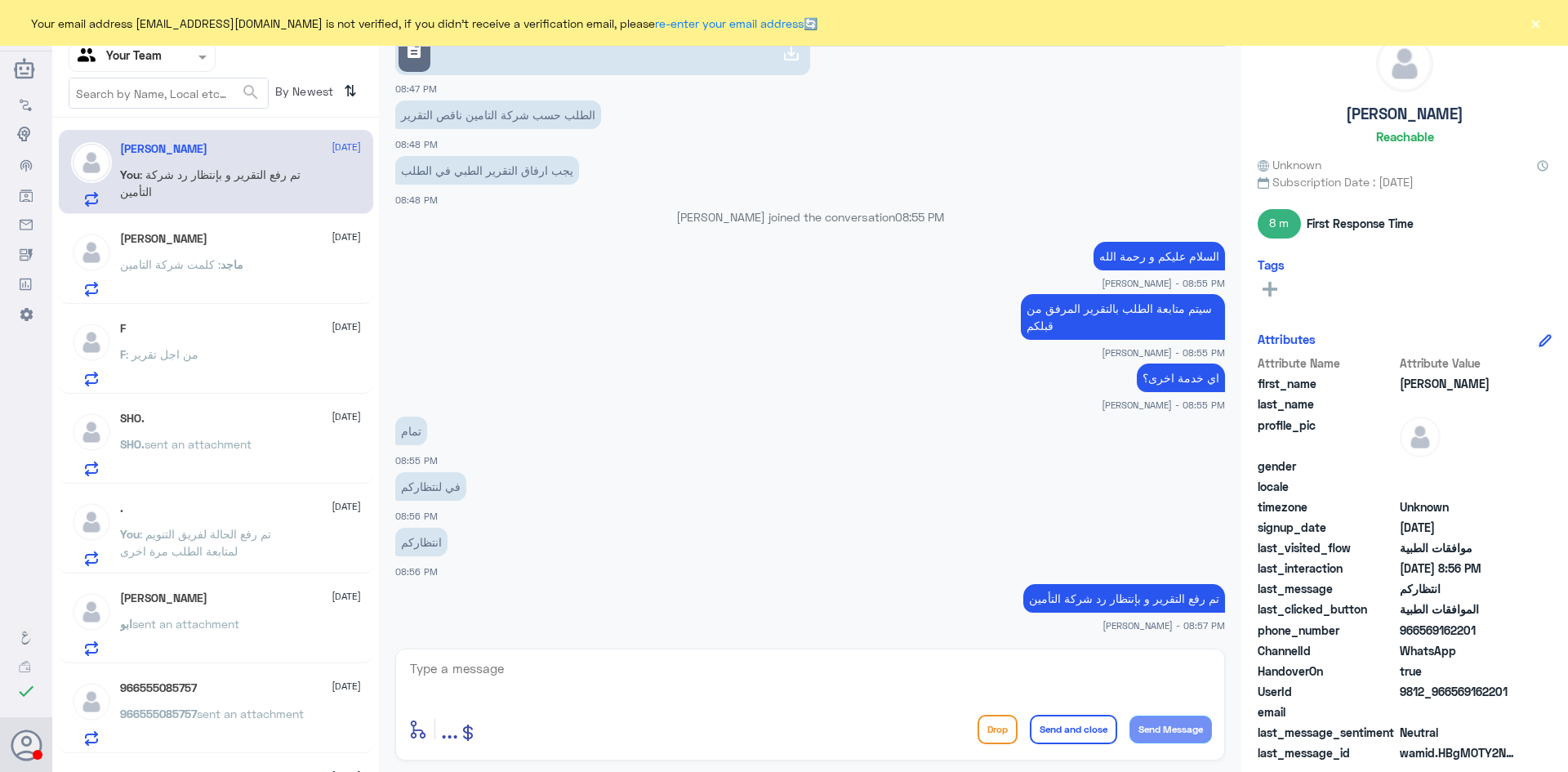
click at [221, 270] on span "ماجد" at bounding box center [232, 264] width 23 height 14
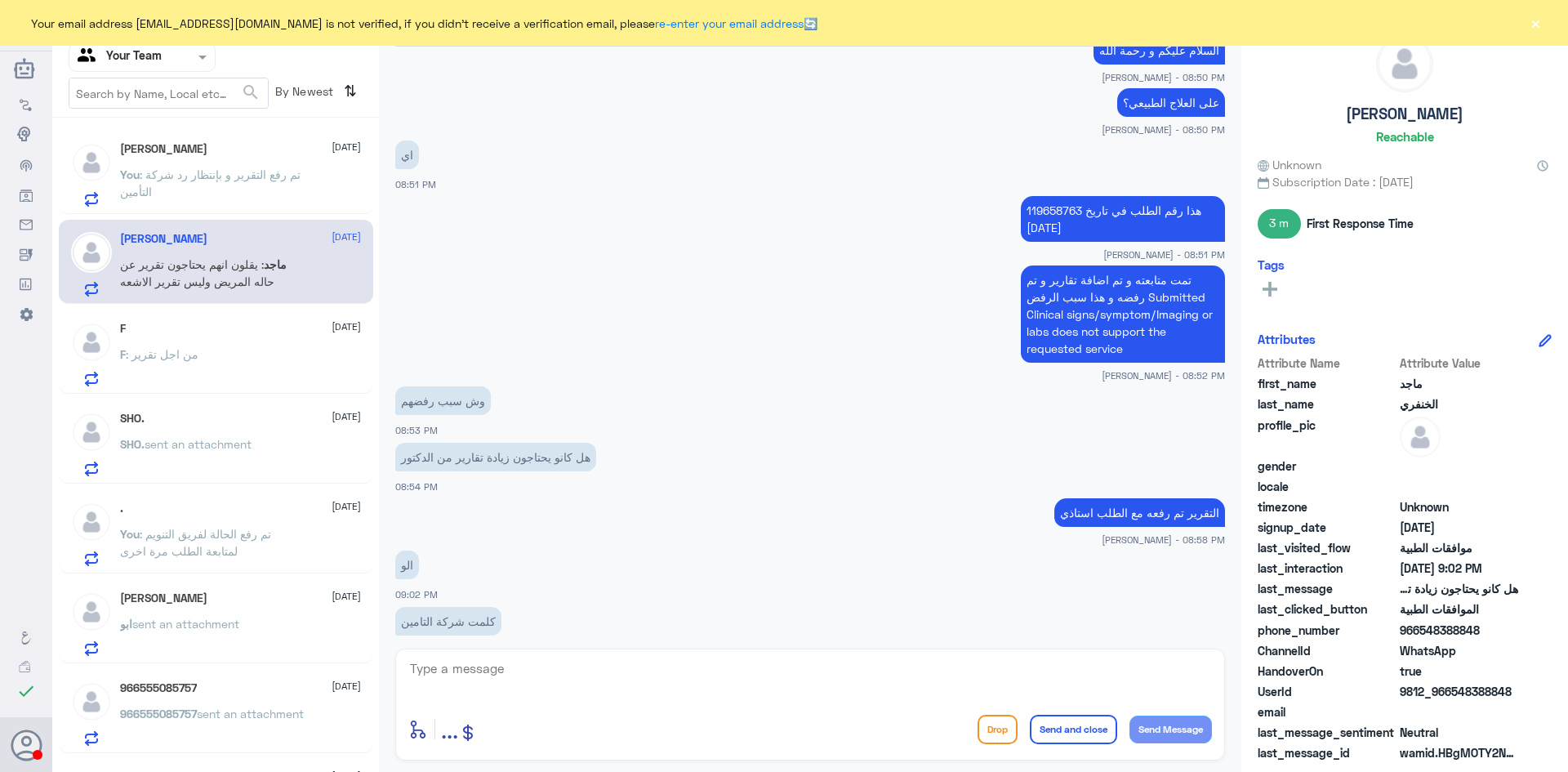
scroll to position [1138, 0]
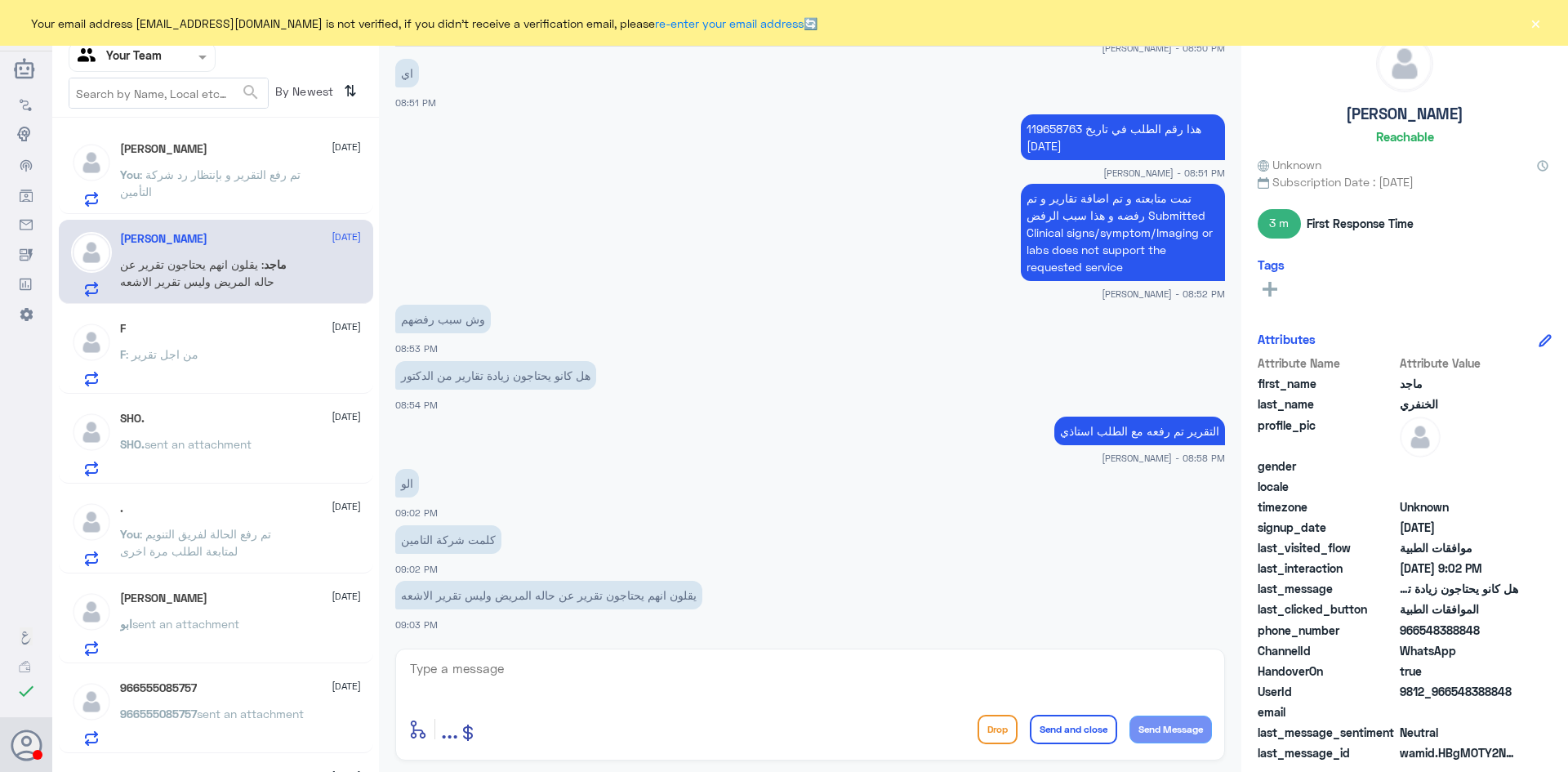
click at [170, 191] on p "You : تم رفع التقرير و بإنتظار رد شركة التأمين" at bounding box center [212, 186] width 183 height 41
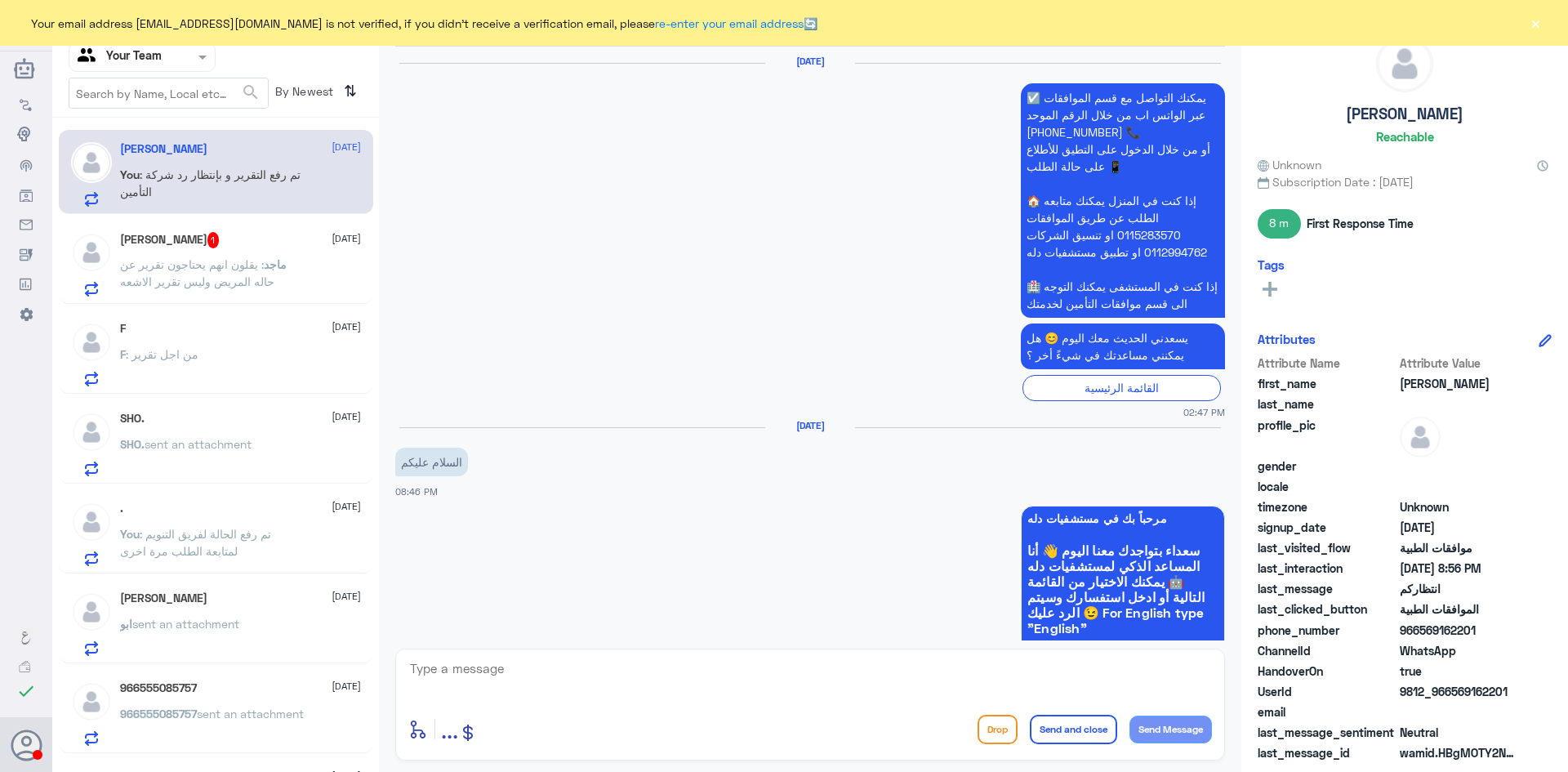
scroll to position [1372, 0]
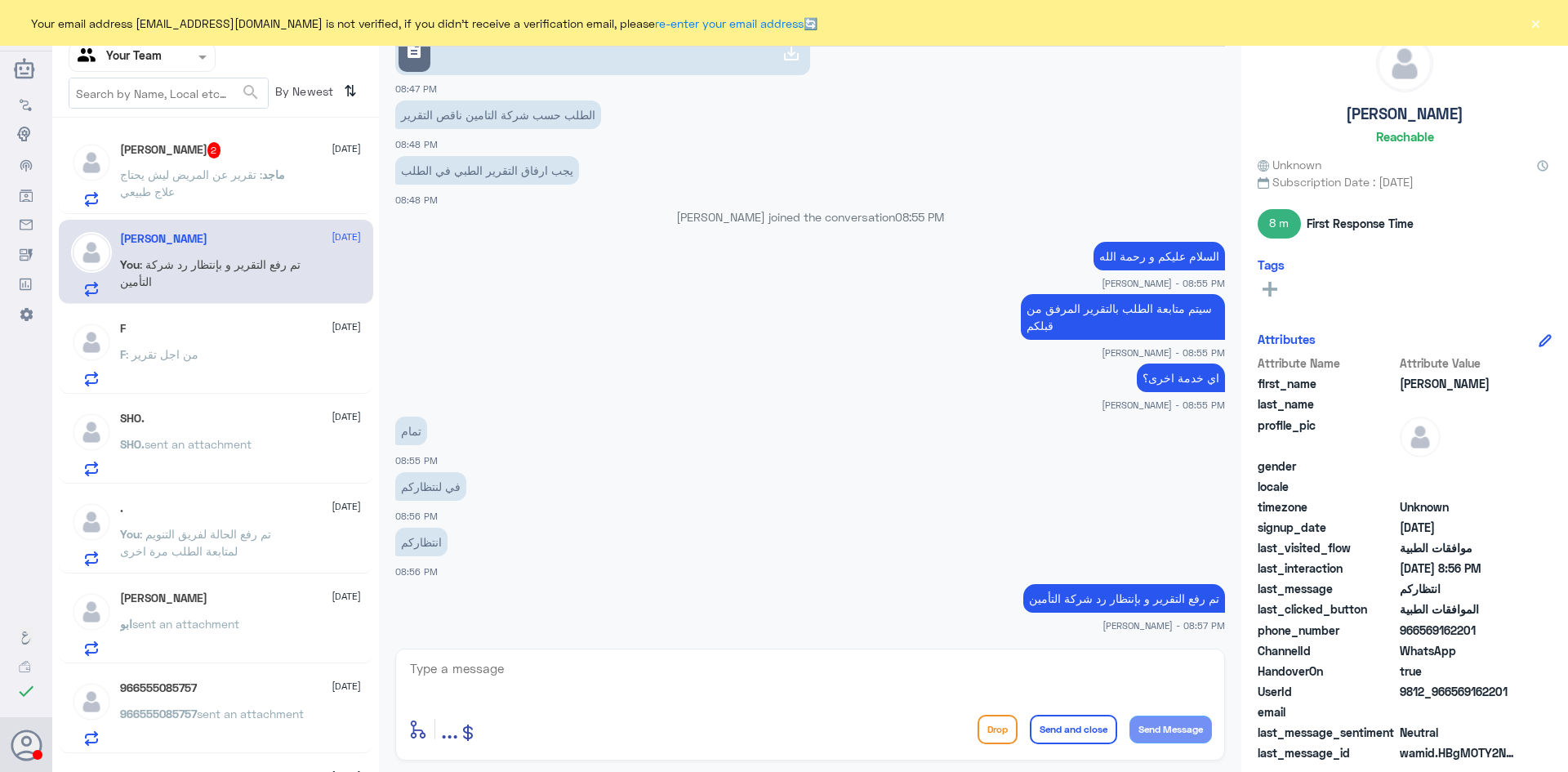
click at [220, 172] on span ": تقرير عن المريض ليش يحتاج علاج طبيعي" at bounding box center [192, 183] width 142 height 31
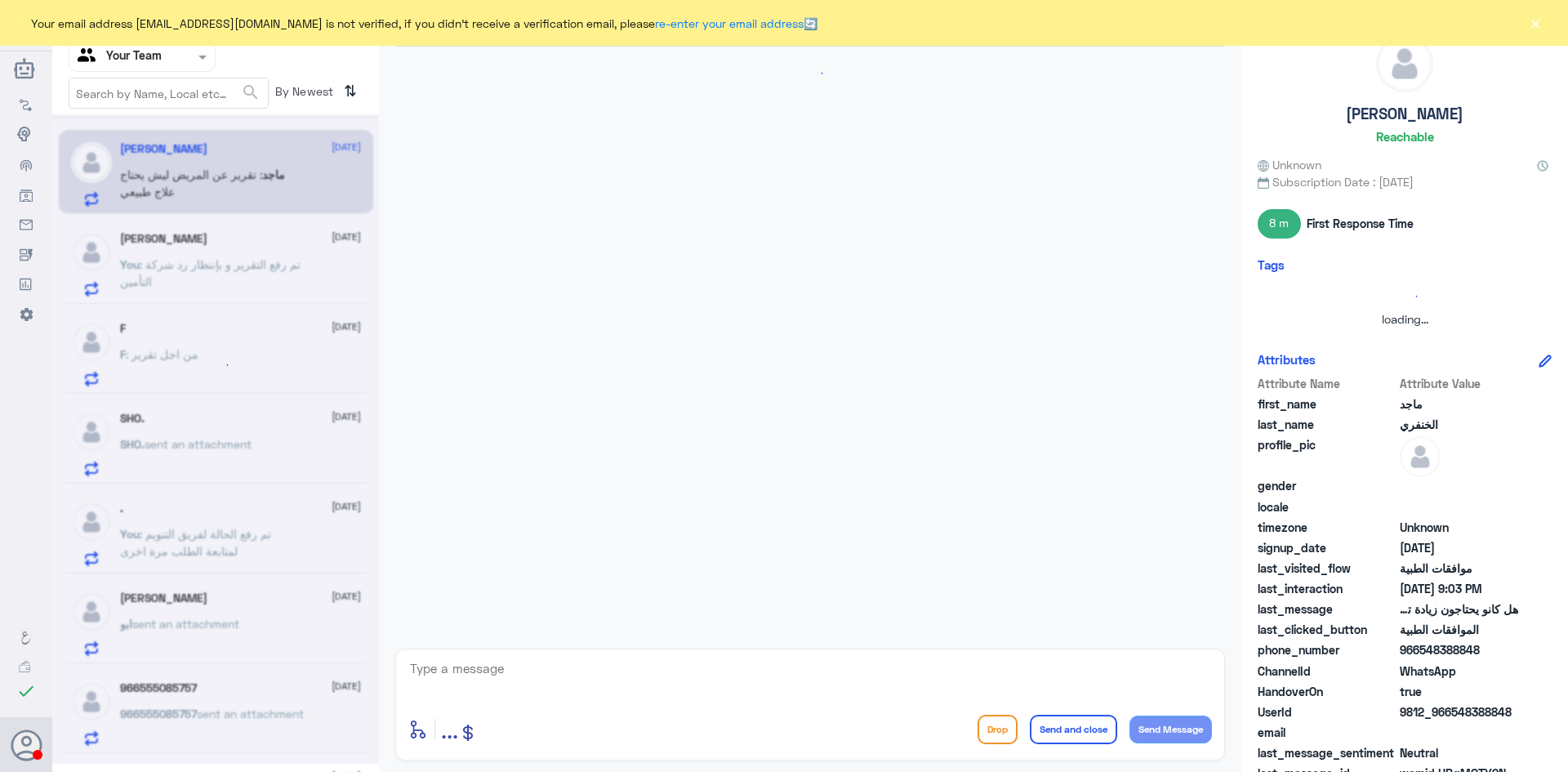
scroll to position [950, 0]
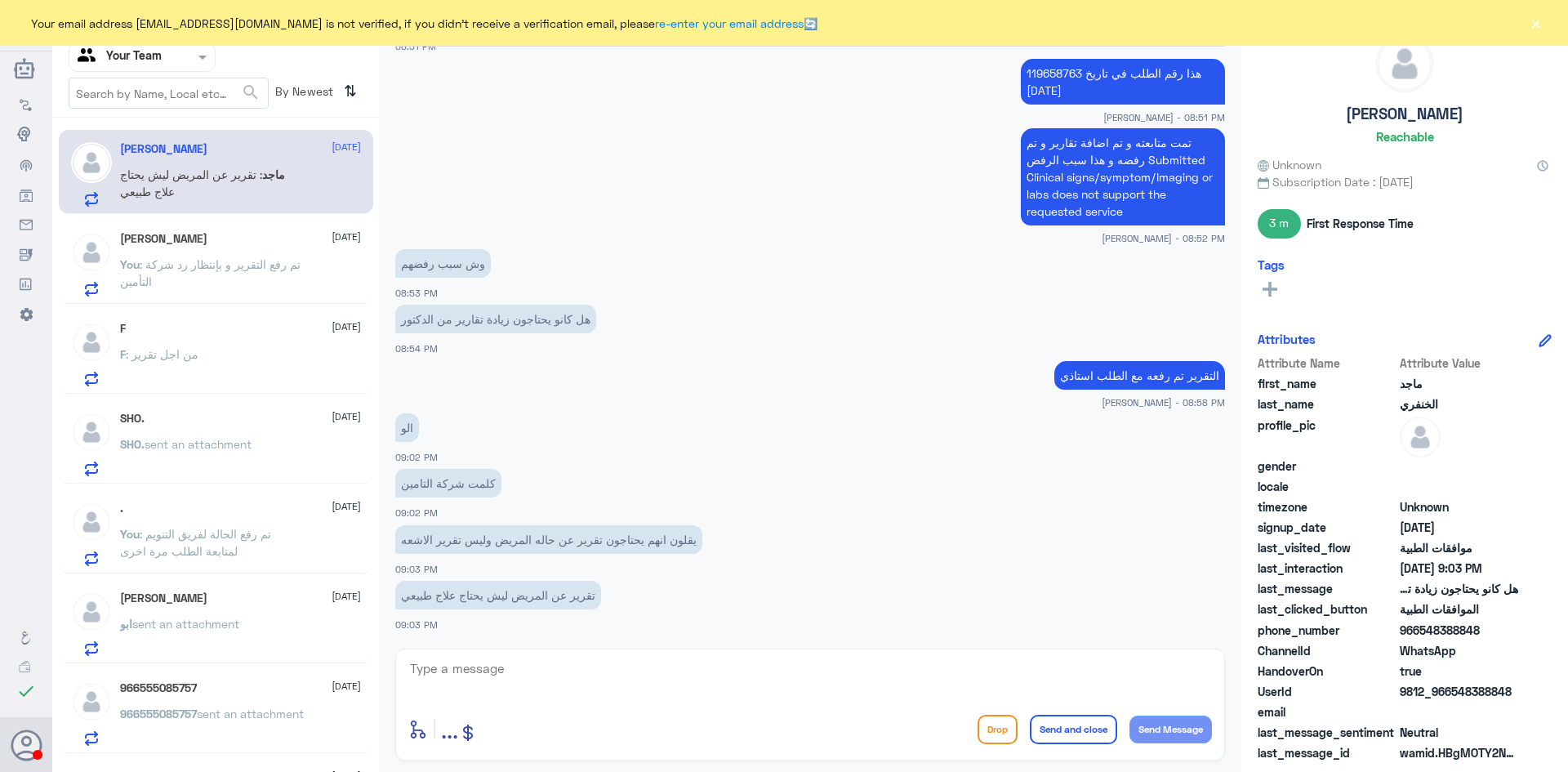
click at [218, 265] on span ": تم رفع التقرير و بإنتظار رد شركة التأمين" at bounding box center [211, 273] width 181 height 31
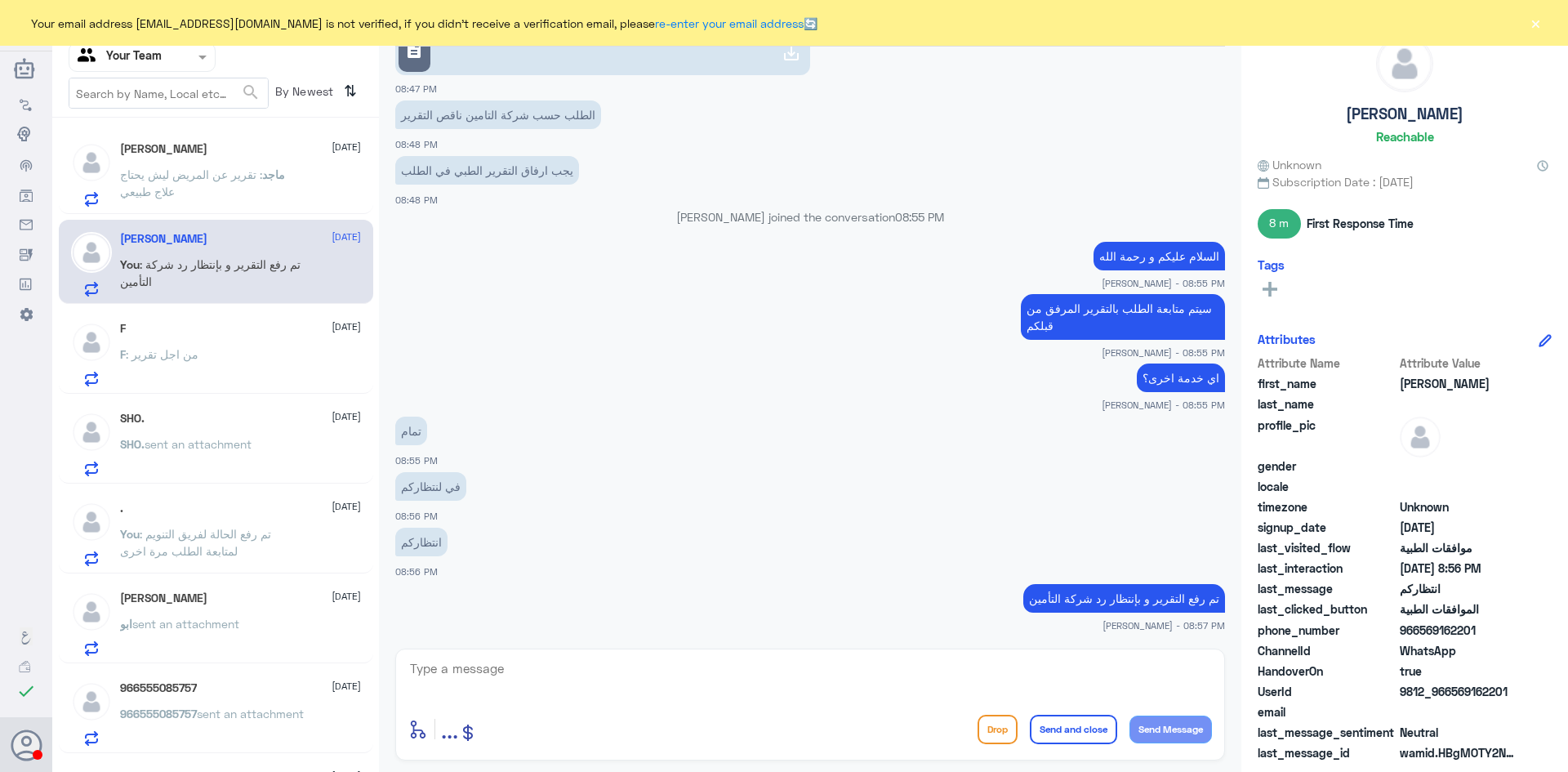
scroll to position [1427, 0]
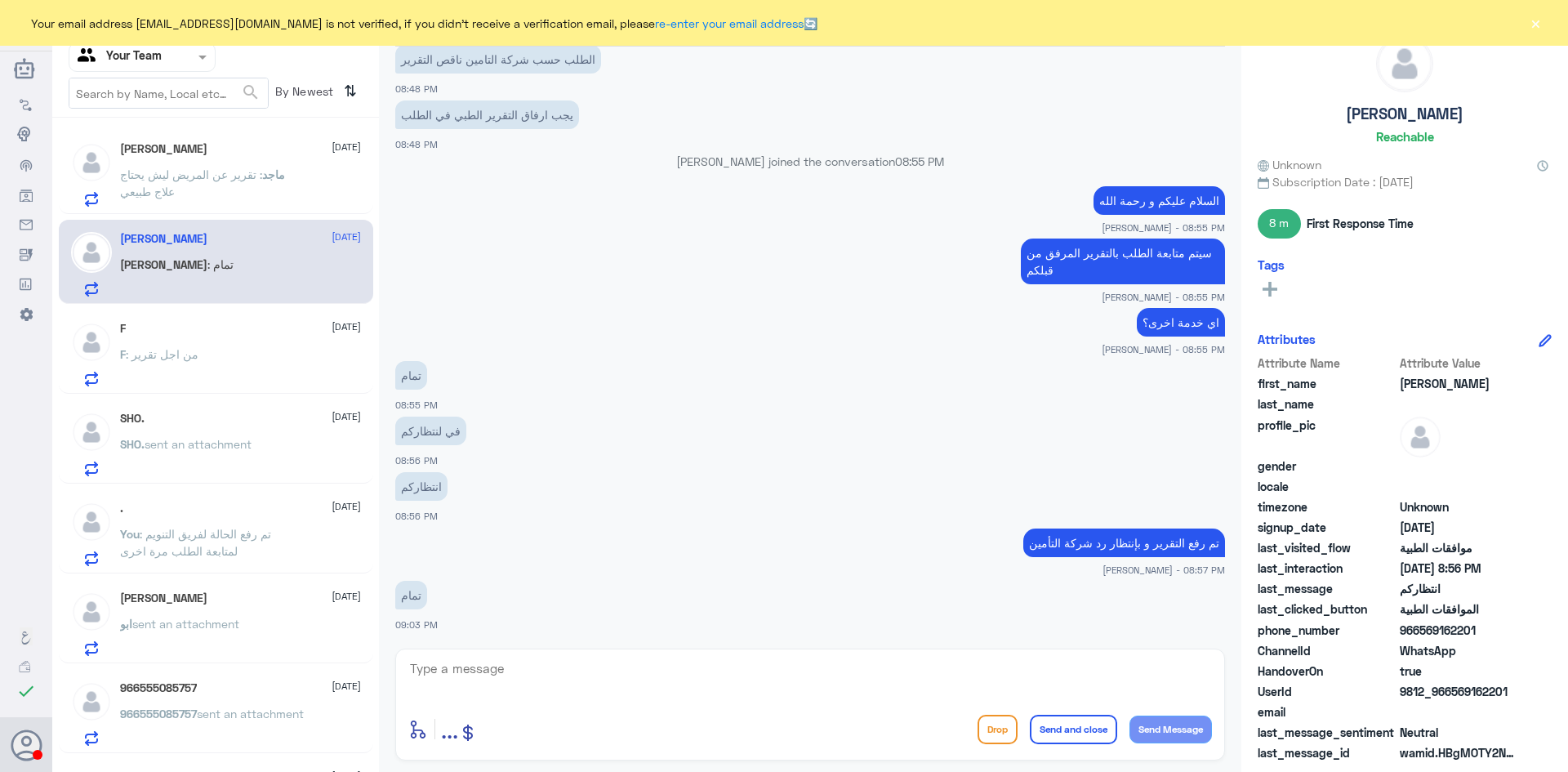
click at [191, 366] on p "F : من اجل تقرير" at bounding box center [160, 366] width 78 height 41
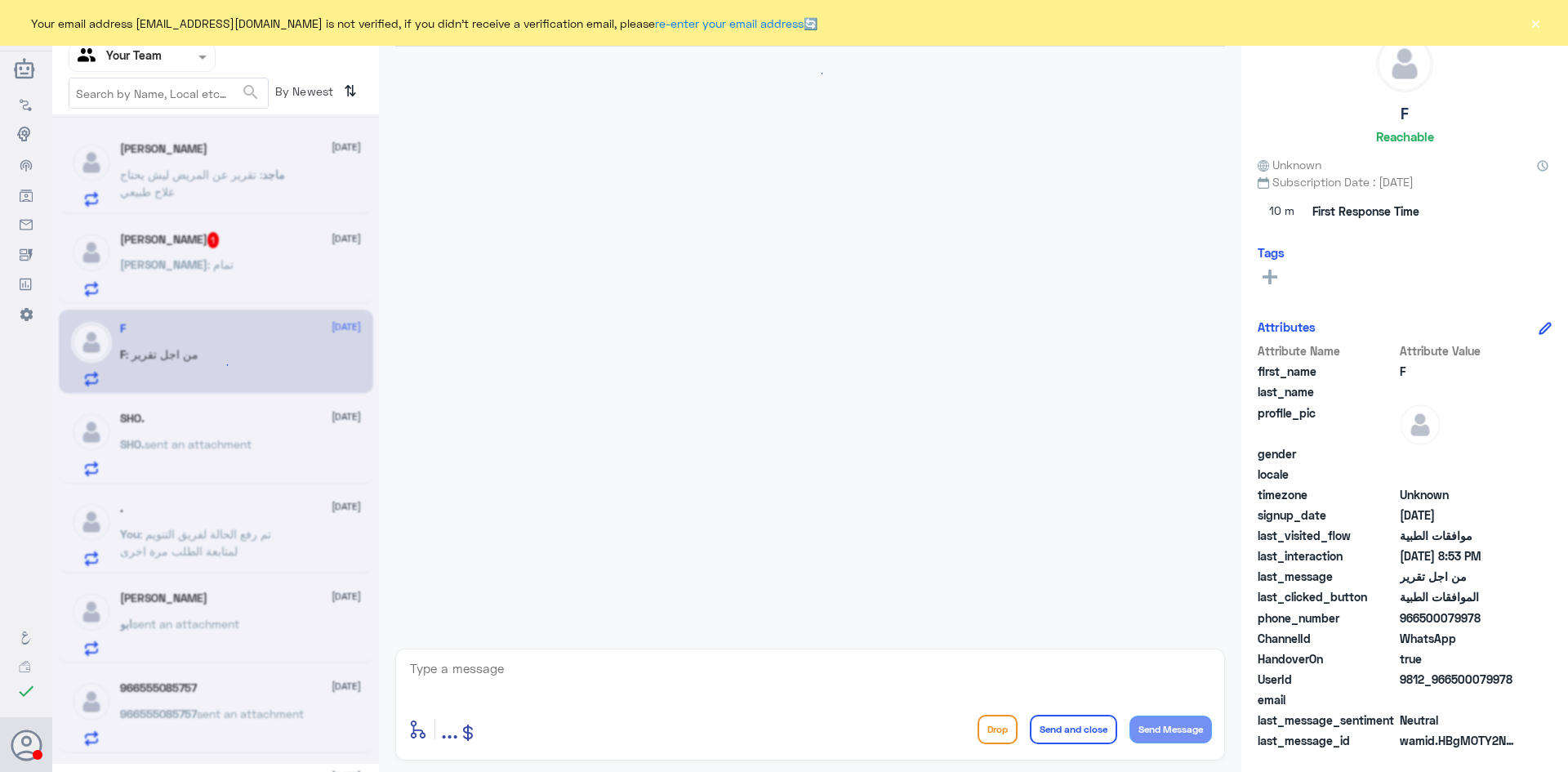
scroll to position [1045, 0]
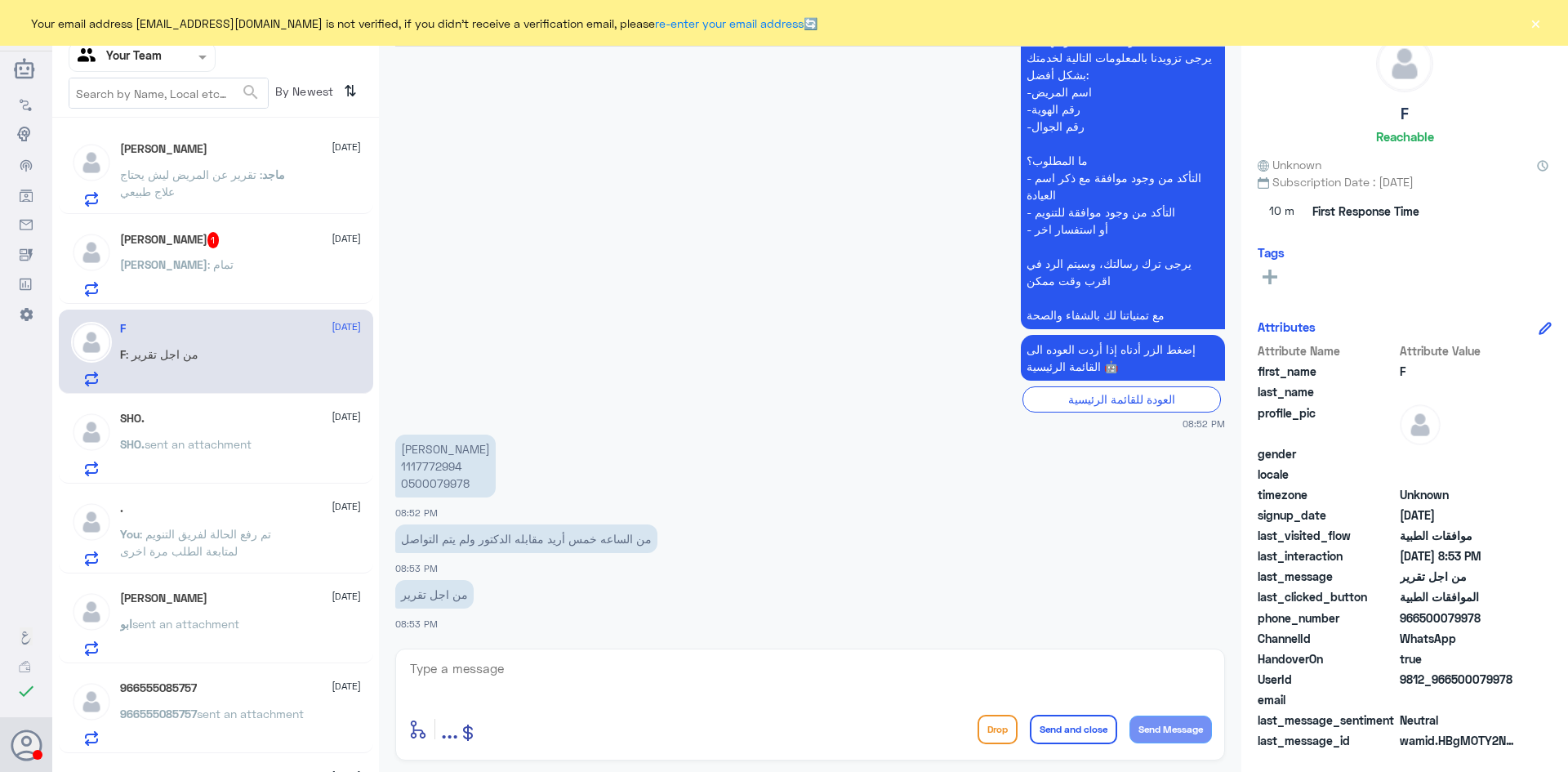
click at [226, 248] on div "Abdulrahman 1 21 August" at bounding box center [241, 240] width 241 height 16
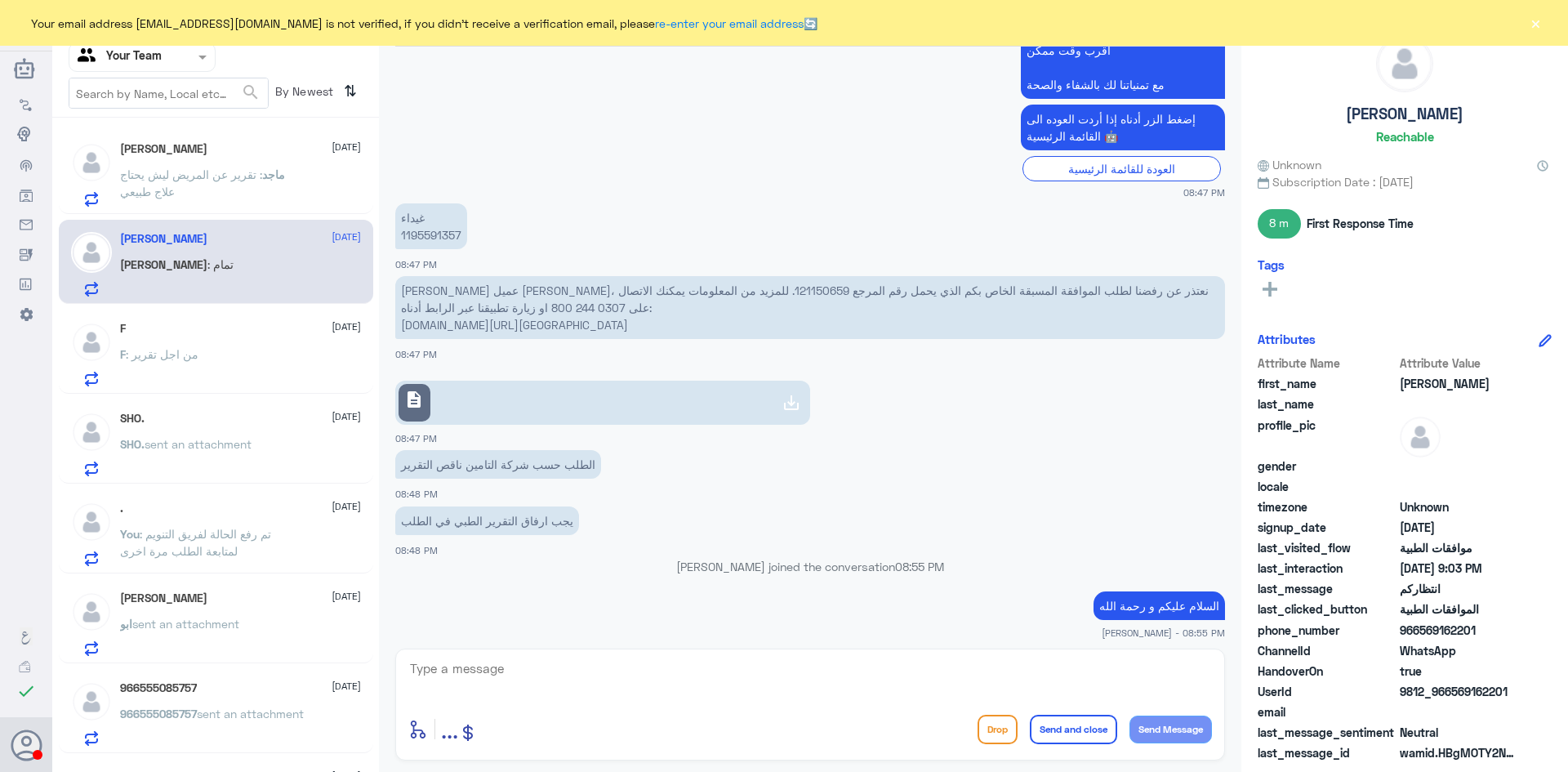
scroll to position [637, 0]
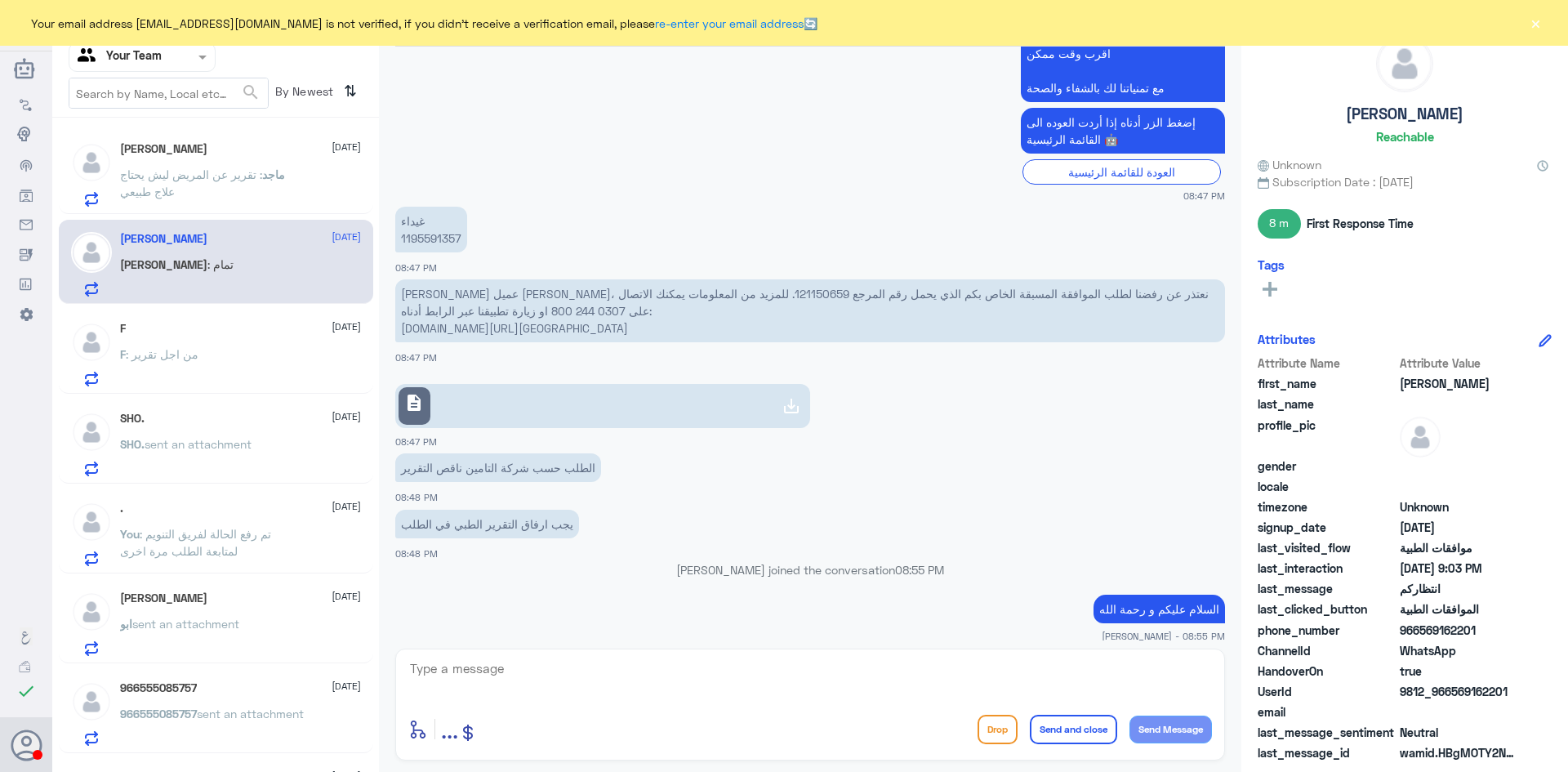
click at [432, 239] on p "غيداء 1195591357" at bounding box center [431, 230] width 72 height 46
copy p "1195591357"
click at [630, 669] on textarea at bounding box center [810, 678] width 804 height 40
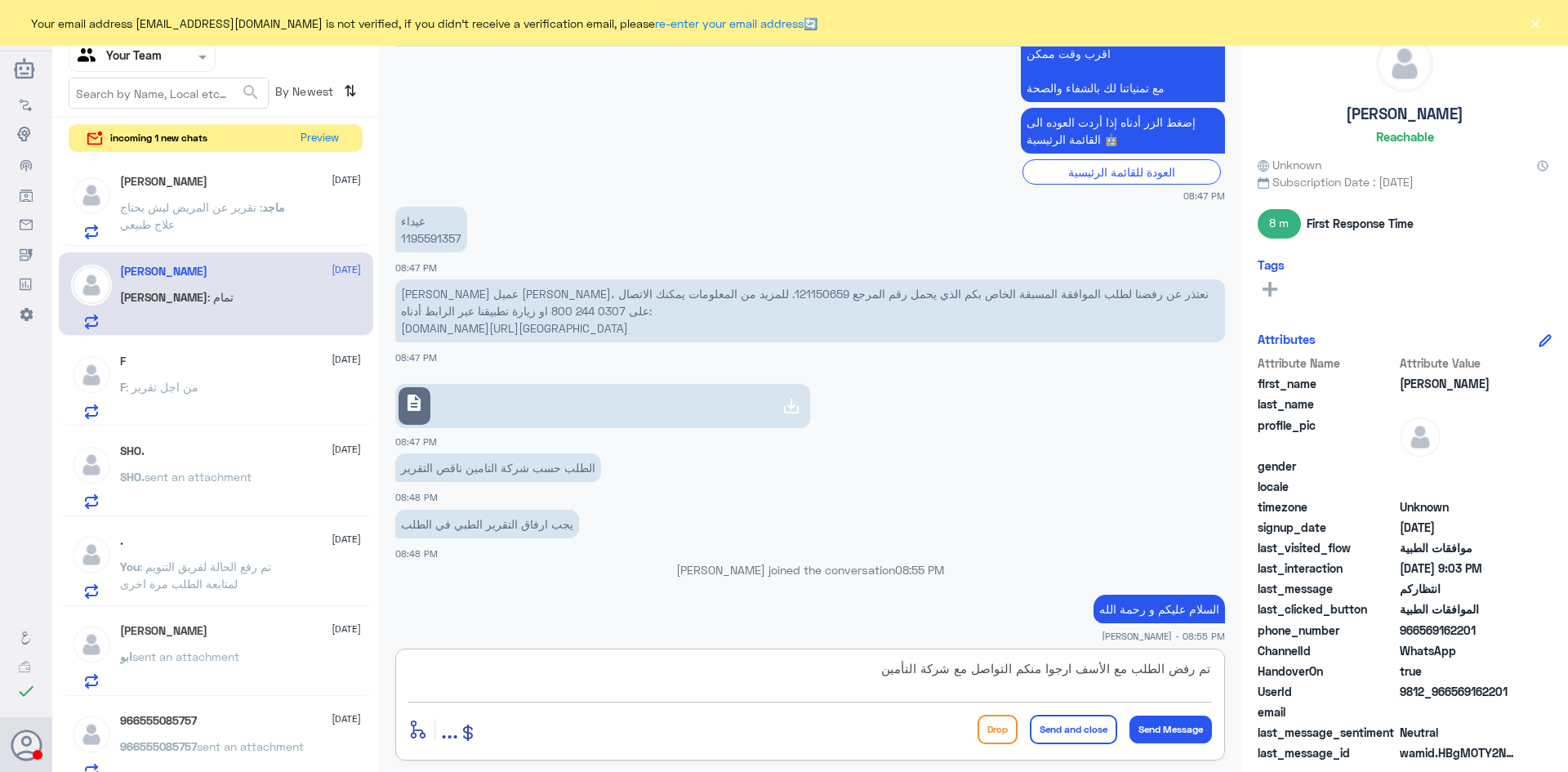
type textarea "تم رفض الطلب مع الأسف ارجوا منكم التواصل مع شركة التأمين"
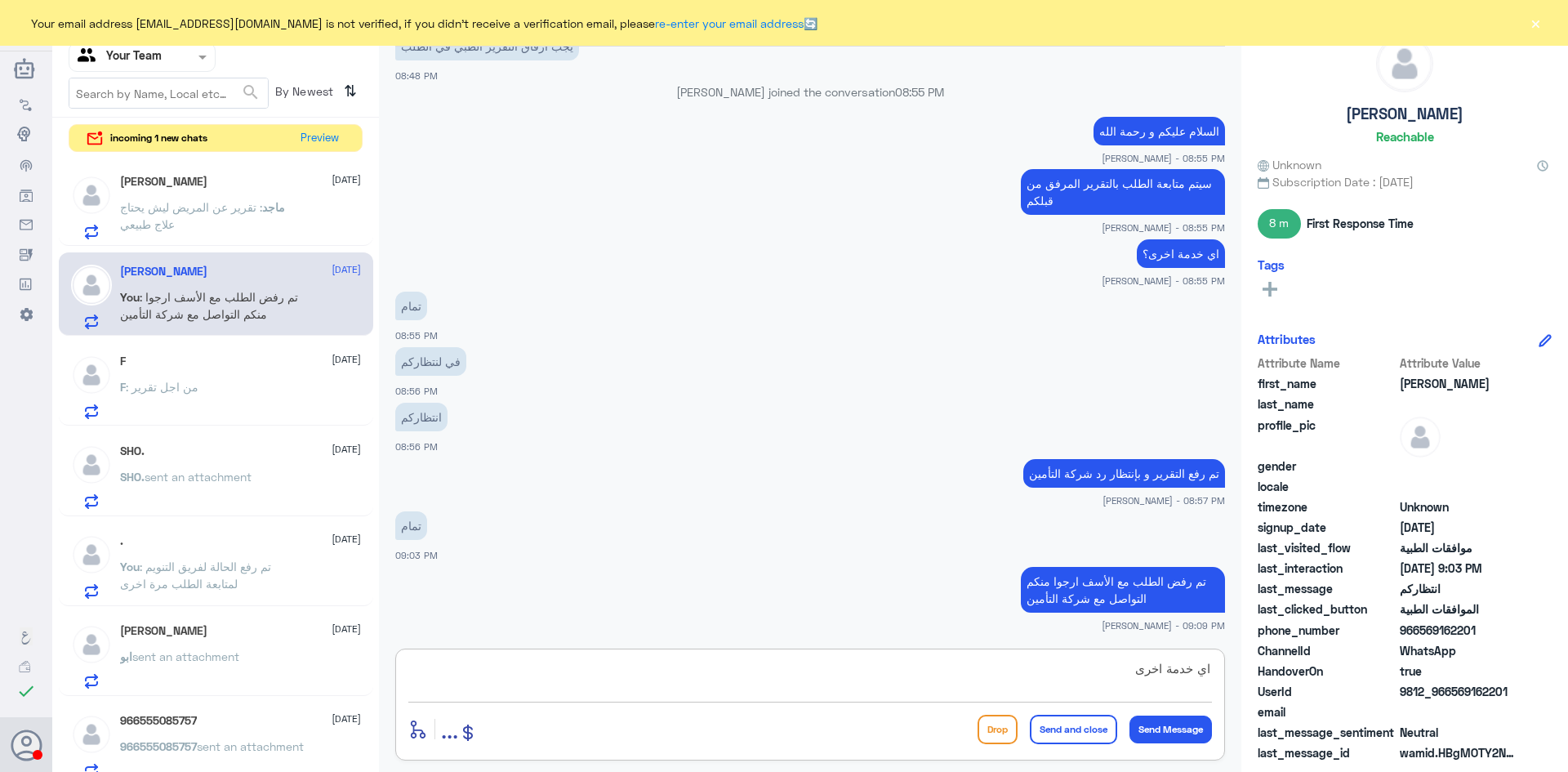
type textarea "اي خدمة اخرى؟"
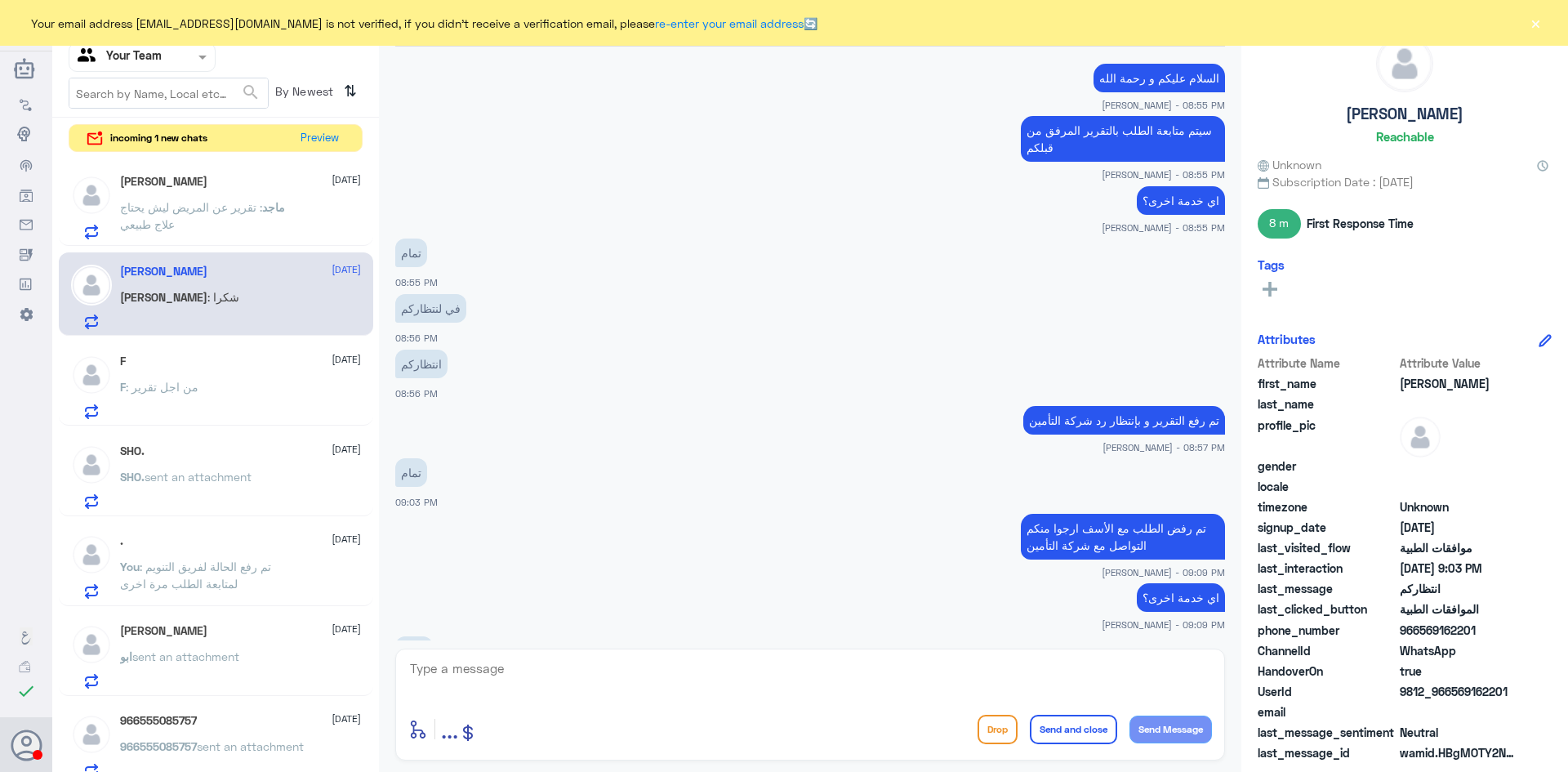
scroll to position [1224, 0]
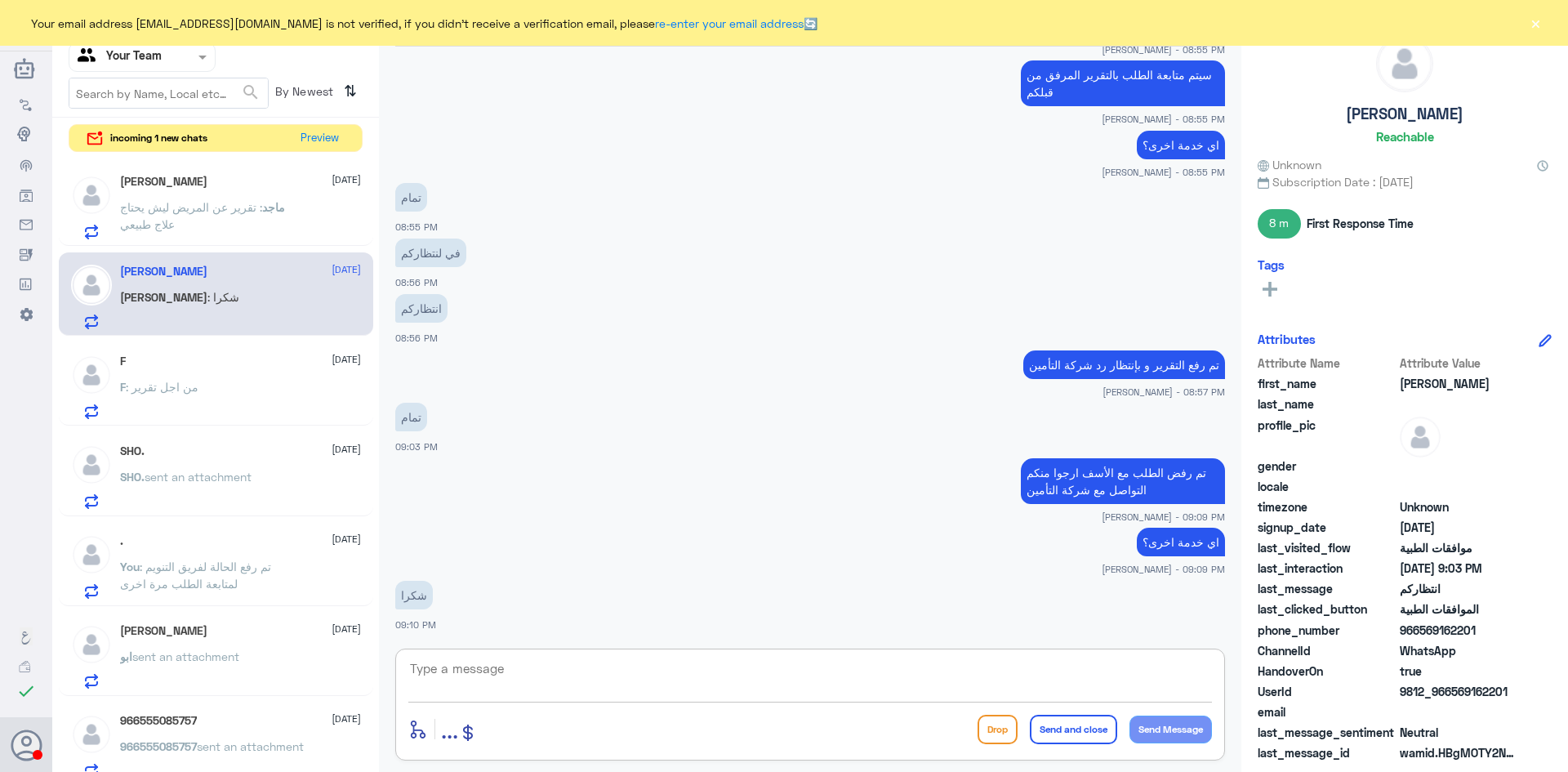
click at [515, 676] on textarea at bounding box center [810, 678] width 804 height 40
type textarea "قدامكم العافيه"
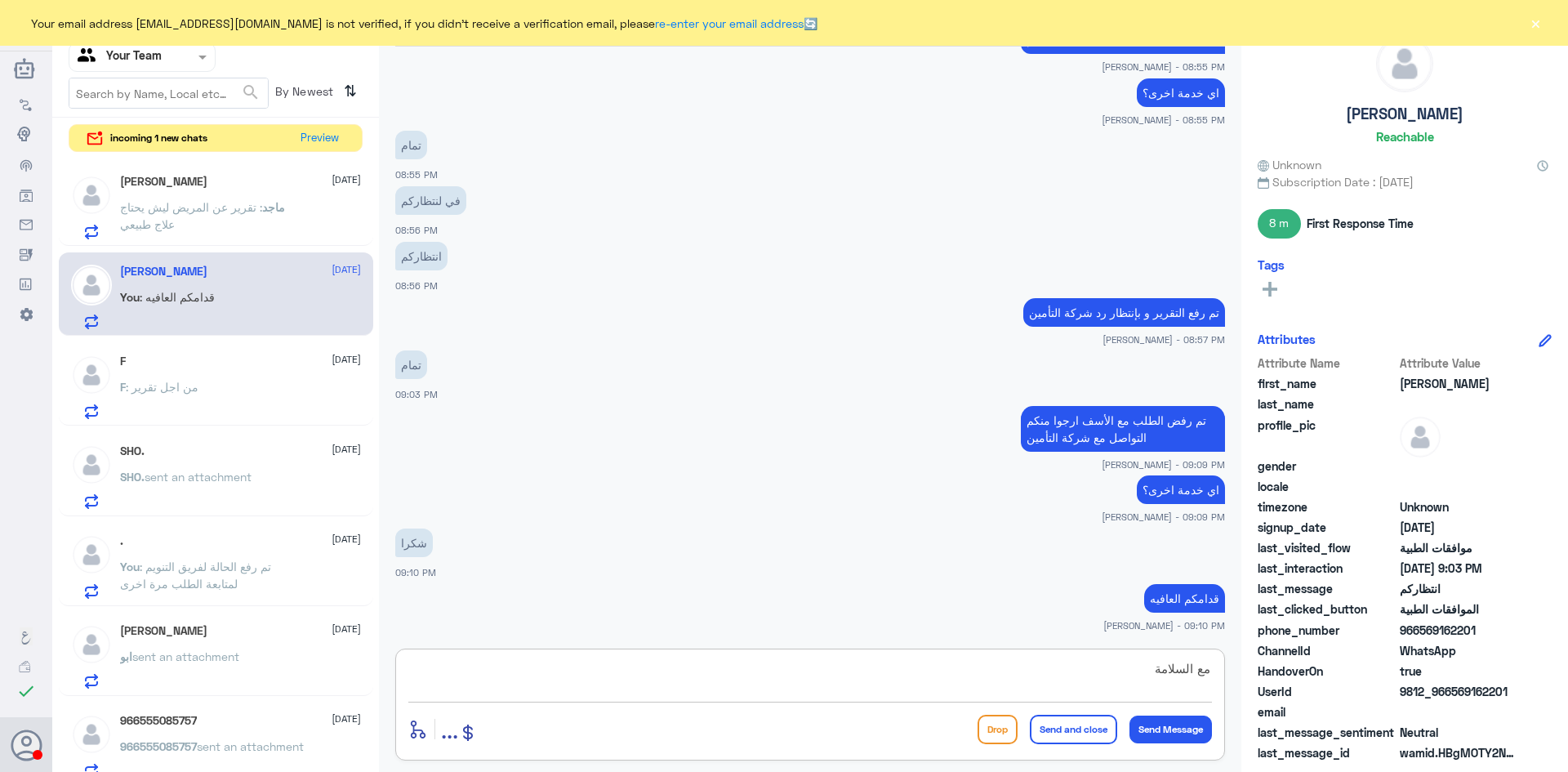
type textarea "مع السلامة"
click at [1053, 730] on button "Send and close" at bounding box center [1074, 730] width 88 height 29
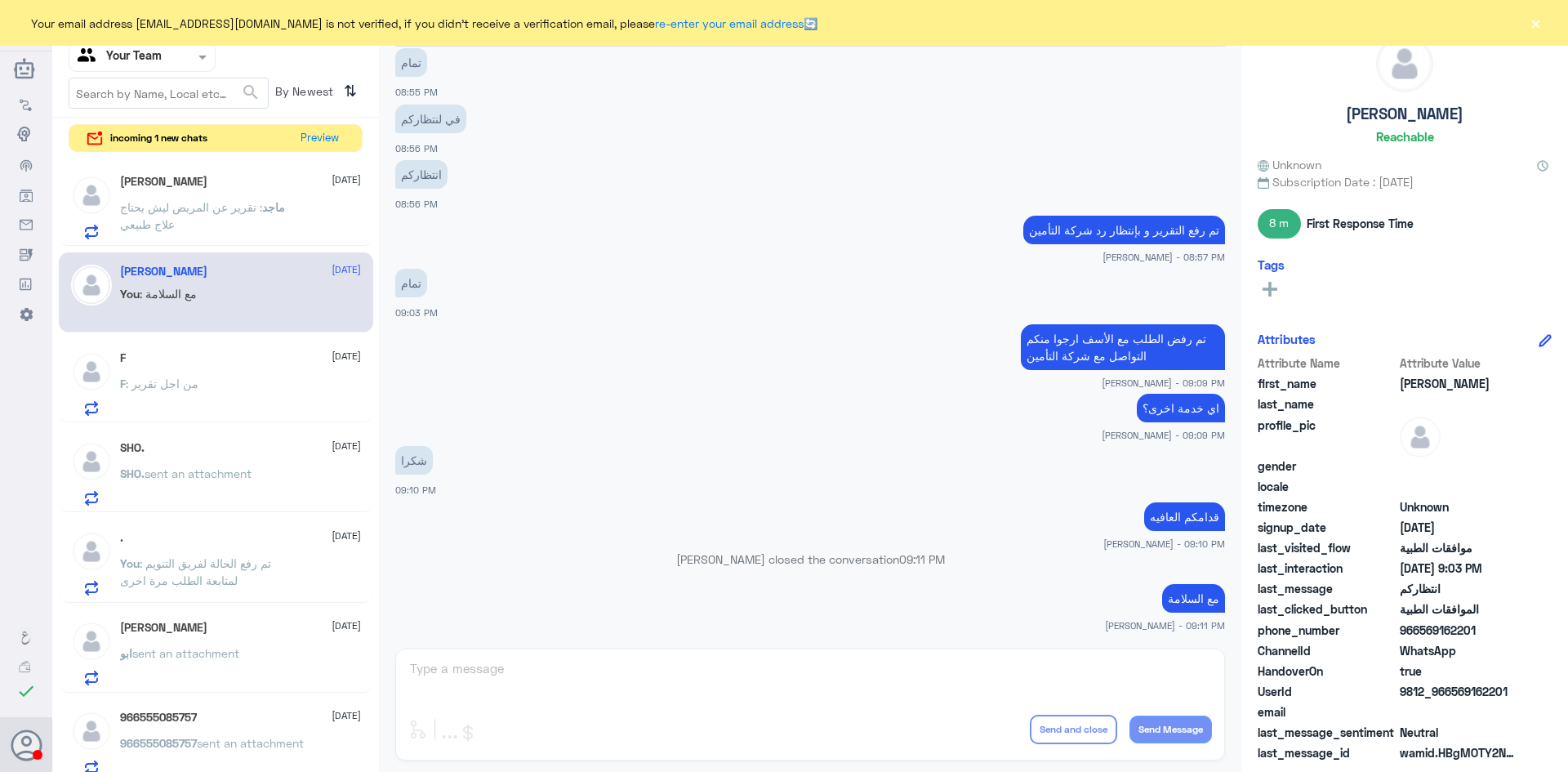
click at [185, 218] on p "ماجد : تقرير عن المريض ليش يحتاج علاج طبيعي" at bounding box center [212, 219] width 183 height 41
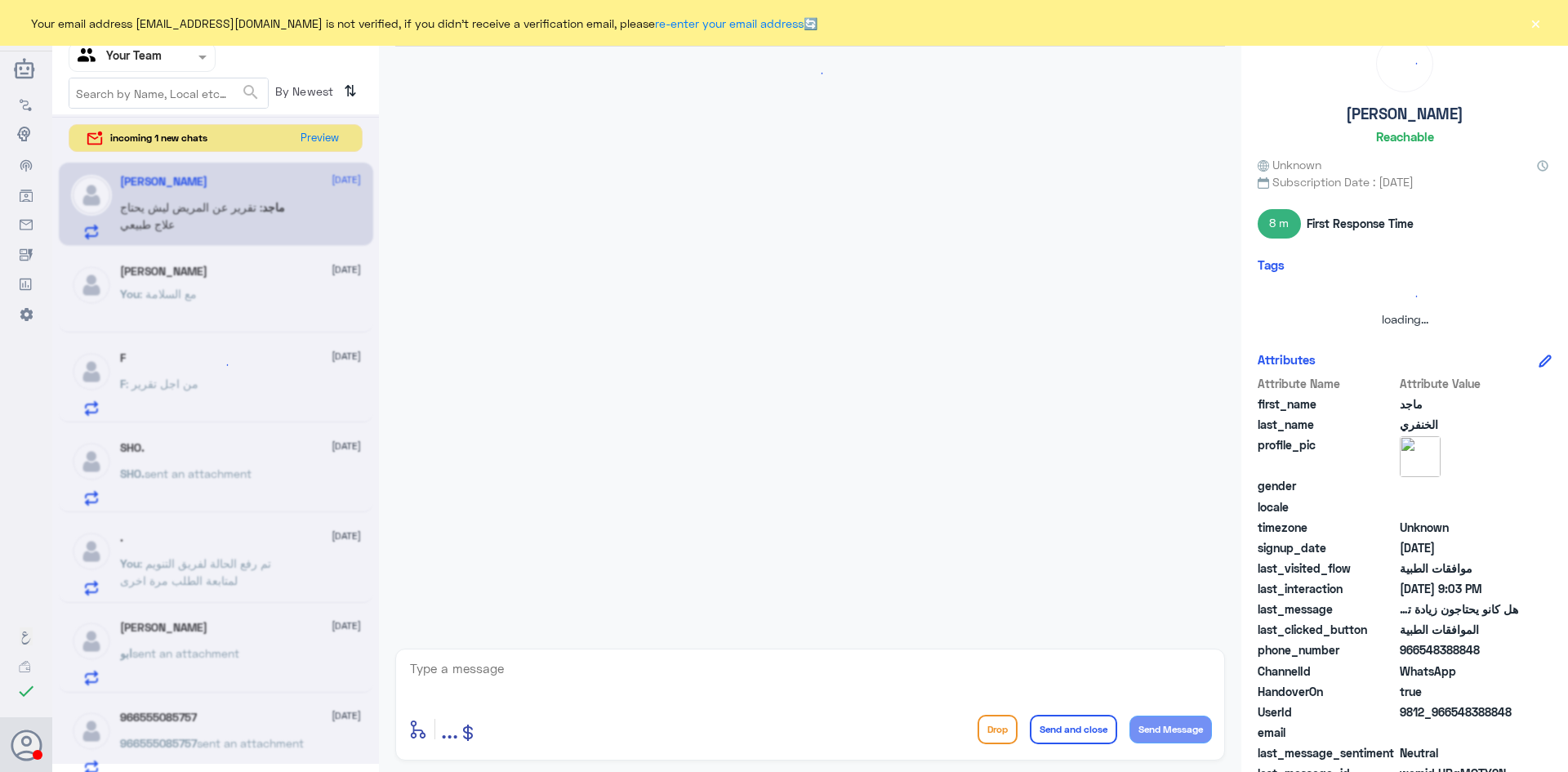
scroll to position [950, 0]
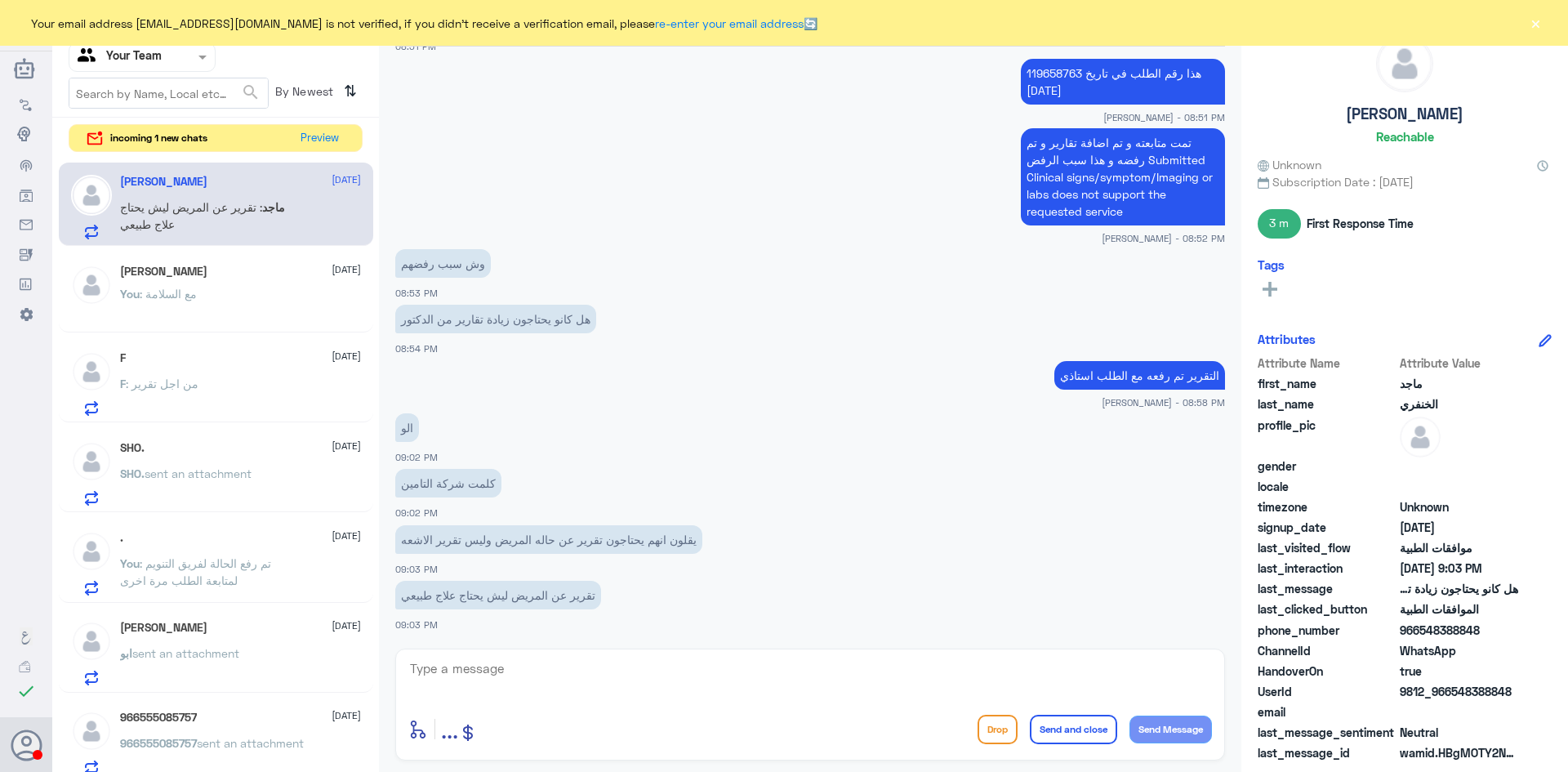
click at [512, 673] on textarea at bounding box center [810, 678] width 804 height 40
type textarea "اتمنى منكم زيارة الطبيب لكتابة تقرير اضافي و رفع طلب جديد بسبب ان الطلب مر عليه…"
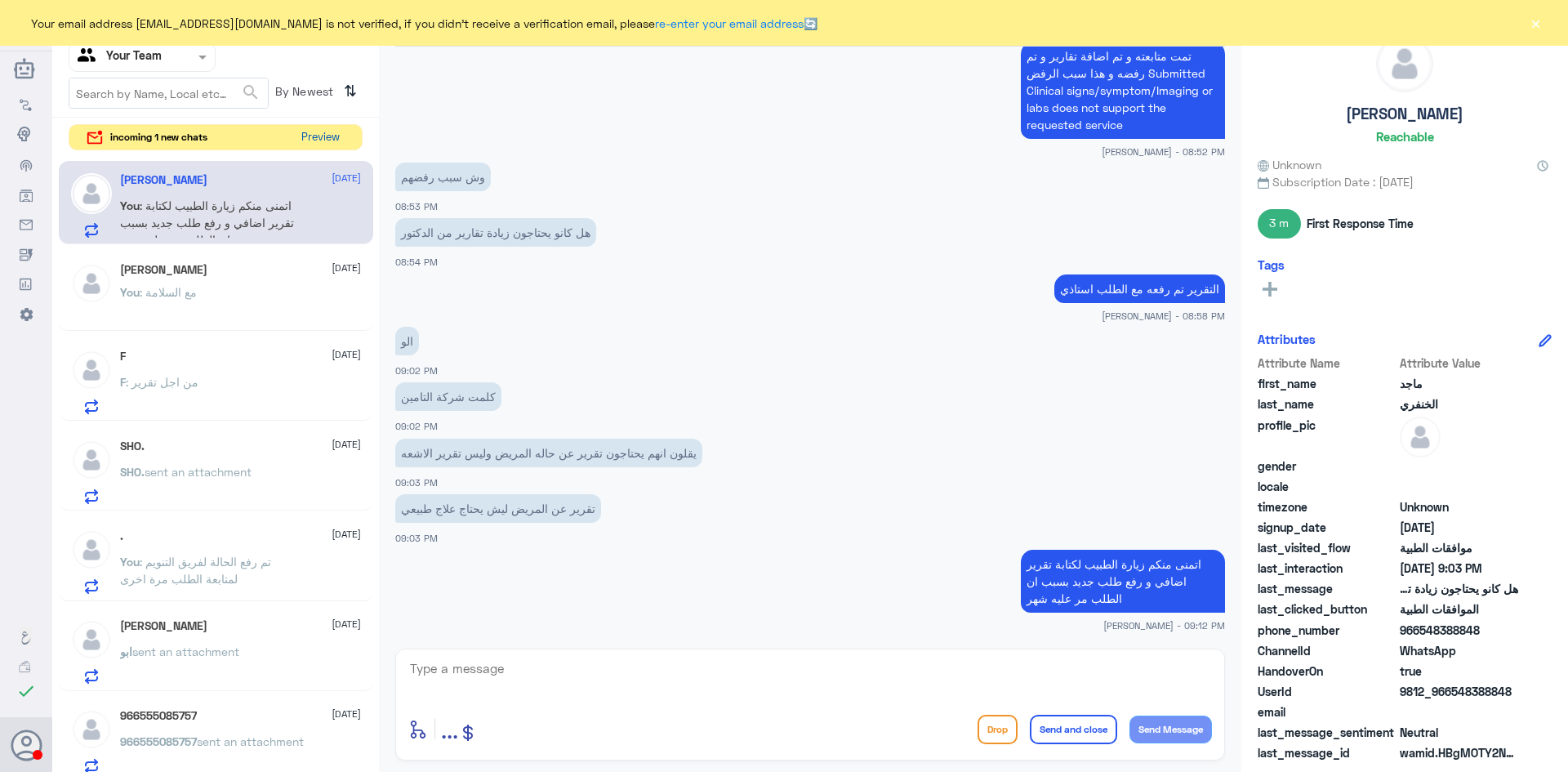
click at [317, 137] on button "Preview" at bounding box center [320, 138] width 51 height 26
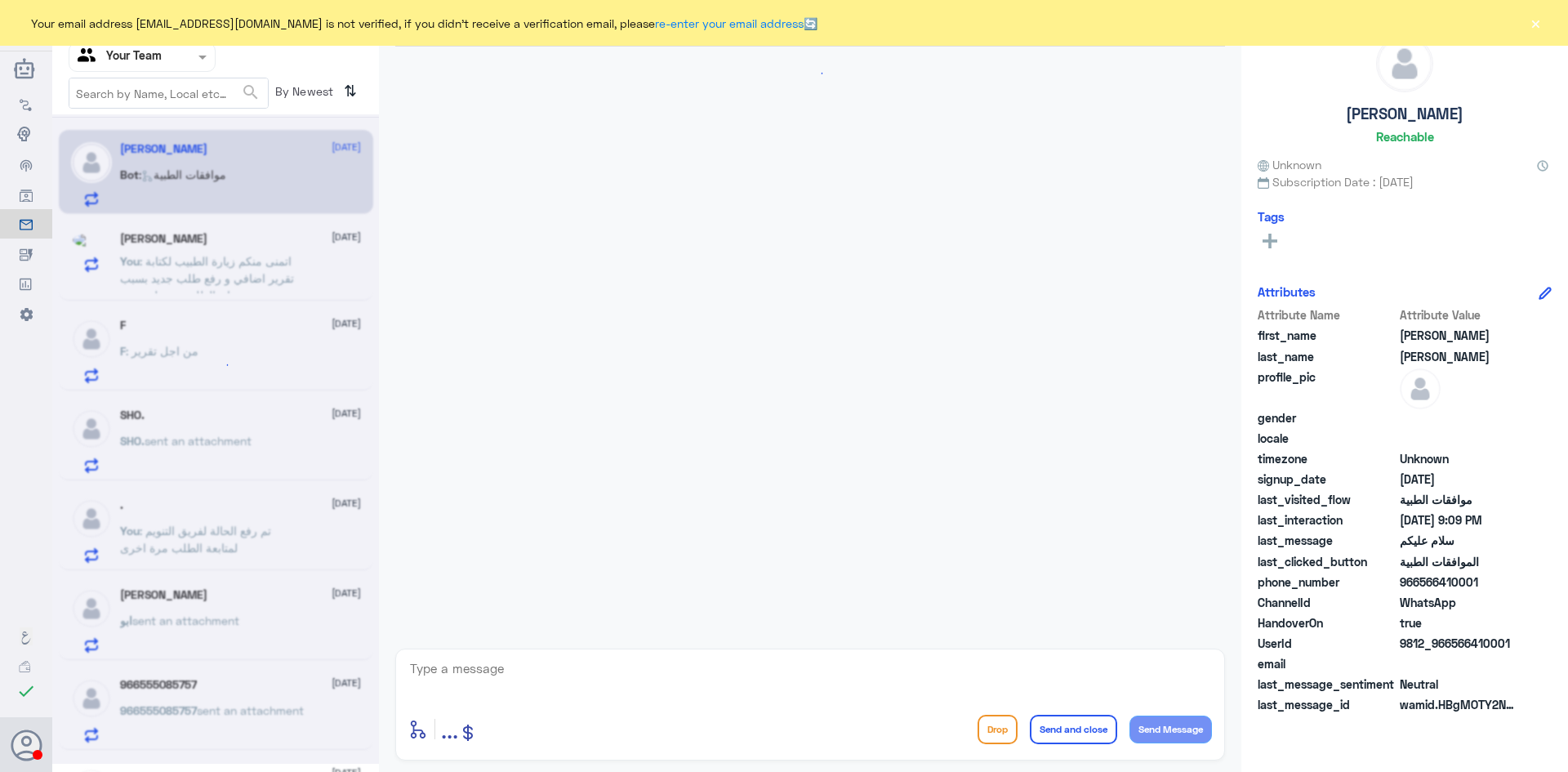
scroll to position [2004, 0]
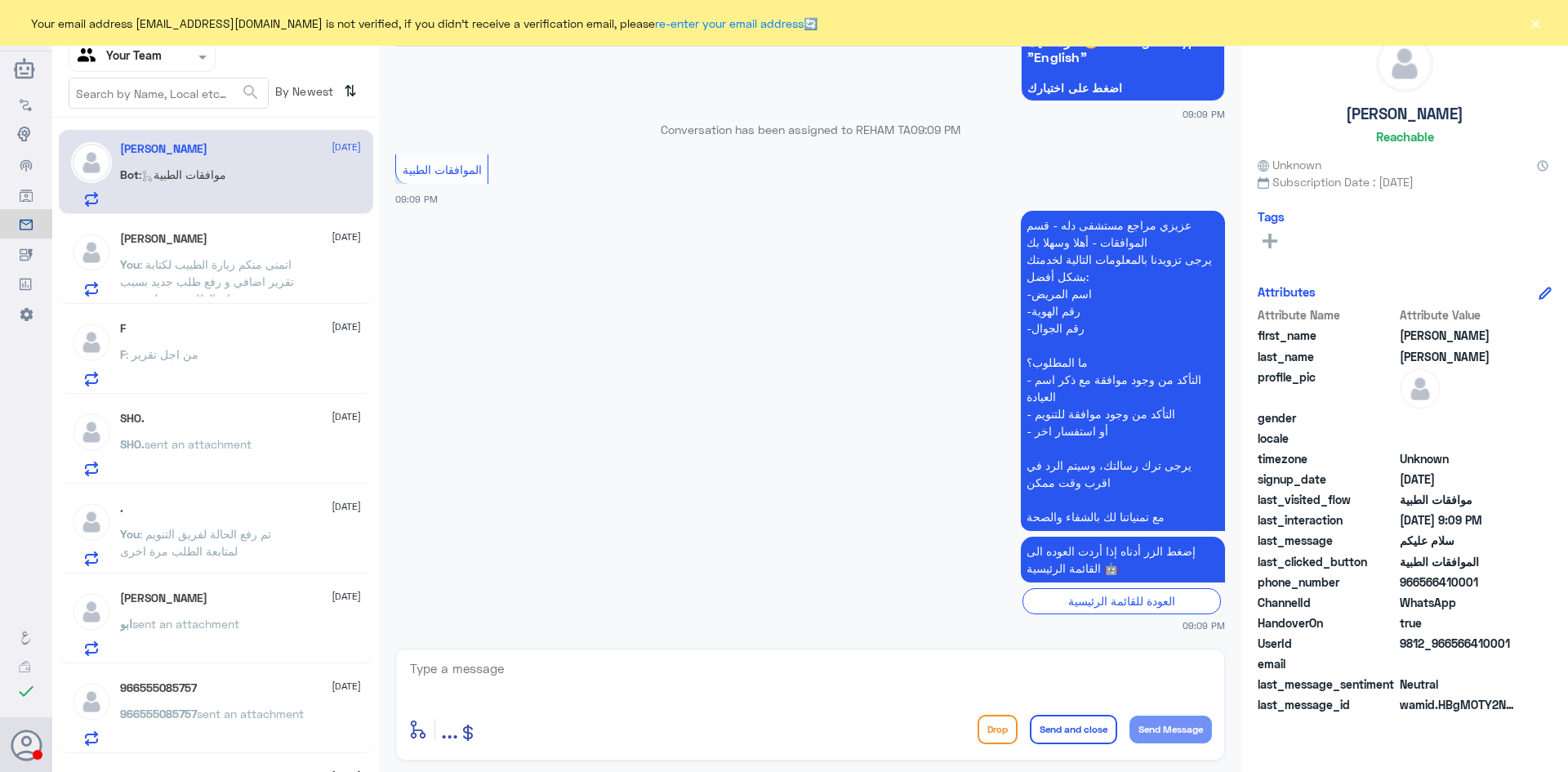
click at [515, 676] on textarea at bounding box center [810, 678] width 804 height 40
type textarea "ب"
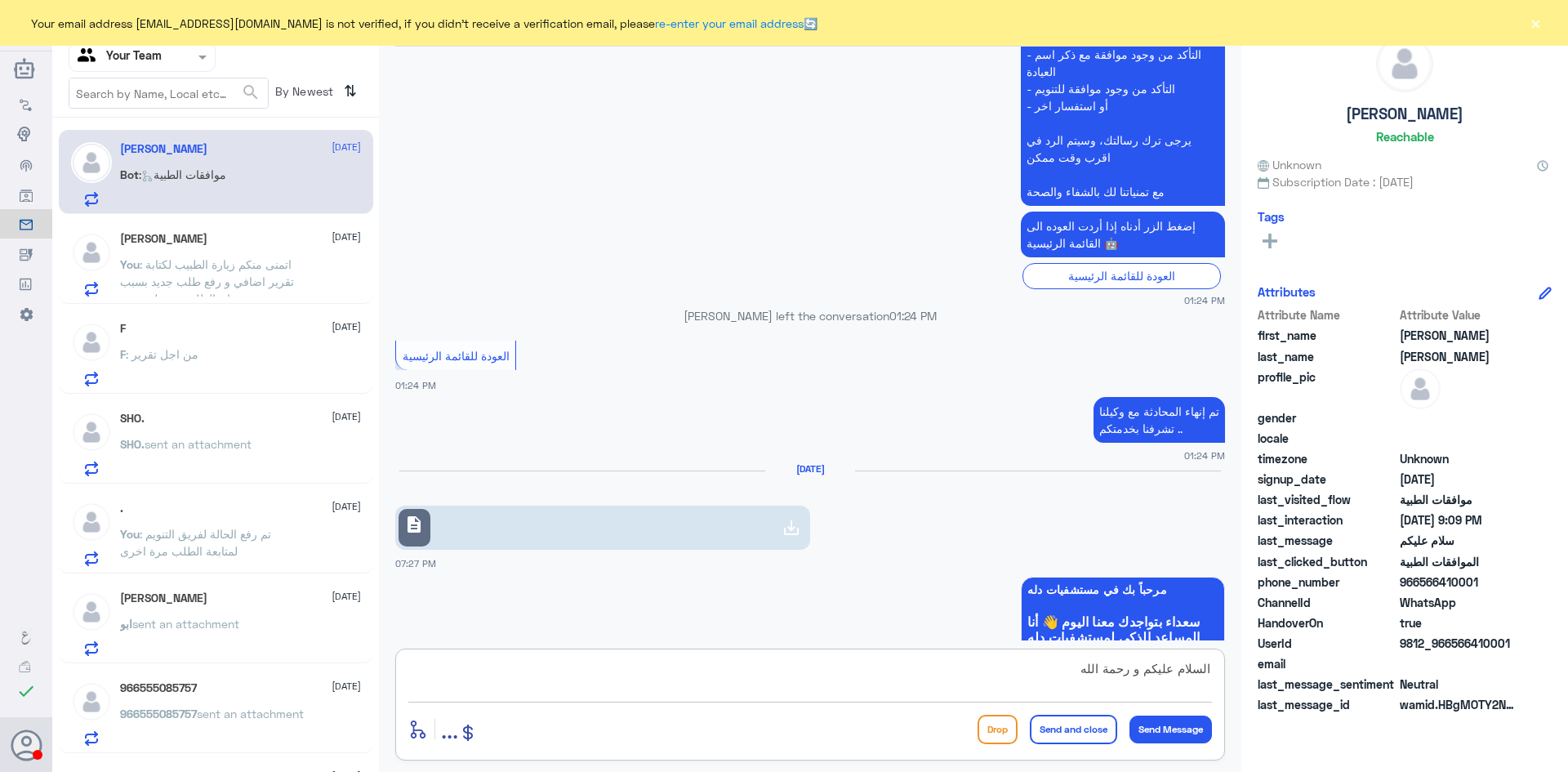
scroll to position [287, 0]
type textarea "السلام عليكم و رحمة الله"
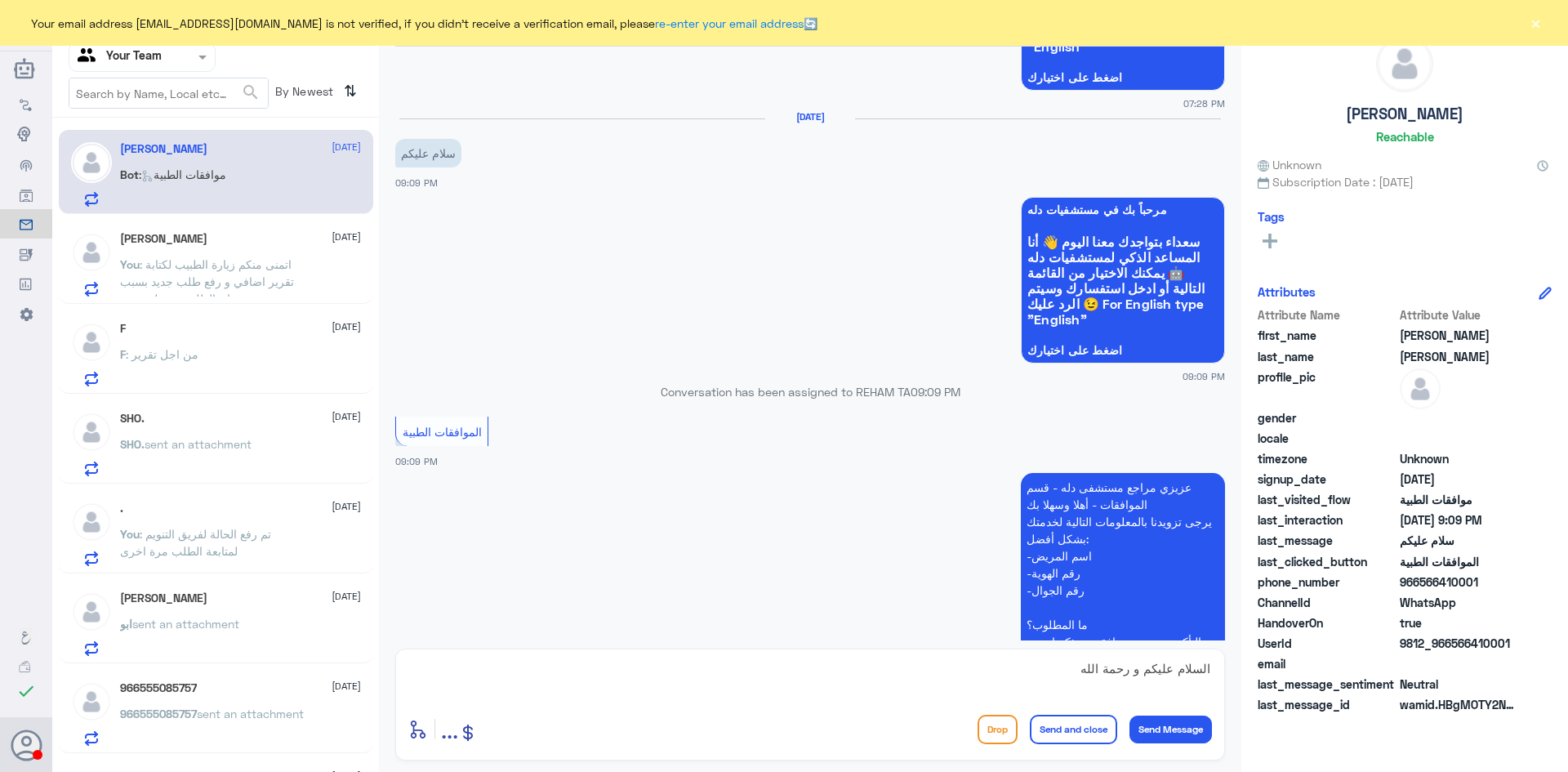
scroll to position [2004, 0]
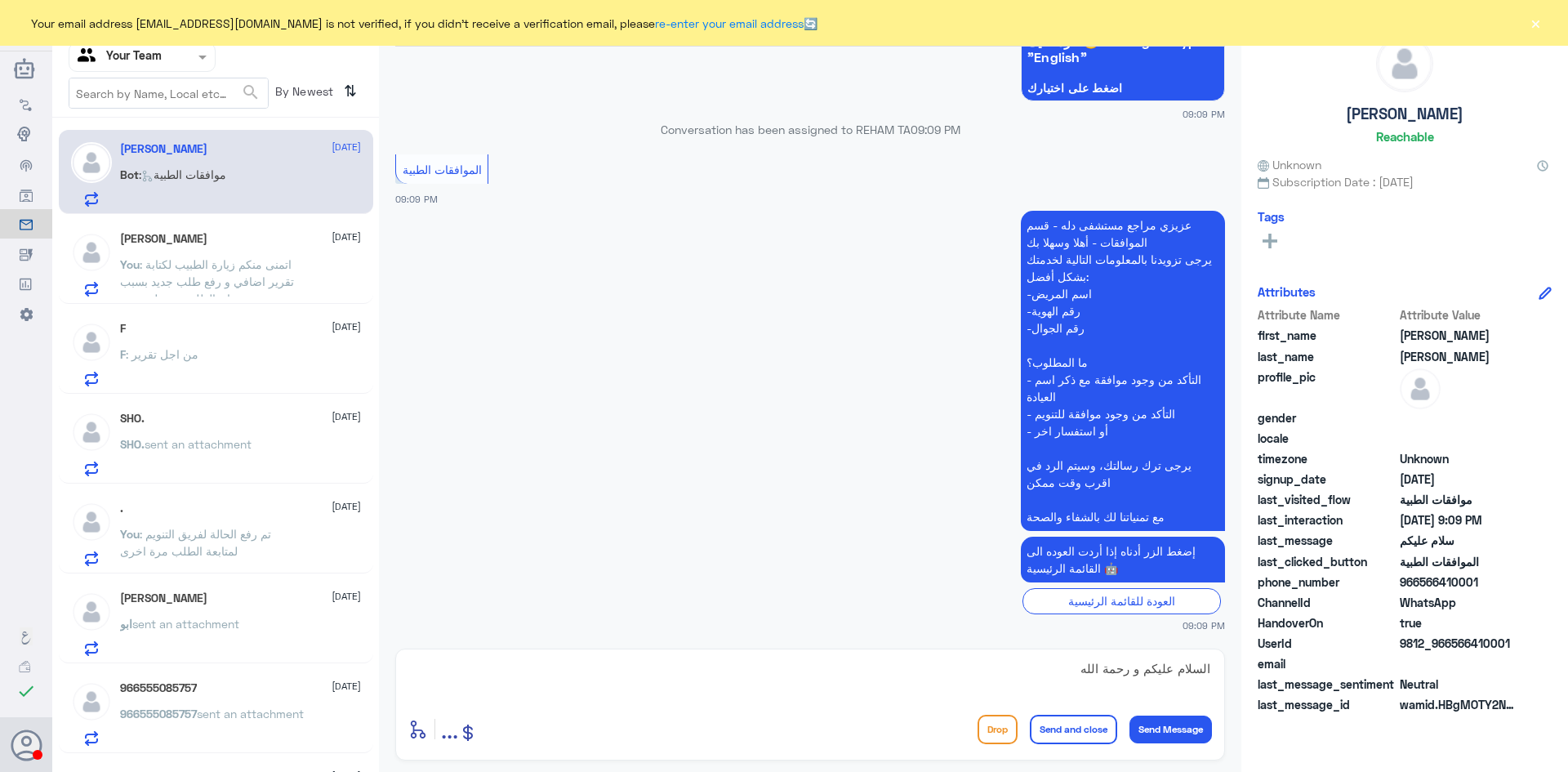
click at [778, 669] on textarea "السلام عليكم و رحمة الله" at bounding box center [810, 678] width 804 height 40
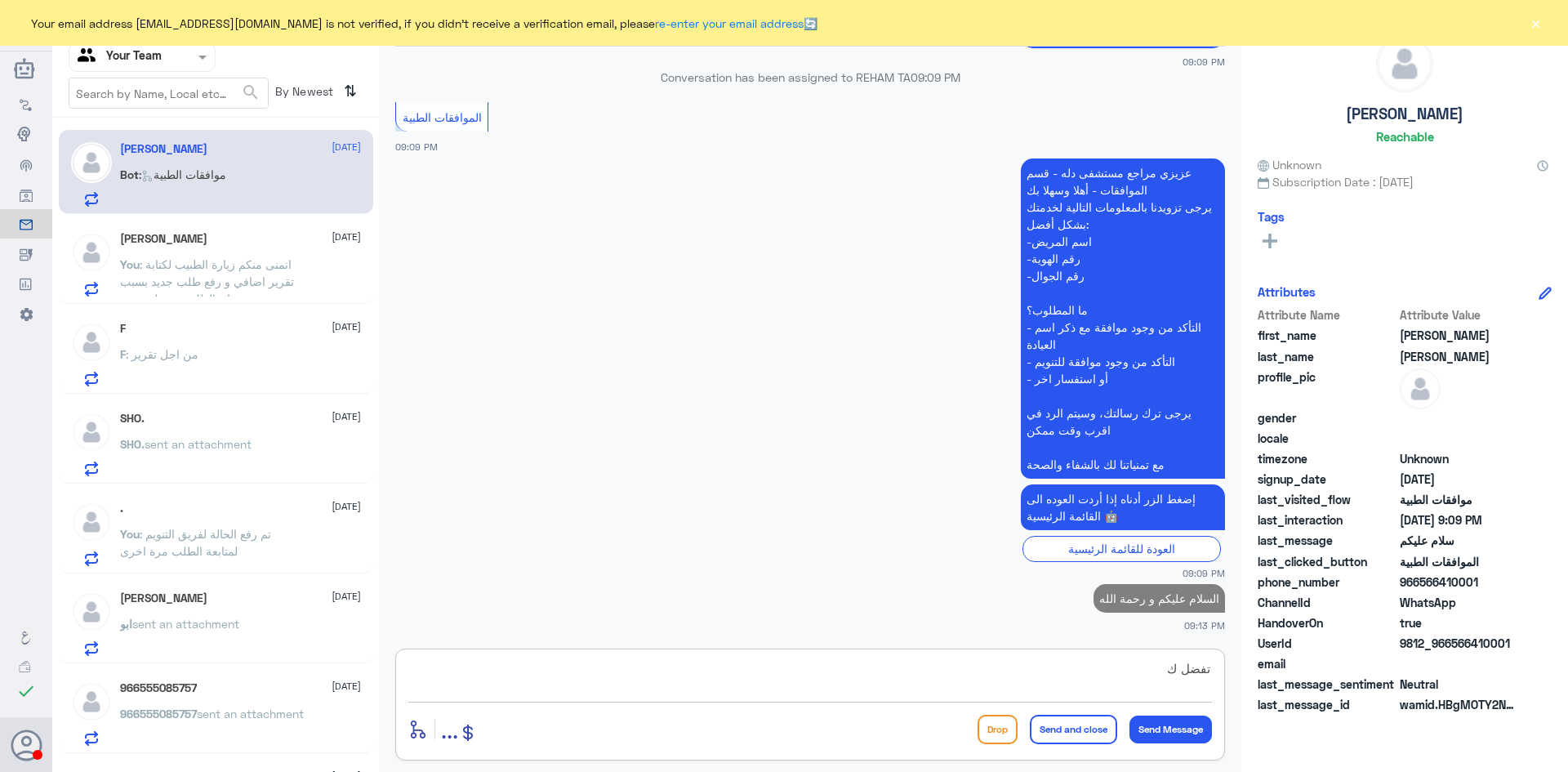
scroll to position [2052, 0]
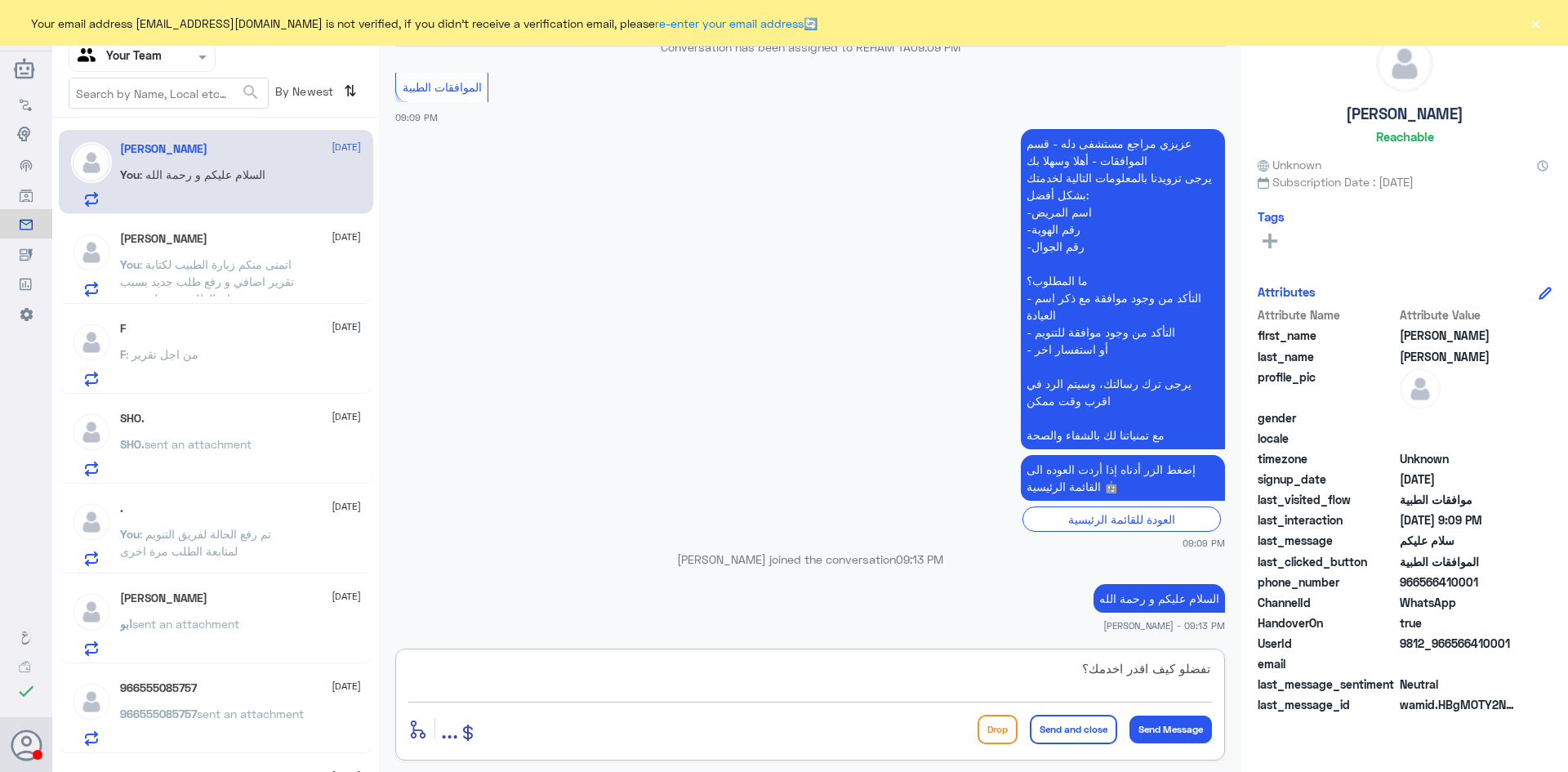
type textarea "تفضل كيف اقدر اخدمك؟"
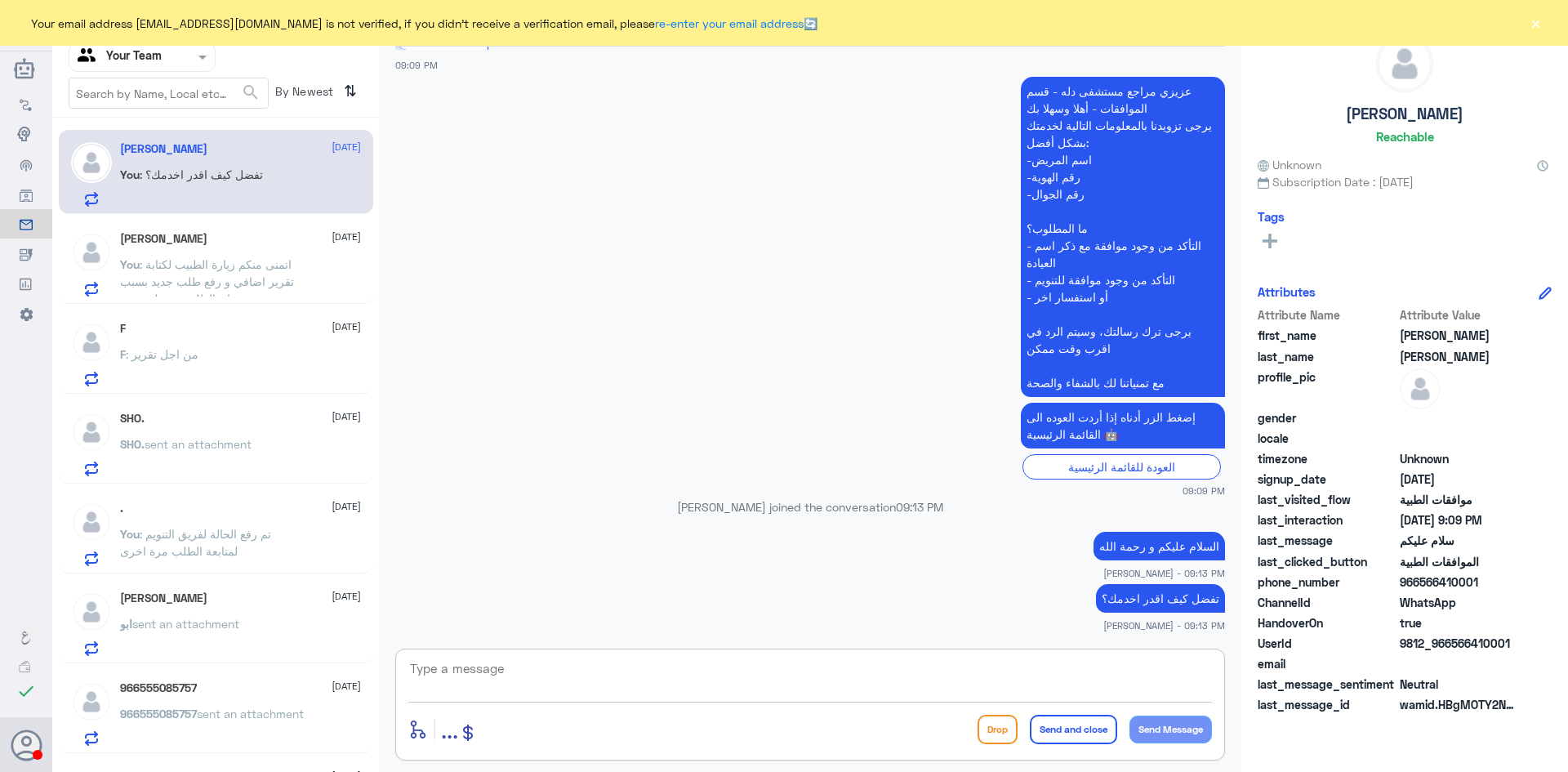
click at [204, 275] on span ": اتمنى منكم زيارة الطبيب لكتابة تقرير اضافي و رفع طلب جديد بسبب ان الطلب مر عل…" at bounding box center [207, 281] width 174 height 48
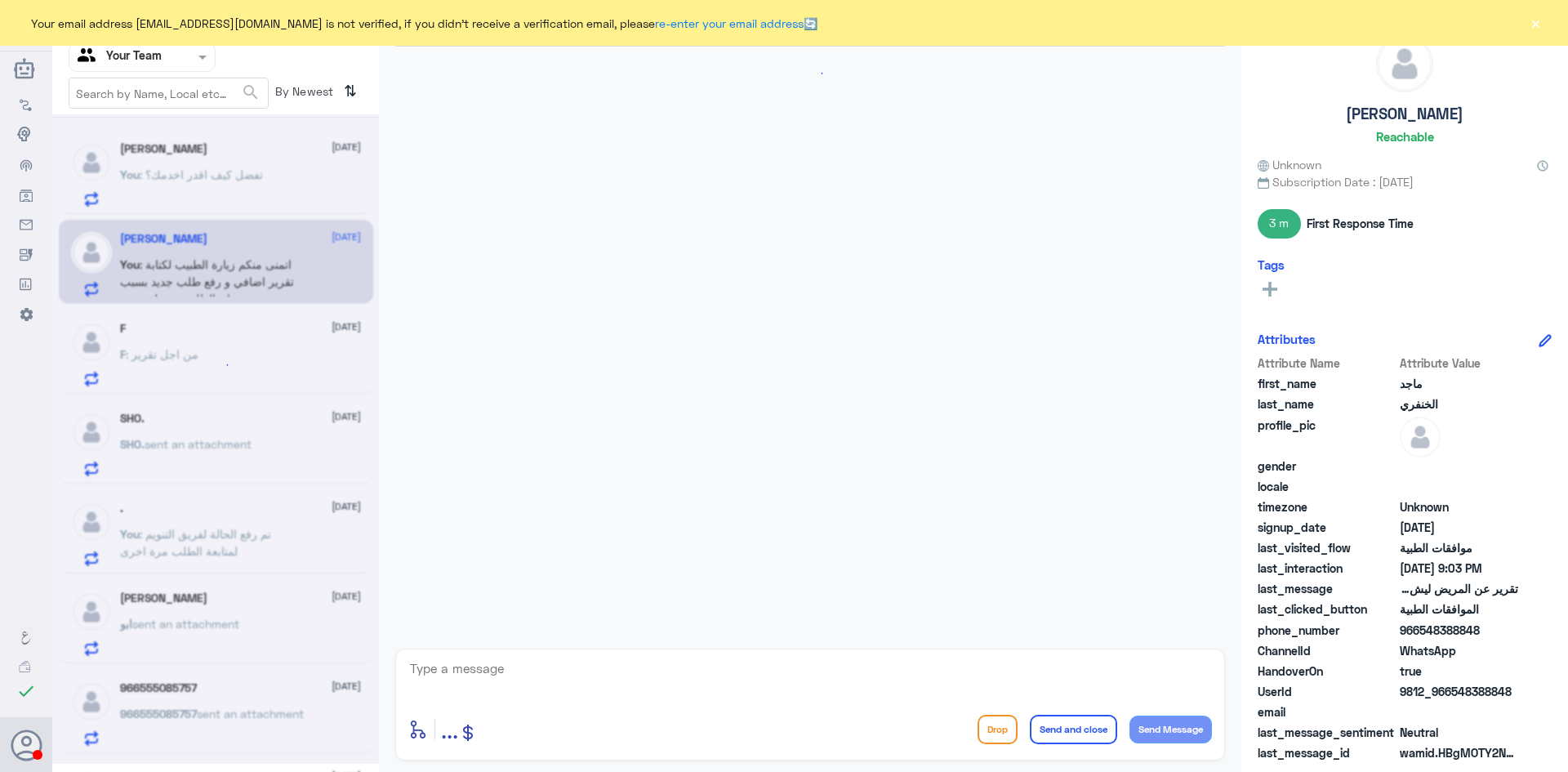
scroll to position [1037, 0]
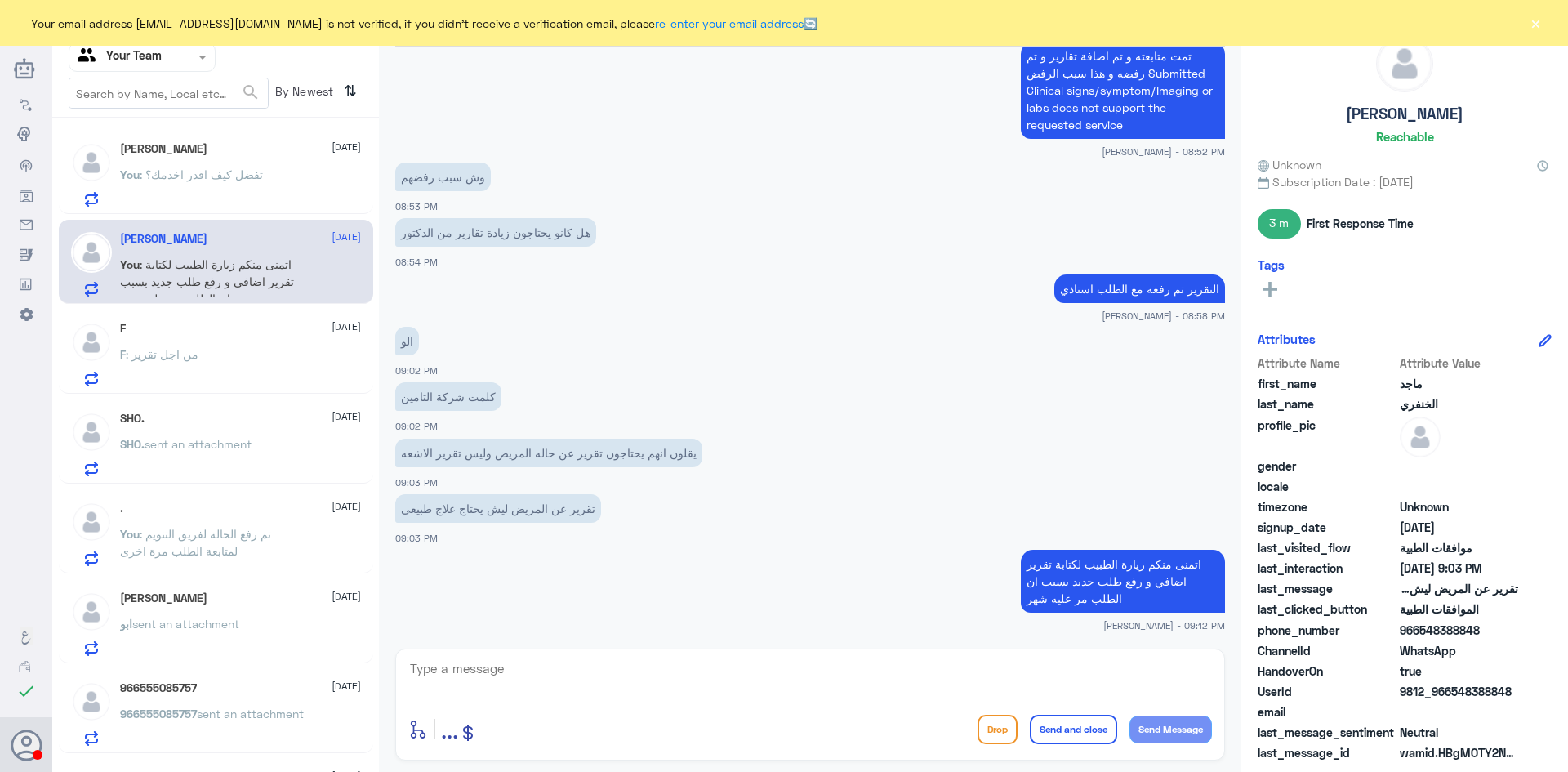
click at [198, 360] on div "F : من اجل تقرير" at bounding box center [241, 368] width 241 height 37
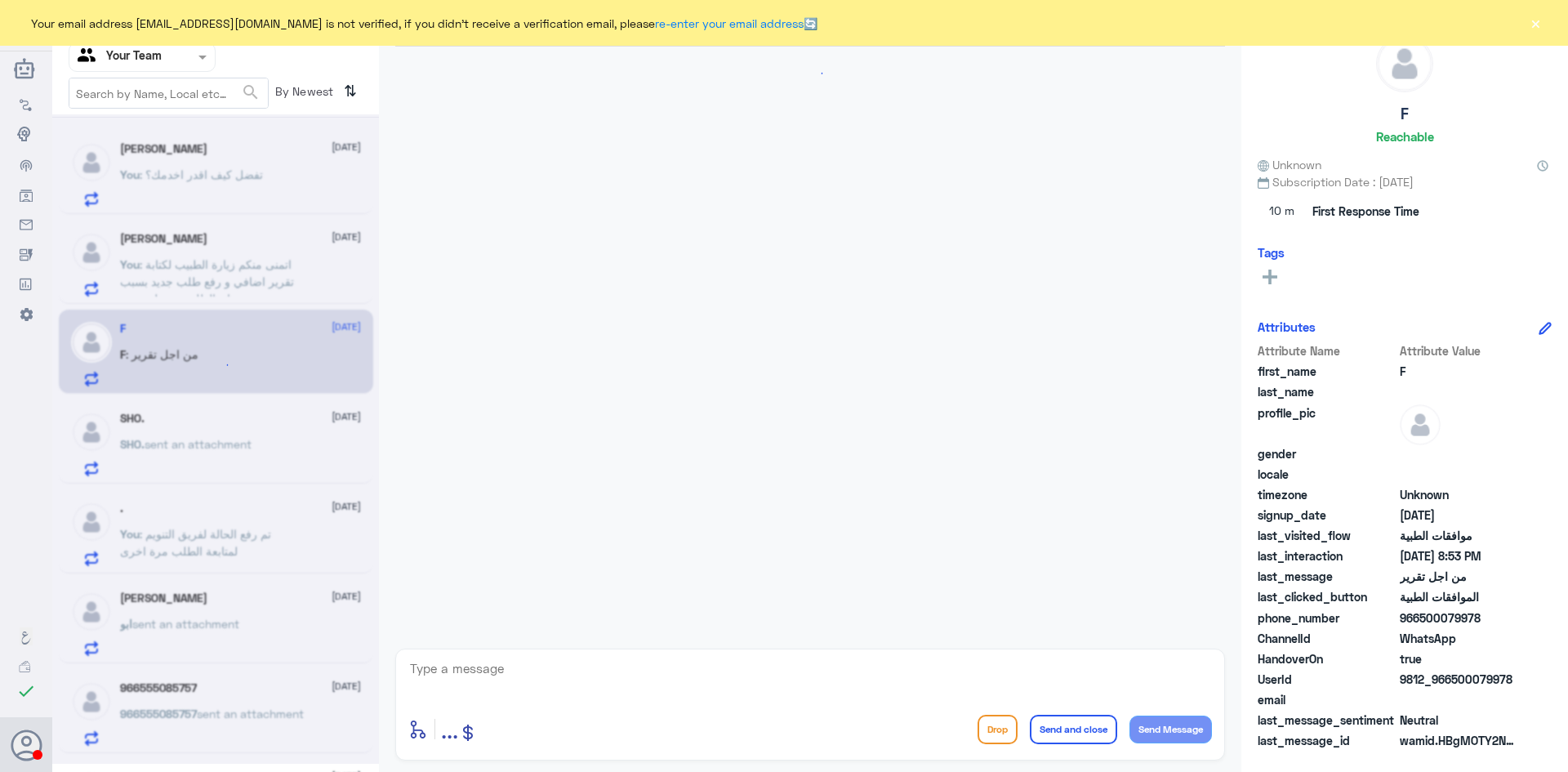
scroll to position [1045, 0]
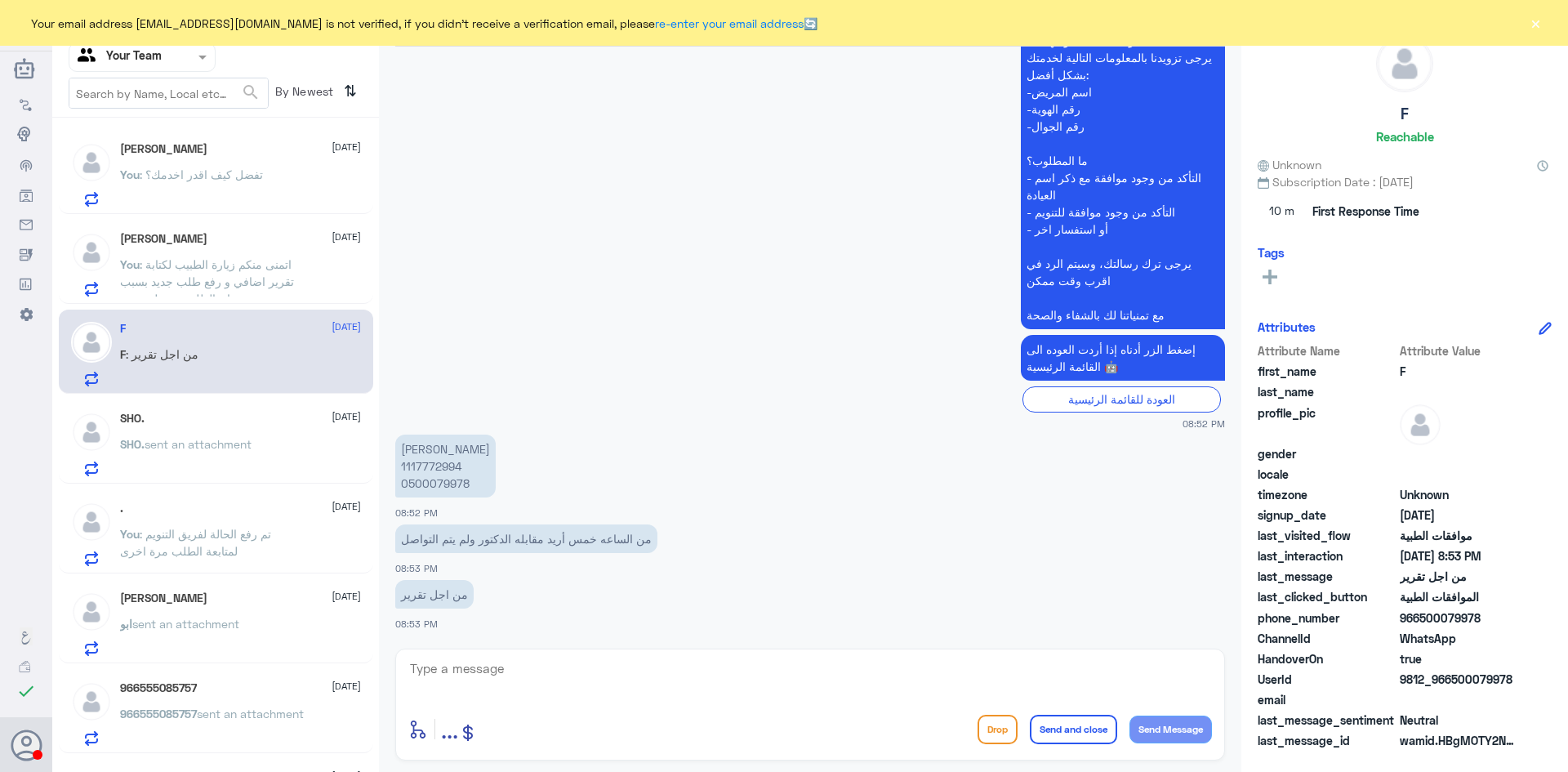
click at [441, 468] on p "سلمى عبدالهادي الدوسري 1117772994 0500079978" at bounding box center [445, 465] width 100 height 63
copy p "1117772994"
click at [473, 474] on p "سلمى عبدالهادي الدوسري 1117772994 0500079978" at bounding box center [445, 465] width 100 height 63
click at [434, 465] on p "سلمى عبدالهادي الدوسري 1117772994 0500079978" at bounding box center [445, 465] width 100 height 63
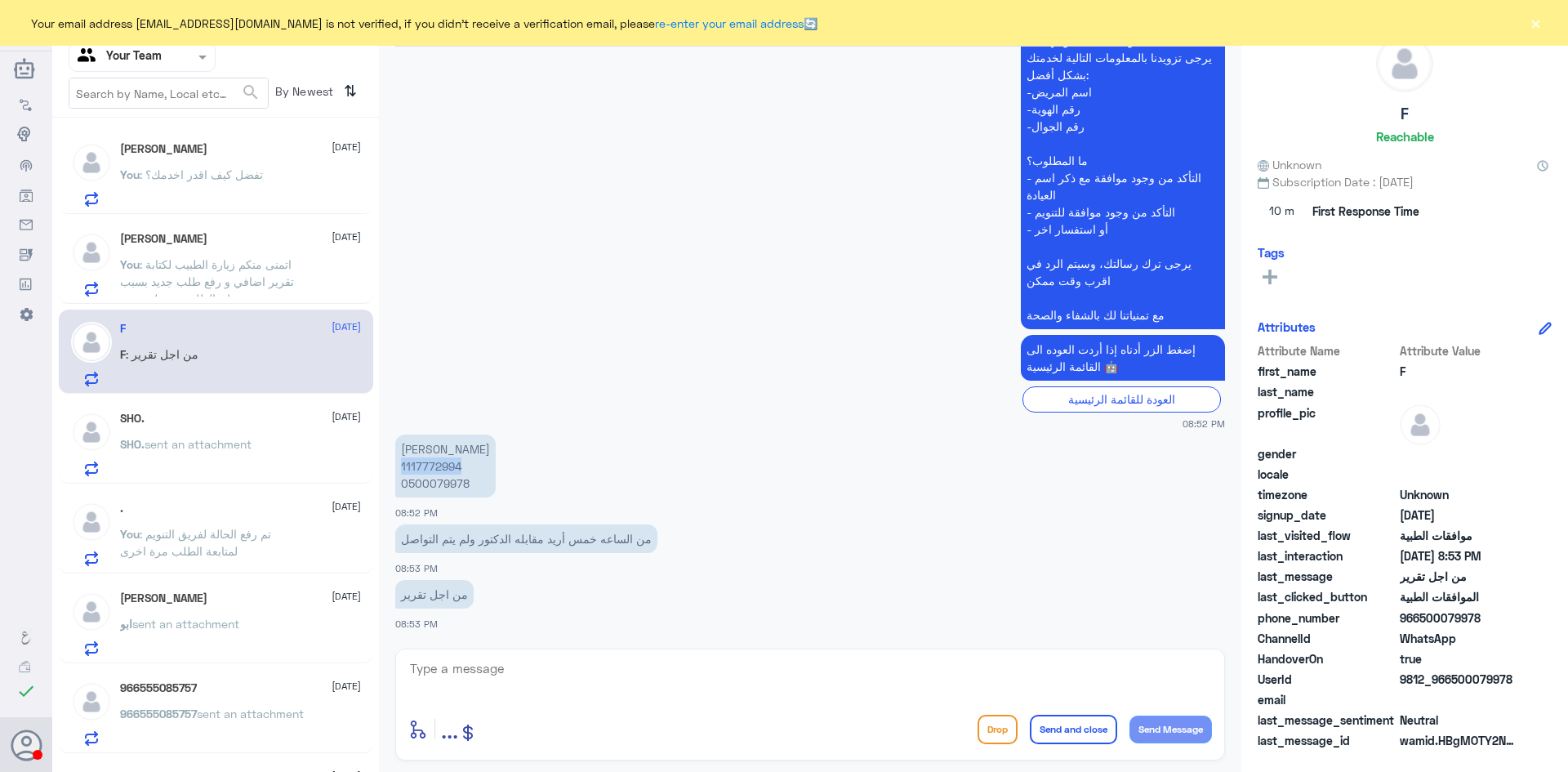
click at [434, 465] on p "سلمى عبدالهادي الدوسري 1117772994 0500079978" at bounding box center [445, 465] width 100 height 63
copy p "1117772994"
click at [477, 674] on textarea at bounding box center [810, 678] width 804 height 40
type textarea "السلام عليكم و رحمة الله"
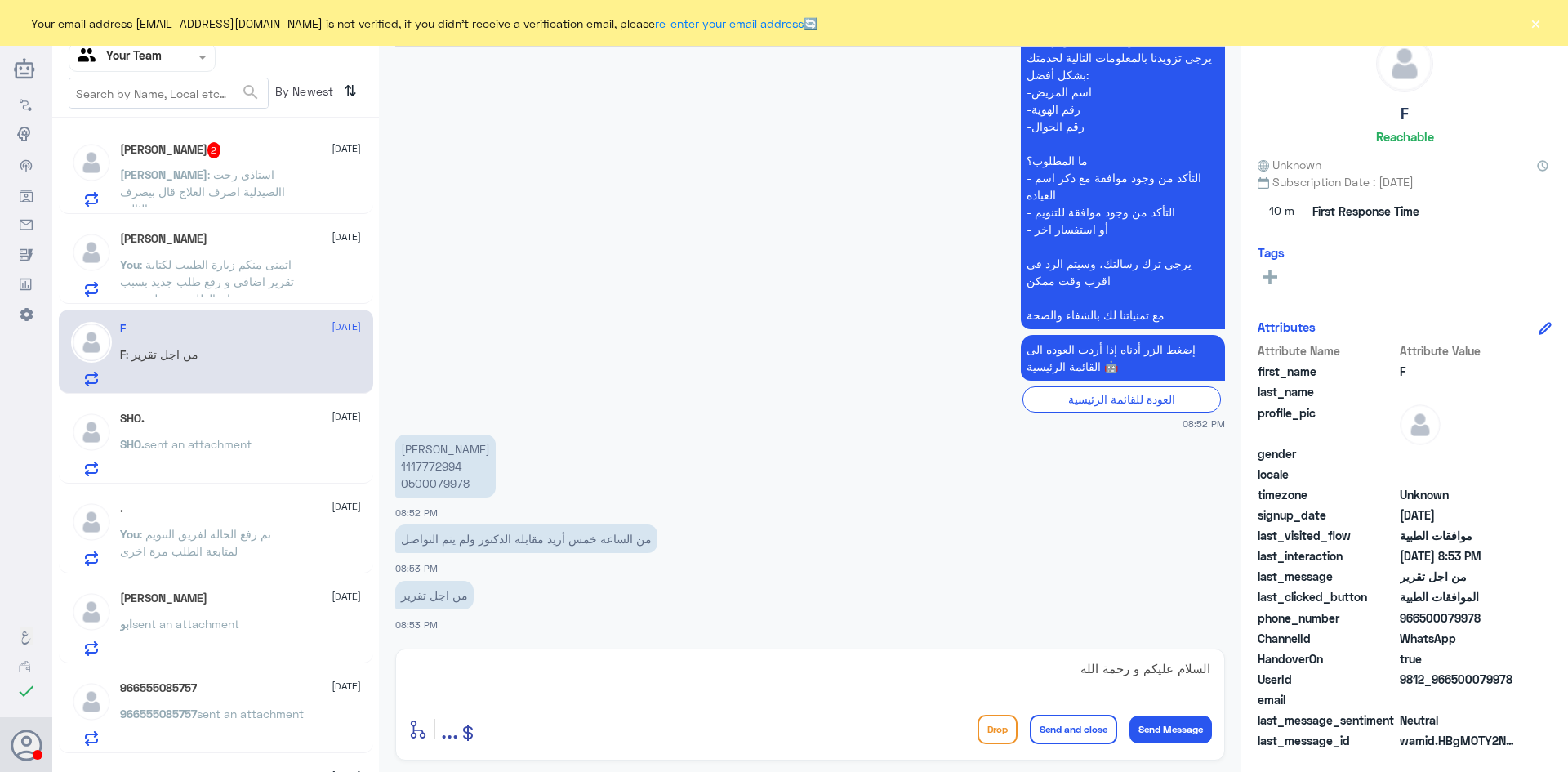
click at [848, 685] on textarea "السلام عليكم و رحمة الله" at bounding box center [810, 678] width 804 height 40
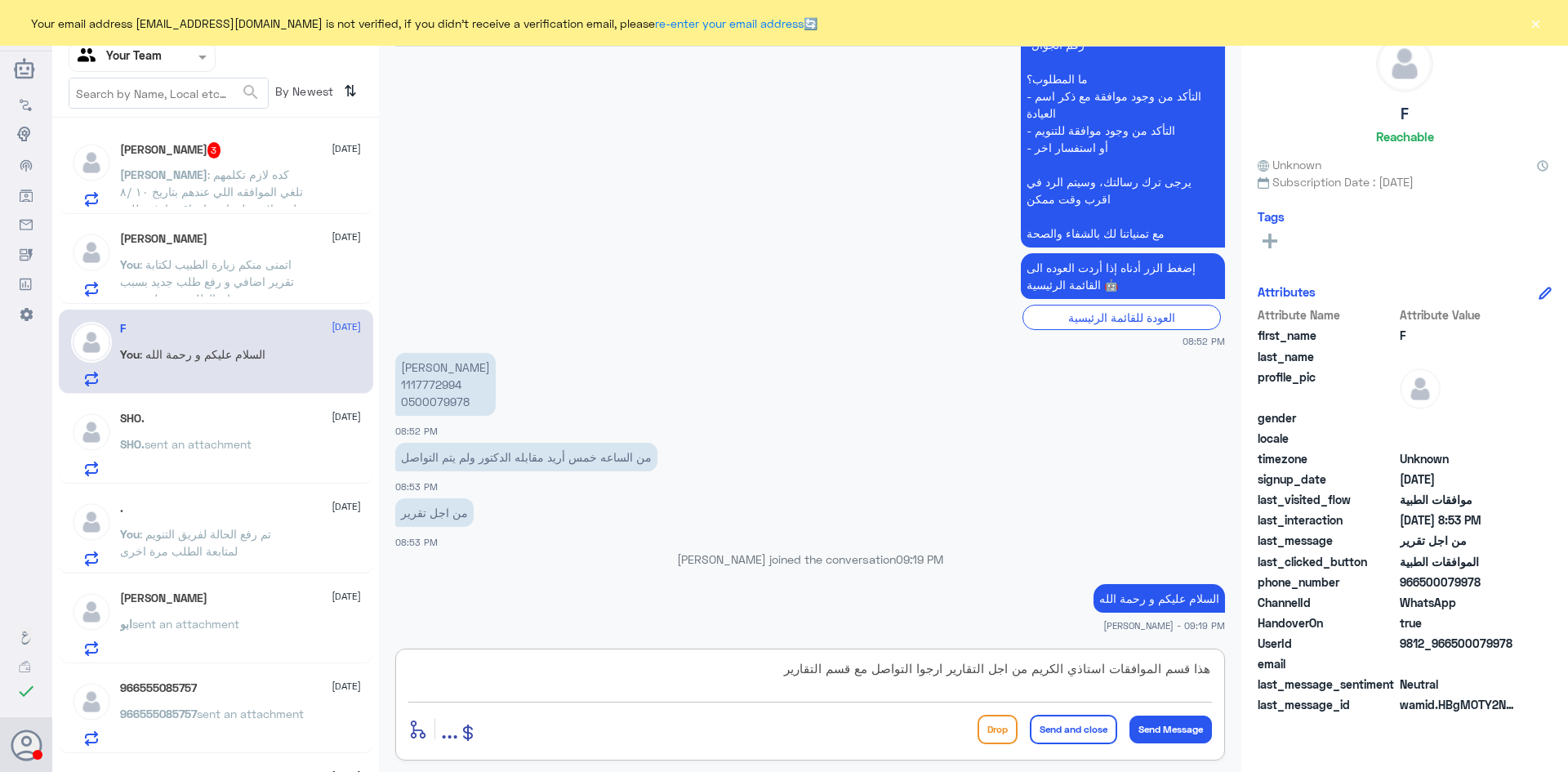
type textarea "هذا قسم الموافقات استاذي الكريم من اجل التقارير ارجوا التواصل مع قسم التقارير"
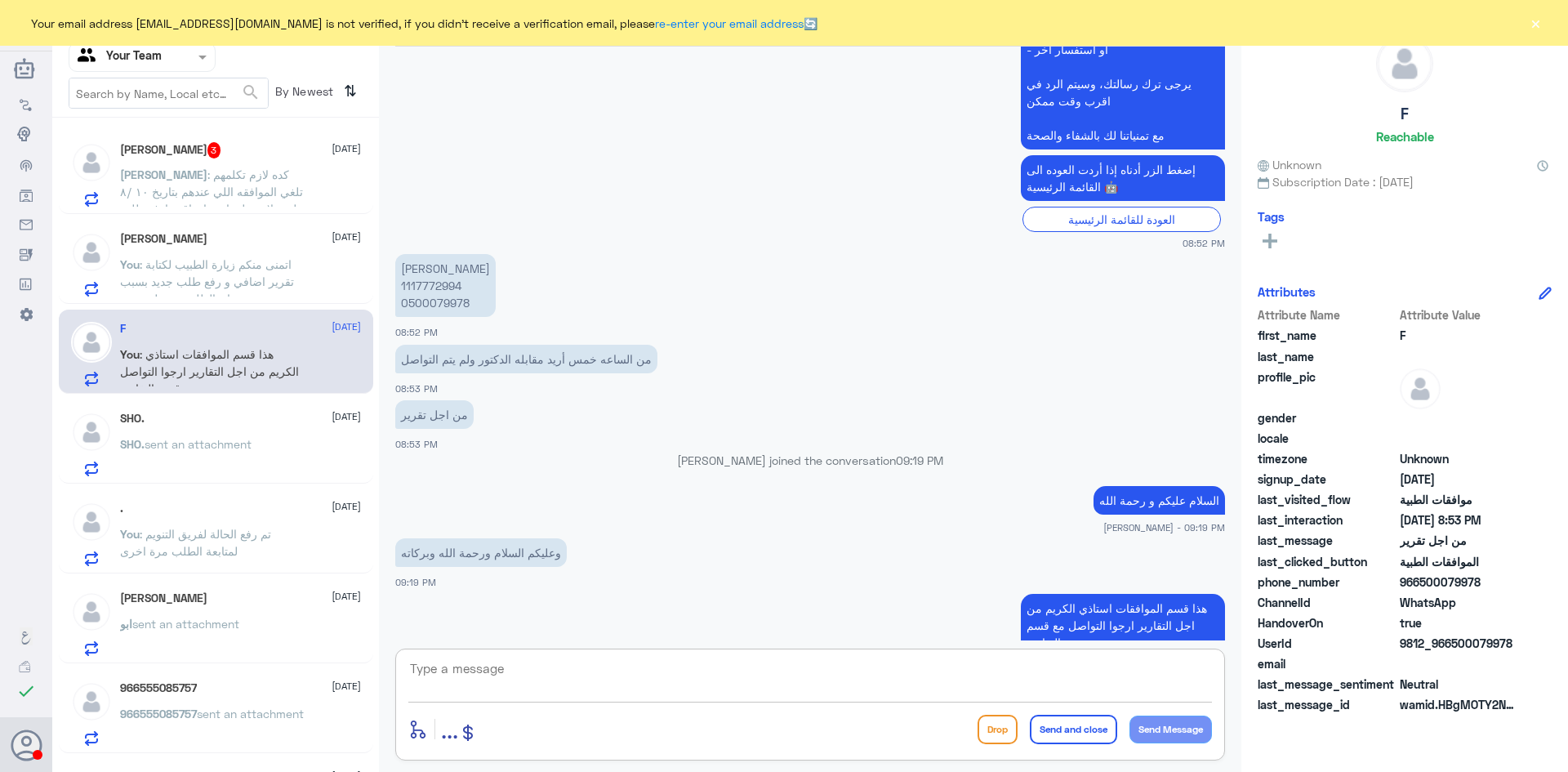
scroll to position [2227, 0]
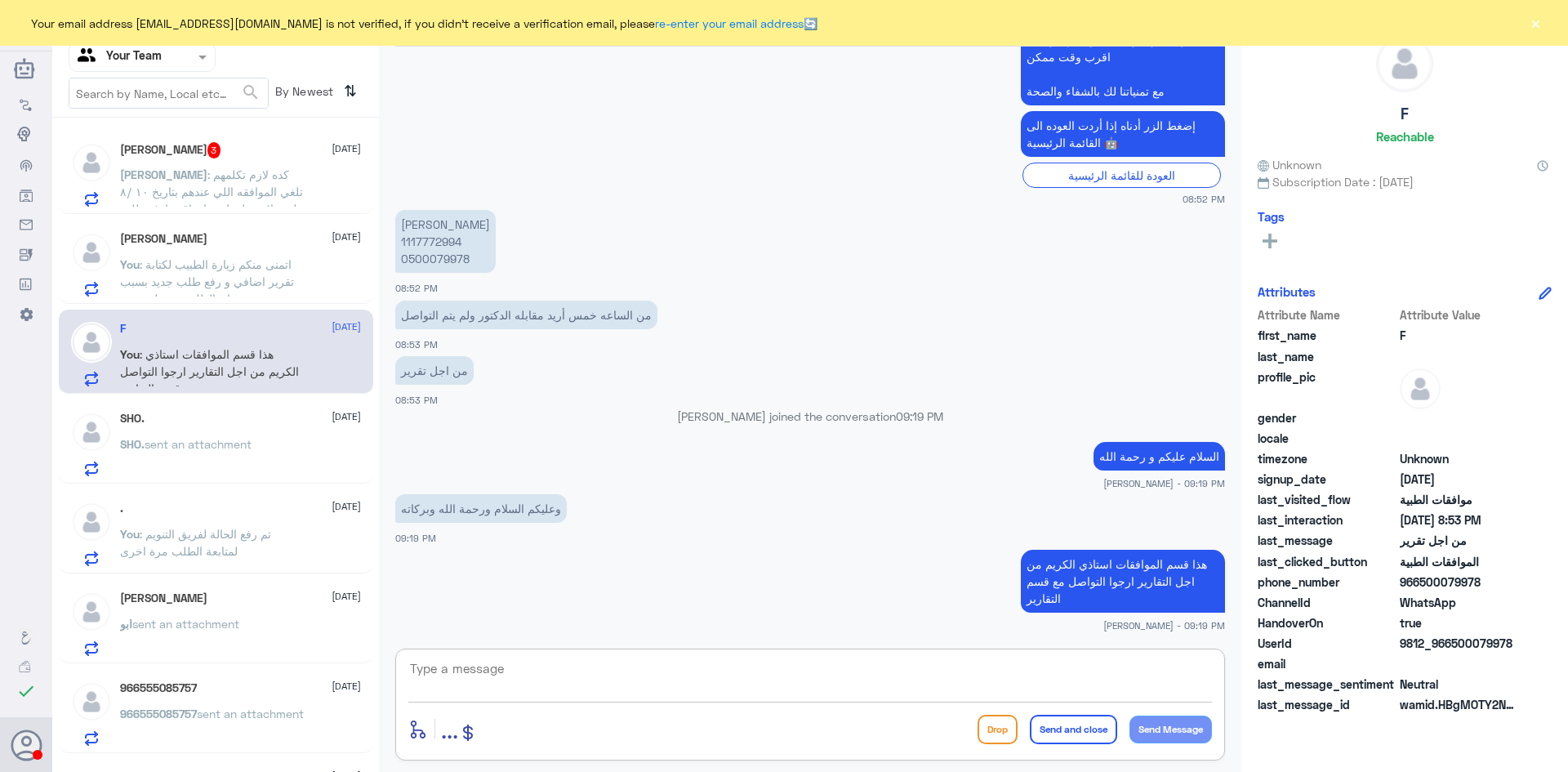
click at [207, 171] on span "[PERSON_NAME]" at bounding box center [164, 174] width 88 height 14
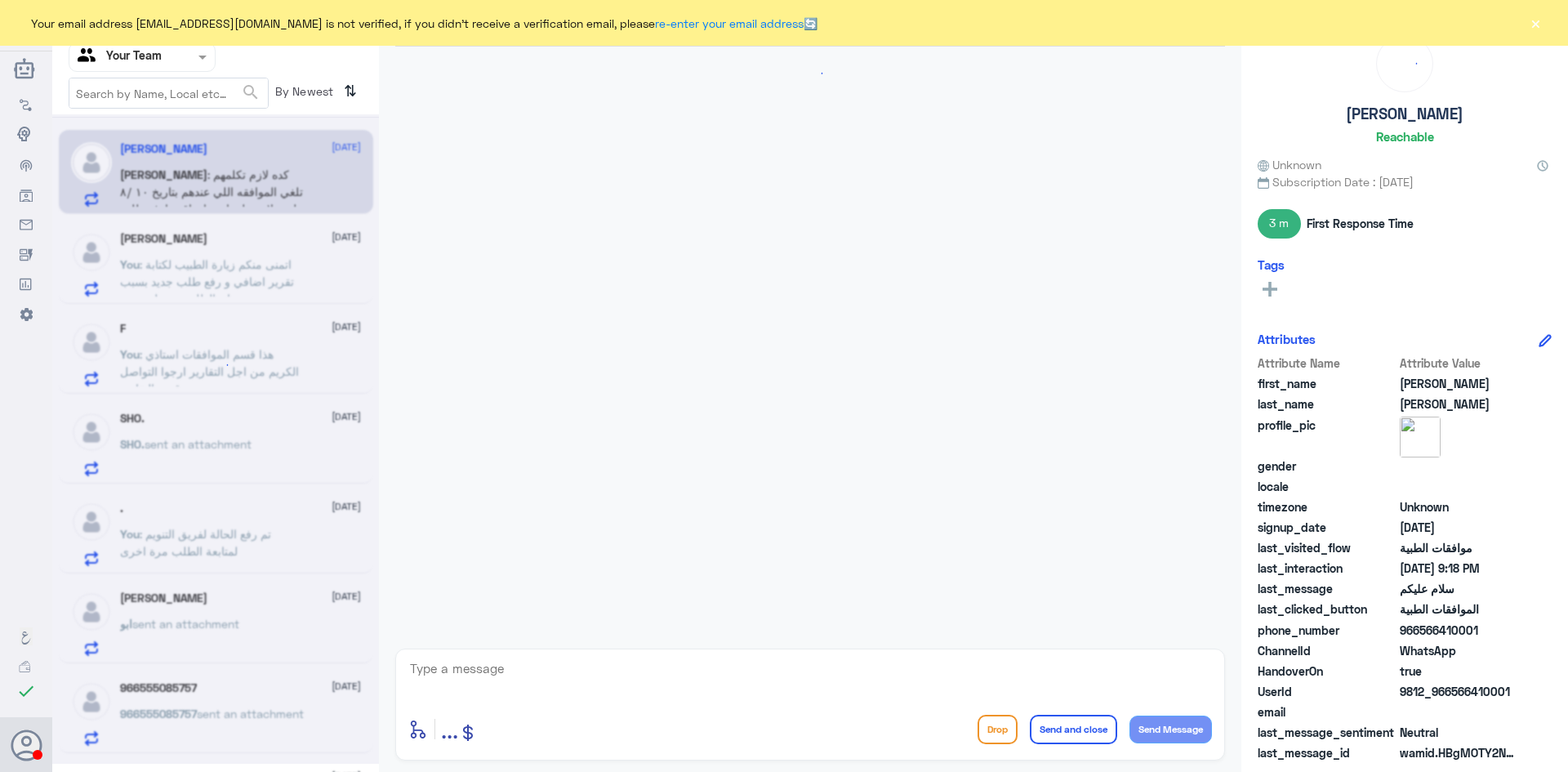
scroll to position [1661, 0]
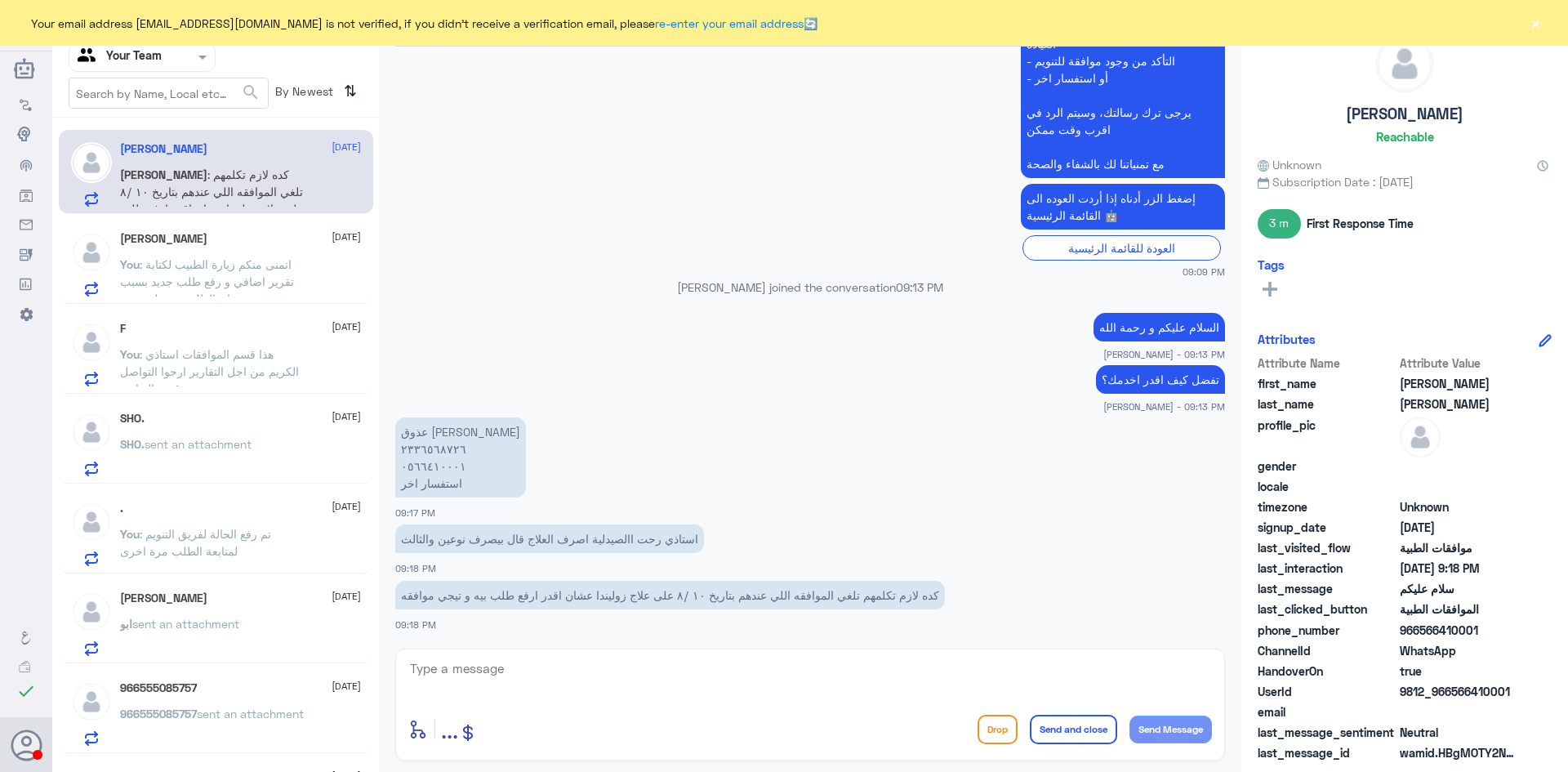
click at [607, 674] on textarea at bounding box center [810, 678] width 804 height 40
type textarea "h"
type textarea "استاذي بالنسبة لعلاج زوليندا تمت الموافقة عليه"
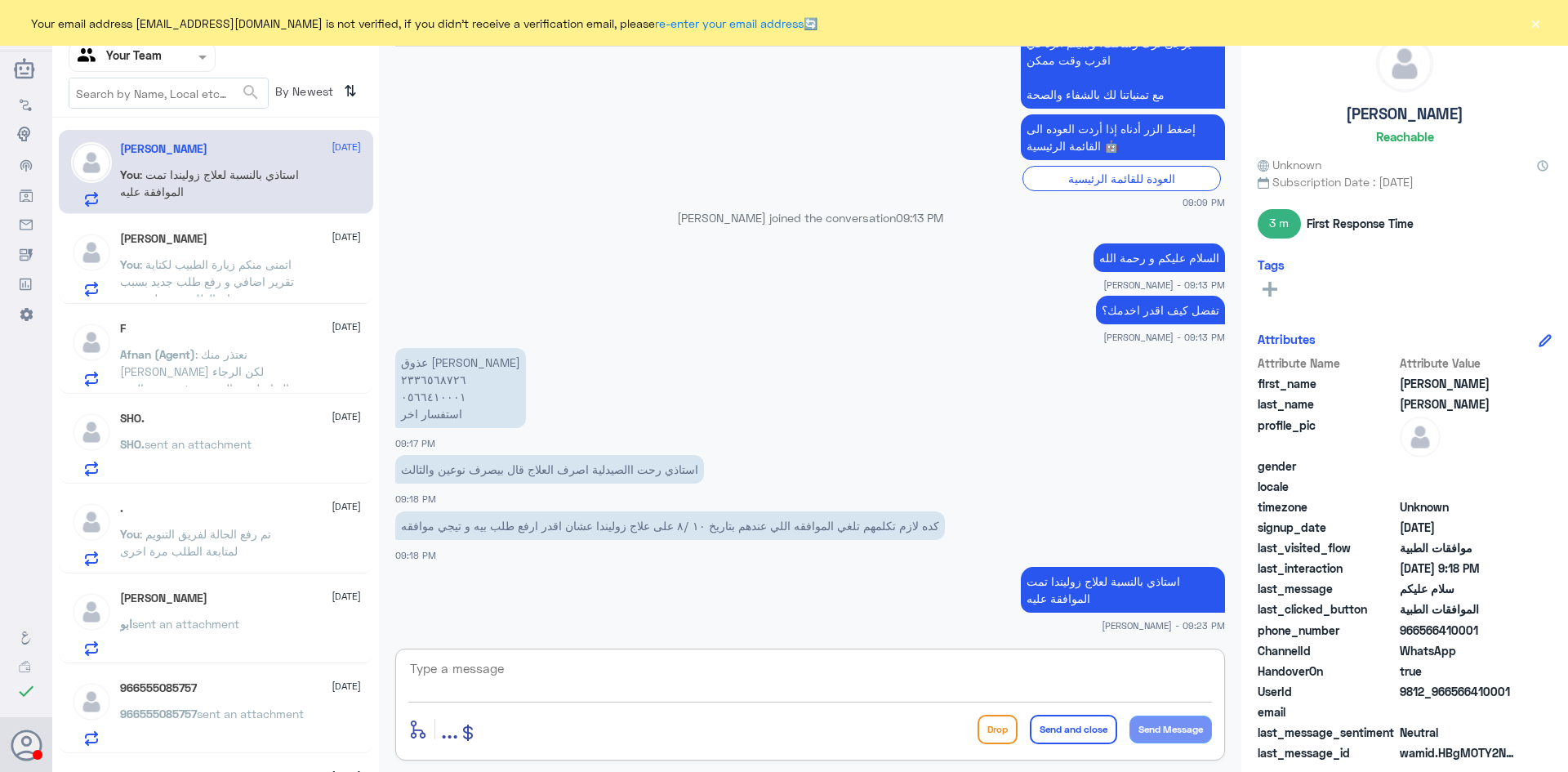
click at [594, 675] on textarea at bounding box center [810, 678] width 804 height 40
type textarea "h"
type textarea "العلاج الثالث تمت المتابعة عليه"
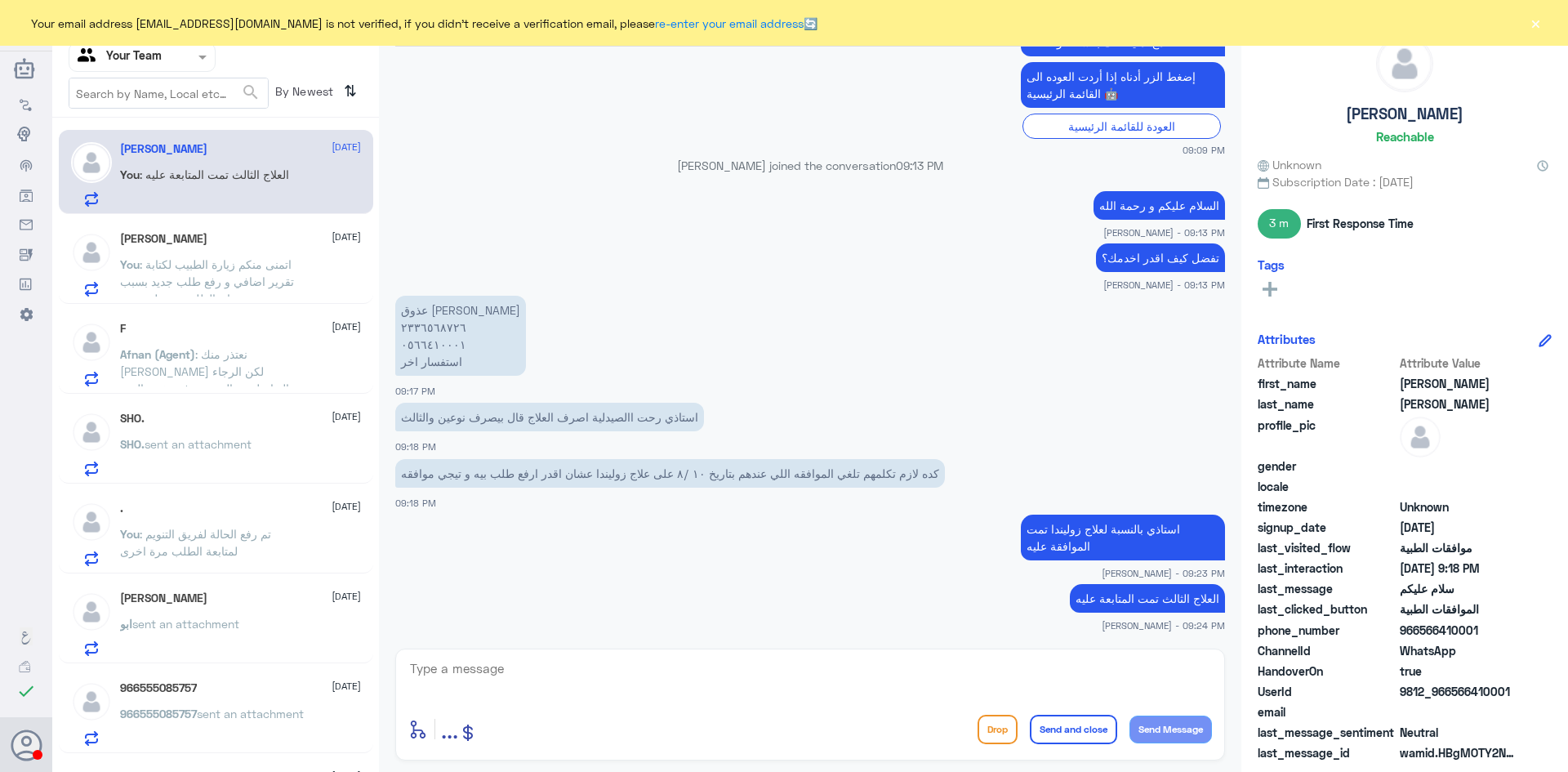
click at [211, 362] on p "Afnan (Agent) : نعتذر منك عزيزي لكن الرجاء التواصل مع التمريض في نفس الدور للمت…" at bounding box center [212, 366] width 183 height 41
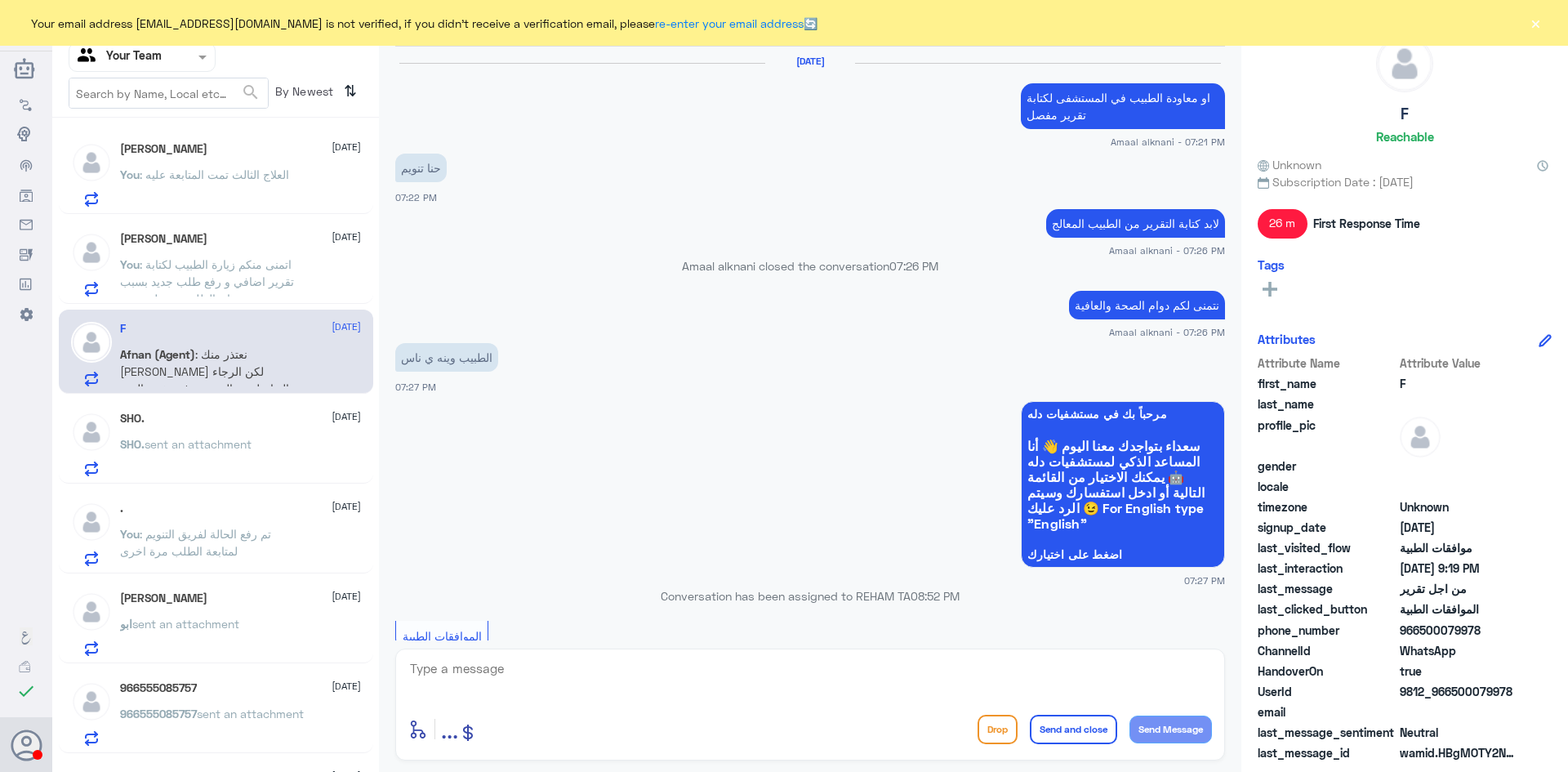
scroll to position [1061, 0]
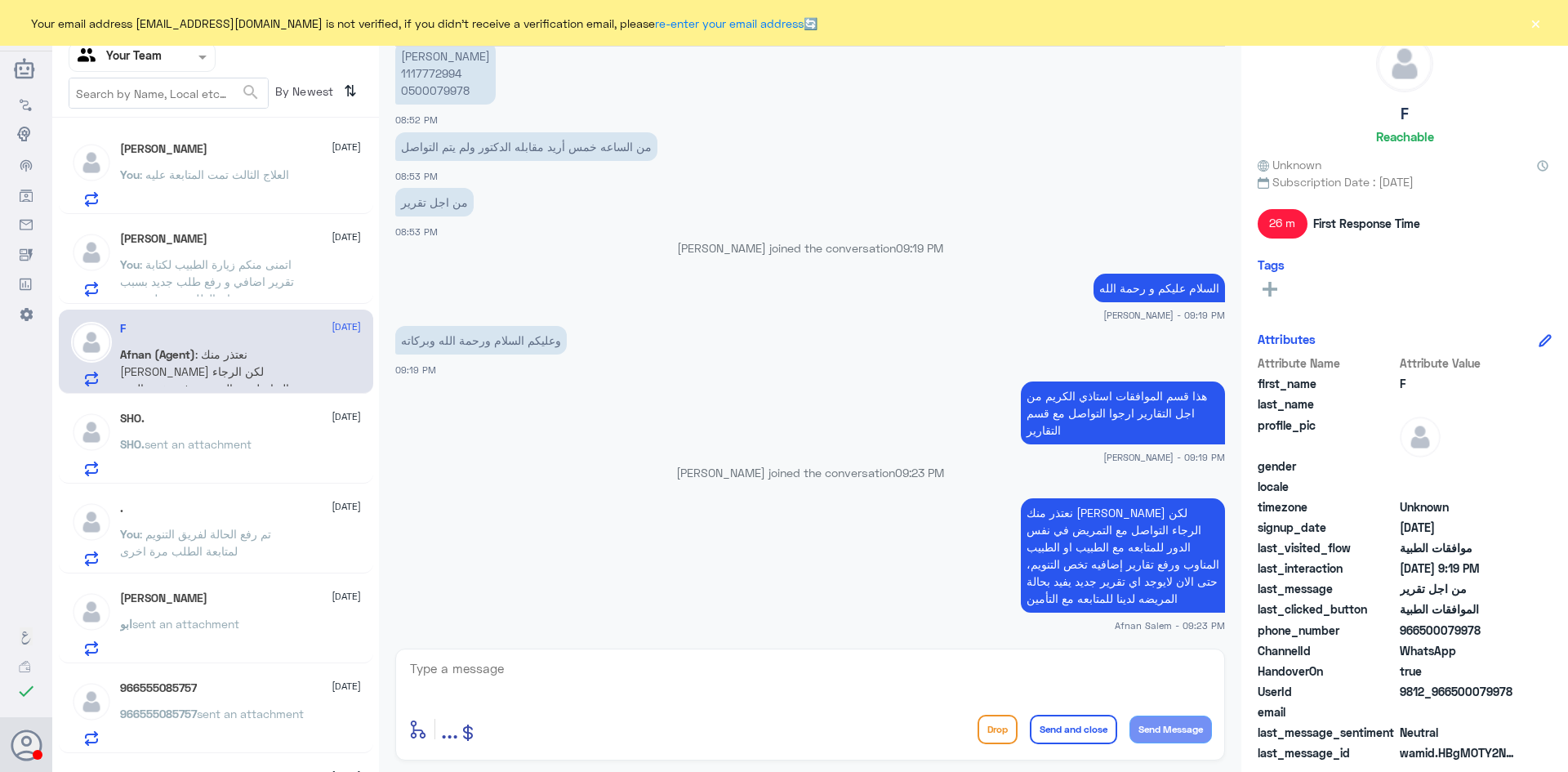
click at [204, 257] on span ": اتمنى منكم زيارة الطبيب لكتابة تقرير اضافي و رفع طلب جديد بسبب ان الطلب مر عل…" at bounding box center [207, 281] width 174 height 48
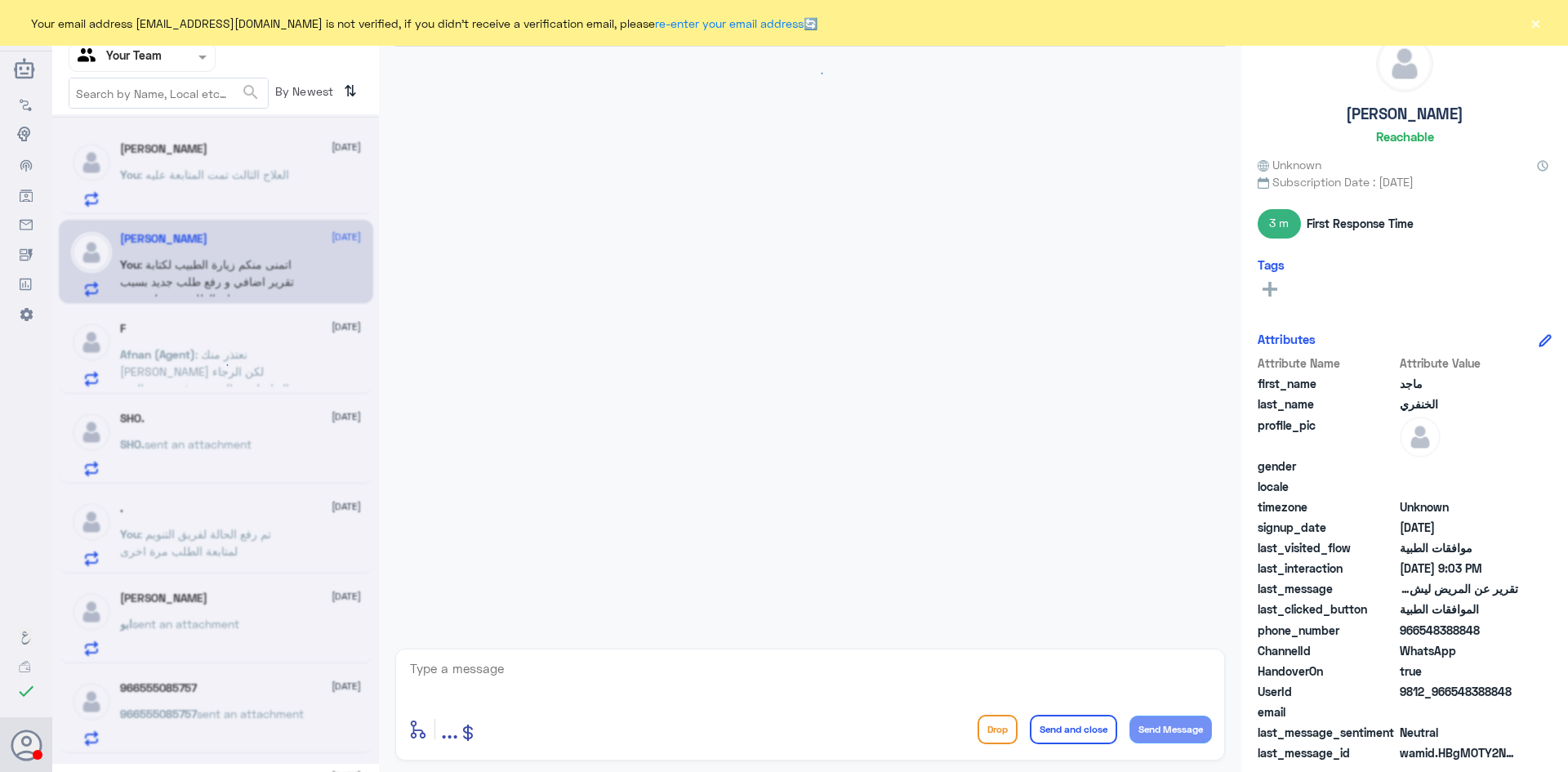
click at [206, 183] on p "You : العلاج الثالث تمت المتابعة عليه" at bounding box center [204, 186] width 169 height 41
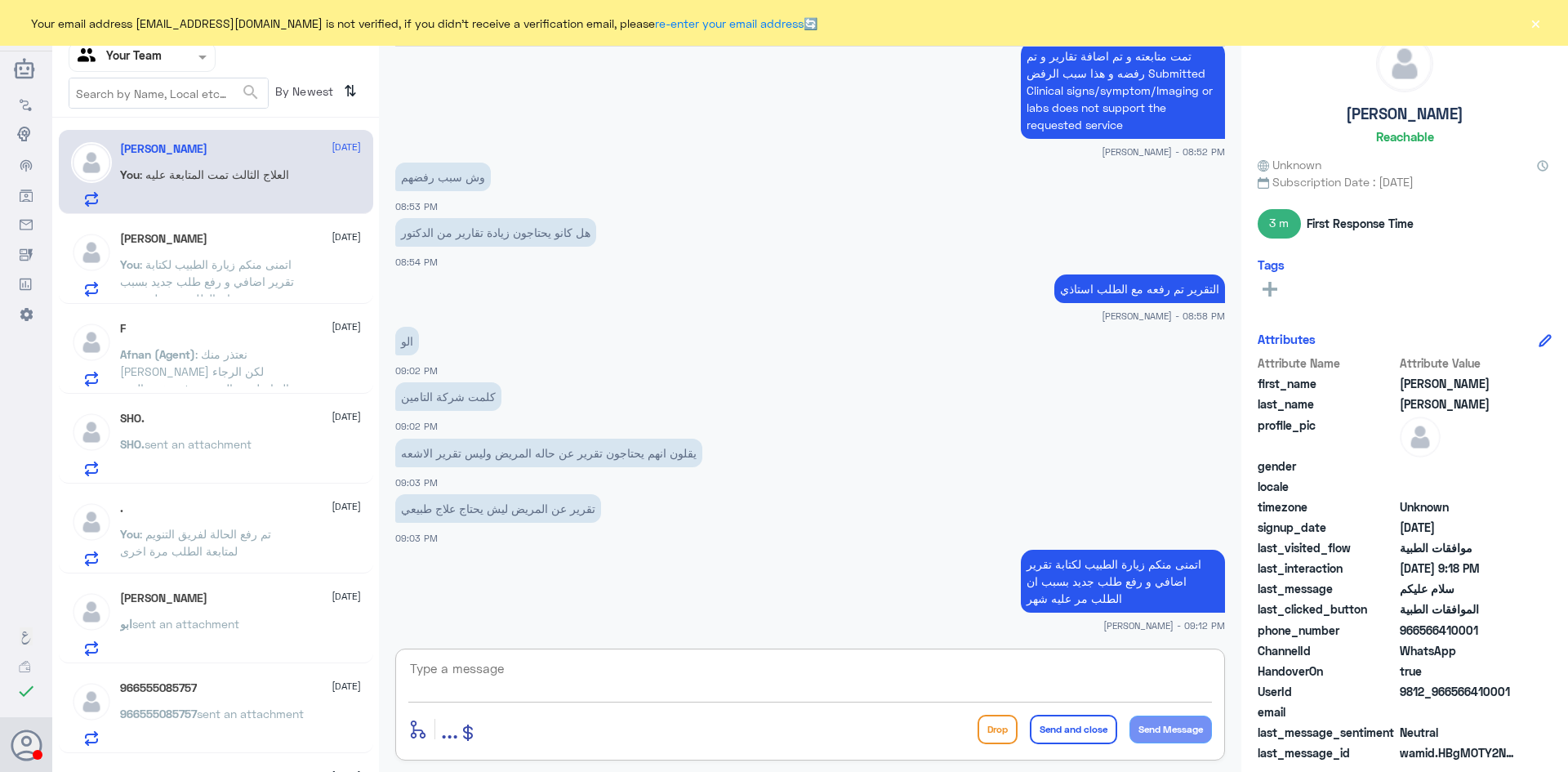
click at [576, 685] on textarea at bounding box center [810, 678] width 804 height 40
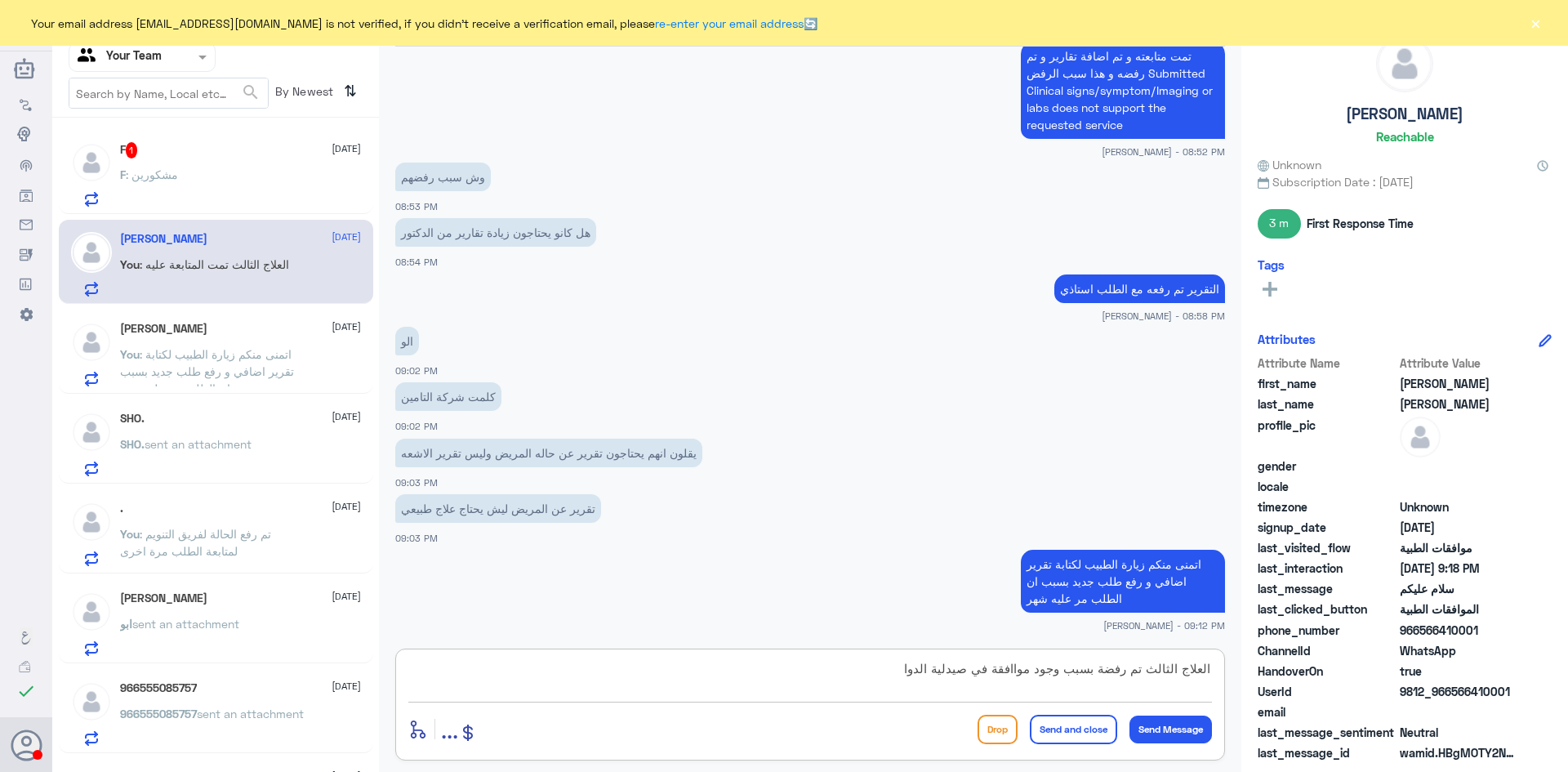
type textarea "العلاج الثالث تم رفضة بسبب وجود مواافقة في صيدلية الدواء"
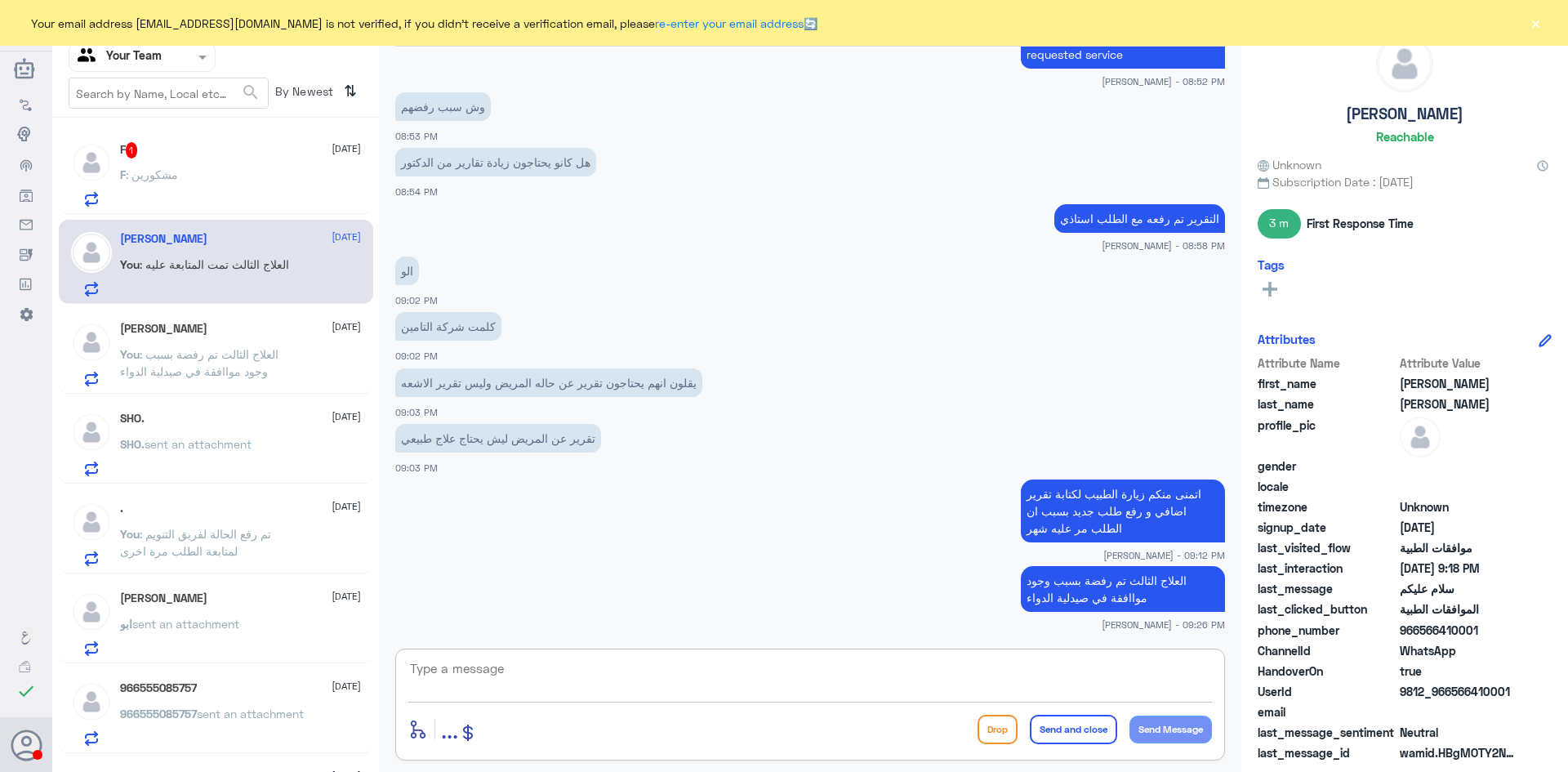
click at [1056, 589] on p "العلاج الثالث تم رفضة بسبب وجود مواافقة في صيدلية الدواء" at bounding box center [1123, 589] width 204 height 46
click at [865, 691] on textarea at bounding box center [810, 678] width 804 height 40
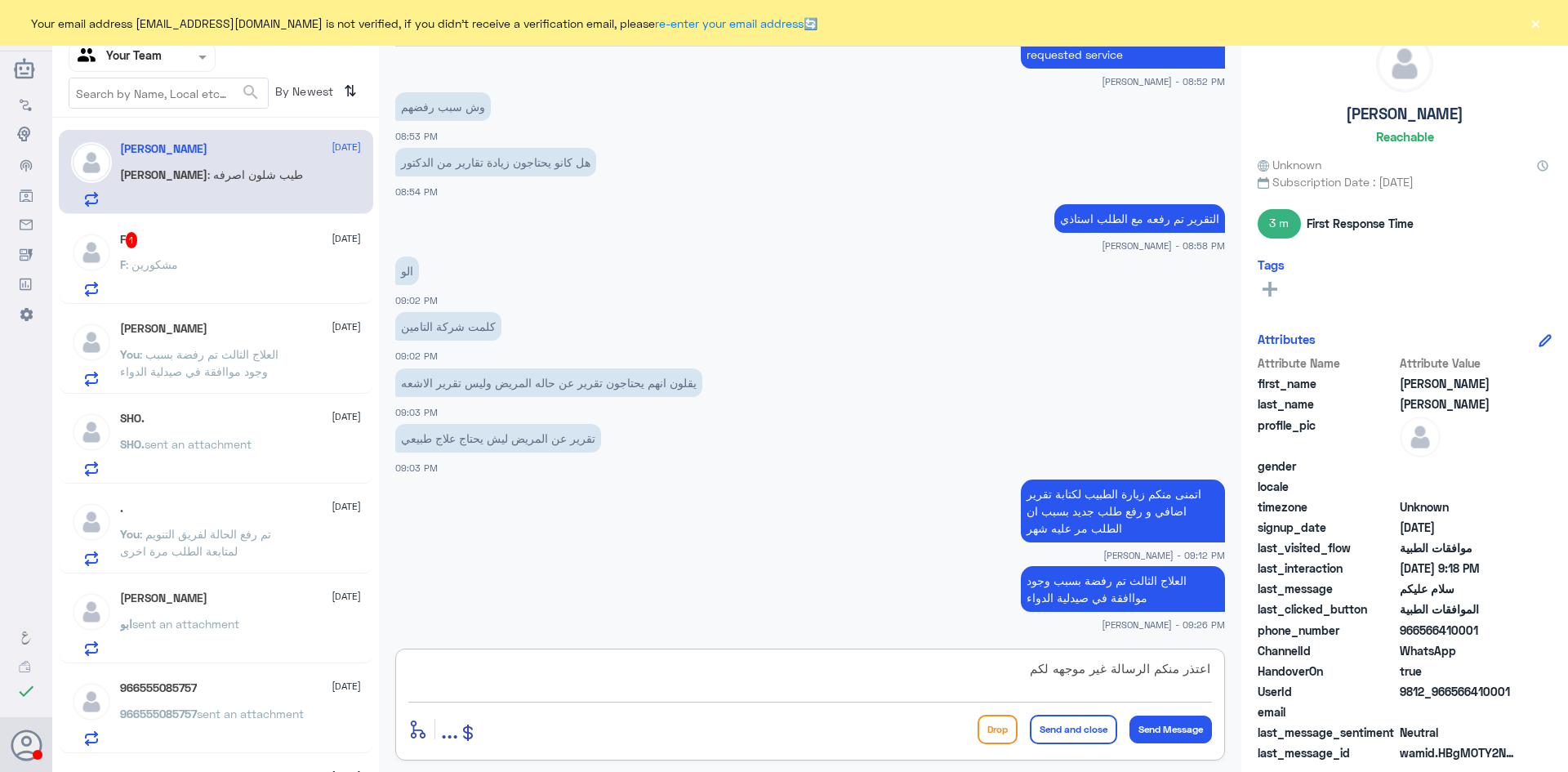
type textarea "اعتذر منكم الرسالة غير موجهه لكم"
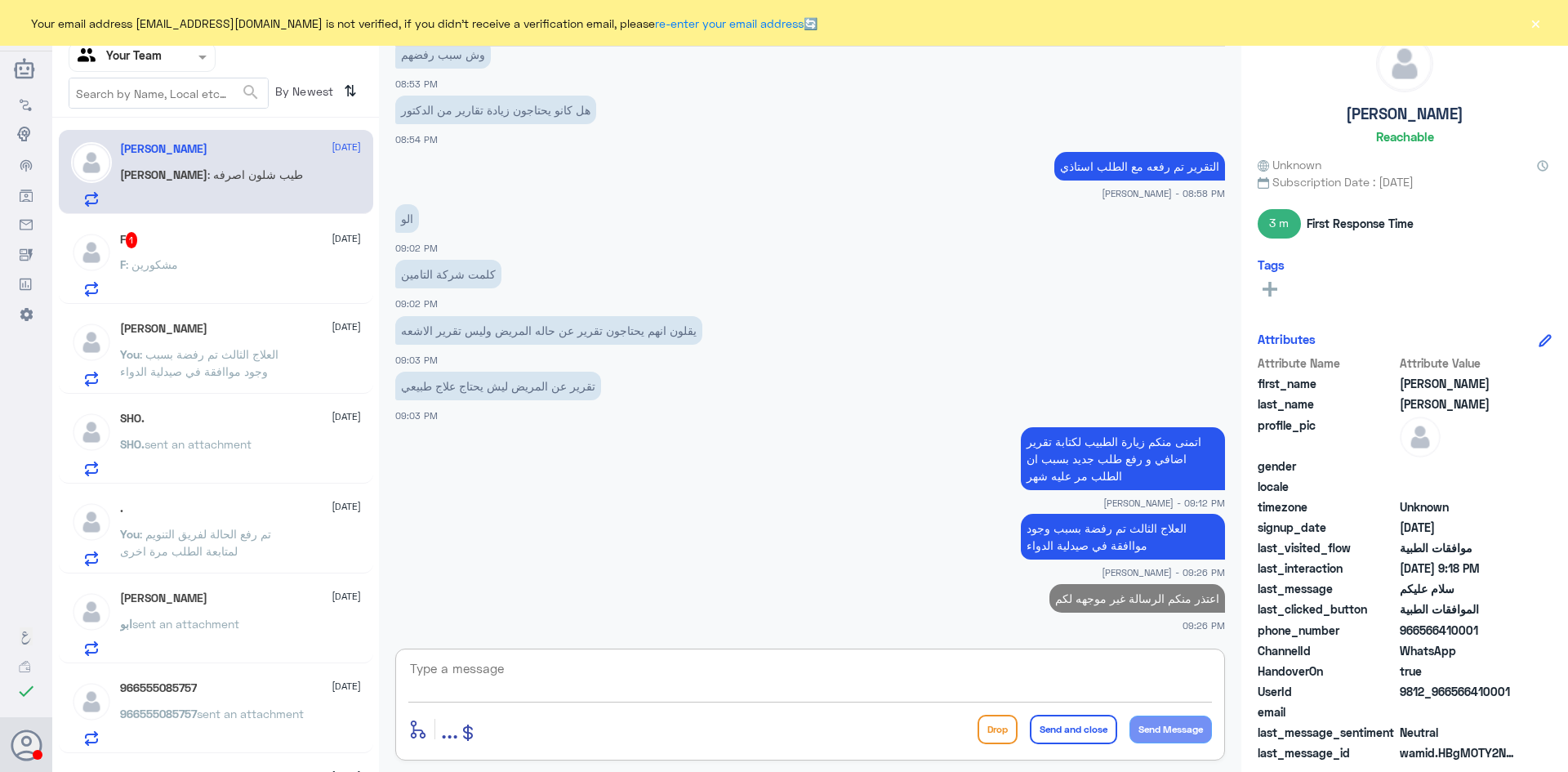
click at [160, 259] on span ": مشكورين" at bounding box center [151, 264] width 52 height 14
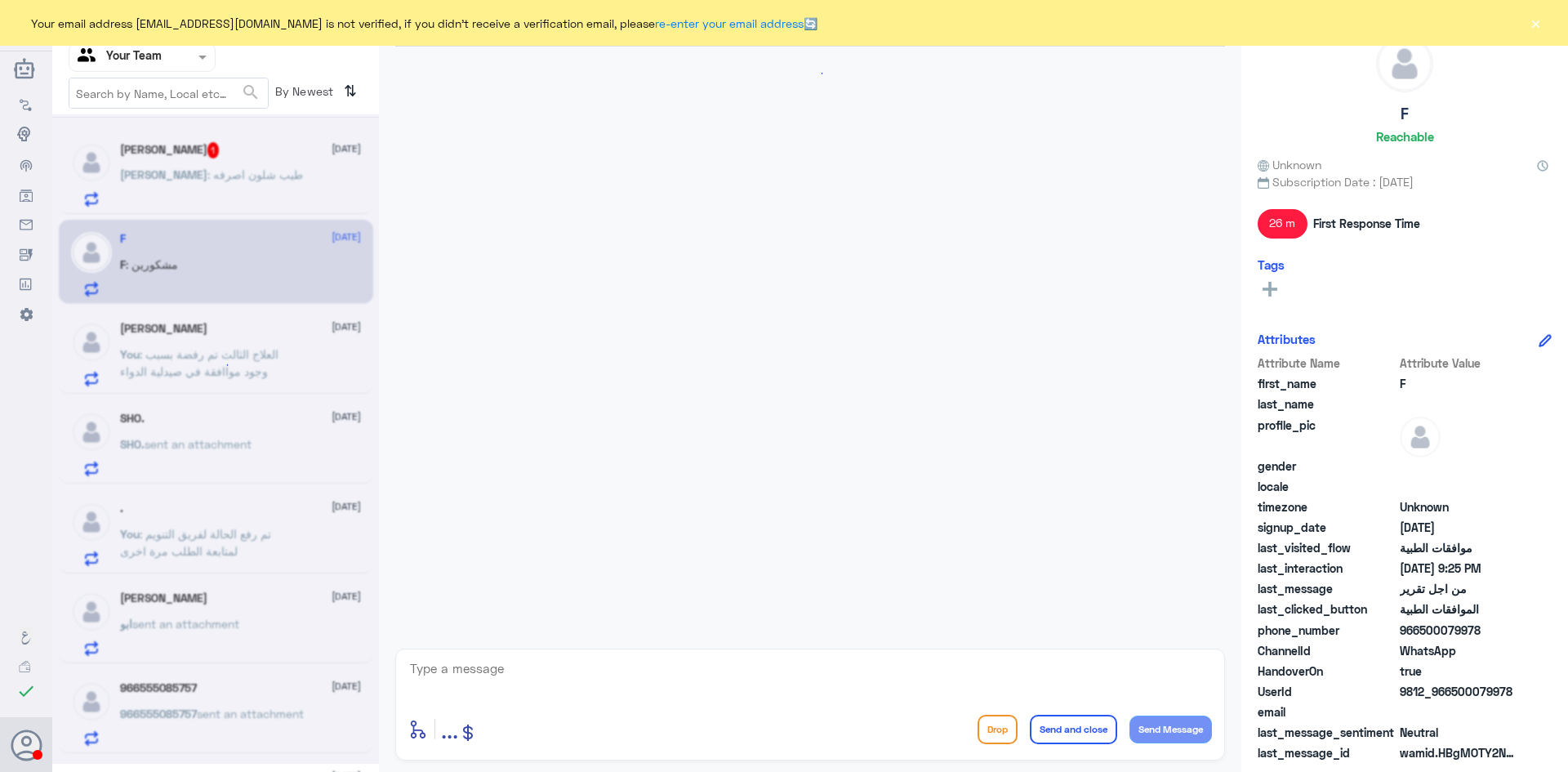
scroll to position [1048, 0]
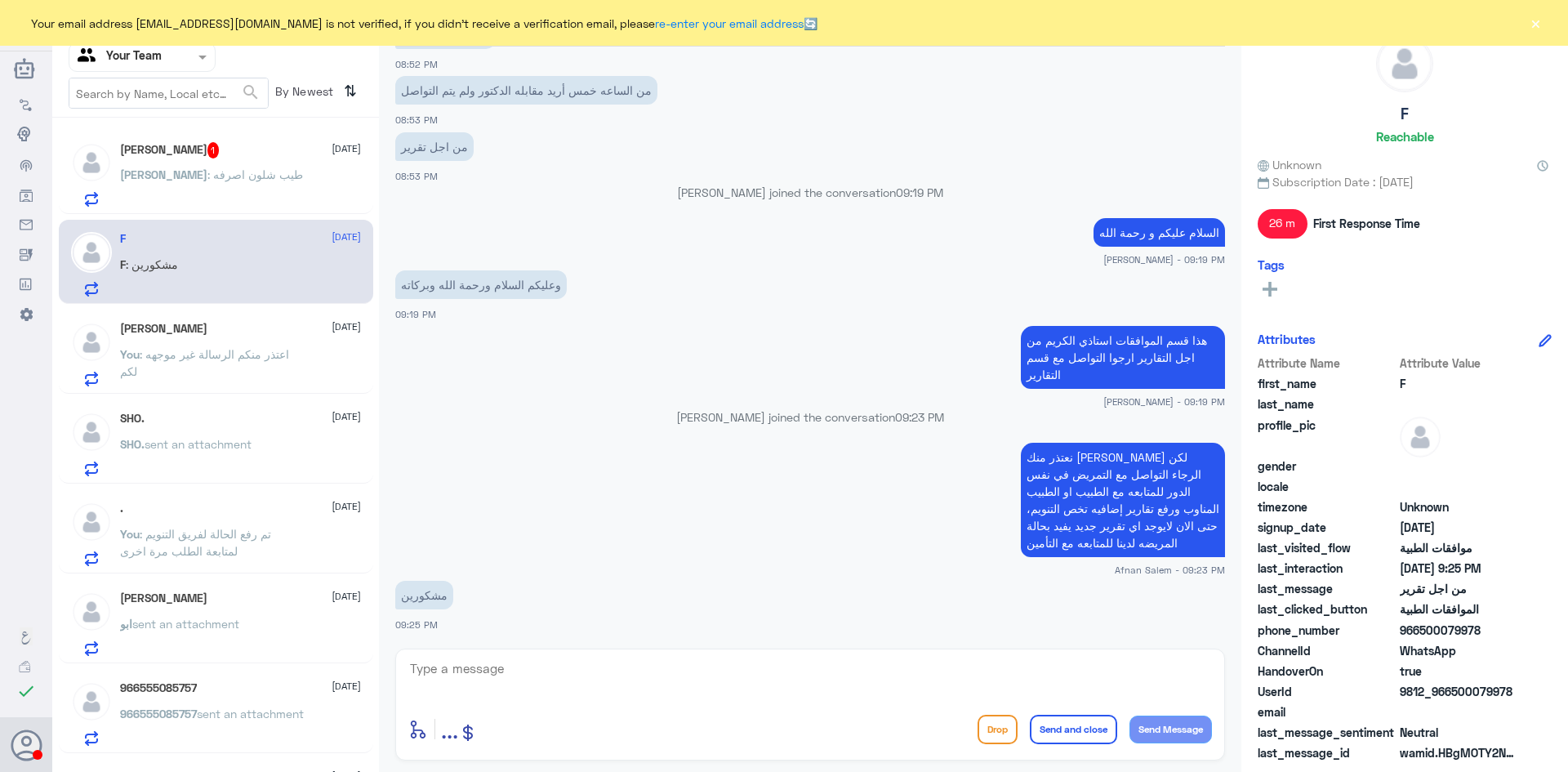
click at [207, 179] on span "[PERSON_NAME]" at bounding box center [164, 174] width 88 height 14
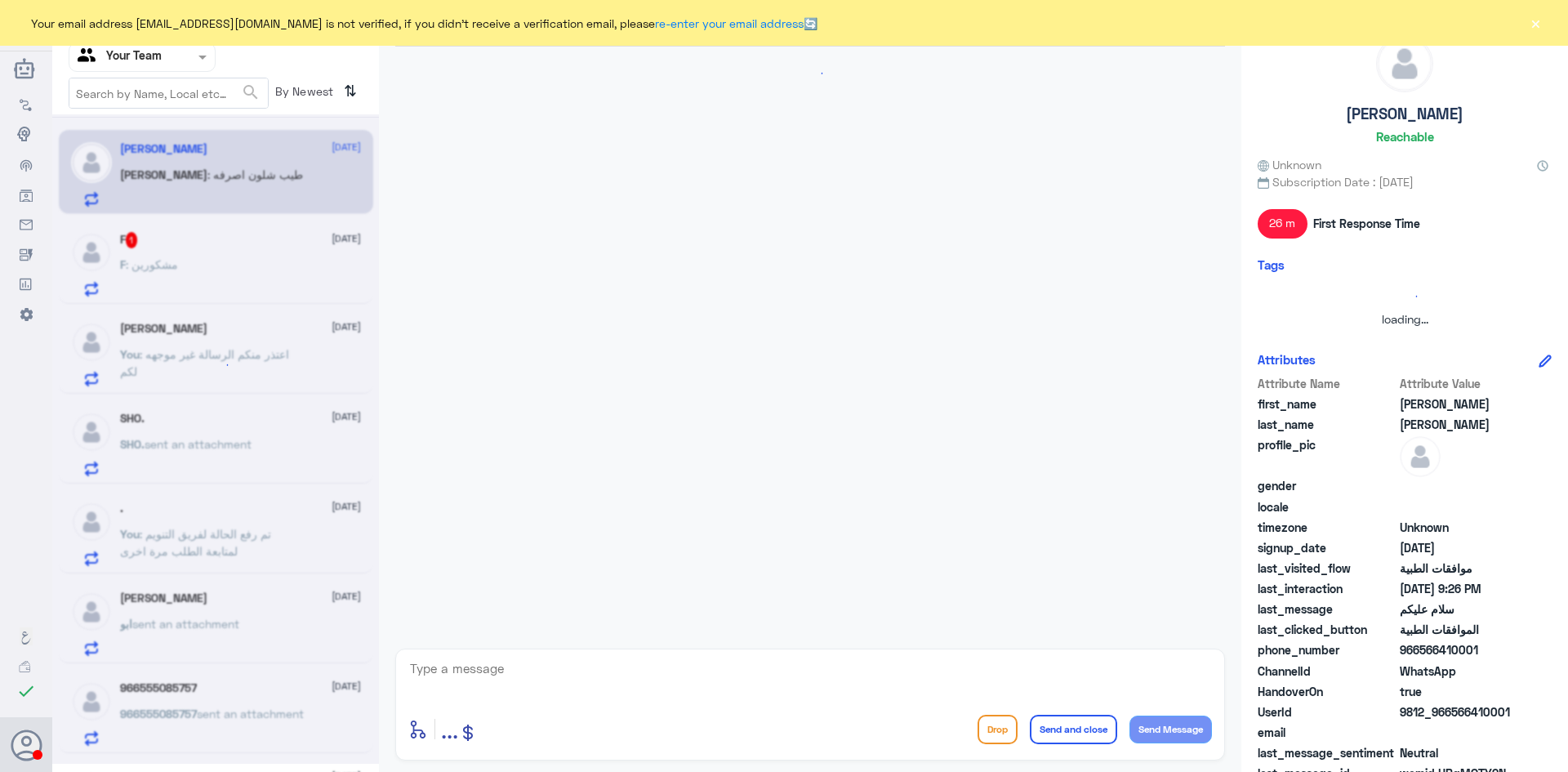
scroll to position [1479, 0]
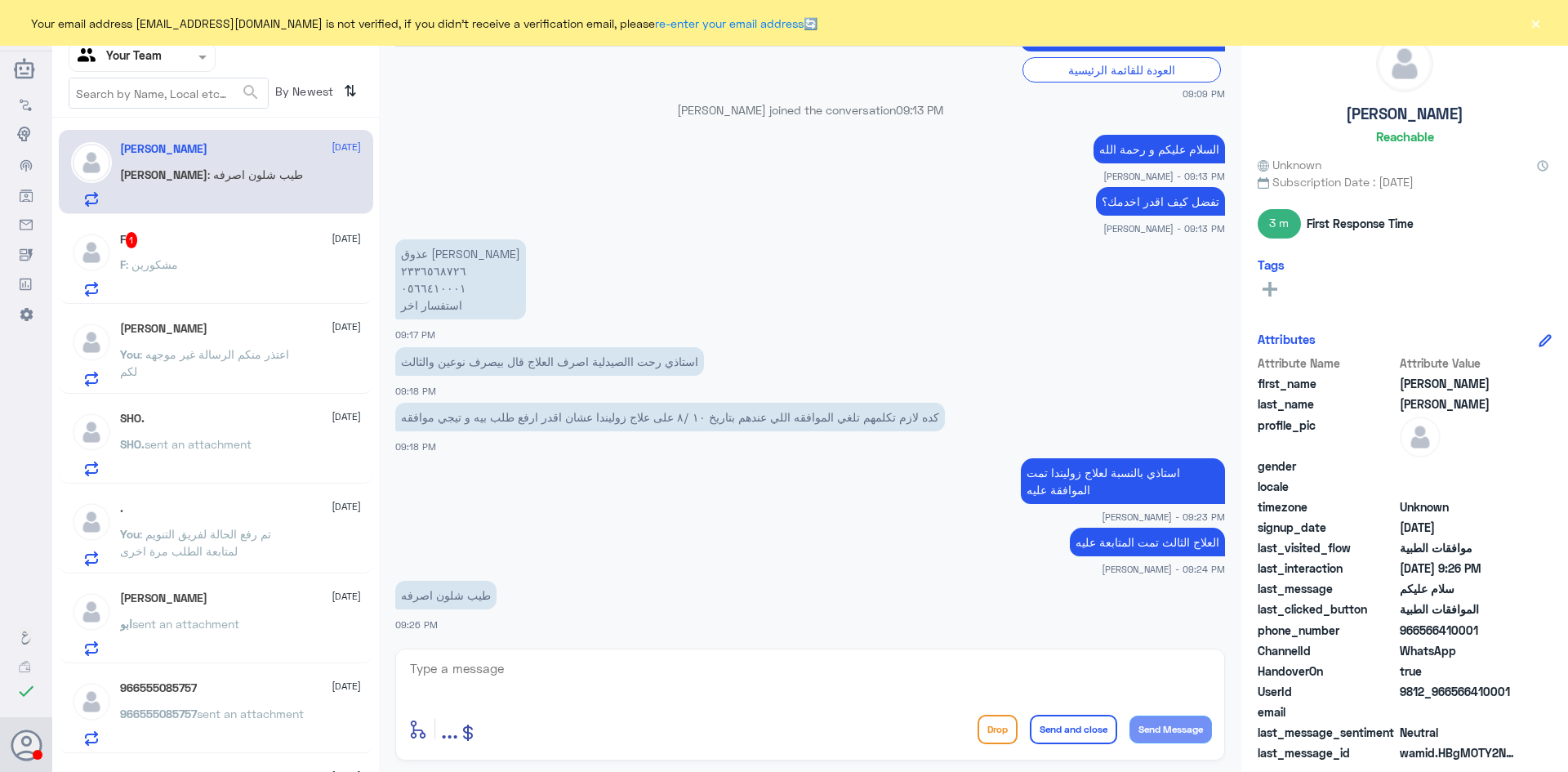
click at [708, 677] on textarea at bounding box center [810, 678] width 804 height 40
type textarea "استاذي تم رفضه بسبب انه يوجد موافقة في صيدلية الدواء"
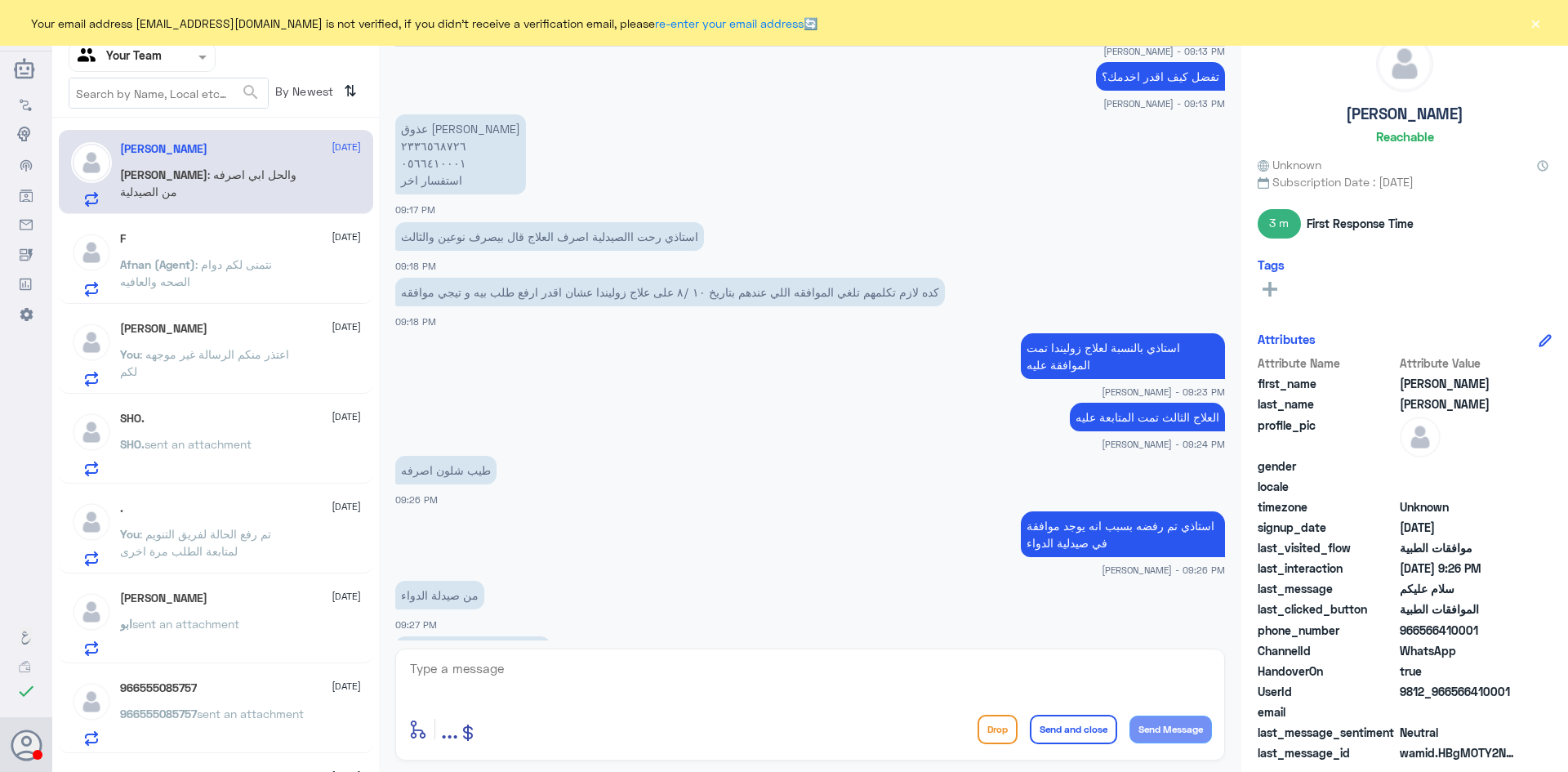
scroll to position [1661, 0]
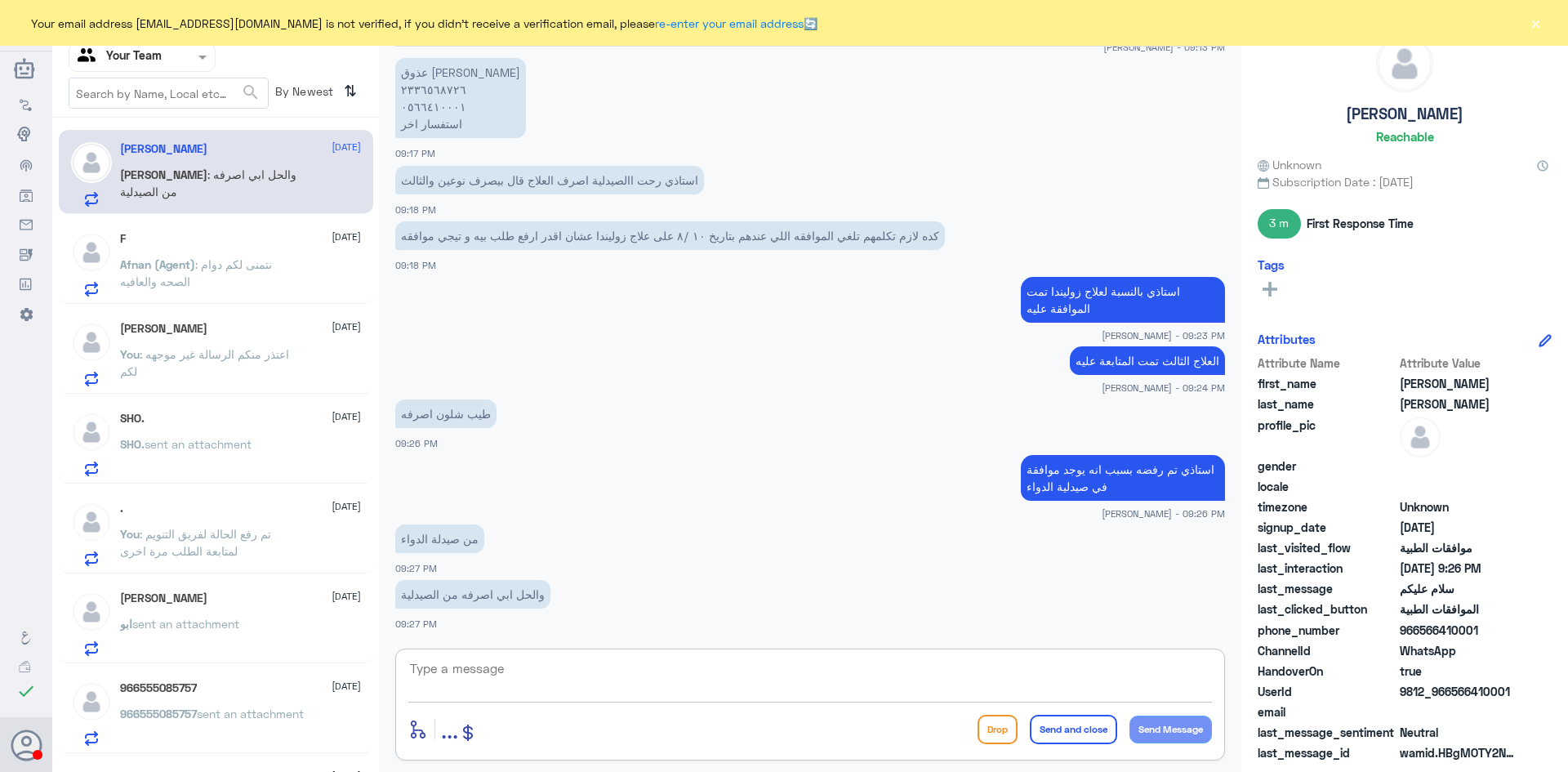
click at [559, 671] on textarea at bounding box center [810, 678] width 804 height 40
type textarea "ارجوا منكم التواصل مع صيدلية ليمون لإلغاء الطلب من قبلهم"
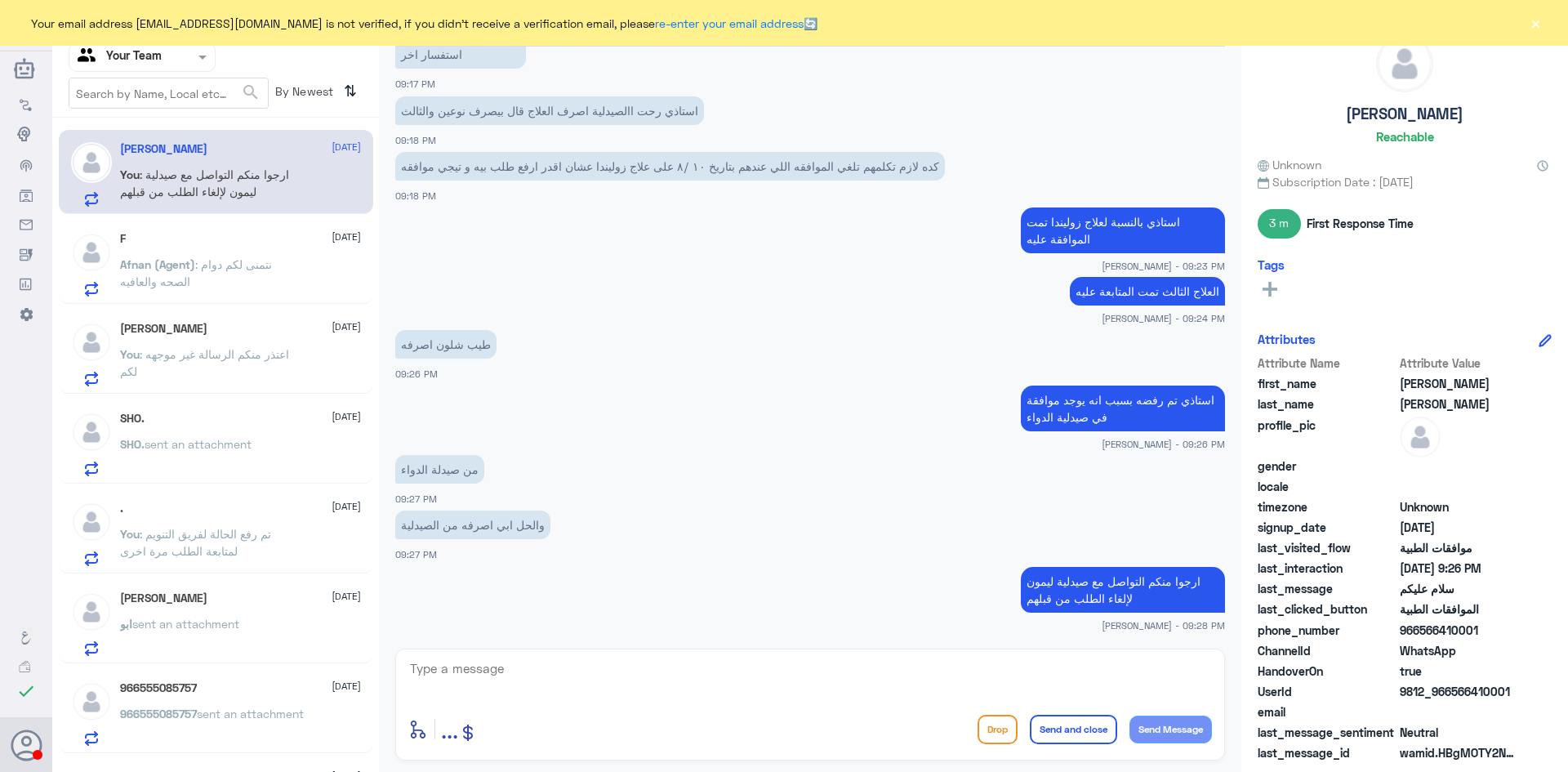
click at [200, 277] on p "Afnan (Agent) : نتمنى لكم دوام الصحه والعافيه" at bounding box center [212, 276] width 183 height 41
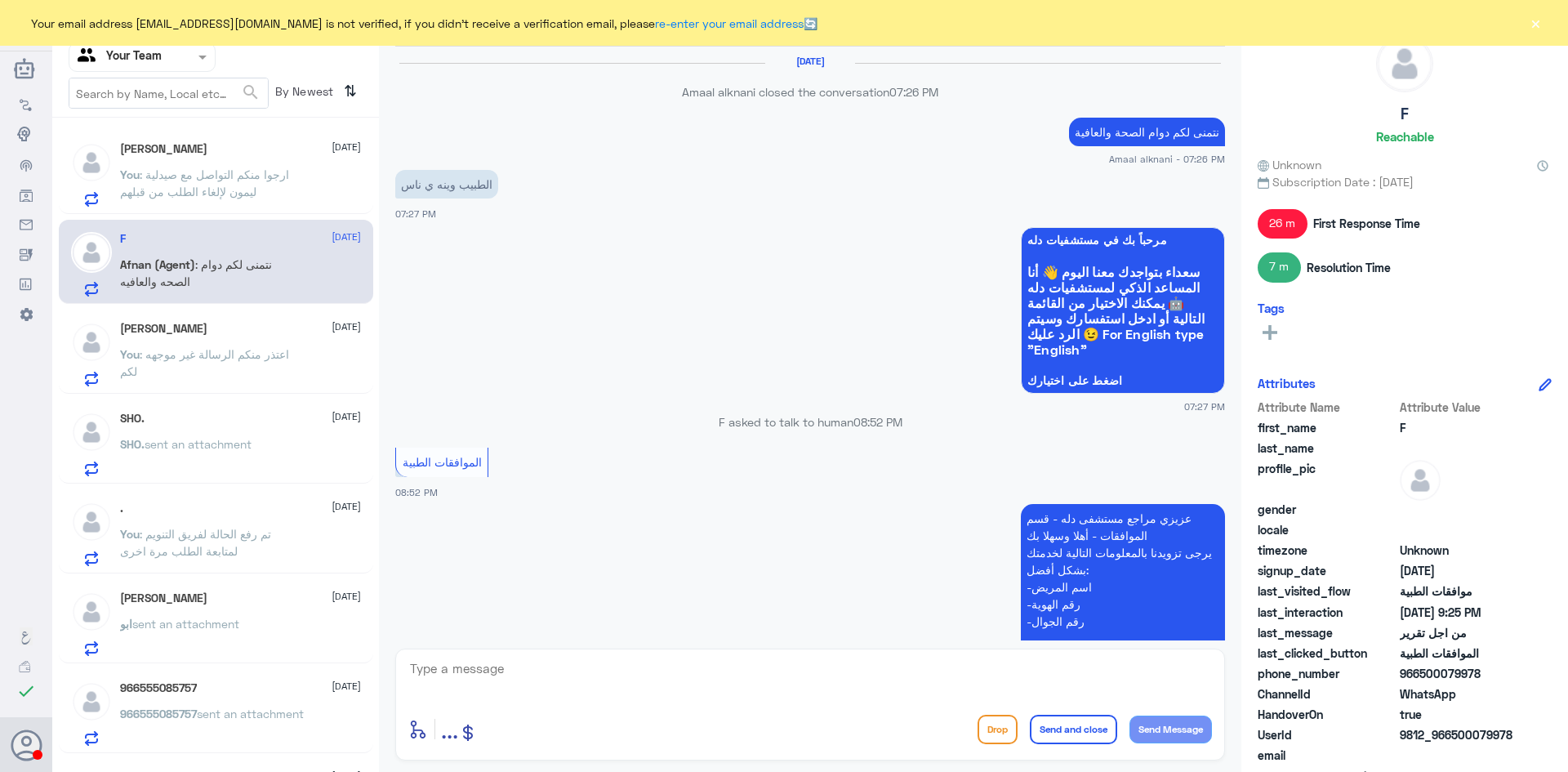
scroll to position [1026, 0]
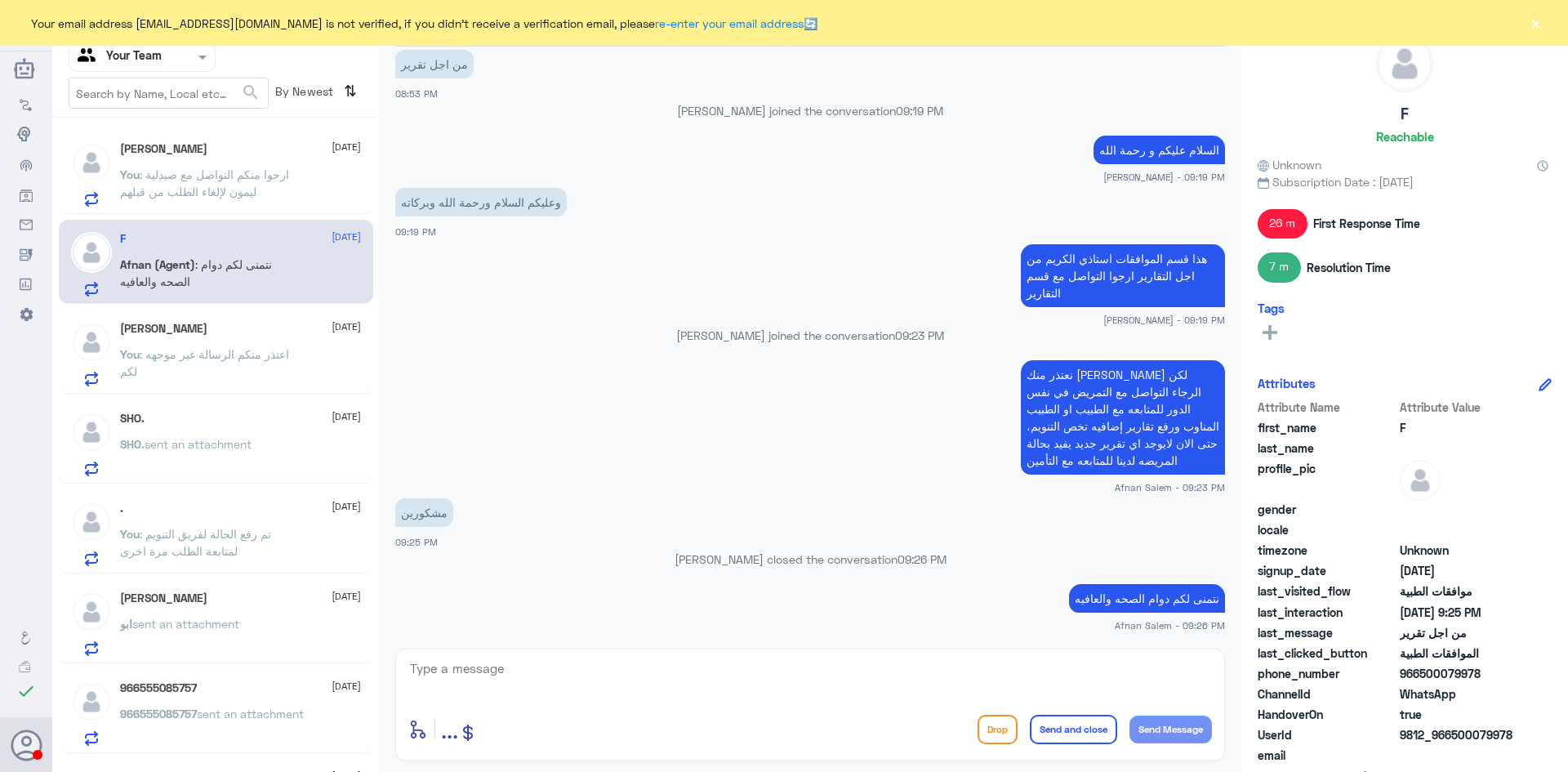
click at [230, 183] on p "You : ارجوا منكم التواصل مع صيدلية ليمون لإلغاء الطلب من قبلهم" at bounding box center [212, 186] width 183 height 41
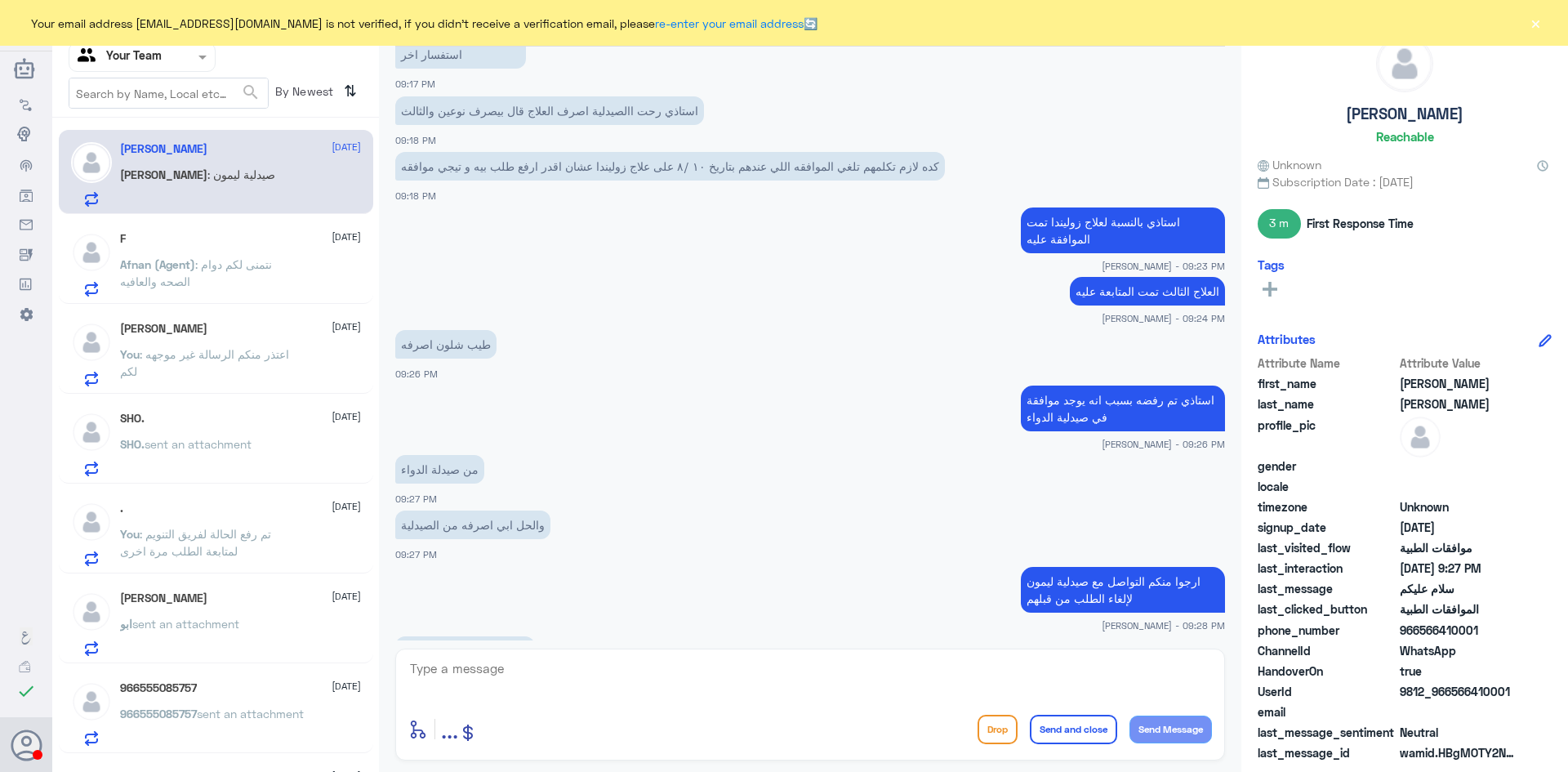
scroll to position [1318, 0]
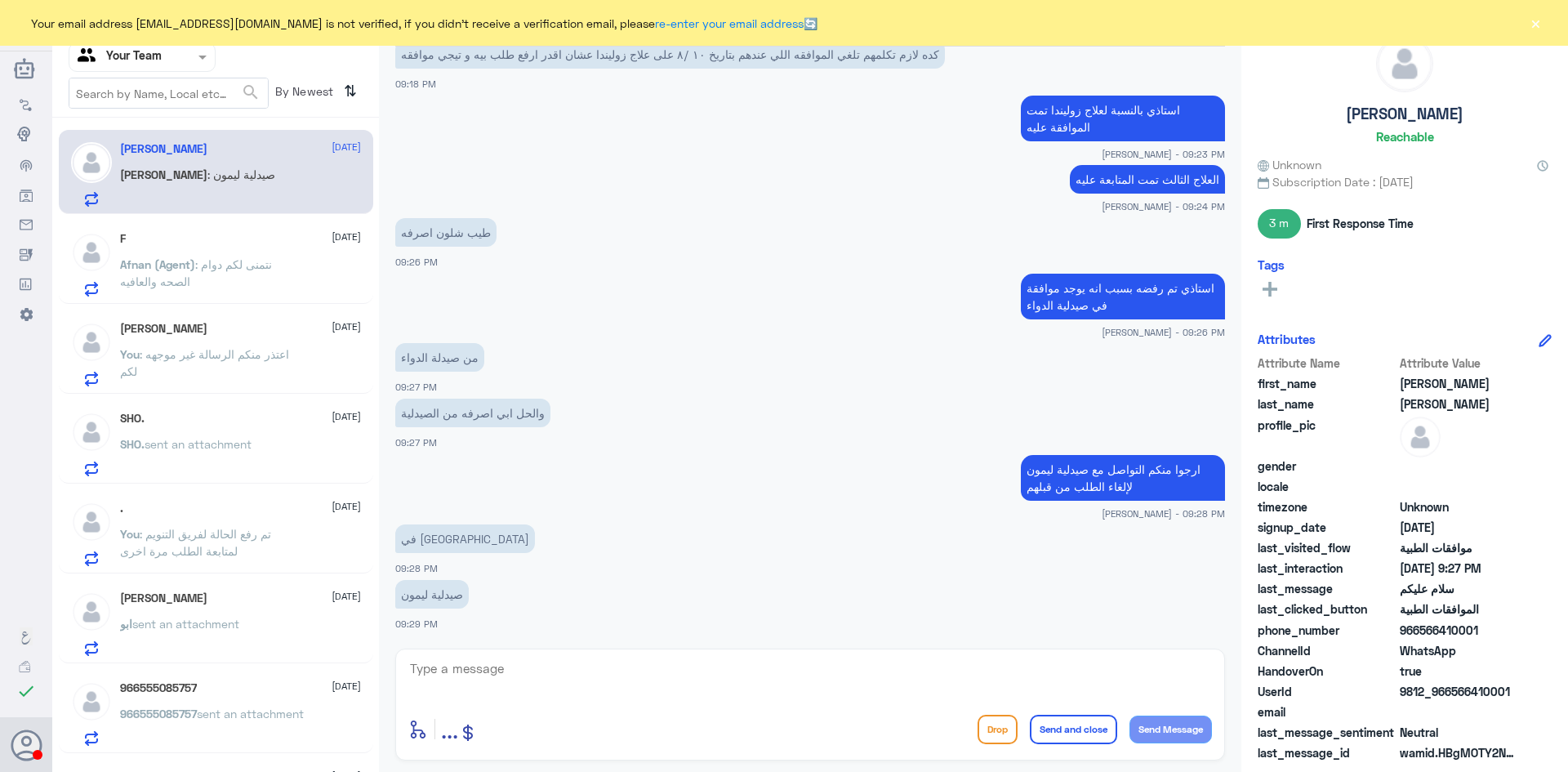
click at [598, 673] on textarea at bounding box center [810, 678] width 804 height 40
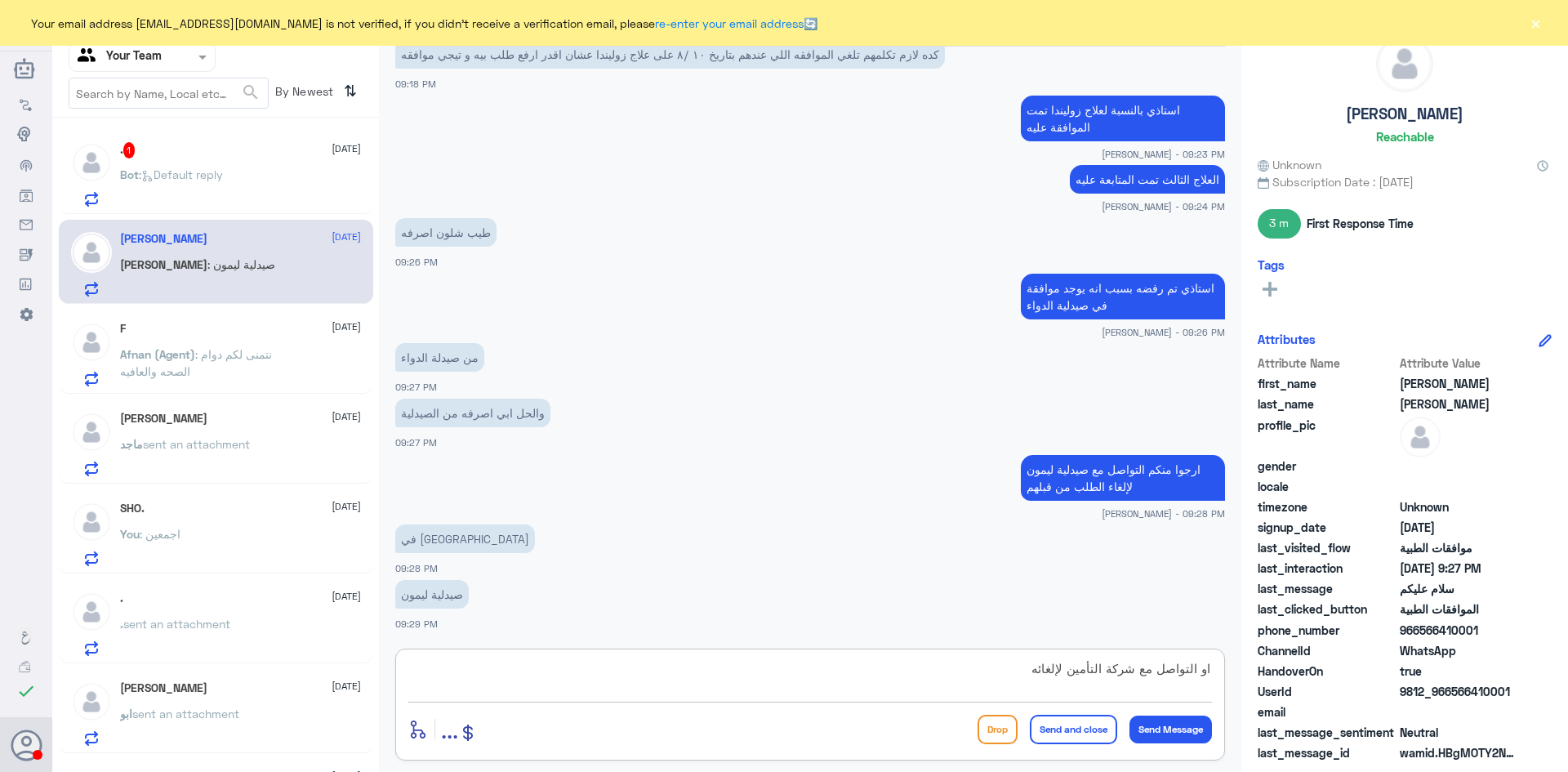
type textarea "او التواصل مع شركة التأمين لإلغائه"
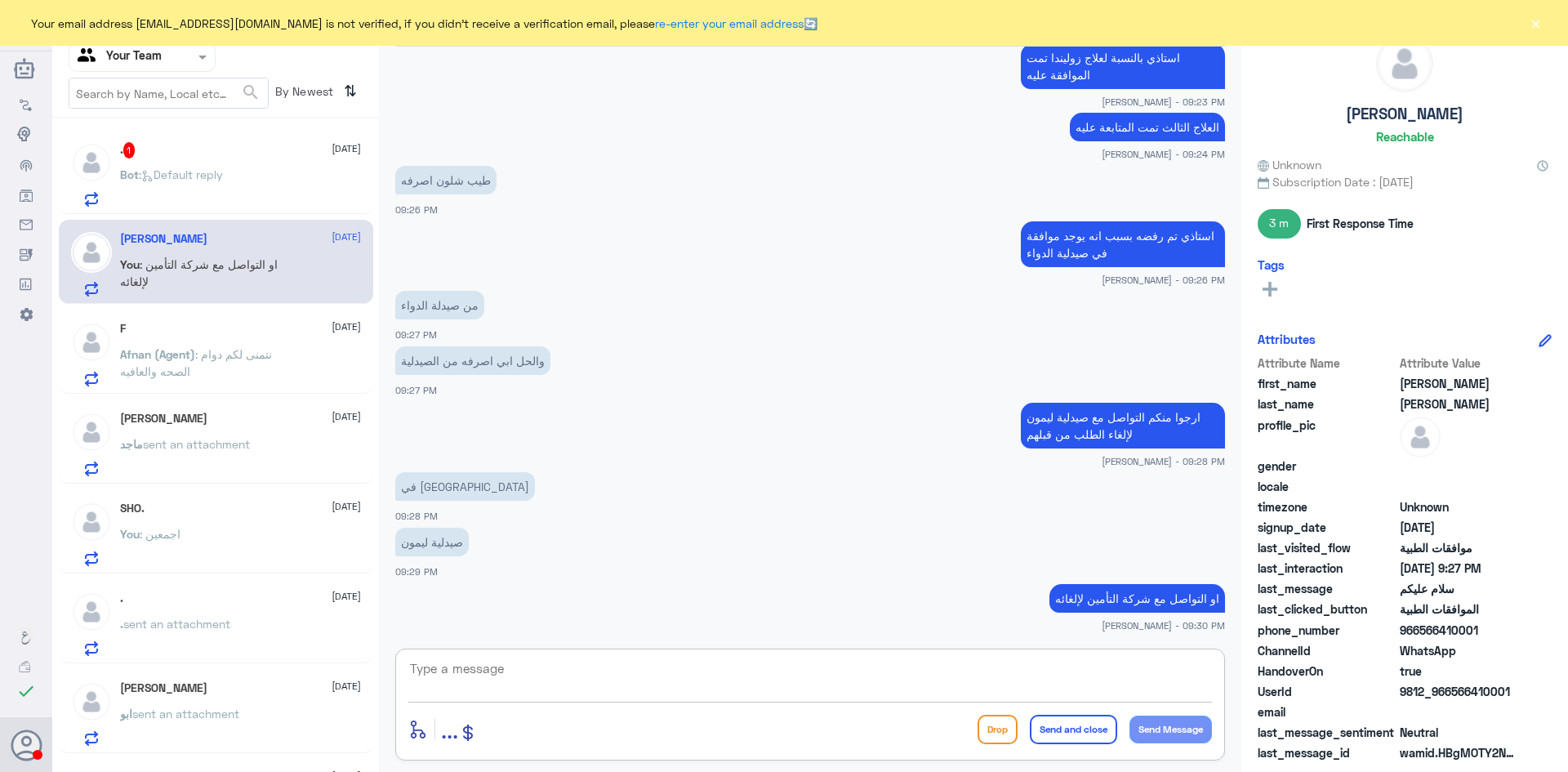
click at [211, 442] on span "sent an attachment" at bounding box center [196, 443] width 107 height 14
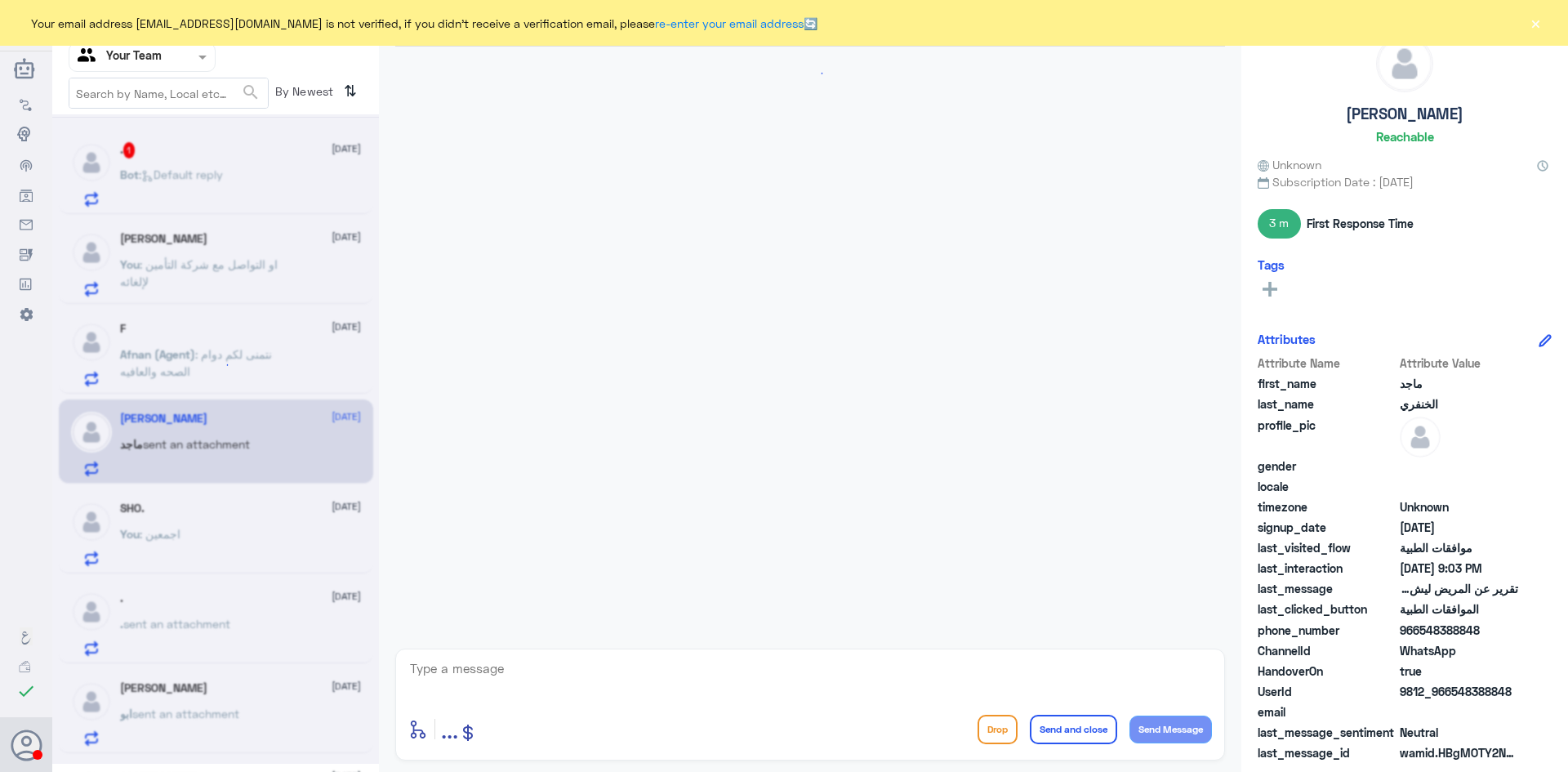
scroll to position [1069, 0]
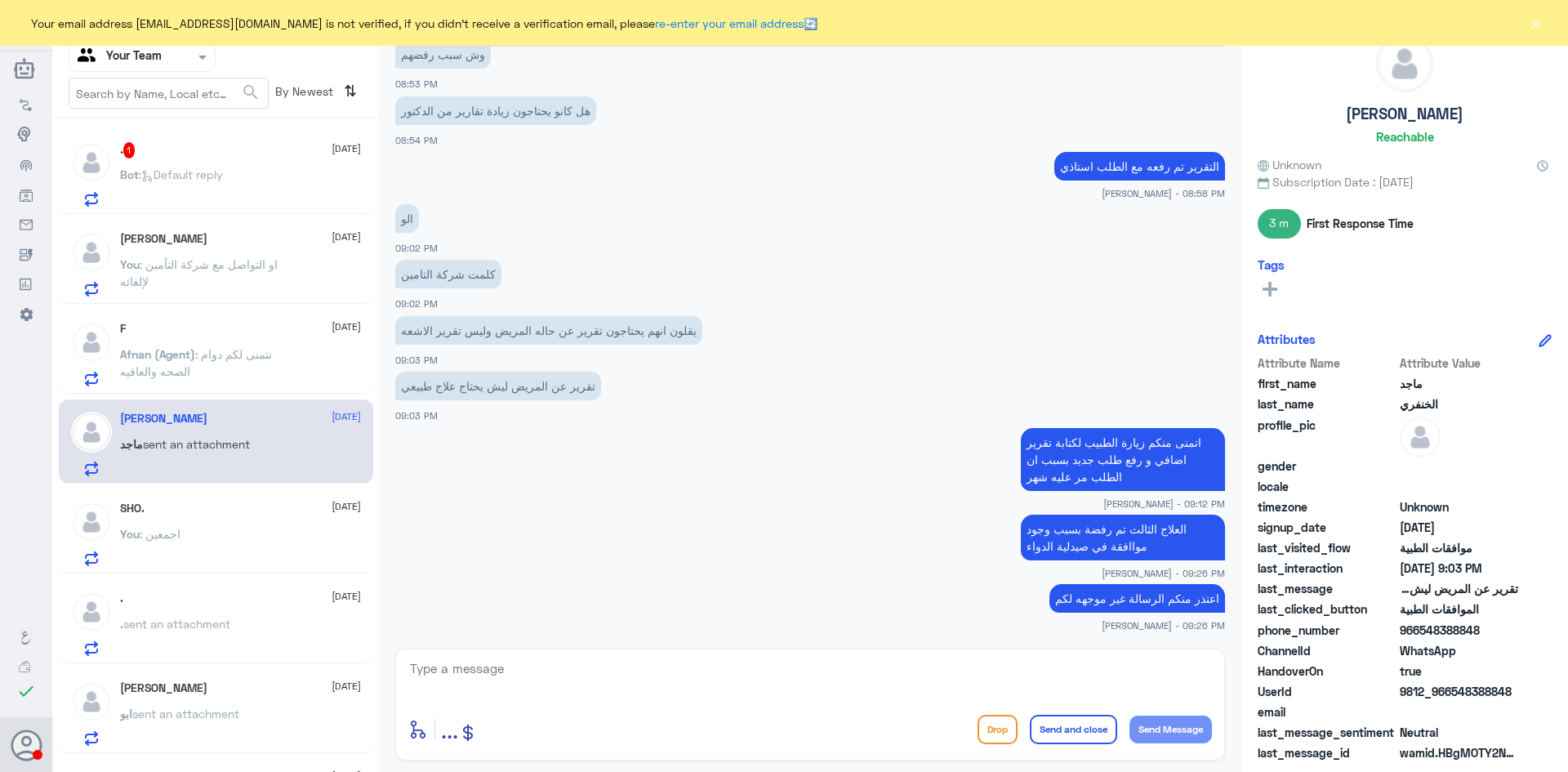
click at [610, 674] on textarea at bounding box center [810, 678] width 804 height 40
type textarea "اي خدمة اخرى استاذي؟"
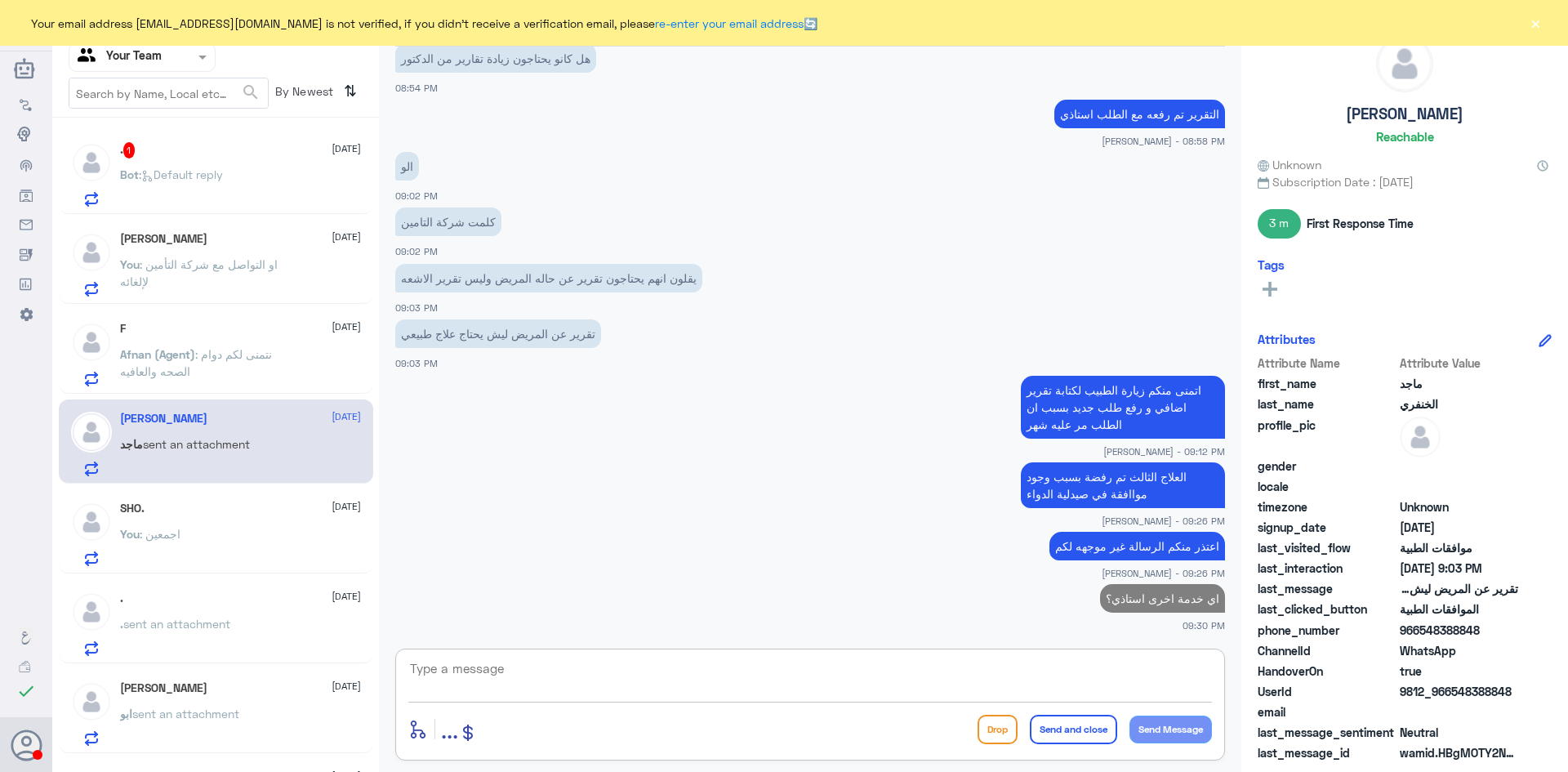
click at [209, 172] on span ": Default reply" at bounding box center [181, 174] width 84 height 14
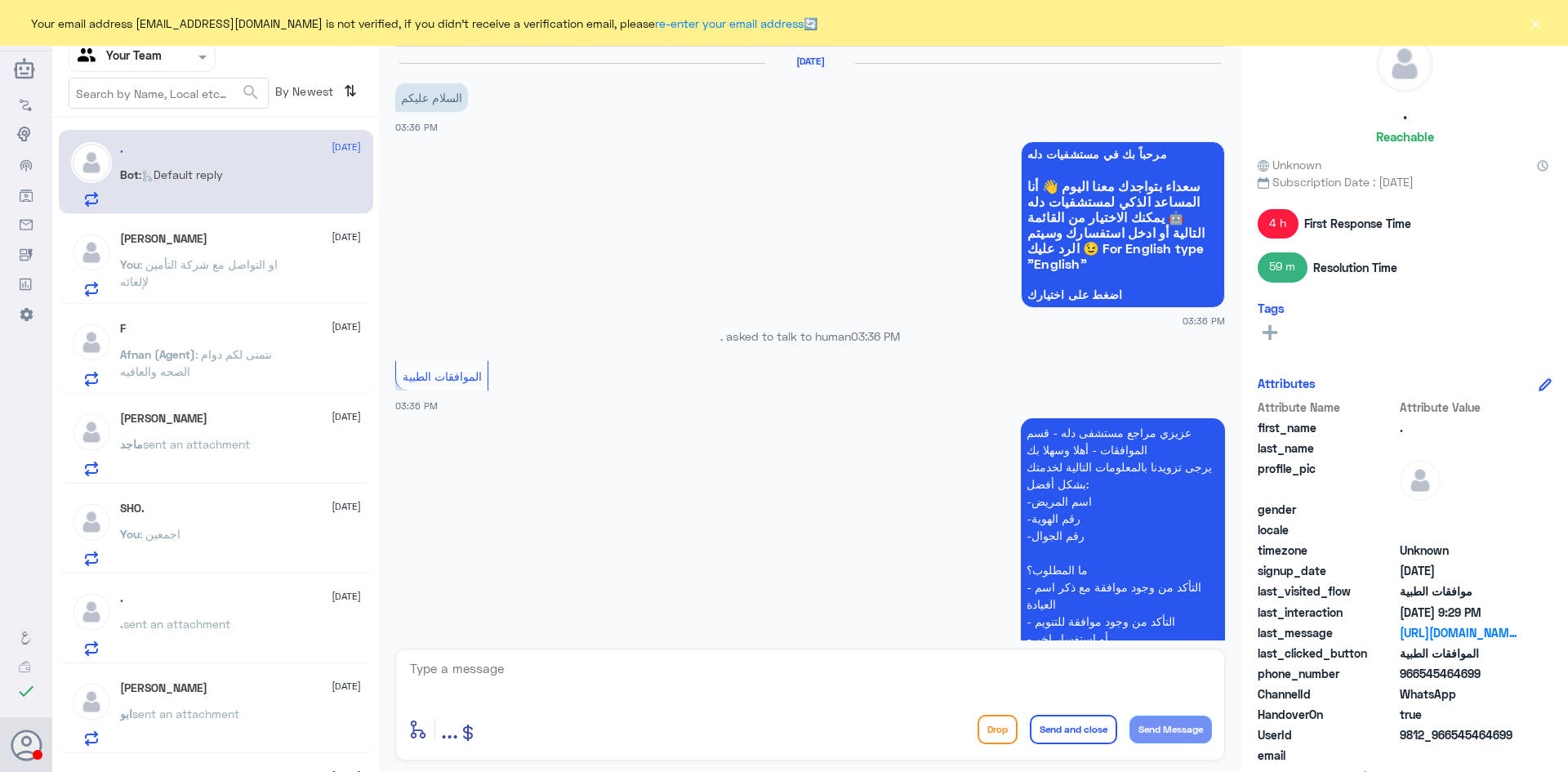
scroll to position [1320, 0]
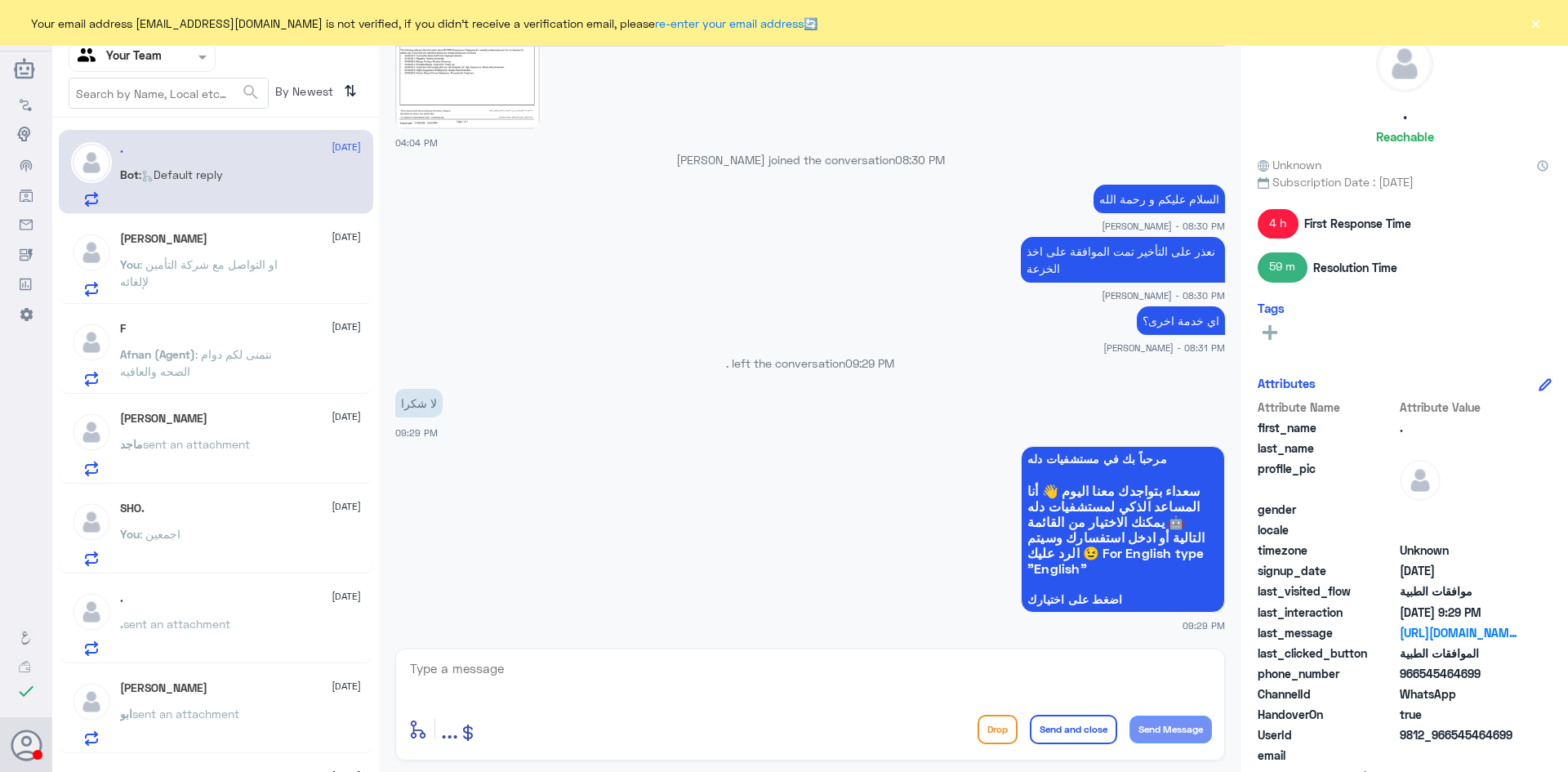
click at [200, 266] on span ": او التواصل مع شركة التأمين لإلغائه" at bounding box center [199, 273] width 158 height 31
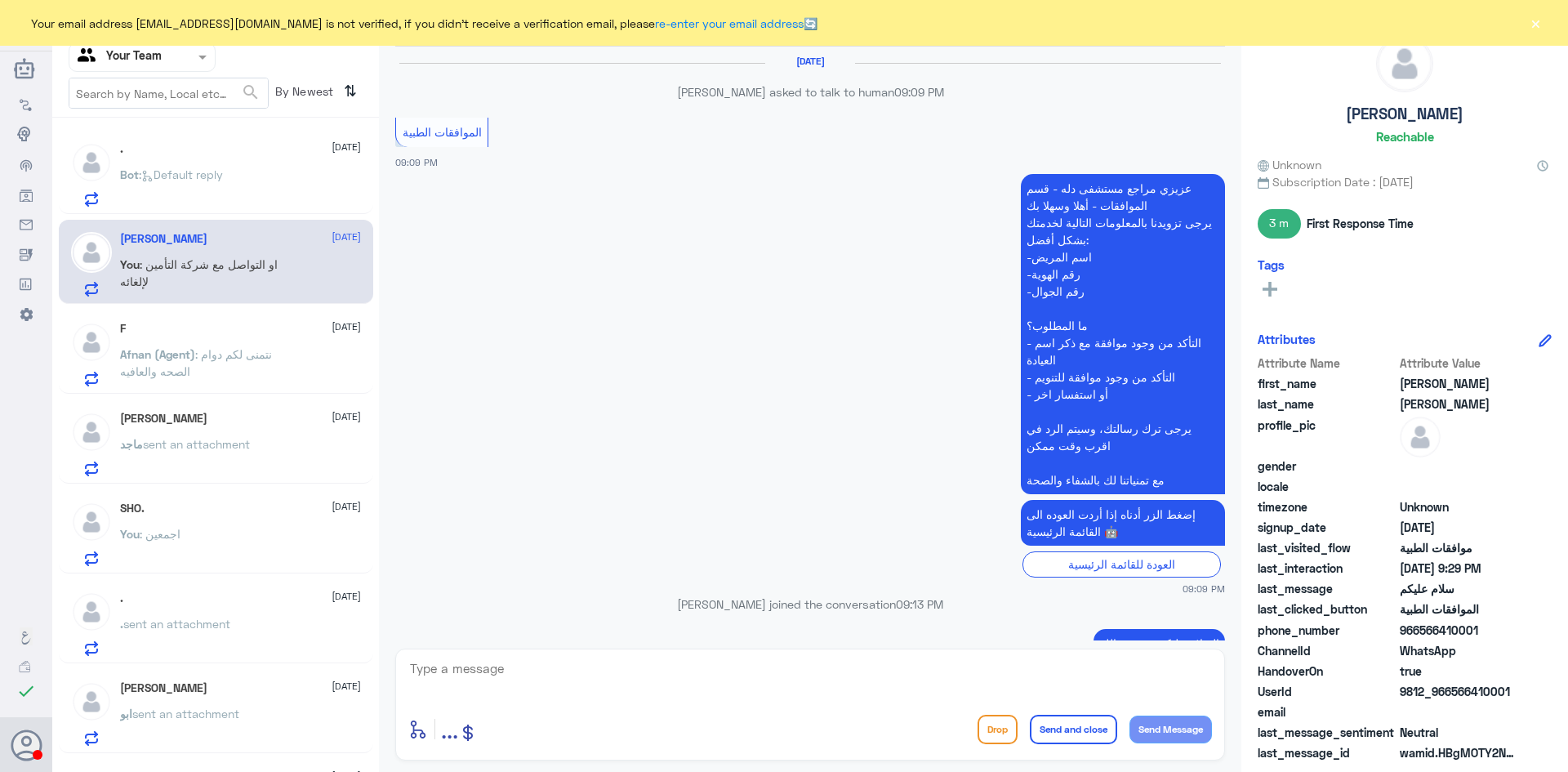
scroll to position [910, 0]
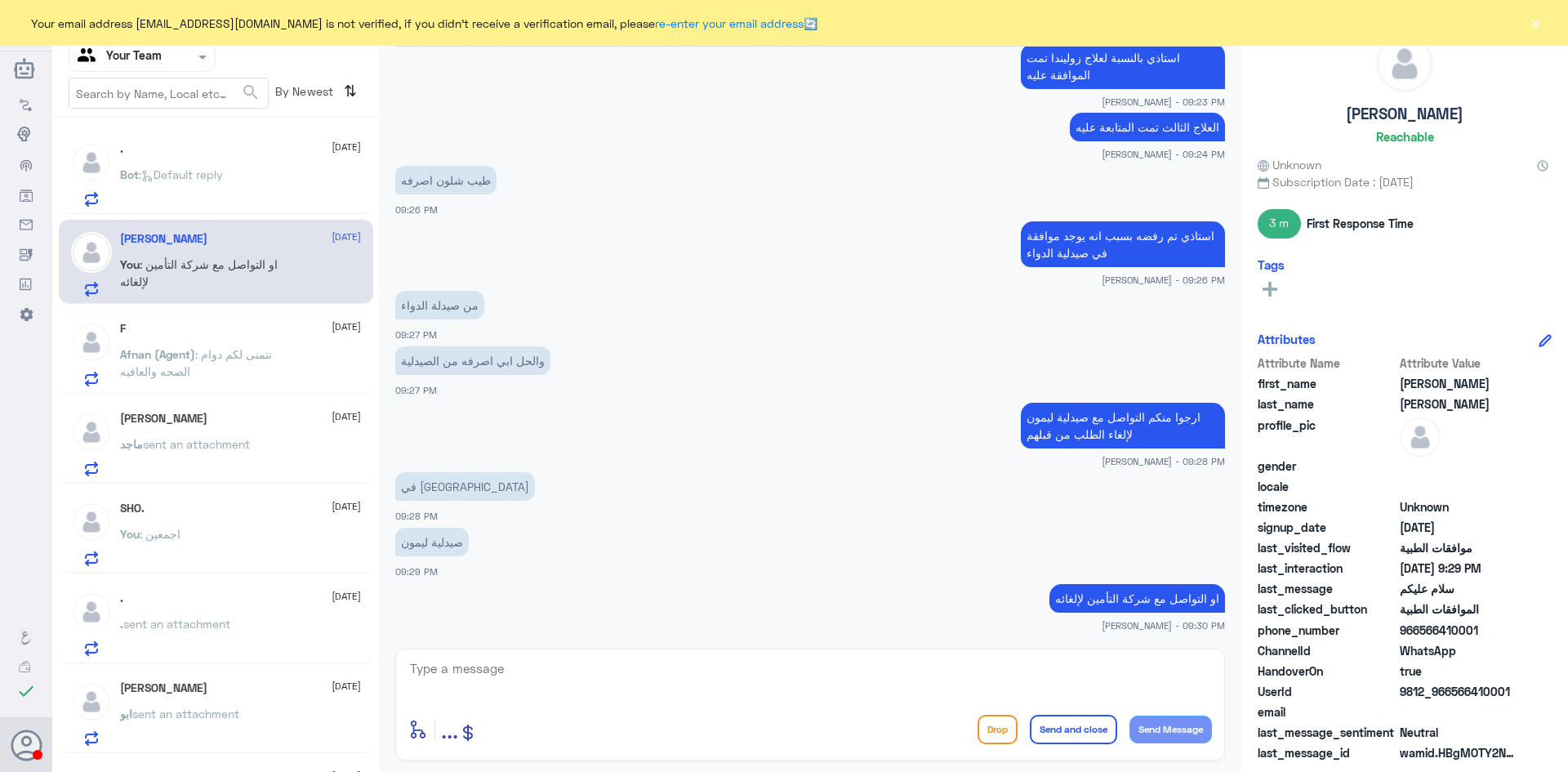
click at [187, 61] on div at bounding box center [141, 57] width 145 height 19
click at [165, 168] on div "Your Inbox" at bounding box center [141, 166] width 147 height 37
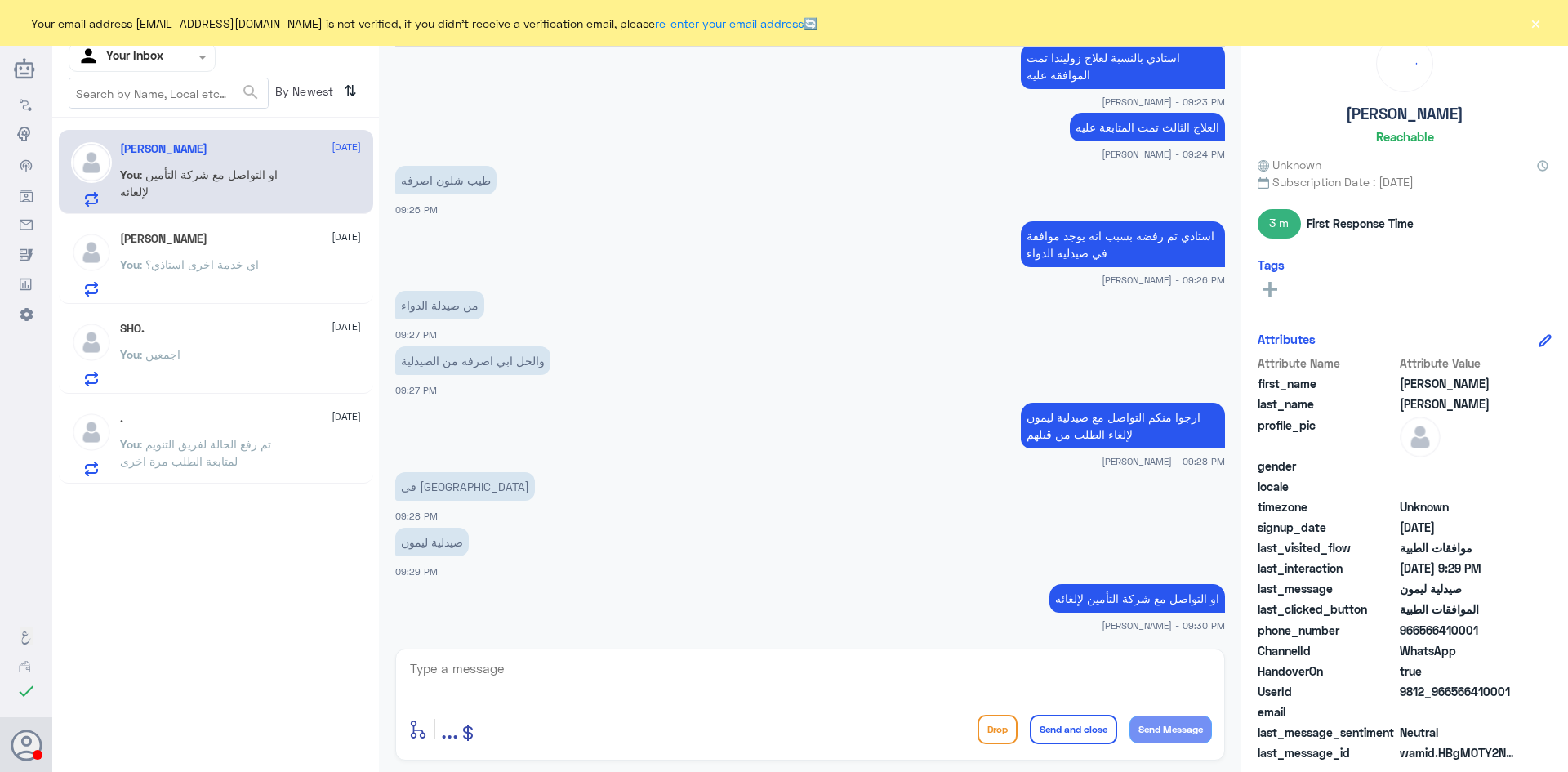
click at [209, 450] on span ": تم رفع الحالة لفريق التنويم لمتابعة الطلب مرة اخرى" at bounding box center [196, 453] width 151 height 31
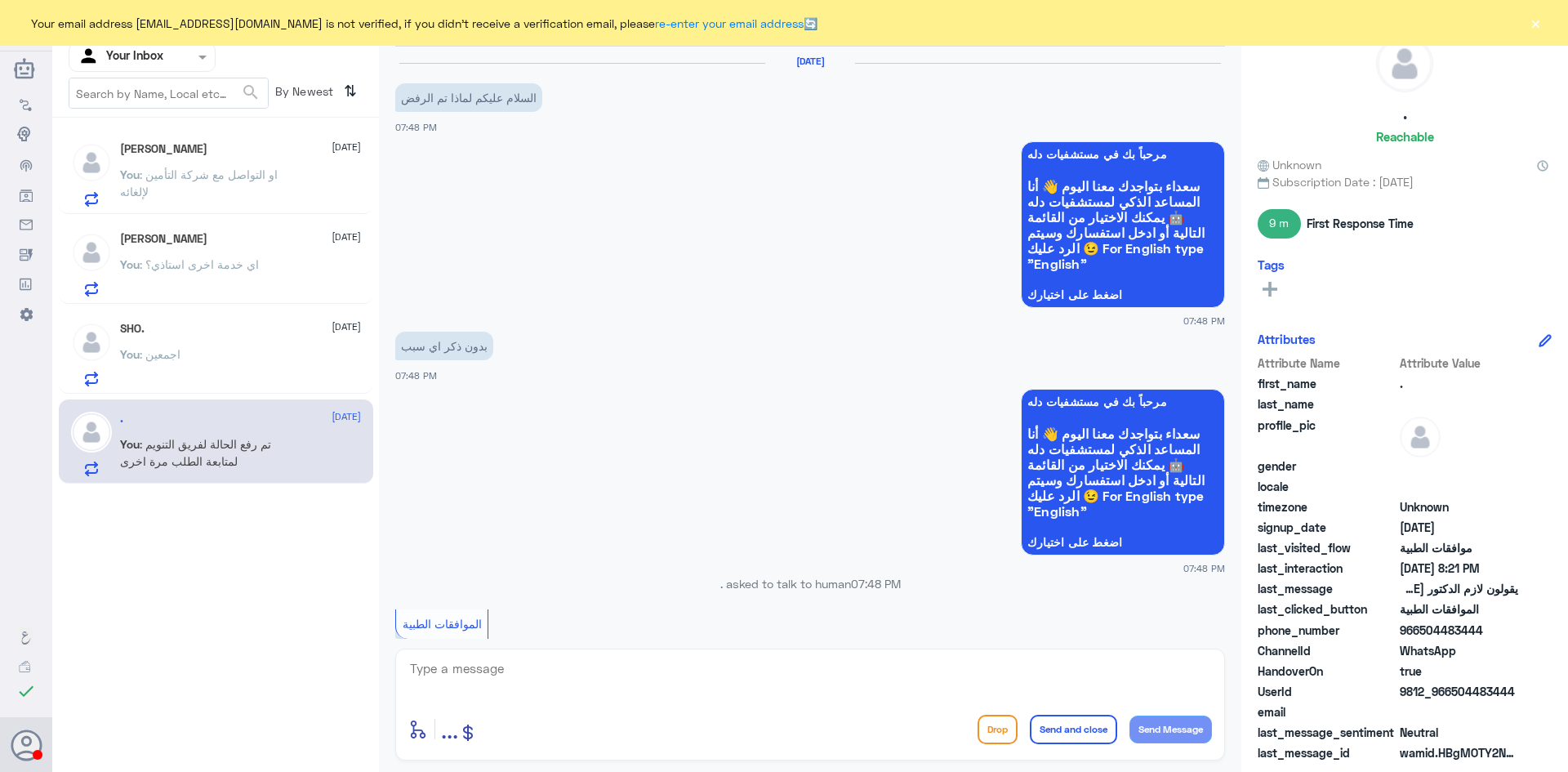
scroll to position [986, 0]
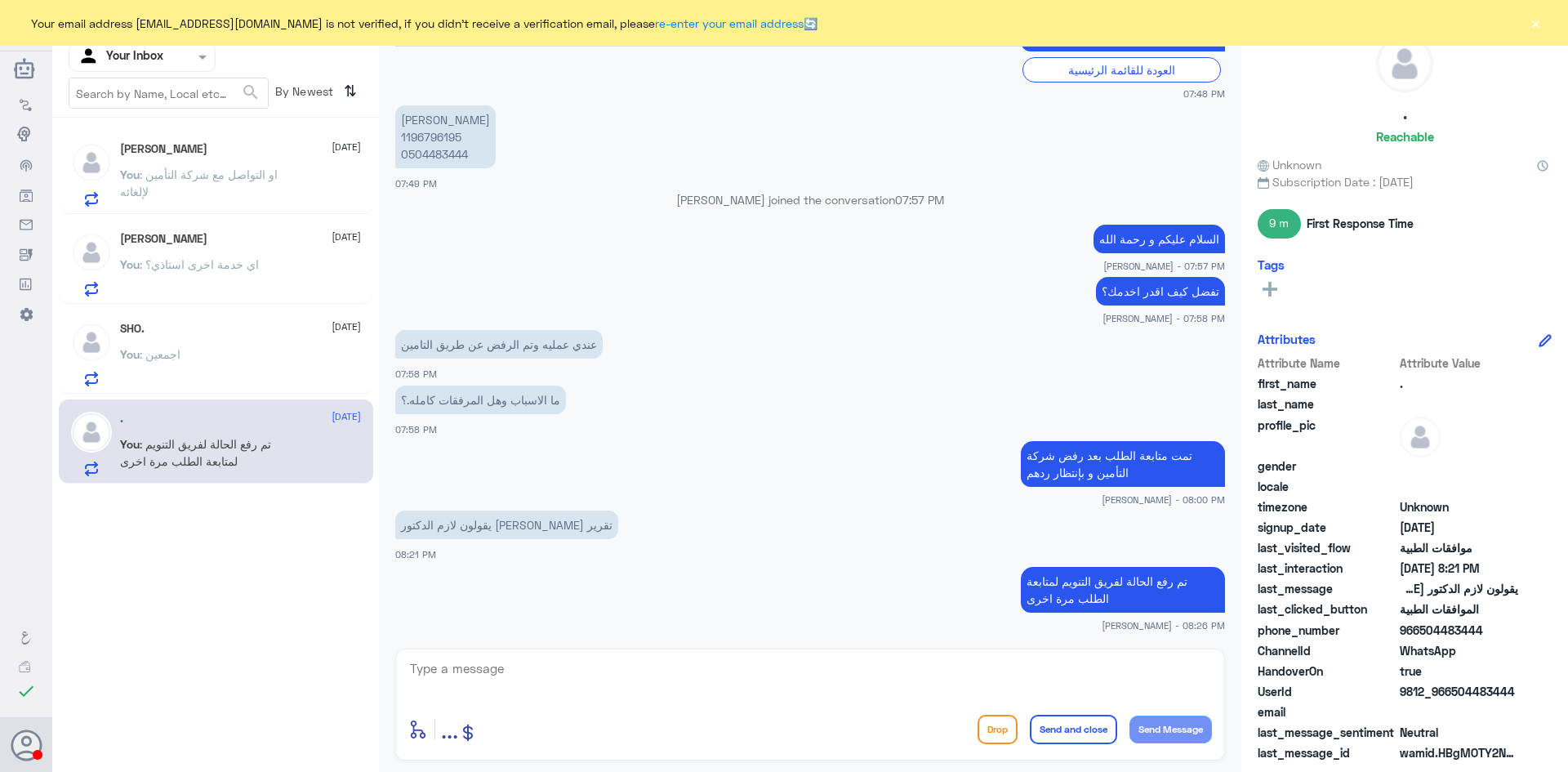
click at [575, 678] on textarea at bounding box center [810, 678] width 804 height 40
type textarea "ت"
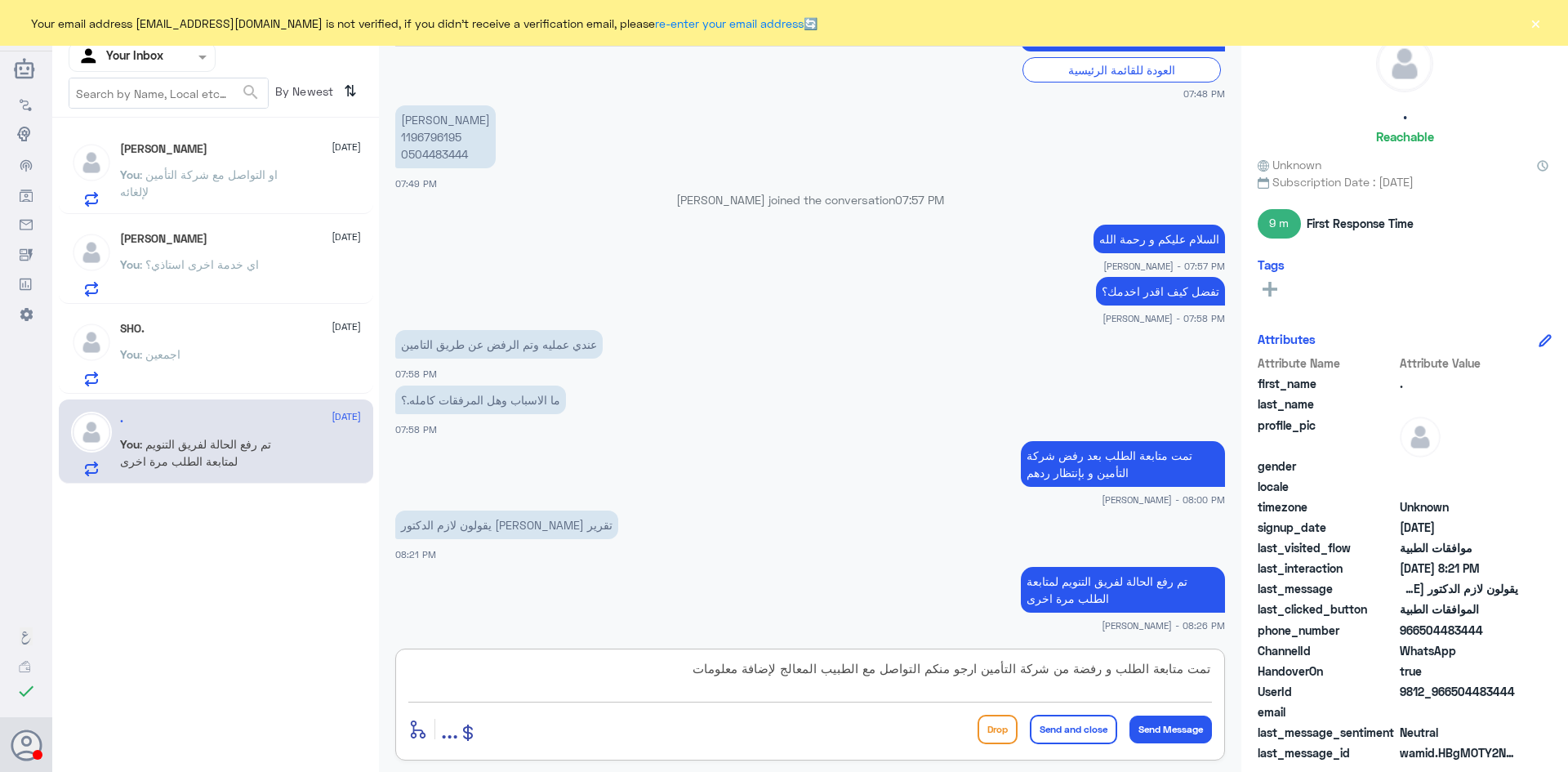
type textarea "تمت متابعة الطلب و رفضة من شركة التأمين ارجو منكم التواصل مع الطبيب المعالج لإض…"
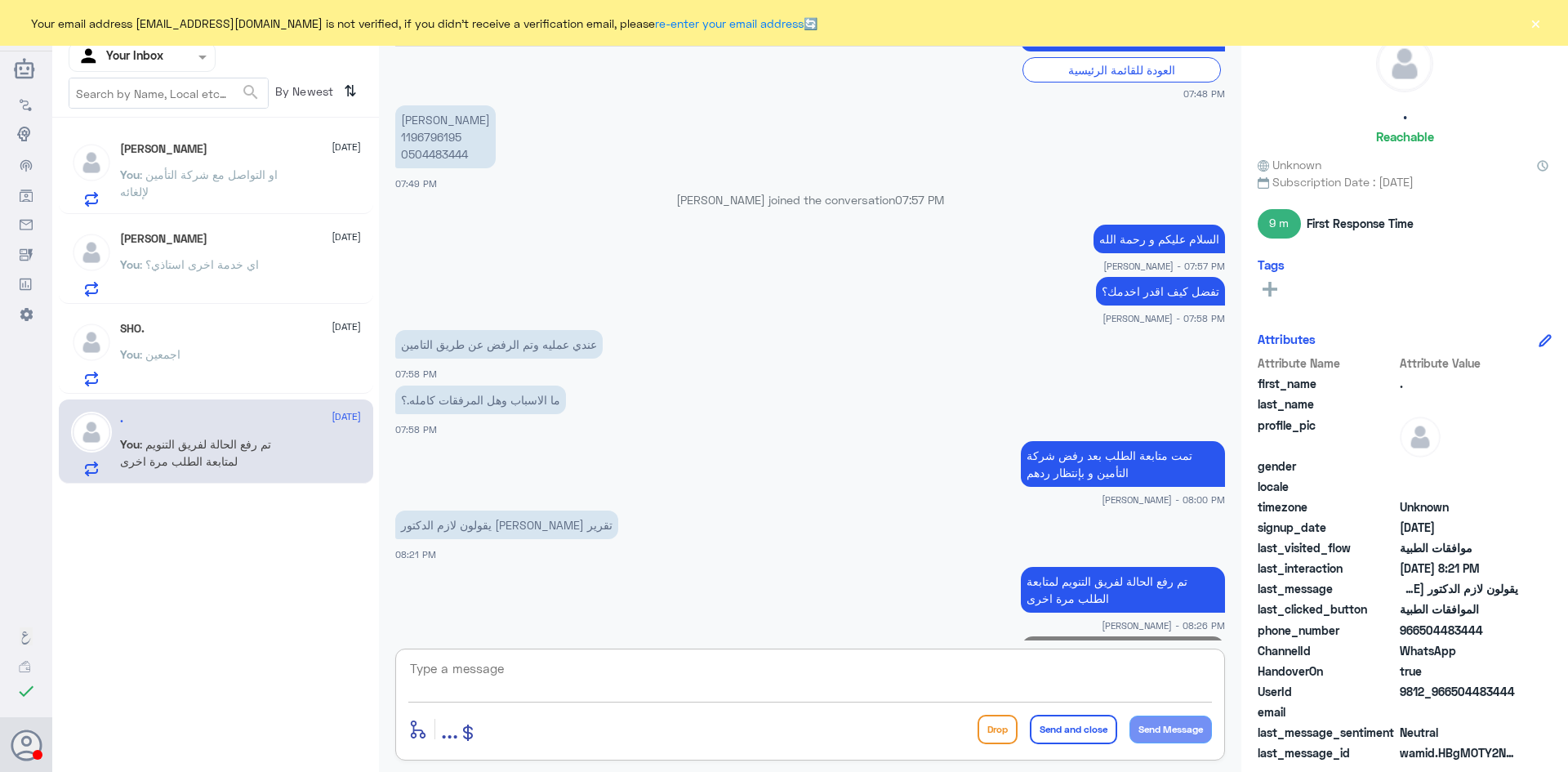
scroll to position [1073, 0]
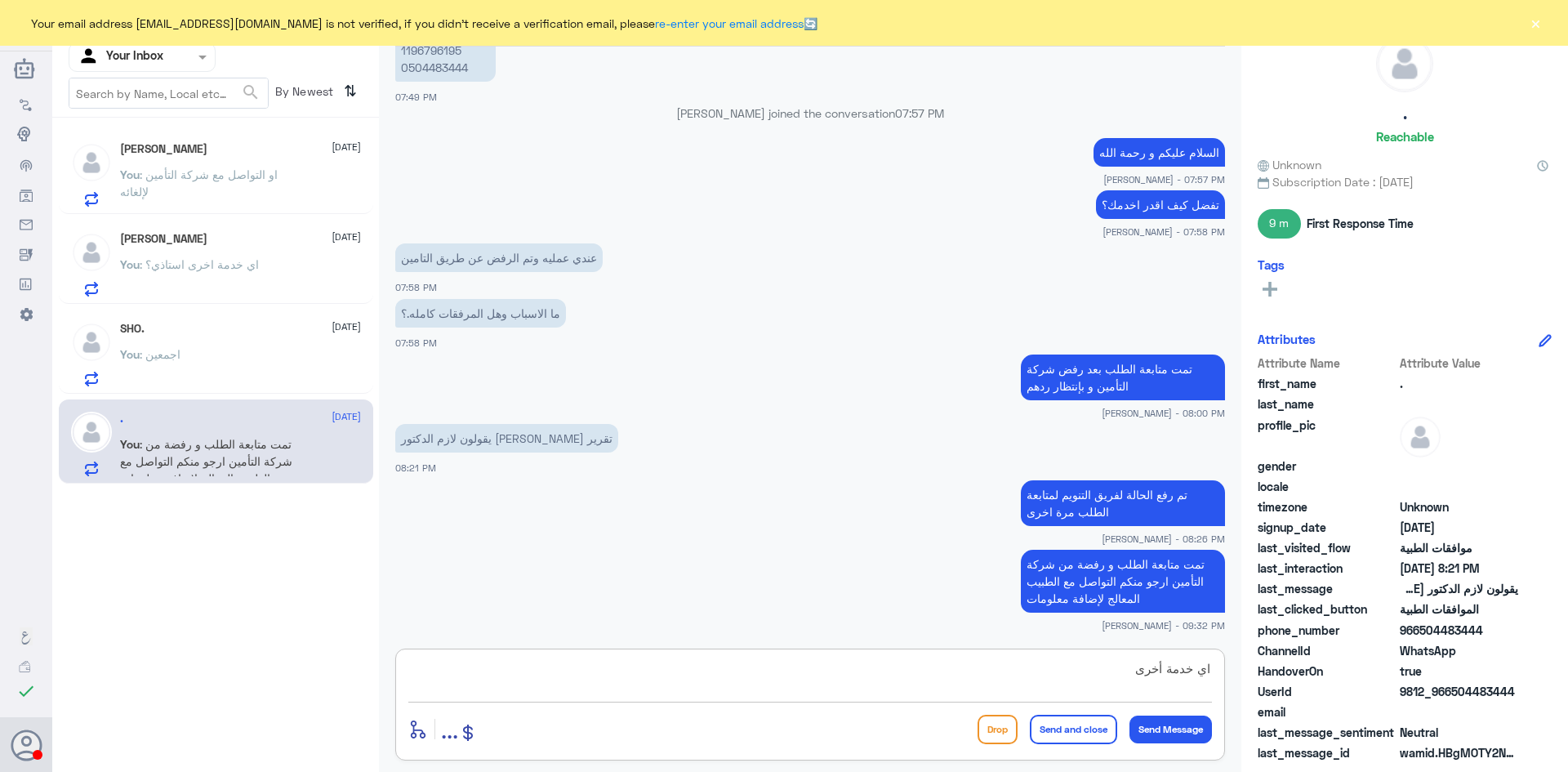
type textarea "اي خدمة أخرى؟"
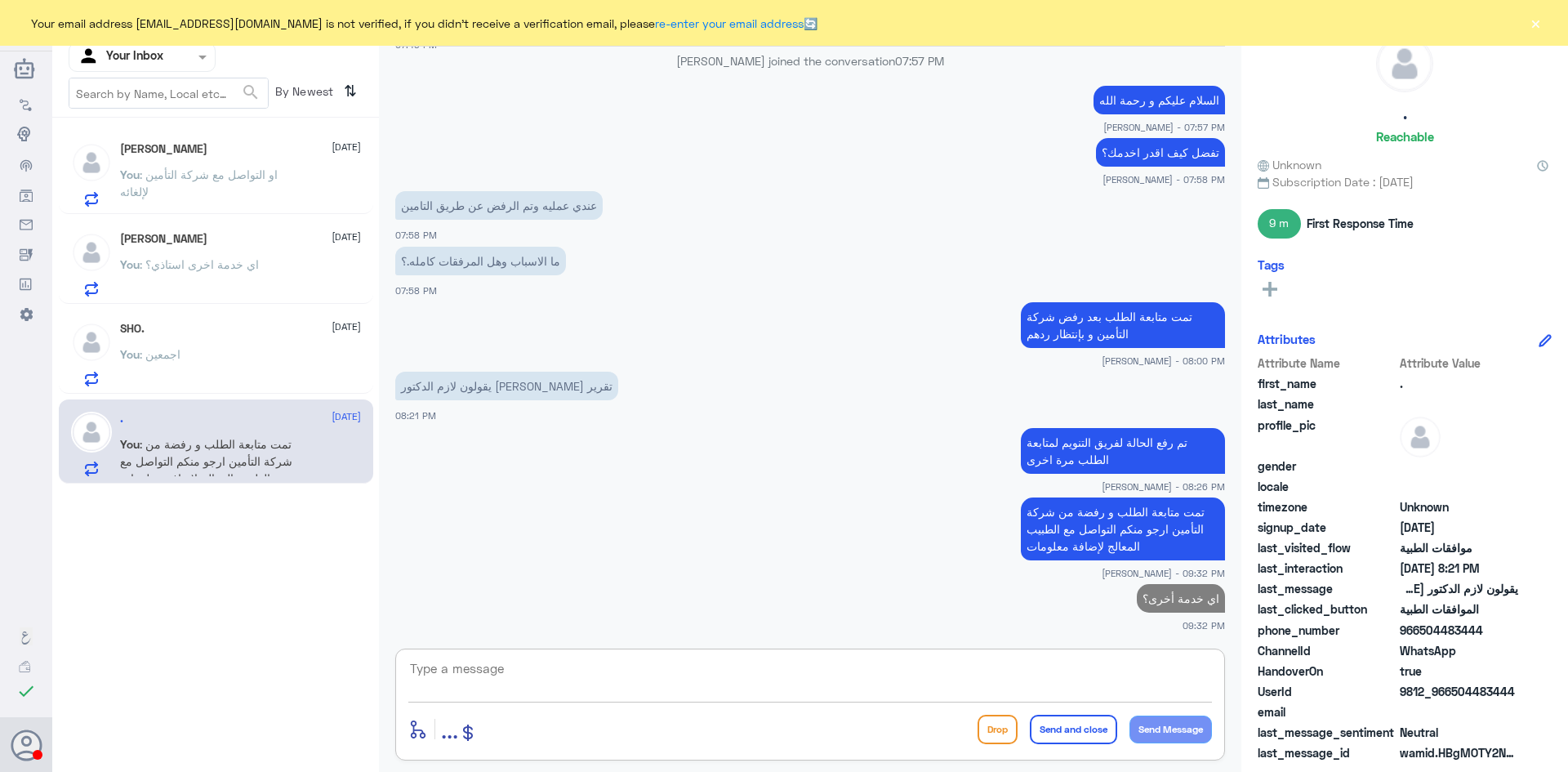
click at [200, 252] on div "ماجد الخنفري 21 August You : اي خدمة اخرى استاذي؟" at bounding box center [241, 264] width 241 height 65
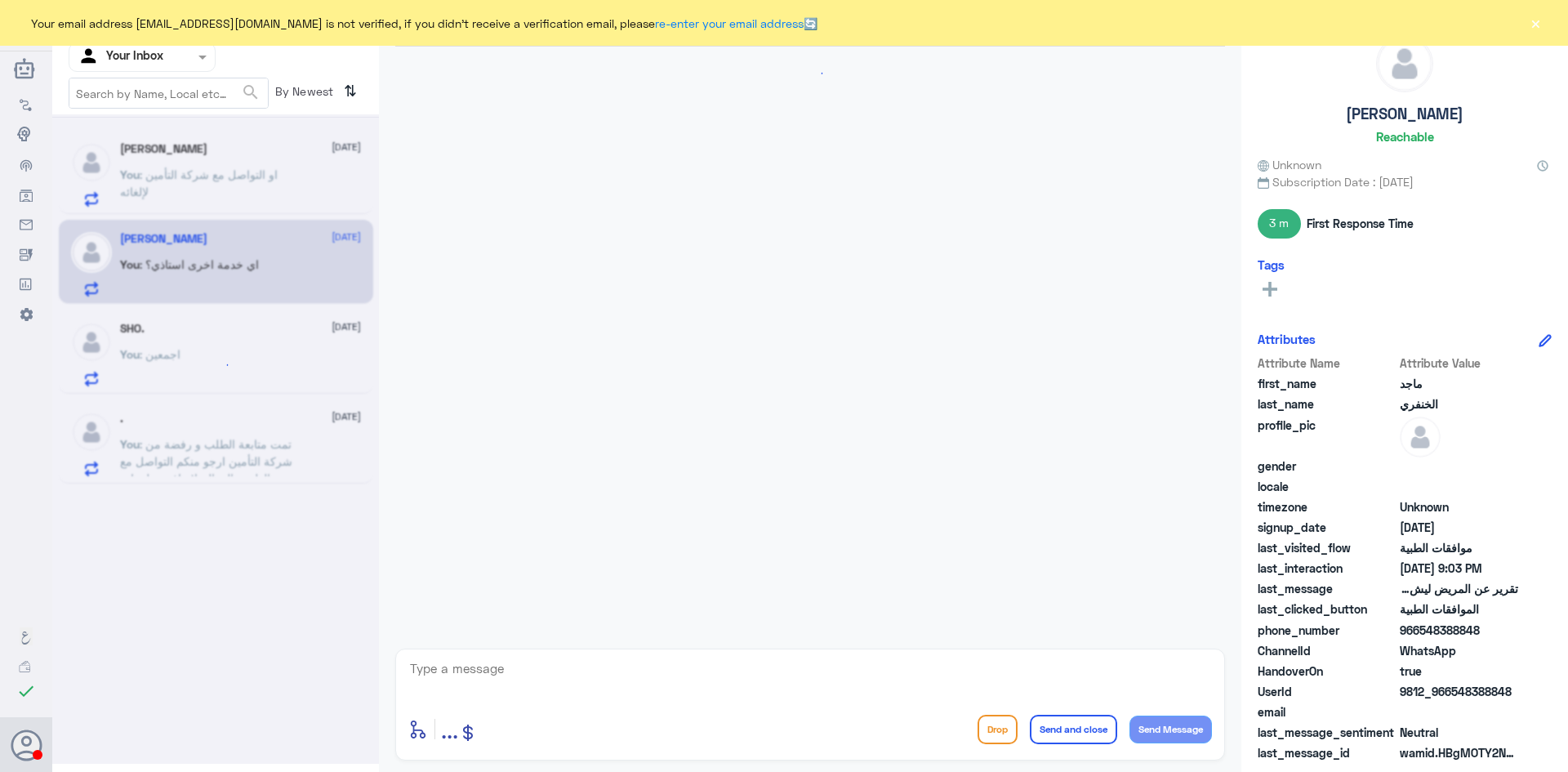
scroll to position [696, 0]
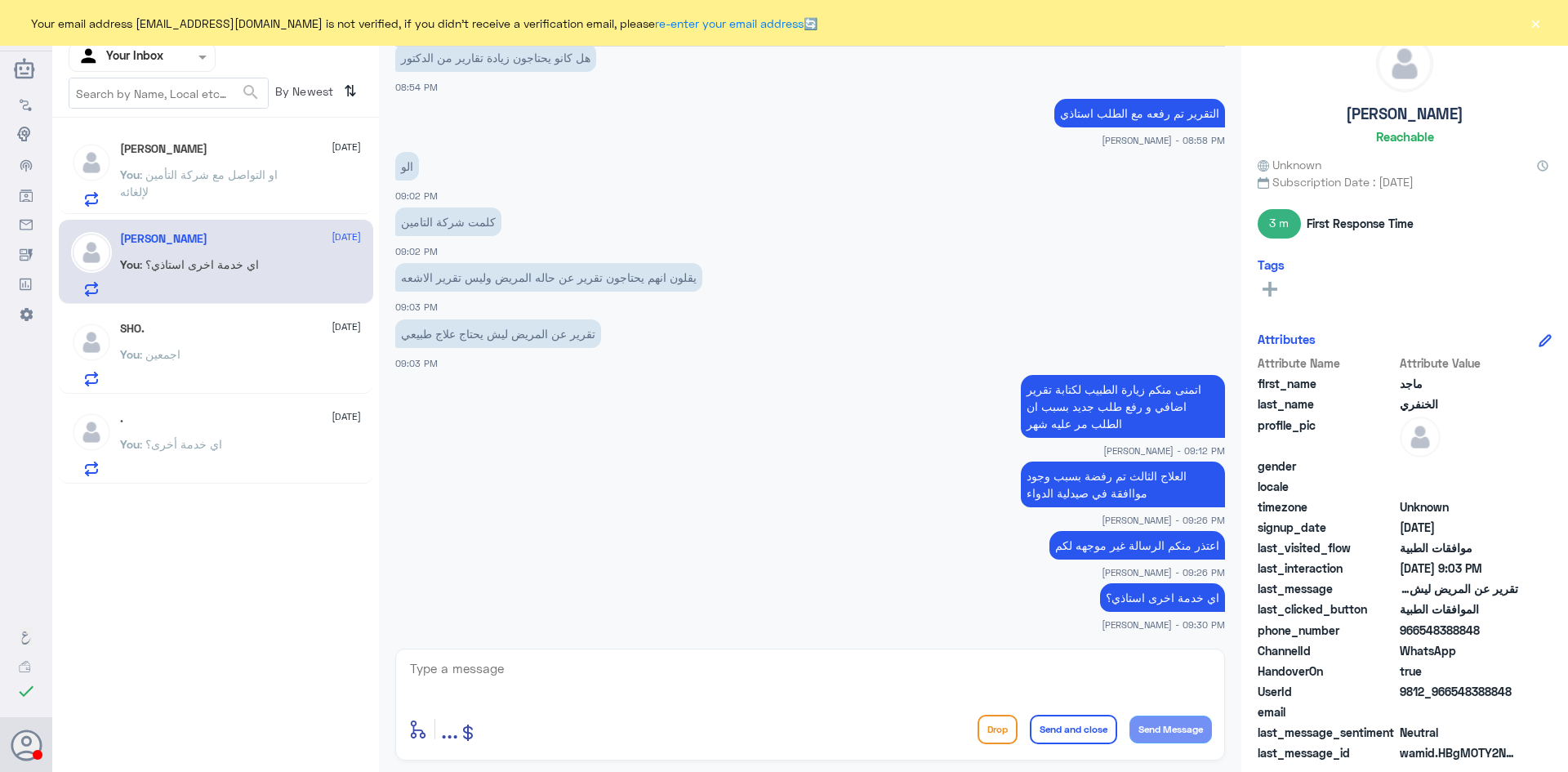
click at [173, 447] on span ": اي خدمة أخرى؟" at bounding box center [181, 443] width 82 height 14
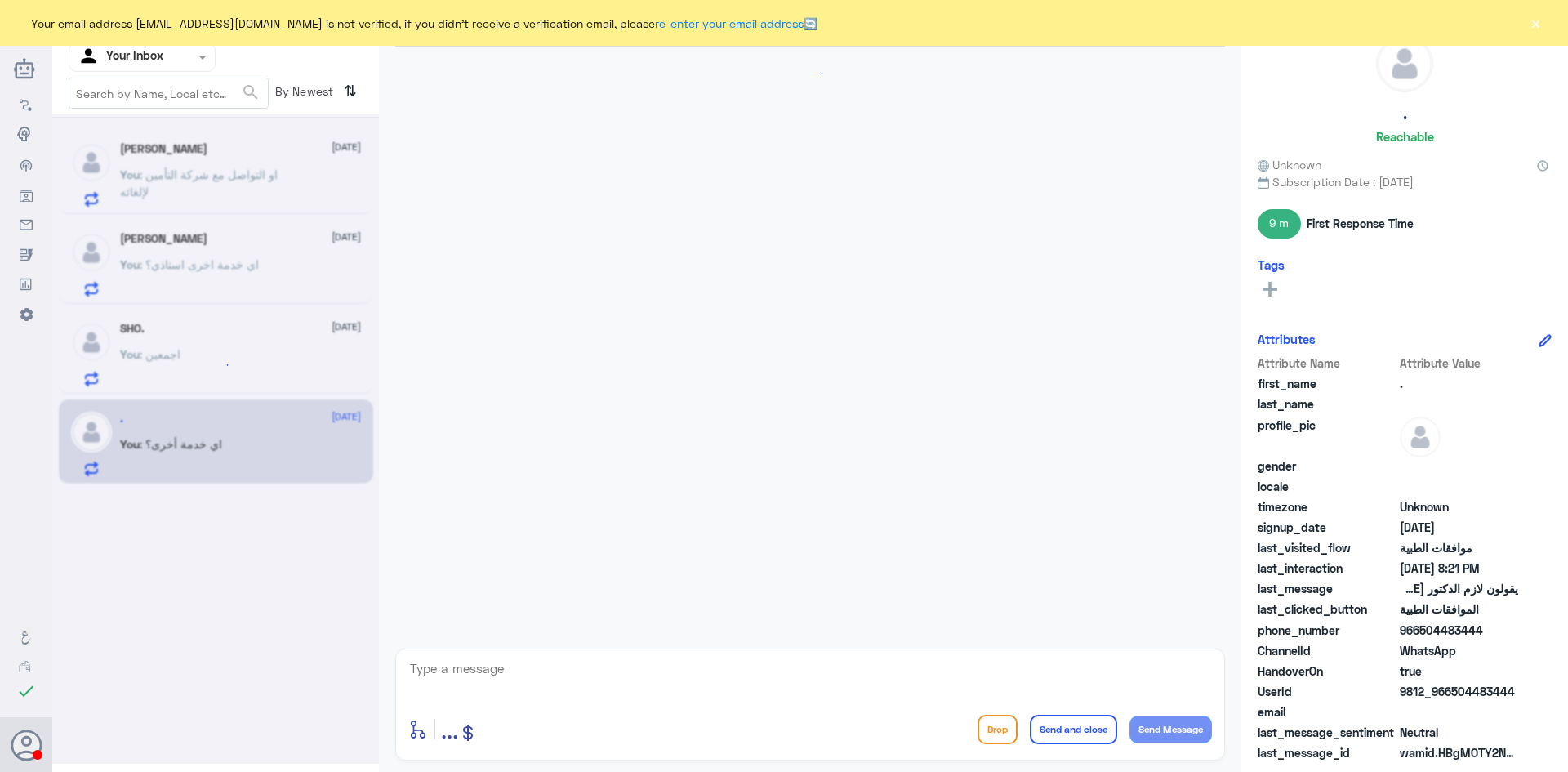
scroll to position [1125, 0]
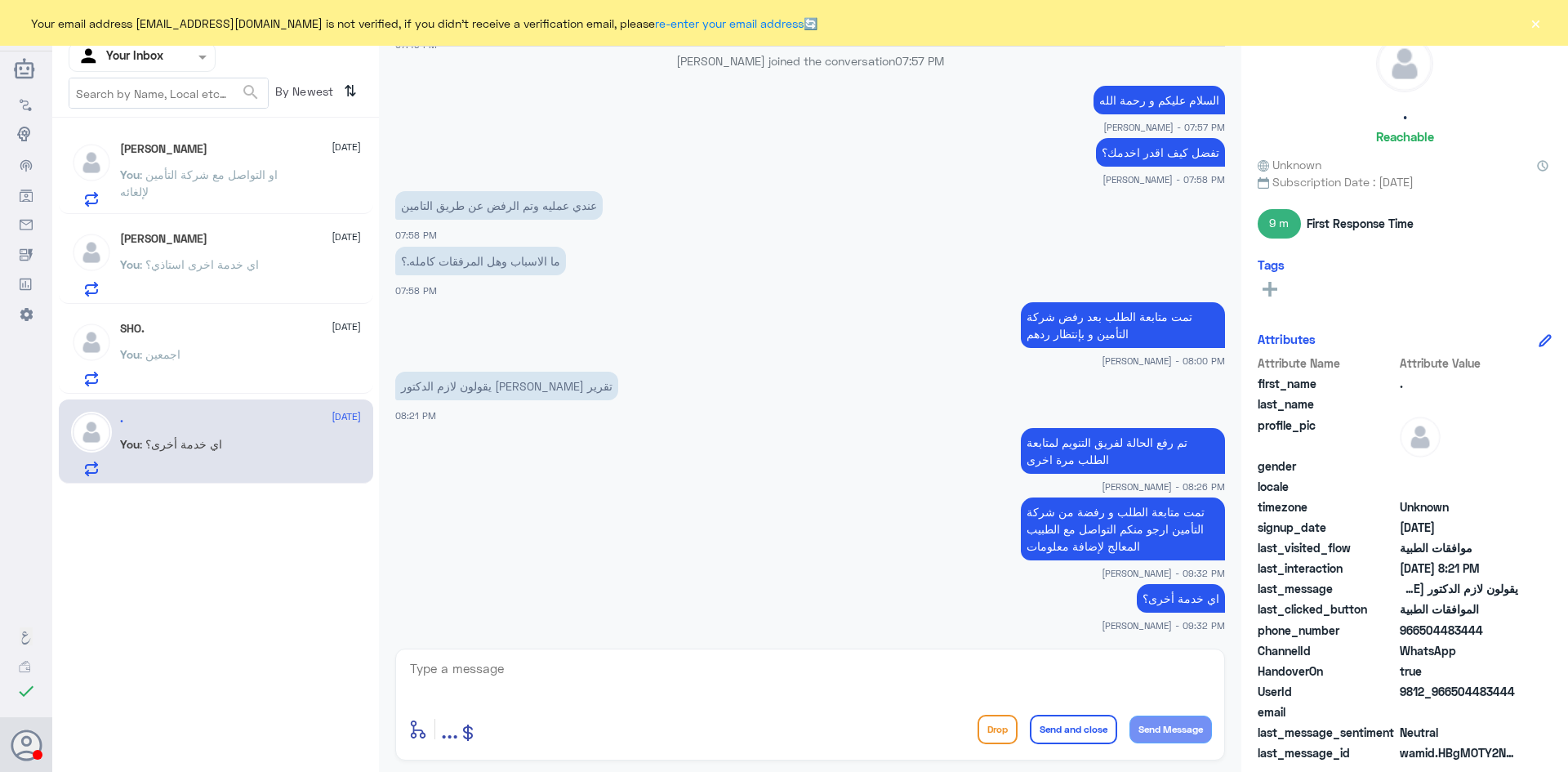
click at [212, 176] on span ": او التواصل مع شركة التأمين لإلغائه" at bounding box center [199, 183] width 158 height 31
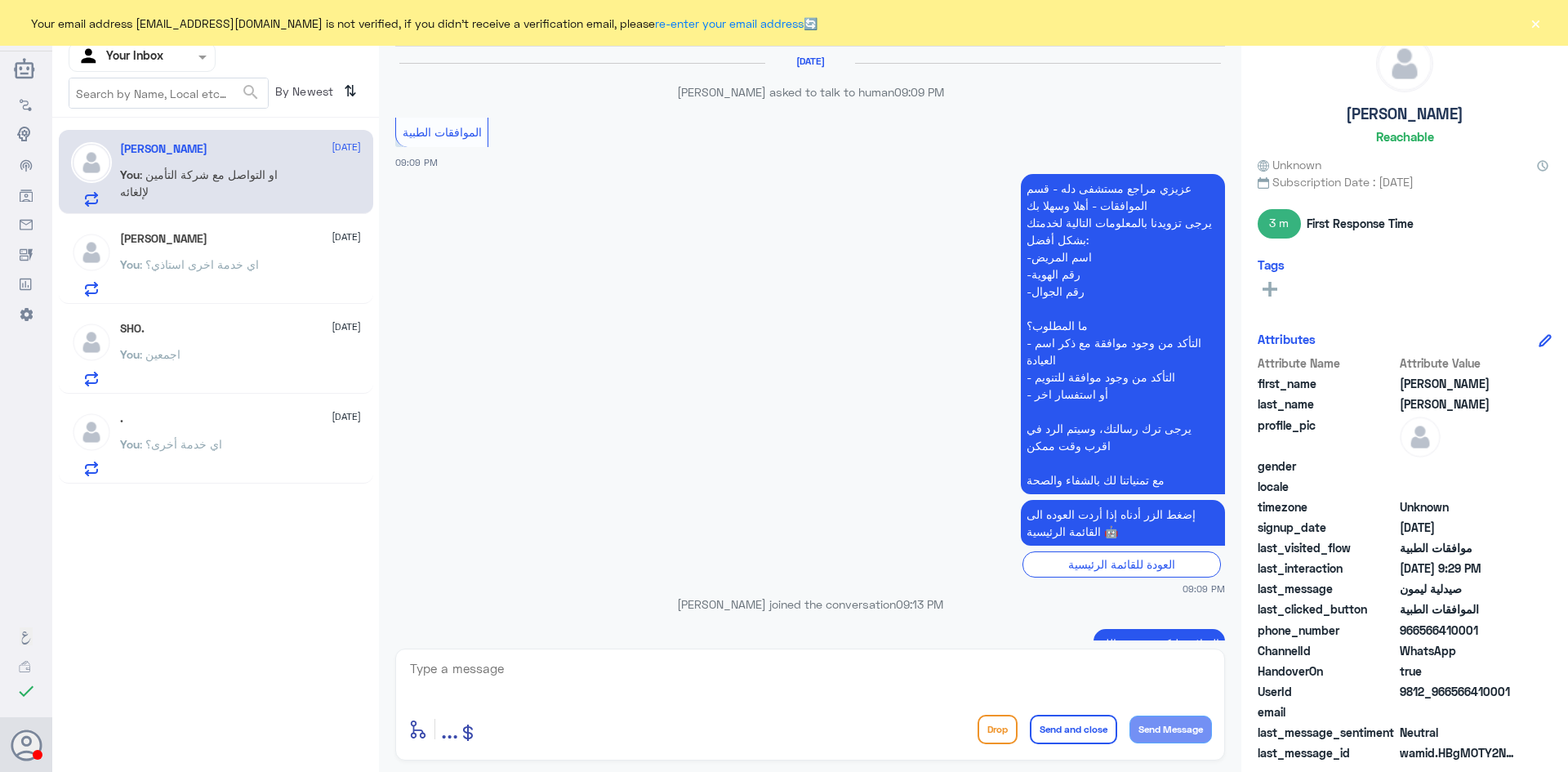
scroll to position [910, 0]
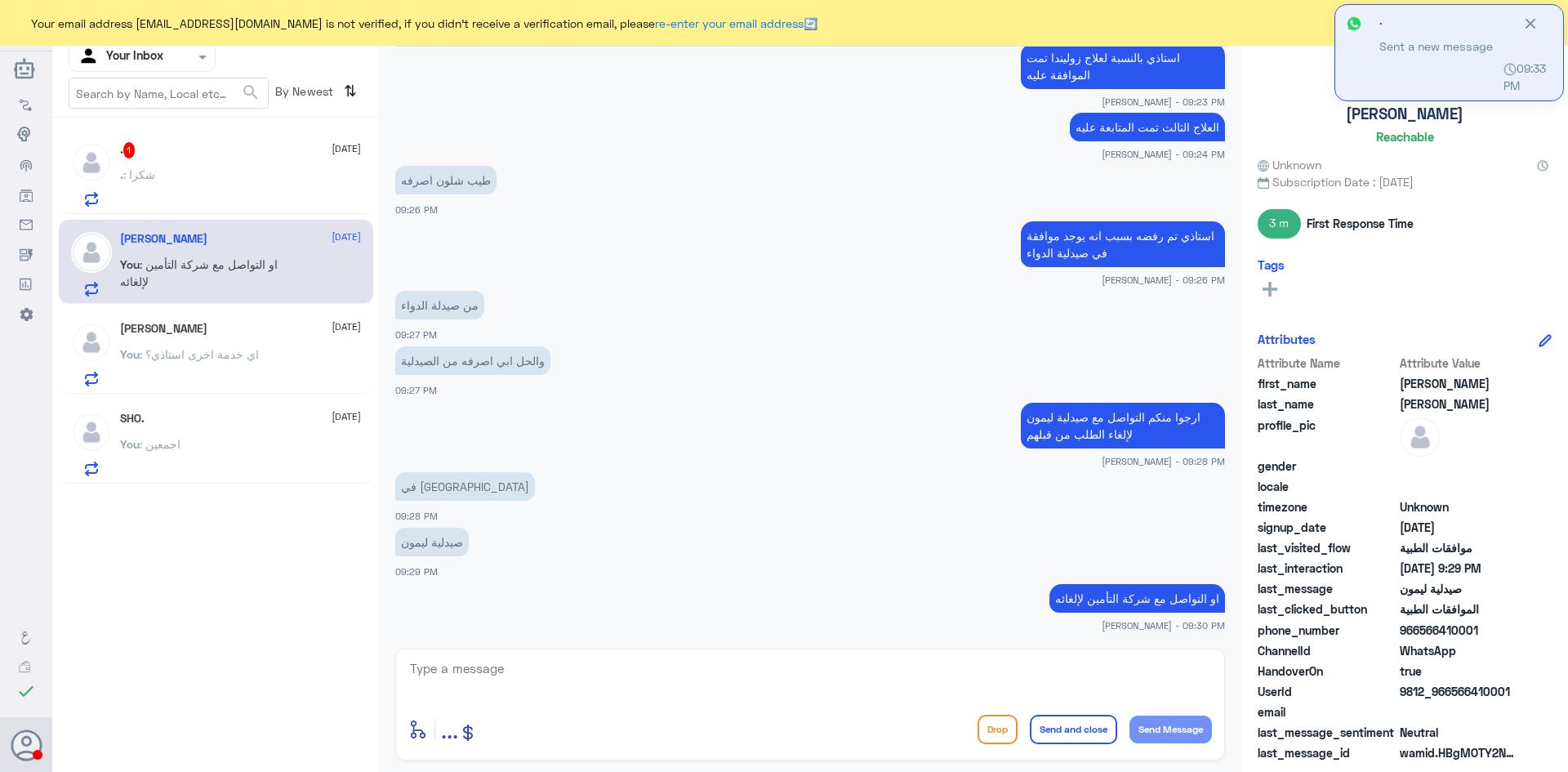
click at [140, 162] on div ". 1 21 August . : شكرا" at bounding box center [241, 174] width 241 height 65
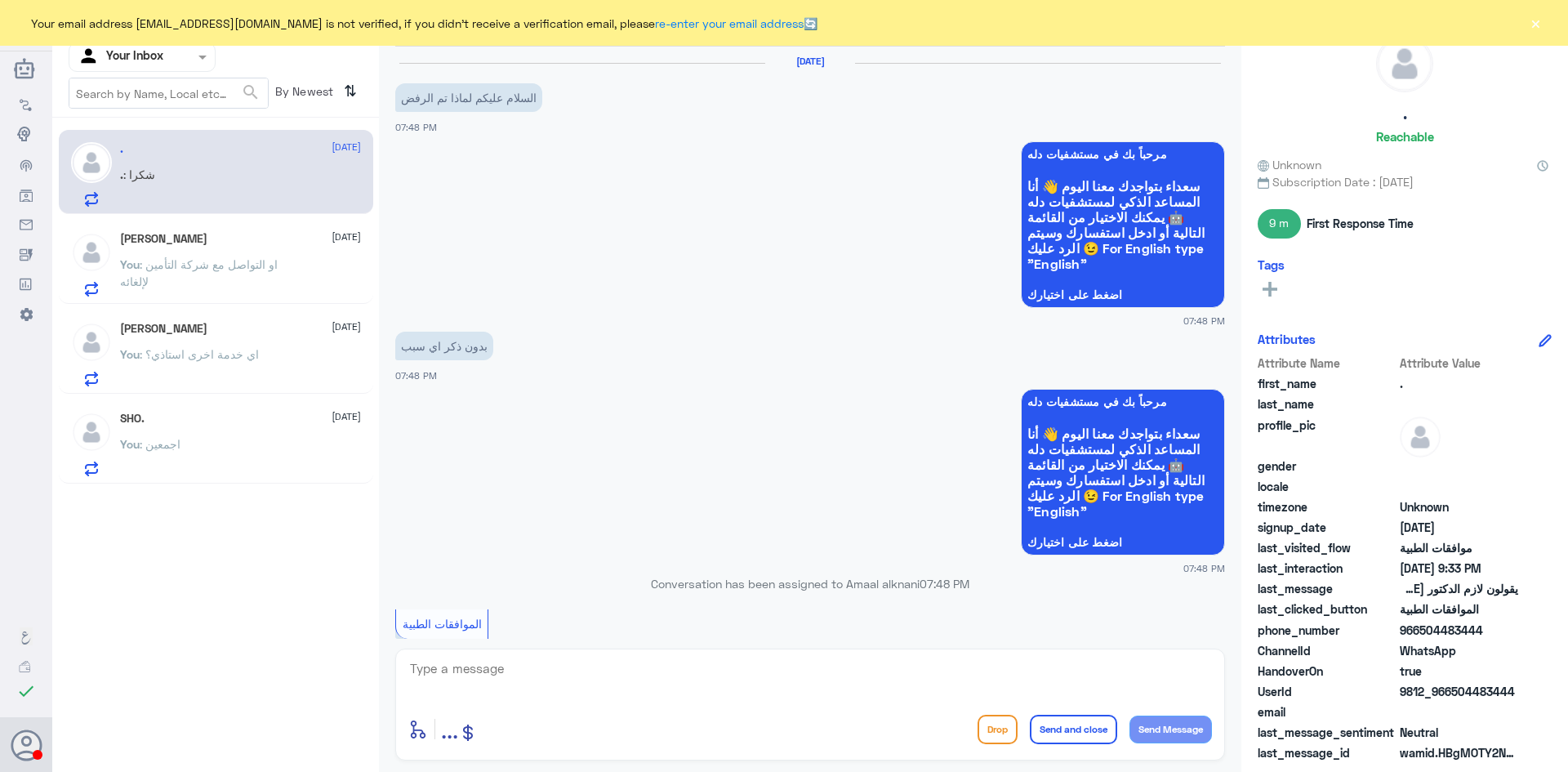
scroll to position [1182, 0]
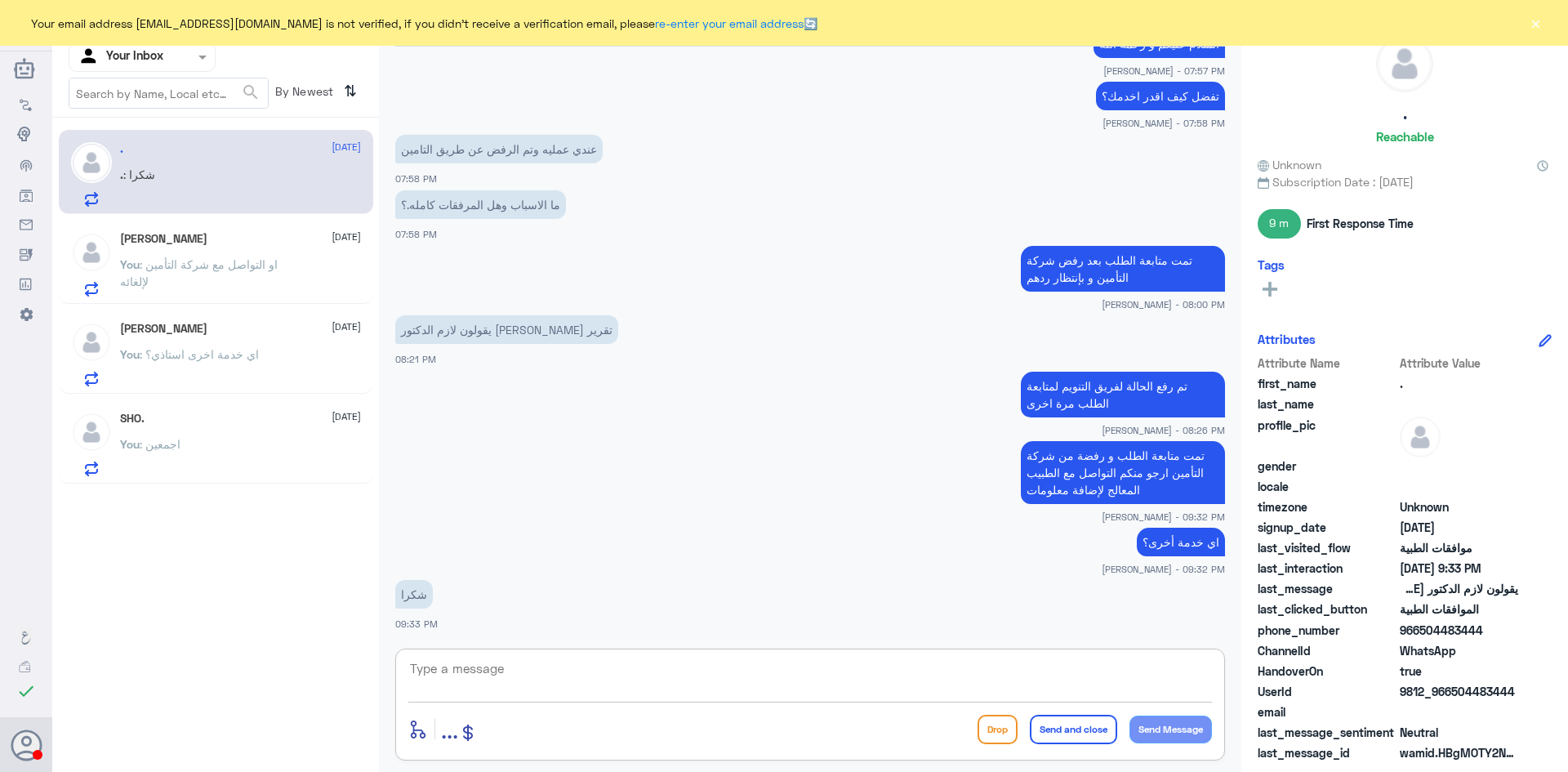
click at [543, 680] on textarea at bounding box center [810, 678] width 804 height 40
type textarea "قدامكم العافية"
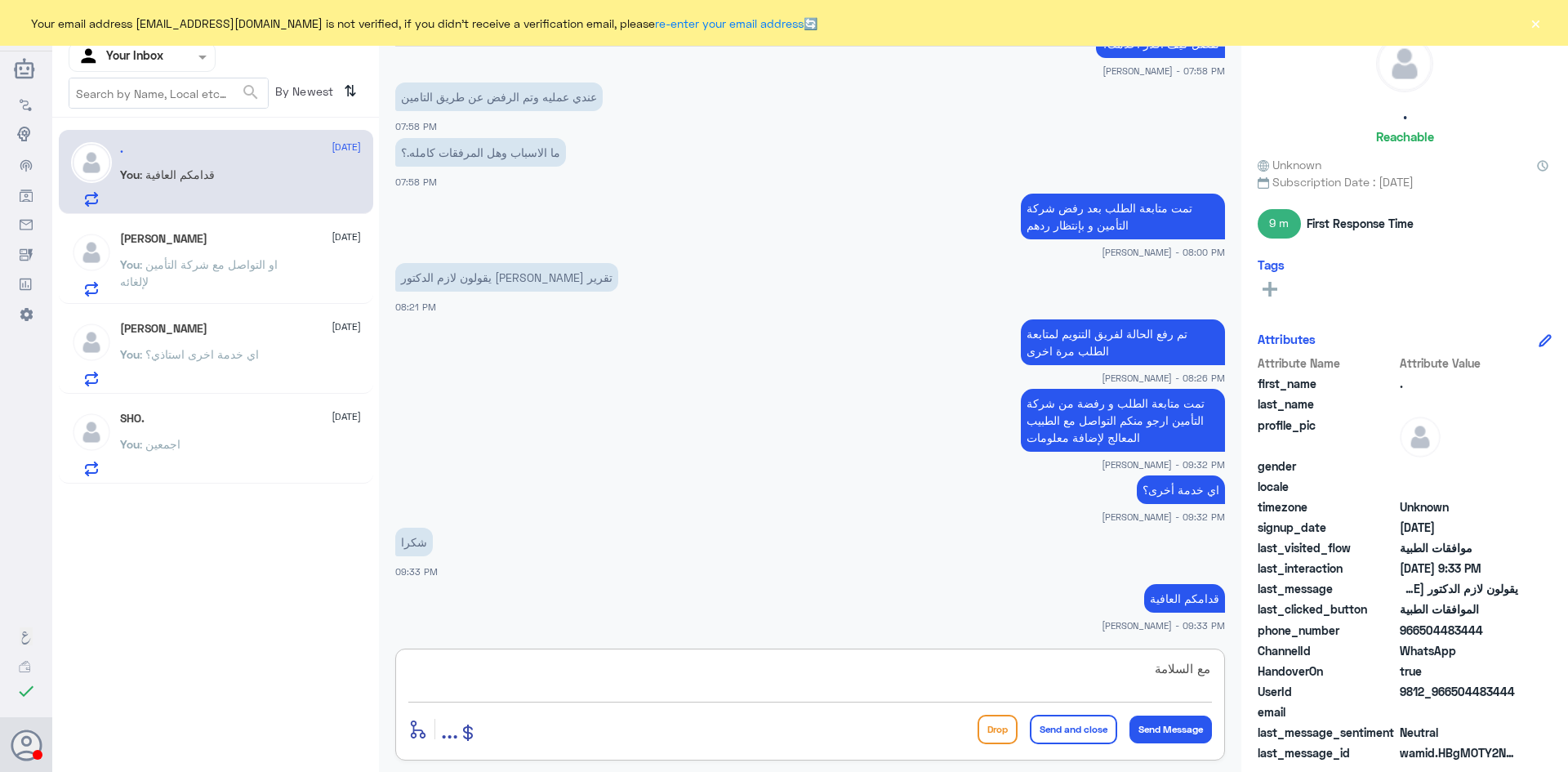
type textarea "مع السلامة"
click at [1087, 724] on button "Send and close" at bounding box center [1074, 730] width 88 height 29
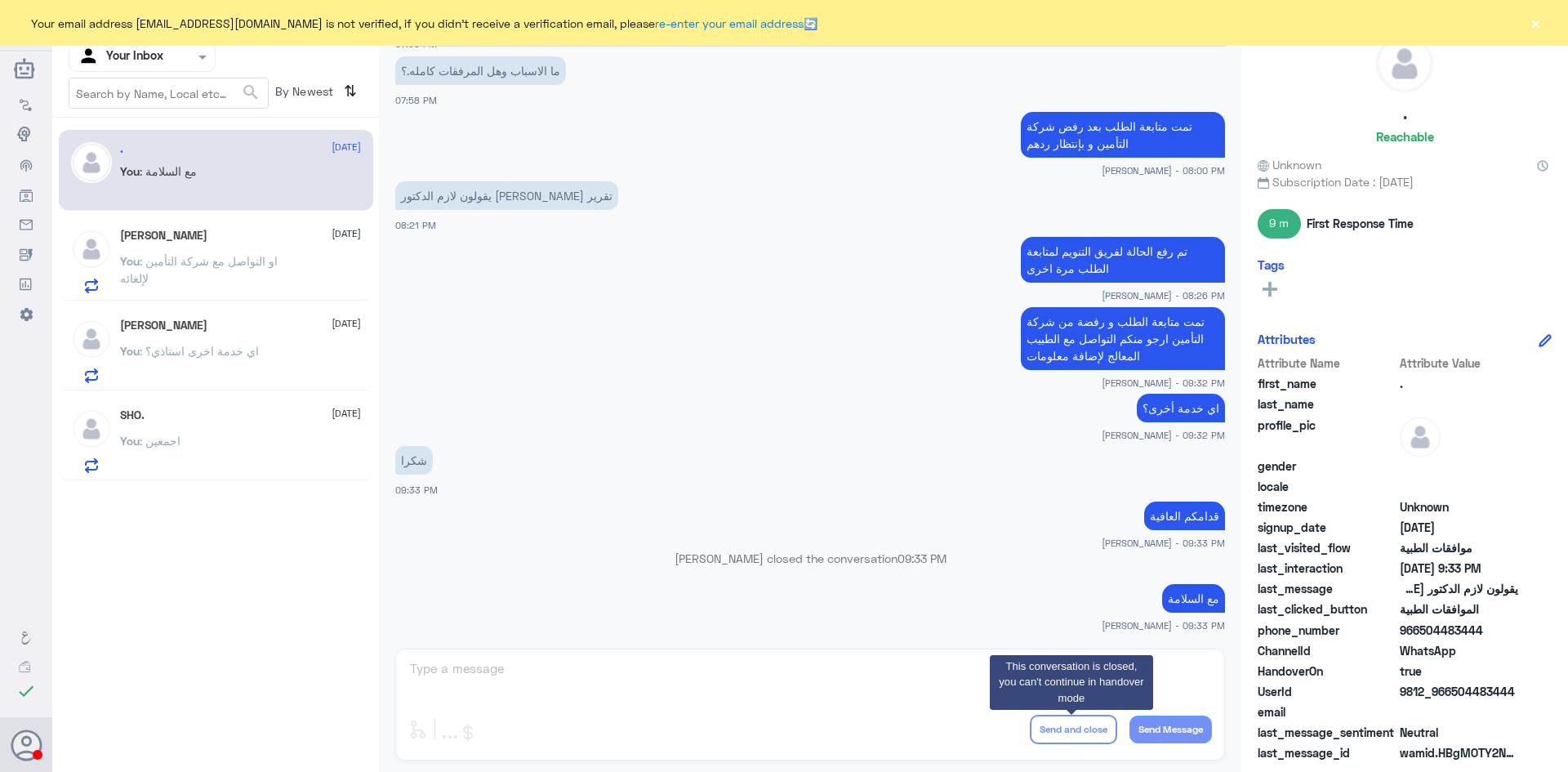
click at [183, 268] on span ": او التواصل مع شركة التأمين لإلغائه" at bounding box center [199, 270] width 158 height 31
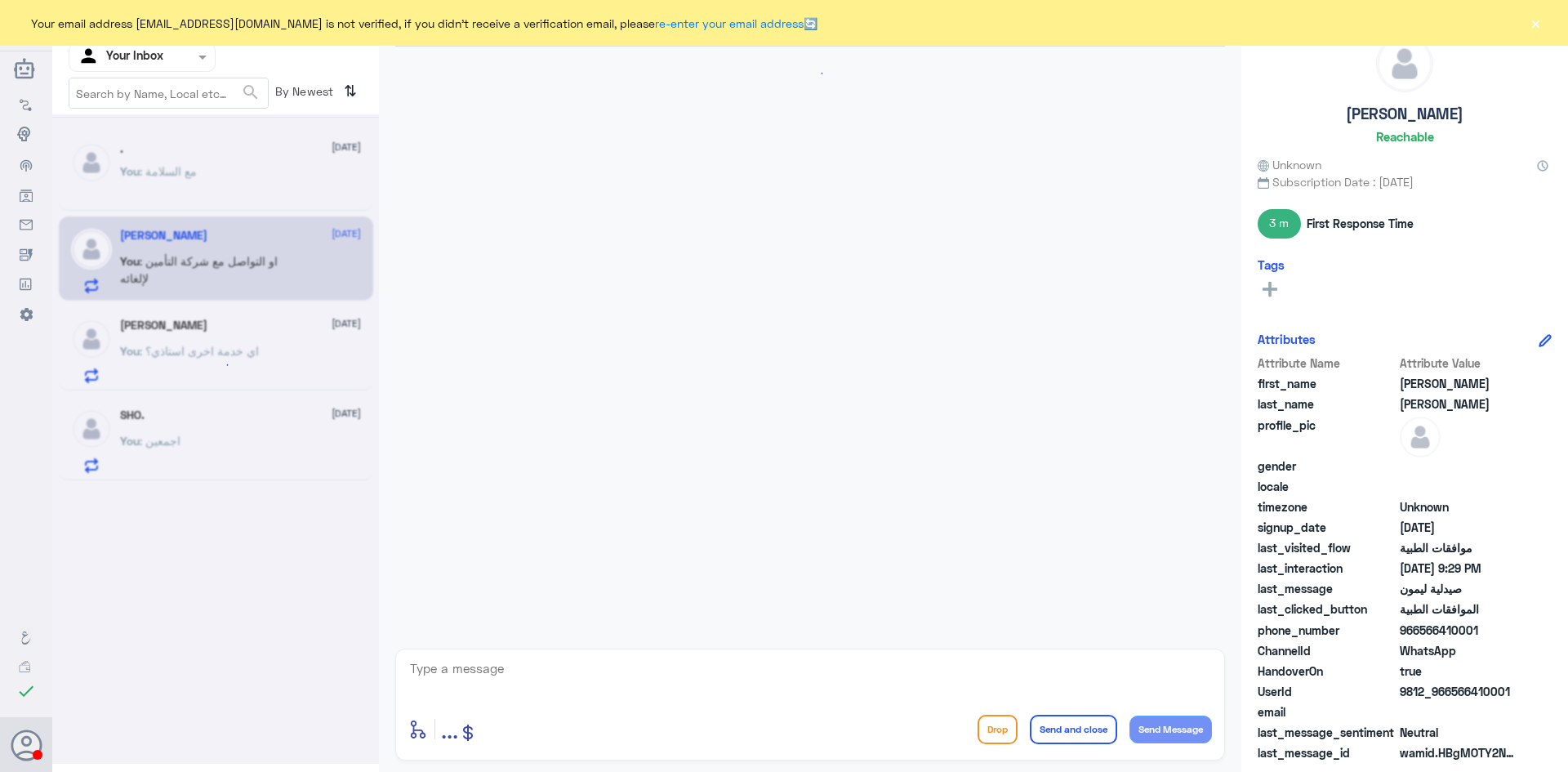
scroll to position [910, 0]
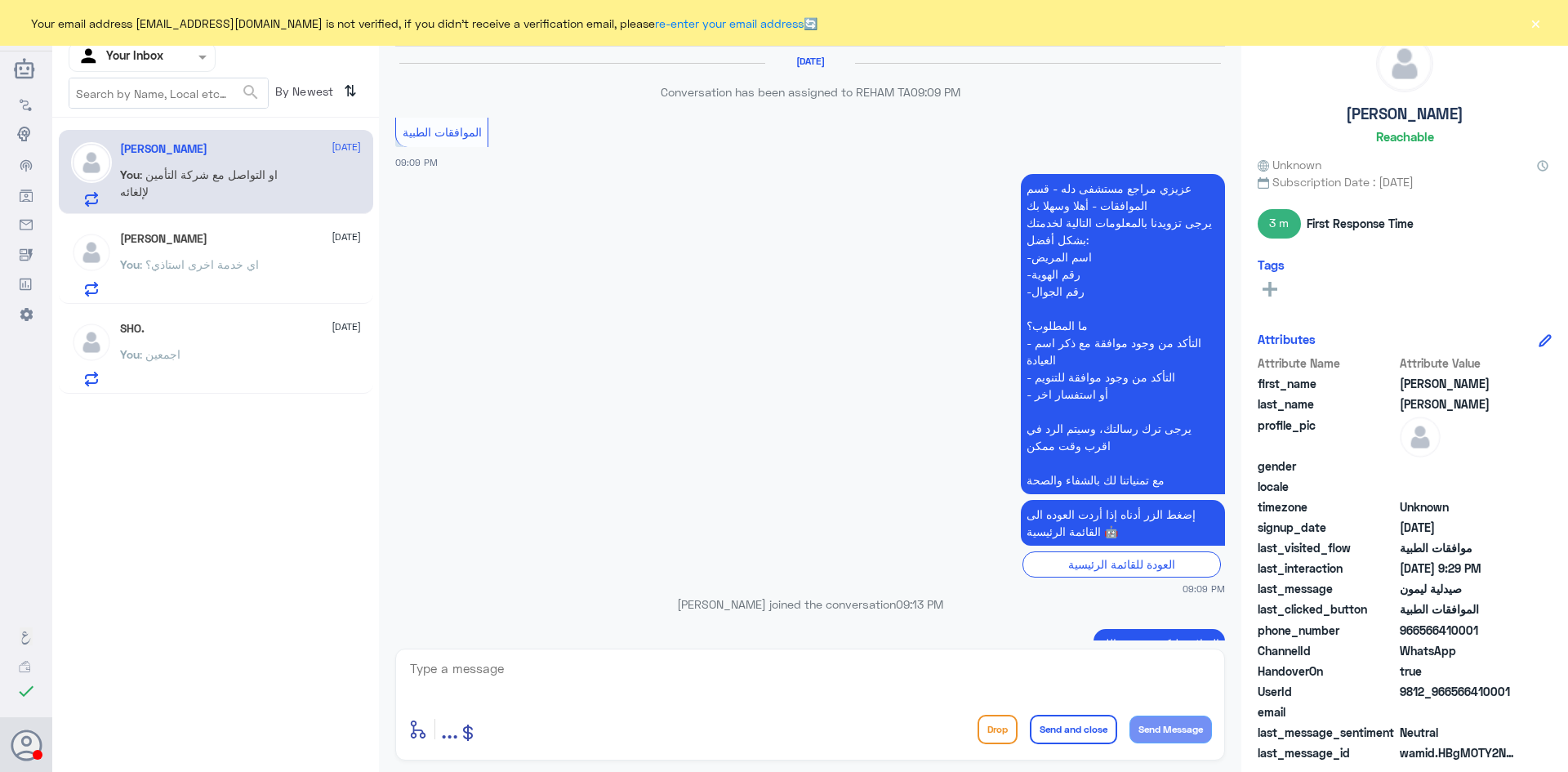
scroll to position [910, 0]
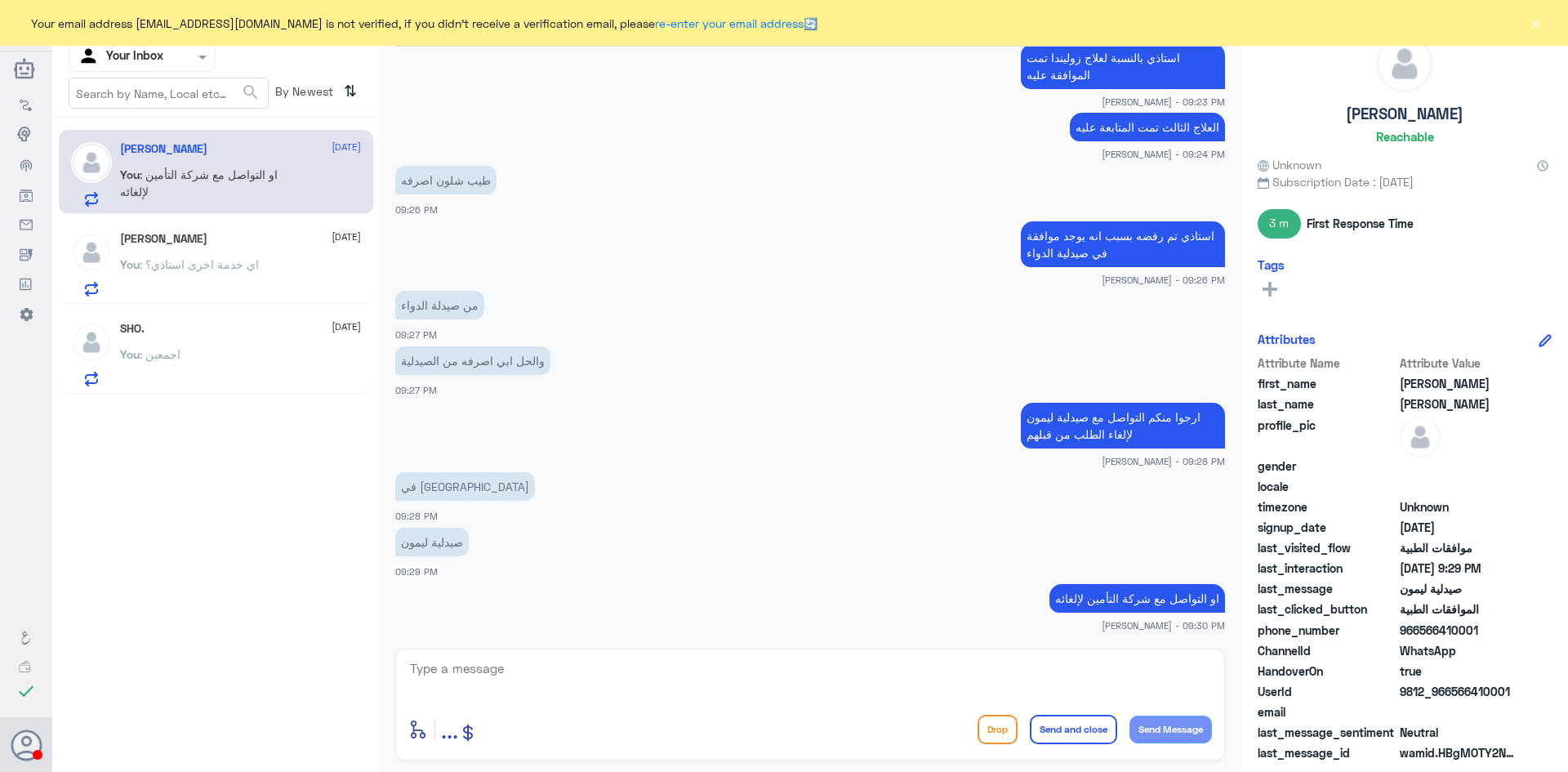
click at [533, 670] on textarea at bounding box center [810, 678] width 804 height 40
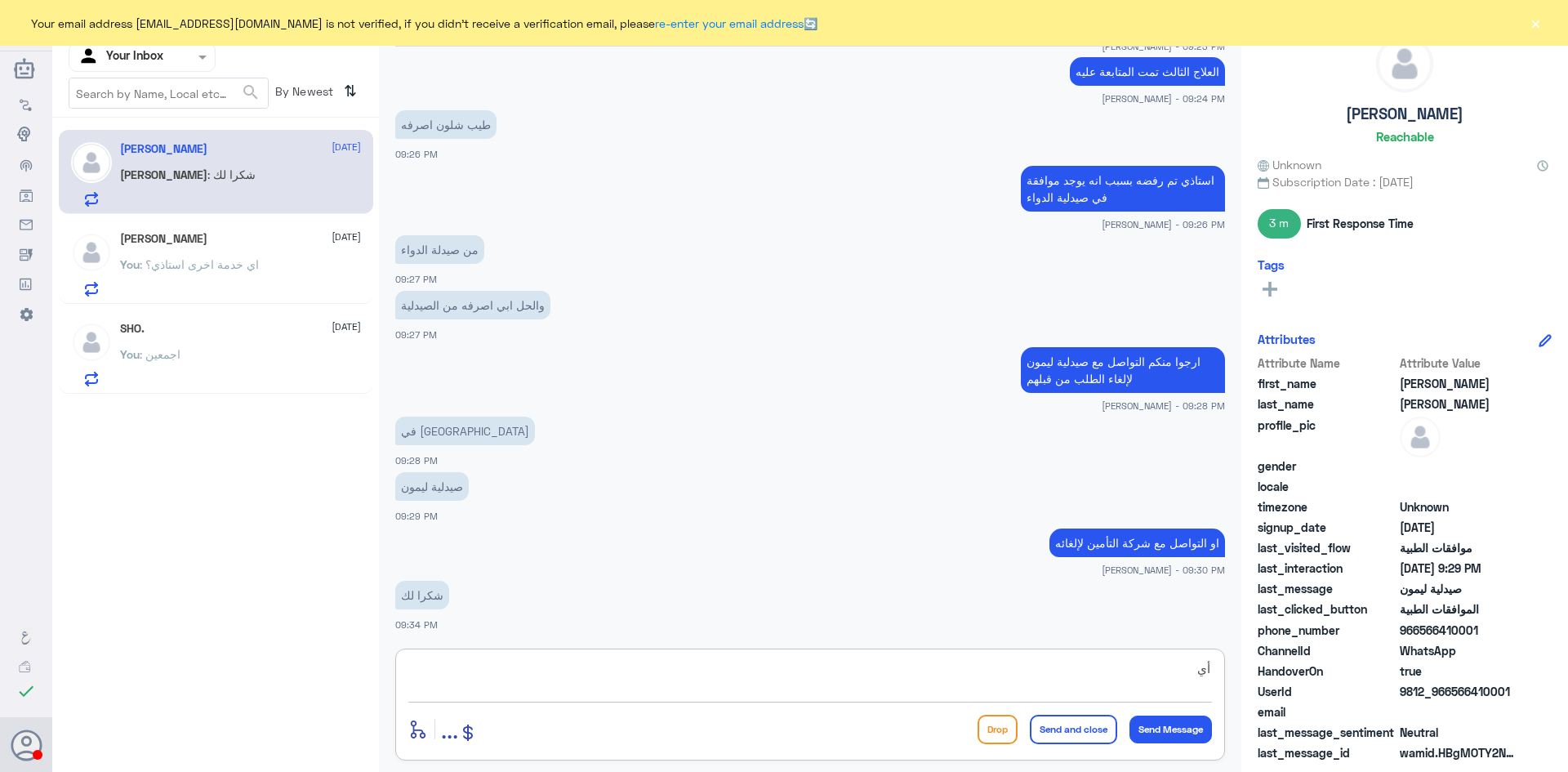
type textarea "أ"
type textarea "أي خدمة أخرى؟"
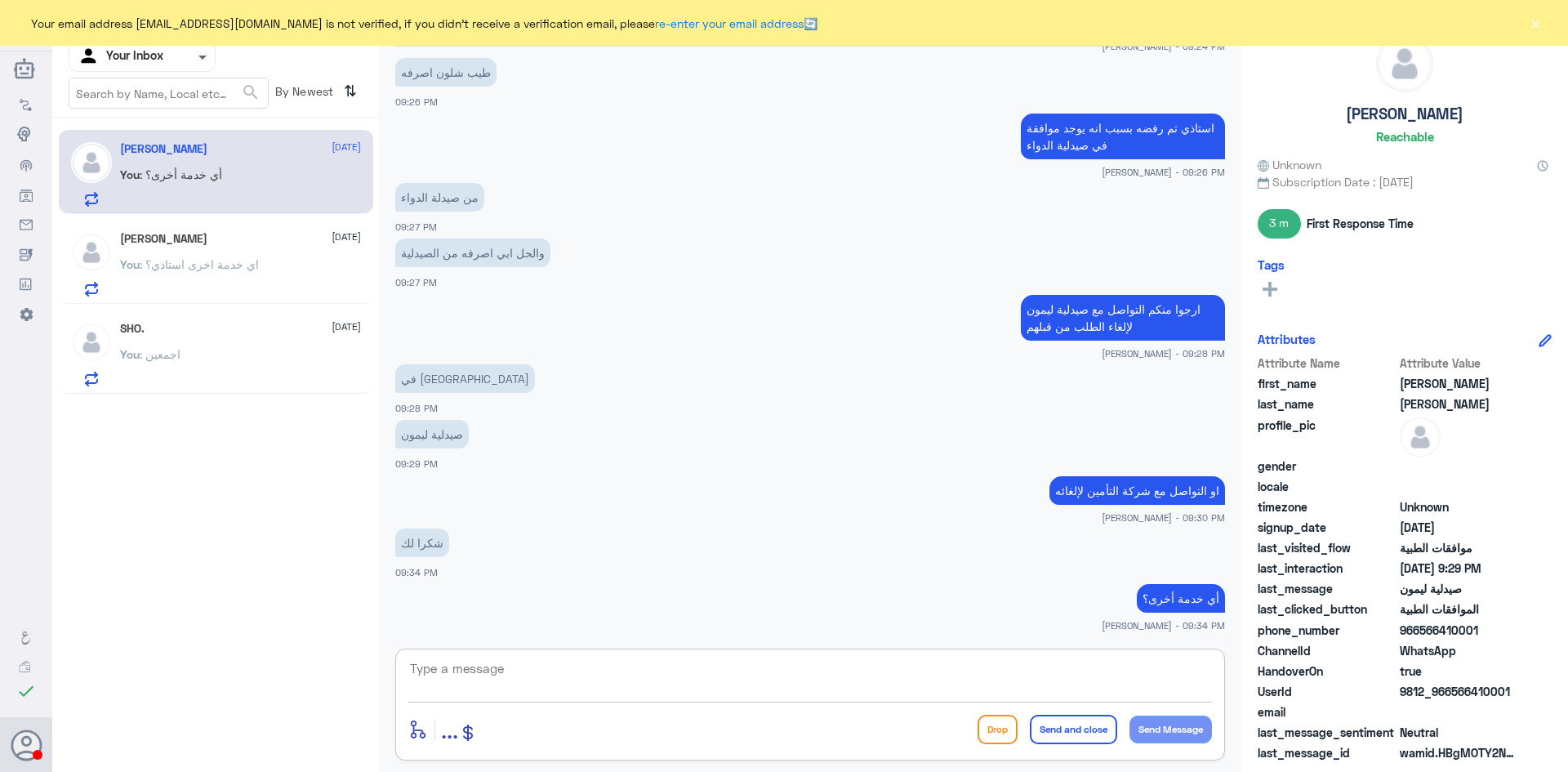
click at [202, 58] on span at bounding box center [202, 58] width 8 height 5
click at [152, 196] on Team "Your Team" at bounding box center [133, 202] width 56 height 14
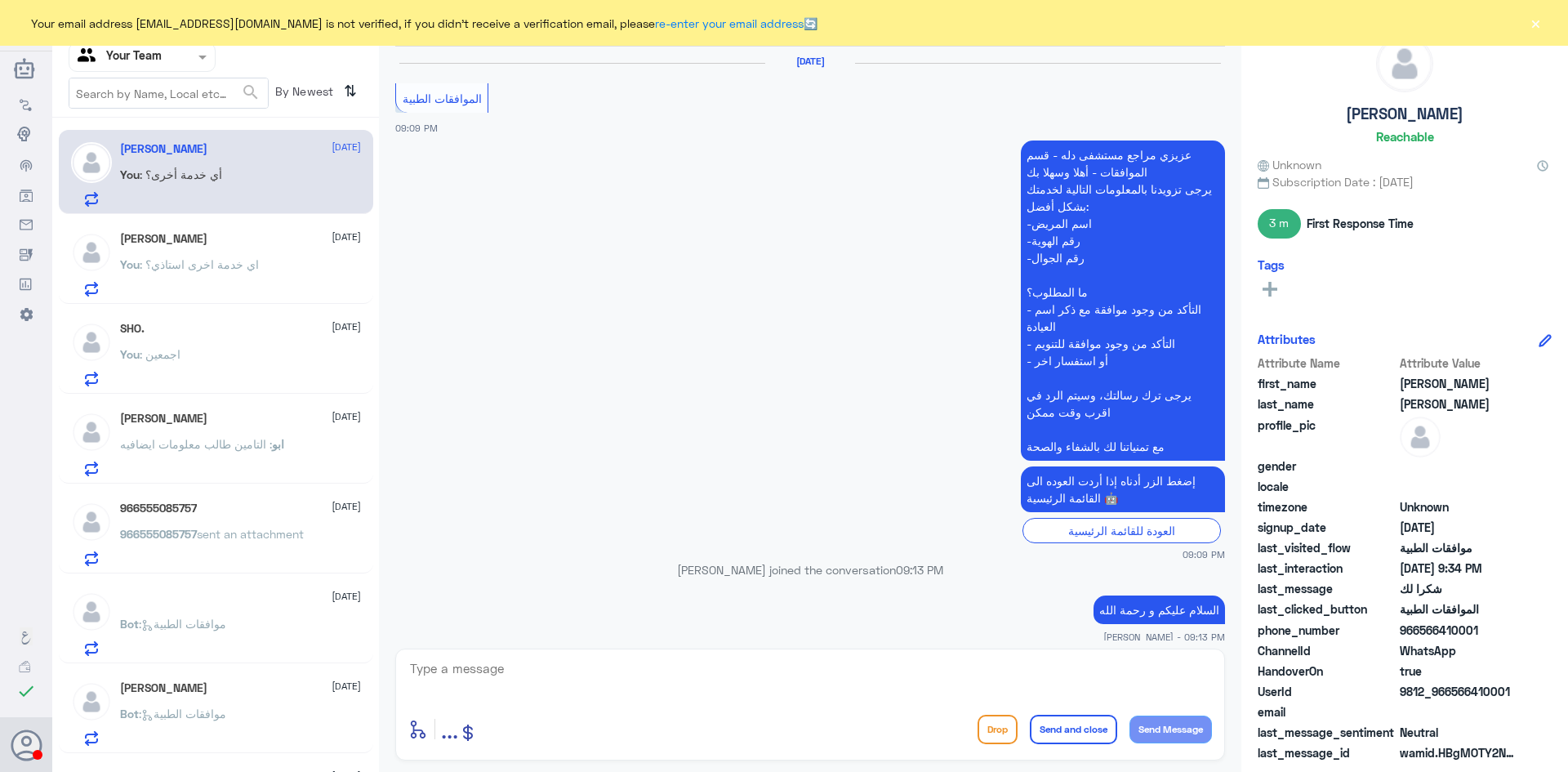
scroll to position [984, 0]
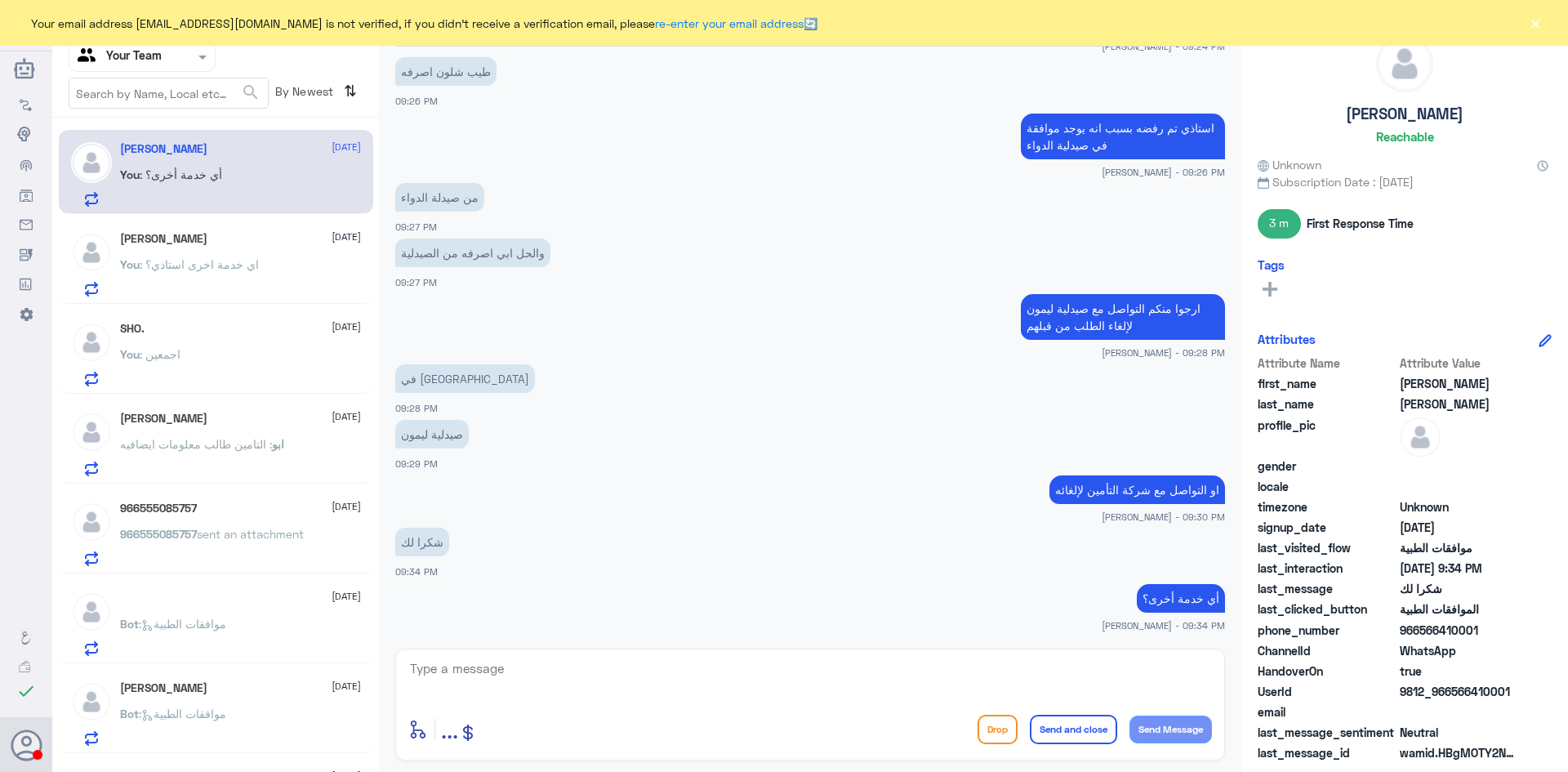
click at [254, 600] on div "ً [DATE]" at bounding box center [241, 598] width 241 height 14
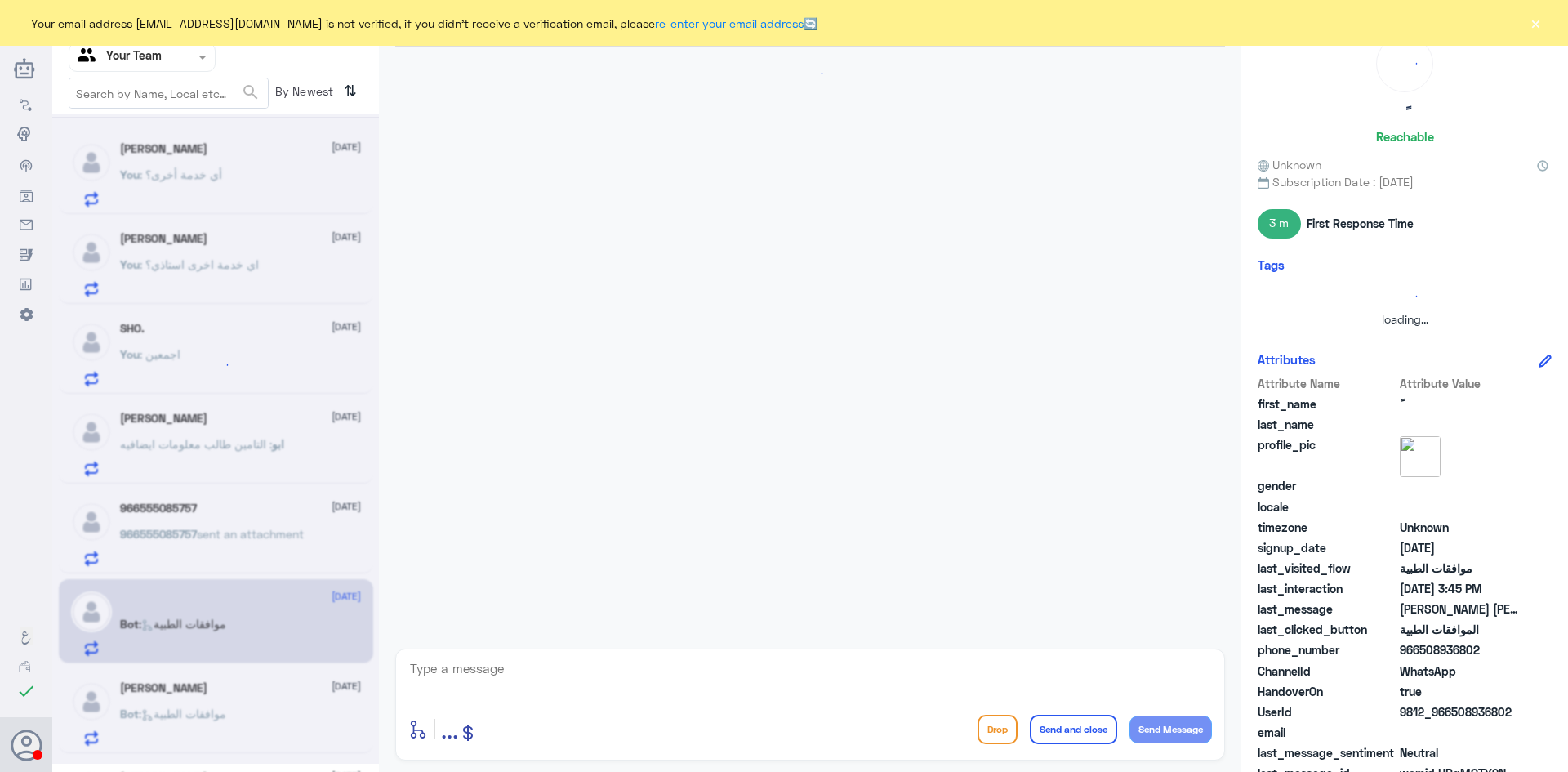
scroll to position [258, 0]
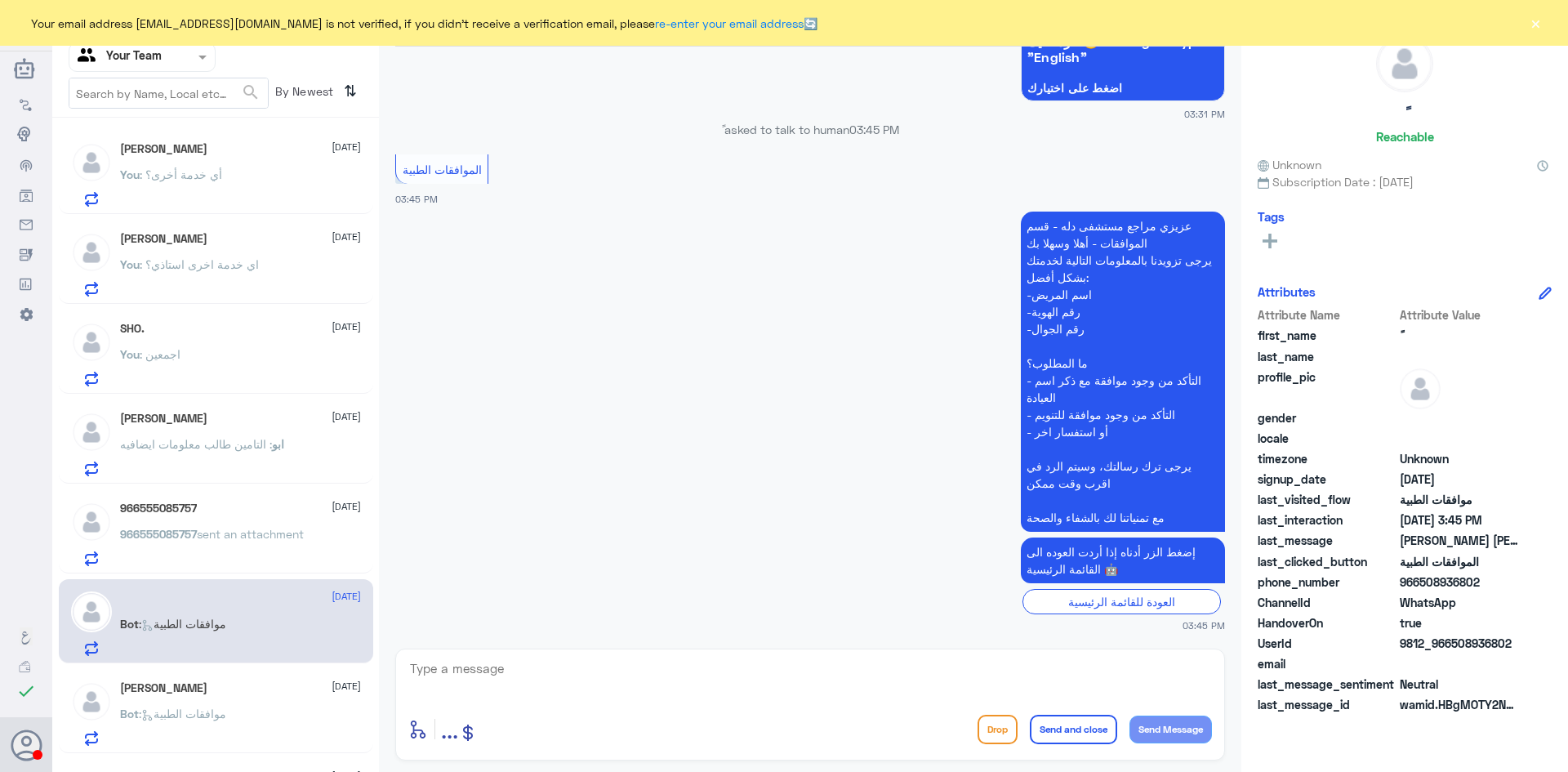
click at [201, 339] on div "SHO. [DATE] You : اجمعين" at bounding box center [241, 354] width 241 height 65
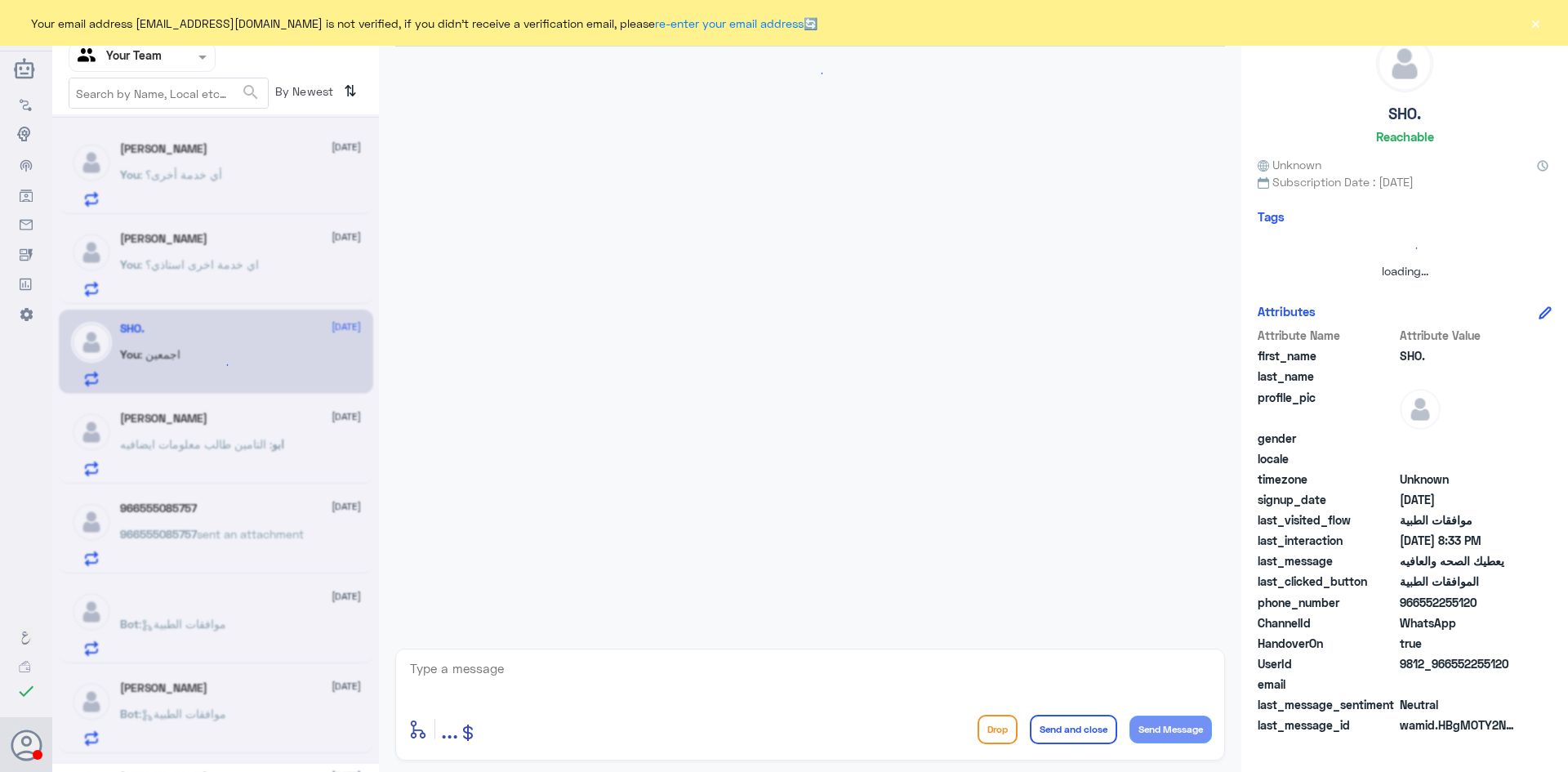
scroll to position [650, 0]
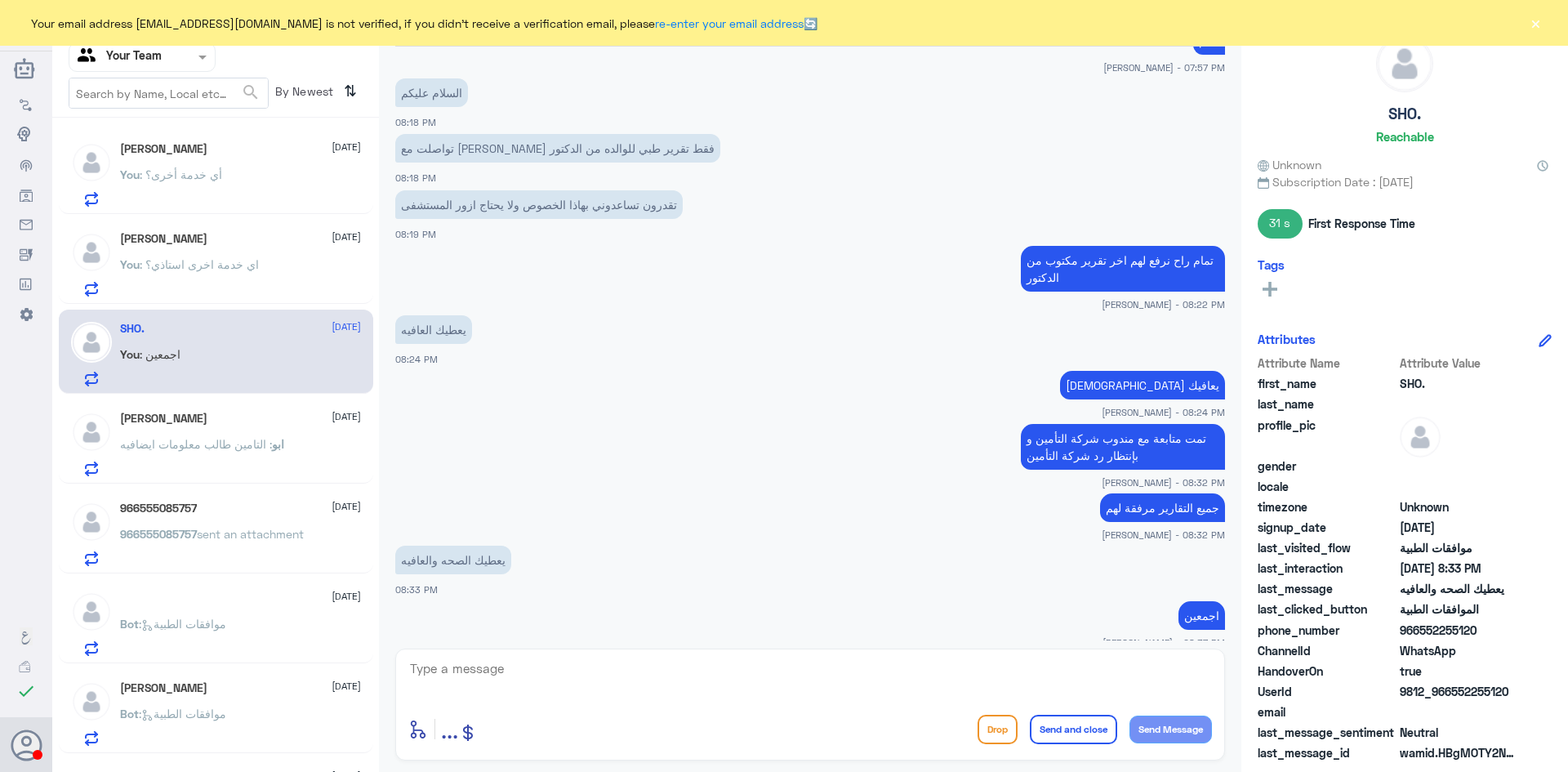
click at [207, 266] on span ": اي خدمة اخرى استاذي؟" at bounding box center [199, 264] width 119 height 14
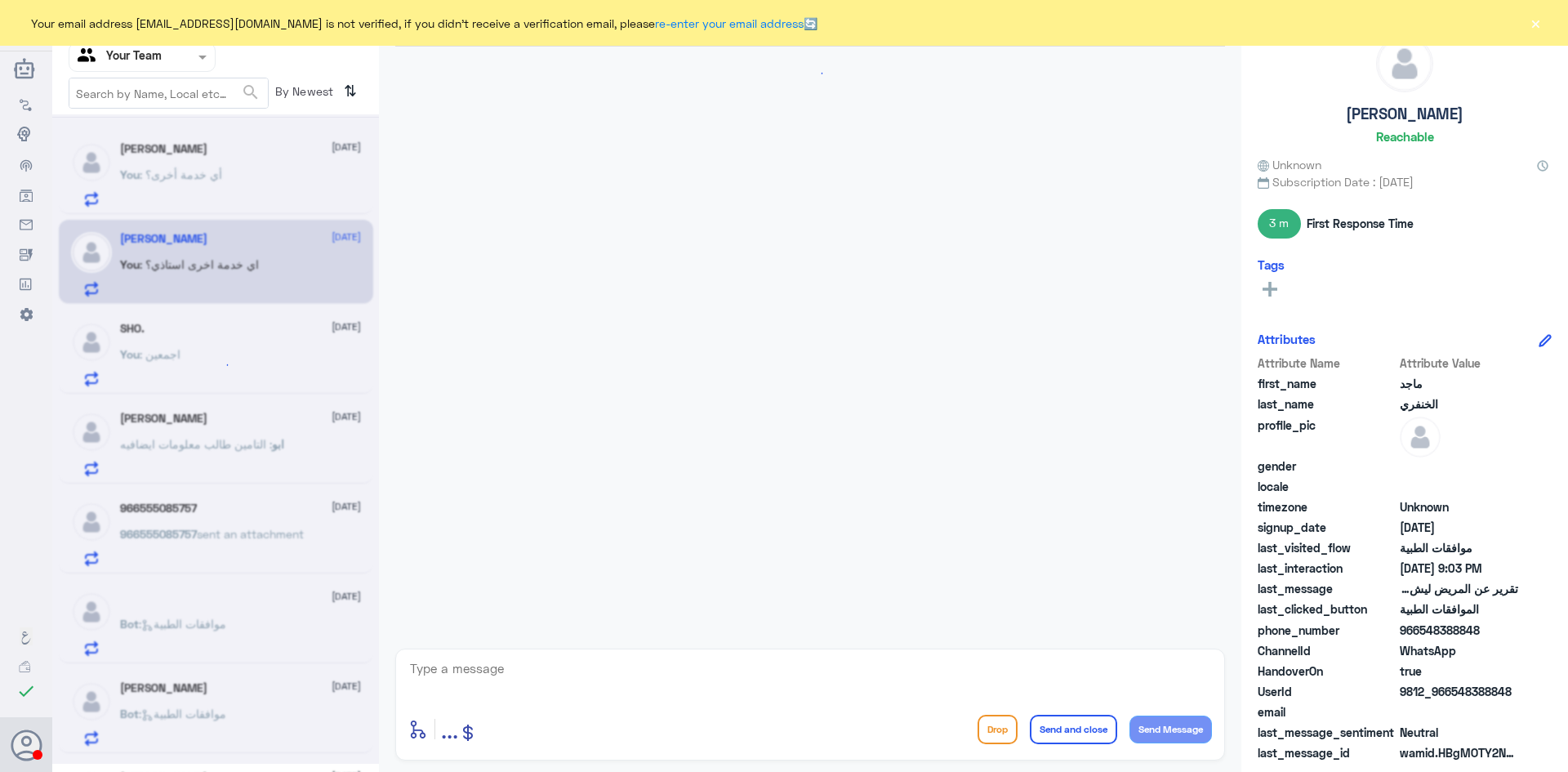
scroll to position [696, 0]
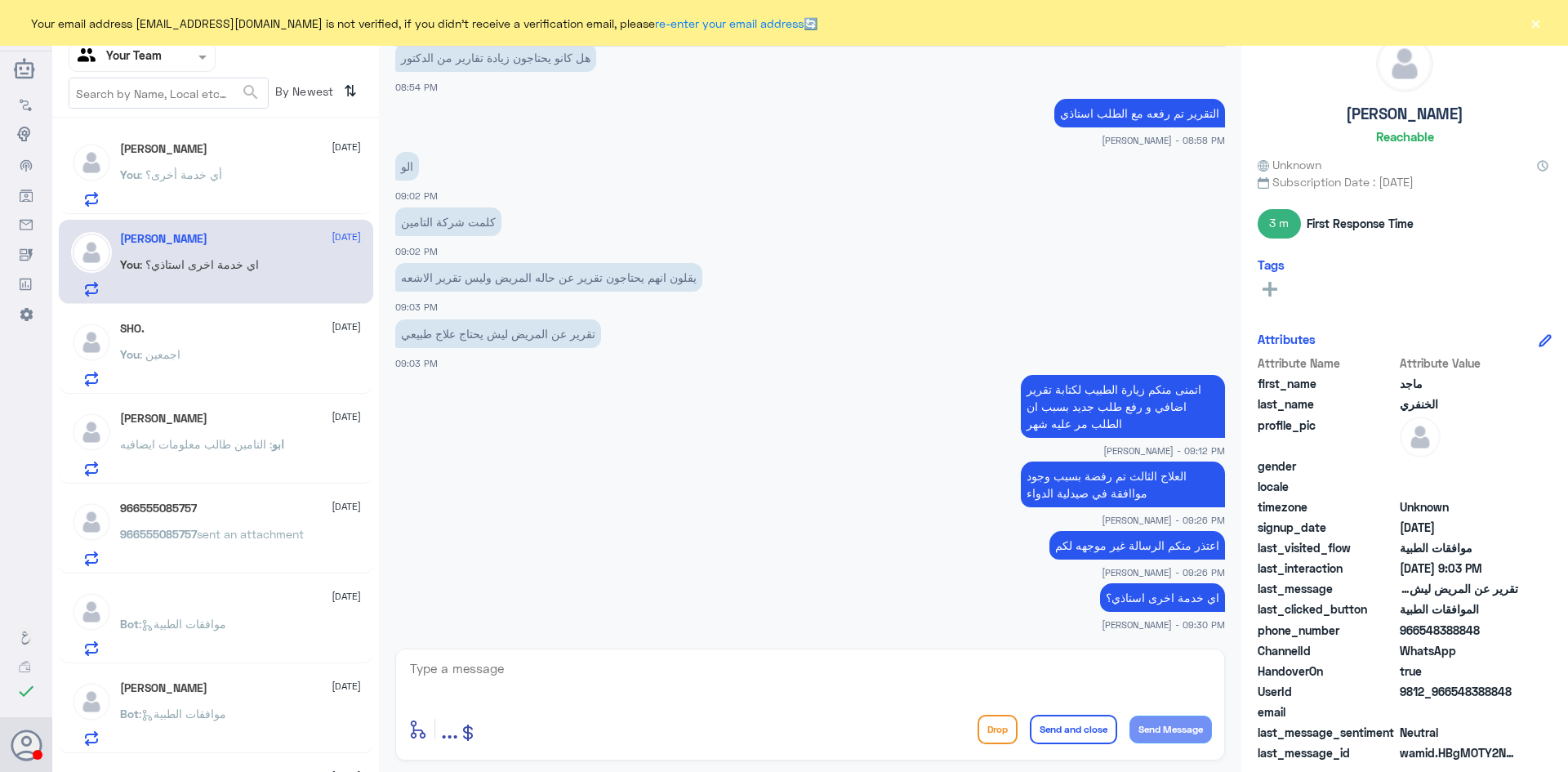
click at [165, 177] on span ": أي خدمة أخرى؟" at bounding box center [181, 174] width 82 height 14
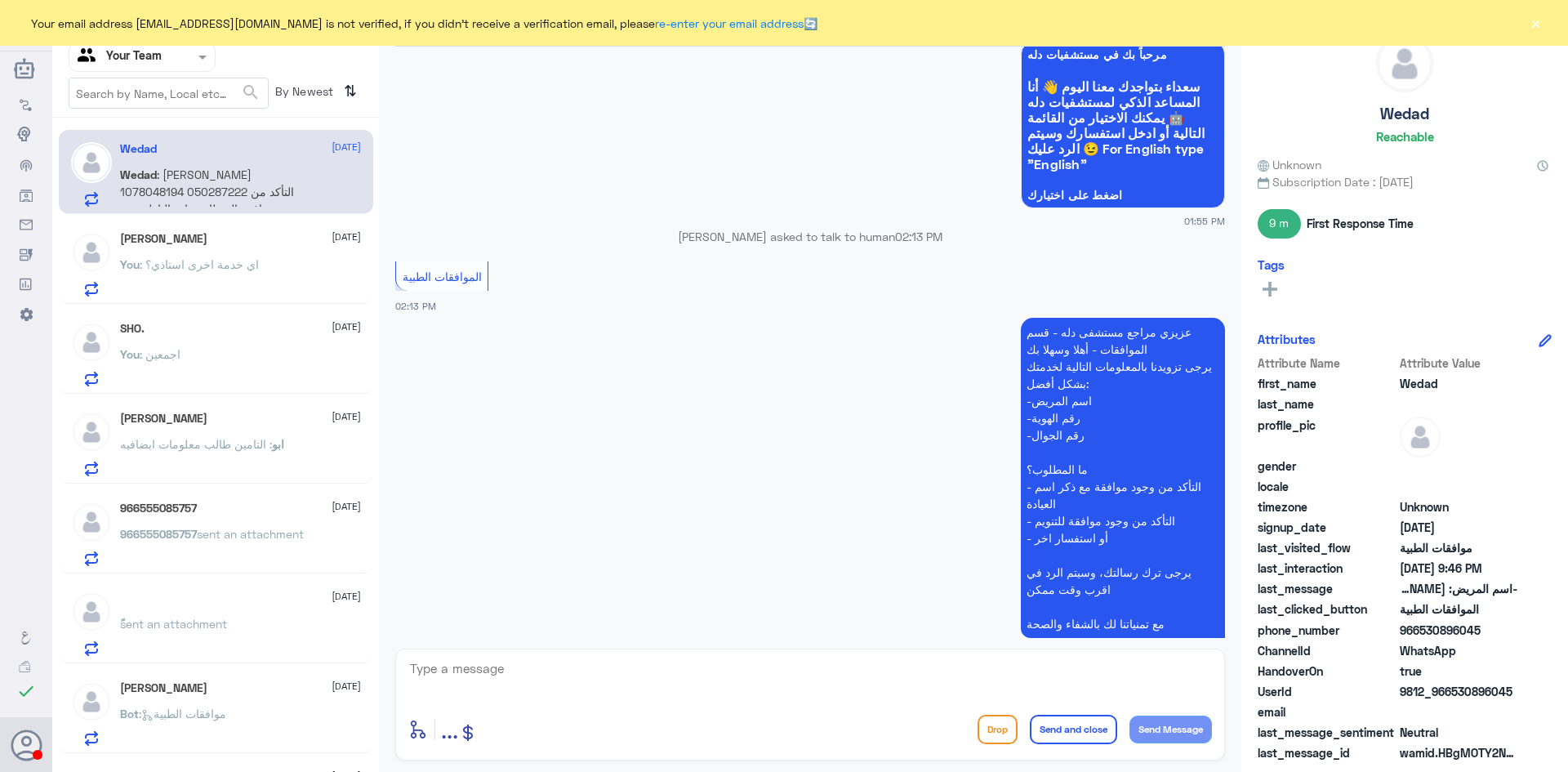
scroll to position [1419, 0]
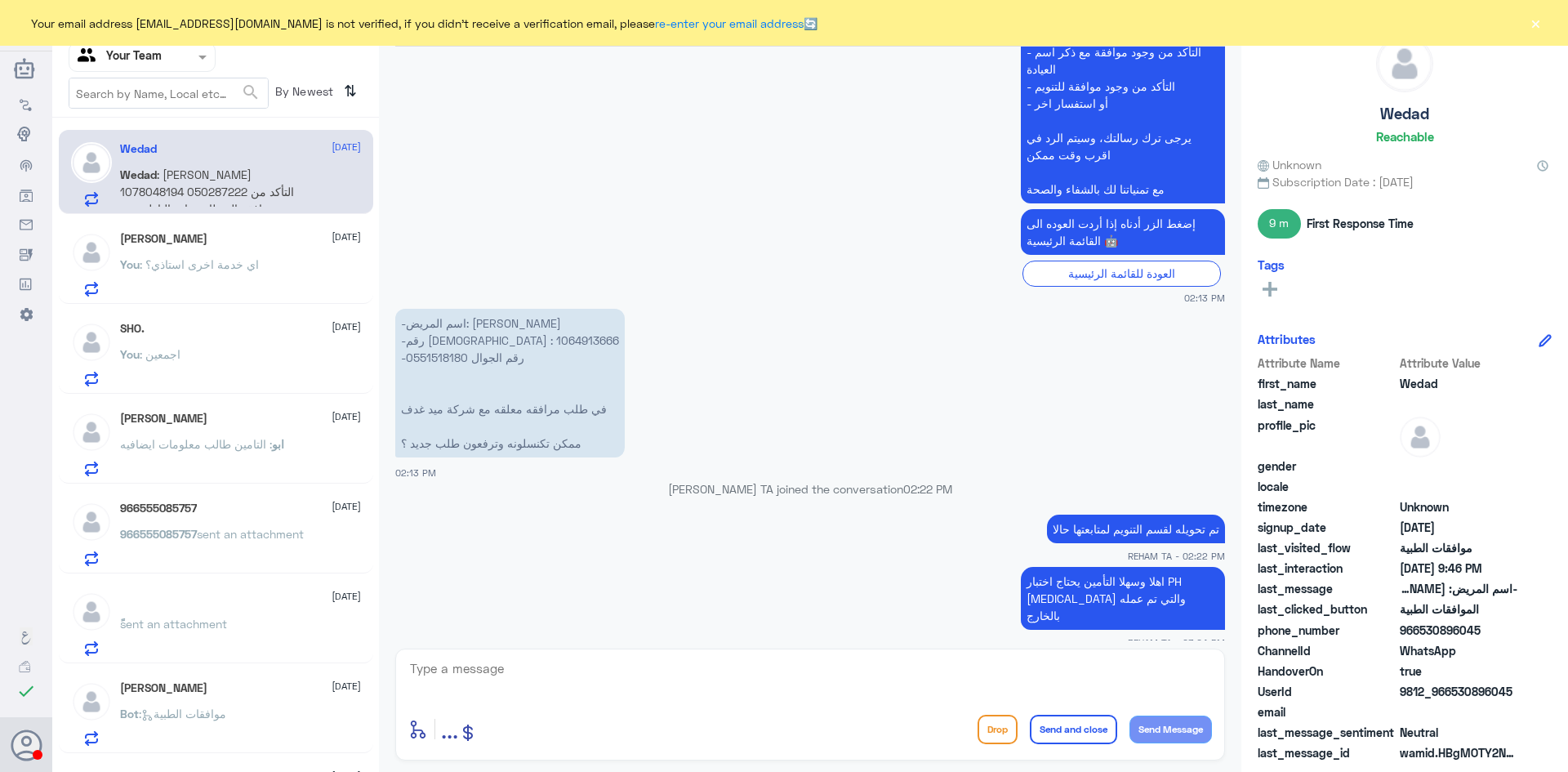
click at [181, 55] on div at bounding box center [141, 57] width 145 height 19
click at [161, 144] on Inbox "Your Inbox" at bounding box center [134, 143] width 57 height 14
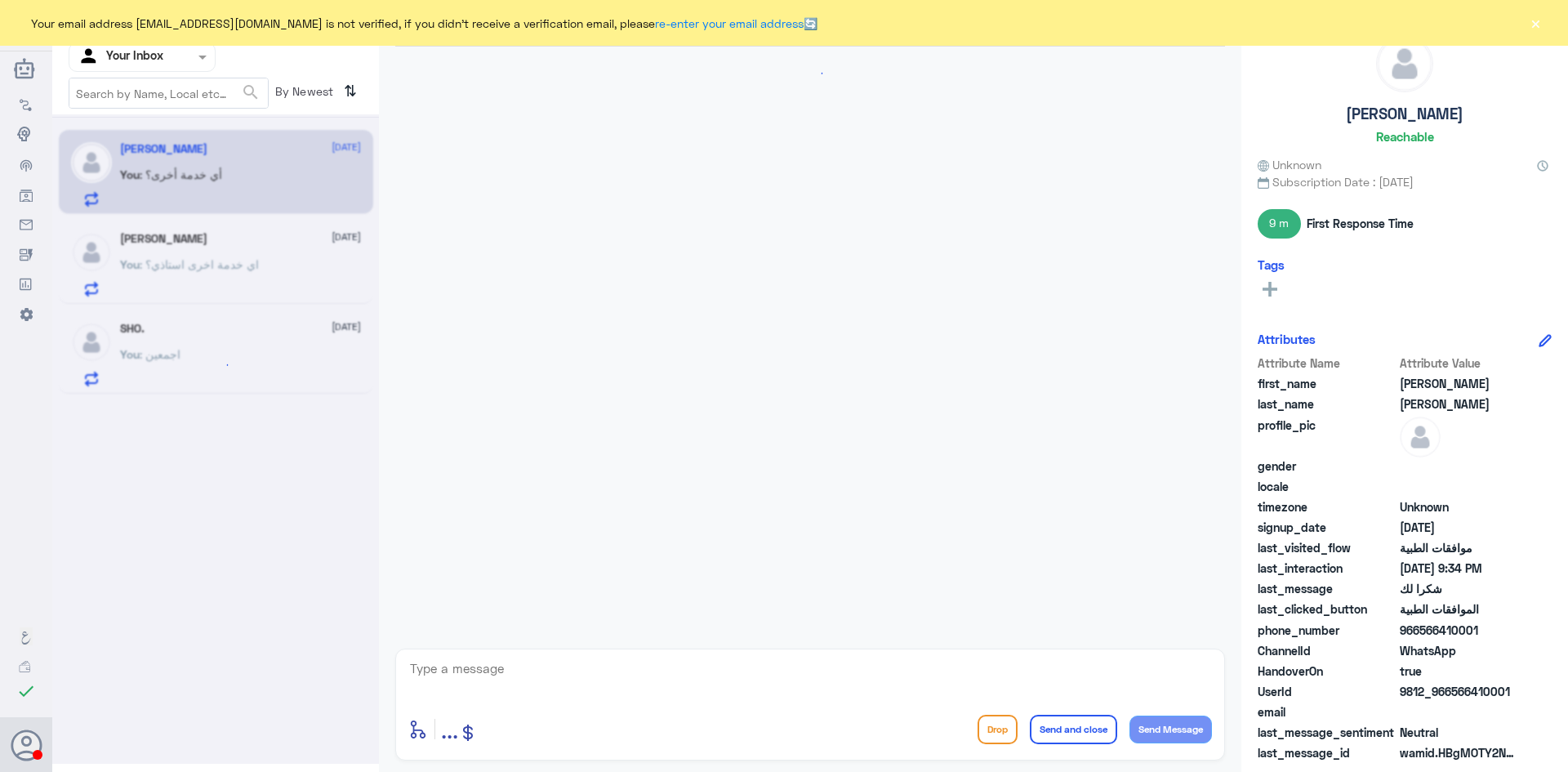
scroll to position [984, 0]
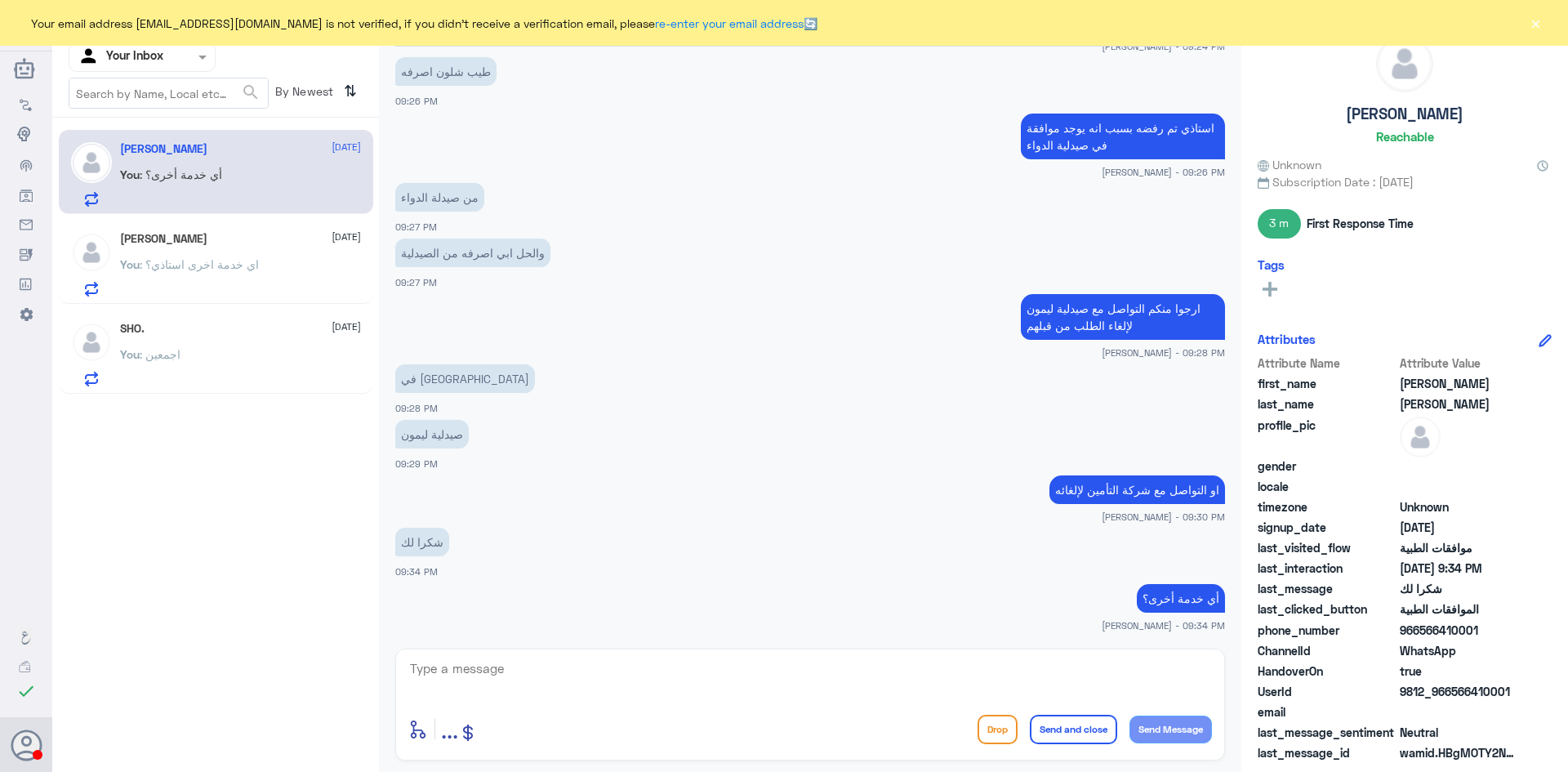
click at [559, 669] on textarea at bounding box center [810, 678] width 804 height 40
type textarea "s"
type textarea "[PERSON_NAME] بخدمتكم و قدامكم العافية"
click at [1061, 727] on button "Send and close" at bounding box center [1074, 730] width 88 height 29
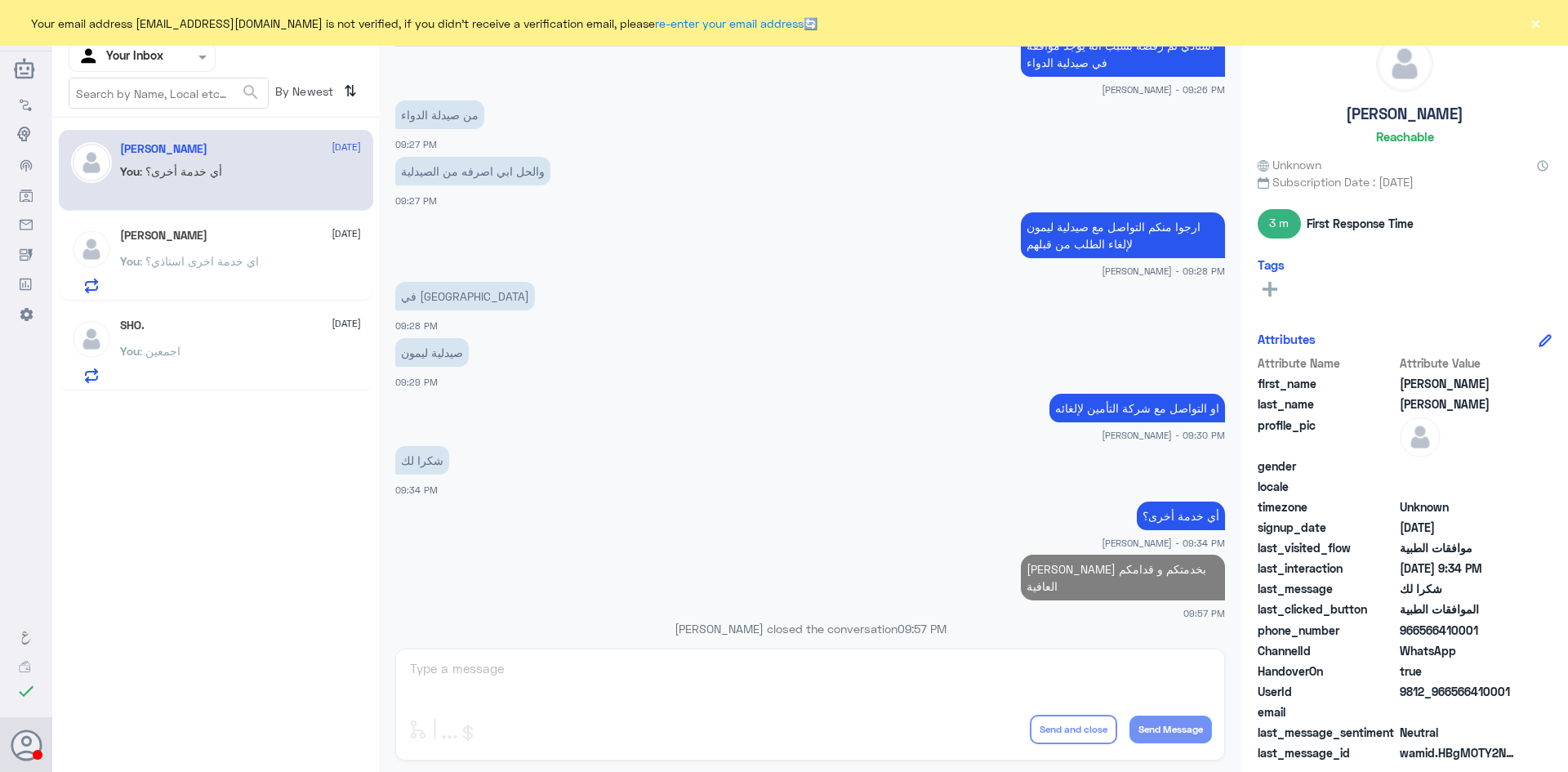
click at [206, 269] on p "You : اي خدمة اخرى استاذي؟" at bounding box center [190, 273] width 139 height 41
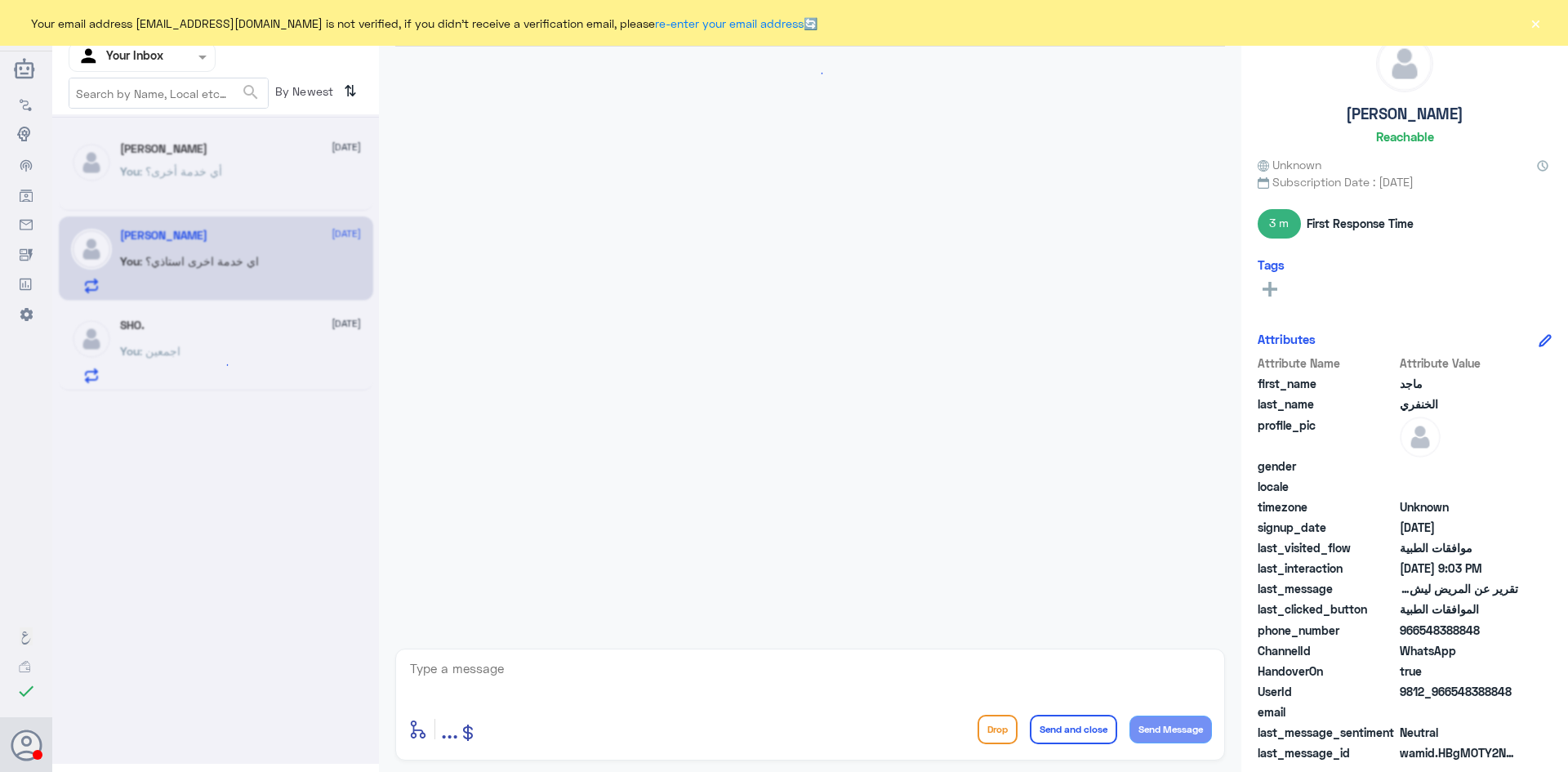
scroll to position [696, 0]
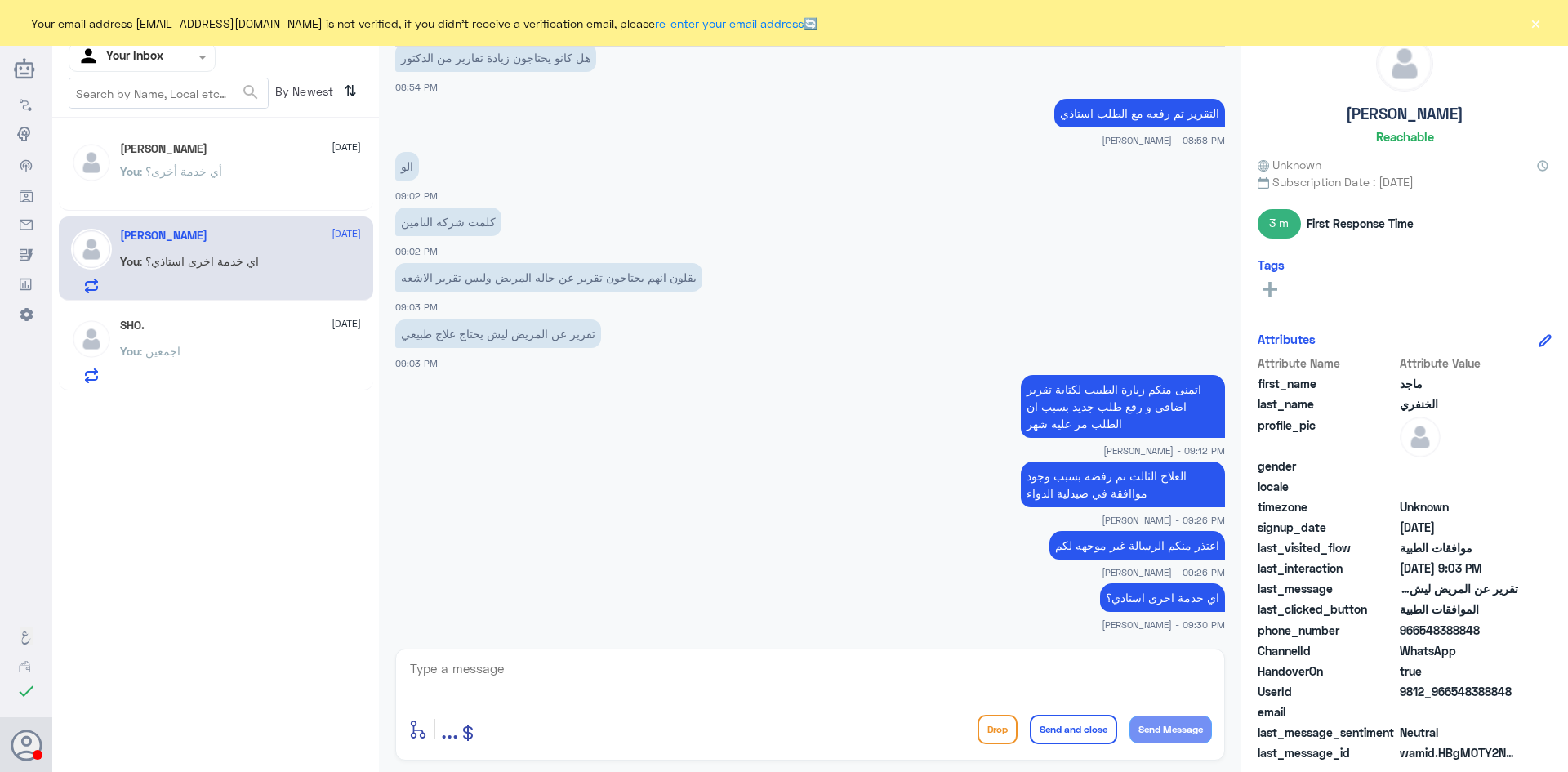
click at [576, 668] on textarea at bounding box center [810, 678] width 804 height 40
type textarea "[PERSON_NAME]"
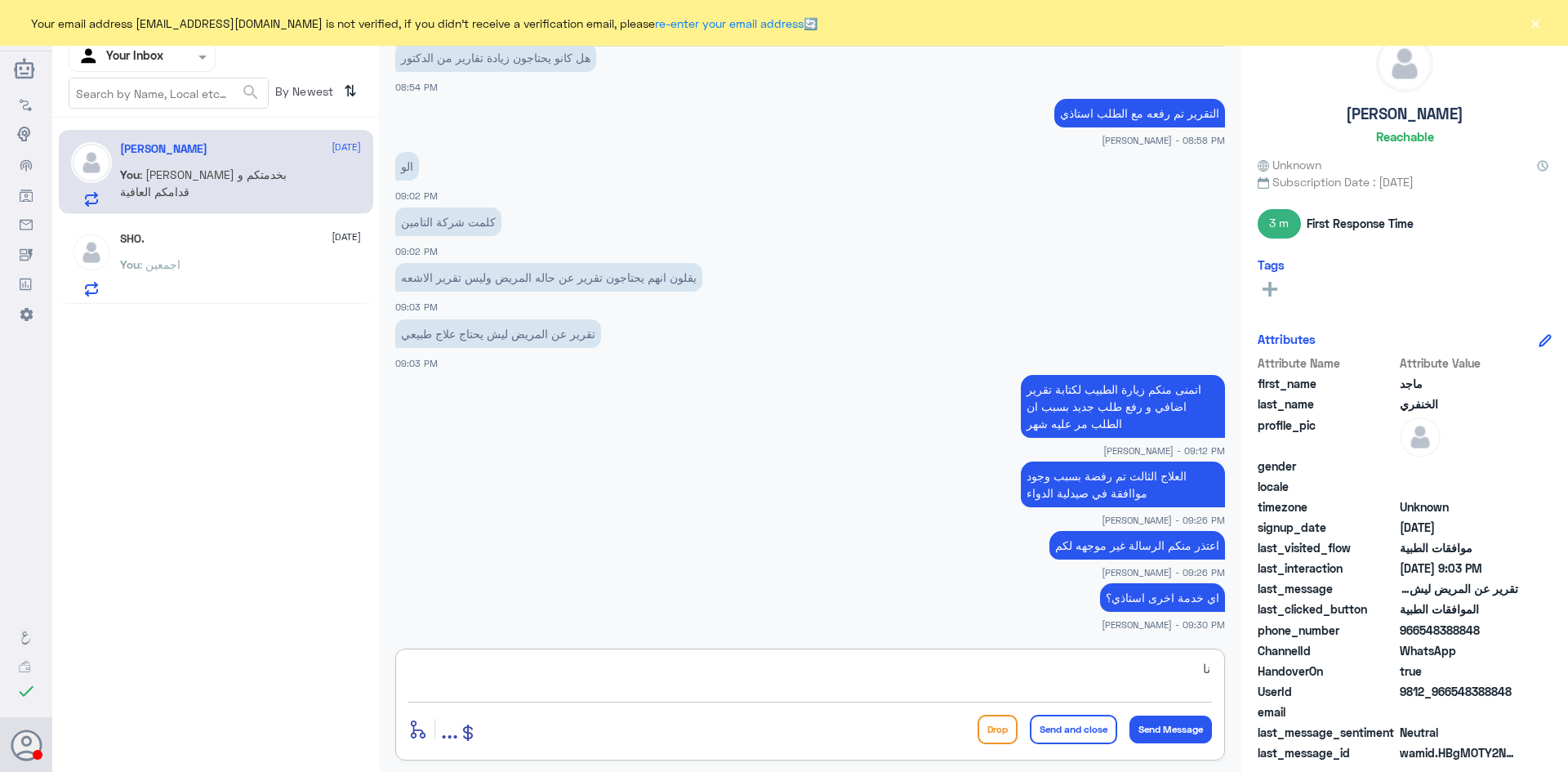
type textarea "ن"
type textarea "[PERSON_NAME] بخدمتكم و قدامكم العافية"
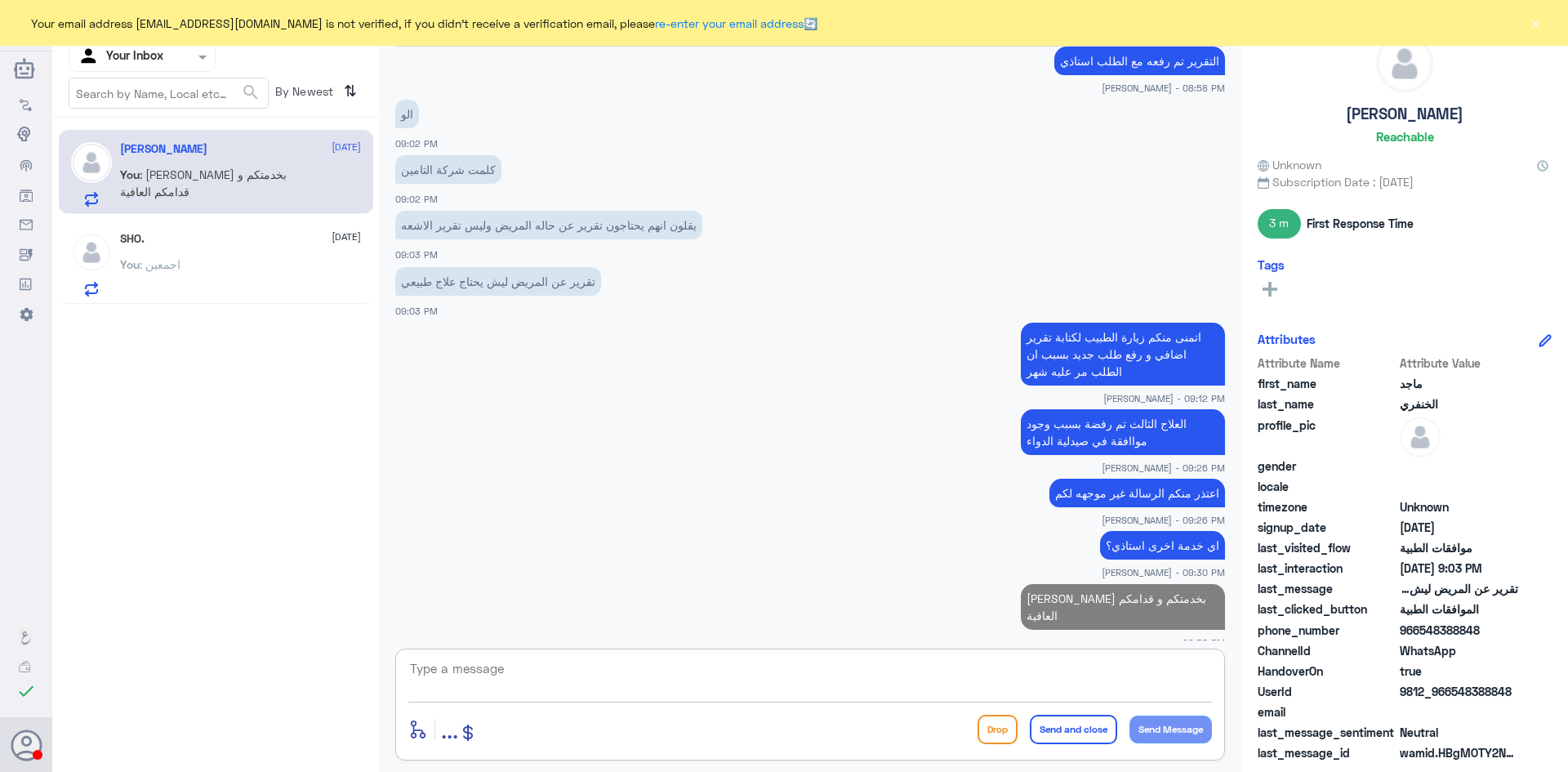
click at [1062, 678] on textarea at bounding box center [810, 678] width 804 height 40
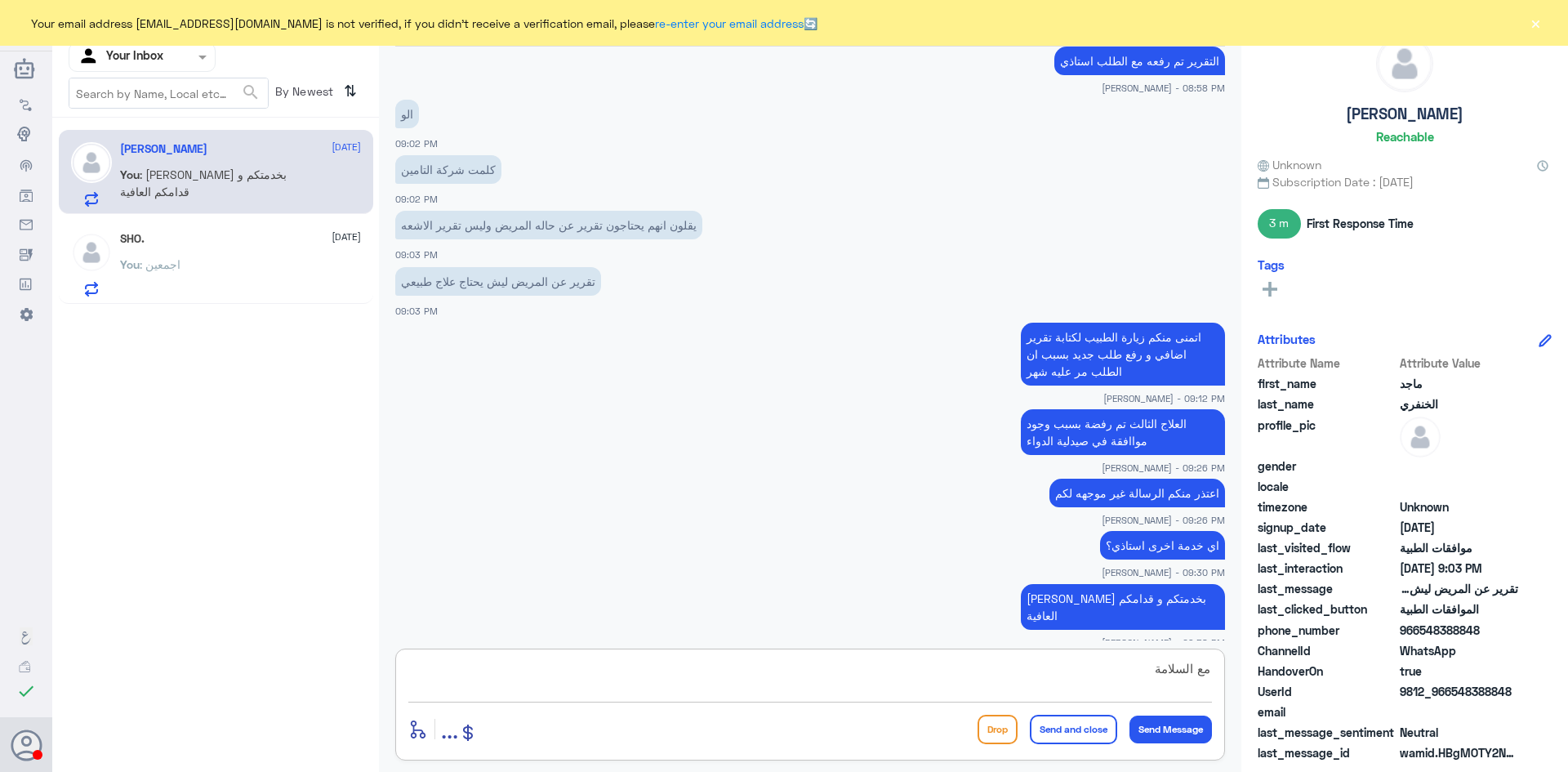
type textarea "مع السلامة"
click at [1069, 727] on button "Send and close" at bounding box center [1074, 730] width 88 height 29
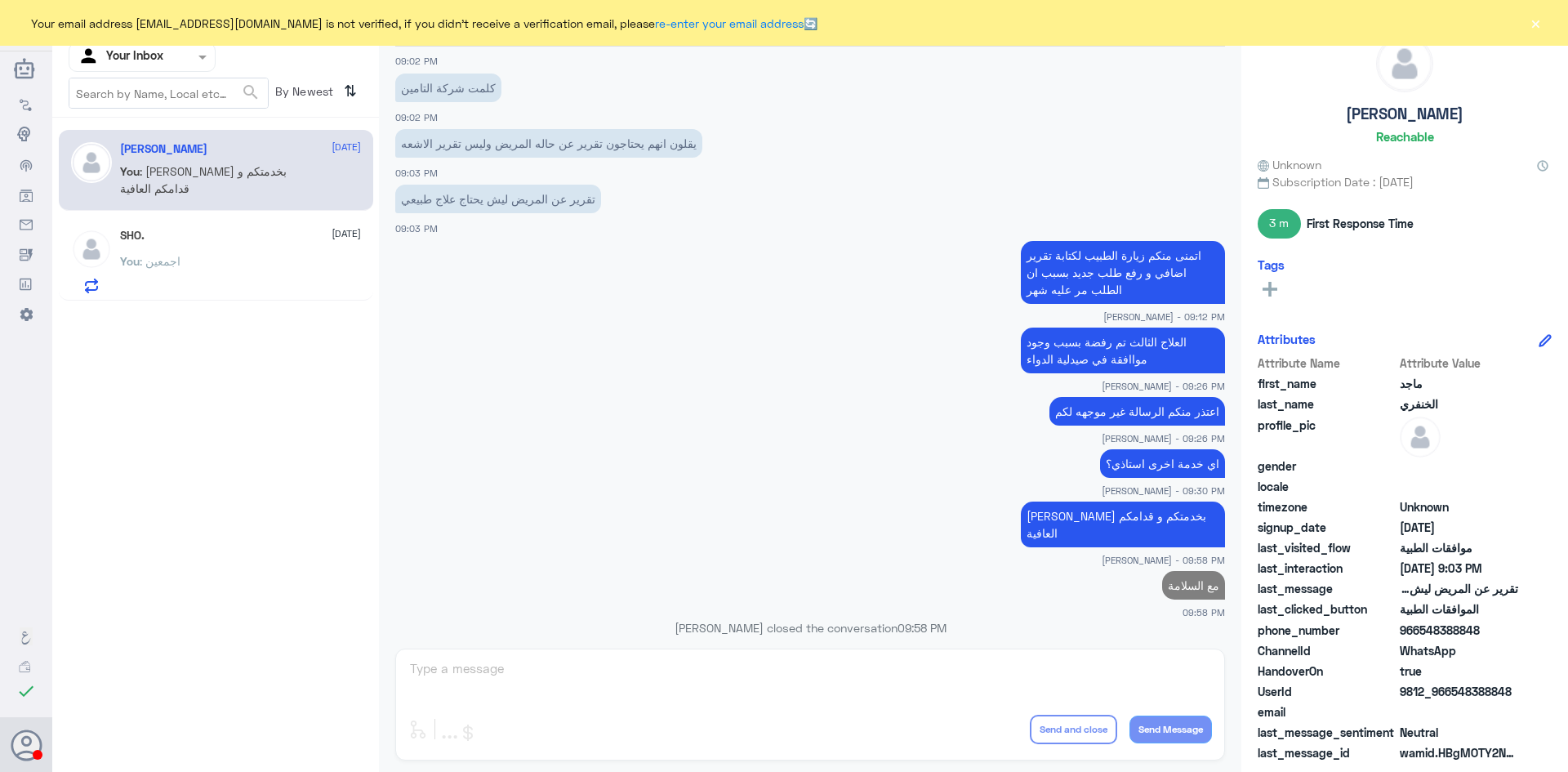
click at [207, 259] on div "You : اجمعين" at bounding box center [241, 275] width 241 height 37
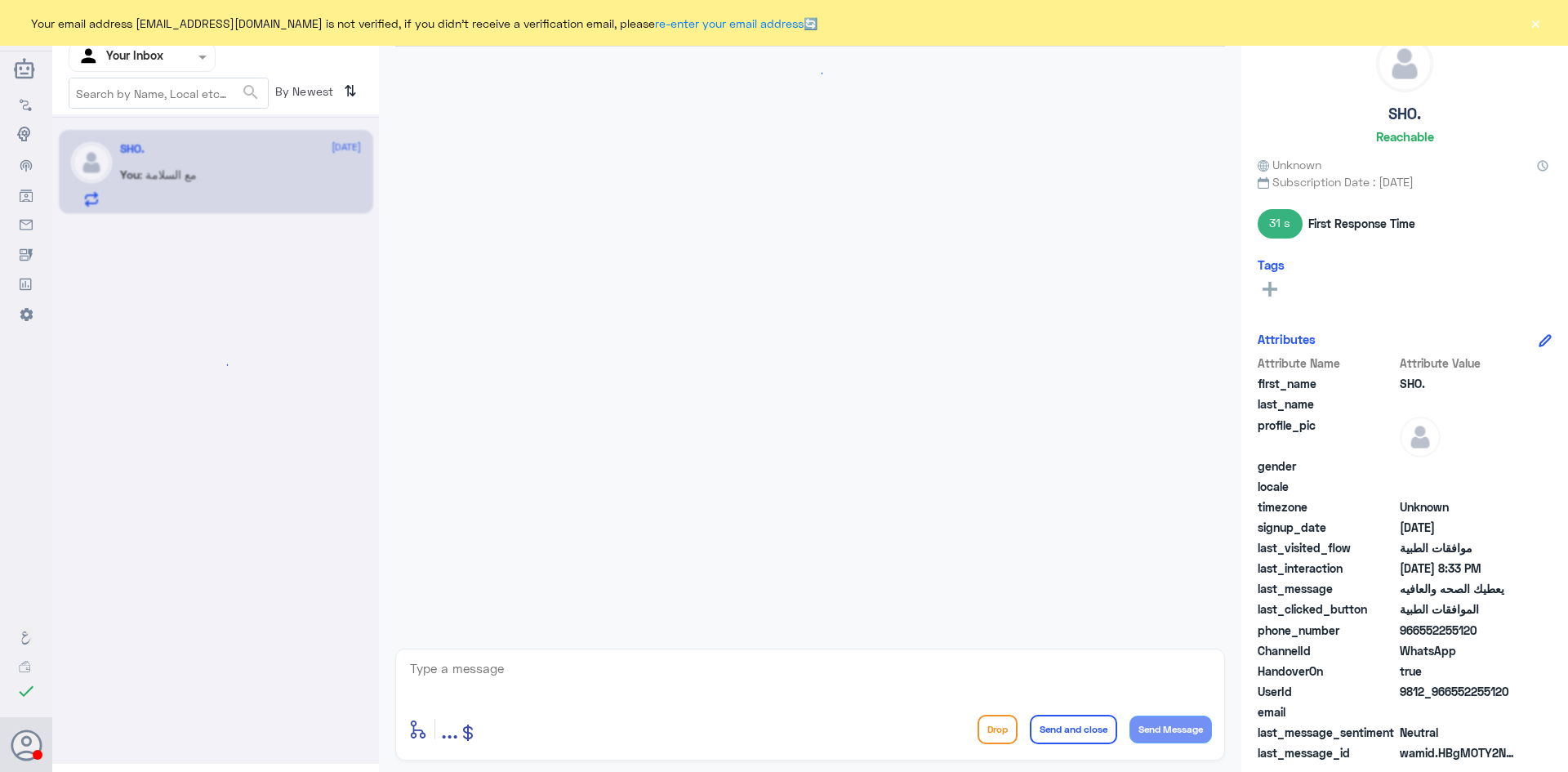
scroll to position [650, 0]
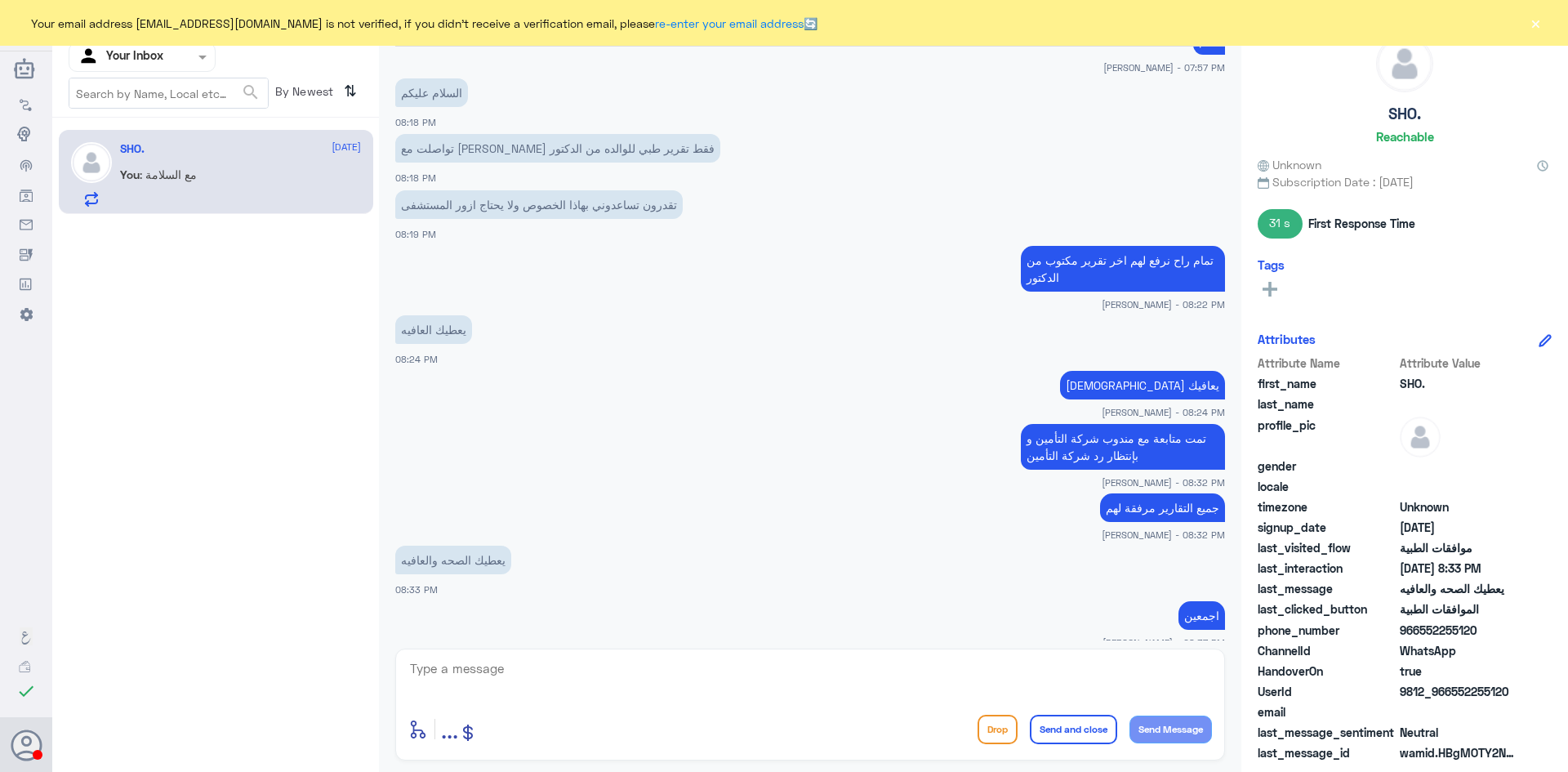
click at [640, 674] on textarea at bounding box center [810, 678] width 804 height 40
type textarea "ما زلنا بإنتظار ردهم و عند رد الشركة ستصلكم رسالة بإذن الله"
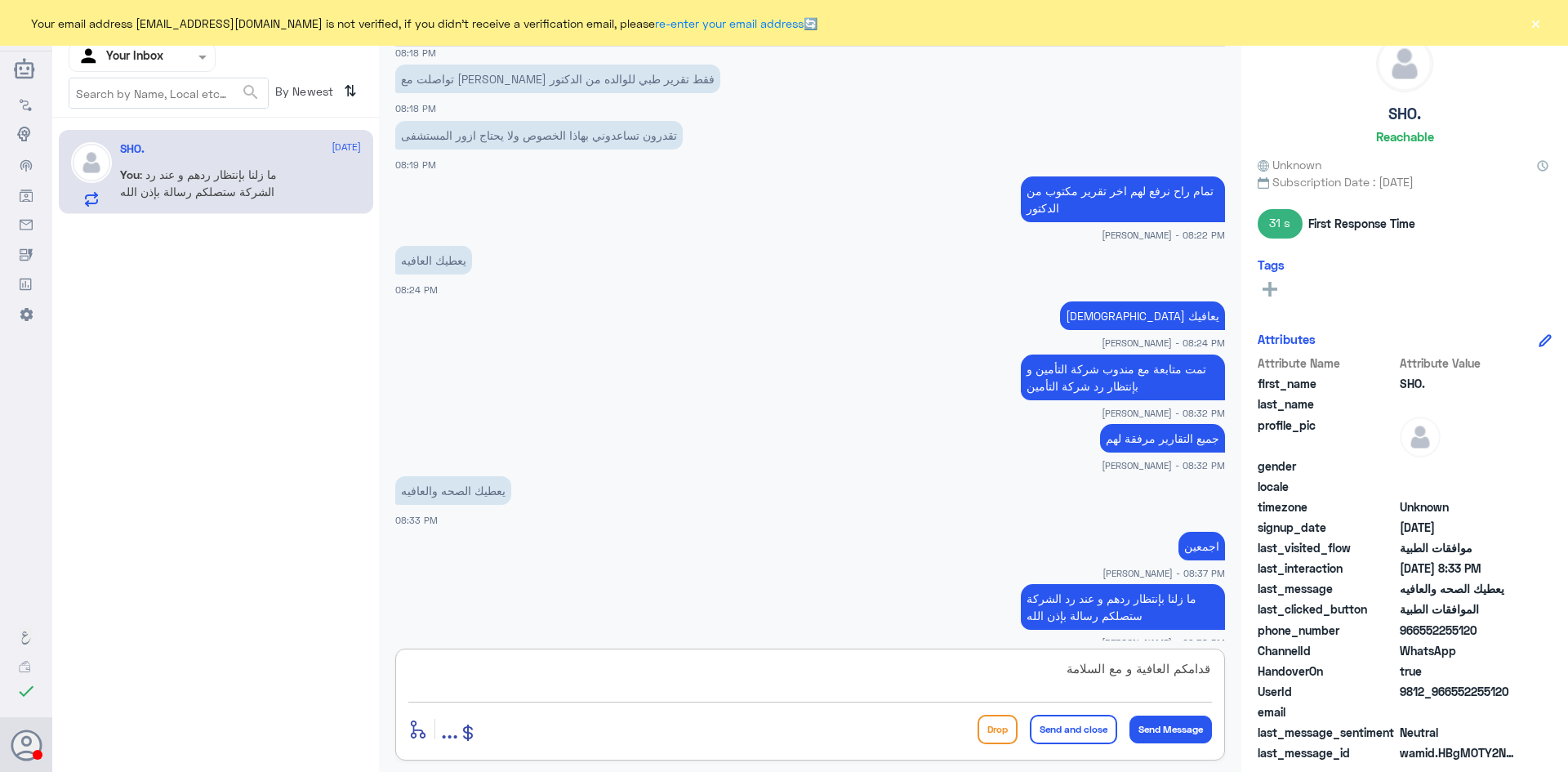
type textarea "قدامكم العافية و مع السلامة"
click at [1062, 737] on button "Send and close" at bounding box center [1074, 730] width 88 height 29
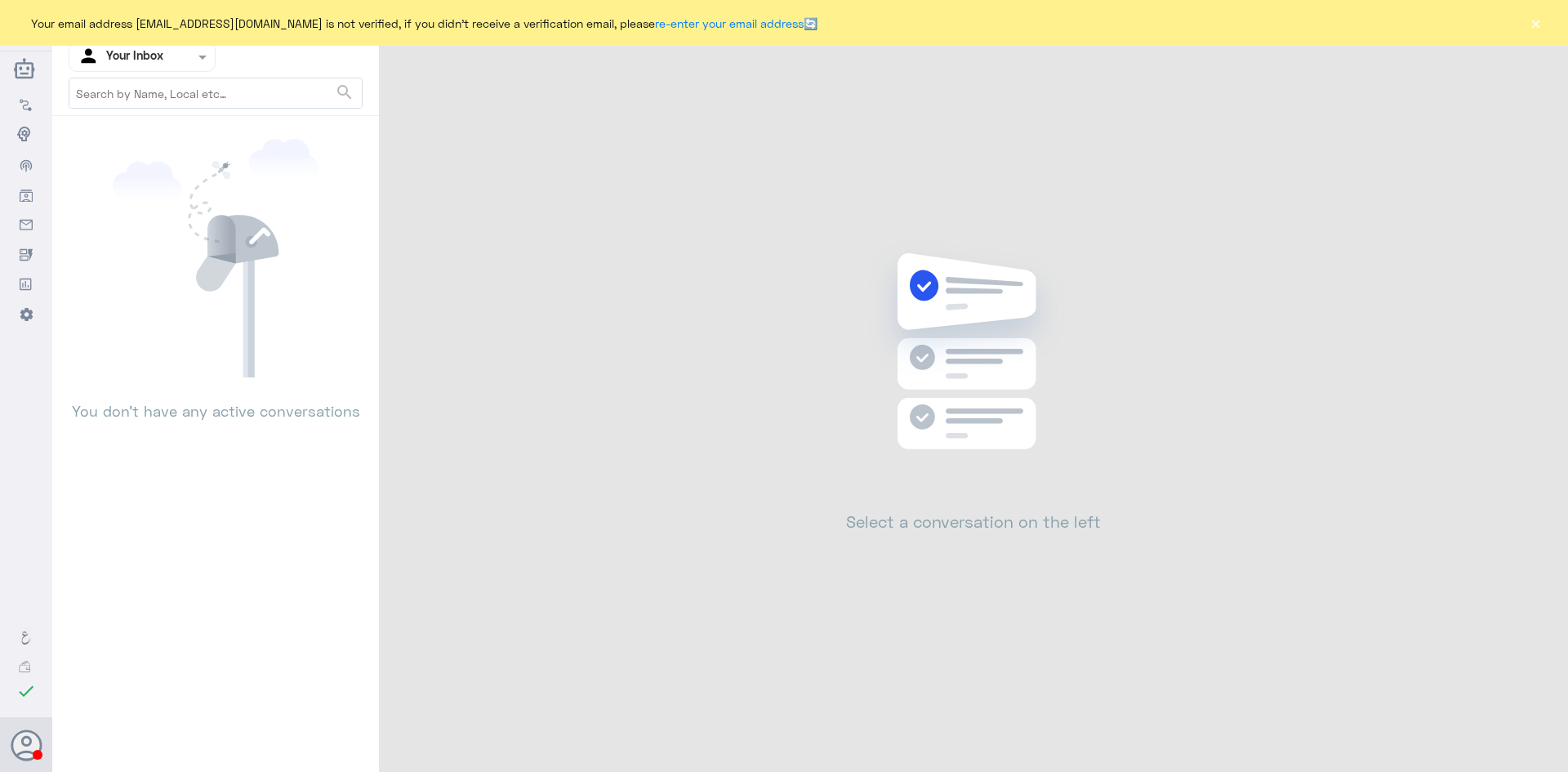
click at [1539, 27] on button "×" at bounding box center [1536, 23] width 16 height 16
